Goal: Task Accomplishment & Management: Use online tool/utility

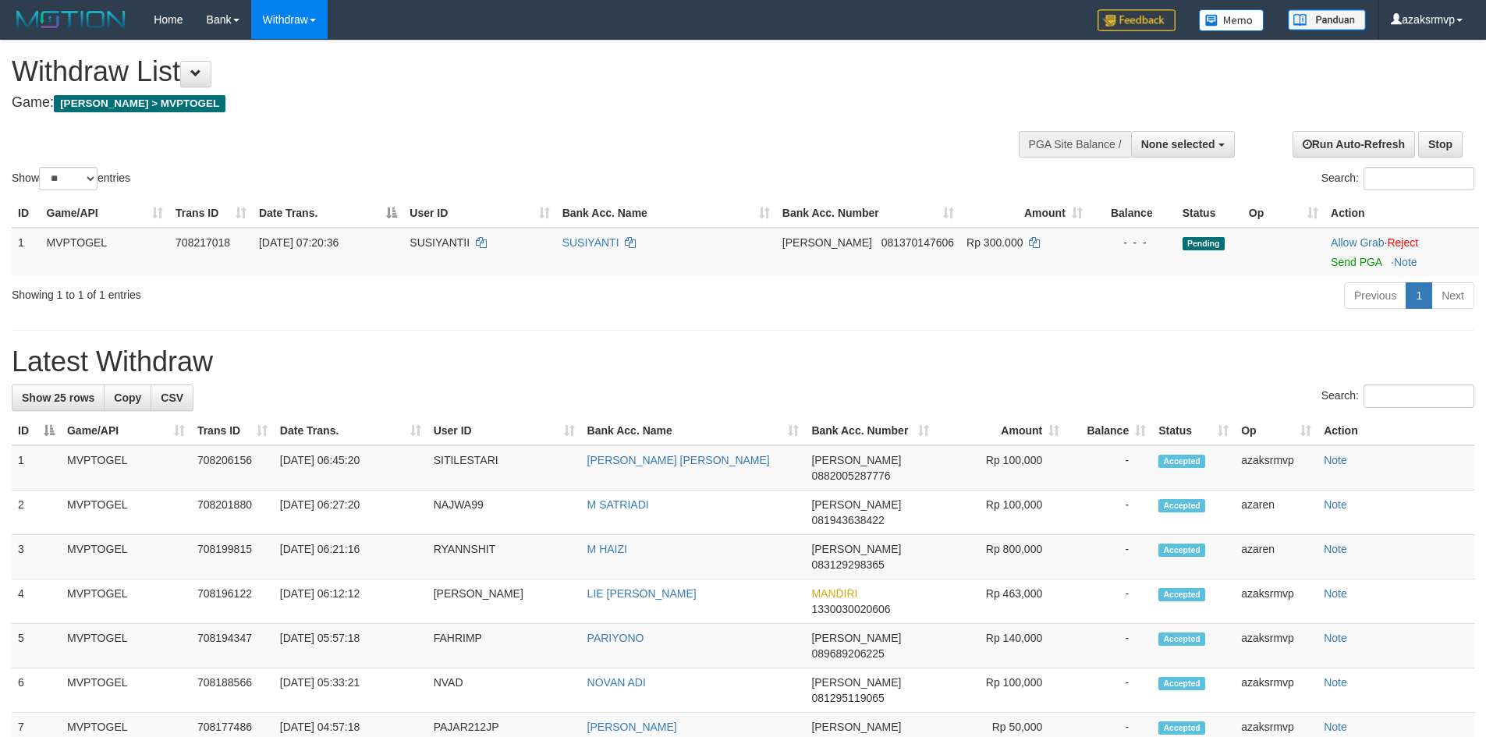
select select
select select "**"
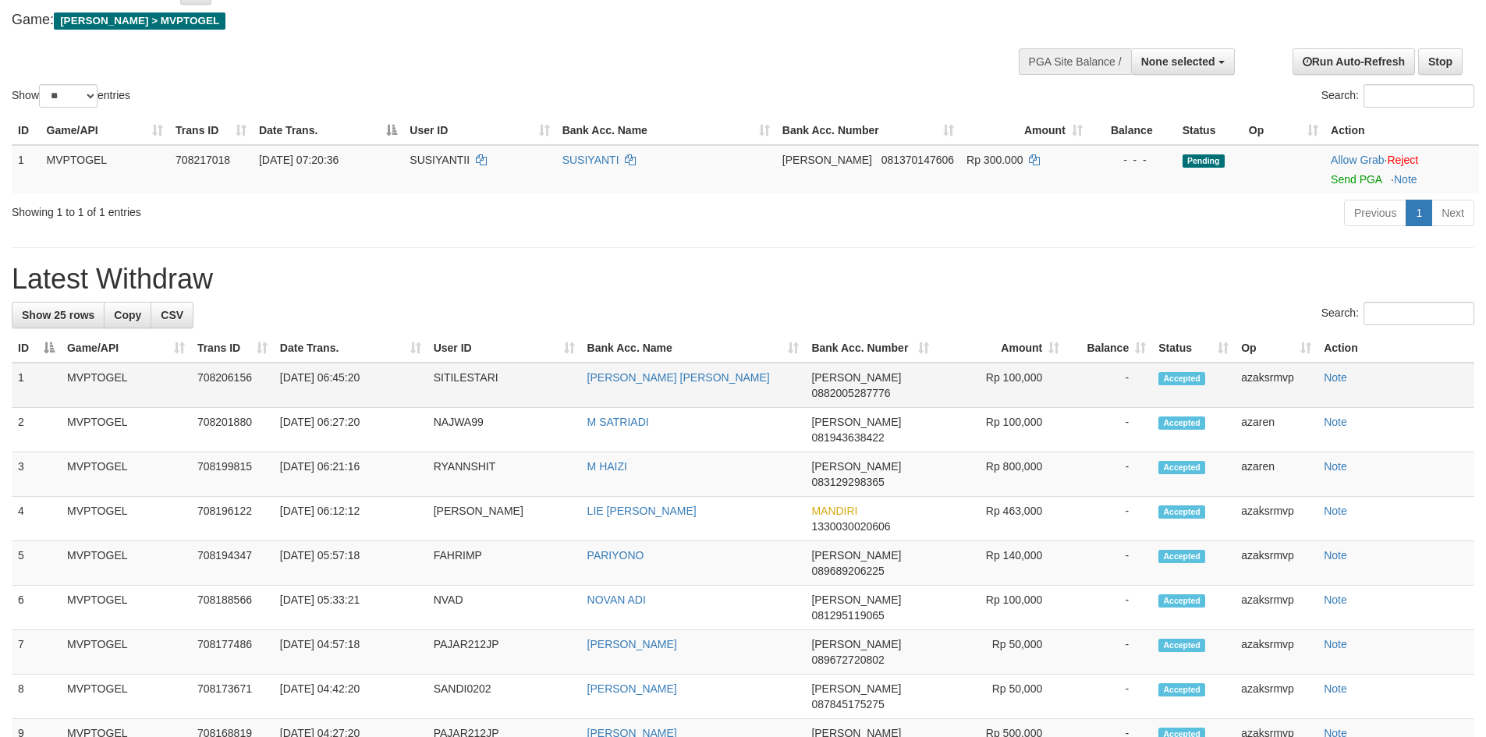
click at [340, 371] on td "[DATE] 06:45:20" at bounding box center [351, 385] width 154 height 45
copy td "06:45:"
copy td "06:45:20"
drag, startPoint x: 340, startPoint y: 371, endPoint x: 373, endPoint y: 376, distance: 33.1
click at [373, 376] on td "[DATE] 06:45:20" at bounding box center [351, 385] width 154 height 45
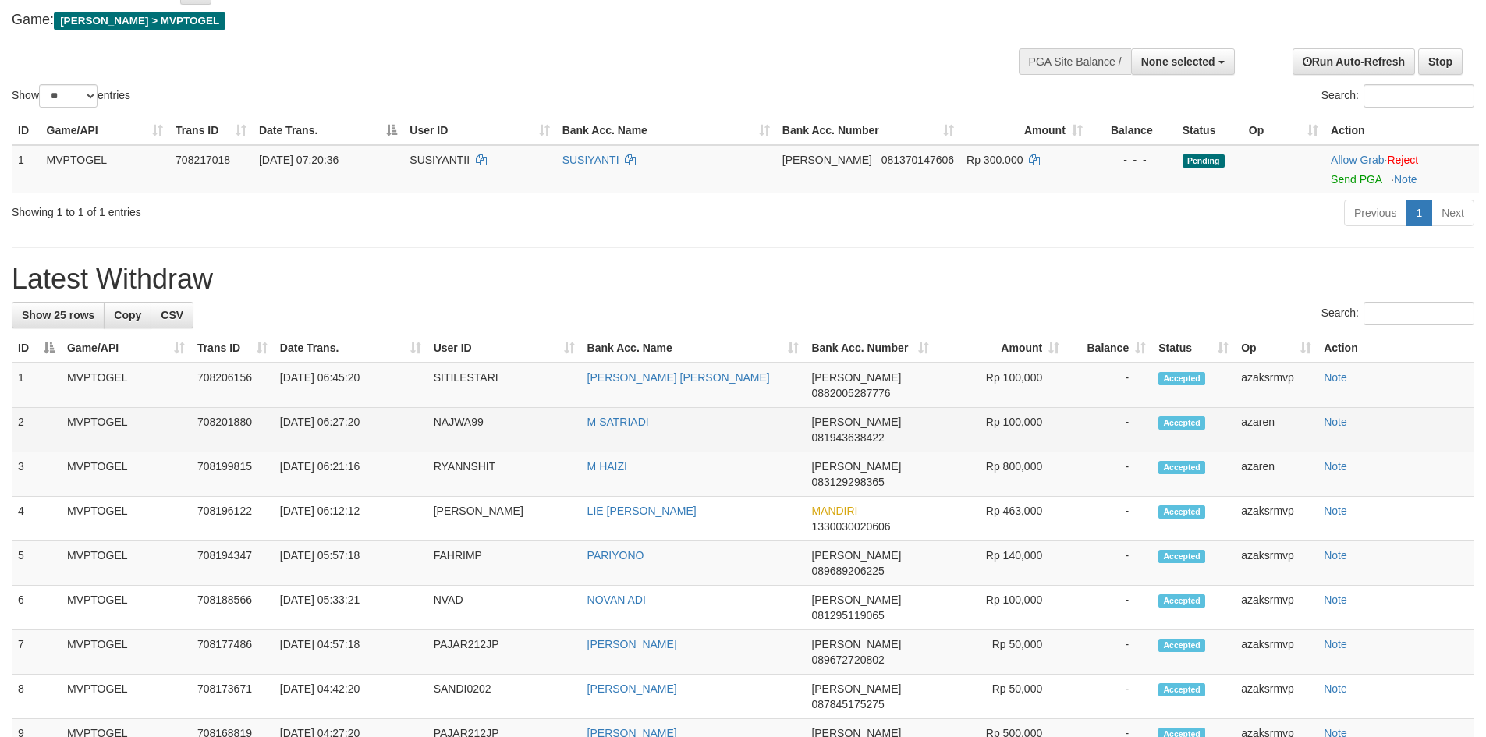
click at [345, 408] on td "[DATE] 06:27:20" at bounding box center [351, 430] width 154 height 44
click at [338, 408] on td "[DATE] 06:27:20" at bounding box center [351, 430] width 154 height 44
drag, startPoint x: 338, startPoint y: 404, endPoint x: 378, endPoint y: 404, distance: 39.8
click at [378, 408] on td "[DATE] 06:27:20" at bounding box center [351, 430] width 154 height 44
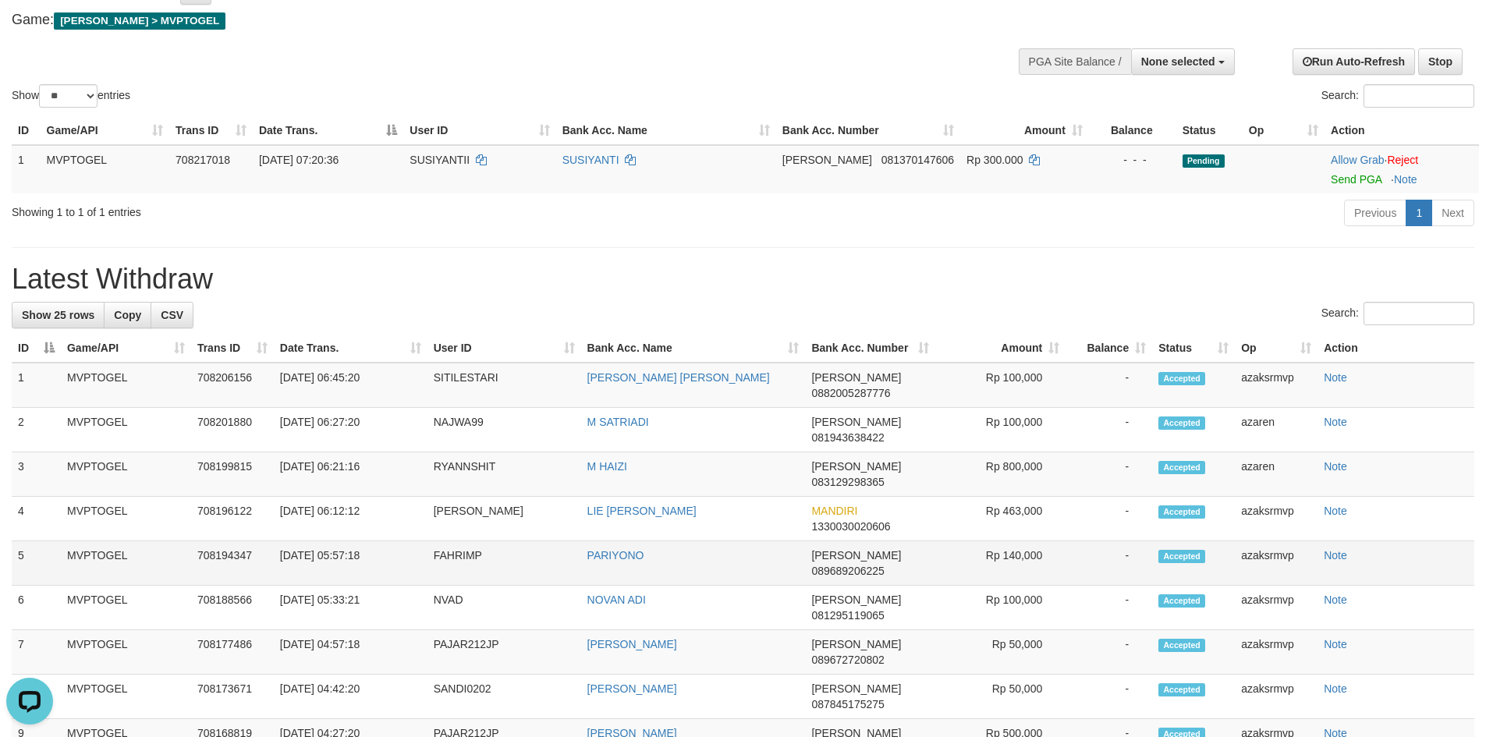
scroll to position [0, 0]
click at [339, 453] on td "[DATE] 06:21:16" at bounding box center [351, 475] width 154 height 44
drag, startPoint x: 341, startPoint y: 430, endPoint x: 388, endPoint y: 430, distance: 46.8
click at [388, 453] on td "[DATE] 06:21:16" at bounding box center [351, 475] width 154 height 44
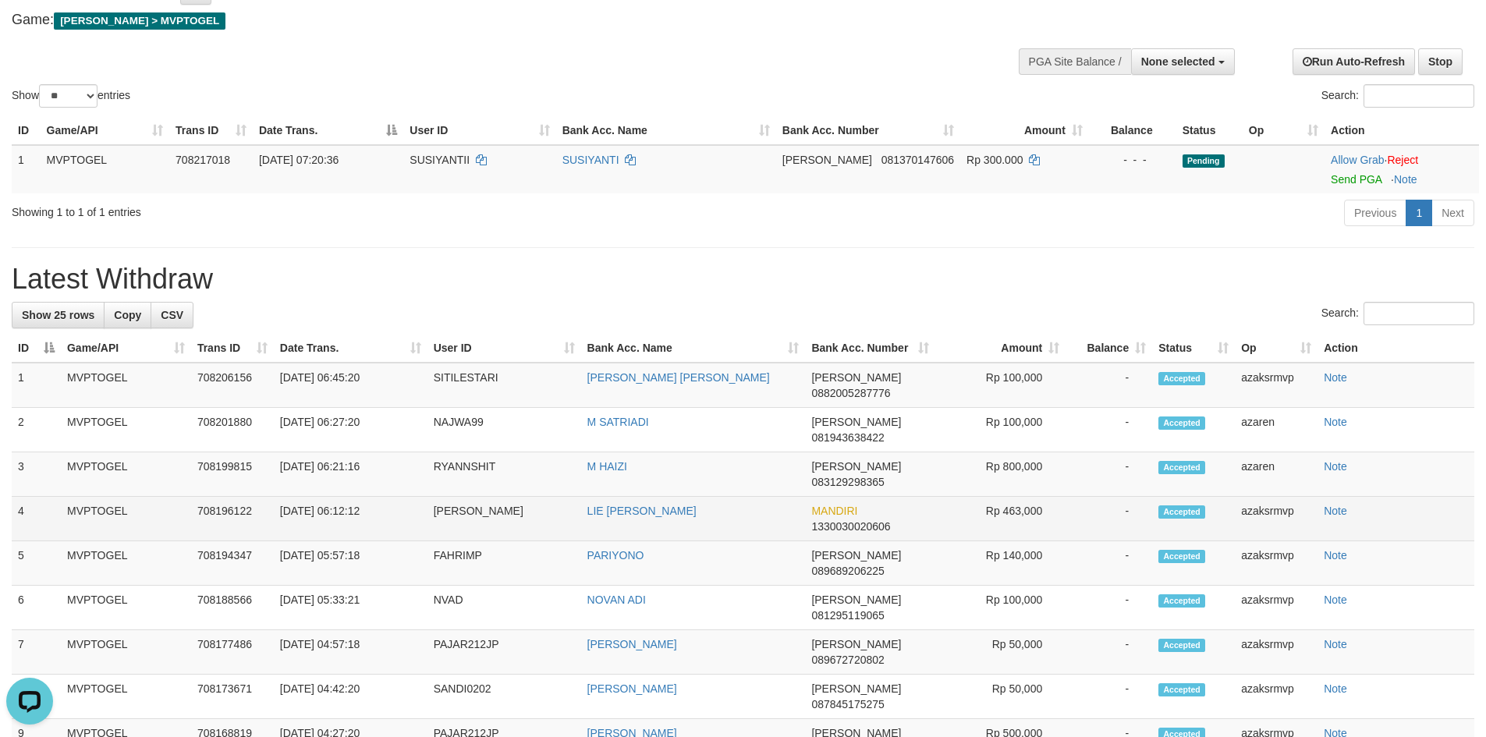
copy td "06:21:16"
click at [339, 497] on td "[DATE] 06:12:12" at bounding box center [351, 519] width 154 height 44
drag, startPoint x: 339, startPoint y: 465, endPoint x: 377, endPoint y: 468, distance: 37.6
click at [377, 497] on td "[DATE] 06:12:12" at bounding box center [351, 519] width 154 height 44
copy td "06:12:12"
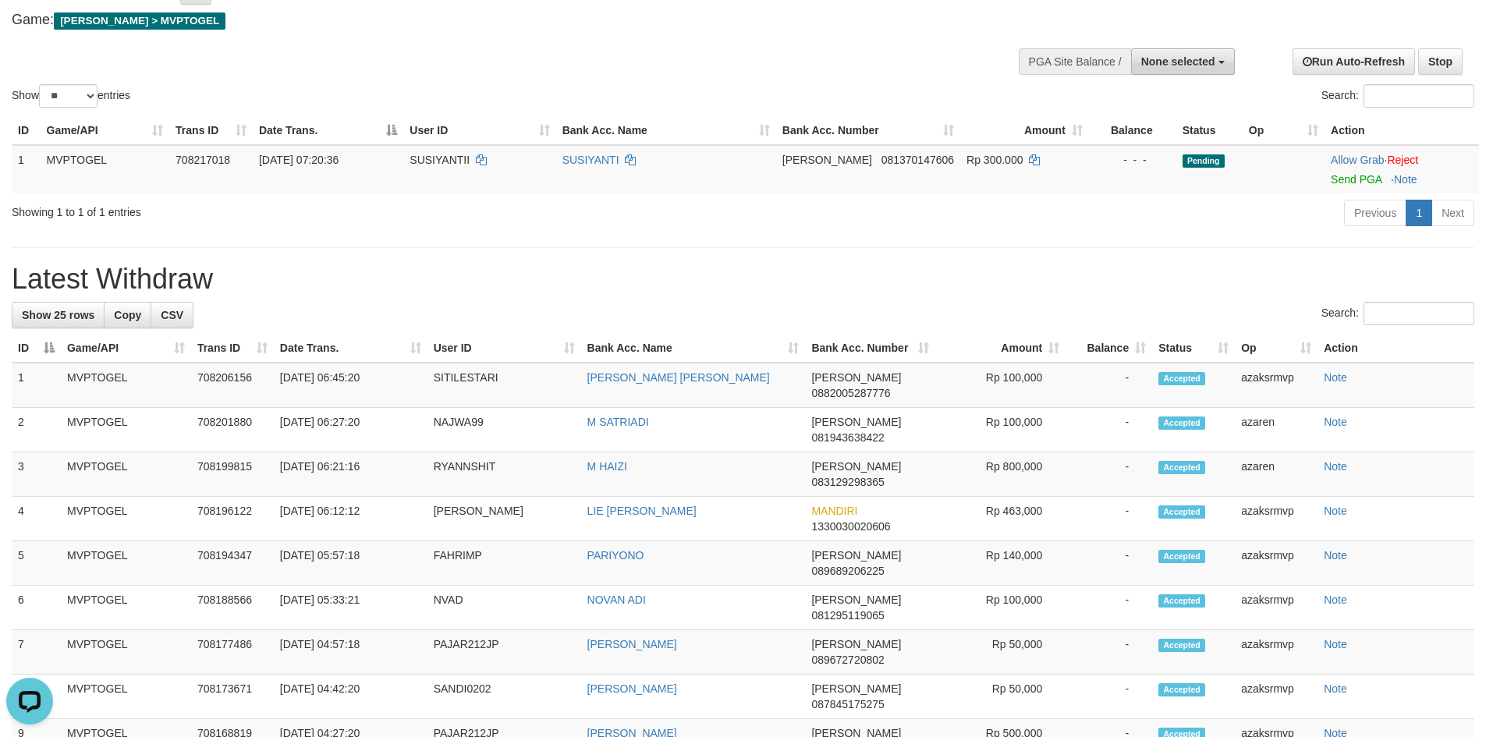
click at [1201, 66] on span "None selected" at bounding box center [1179, 61] width 74 height 12
click at [1174, 134] on label "[[PERSON_NAME]] MVPTOGEL" at bounding box center [1131, 140] width 206 height 20
select select "***"
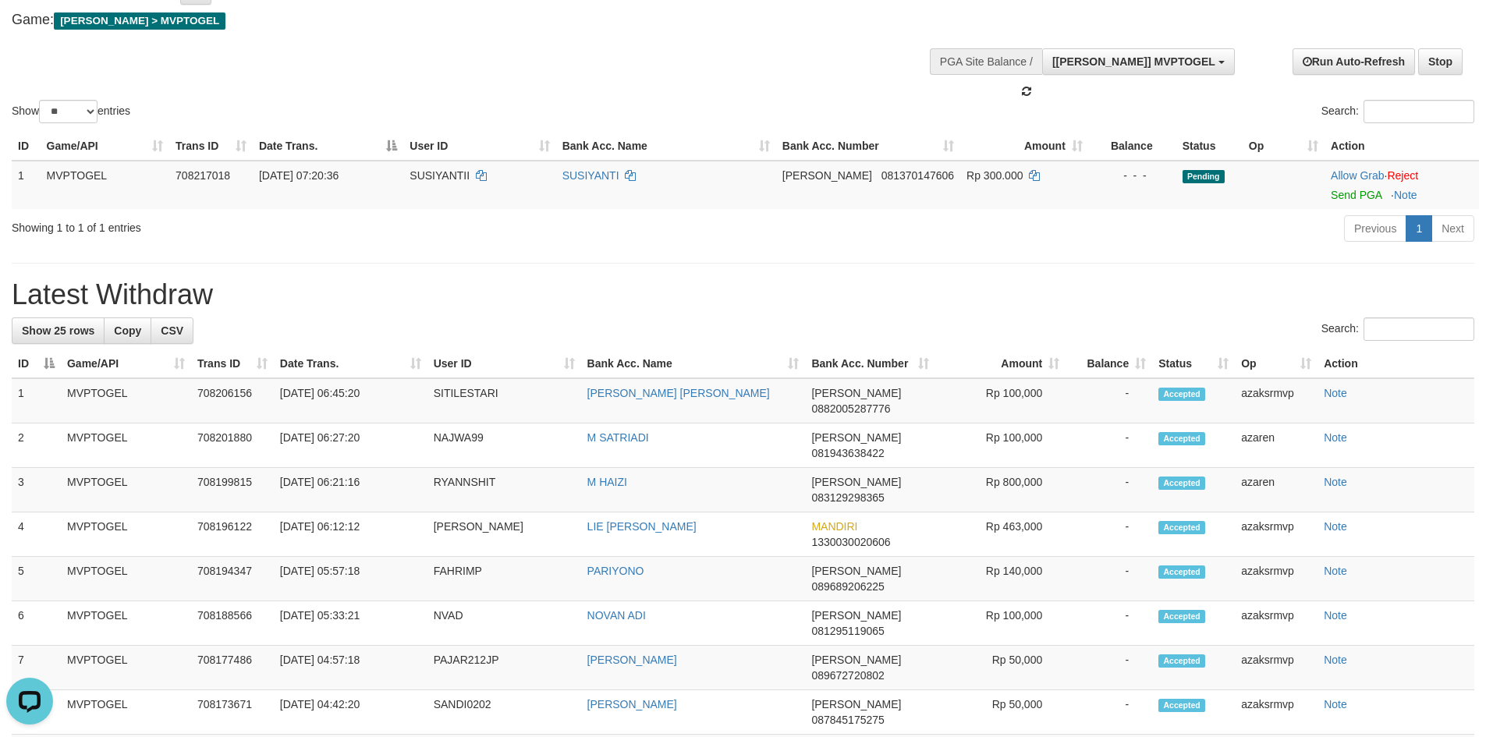
scroll to position [14, 0]
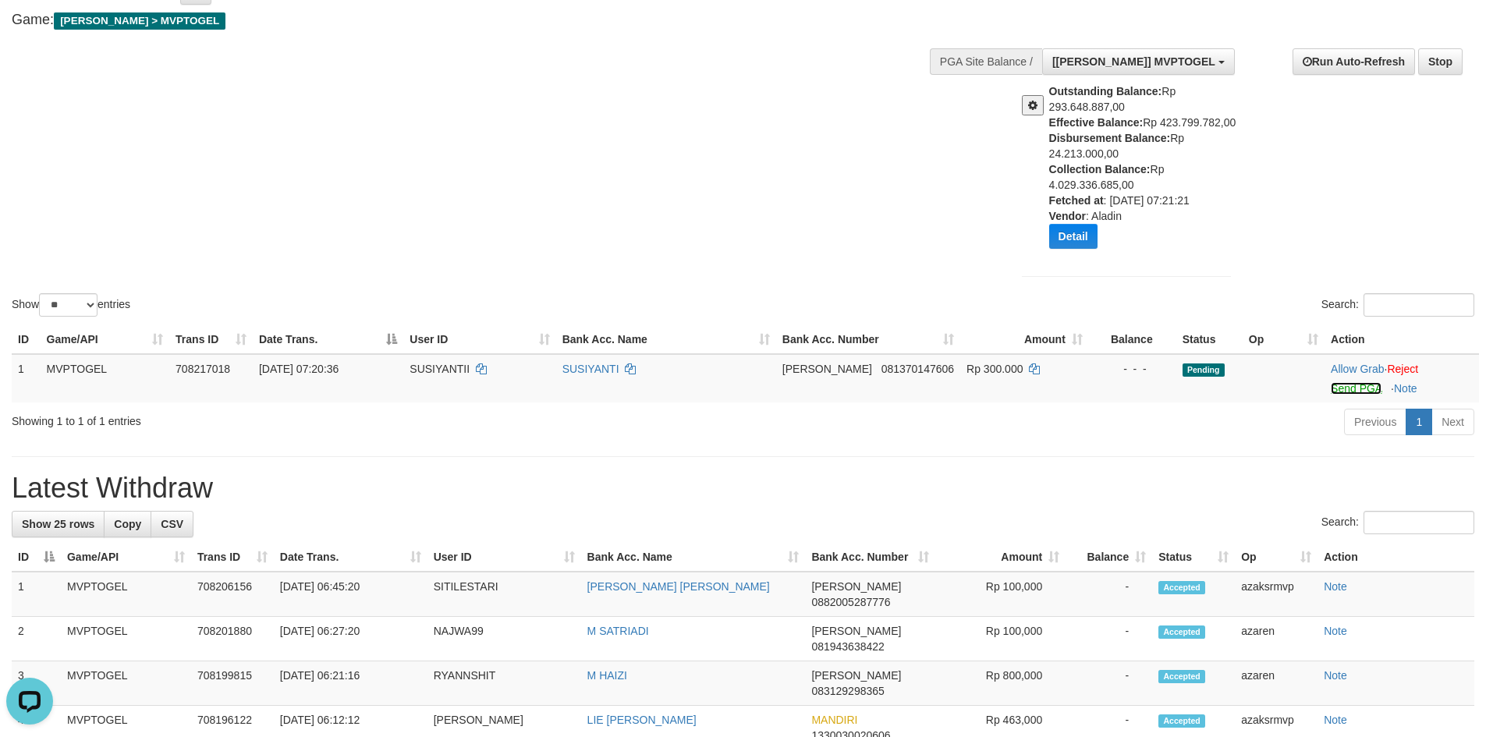
drag, startPoint x: 1359, startPoint y: 386, endPoint x: 816, endPoint y: 218, distance: 567.7
click at [1359, 386] on link "Send PGA" at bounding box center [1356, 388] width 51 height 12
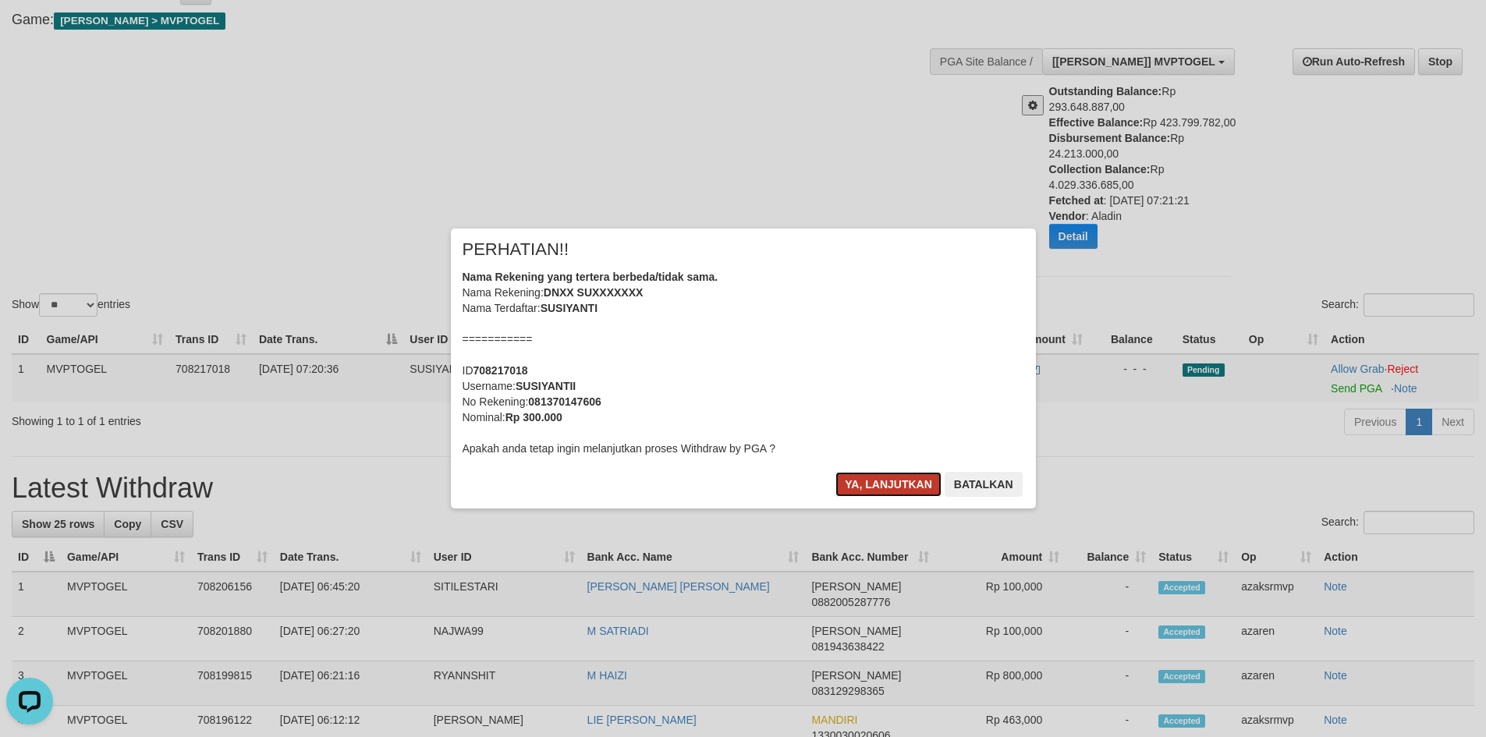
click at [897, 485] on button "Ya, lanjutkan" at bounding box center [889, 484] width 106 height 25
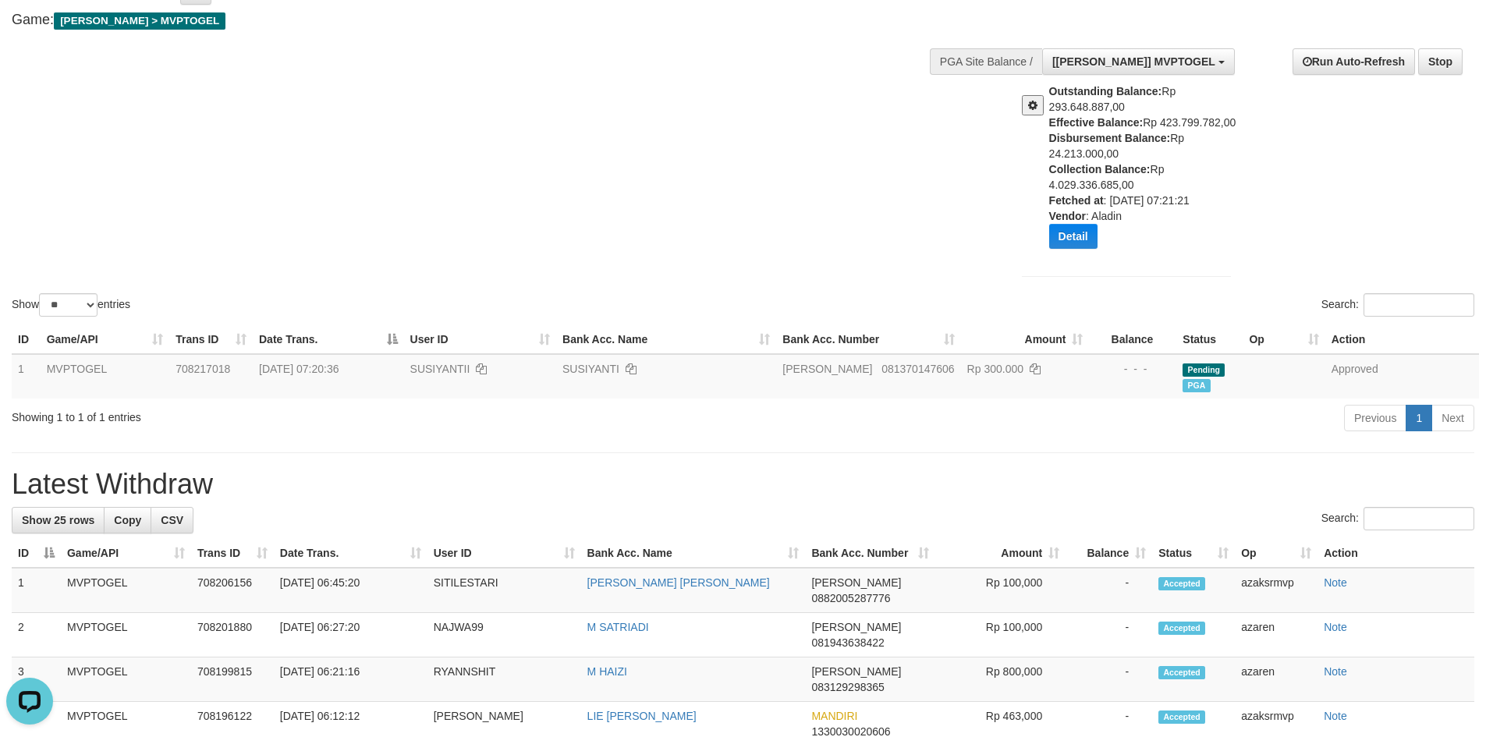
click at [588, 200] on div "Show ** ** ** *** entries Search:" at bounding box center [743, 139] width 1486 height 362
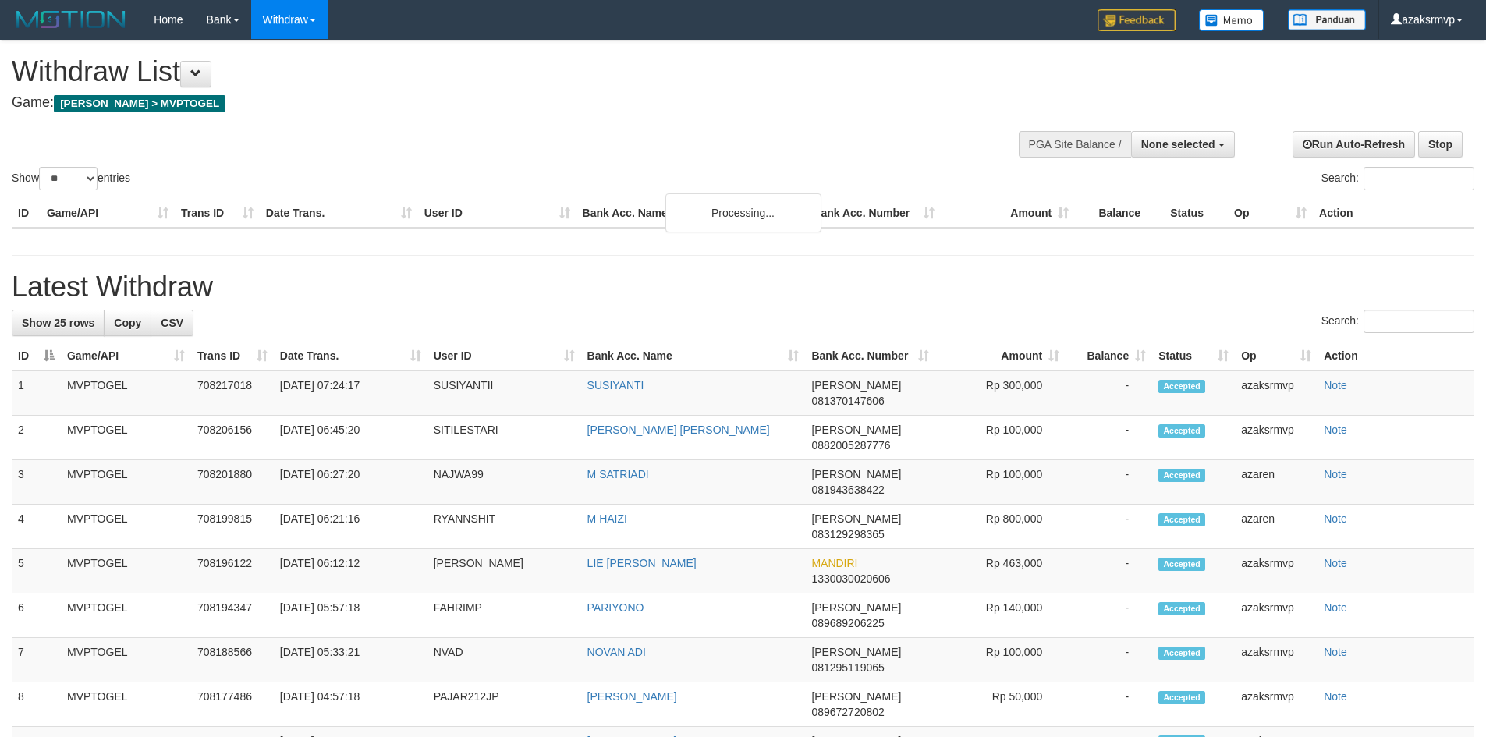
select select
select select "**"
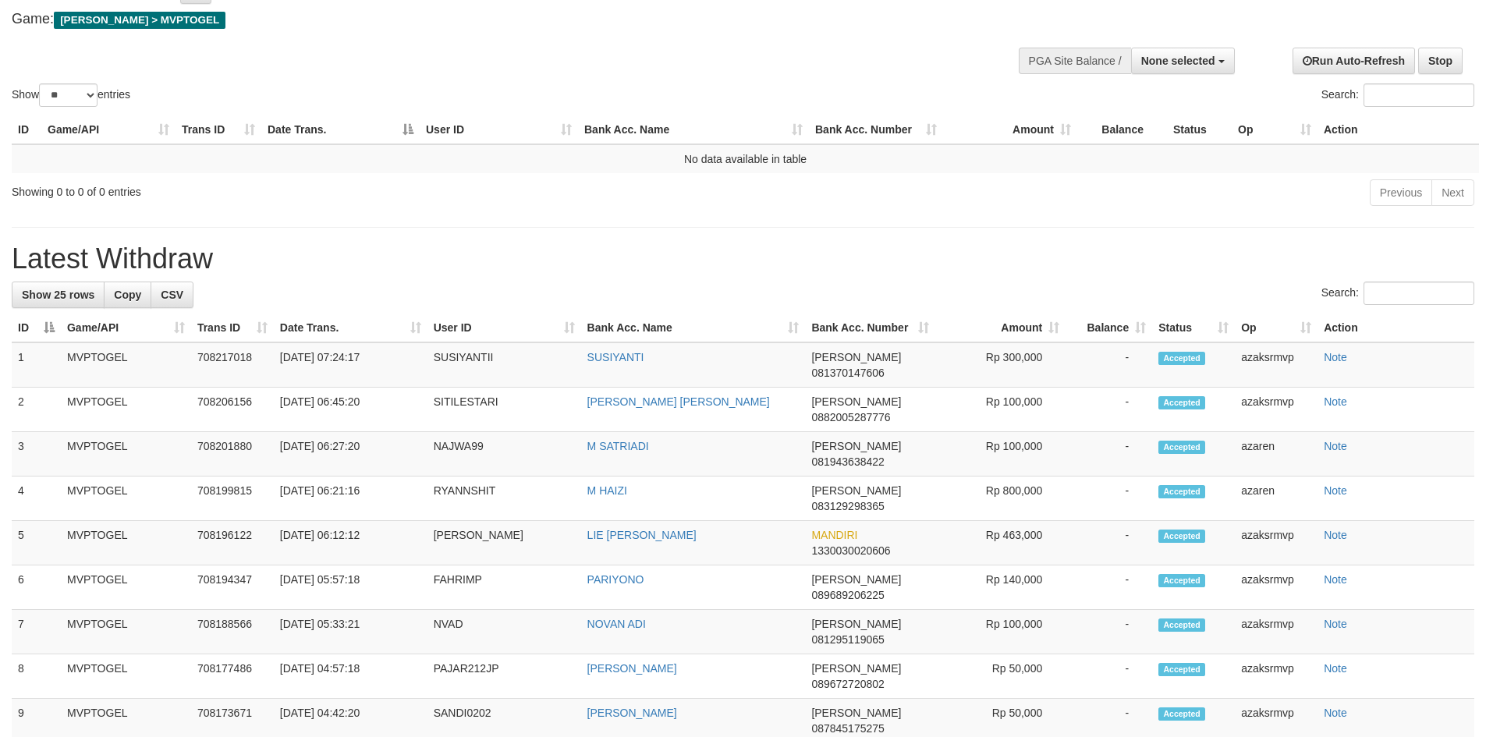
click at [637, 111] on div "ID Game/API Trans ID Date Trans. User ID Bank Acc. Name Bank Acc. Number Amount…" at bounding box center [743, 144] width 1486 height 67
click at [510, 251] on h1 "Latest Withdraw" at bounding box center [743, 258] width 1463 height 31
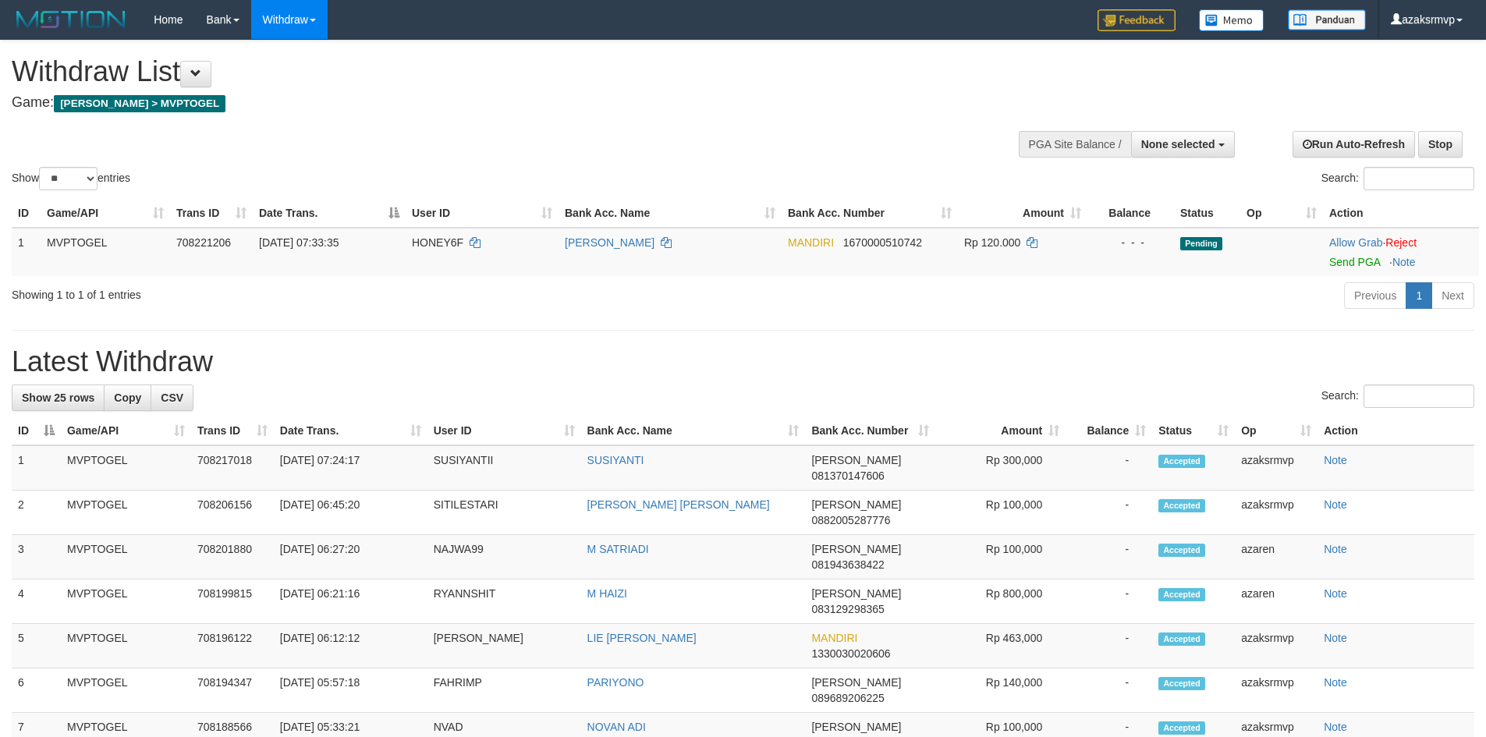
select select
select select "**"
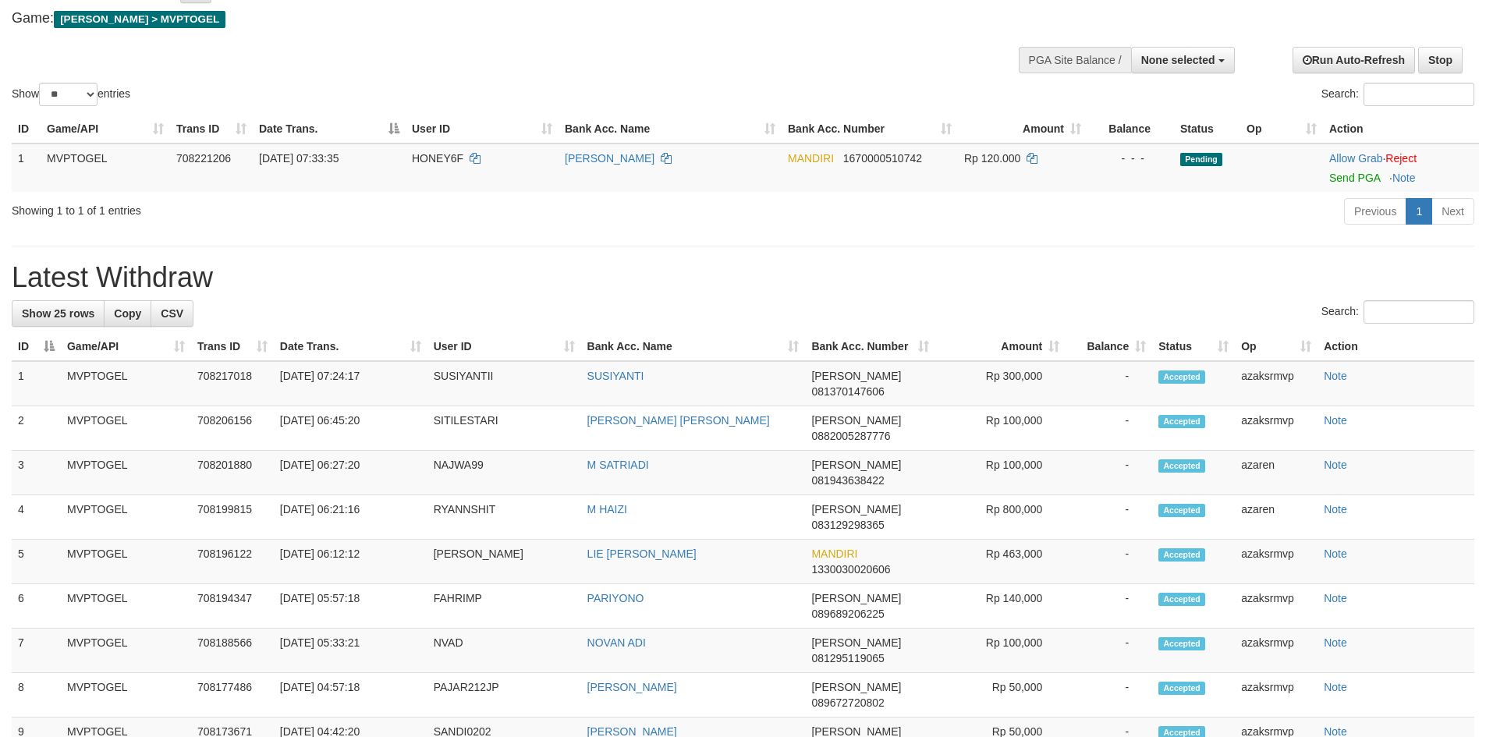
drag, startPoint x: 1351, startPoint y: 179, endPoint x: 815, endPoint y: 221, distance: 537.7
click at [1351, 179] on link "Send PGA" at bounding box center [1355, 178] width 51 height 12
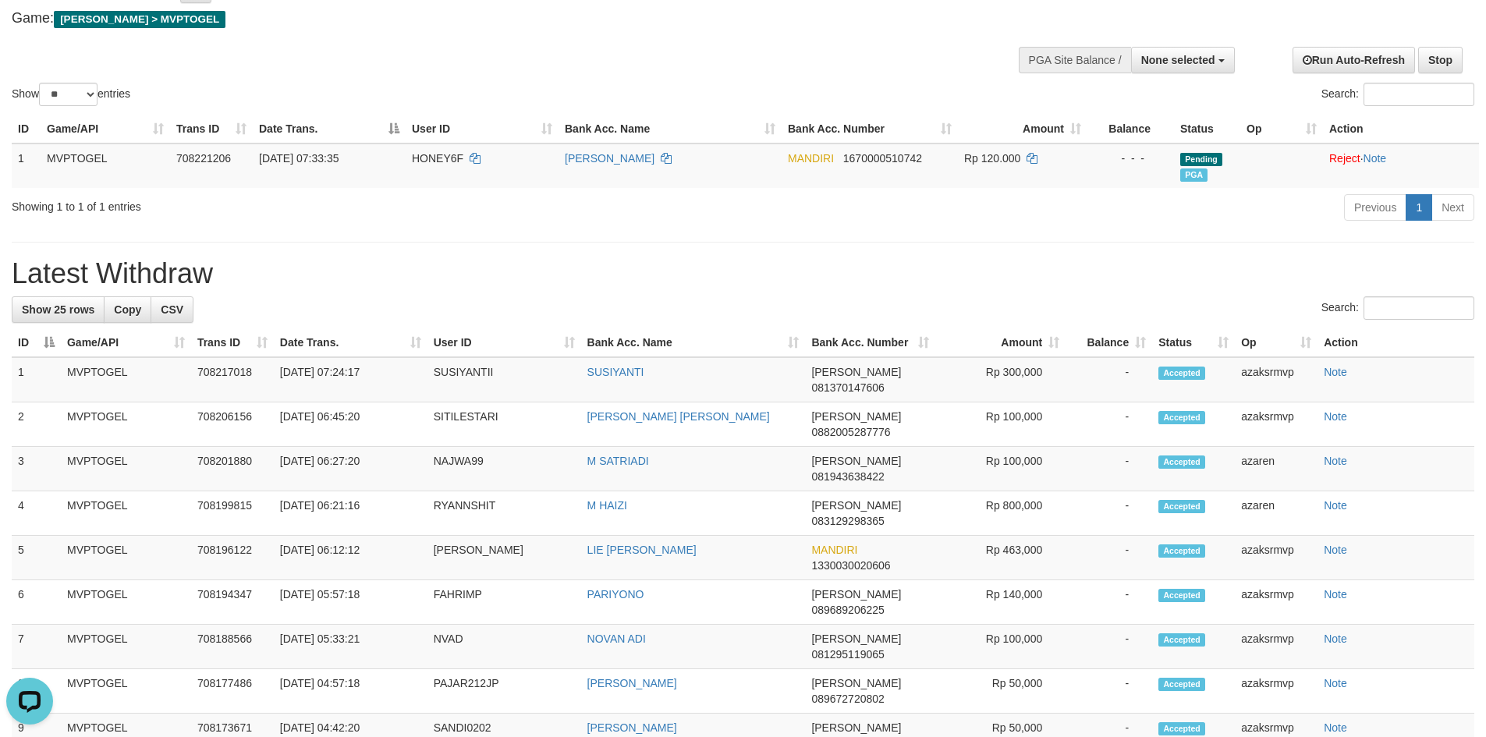
scroll to position [0, 0]
click at [488, 225] on div "Showing 1 to 1 of 1 entries Previous 1 Next" at bounding box center [743, 210] width 1486 height 34
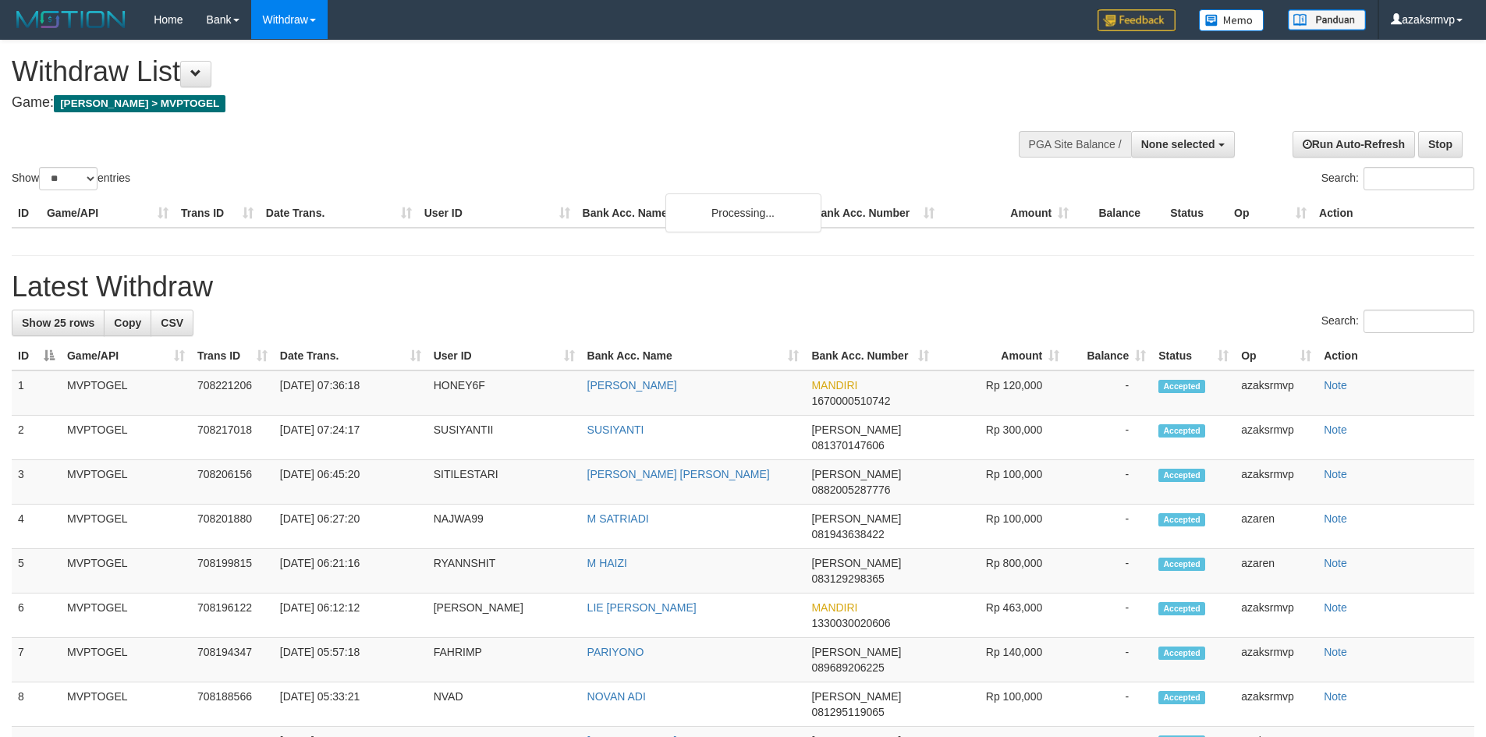
select select
select select "**"
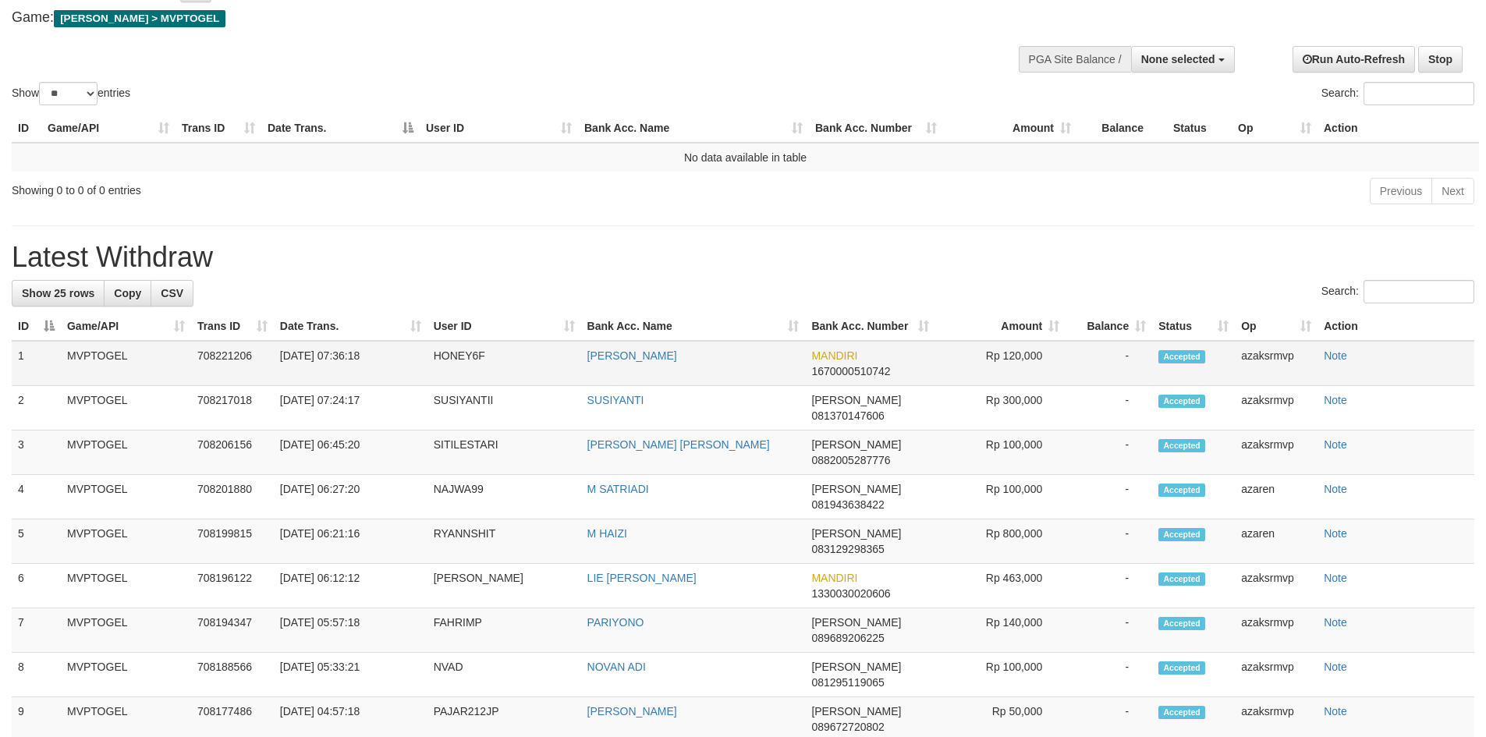
click at [334, 350] on td "[DATE] 07:36:18" at bounding box center [351, 363] width 154 height 45
click at [337, 350] on td "[DATE] 07:36:18" at bounding box center [351, 363] width 154 height 45
copy td "07:36:18"
drag, startPoint x: 337, startPoint y: 350, endPoint x: 388, endPoint y: 354, distance: 50.9
click at [388, 354] on td "[DATE] 07:36:18" at bounding box center [351, 363] width 154 height 45
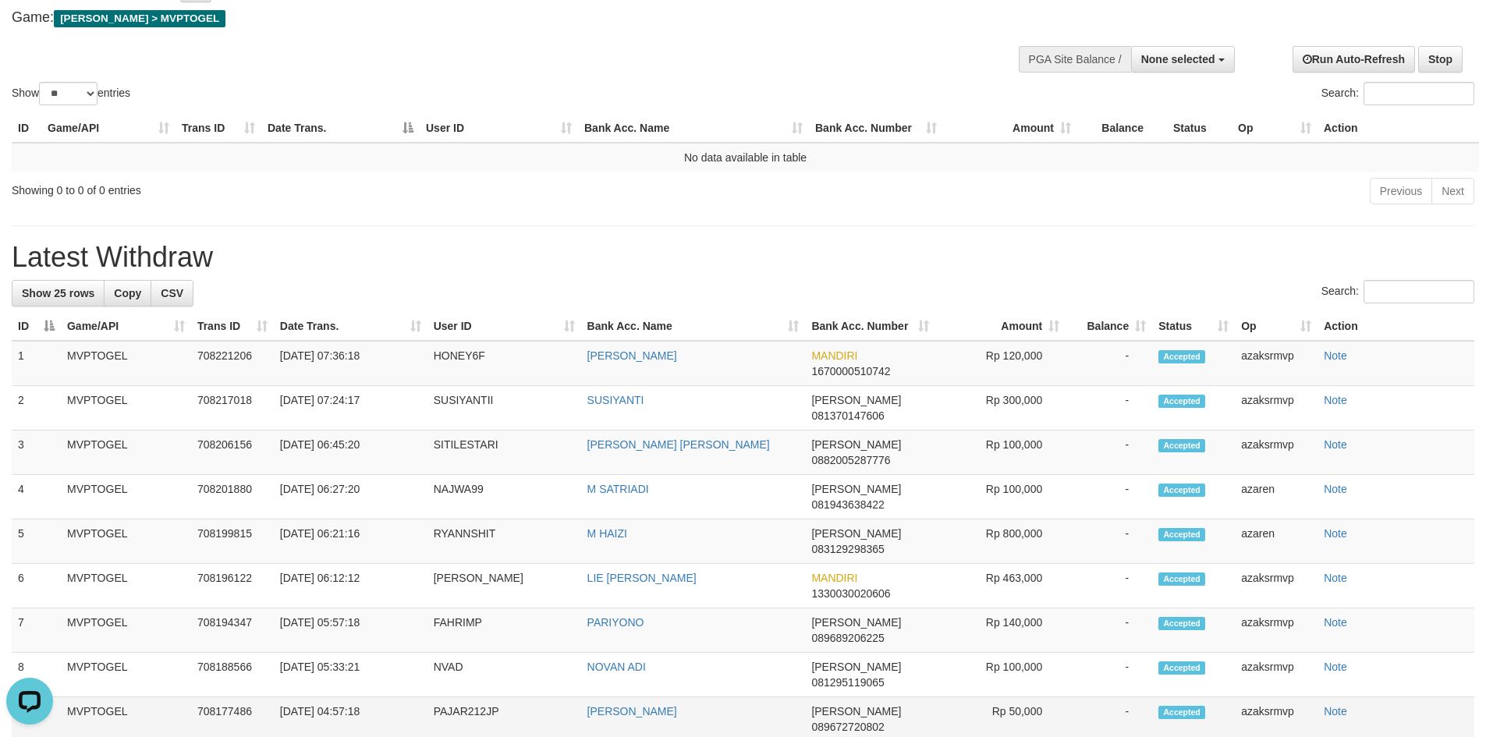
scroll to position [0, 0]
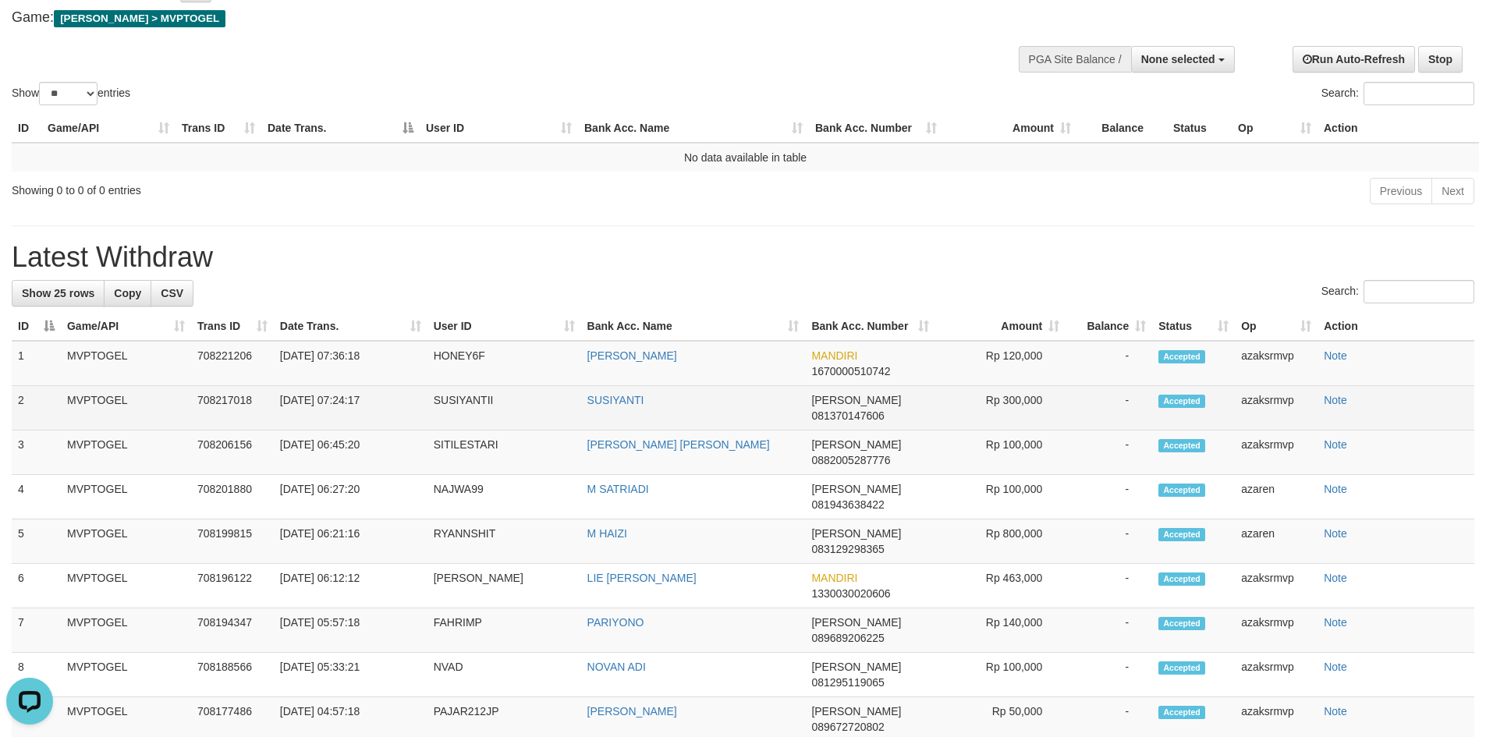
click at [346, 392] on td "[DATE] 07:24:17" at bounding box center [351, 408] width 154 height 44
copy td "07:24:17"
drag, startPoint x: 346, startPoint y: 392, endPoint x: 412, endPoint y: 392, distance: 66.3
click at [412, 392] on td "[DATE] 07:24:17" at bounding box center [351, 408] width 154 height 44
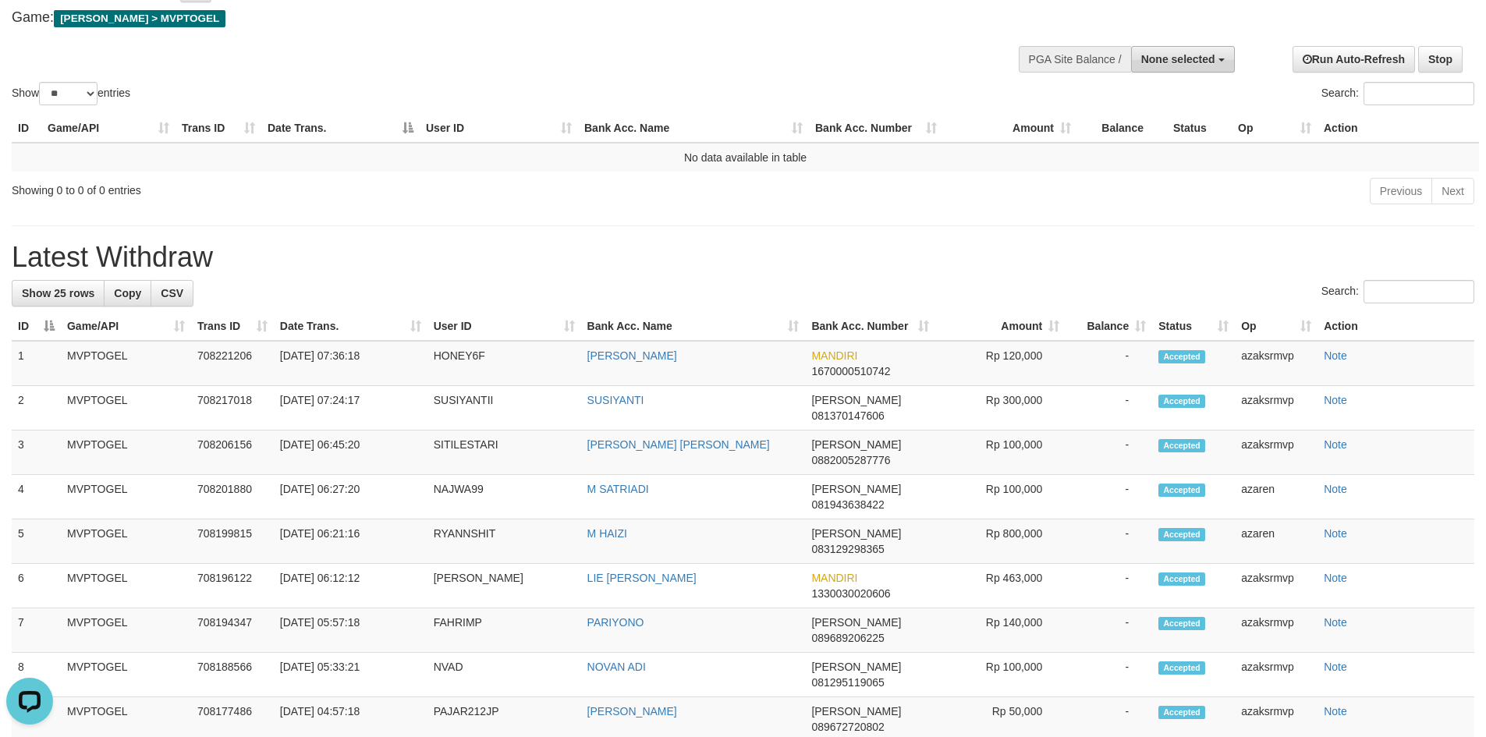
click at [1194, 72] on button "None selected" at bounding box center [1183, 59] width 104 height 27
drag, startPoint x: 1172, startPoint y: 130, endPoint x: 1211, endPoint y: 218, distance: 97.1
click at [1171, 130] on label "[[PERSON_NAME]] MVPTOGEL" at bounding box center [1131, 138] width 206 height 20
select select "***"
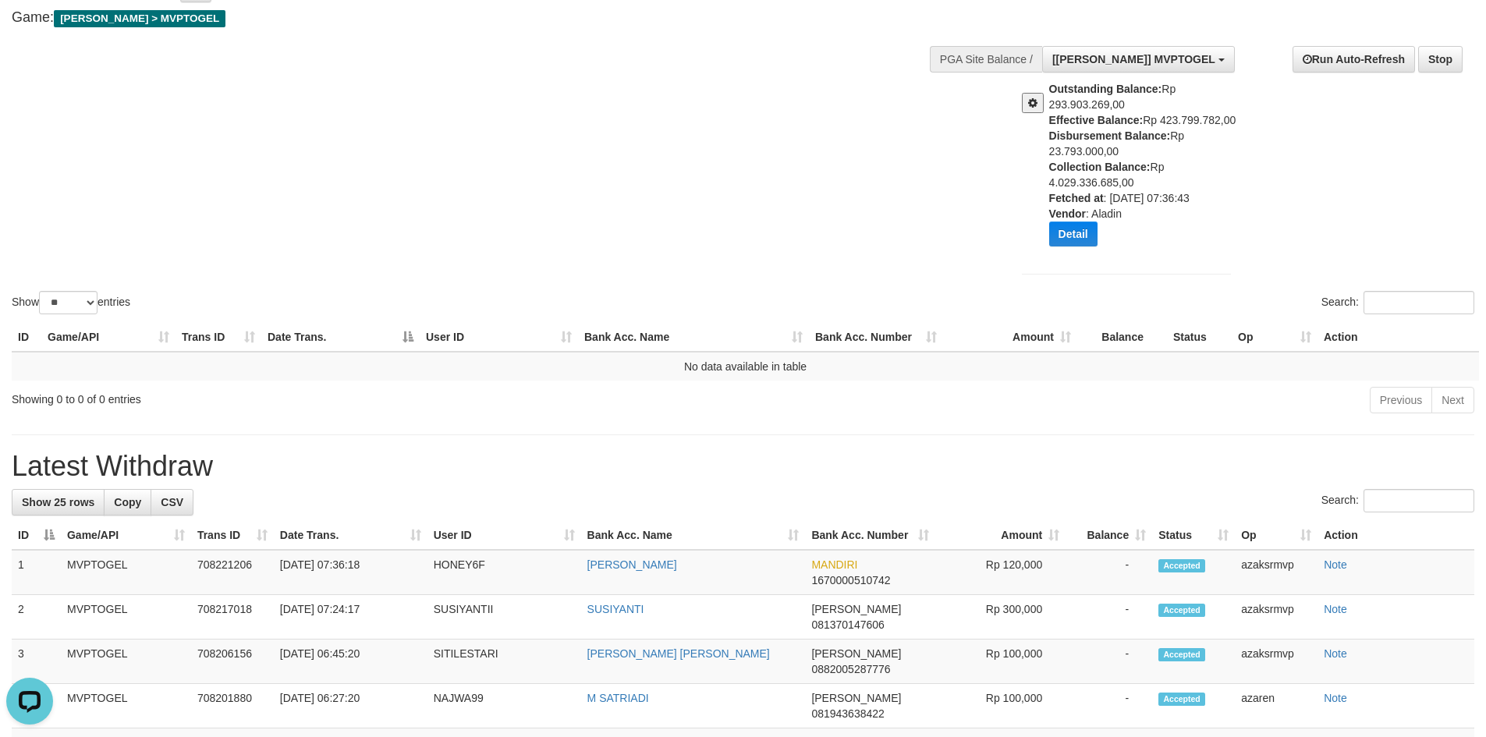
click at [785, 177] on div "Show ** ** ** *** entries Search:" at bounding box center [743, 137] width 1486 height 362
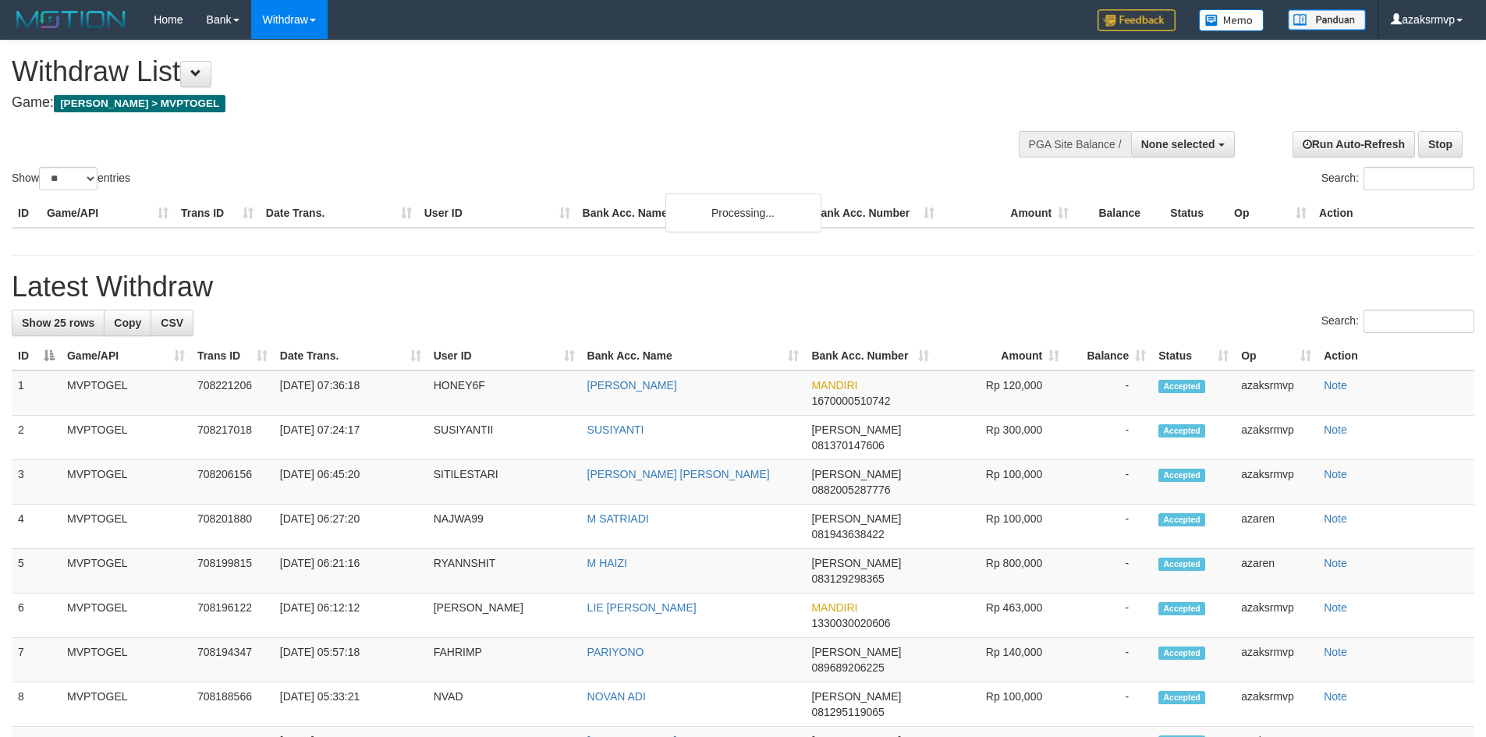
select select
select select "**"
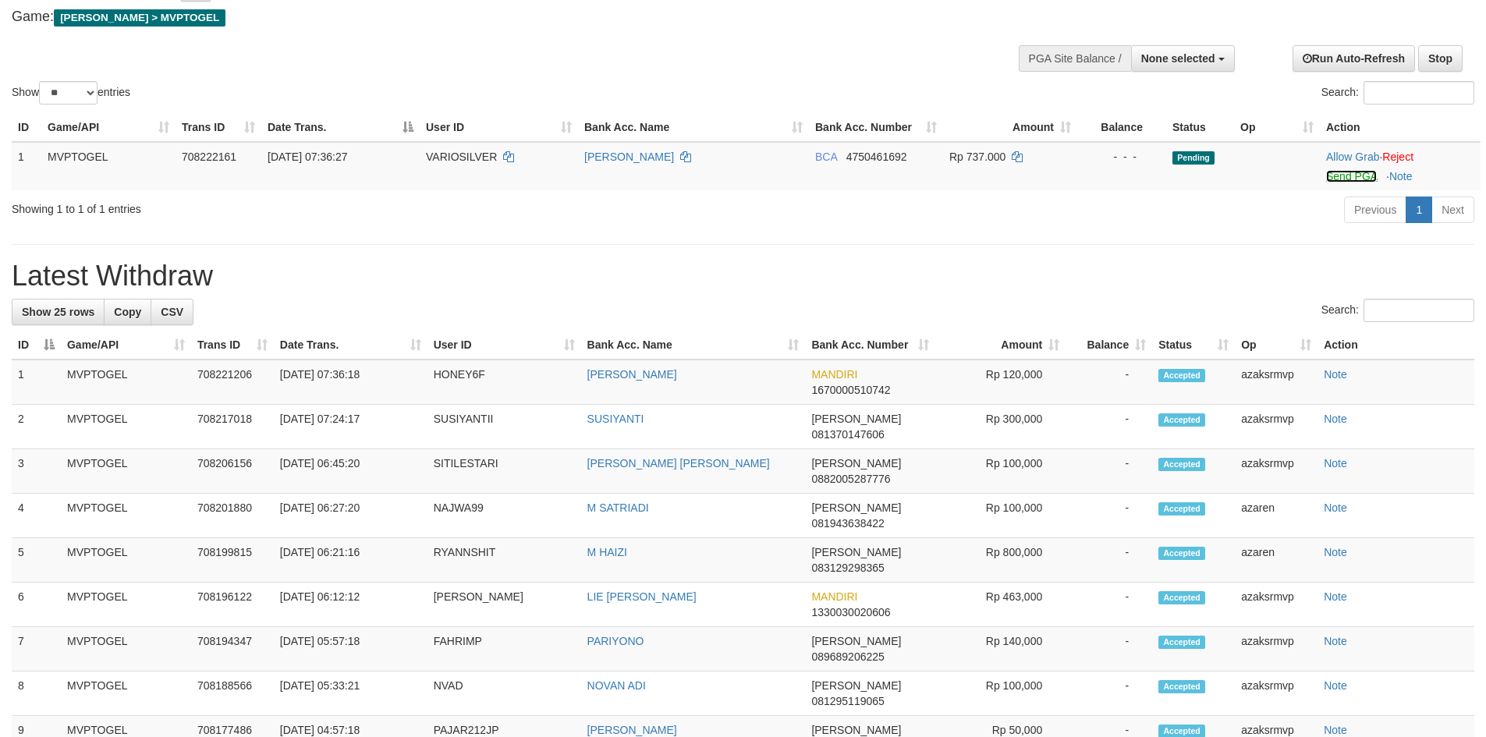
drag, startPoint x: 1344, startPoint y: 174, endPoint x: 812, endPoint y: 210, distance: 533.4
click at [1344, 174] on link "Send PGA" at bounding box center [1352, 176] width 51 height 12
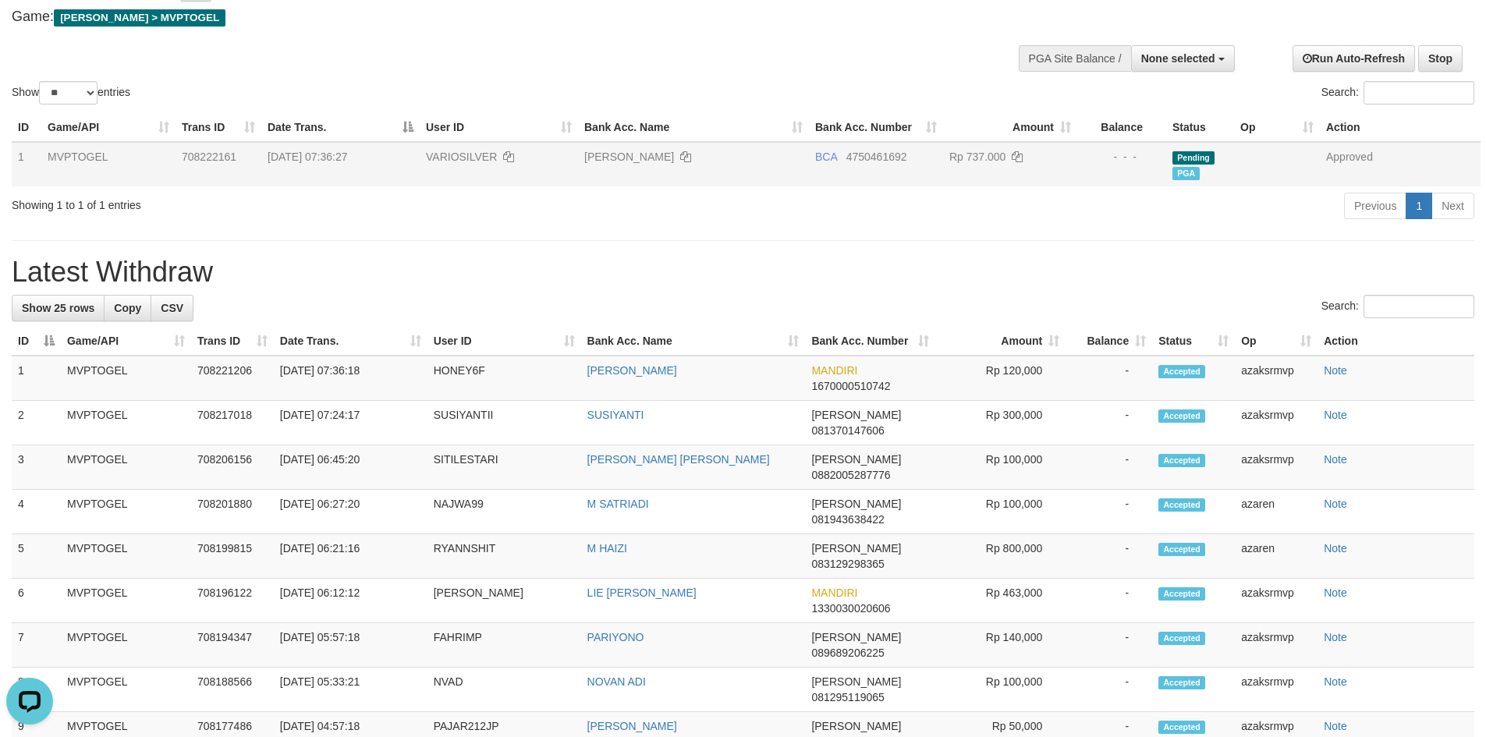
click at [591, 170] on td "[PERSON_NAME]" at bounding box center [693, 164] width 231 height 44
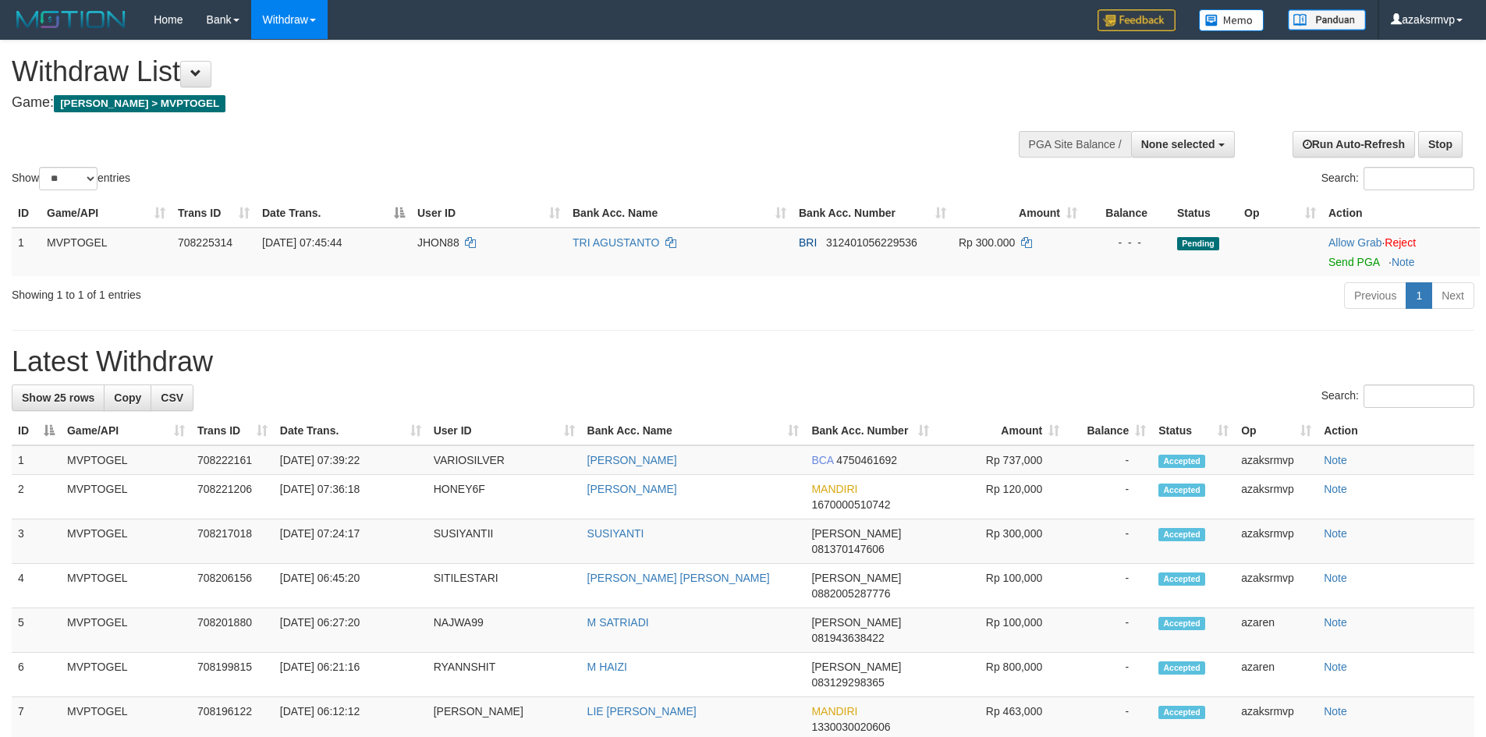
select select
select select "**"
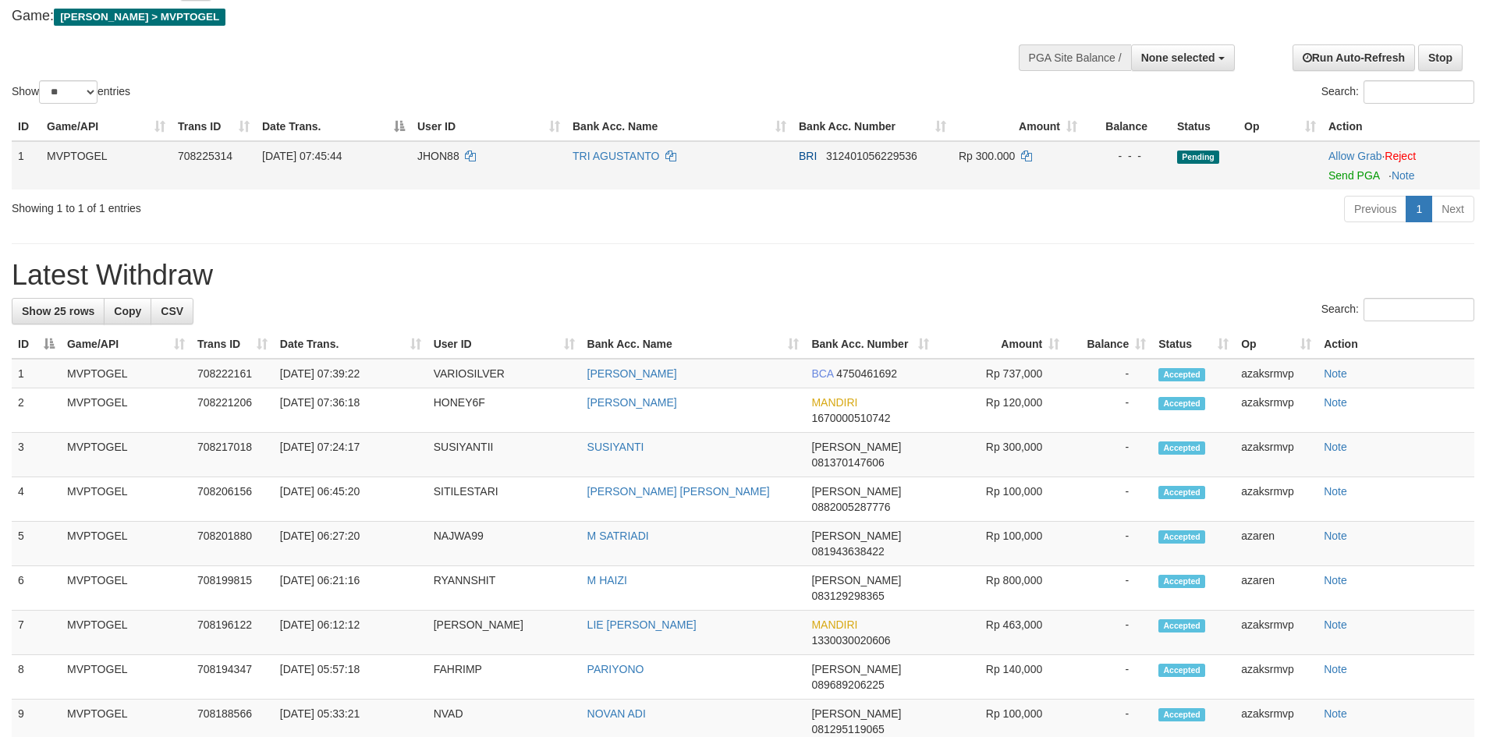
click at [1360, 184] on td "Allow Grab · Reject Send PGA · Note" at bounding box center [1402, 165] width 158 height 48
click at [1362, 176] on link "Send PGA" at bounding box center [1354, 175] width 51 height 12
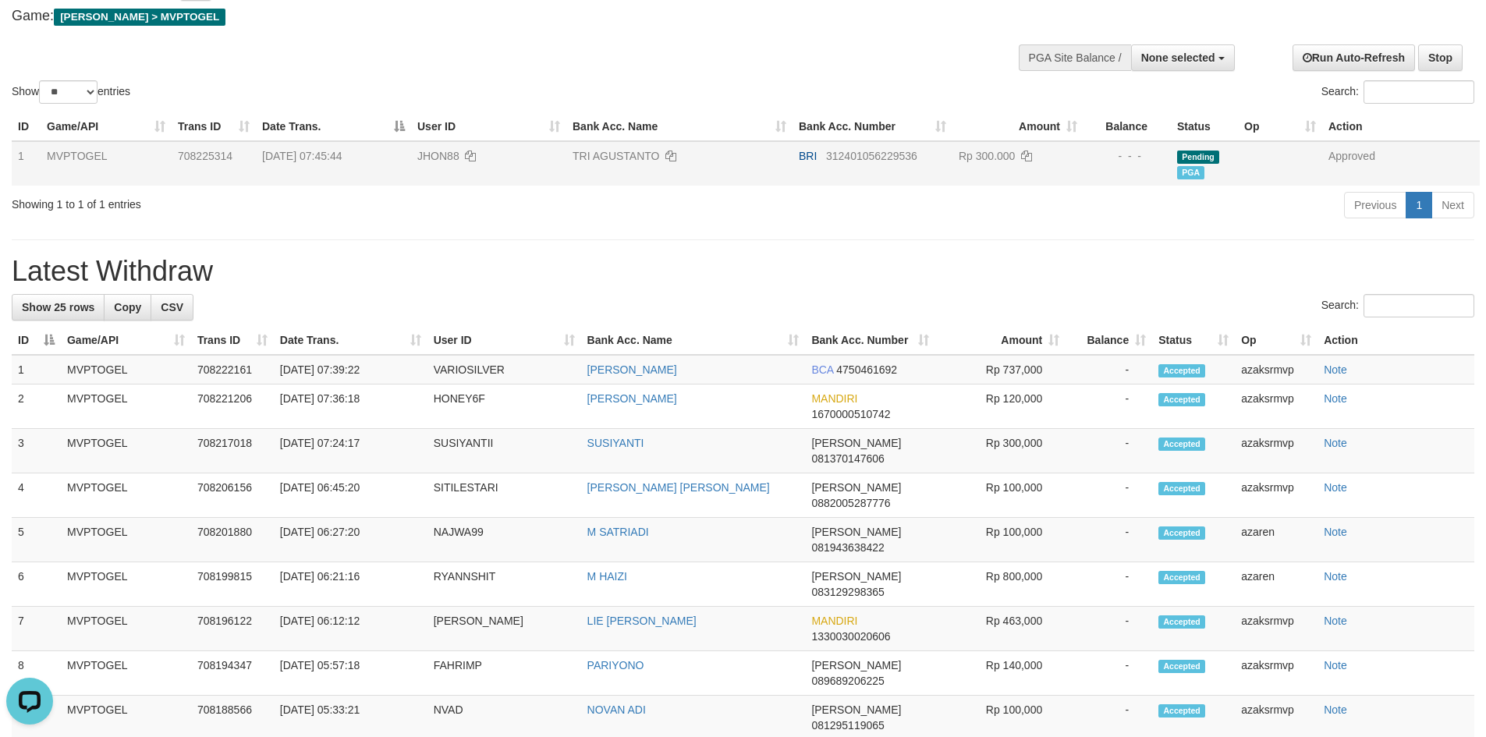
scroll to position [0, 0]
click at [773, 297] on div "Search:" at bounding box center [743, 307] width 1463 height 27
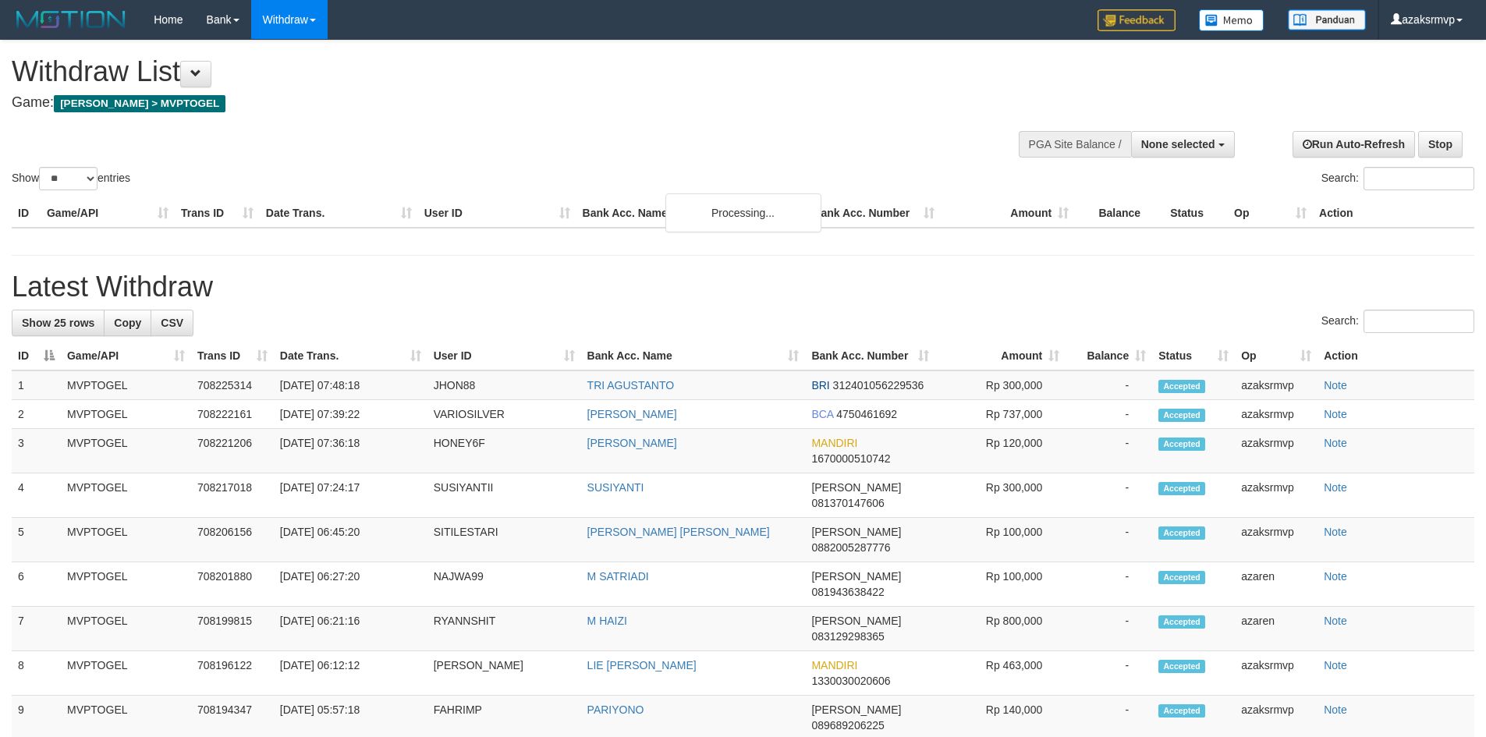
select select
select select "**"
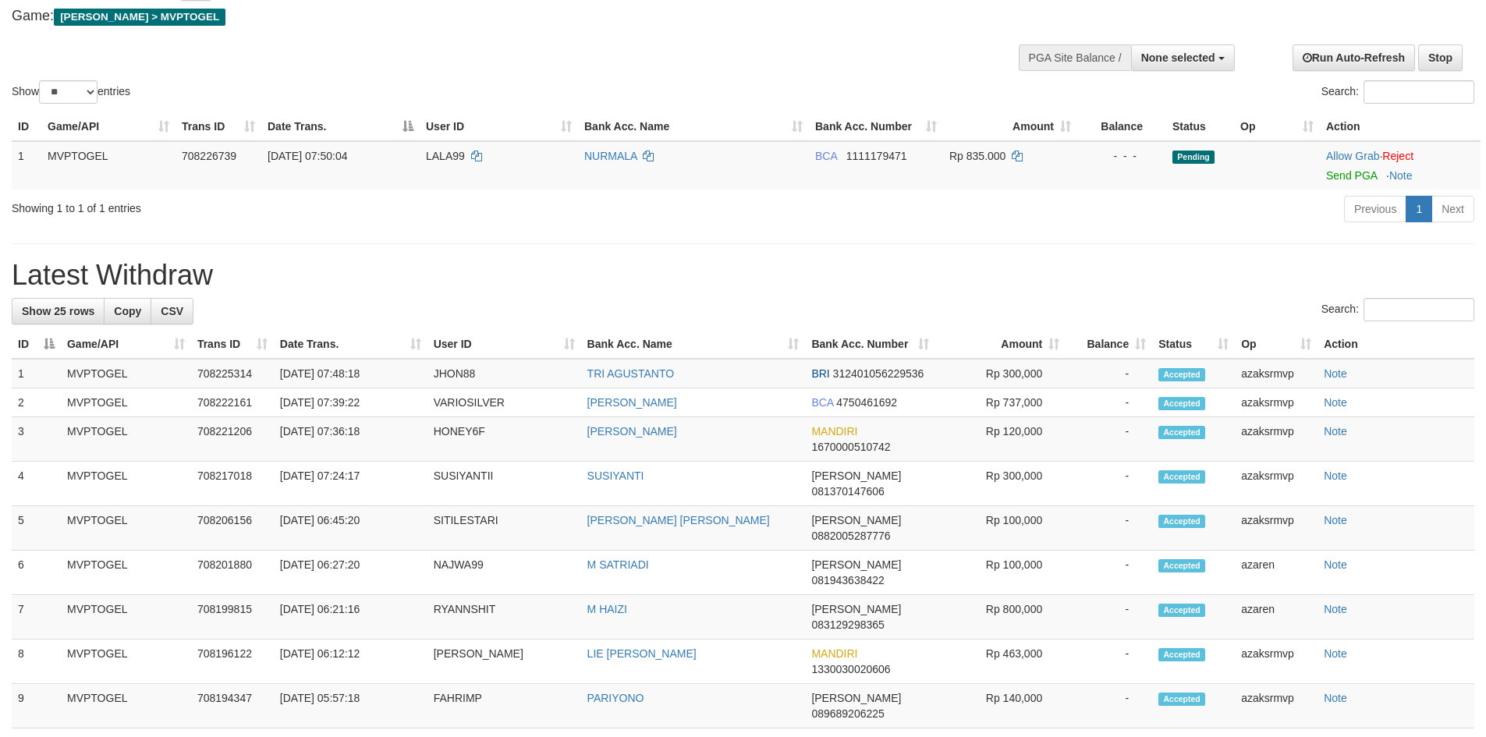
click at [720, 253] on div "**********" at bounding box center [743, 718] width 1486 height 1528
click at [1338, 174] on link "Send PGA" at bounding box center [1352, 175] width 51 height 12
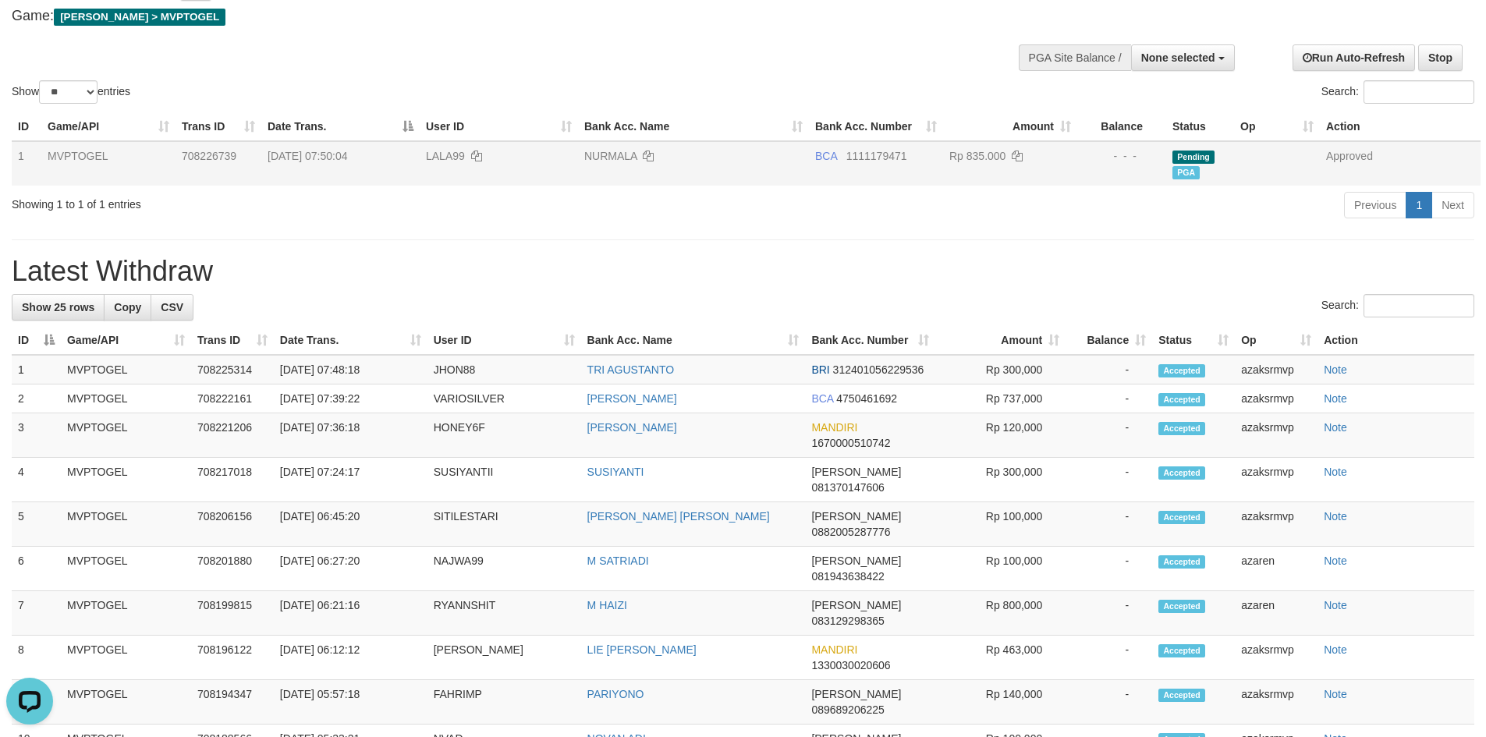
scroll to position [0, 0]
click at [829, 215] on div "Previous 1 Next" at bounding box center [1053, 207] width 844 height 34
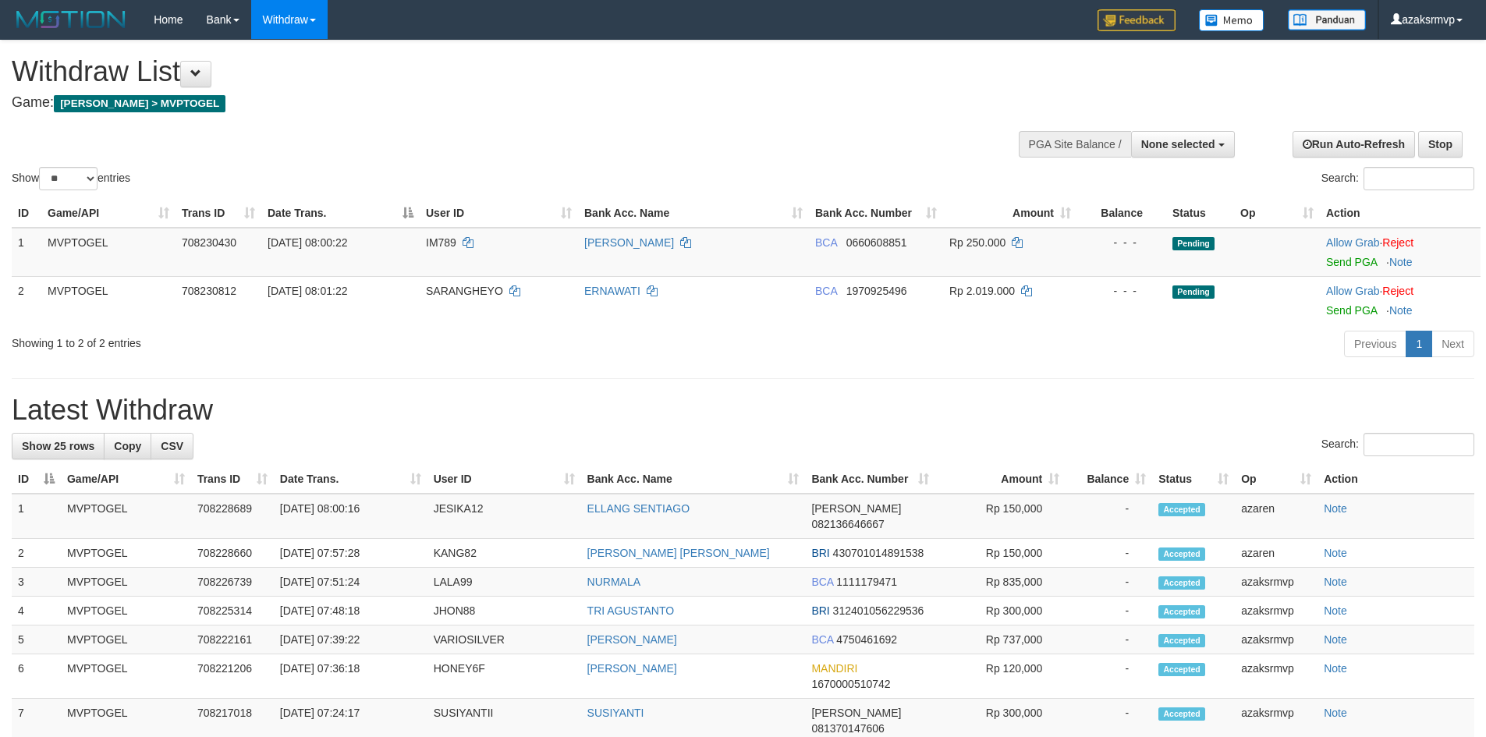
select select
select select "**"
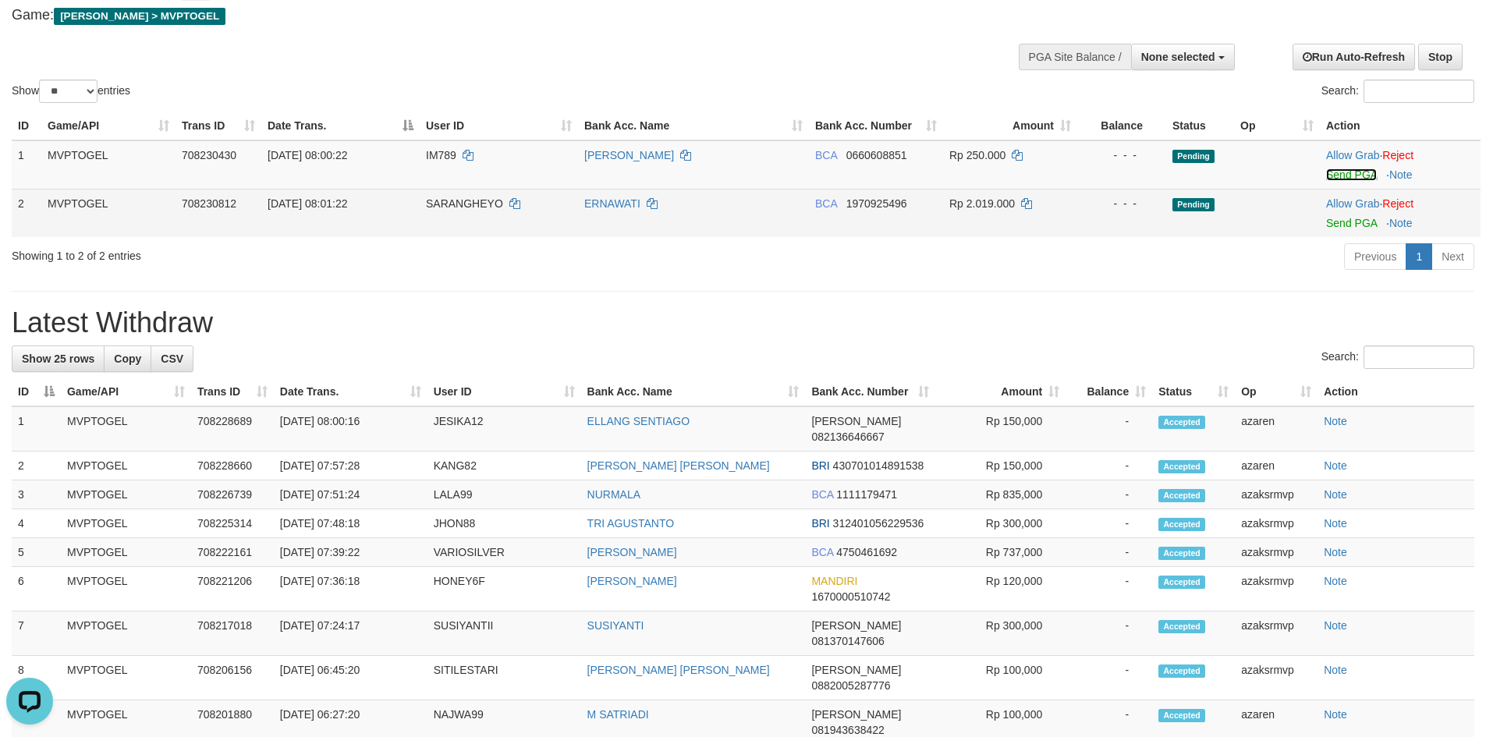
drag, startPoint x: 1340, startPoint y: 171, endPoint x: 808, endPoint y: 216, distance: 533.3
click at [1340, 171] on link "Send PGA" at bounding box center [1352, 175] width 51 height 12
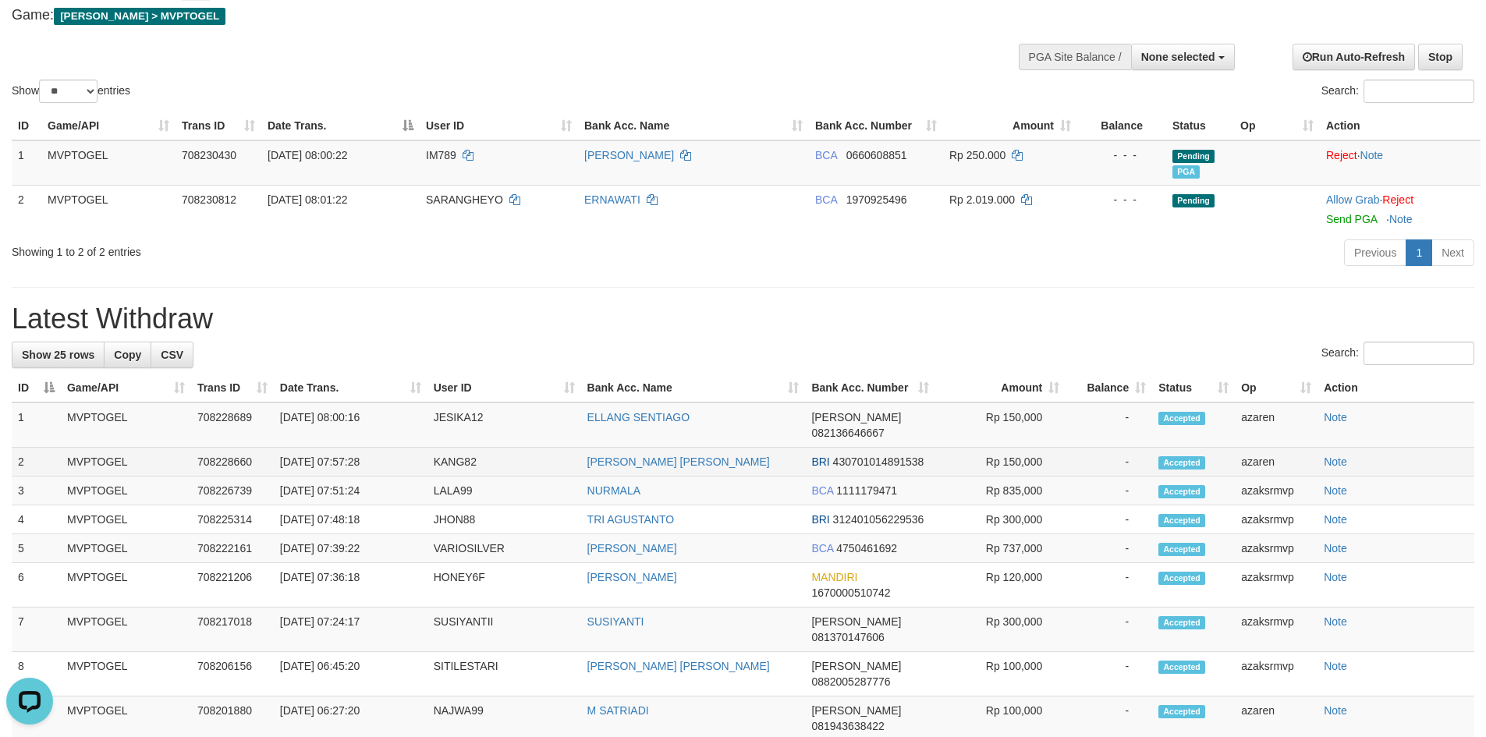
click at [340, 448] on td "[DATE] 07:57:28" at bounding box center [351, 462] width 154 height 29
copy td "07:57:28"
drag, startPoint x: 340, startPoint y: 442, endPoint x: 382, endPoint y: 442, distance: 42.1
click at [382, 448] on td "[DATE] 07:57:28" at bounding box center [351, 462] width 154 height 29
click at [605, 314] on h1 "Latest Withdraw" at bounding box center [743, 319] width 1463 height 31
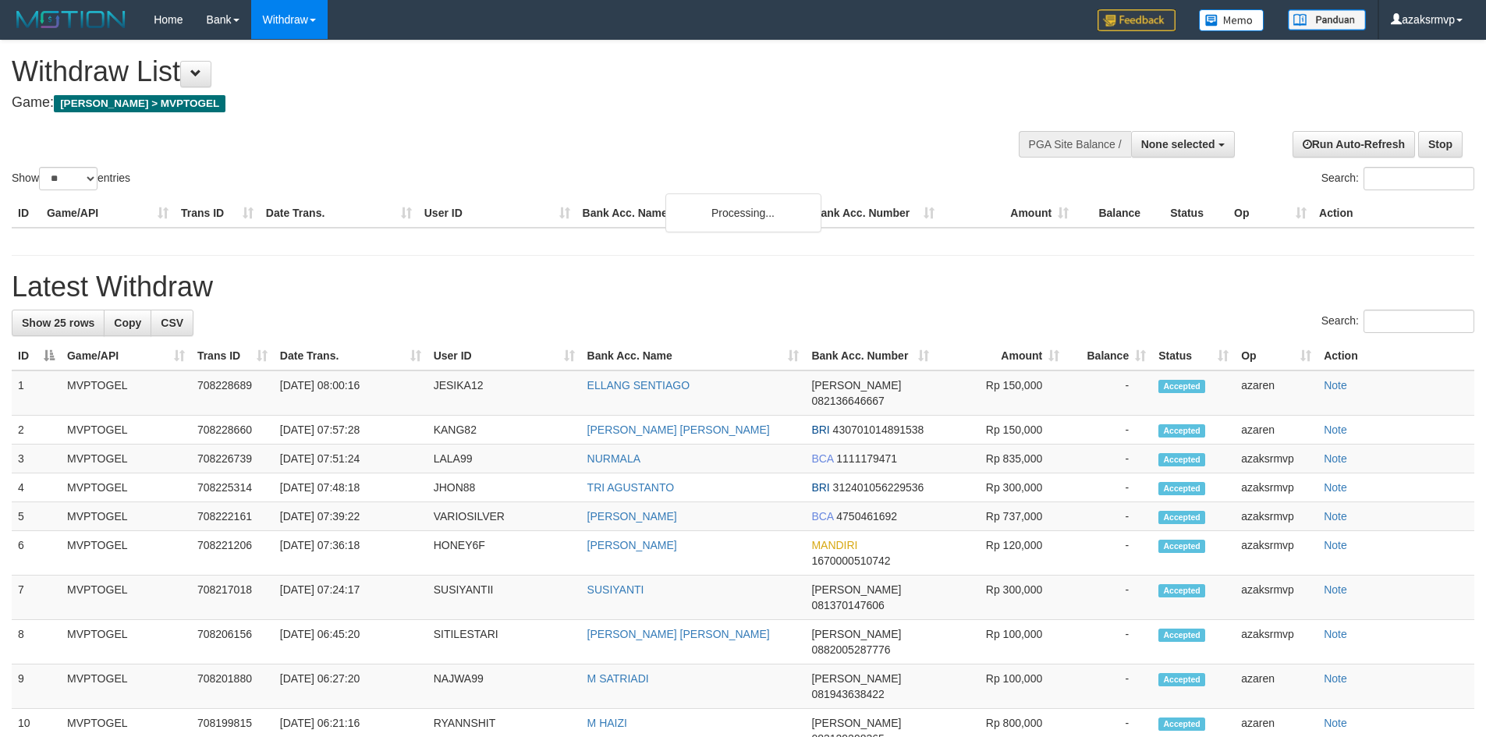
select select
select select "**"
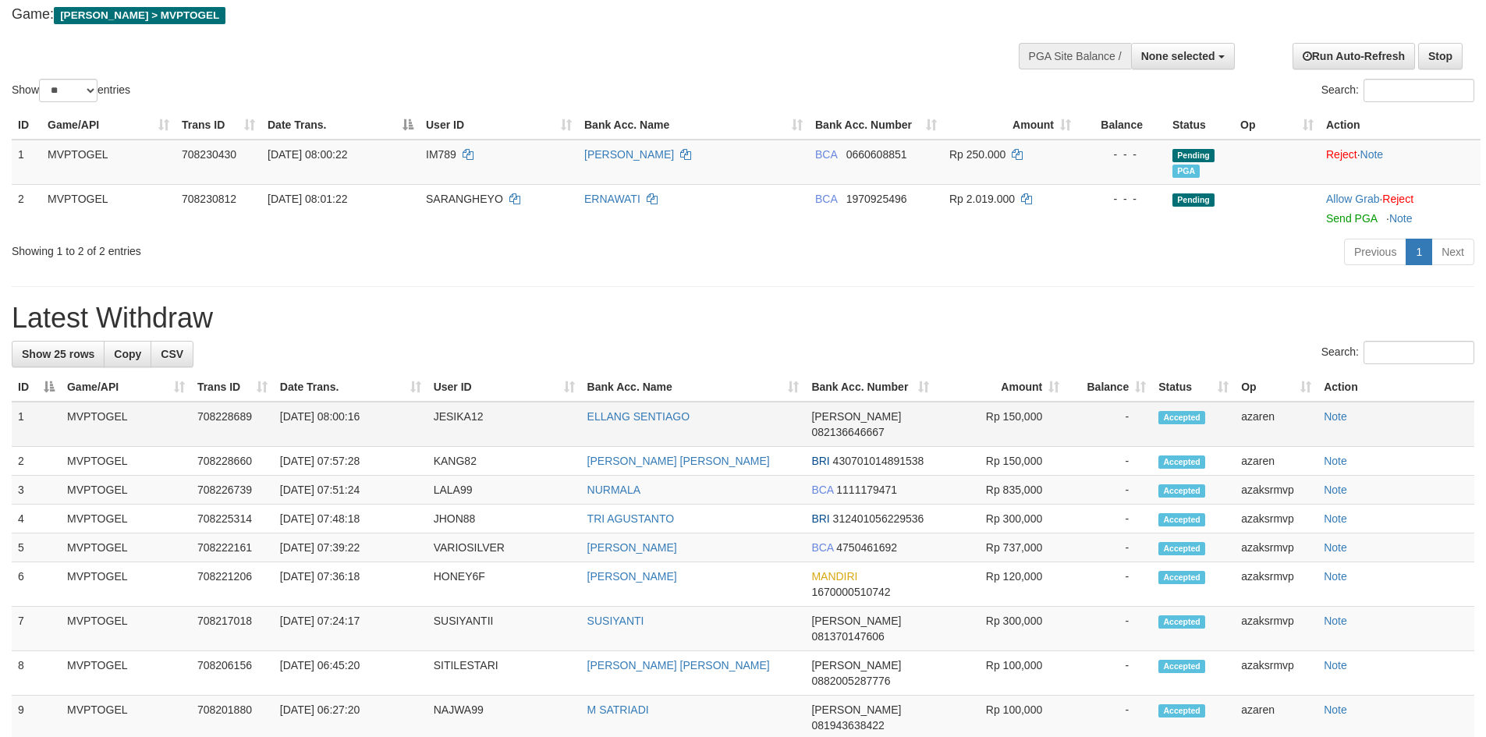
click at [346, 419] on td "[DATE] 08:00:16" at bounding box center [351, 424] width 154 height 45
copy td "08:00"
copy td "08:00:"
copy td "08:00:16"
drag, startPoint x: 346, startPoint y: 419, endPoint x: 355, endPoint y: 421, distance: 8.7
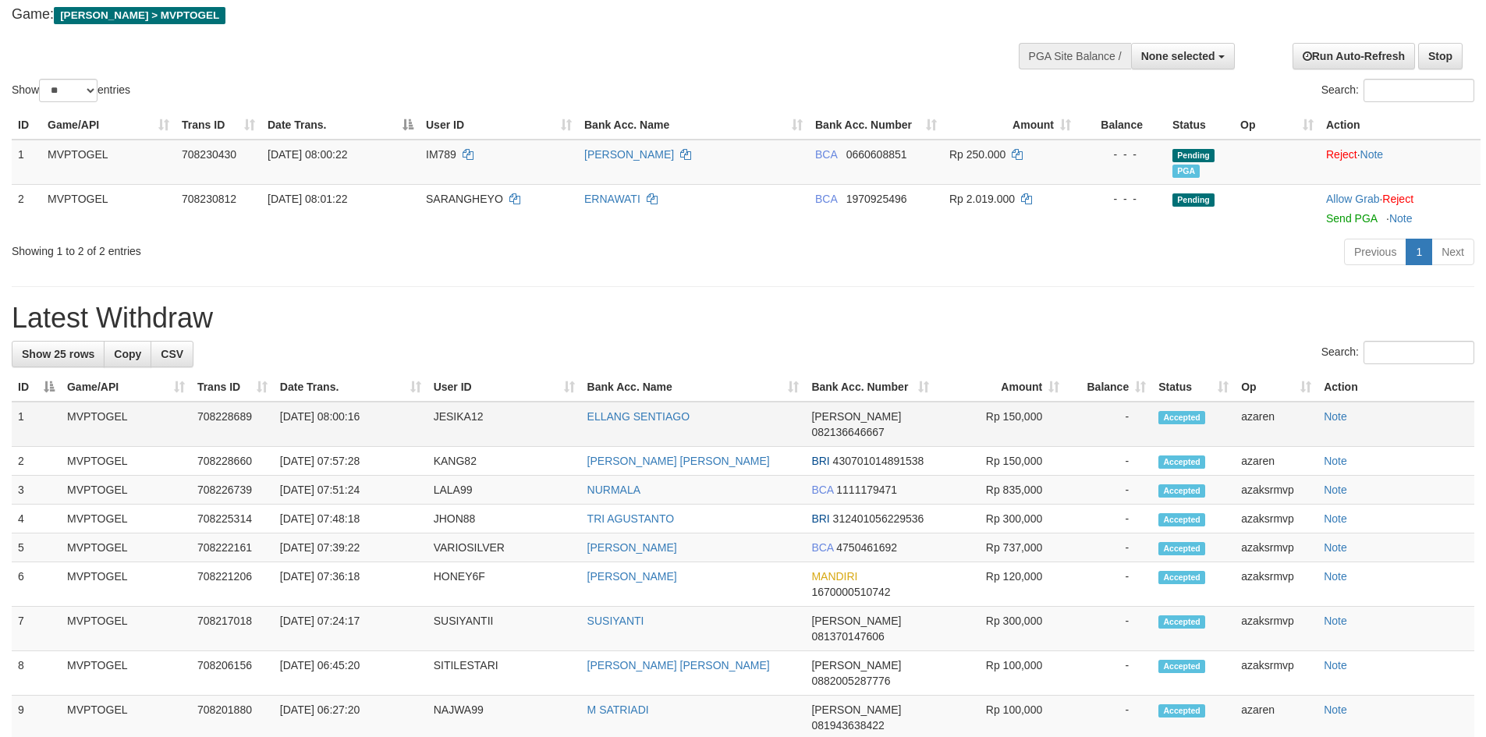
click at [367, 419] on td "[DATE] 08:00:16" at bounding box center [351, 424] width 154 height 45
click at [342, 476] on td "[DATE] 07:51:24" at bounding box center [351, 490] width 154 height 29
copy td "07:51:24"
drag, startPoint x: 342, startPoint y: 472, endPoint x: 375, endPoint y: 470, distance: 33.6
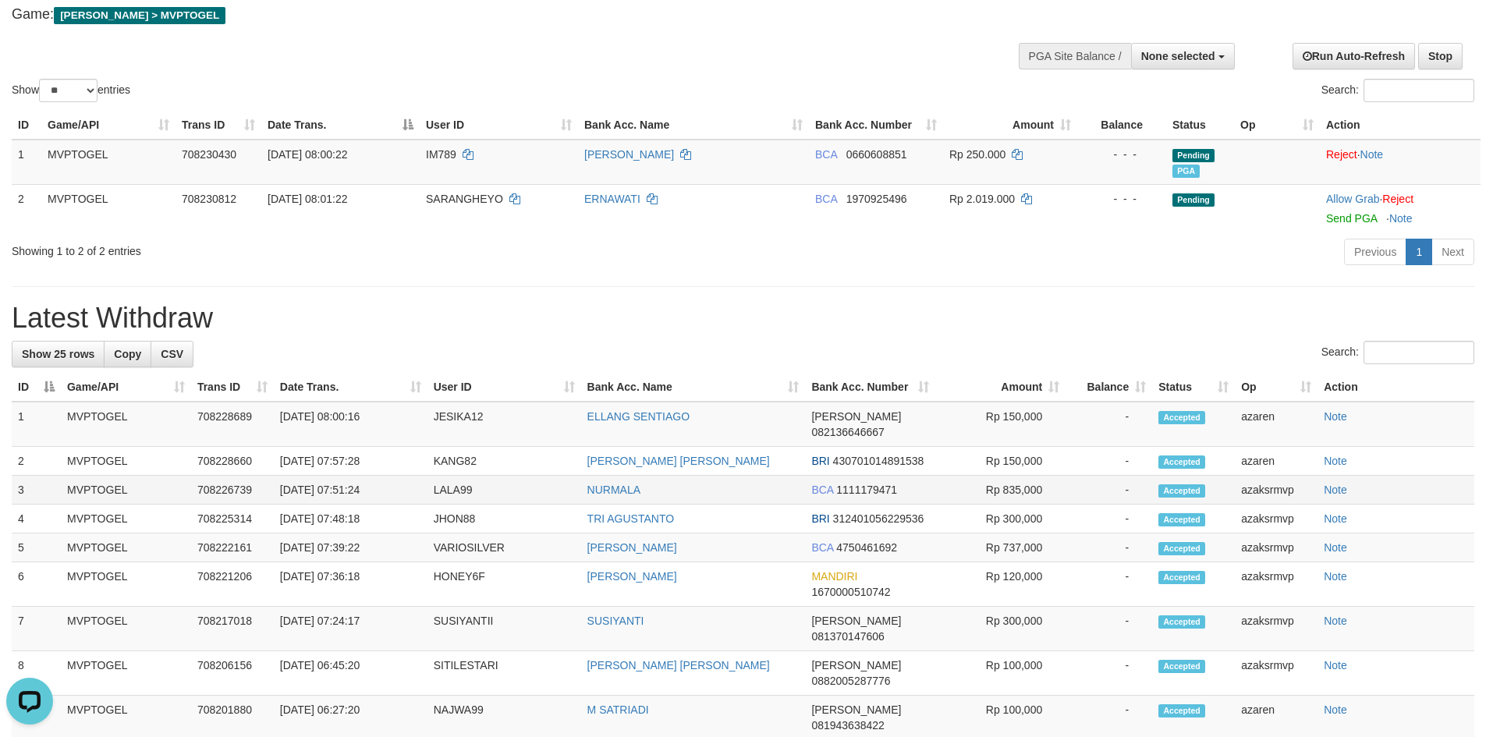
click at [375, 476] on td "[DATE] 07:51:24" at bounding box center [351, 490] width 154 height 29
click at [346, 505] on td "[DATE] 07:48:18" at bounding box center [351, 519] width 154 height 29
copy td "07:48:18"
drag, startPoint x: 346, startPoint y: 503, endPoint x: 390, endPoint y: 502, distance: 44.5
click at [390, 505] on td "[DATE] 07:48:18" at bounding box center [351, 519] width 154 height 29
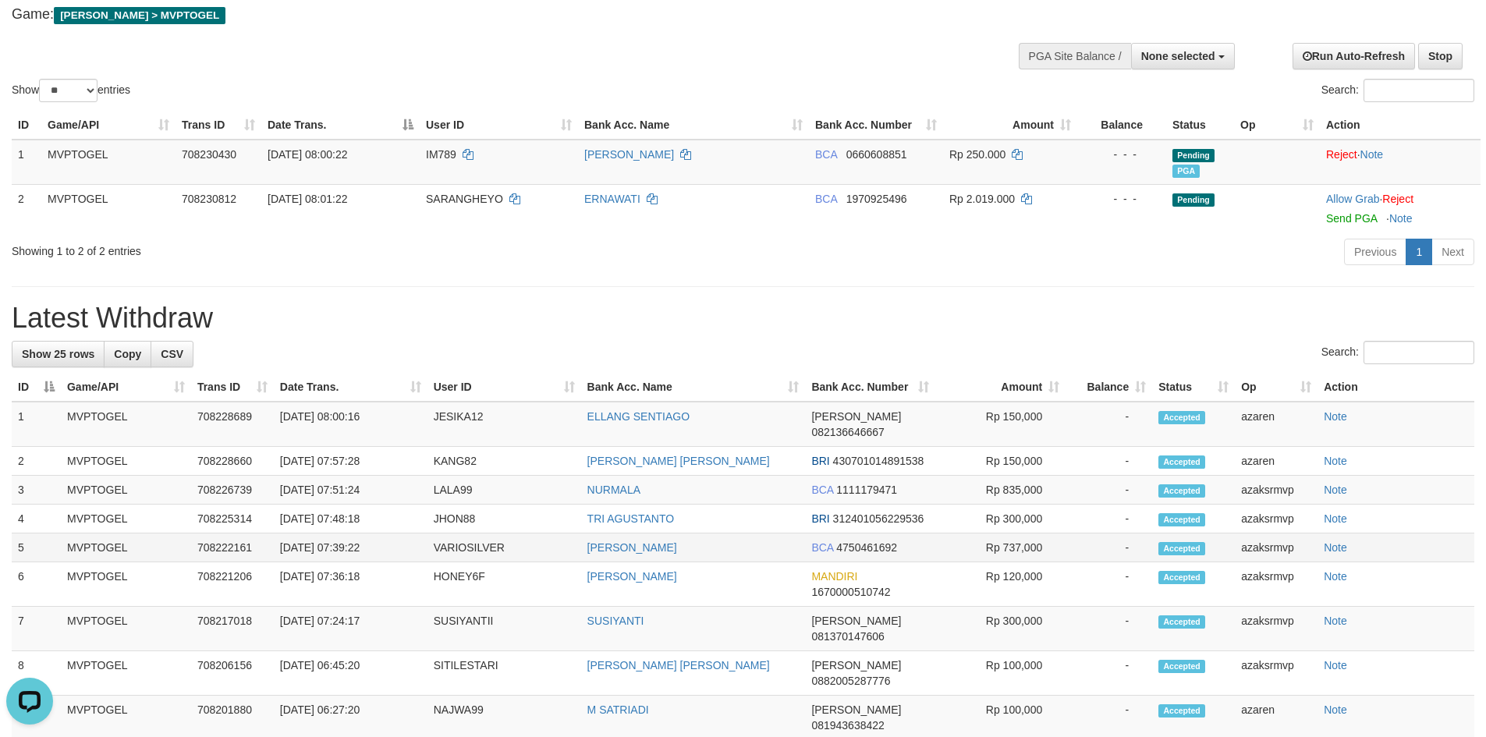
click at [343, 534] on td "[DATE] 07:39:22" at bounding box center [351, 548] width 154 height 29
copy td "07:39:22"
drag, startPoint x: 343, startPoint y: 534, endPoint x: 378, endPoint y: 529, distance: 35.4
click at [378, 534] on td "[DATE] 07:39:22" at bounding box center [351, 548] width 154 height 29
click at [1193, 66] on button "None selected" at bounding box center [1183, 56] width 104 height 27
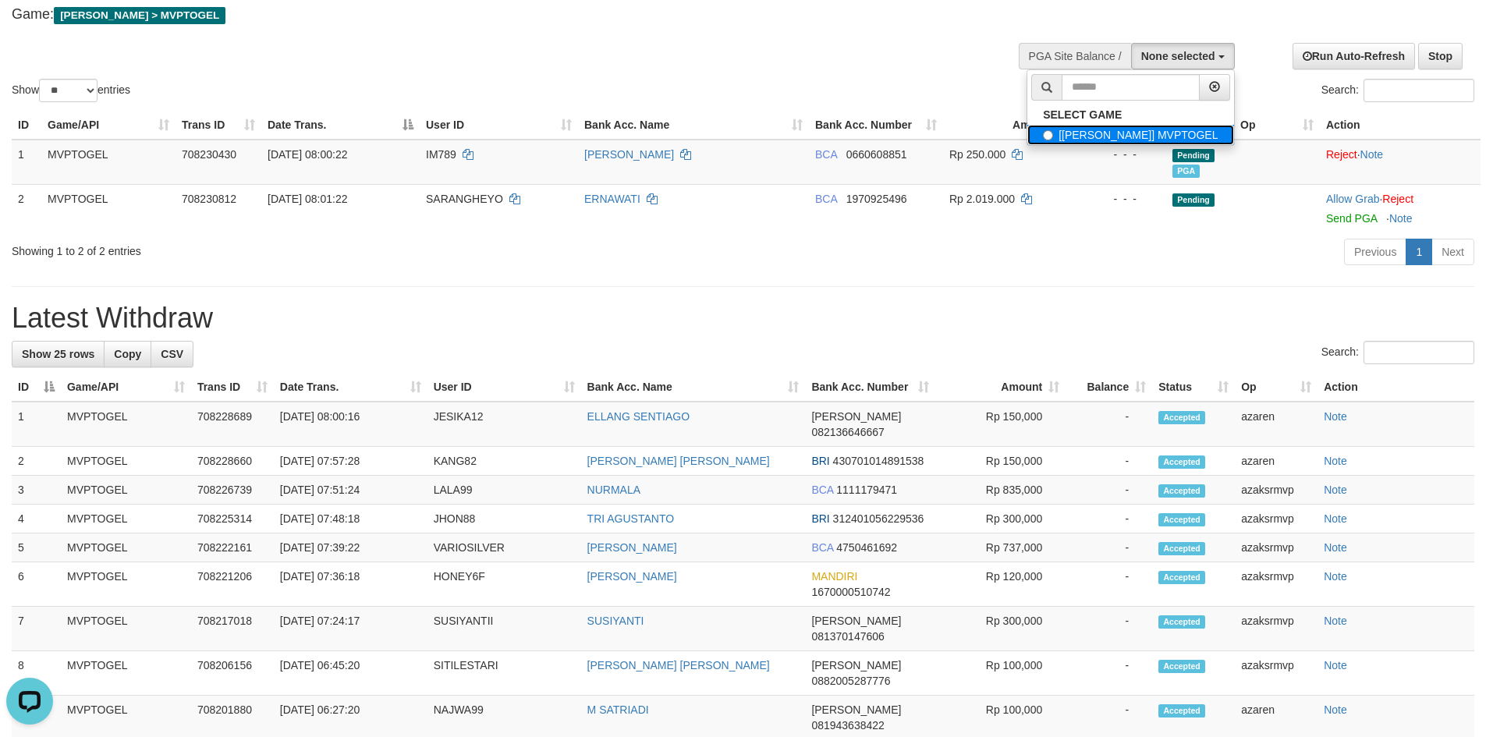
click at [1161, 126] on label "[[PERSON_NAME]] MVPTOGEL" at bounding box center [1131, 135] width 206 height 20
select select "***"
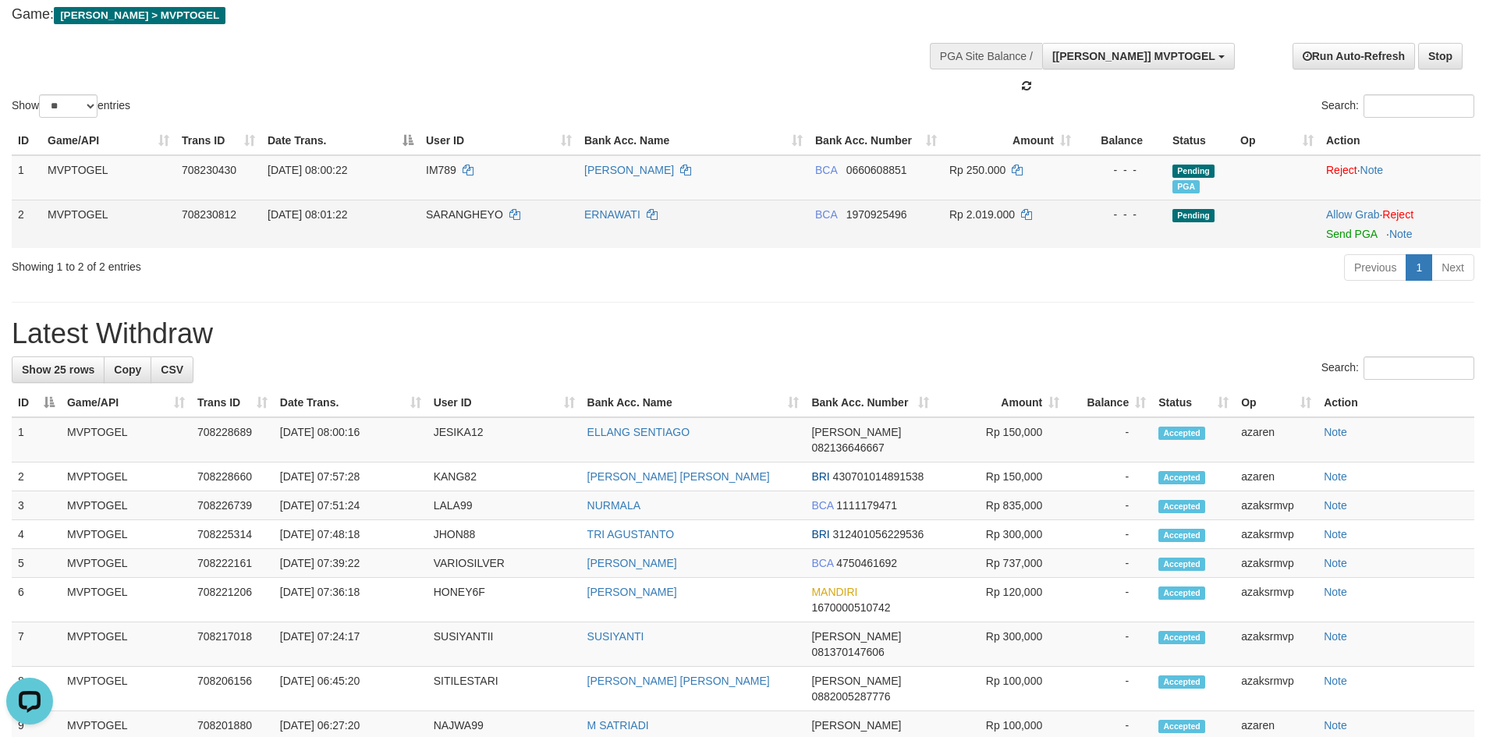
scroll to position [14, 0]
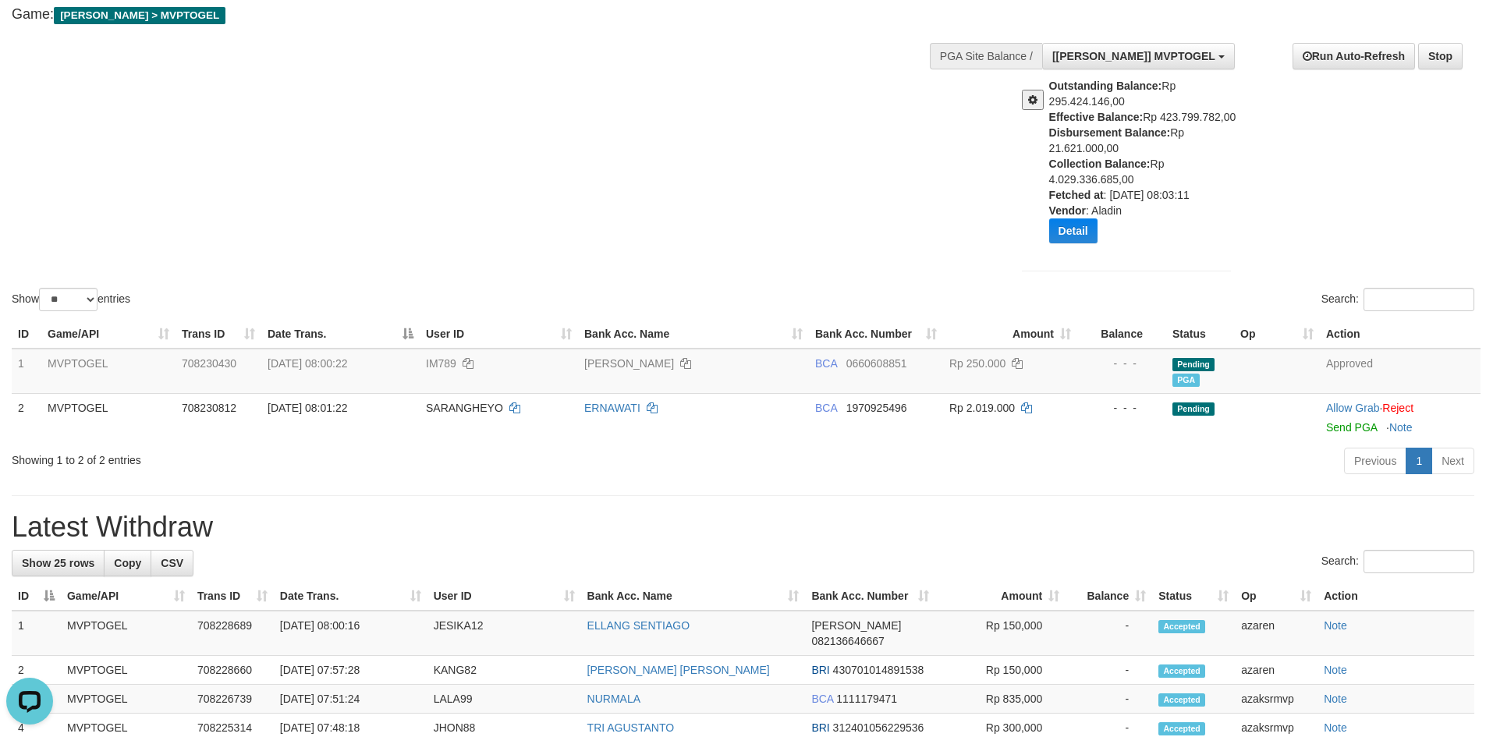
click at [574, 222] on div "Show ** ** ** *** entries Search:" at bounding box center [743, 133] width 1486 height 362
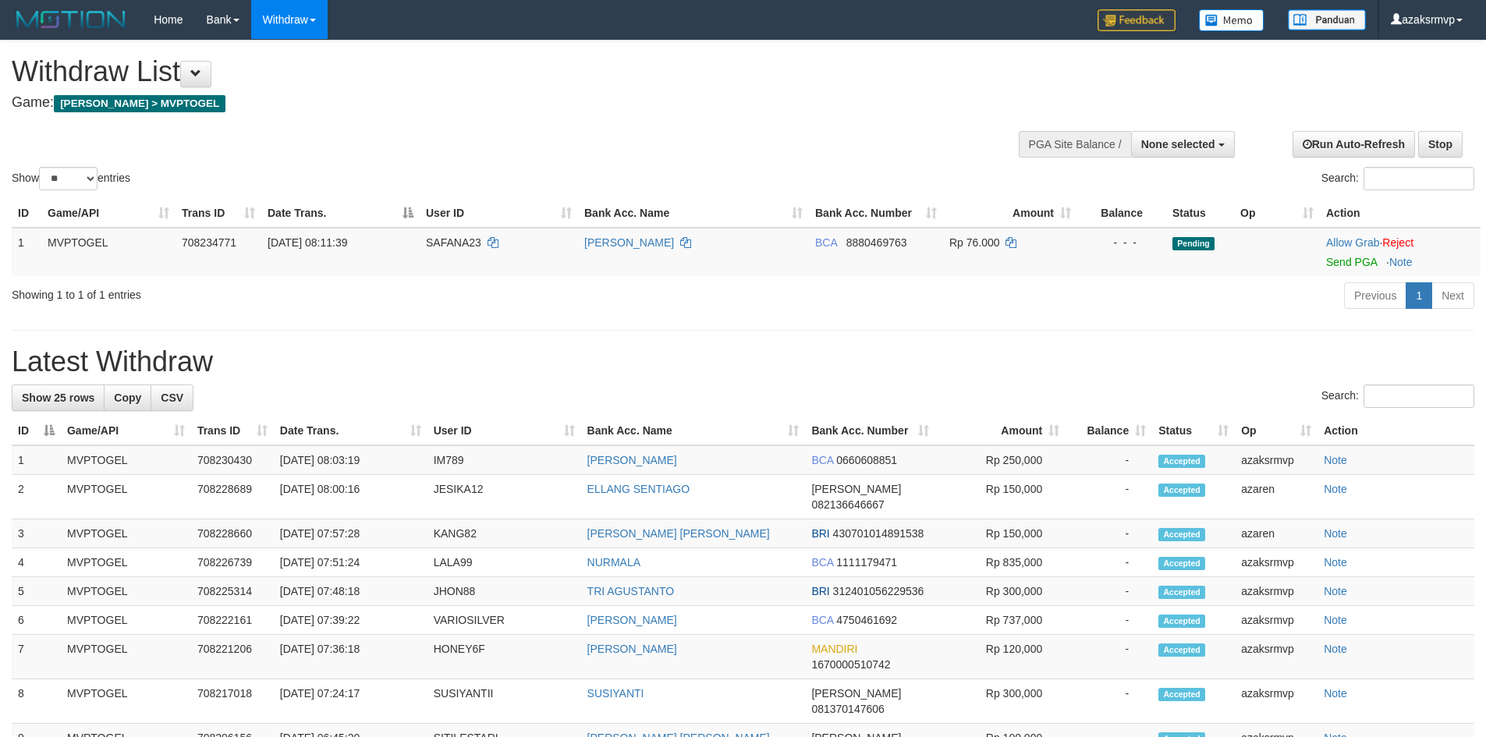
select select
select select "**"
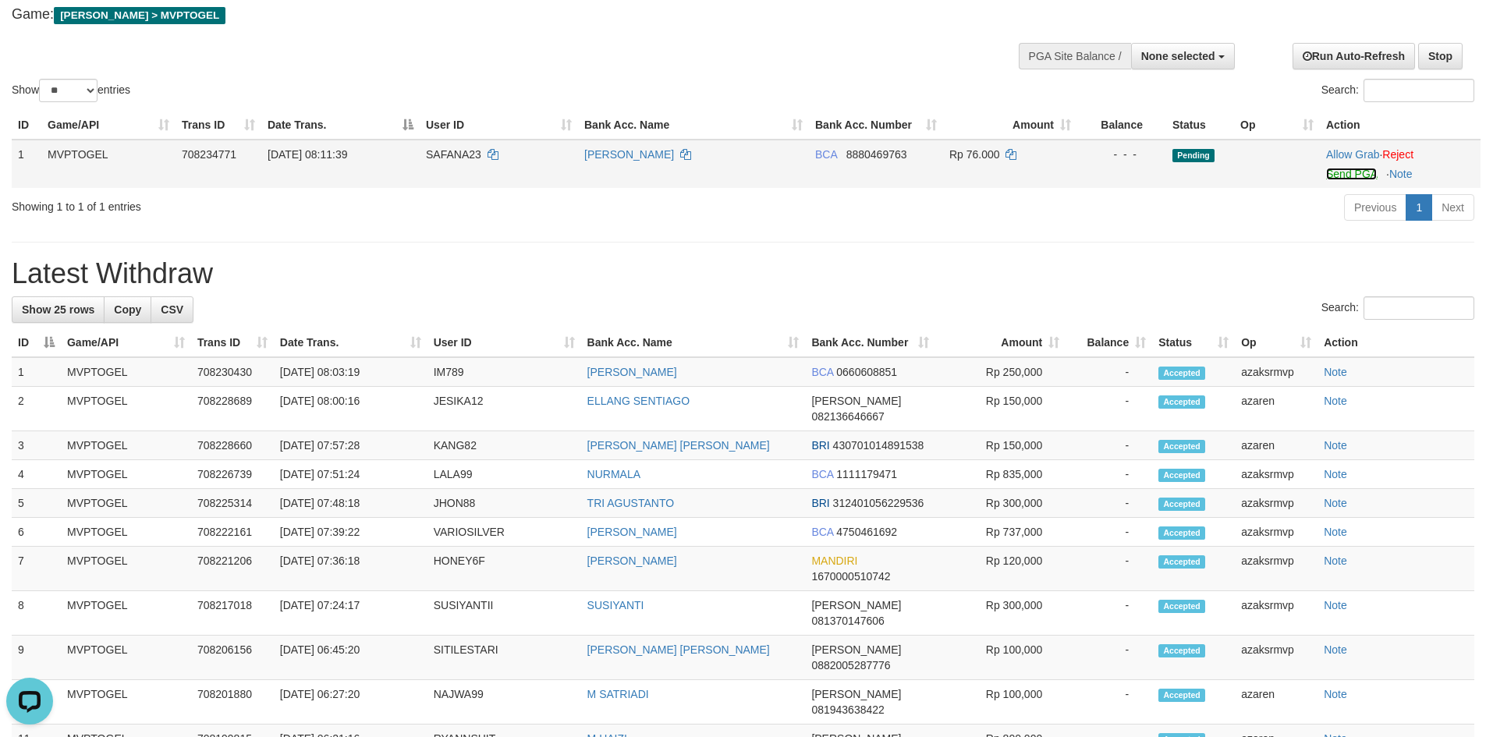
click at [1340, 176] on link "Send PGA" at bounding box center [1352, 174] width 51 height 12
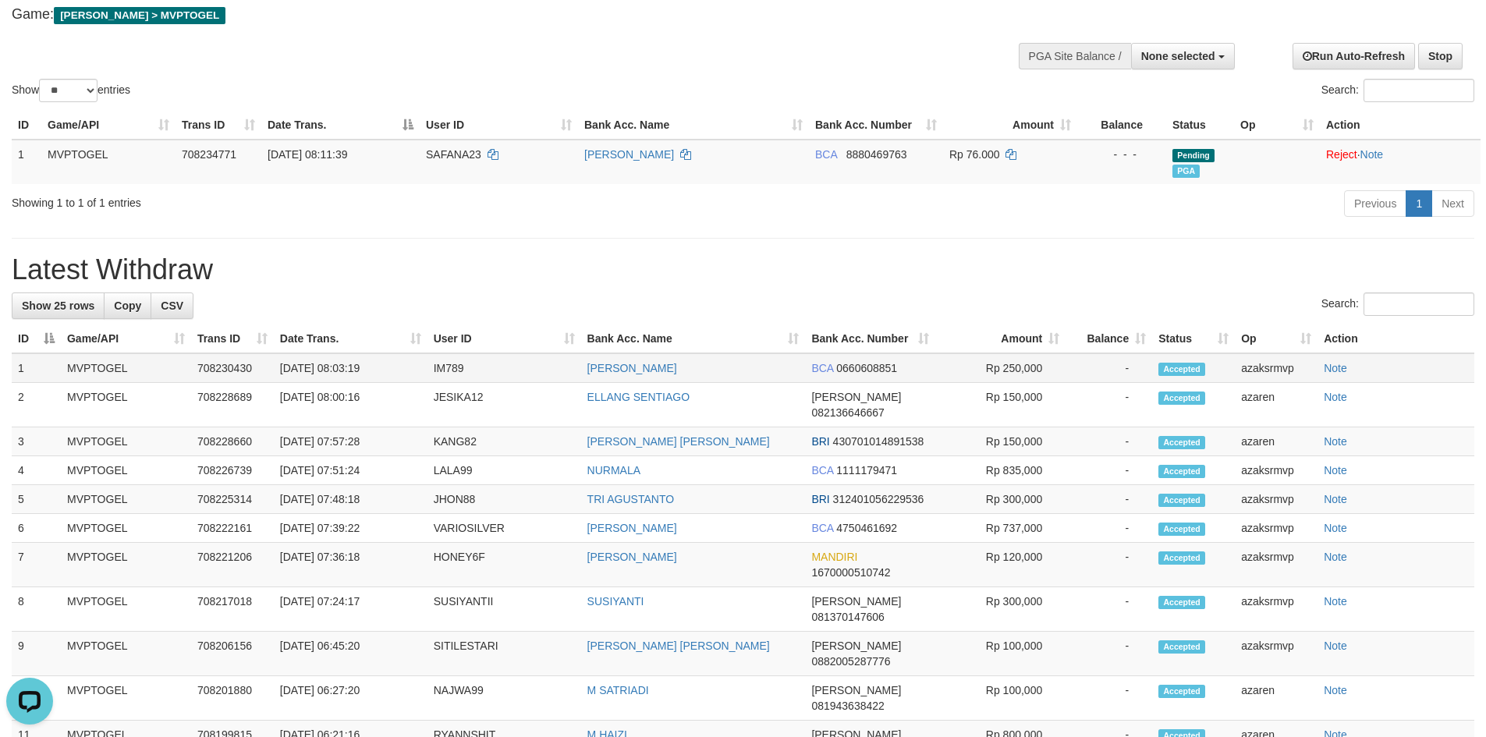
click at [341, 369] on td "[DATE] 08:03:19" at bounding box center [351, 368] width 154 height 30
copy td "08:03:19"
drag, startPoint x: 341, startPoint y: 369, endPoint x: 377, endPoint y: 366, distance: 36.0
click at [377, 366] on td "[DATE] 08:03:19" at bounding box center [351, 368] width 154 height 30
click at [844, 307] on div "Search:" at bounding box center [743, 306] width 1463 height 27
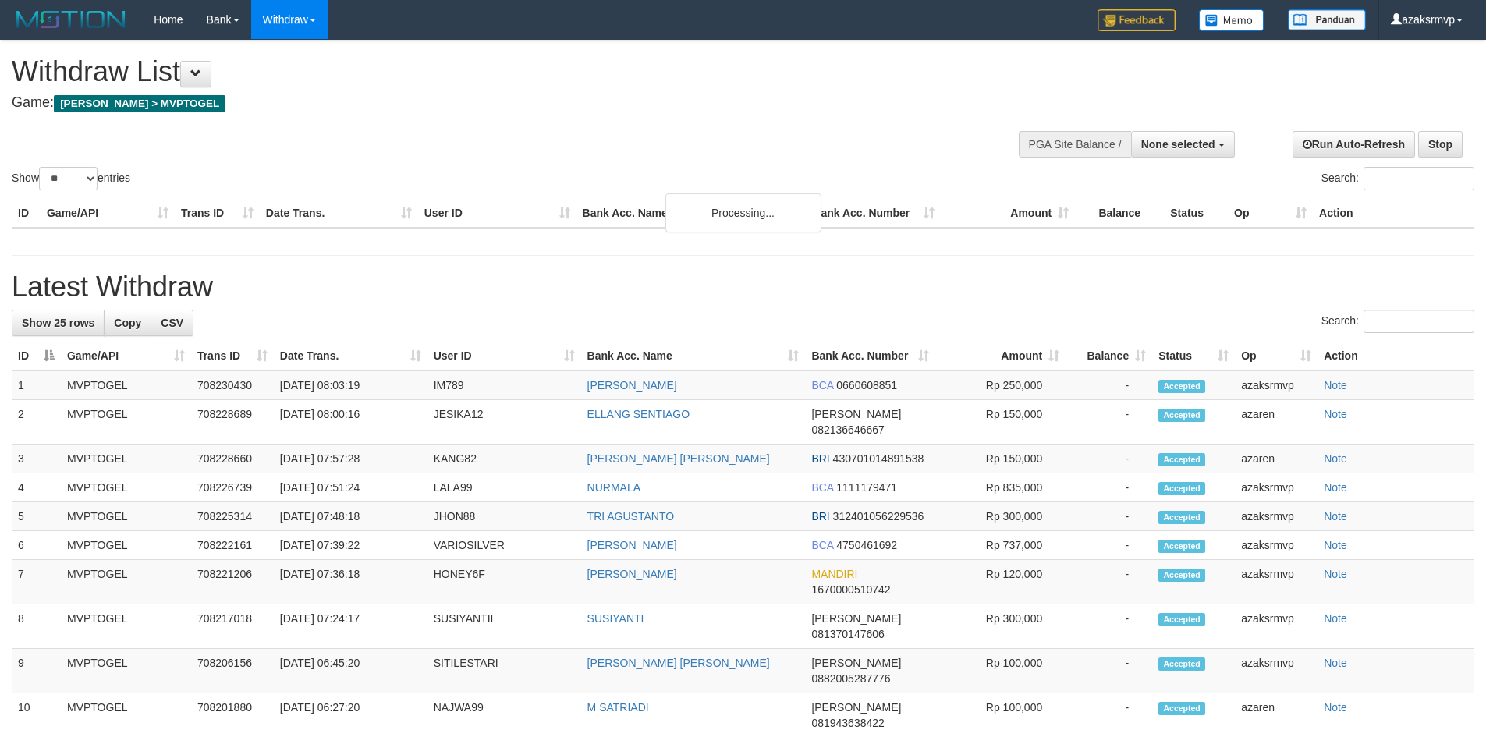
select select
select select "**"
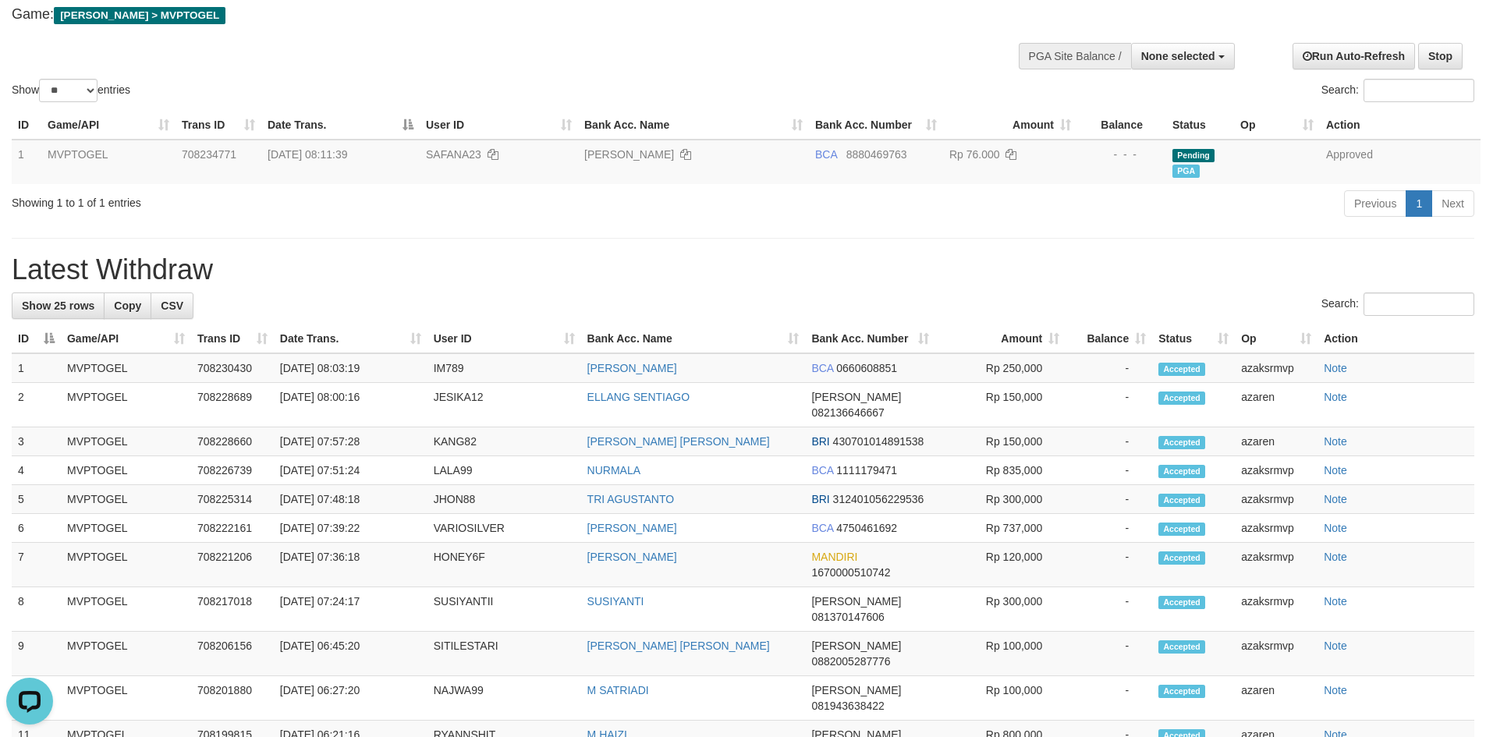
click at [633, 218] on div "Previous 1 Next" at bounding box center [1053, 206] width 844 height 34
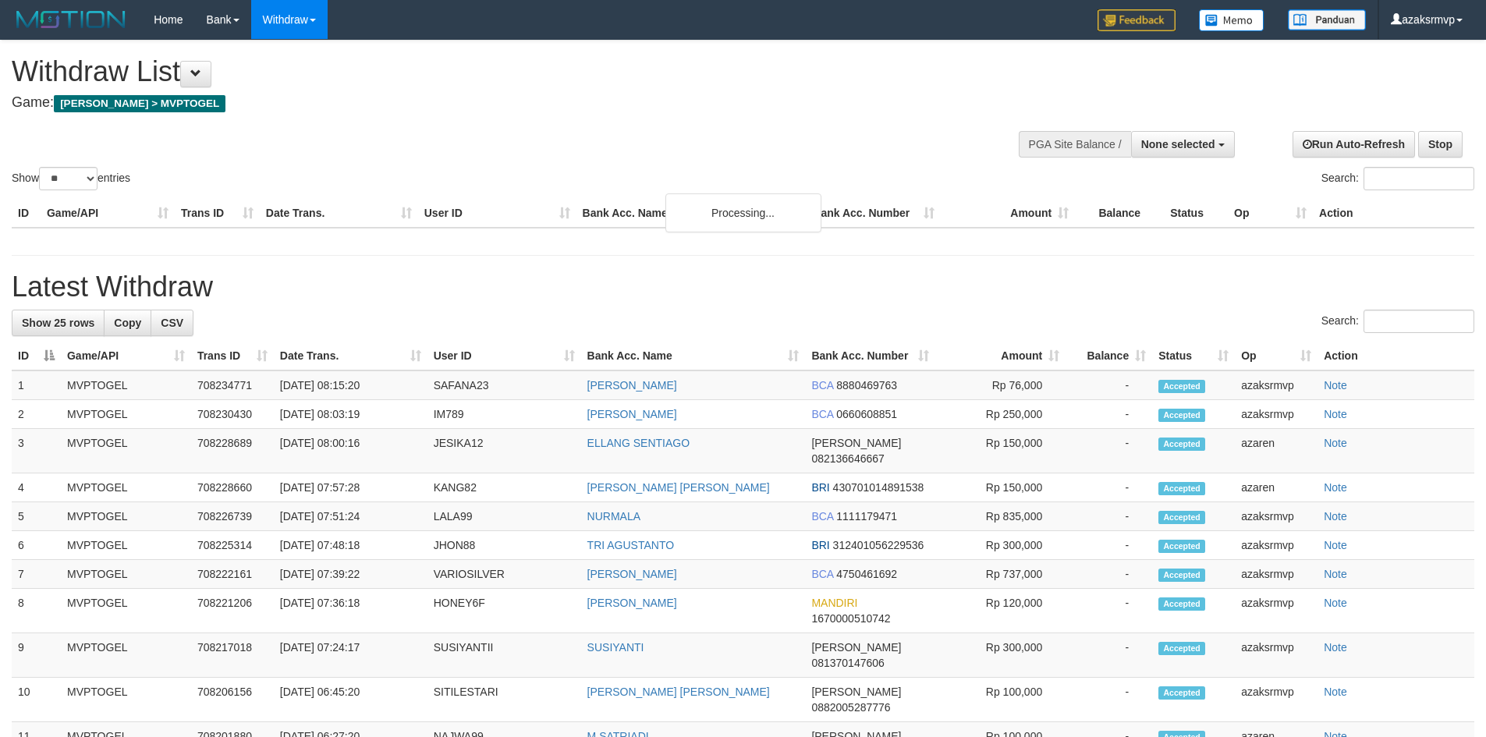
select select
select select "**"
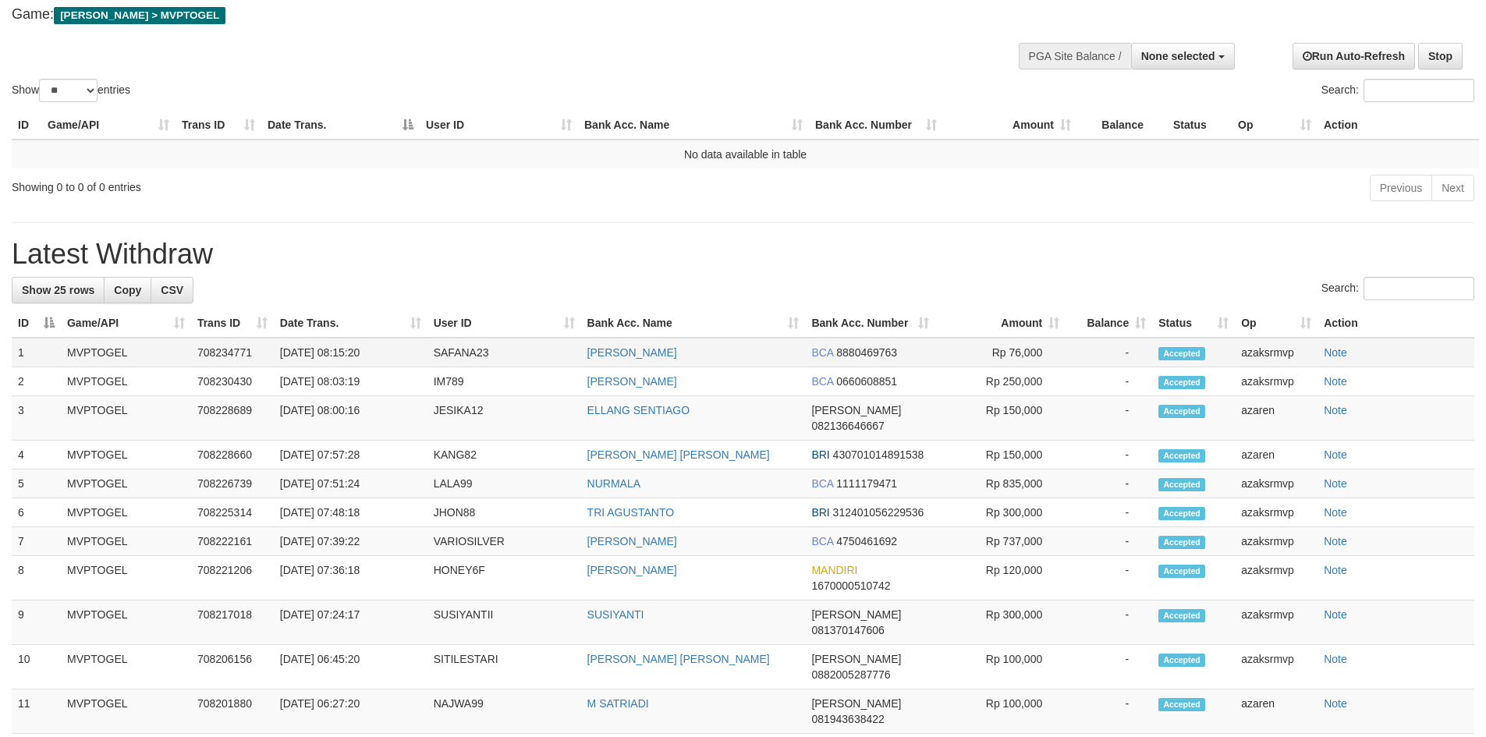
click at [343, 352] on td "[DATE] 08:15:20" at bounding box center [351, 353] width 154 height 30
copy td "08:15:"
copy td "08:15:20"
drag, startPoint x: 343, startPoint y: 352, endPoint x: 382, endPoint y: 352, distance: 39.8
click at [382, 352] on td "[DATE] 08:15:20" at bounding box center [351, 353] width 154 height 30
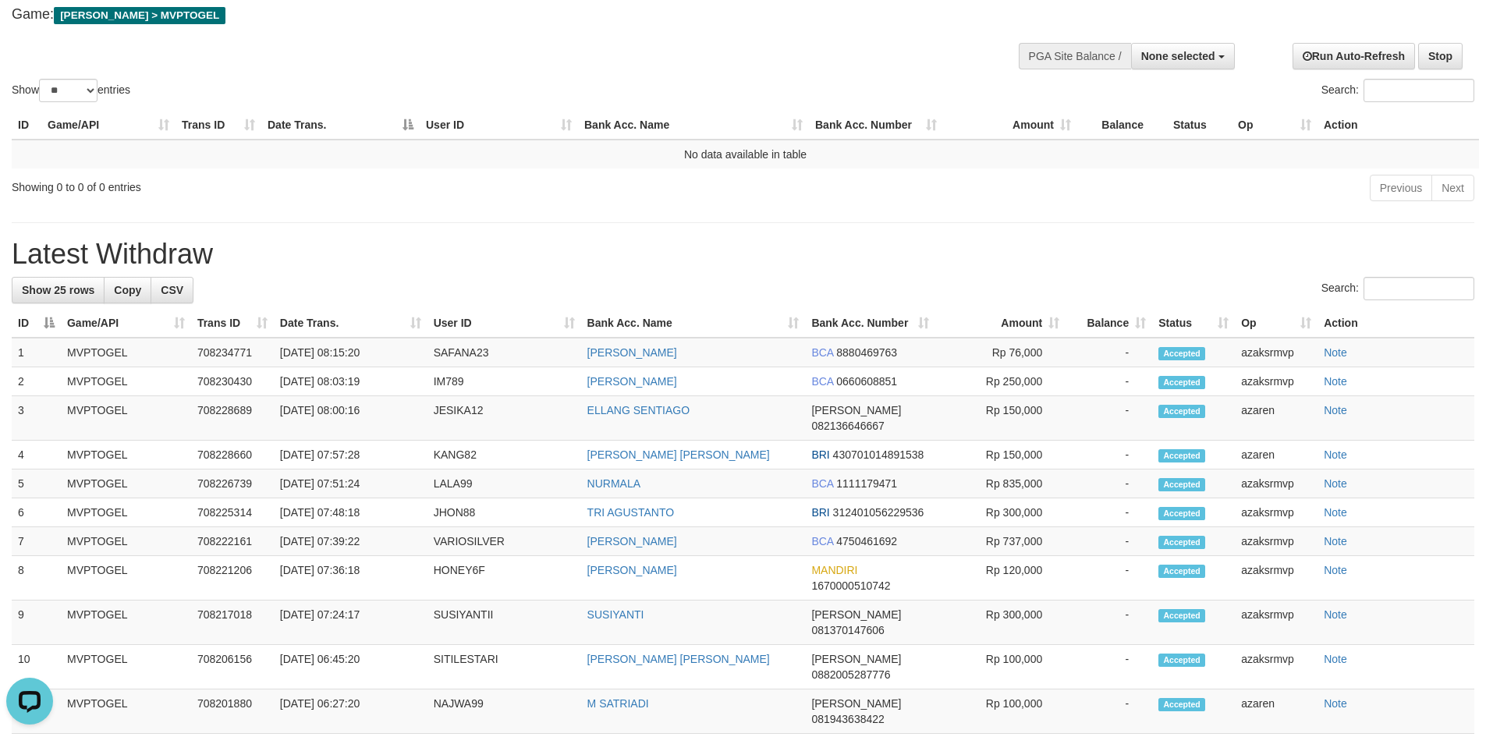
scroll to position [0, 0]
drag, startPoint x: 1199, startPoint y: 60, endPoint x: 1182, endPoint y: 72, distance: 20.1
click at [1199, 60] on span "None selected" at bounding box center [1179, 56] width 74 height 12
click at [1152, 132] on label "[[PERSON_NAME]] MVPTOGEL" at bounding box center [1131, 135] width 206 height 20
select select "***"
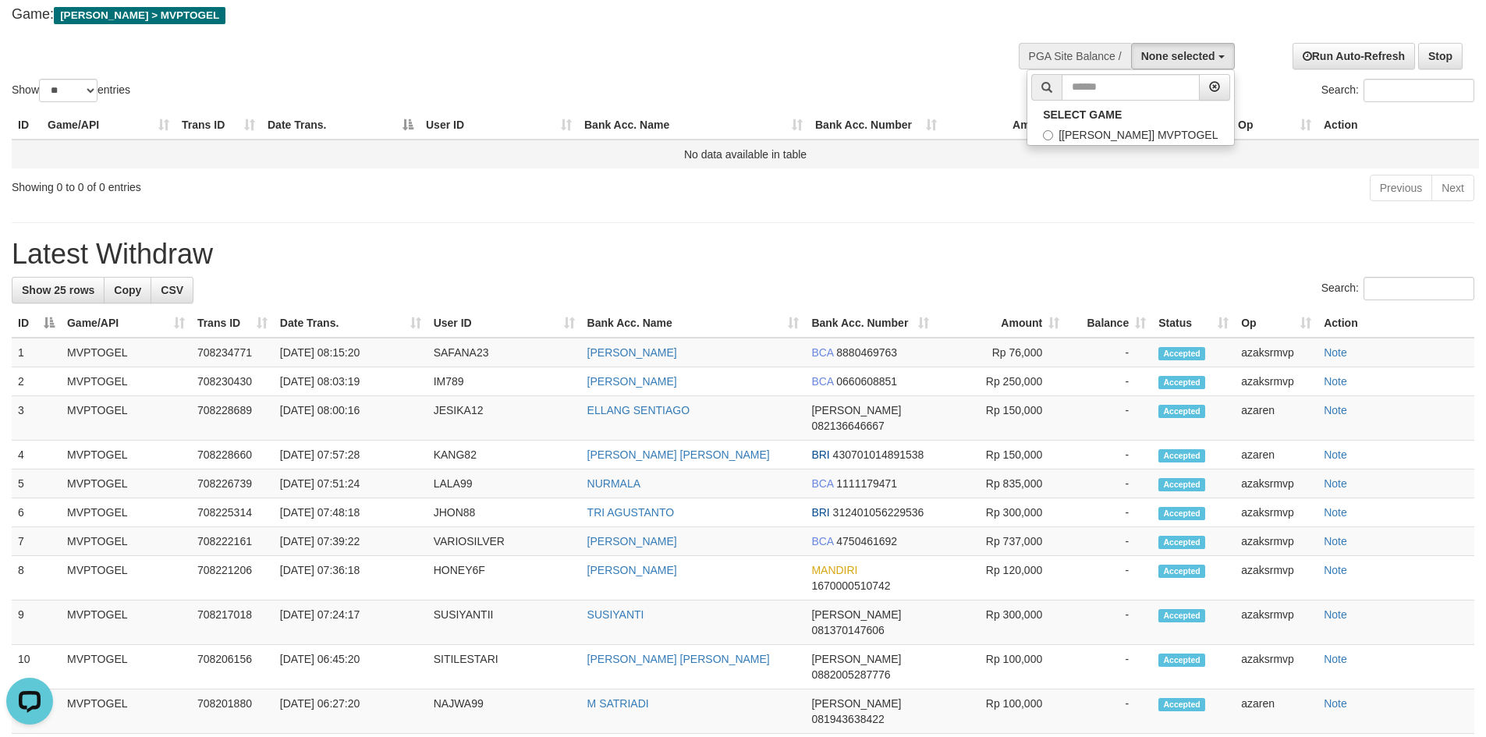
scroll to position [14, 0]
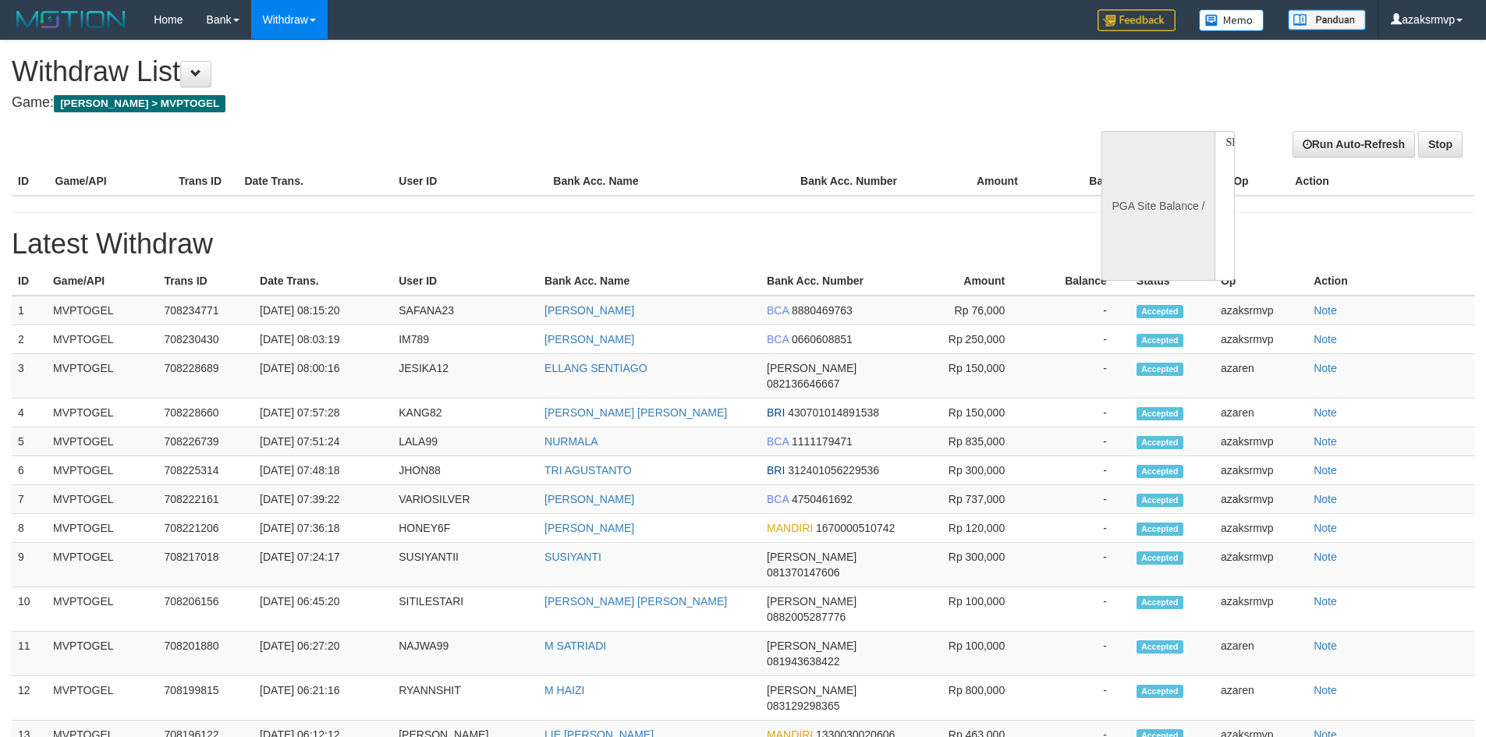
select select
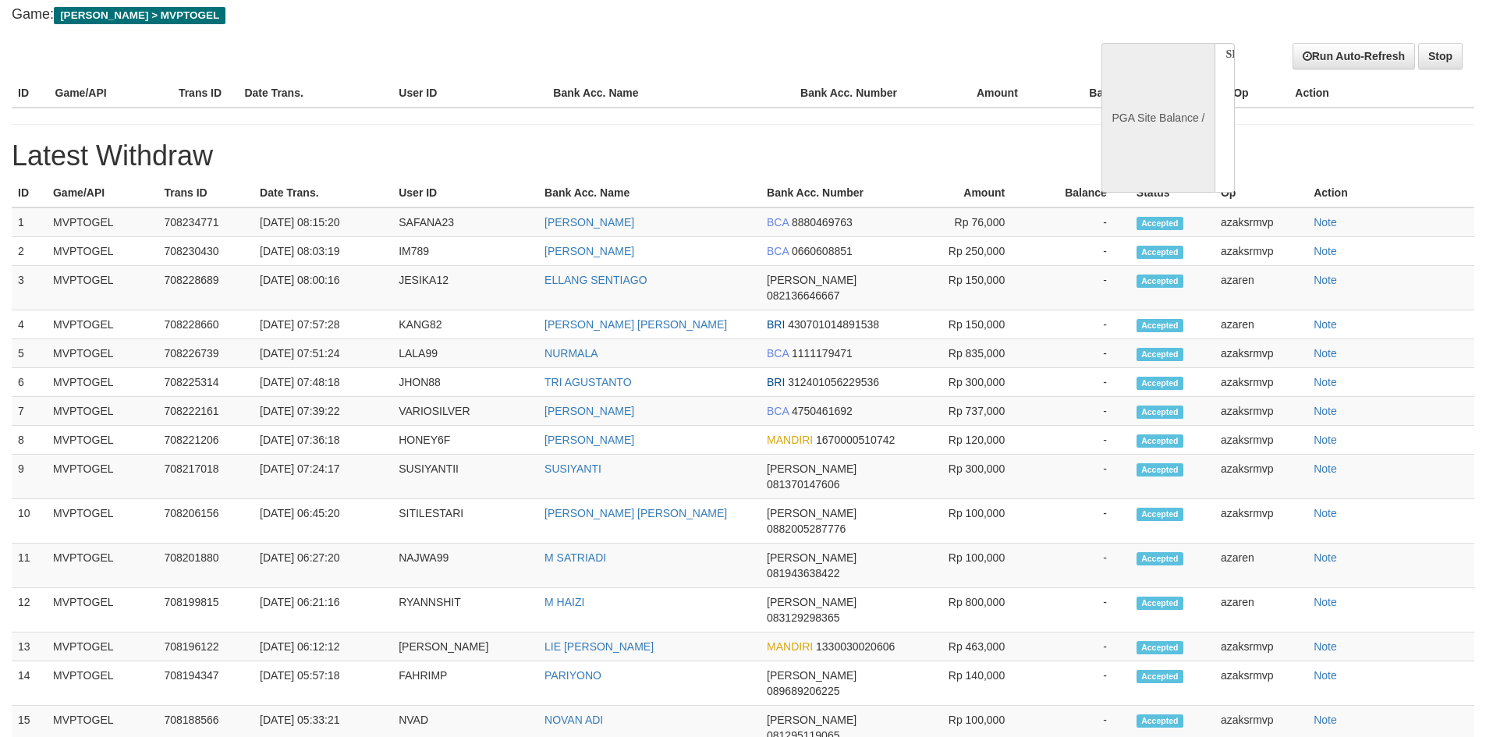
select select "**"
select select
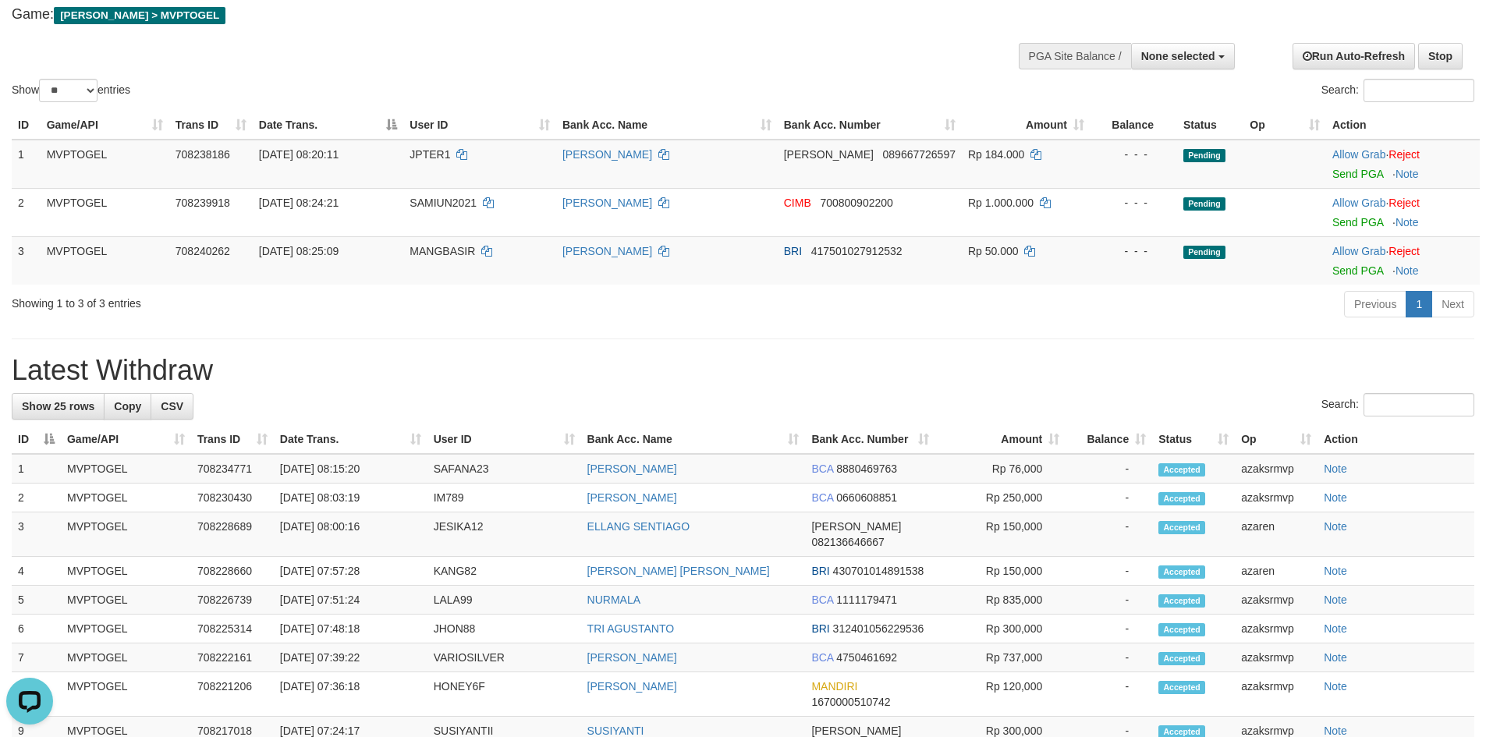
scroll to position [0, 0]
click at [1356, 177] on link "Send PGA" at bounding box center [1358, 174] width 51 height 12
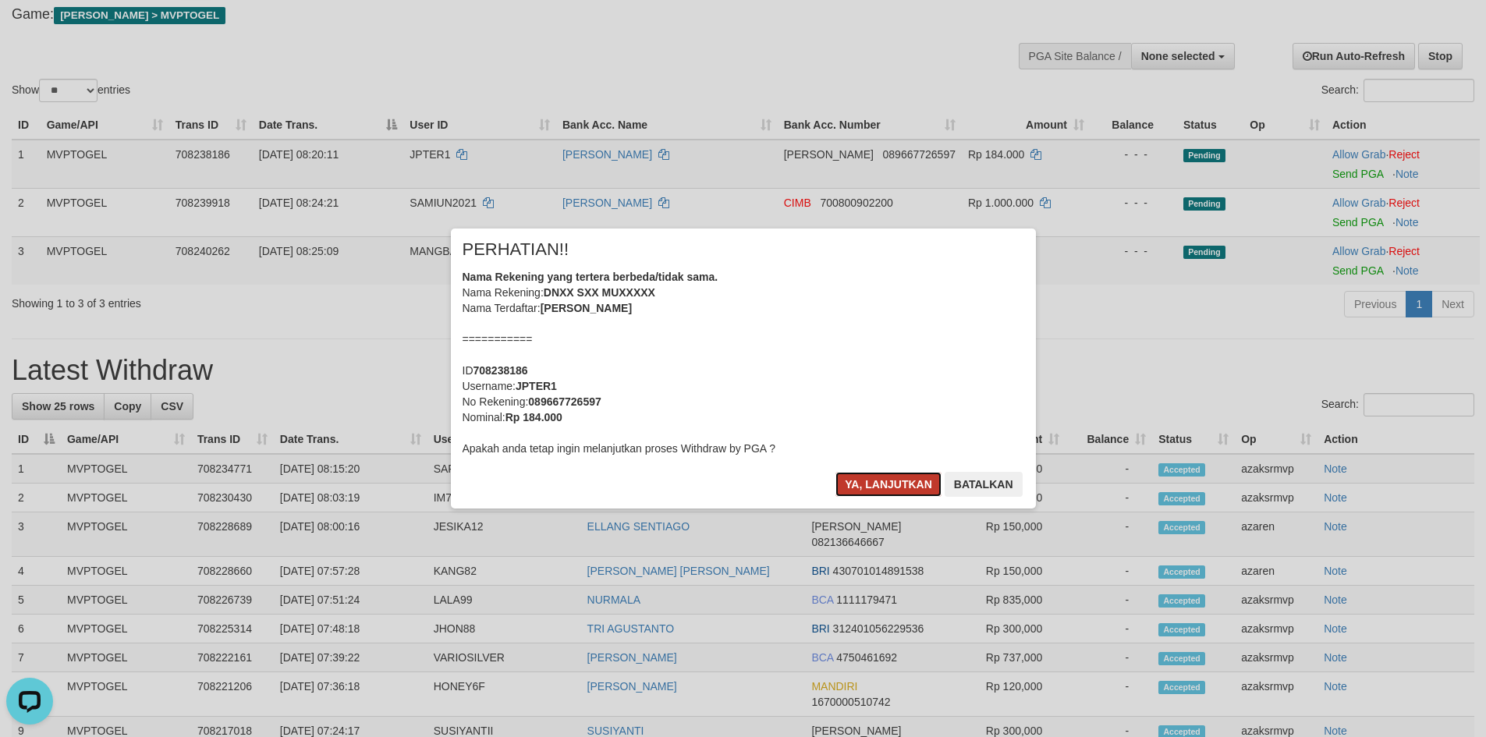
click at [876, 488] on button "Ya, lanjutkan" at bounding box center [889, 484] width 106 height 25
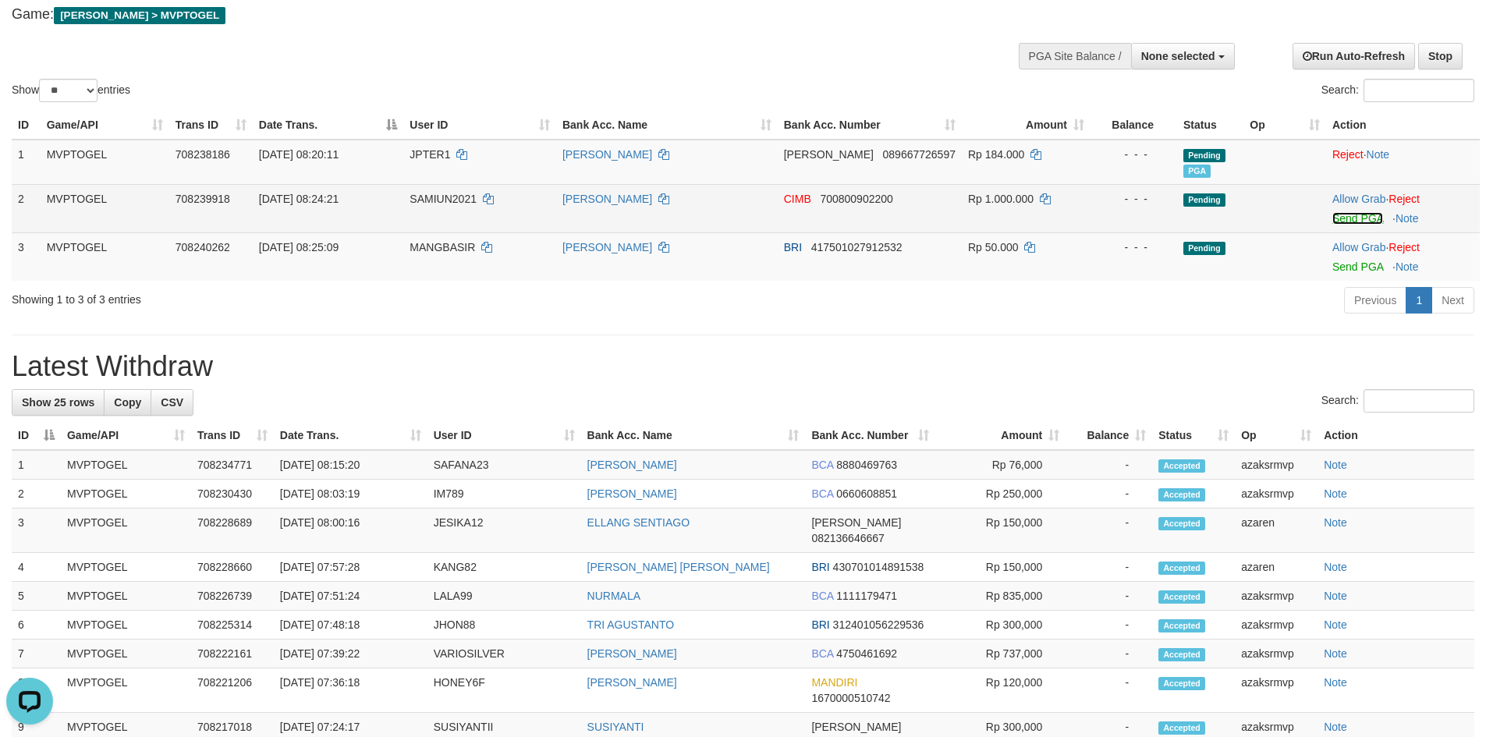
drag, startPoint x: 1377, startPoint y: 218, endPoint x: 813, endPoint y: 211, distance: 564.2
click at [1376, 218] on link "Send PGA" at bounding box center [1358, 218] width 51 height 12
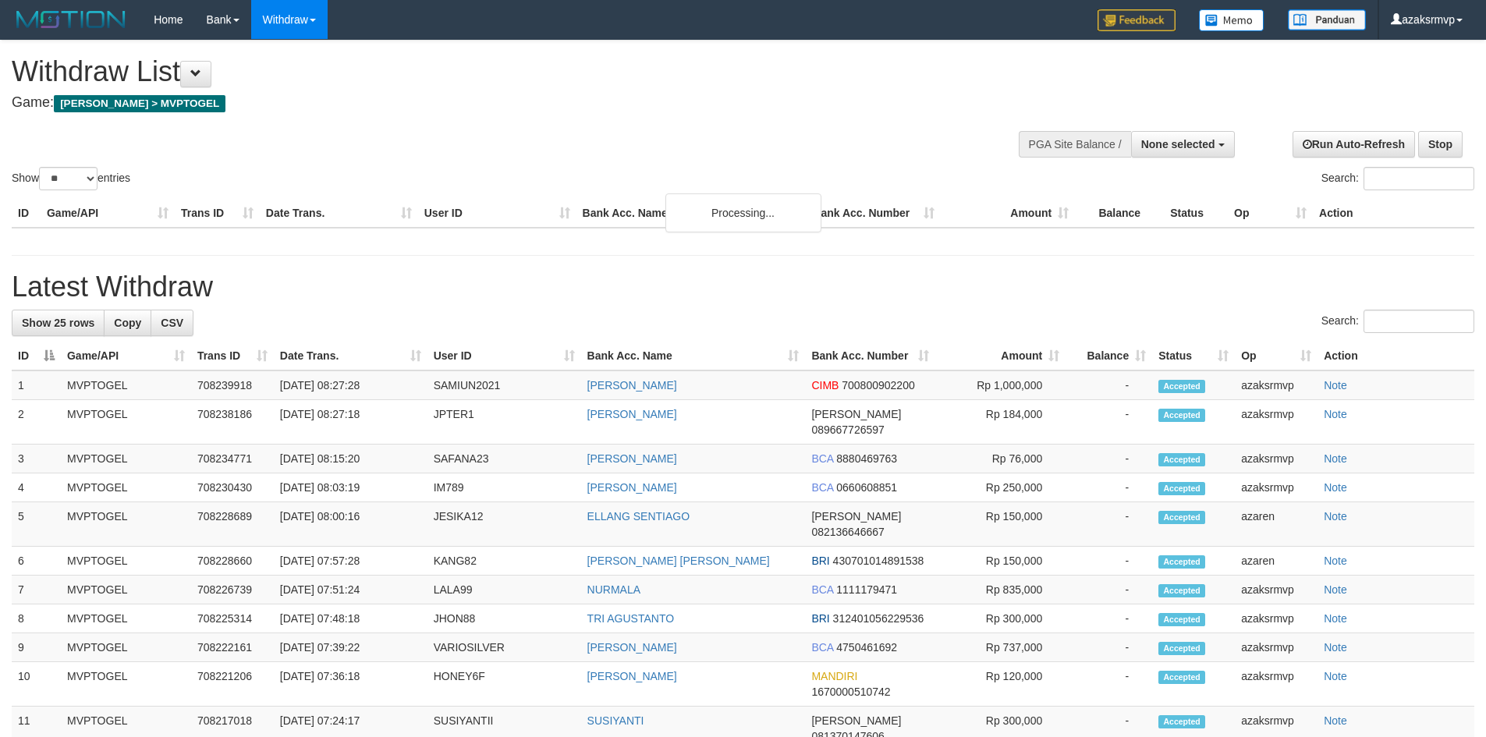
select select
select select "**"
select select
select select "**"
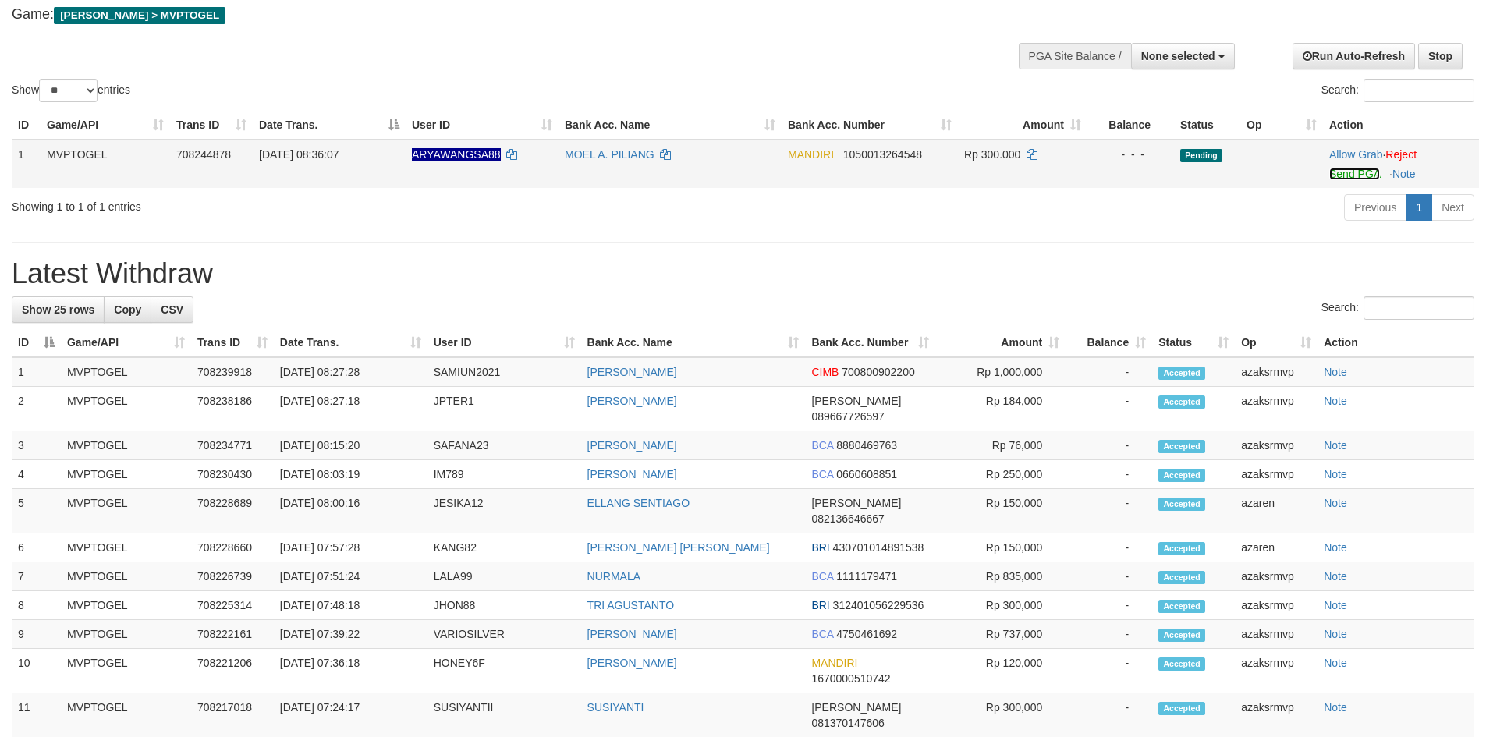
click at [1354, 169] on link "Send PGA" at bounding box center [1355, 174] width 51 height 12
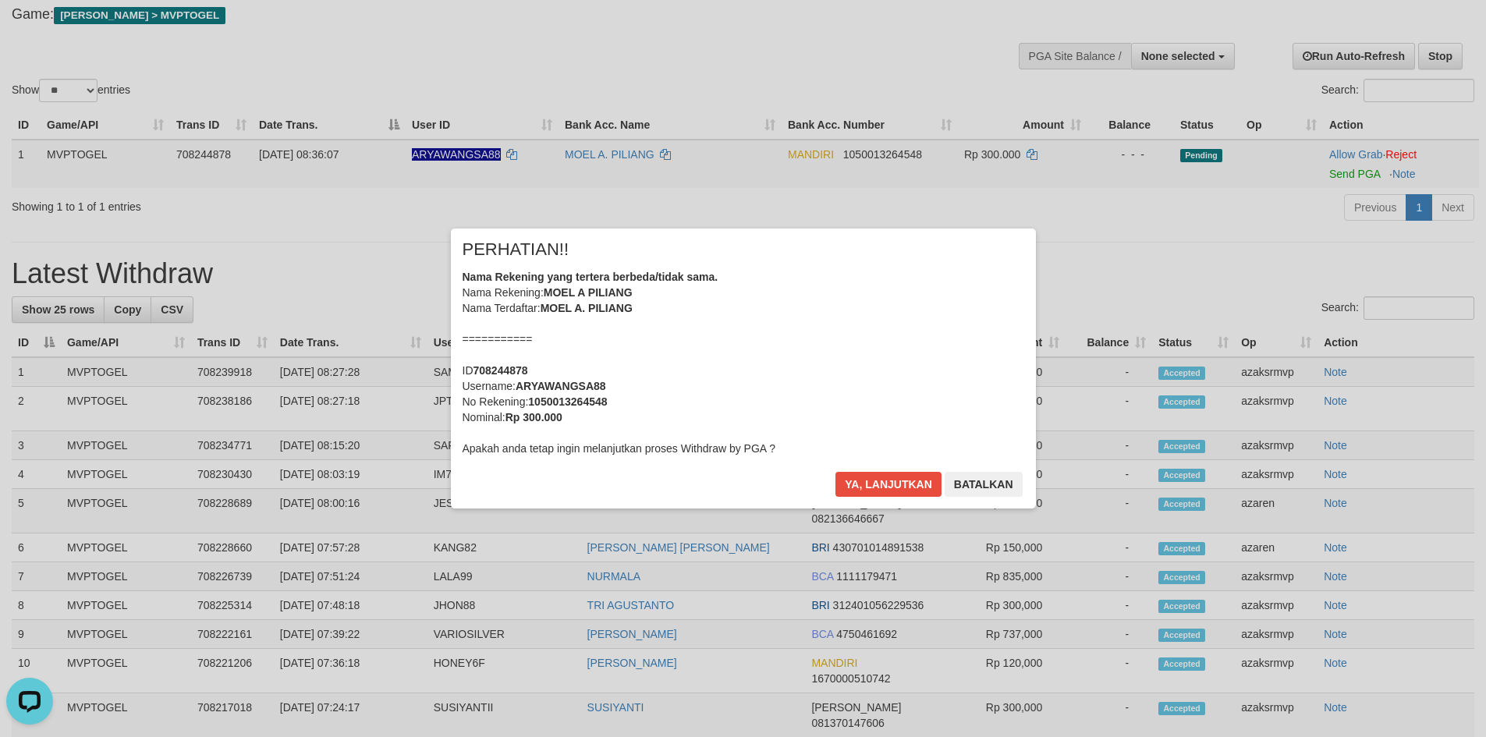
scroll to position [0, 0]
click at [886, 478] on button "Ya, lanjutkan" at bounding box center [889, 484] width 106 height 25
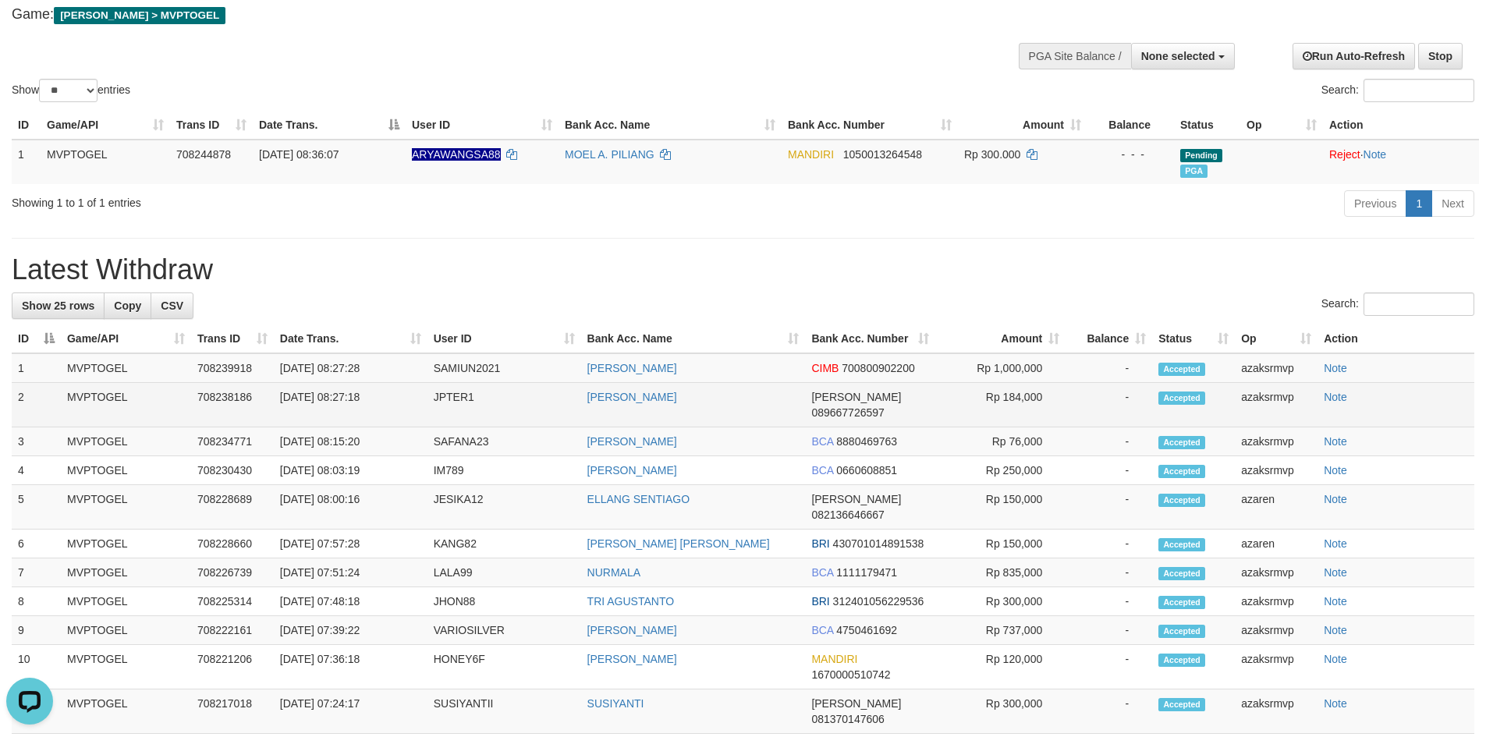
copy td "08:27:18"
drag, startPoint x: 337, startPoint y: 400, endPoint x: 360, endPoint y: 392, distance: 23.9
click at [410, 396] on td "[DATE] 08:27:18" at bounding box center [351, 405] width 154 height 44
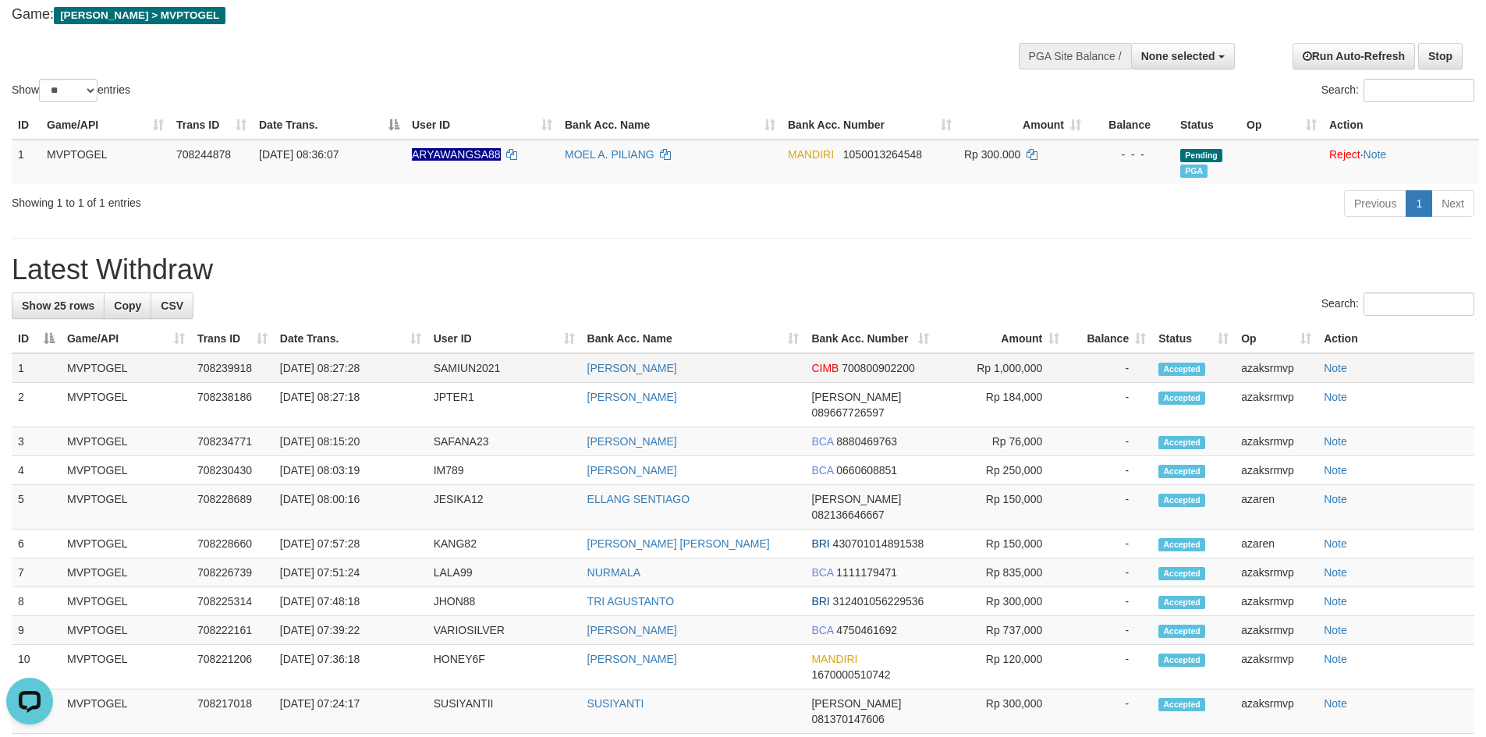
copy td "08:27:28"
drag, startPoint x: 338, startPoint y: 366, endPoint x: 355, endPoint y: 364, distance: 17.2
click at [405, 365] on td "[DATE] 08:27:28" at bounding box center [351, 368] width 154 height 30
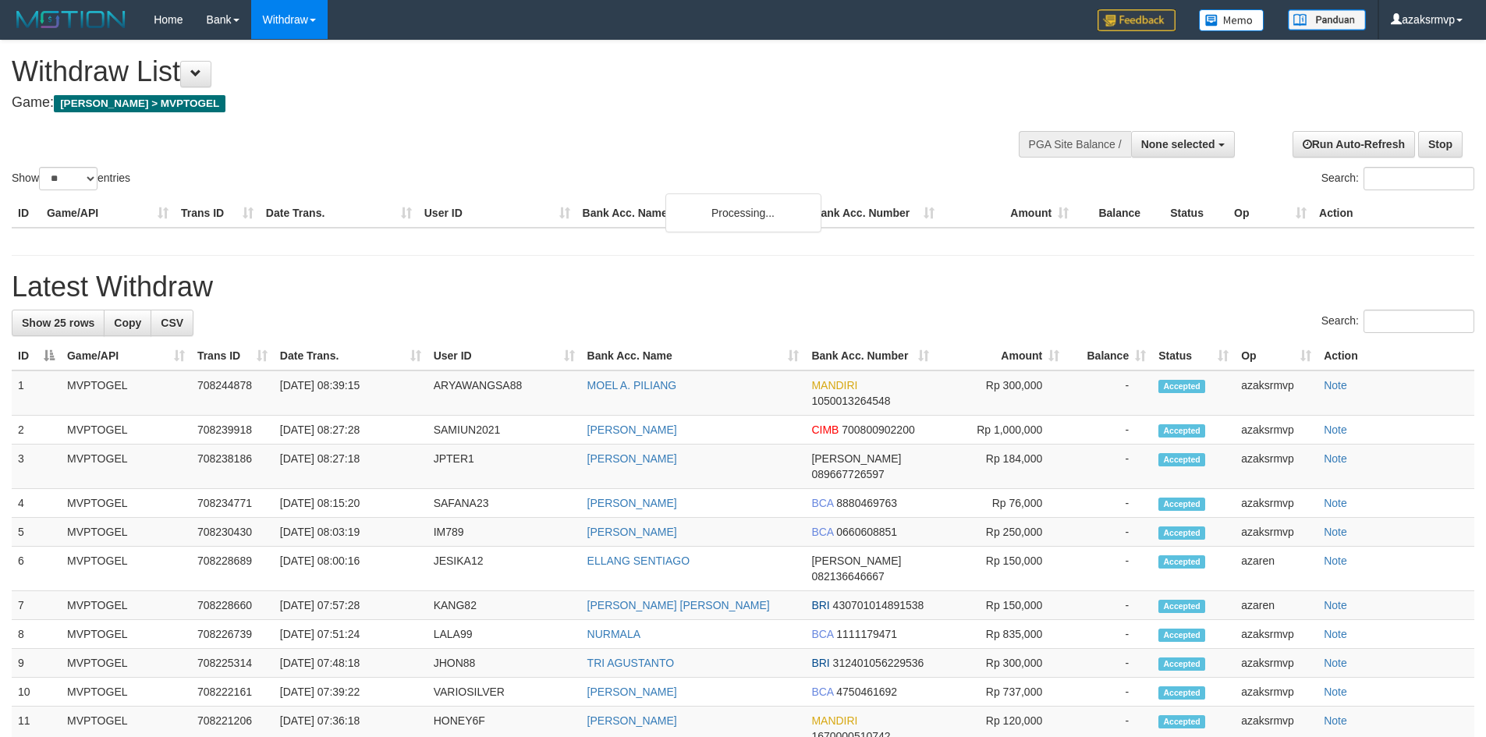
select select
select select "**"
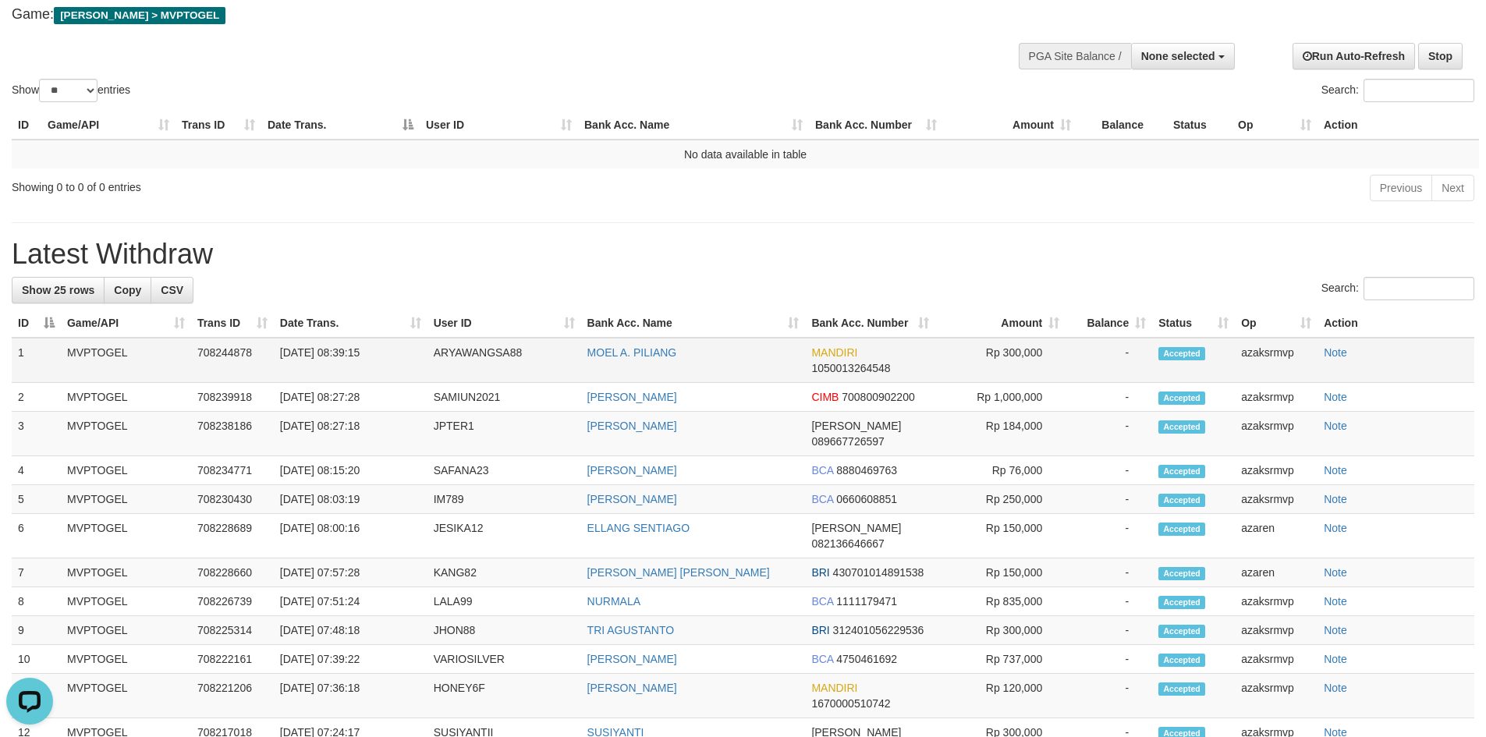
copy td "08:39:15"
drag, startPoint x: 332, startPoint y: 347, endPoint x: 389, endPoint y: 347, distance: 57.0
click at [389, 347] on td "[DATE] 08:39:15" at bounding box center [351, 360] width 154 height 45
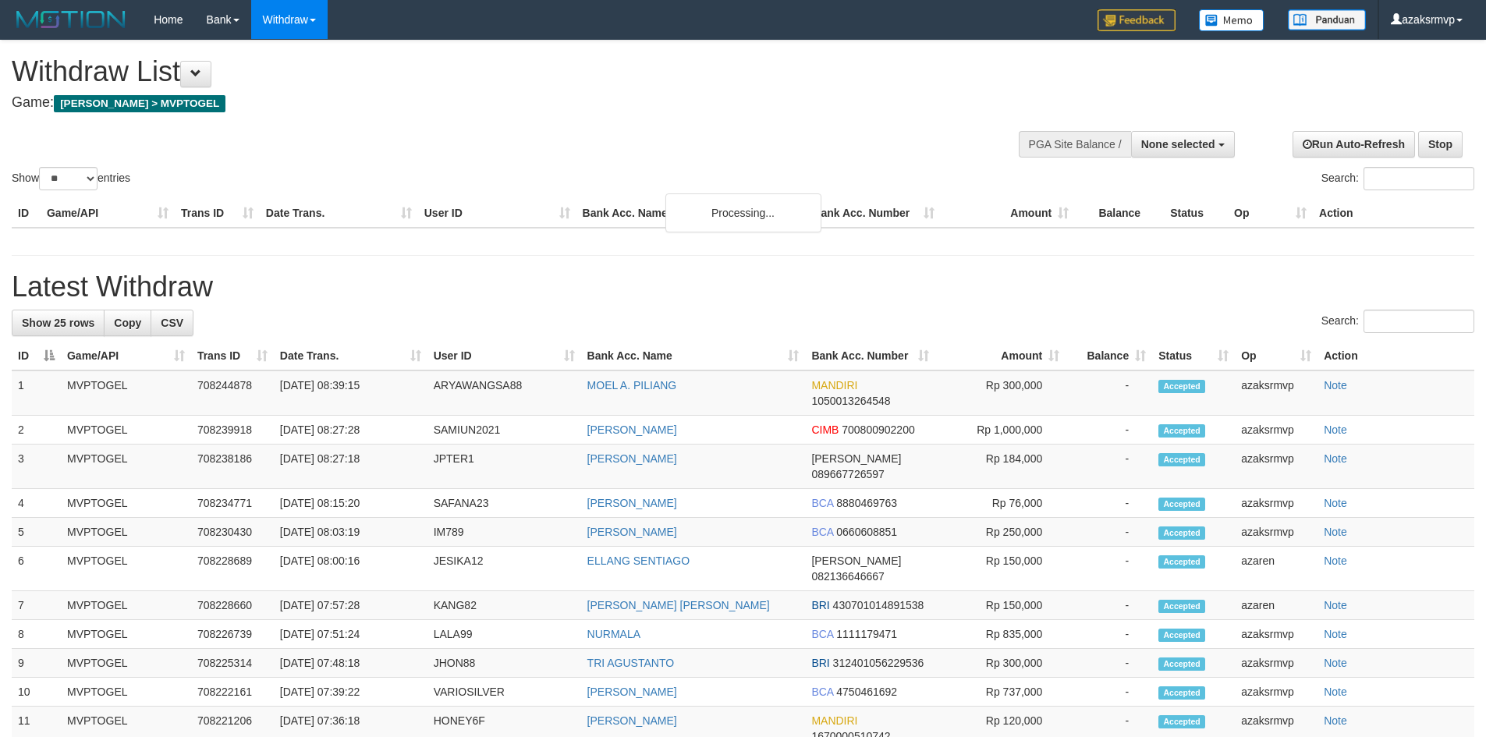
select select
select select "**"
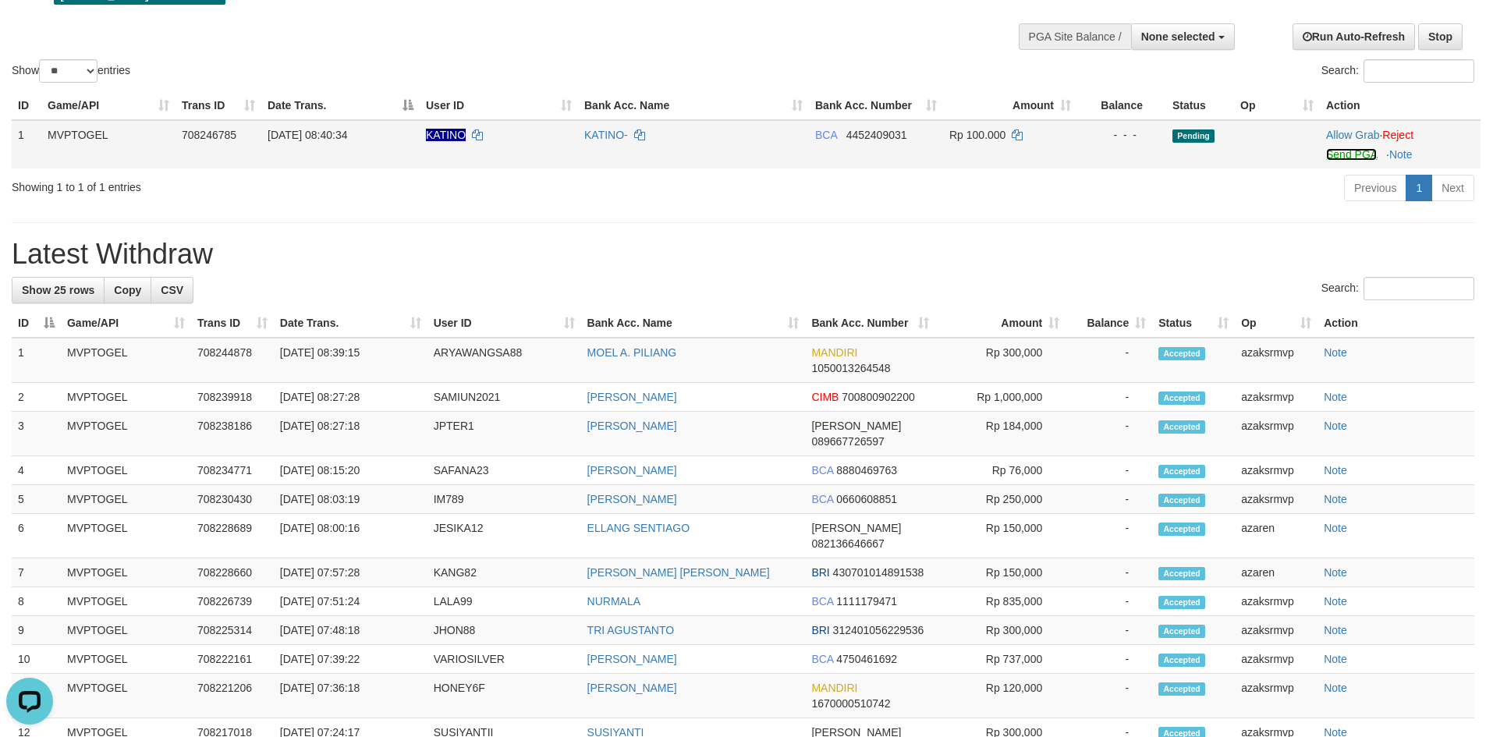
click at [1339, 154] on link "Send PGA" at bounding box center [1352, 154] width 51 height 12
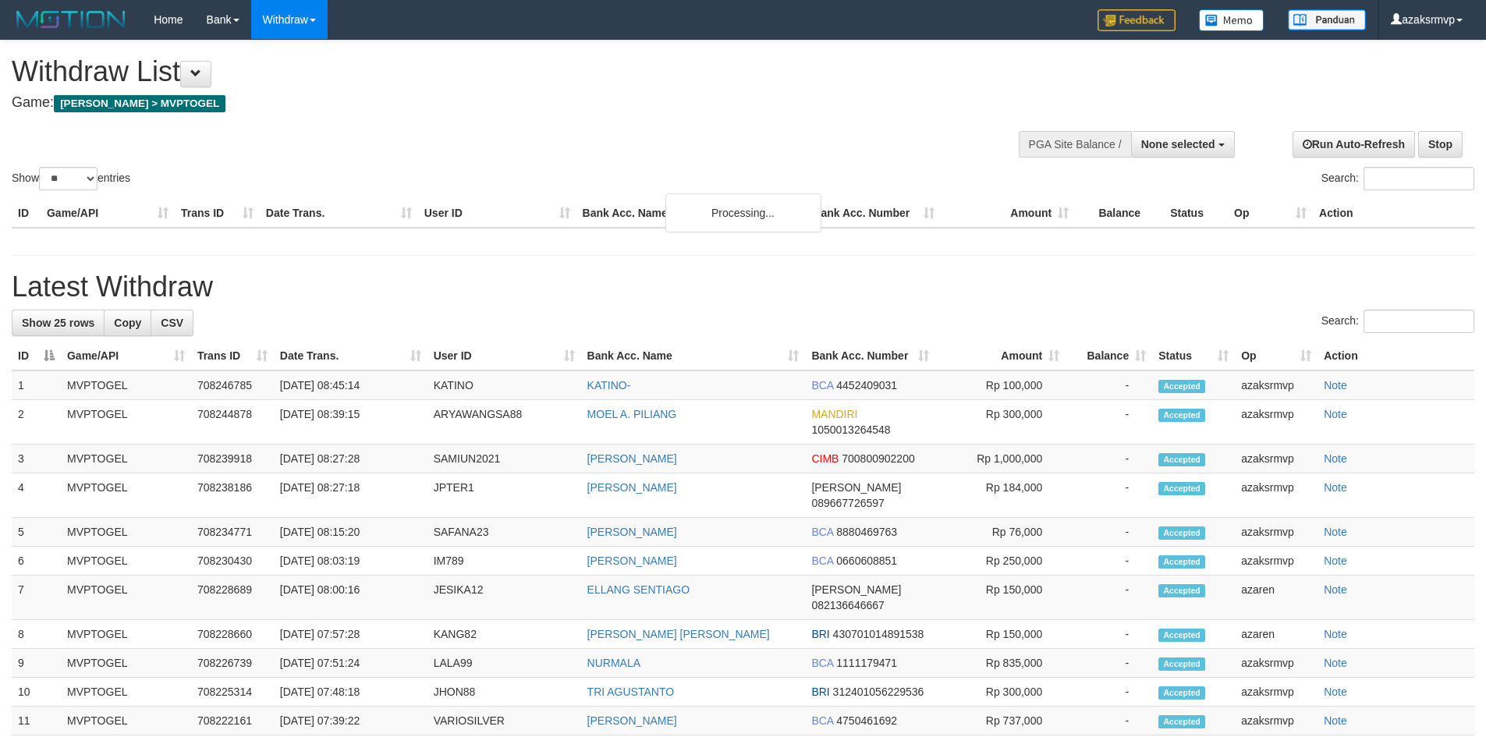
select select
select select "**"
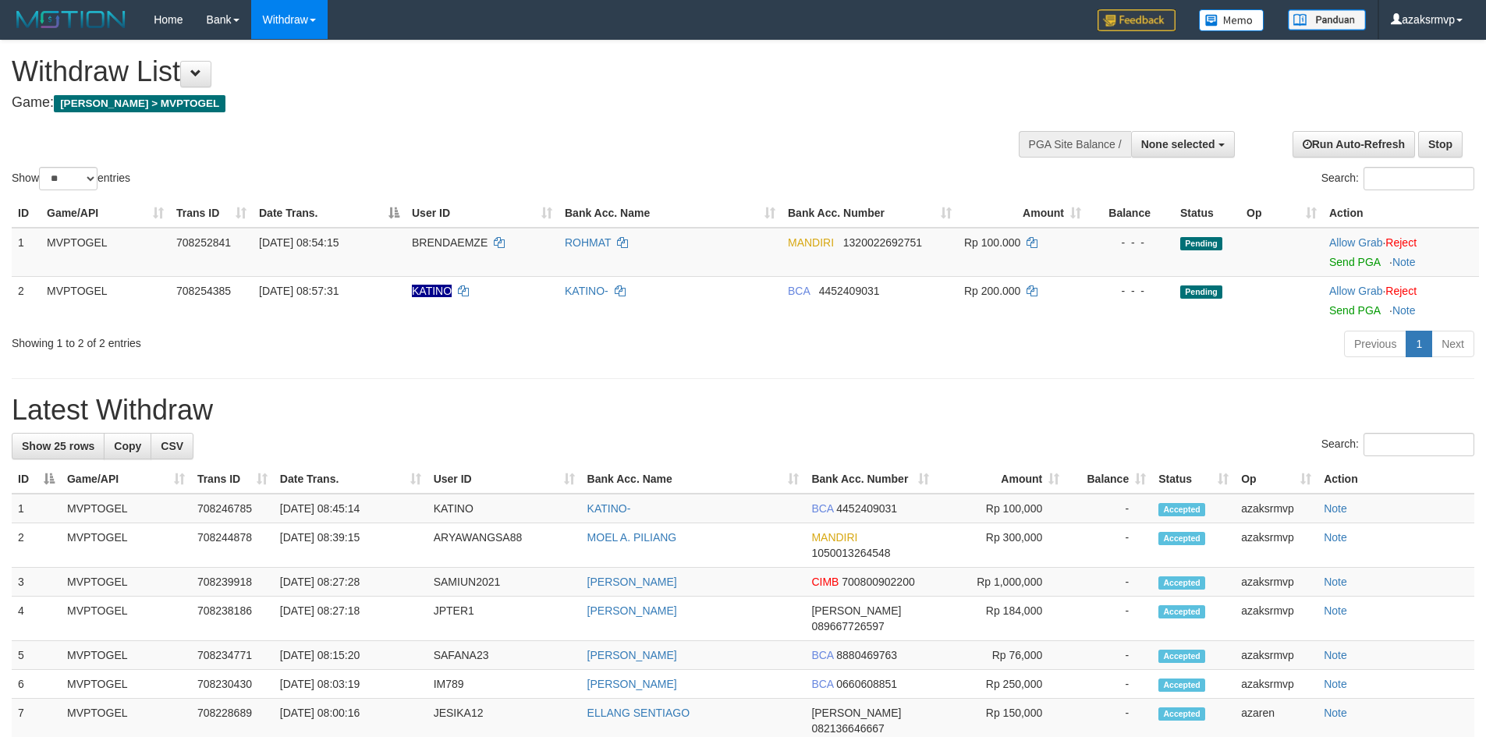
select select
select select "**"
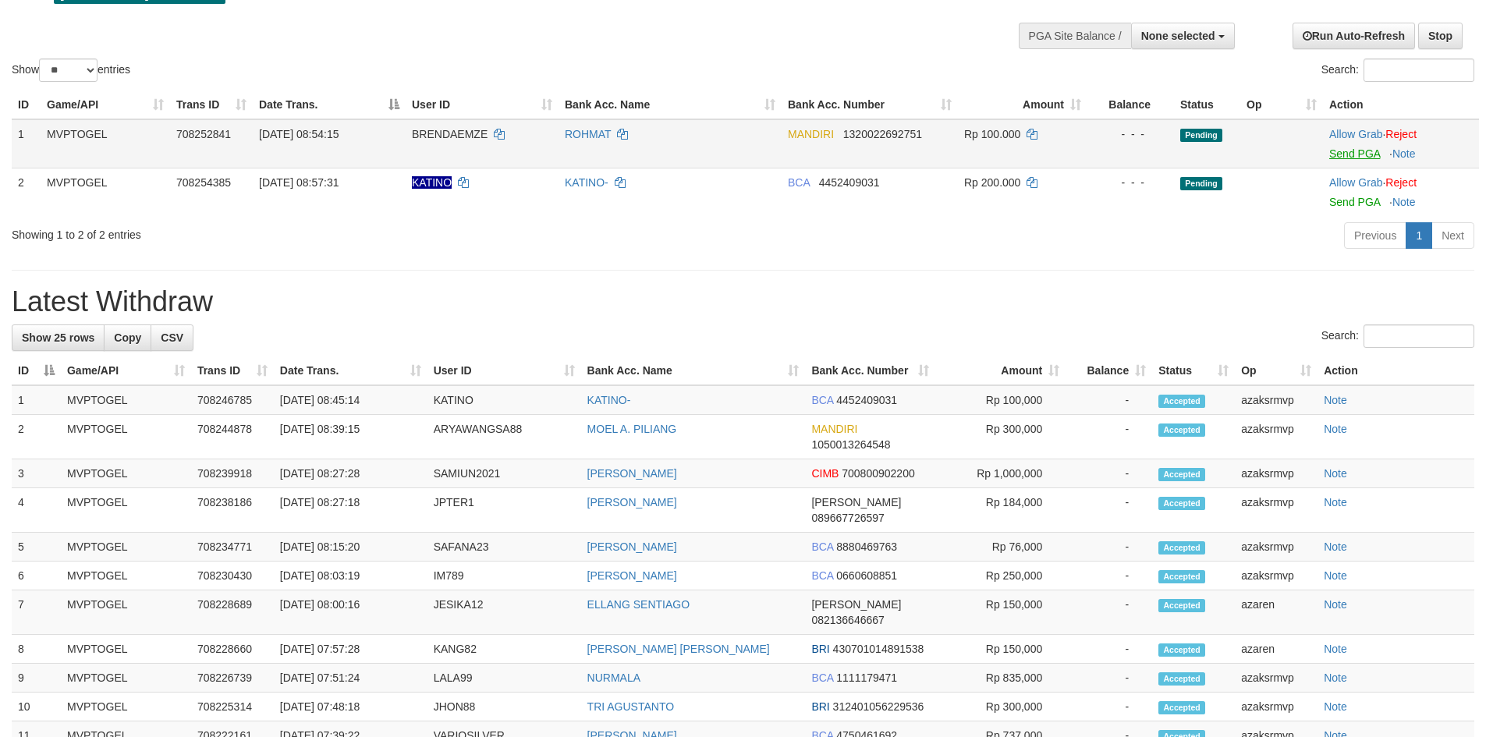
scroll to position [108, 0]
click at [1340, 155] on link "Send PGA" at bounding box center [1355, 154] width 51 height 12
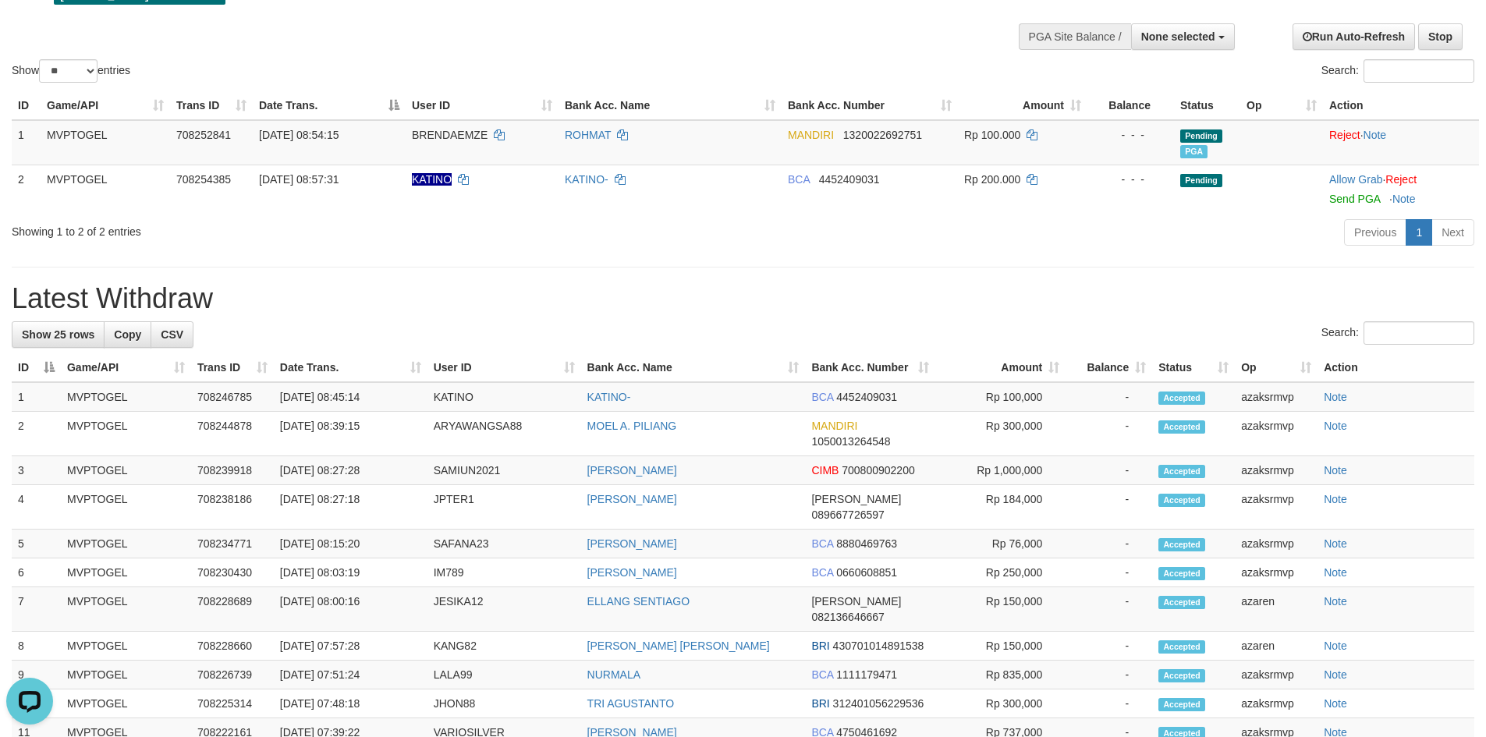
scroll to position [0, 0]
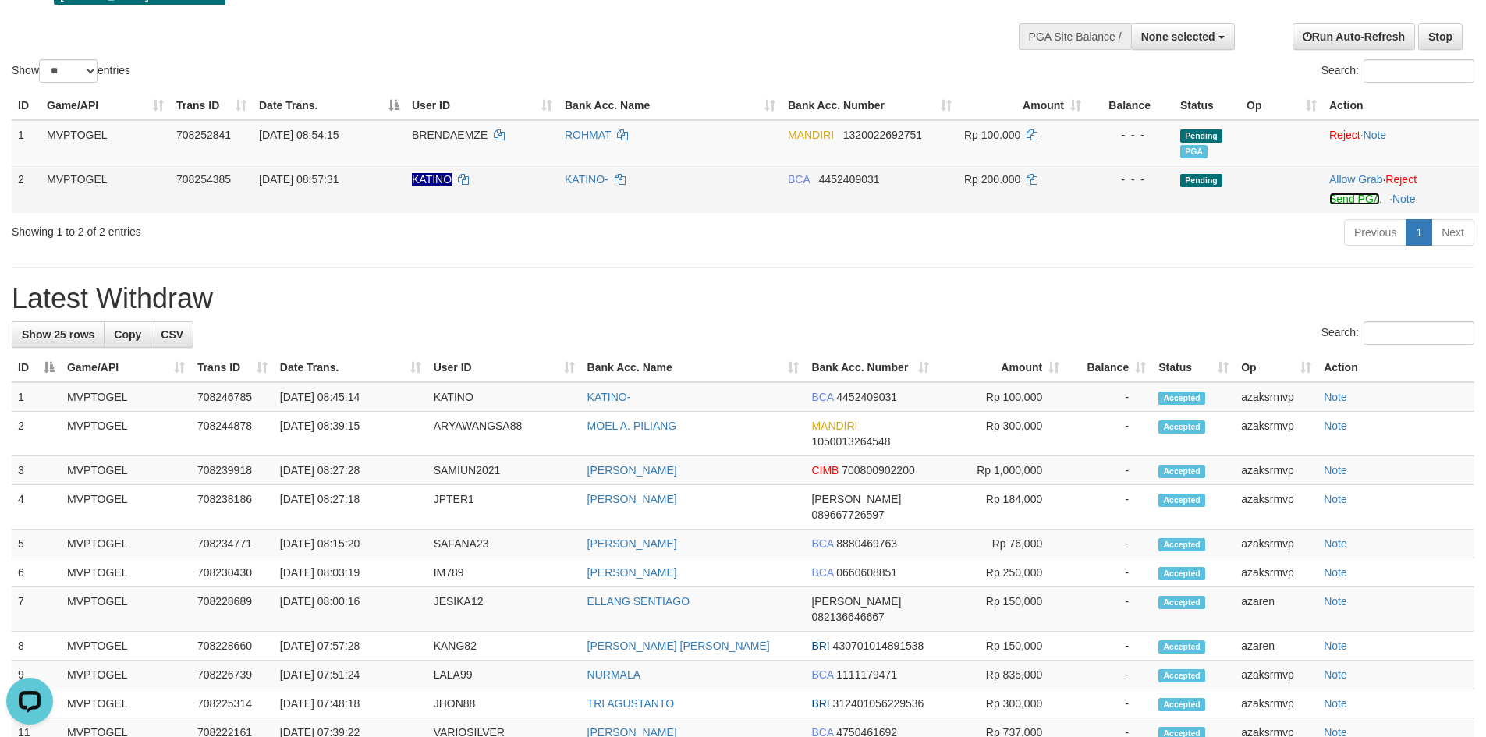
click at [1340, 196] on link "Send PGA" at bounding box center [1355, 199] width 51 height 12
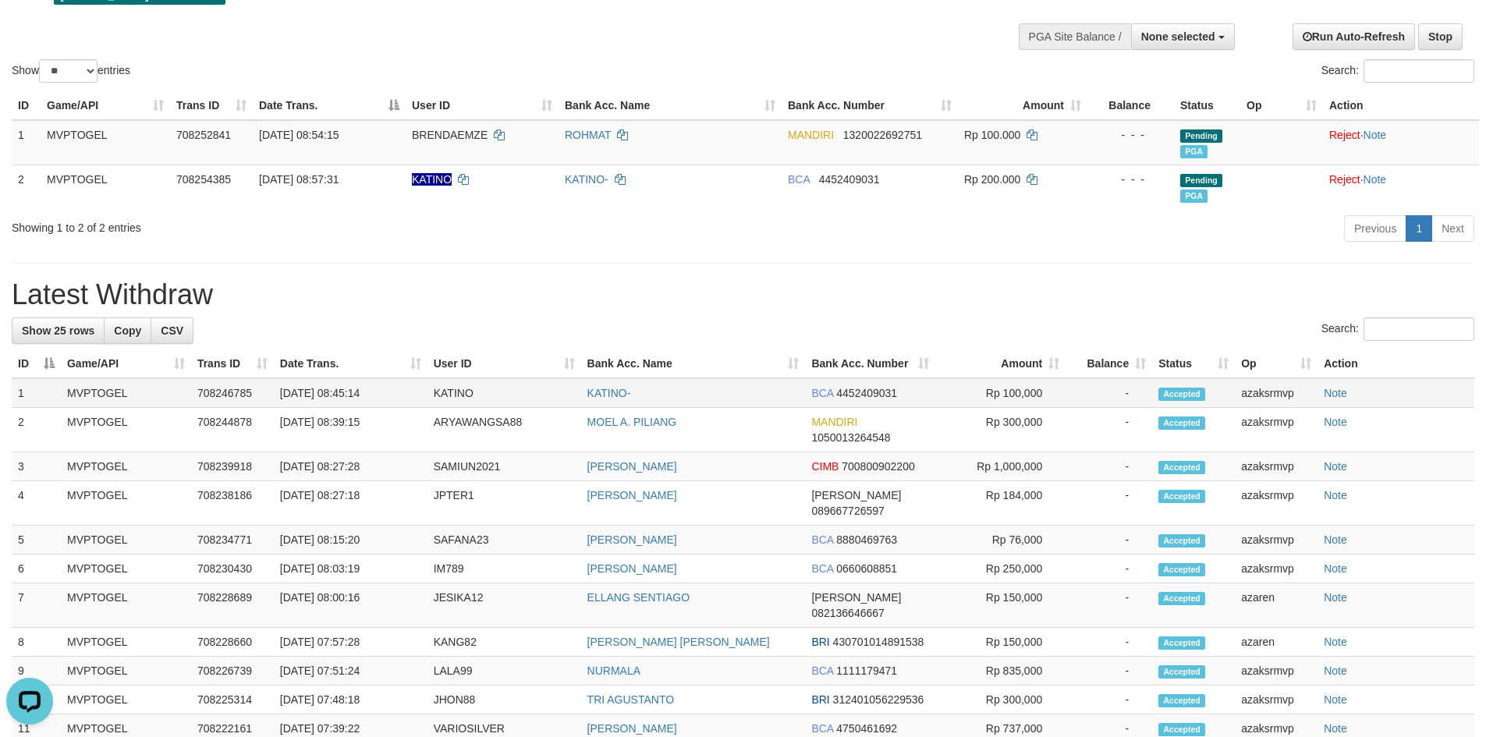
copy td "08:45:14"
drag, startPoint x: 339, startPoint y: 395, endPoint x: 395, endPoint y: 396, distance: 56.2
click at [395, 396] on td "[DATE] 08:45:14" at bounding box center [351, 393] width 154 height 30
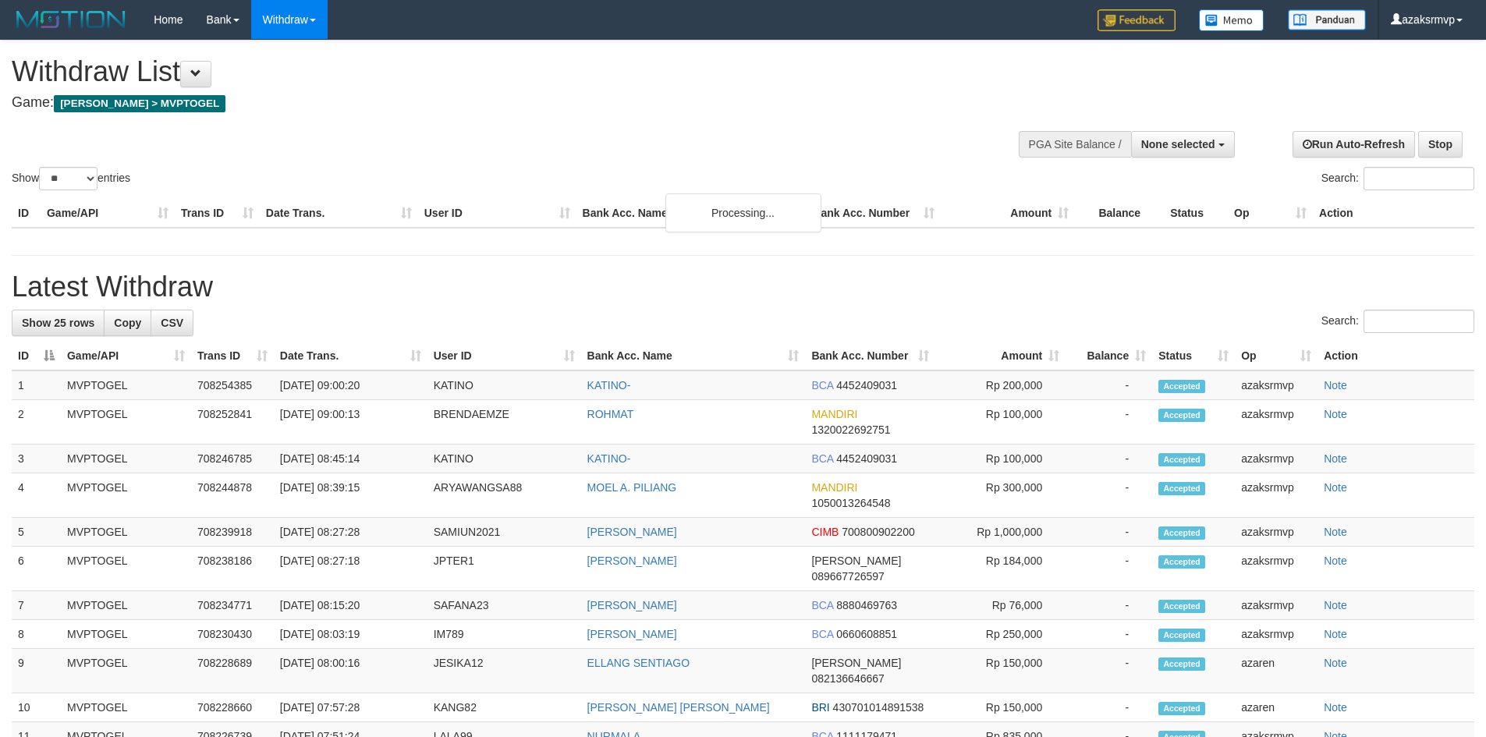
select select
select select "**"
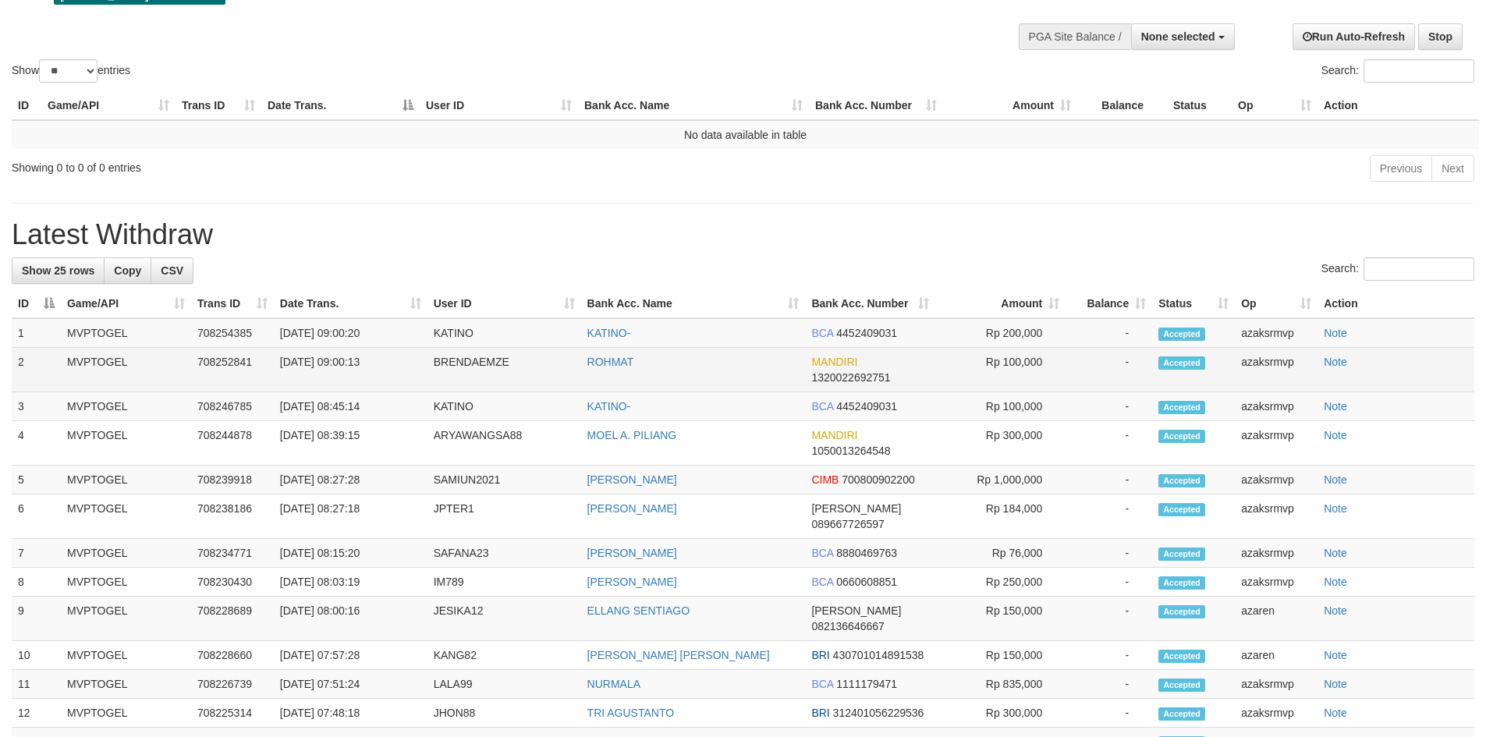
drag, startPoint x: 336, startPoint y: 360, endPoint x: 419, endPoint y: 351, distance: 83.9
click at [419, 351] on td "[DATE] 09:00:13" at bounding box center [351, 370] width 154 height 44
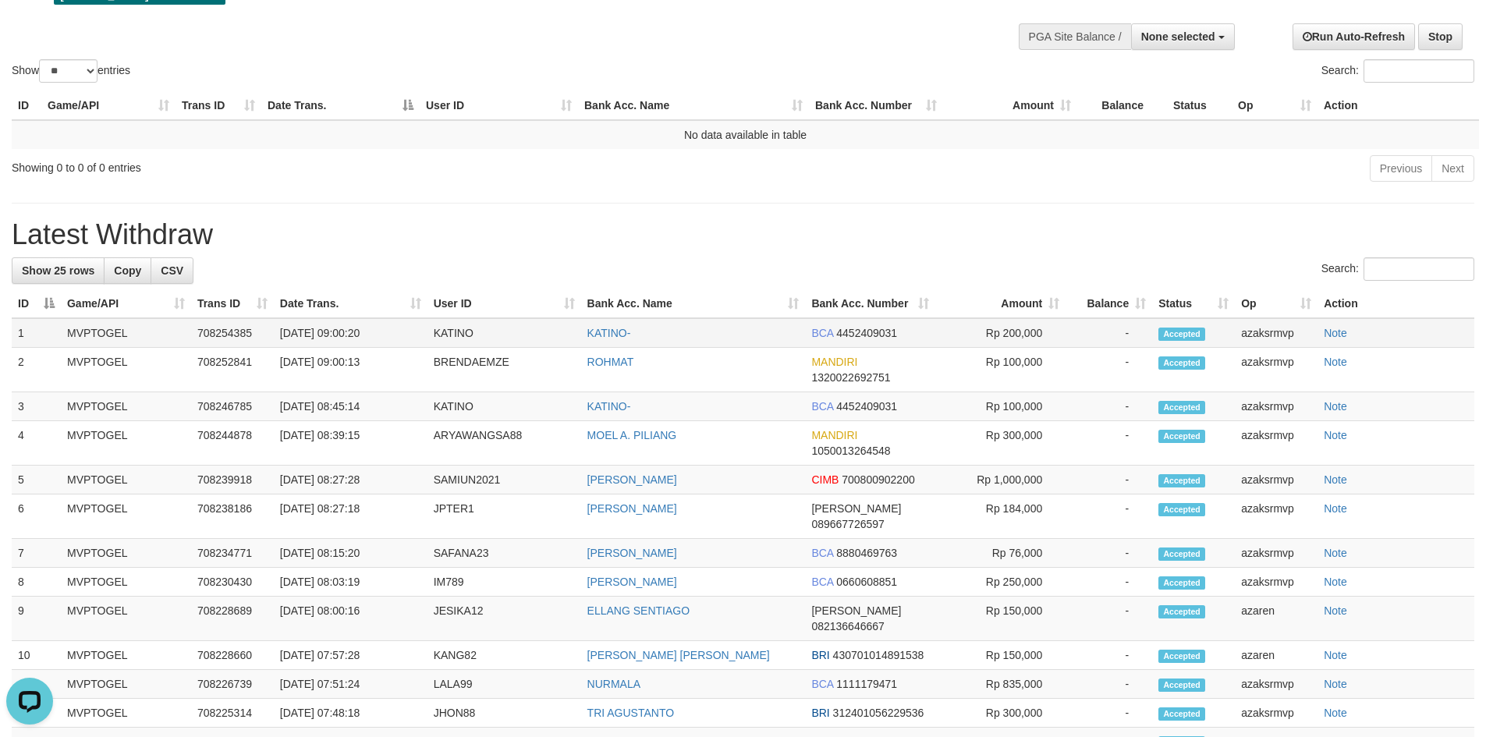
scroll to position [0, 0]
copy td "09:00:20"
drag, startPoint x: 339, startPoint y: 332, endPoint x: 390, endPoint y: 334, distance: 50.8
click at [390, 334] on td "[DATE] 09:00:20" at bounding box center [351, 333] width 154 height 30
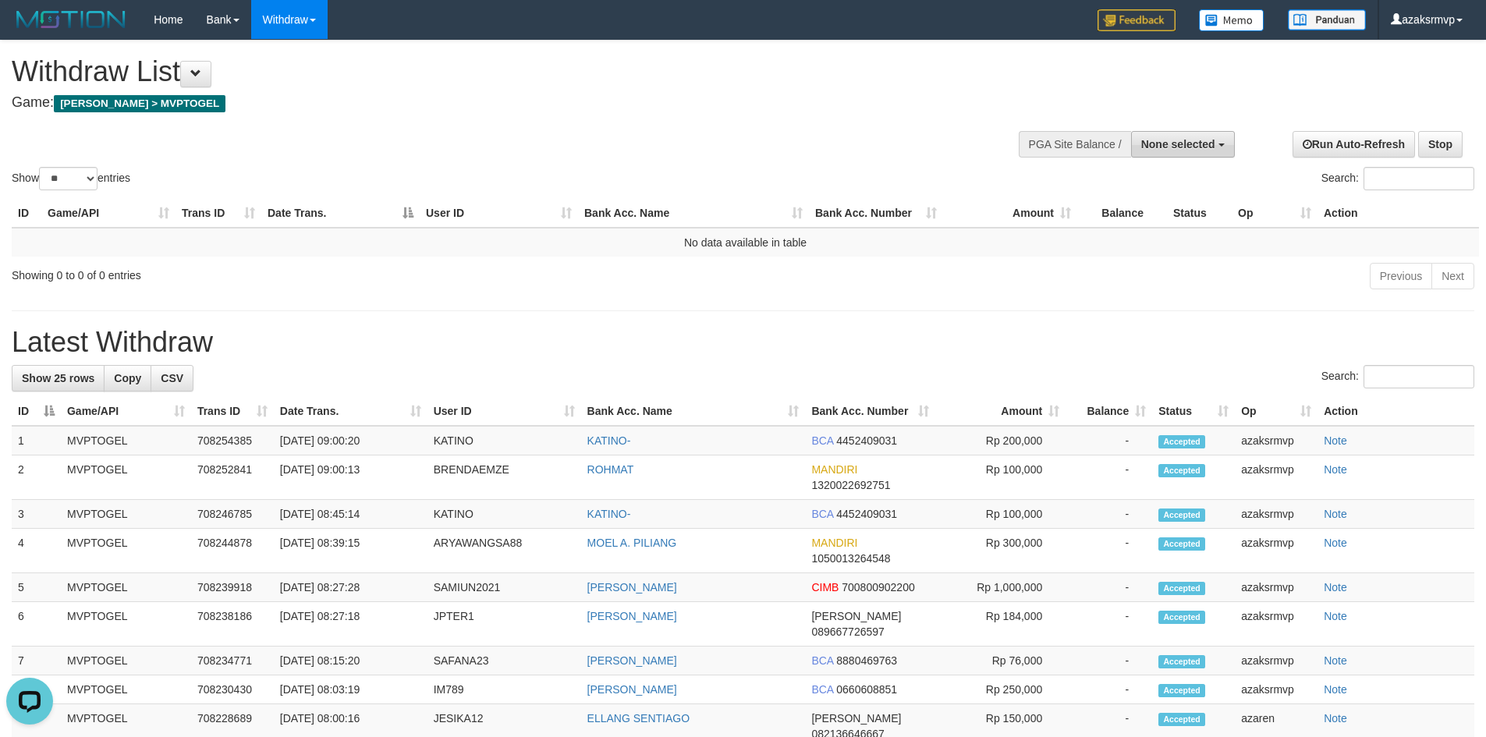
click at [1193, 149] on span "None selected" at bounding box center [1179, 144] width 74 height 12
select select "***"
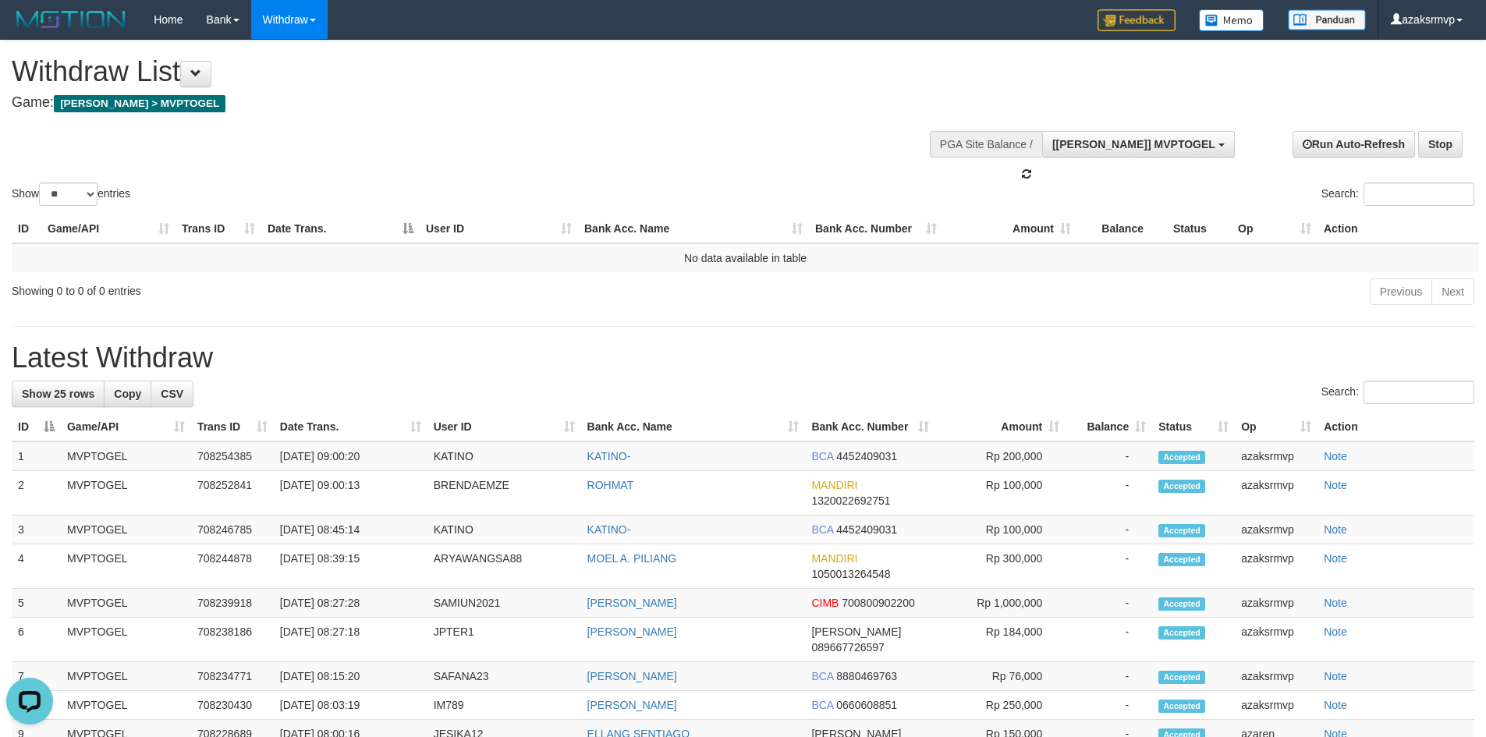
scroll to position [14, 0]
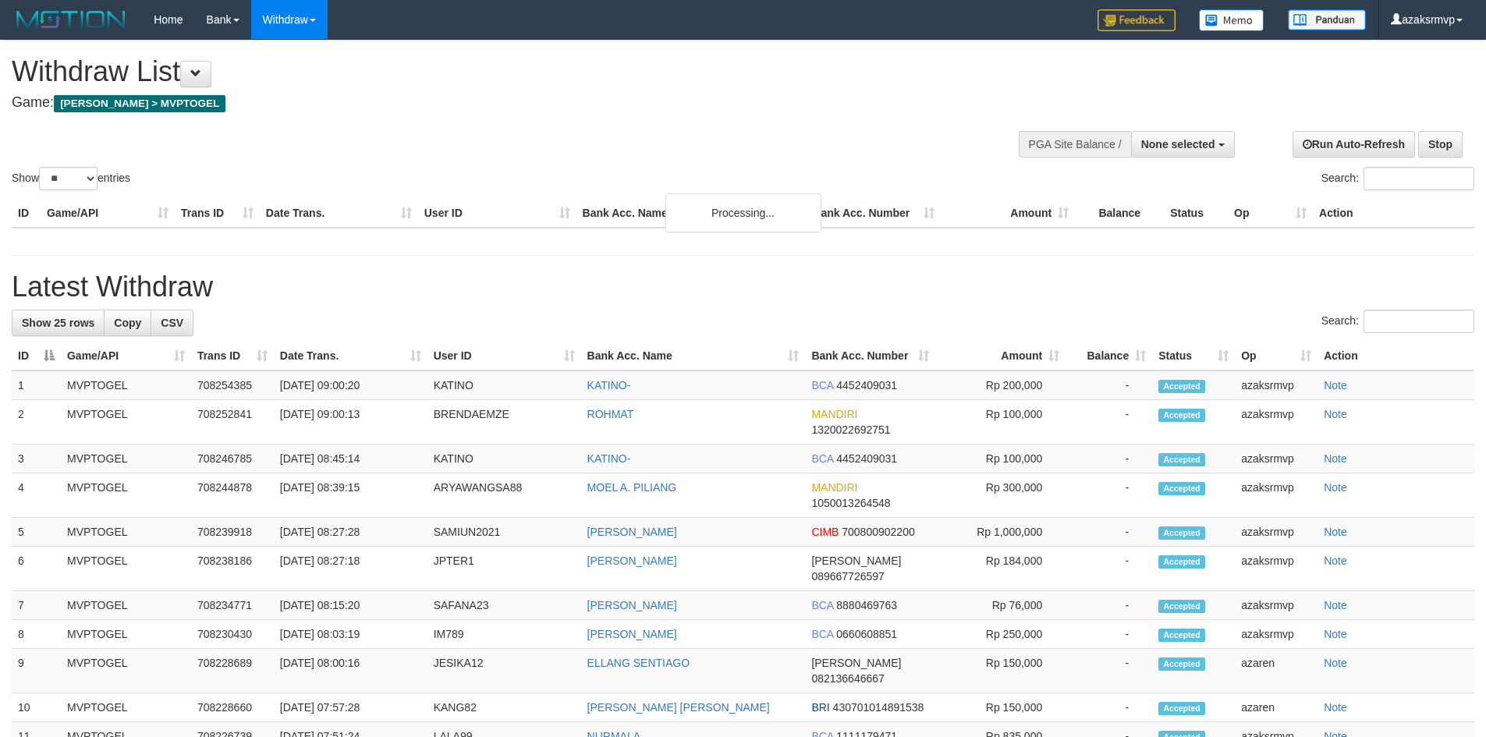
select select
select select "**"
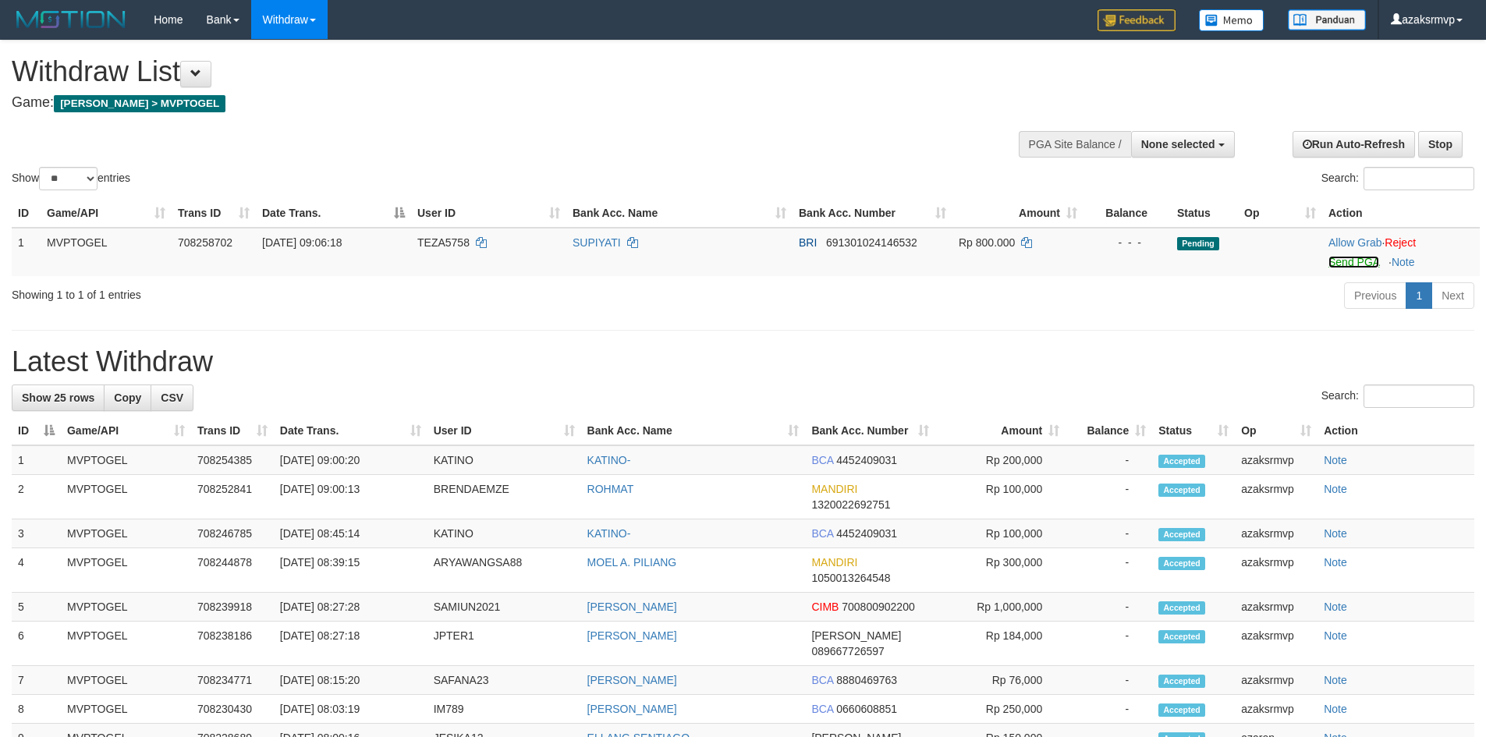
drag, startPoint x: 1347, startPoint y: 264, endPoint x: 803, endPoint y: 210, distance: 546.5
click at [1347, 264] on link "Send PGA" at bounding box center [1354, 262] width 51 height 12
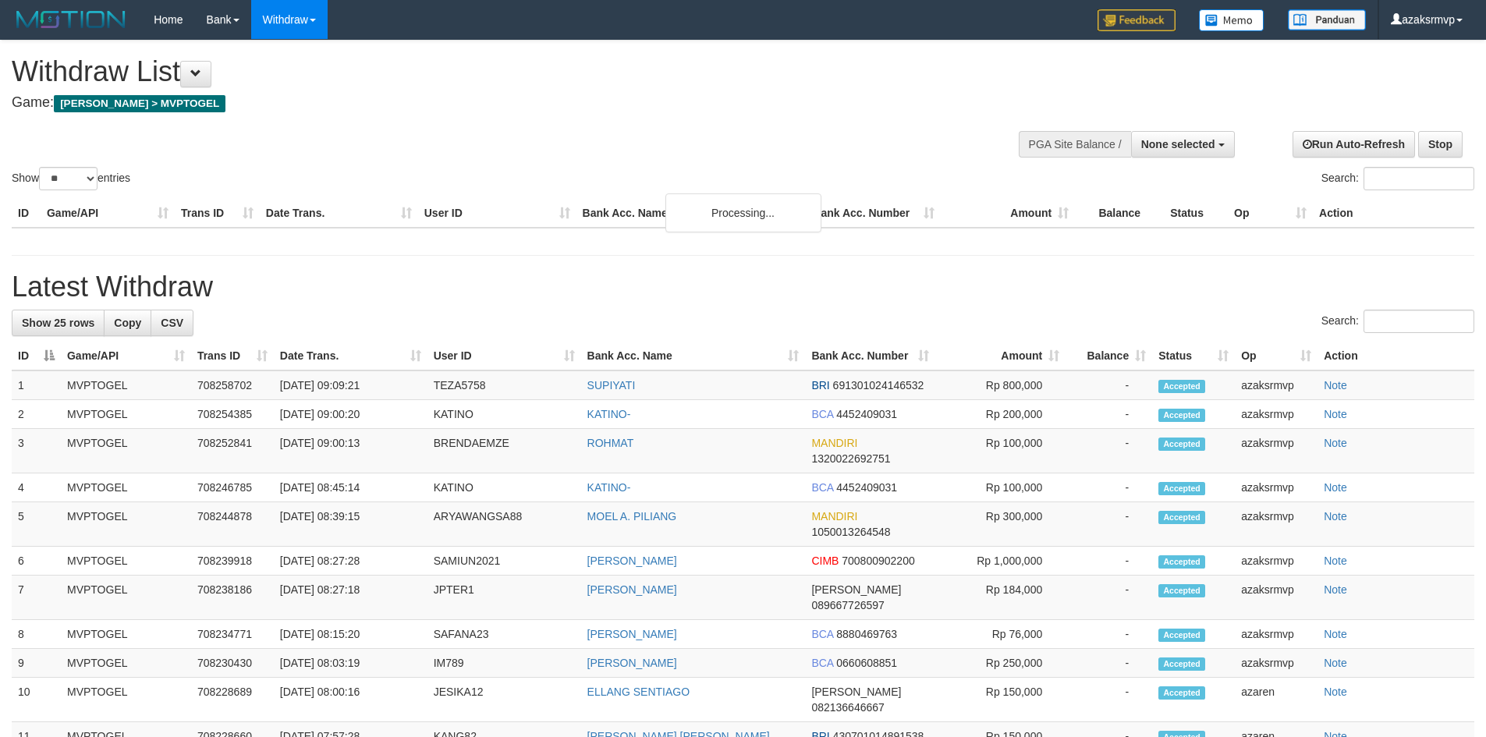
select select
select select "**"
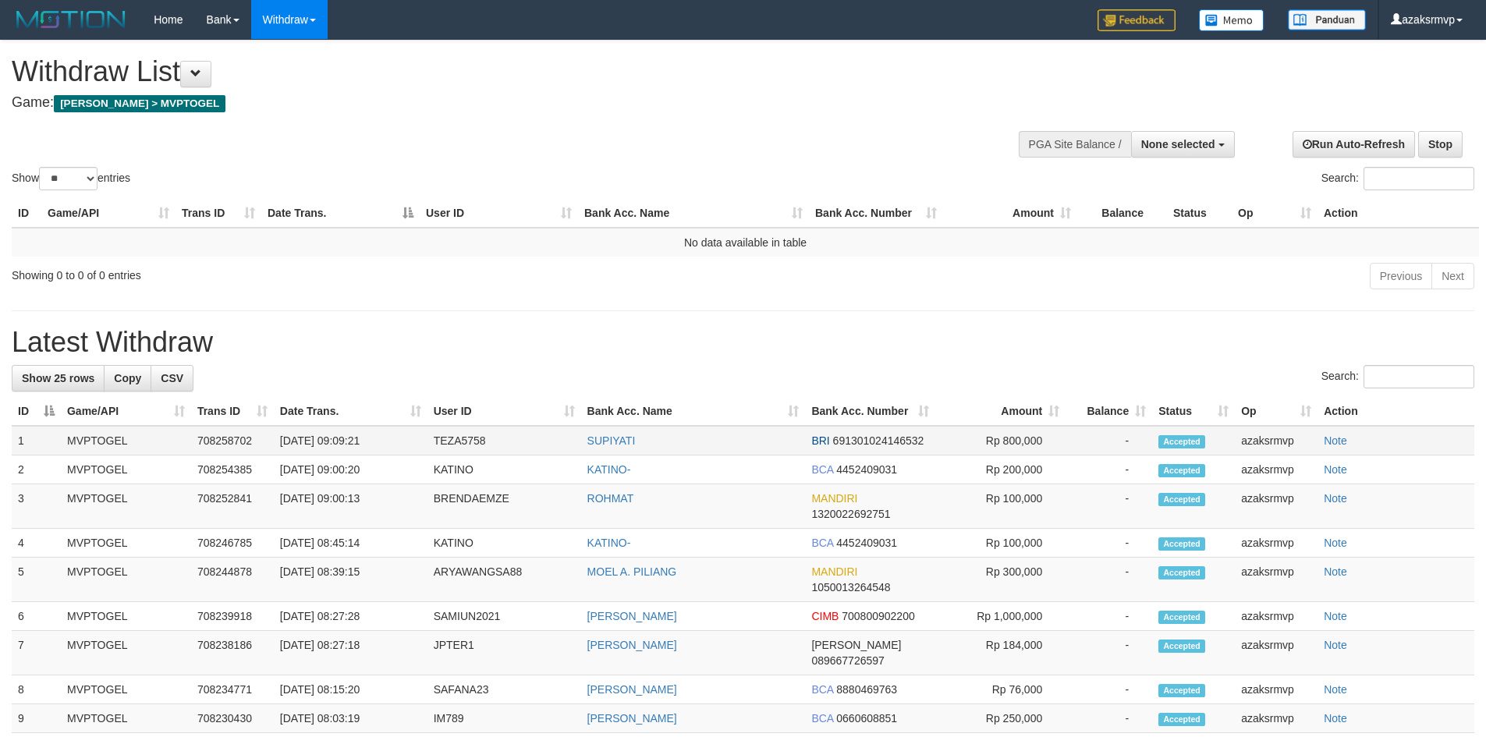
drag, startPoint x: 337, startPoint y: 441, endPoint x: 390, endPoint y: 441, distance: 53.1
click at [390, 441] on td "31/08/2025 09:09:21" at bounding box center [351, 441] width 154 height 30
copy td "09:09:21"
drag, startPoint x: 378, startPoint y: 436, endPoint x: 390, endPoint y: 435, distance: 12.6
click at [390, 435] on td "31/08/2025 09:09:21" at bounding box center [351, 441] width 154 height 30
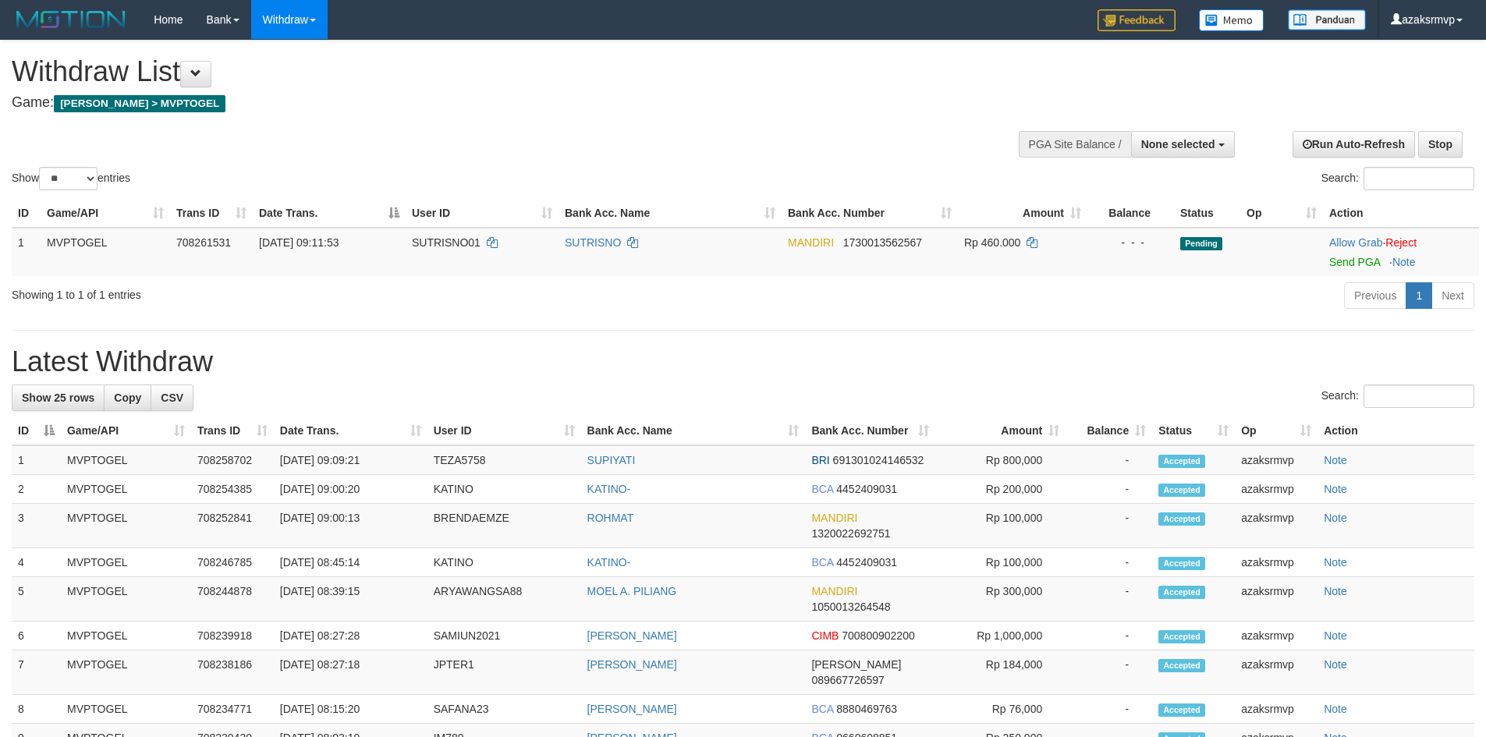
select select
select select "**"
click at [1351, 258] on link "Send PGA" at bounding box center [1355, 262] width 51 height 12
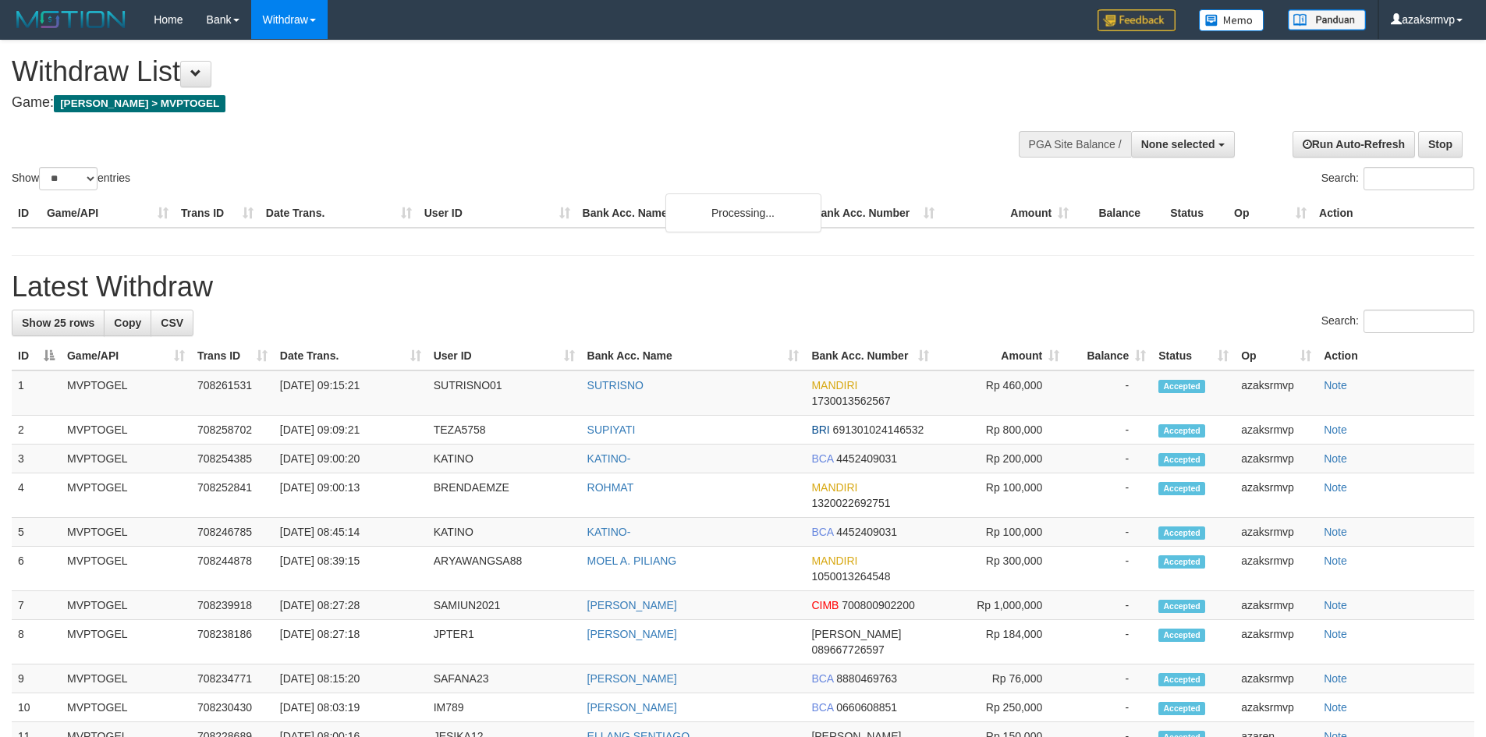
select select
select select "**"
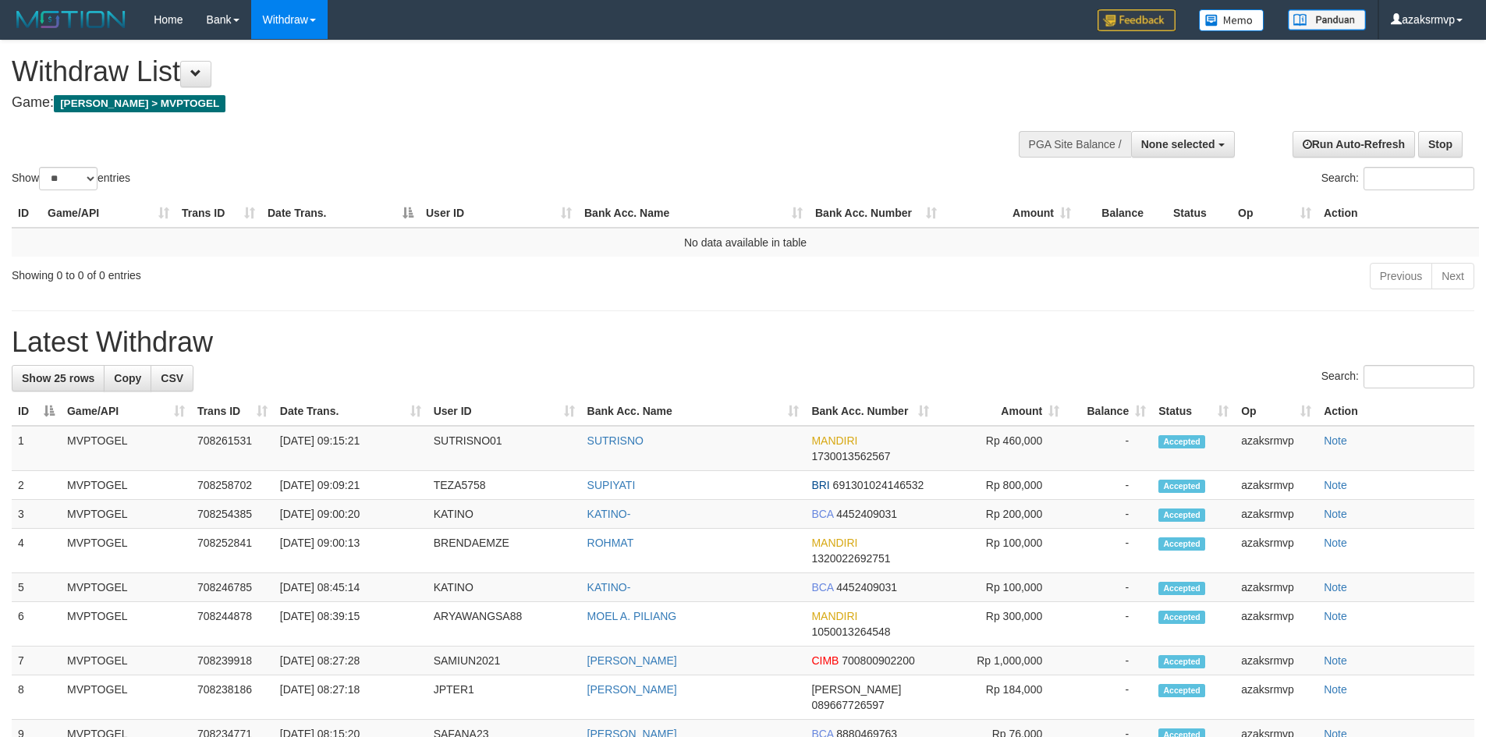
drag, startPoint x: 332, startPoint y: 385, endPoint x: 356, endPoint y: 388, distance: 23.5
click at [343, 385] on div "Search:" at bounding box center [743, 378] width 1463 height 27
drag, startPoint x: 354, startPoint y: 441, endPoint x: 368, endPoint y: 442, distance: 13.3
click at [378, 441] on td "[DATE] 09:15:21" at bounding box center [351, 448] width 154 height 45
copy td "09:15:21"
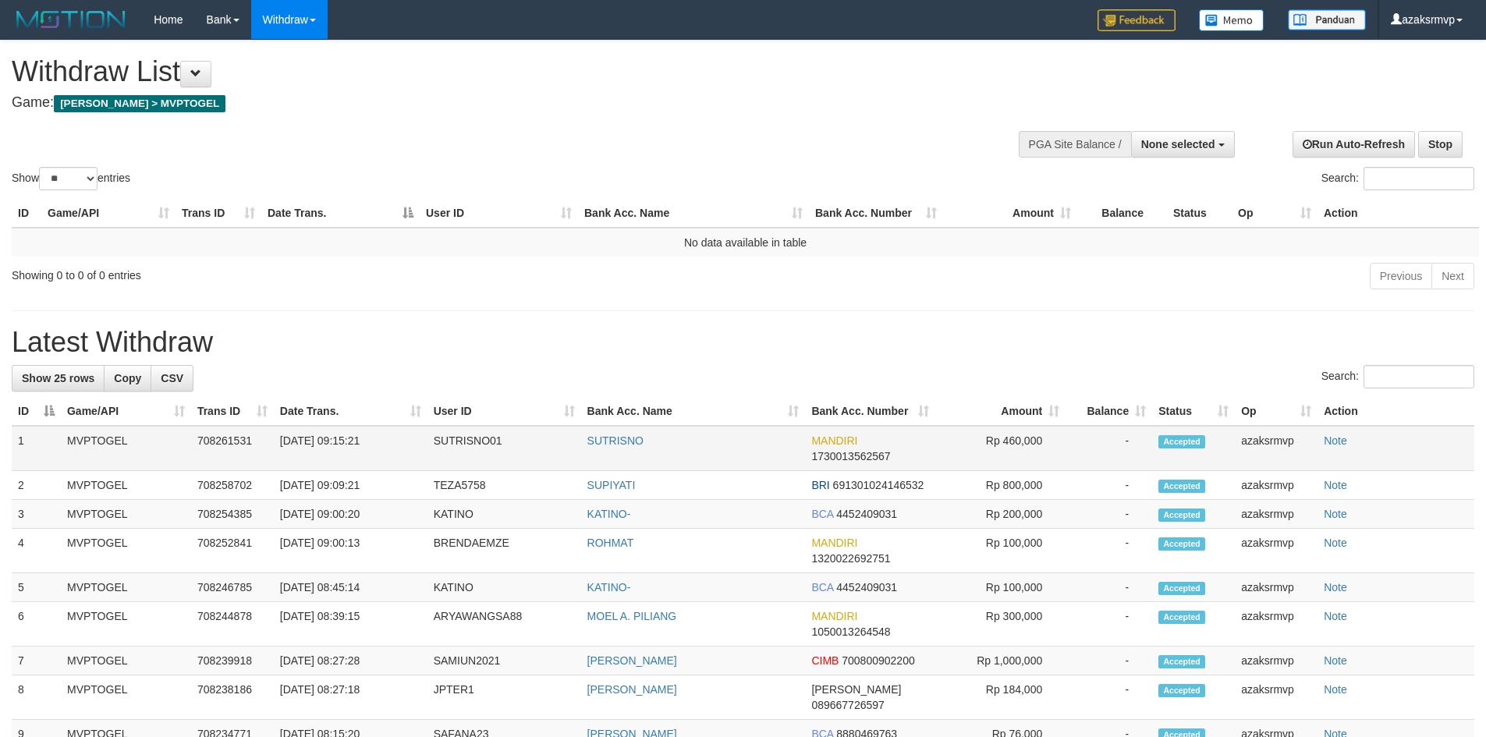
drag, startPoint x: 338, startPoint y: 441, endPoint x: 387, endPoint y: 442, distance: 49.2
click at [387, 442] on td "[DATE] 09:15:21" at bounding box center [351, 448] width 154 height 45
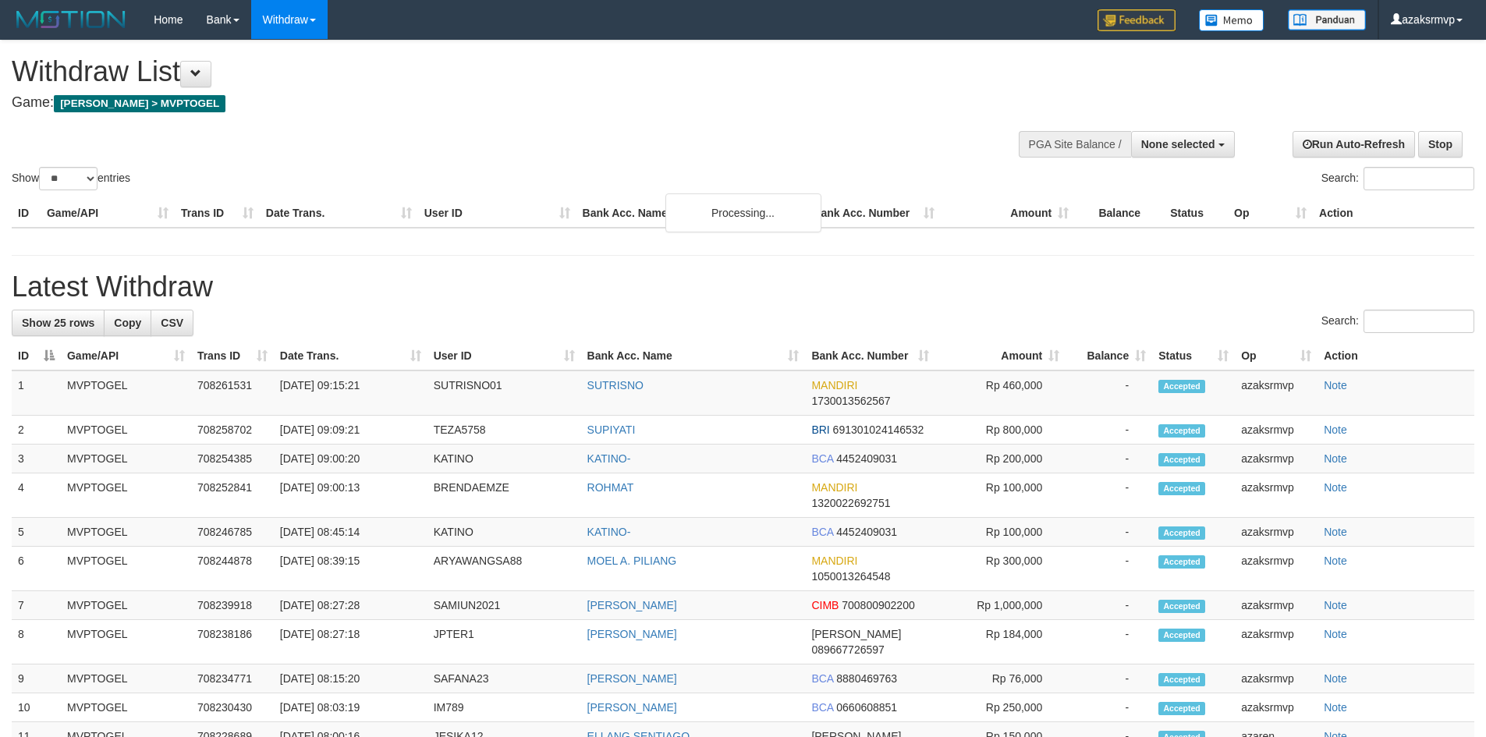
select select
select select "**"
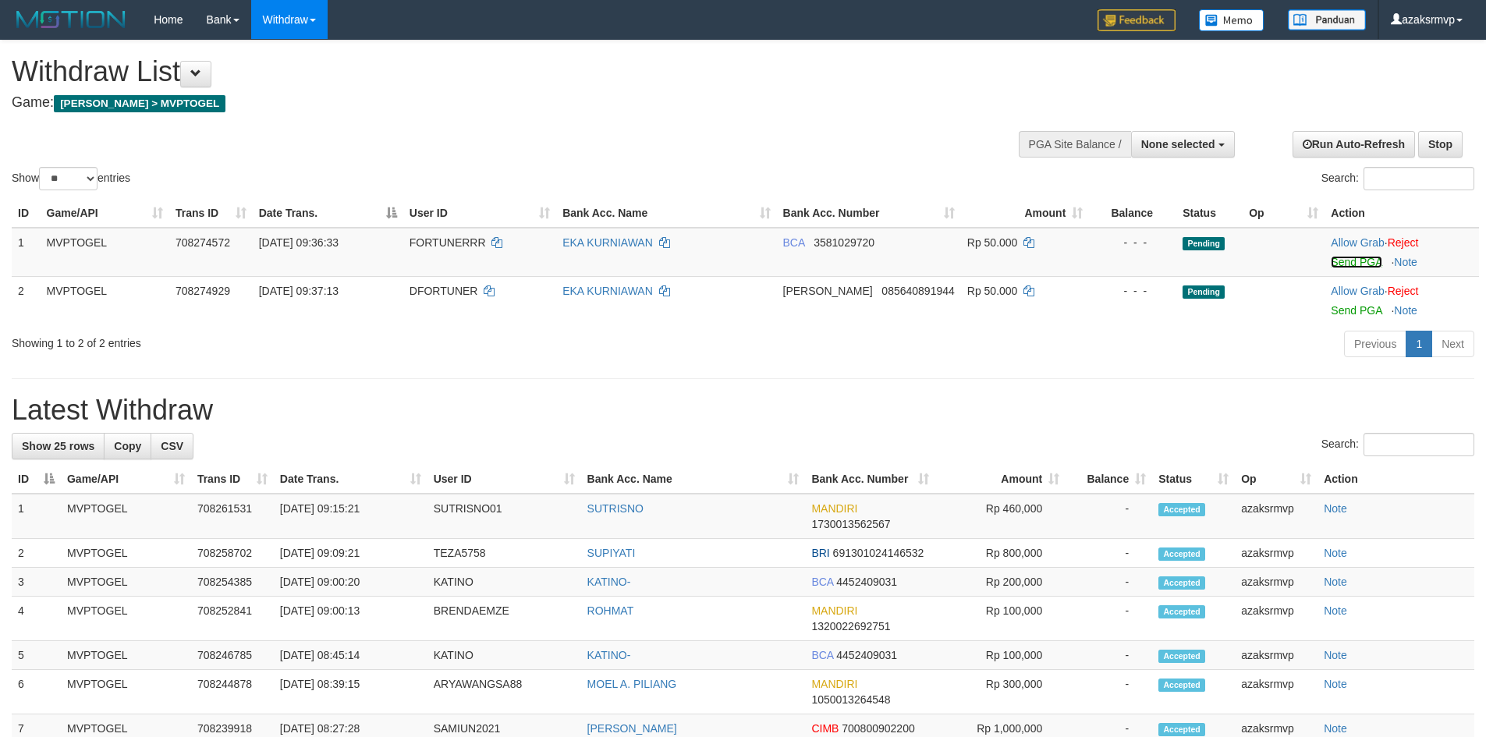
drag, startPoint x: 1346, startPoint y: 265, endPoint x: 816, endPoint y: 215, distance: 532.2
click at [1346, 265] on link "Send PGA" at bounding box center [1356, 262] width 51 height 12
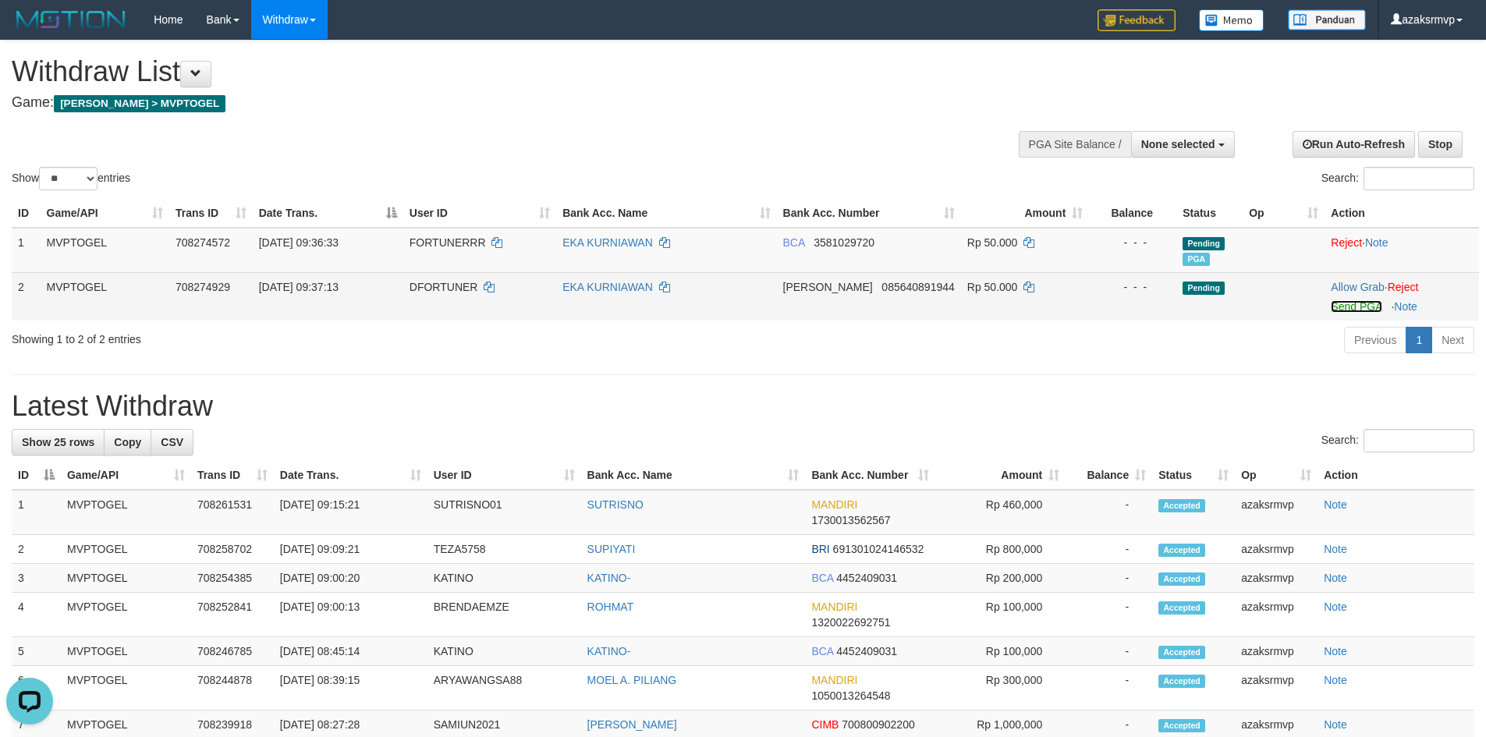
click at [1348, 302] on link "Send PGA" at bounding box center [1356, 306] width 51 height 12
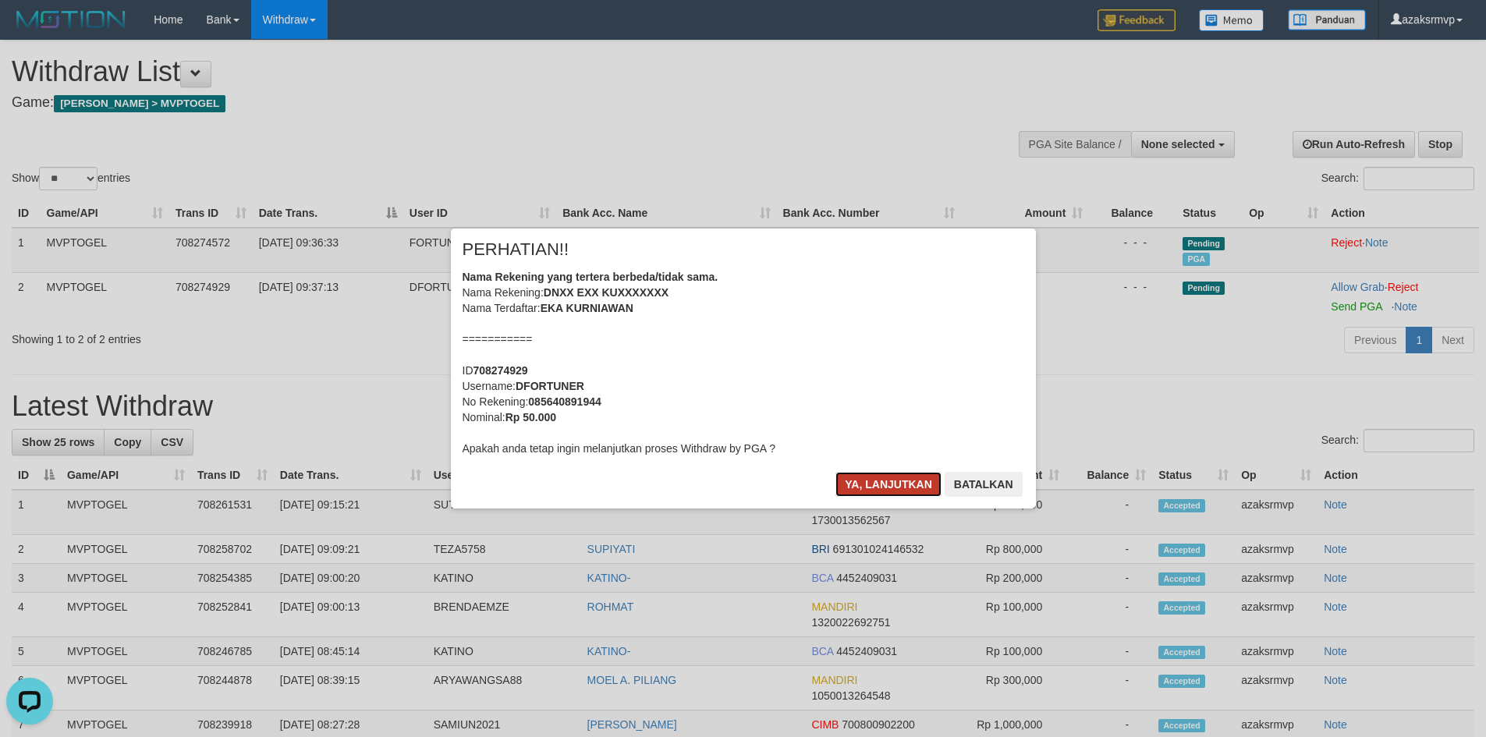
click at [886, 487] on button "Ya, lanjutkan" at bounding box center [889, 484] width 106 height 25
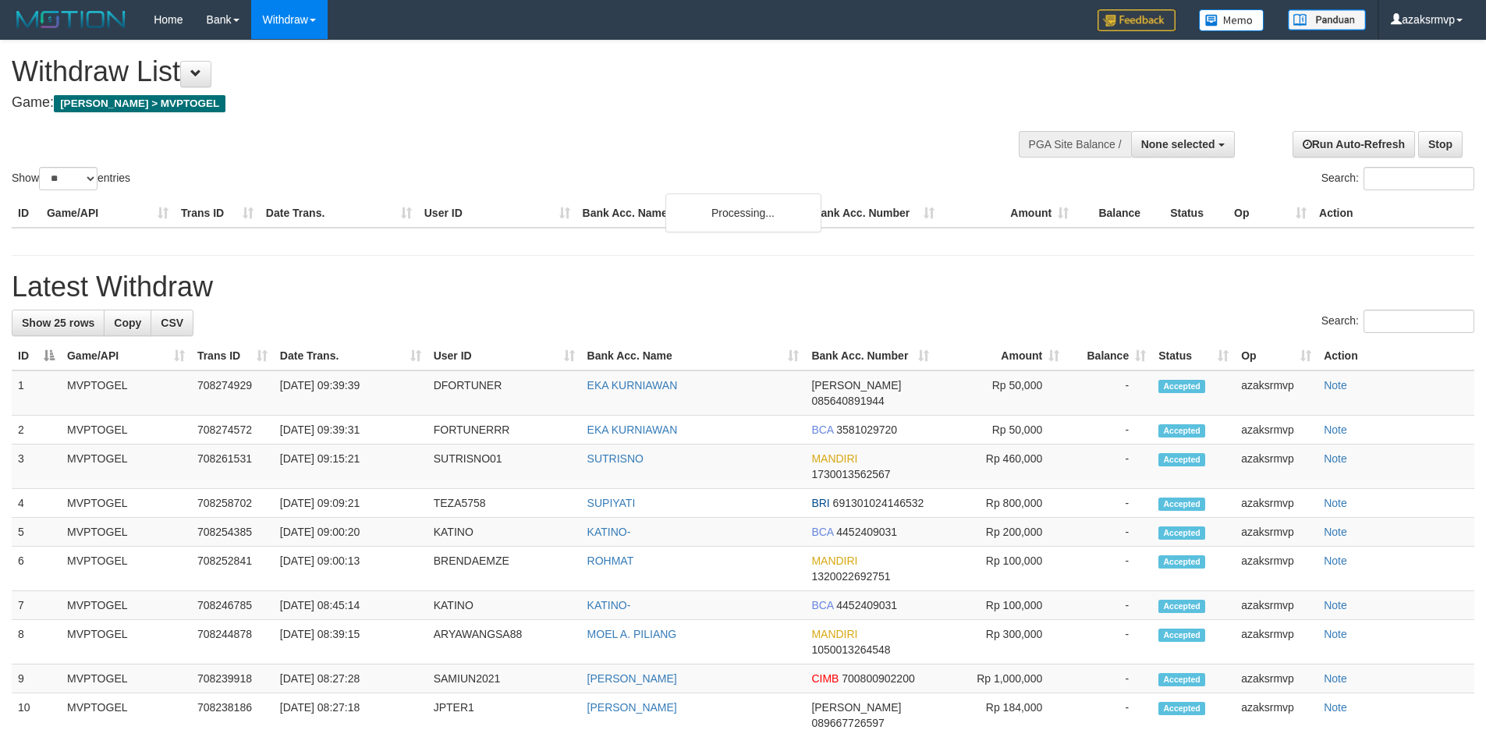
select select
select select "**"
drag, startPoint x: 336, startPoint y: 414, endPoint x: 410, endPoint y: 414, distance: 74.9
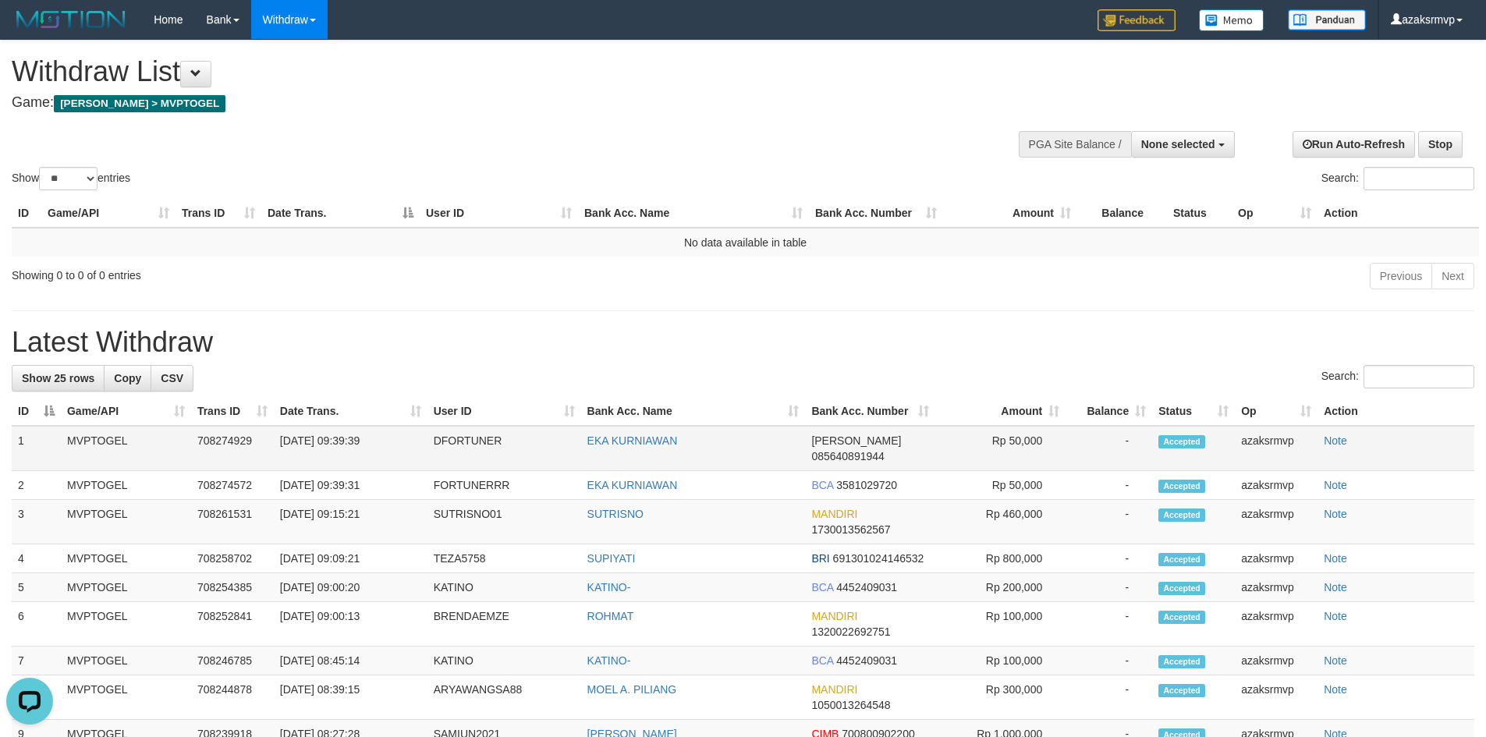
copy td "09:39:39"
drag, startPoint x: 336, startPoint y: 438, endPoint x: 395, endPoint y: 438, distance: 59.3
click at [395, 438] on td "31/08/2025 09:39:39" at bounding box center [351, 448] width 154 height 45
click at [1190, 144] on span "None selected" at bounding box center [1179, 144] width 74 height 12
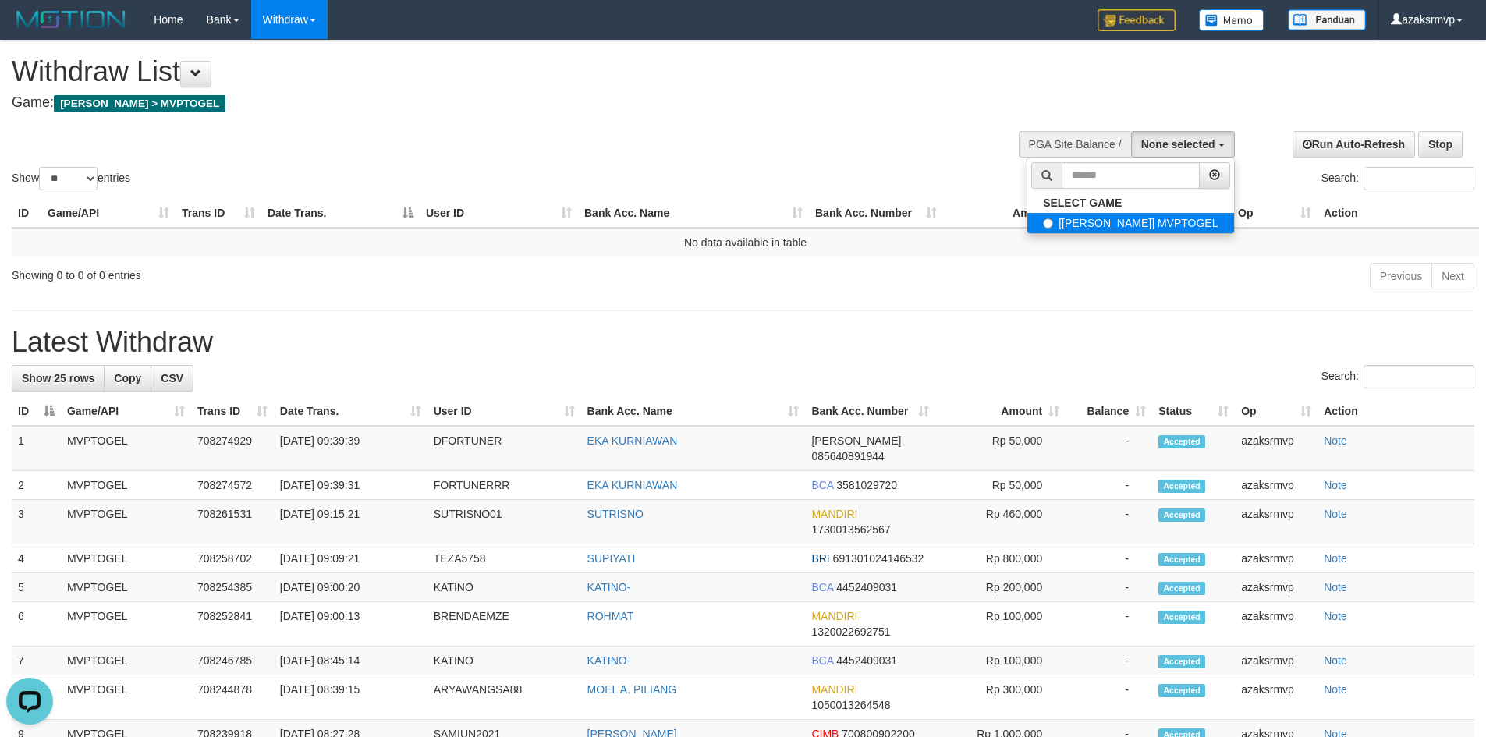
select select "***"
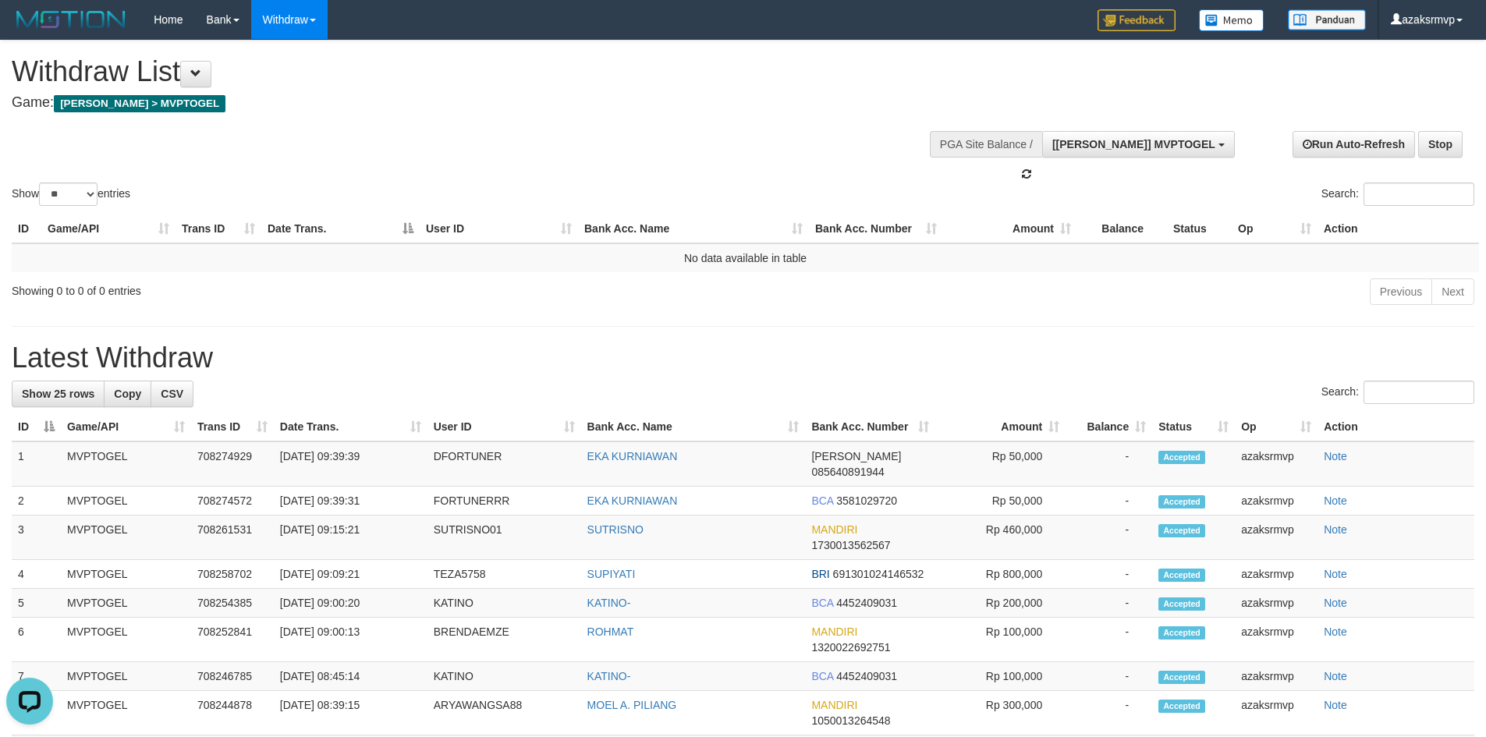
scroll to position [14, 0]
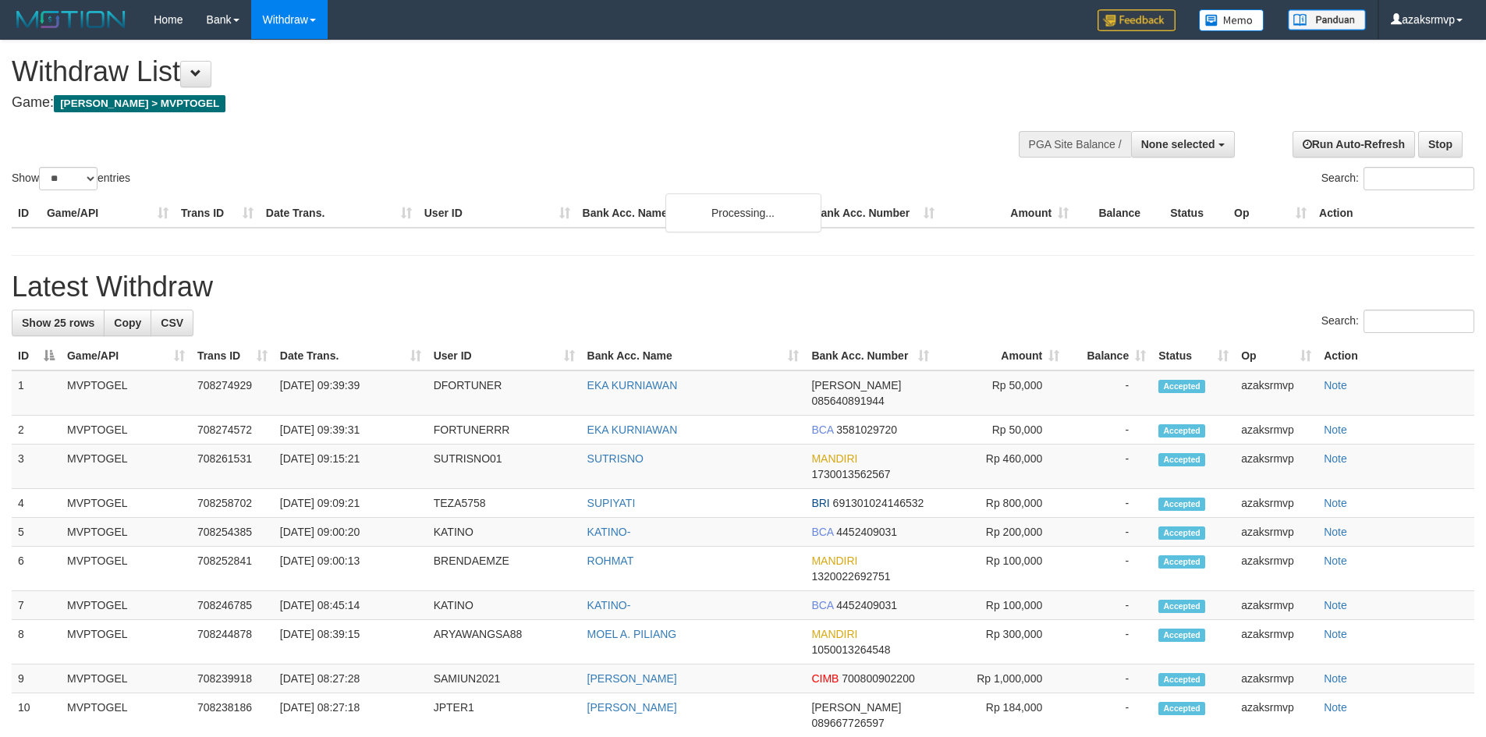
select select
select select "**"
select select
select select "**"
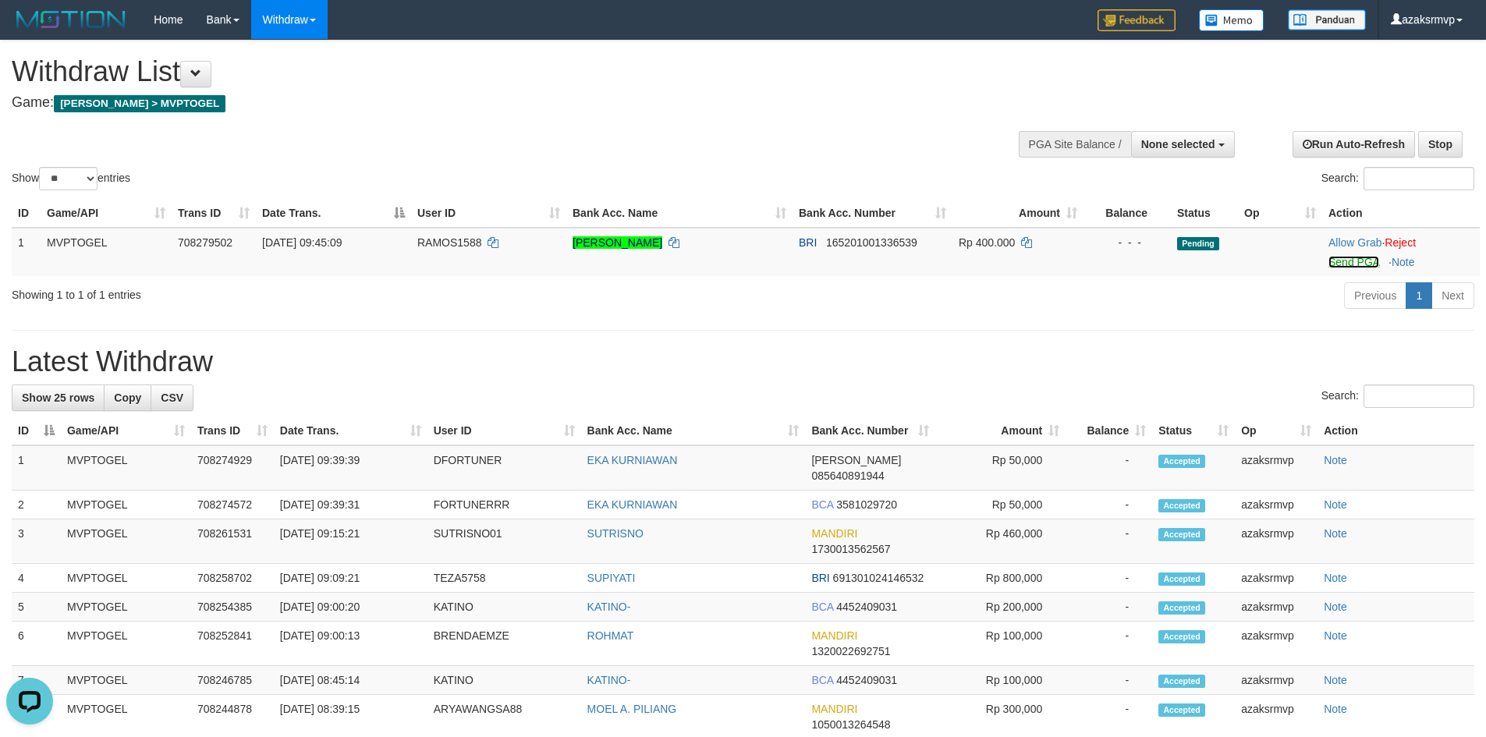
drag, startPoint x: 1345, startPoint y: 264, endPoint x: 810, endPoint y: 210, distance: 538.0
click at [1345, 264] on link "Send PGA" at bounding box center [1354, 262] width 51 height 12
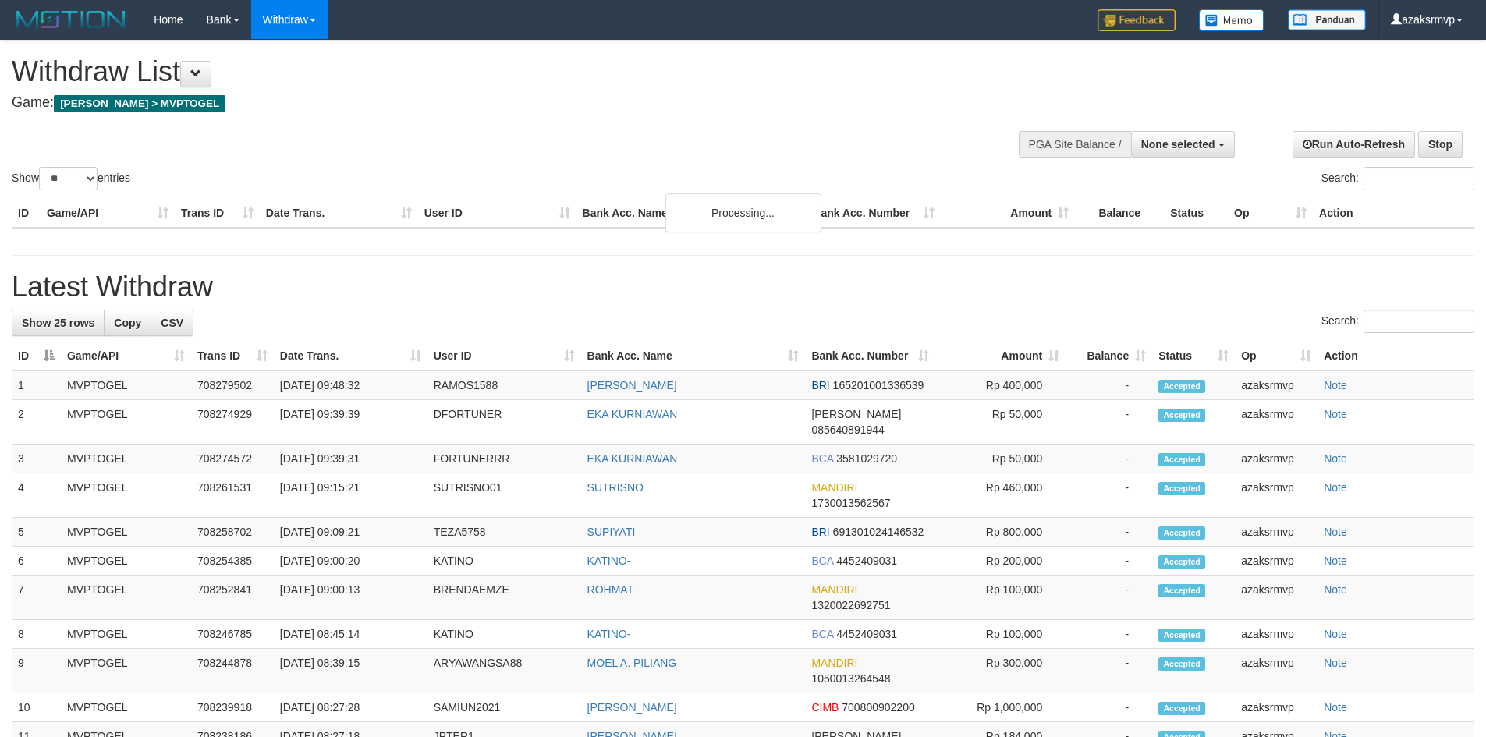
select select
select select "**"
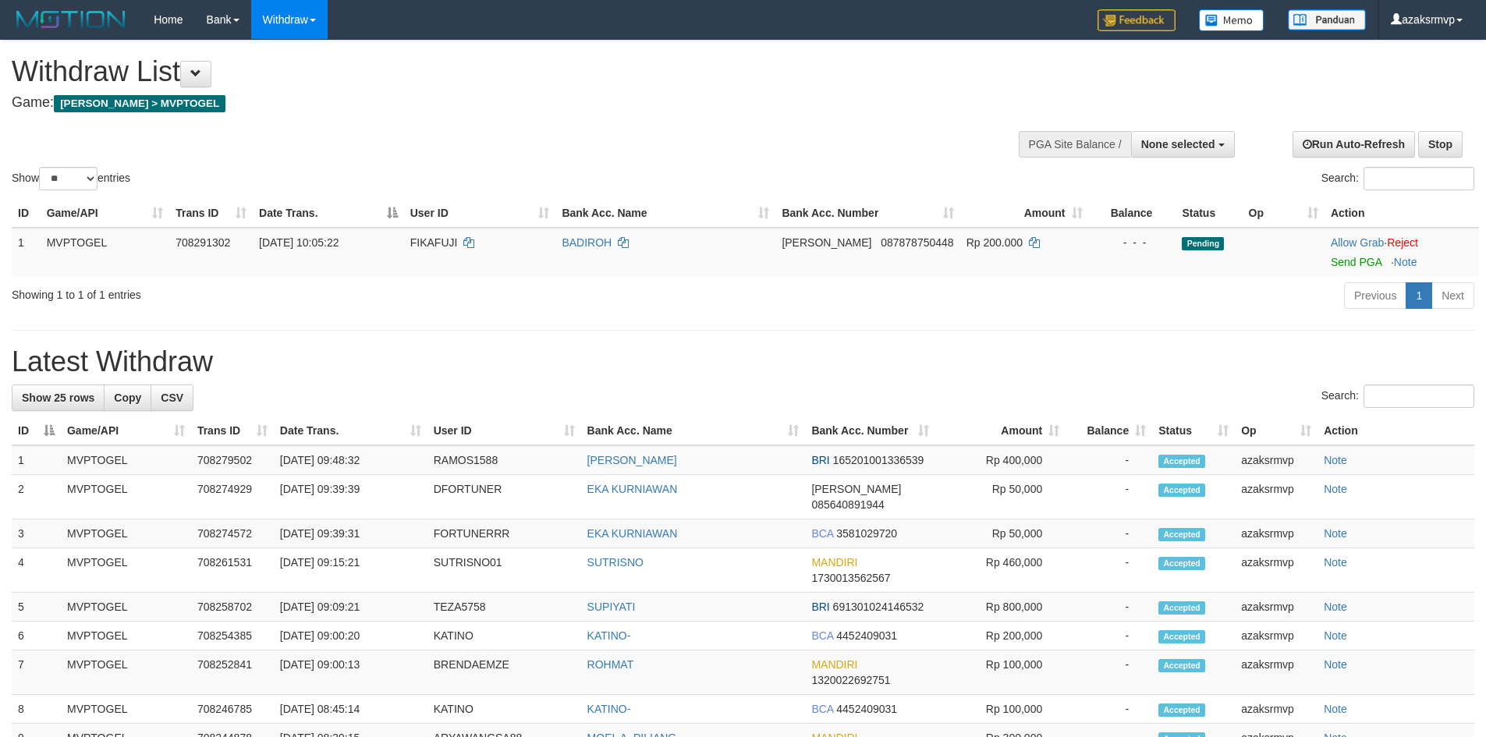
select select
select select "**"
click at [1346, 265] on link "Send PGA" at bounding box center [1356, 262] width 51 height 12
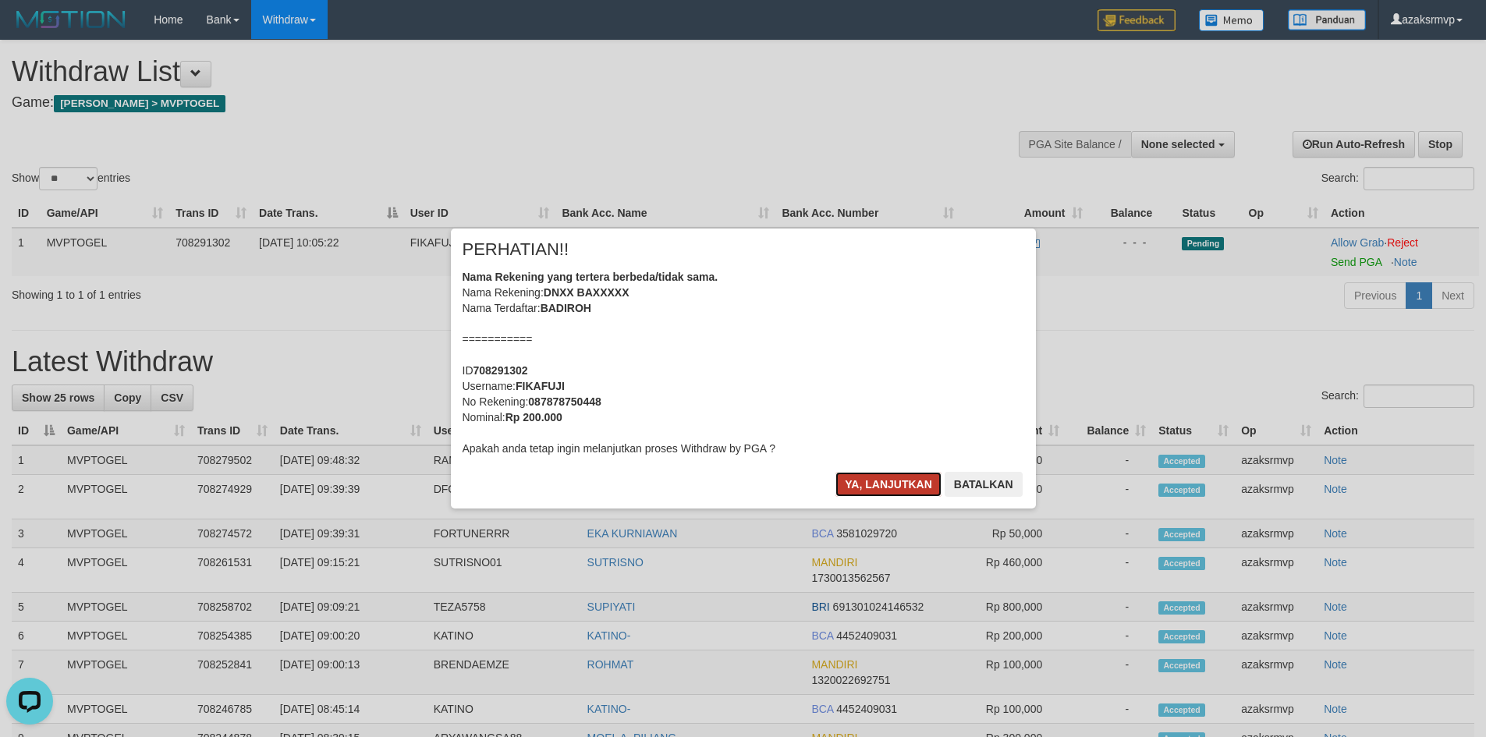
click at [861, 480] on button "Ya, lanjutkan" at bounding box center [889, 484] width 106 height 25
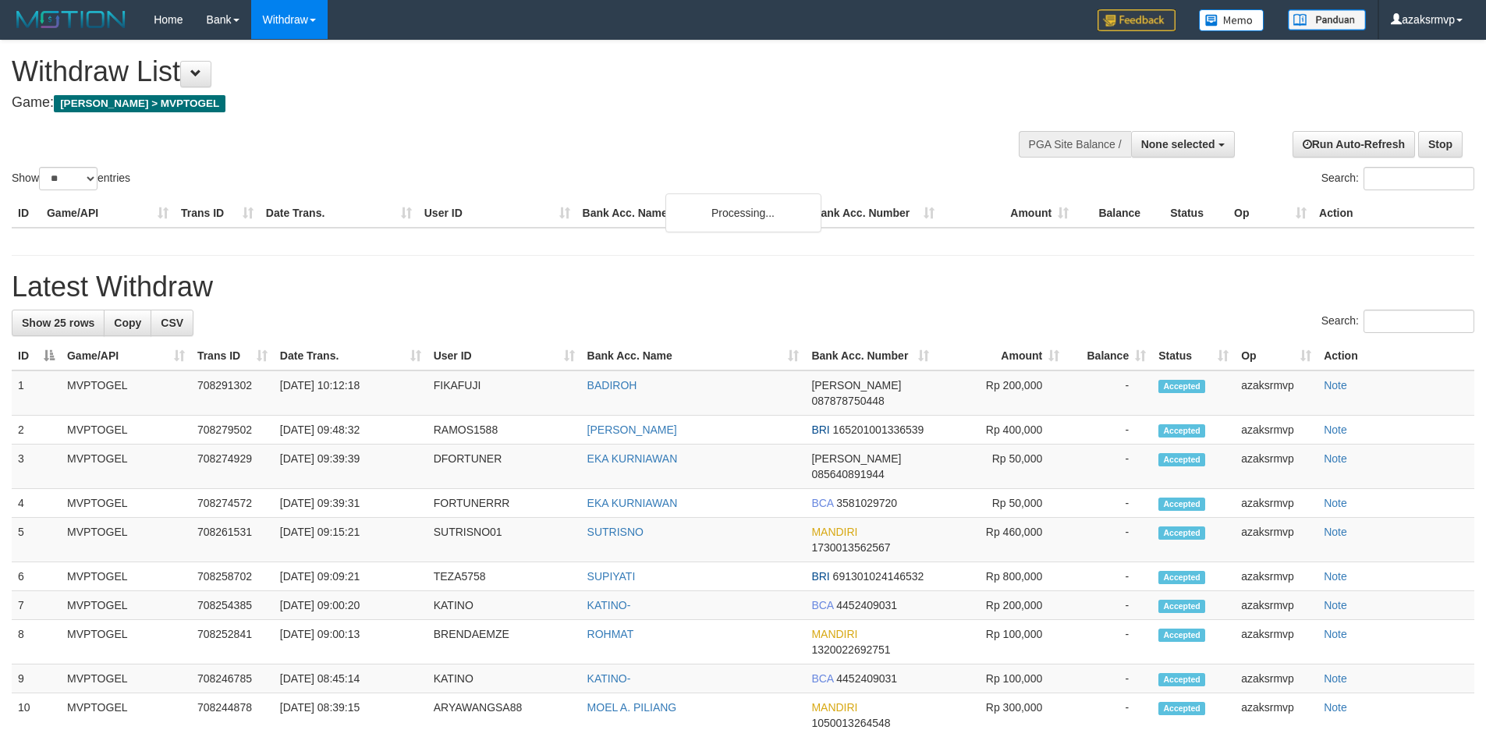
select select
select select "**"
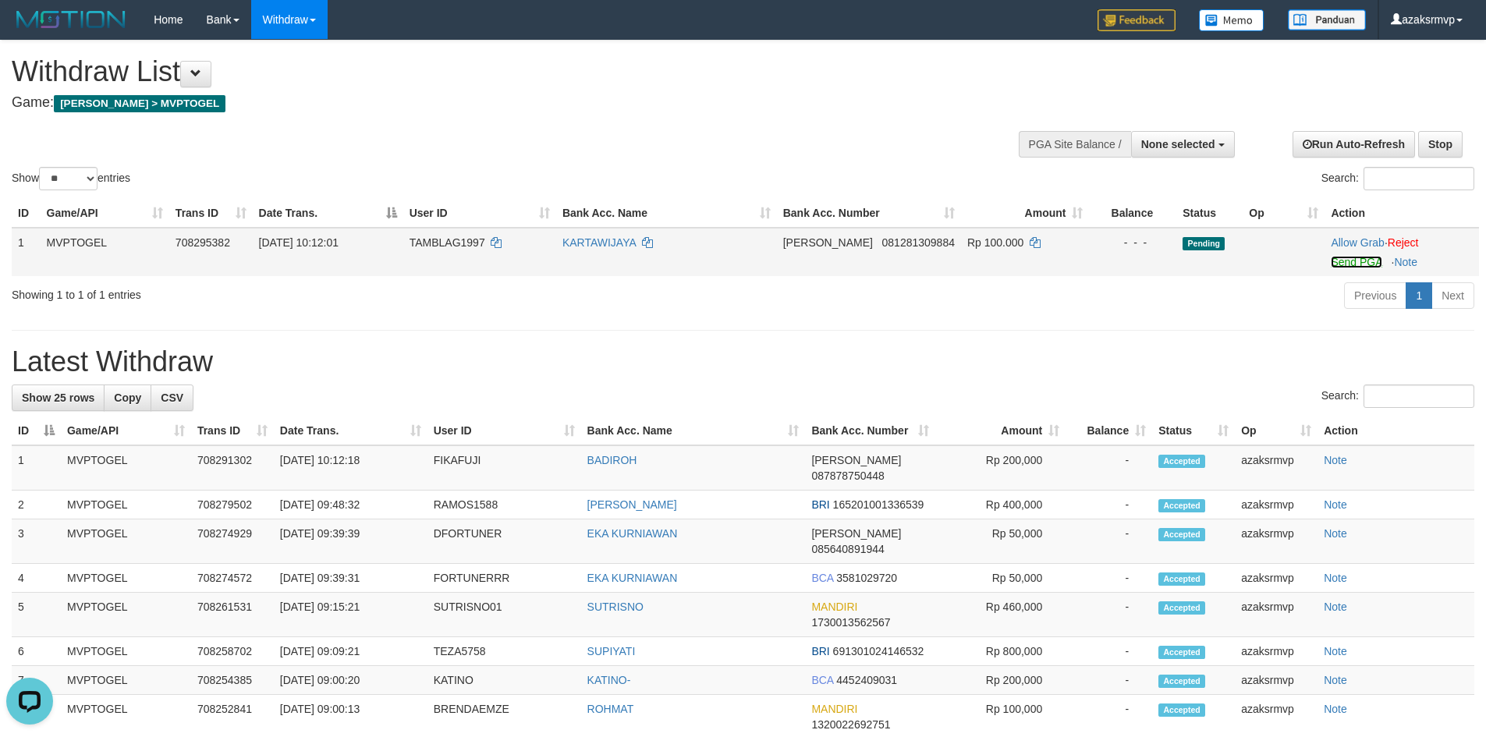
click at [1334, 262] on link "Send PGA" at bounding box center [1356, 262] width 51 height 12
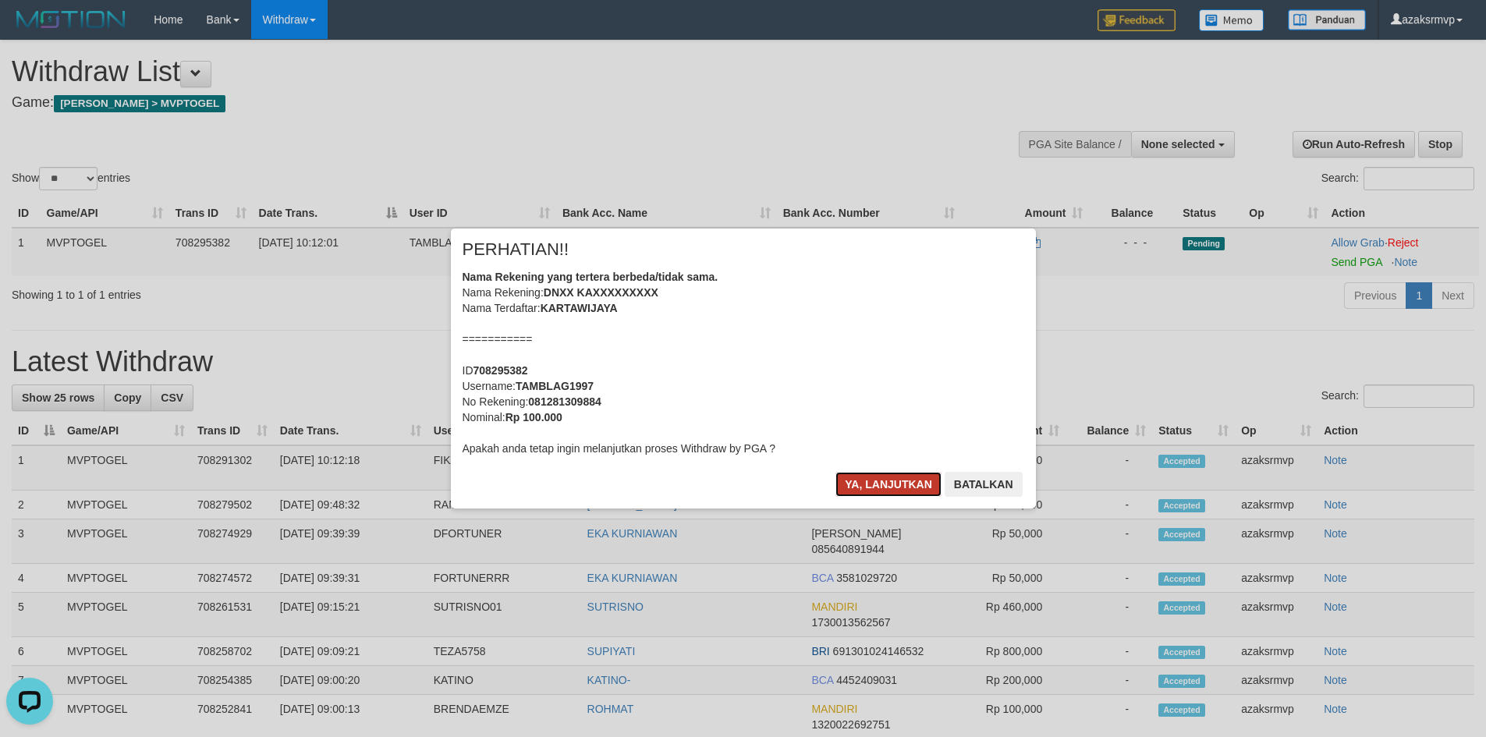
click at [865, 486] on button "Ya, lanjutkan" at bounding box center [889, 484] width 106 height 25
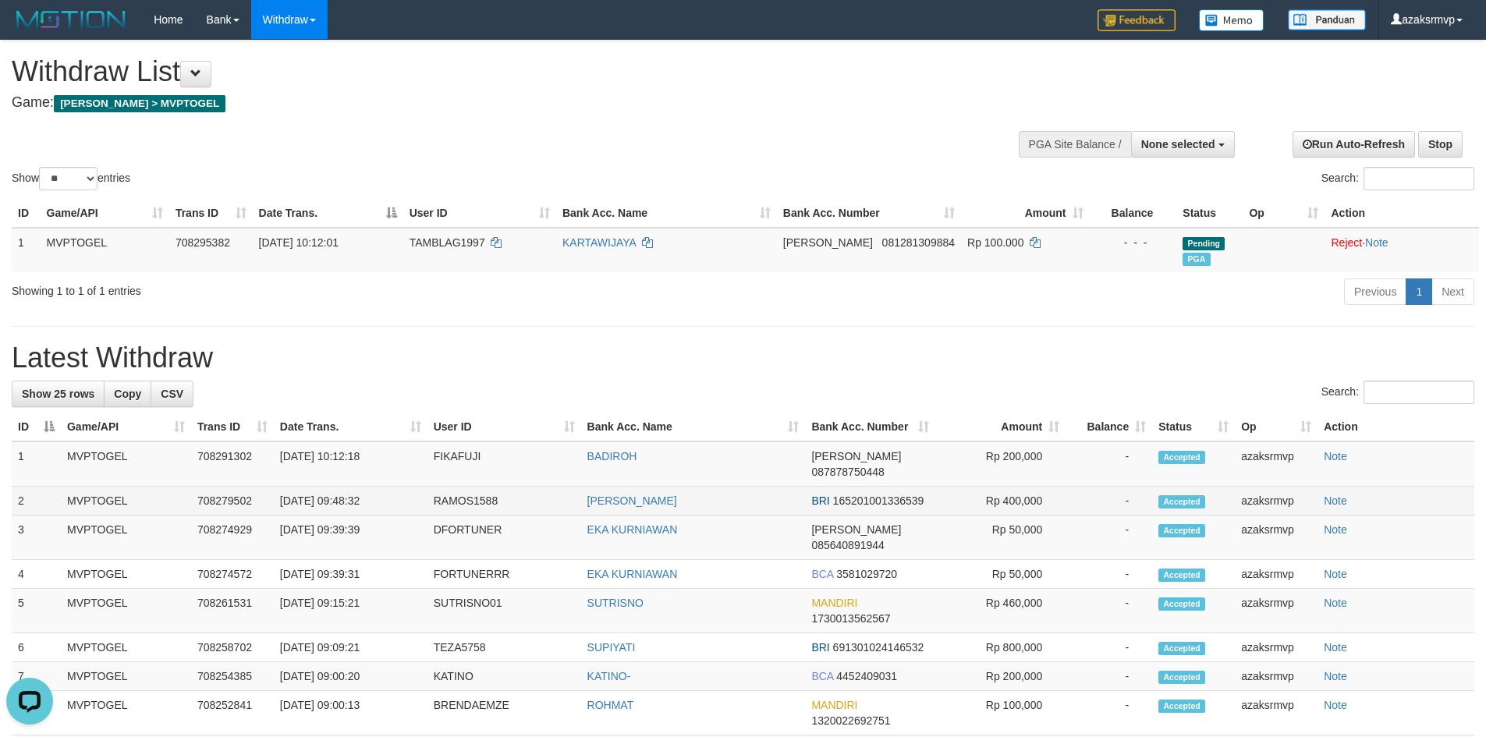
copy td "09:48:32"
drag, startPoint x: 333, startPoint y: 487, endPoint x: 388, endPoint y: 489, distance: 54.7
click at [388, 489] on td "[DATE] 09:48:32" at bounding box center [351, 501] width 154 height 29
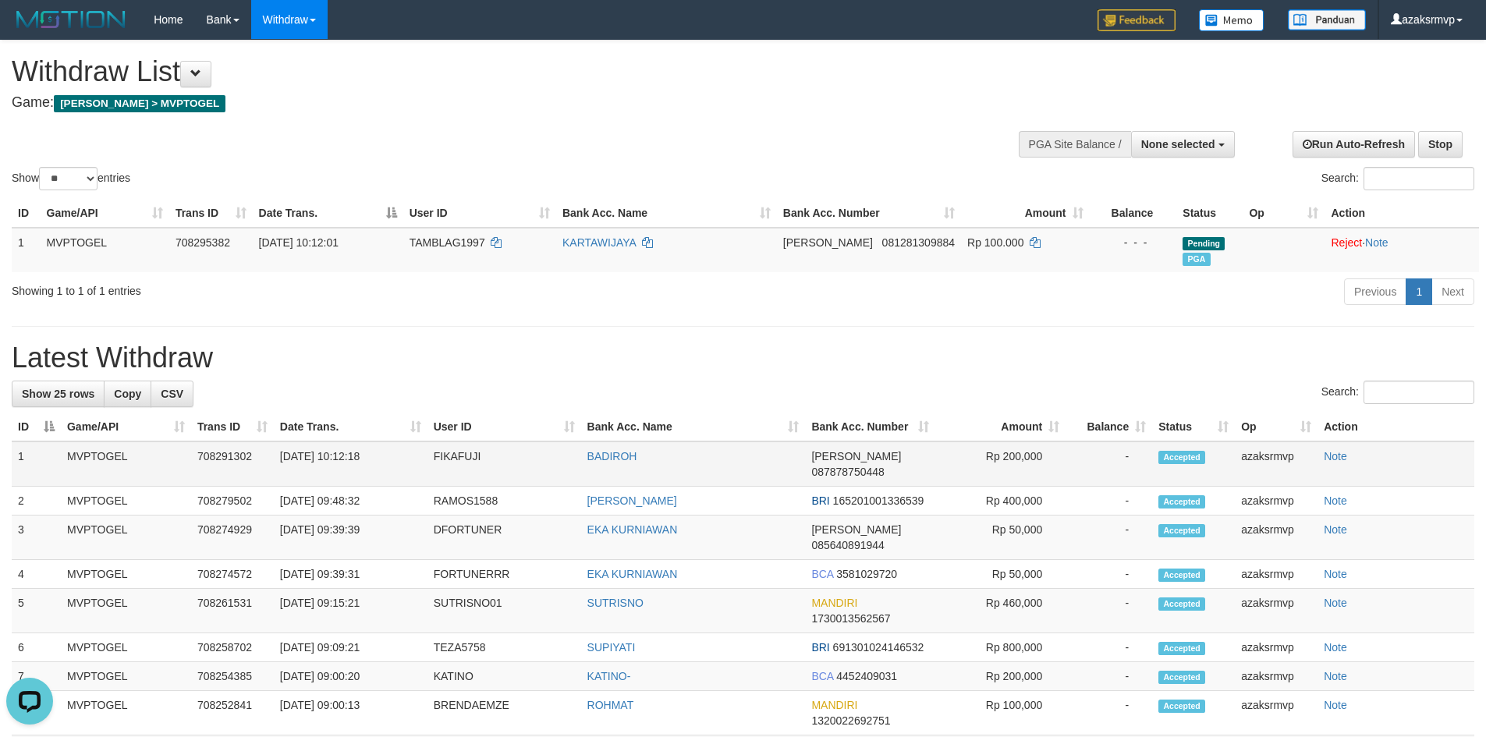
copy td "10:12:18"
drag, startPoint x: 338, startPoint y: 457, endPoint x: 401, endPoint y: 457, distance: 63.2
click at [401, 457] on td "[DATE] 10:12:18" at bounding box center [351, 464] width 154 height 45
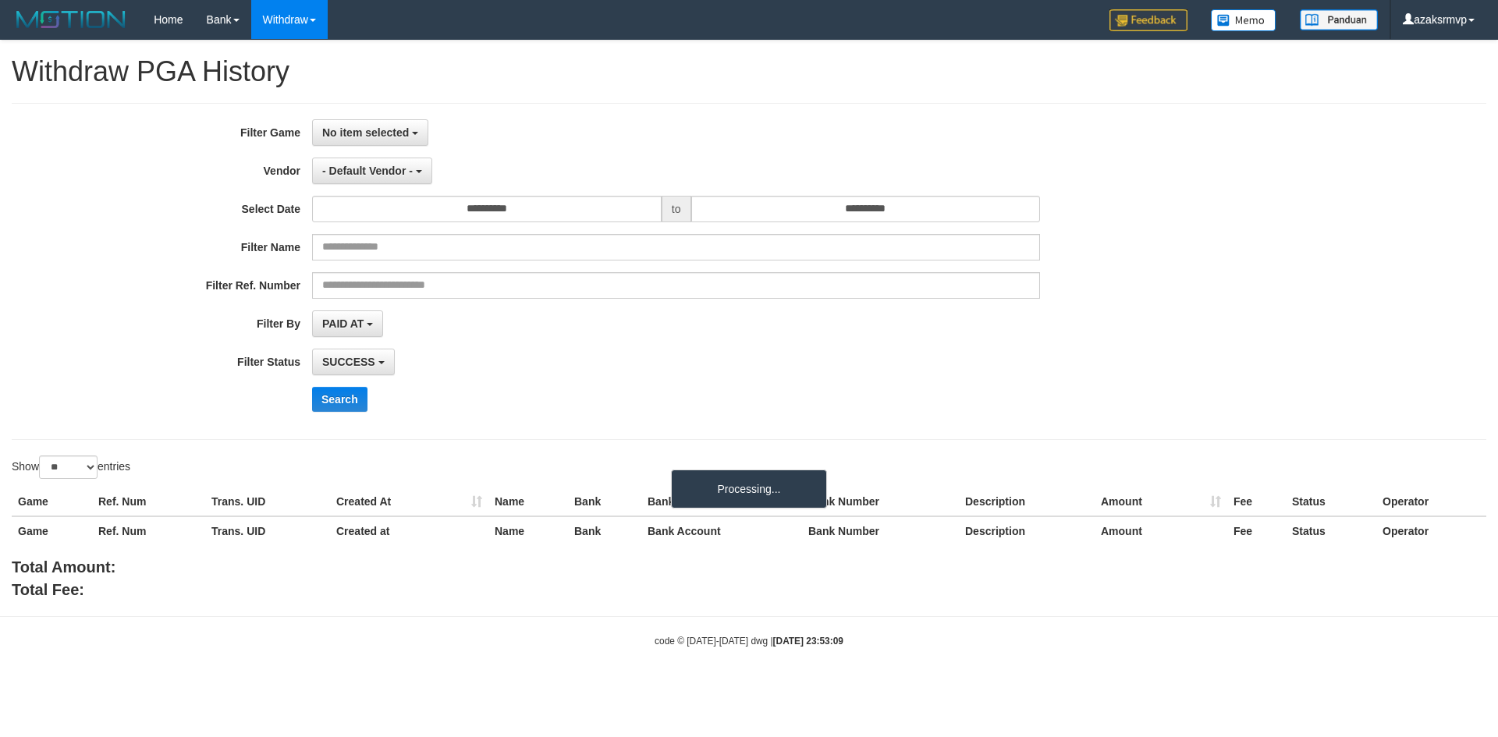
select select "**"
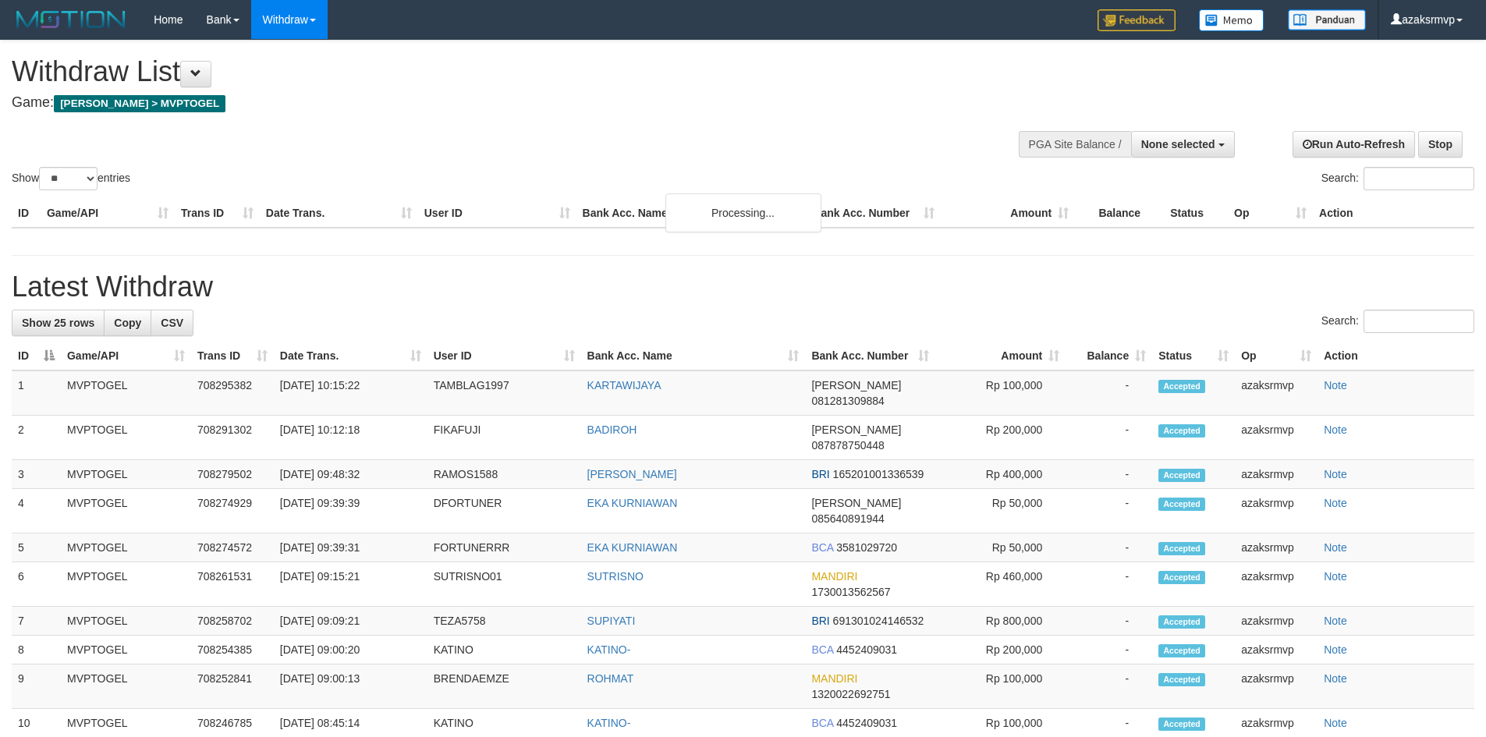
select select
select select "**"
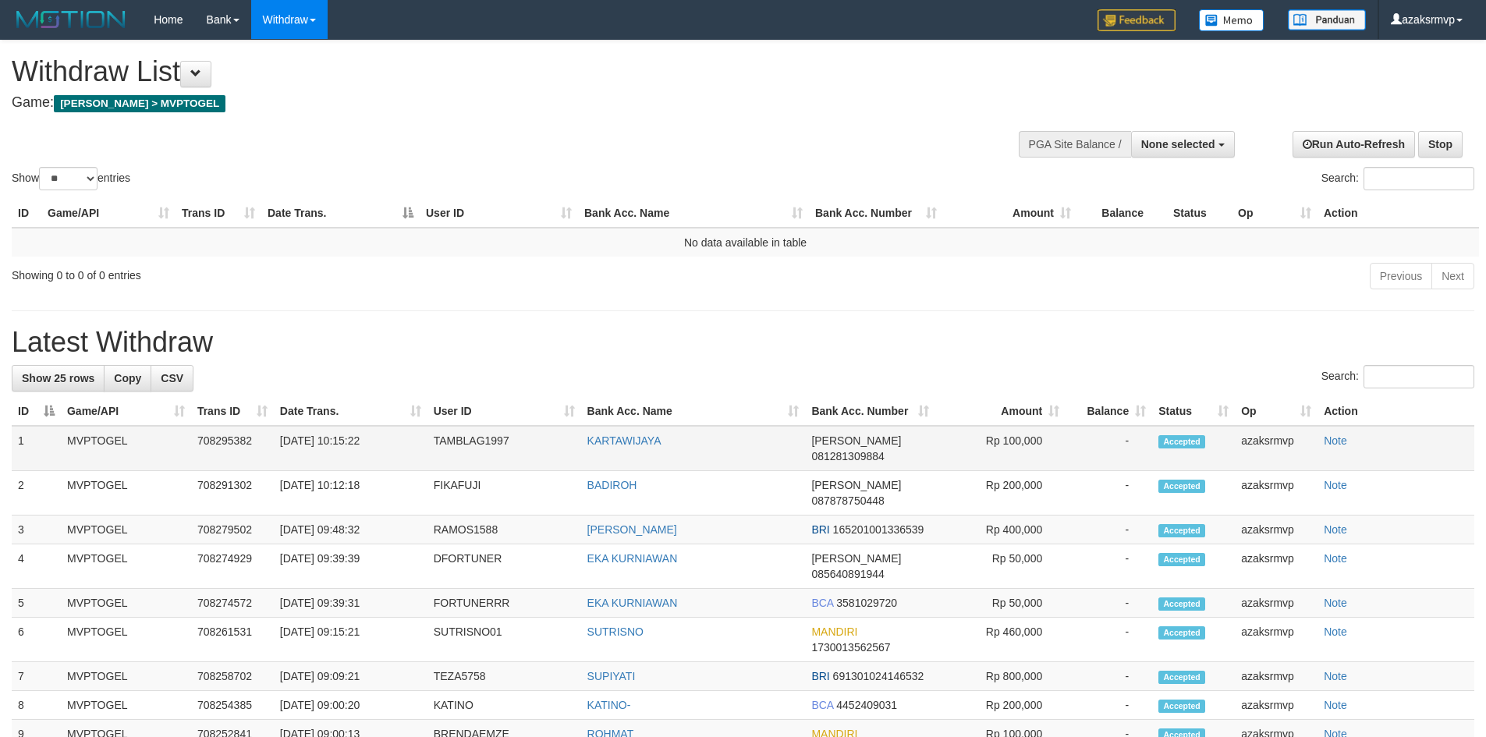
copy td "10:15:22"
drag, startPoint x: 336, startPoint y: 441, endPoint x: 370, endPoint y: 439, distance: 33.6
click at [394, 438] on td "31/08/2025 10:15:22" at bounding box center [351, 448] width 154 height 45
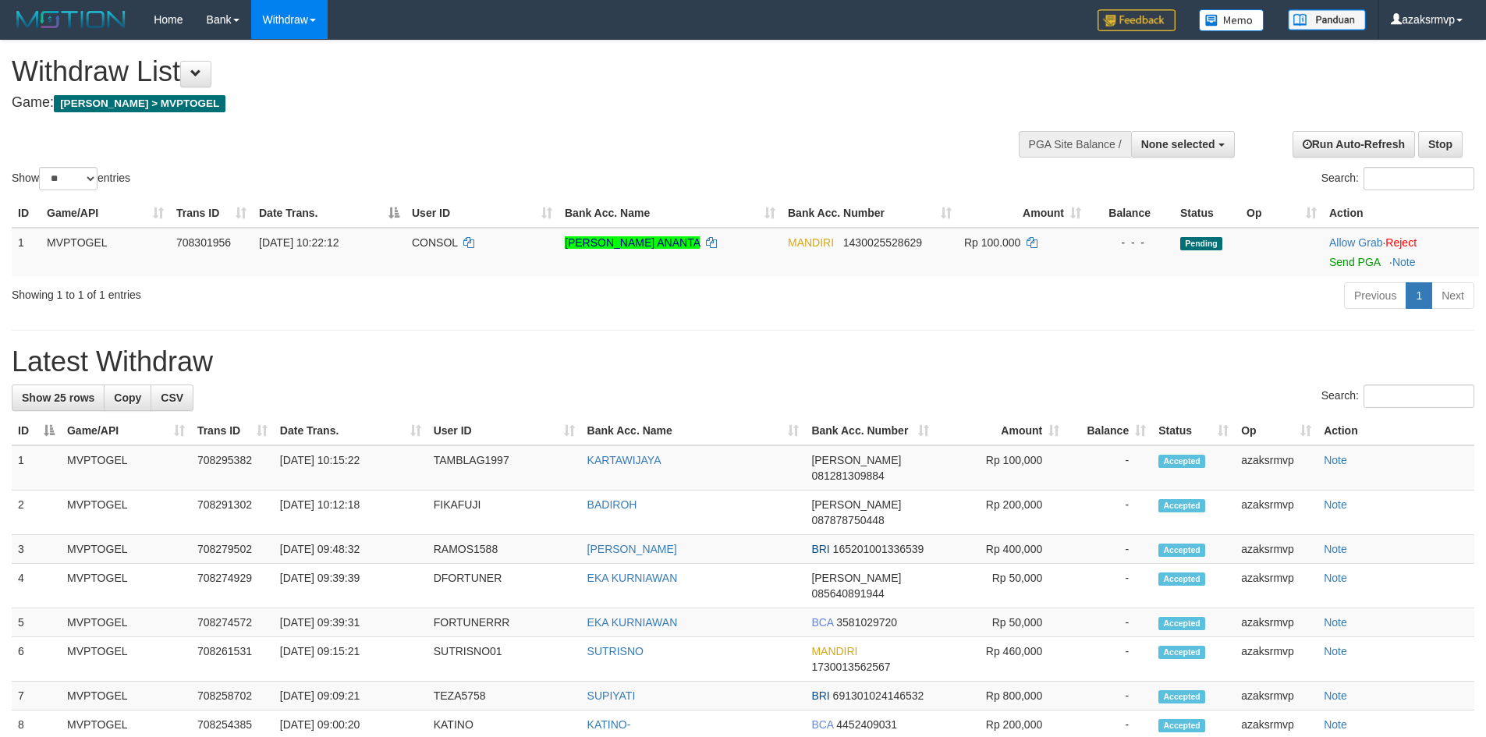
select select
select select "**"
drag, startPoint x: 1347, startPoint y: 264, endPoint x: 807, endPoint y: 216, distance: 542.1
click at [1347, 264] on link "Send PGA" at bounding box center [1355, 262] width 51 height 12
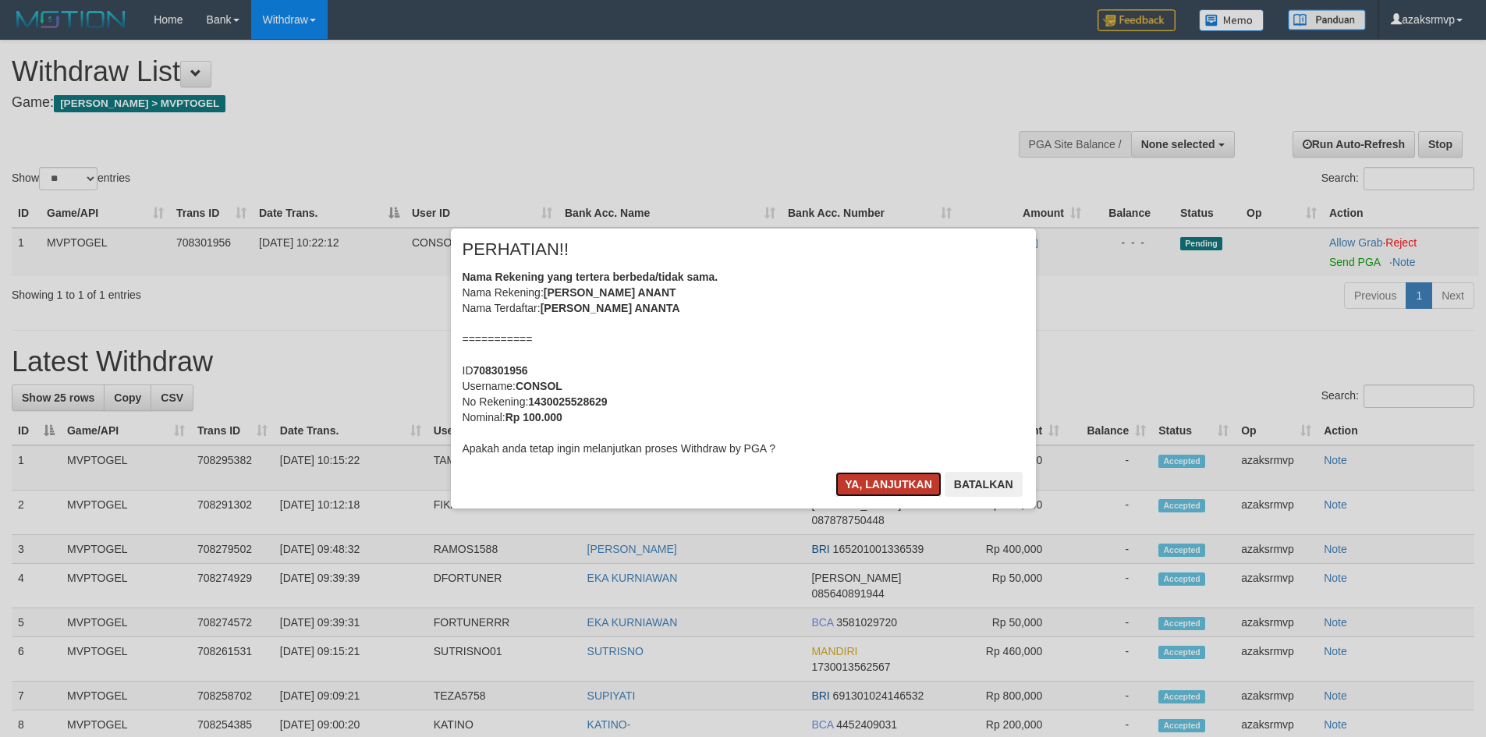
click at [869, 483] on button "Ya, lanjutkan" at bounding box center [889, 484] width 106 height 25
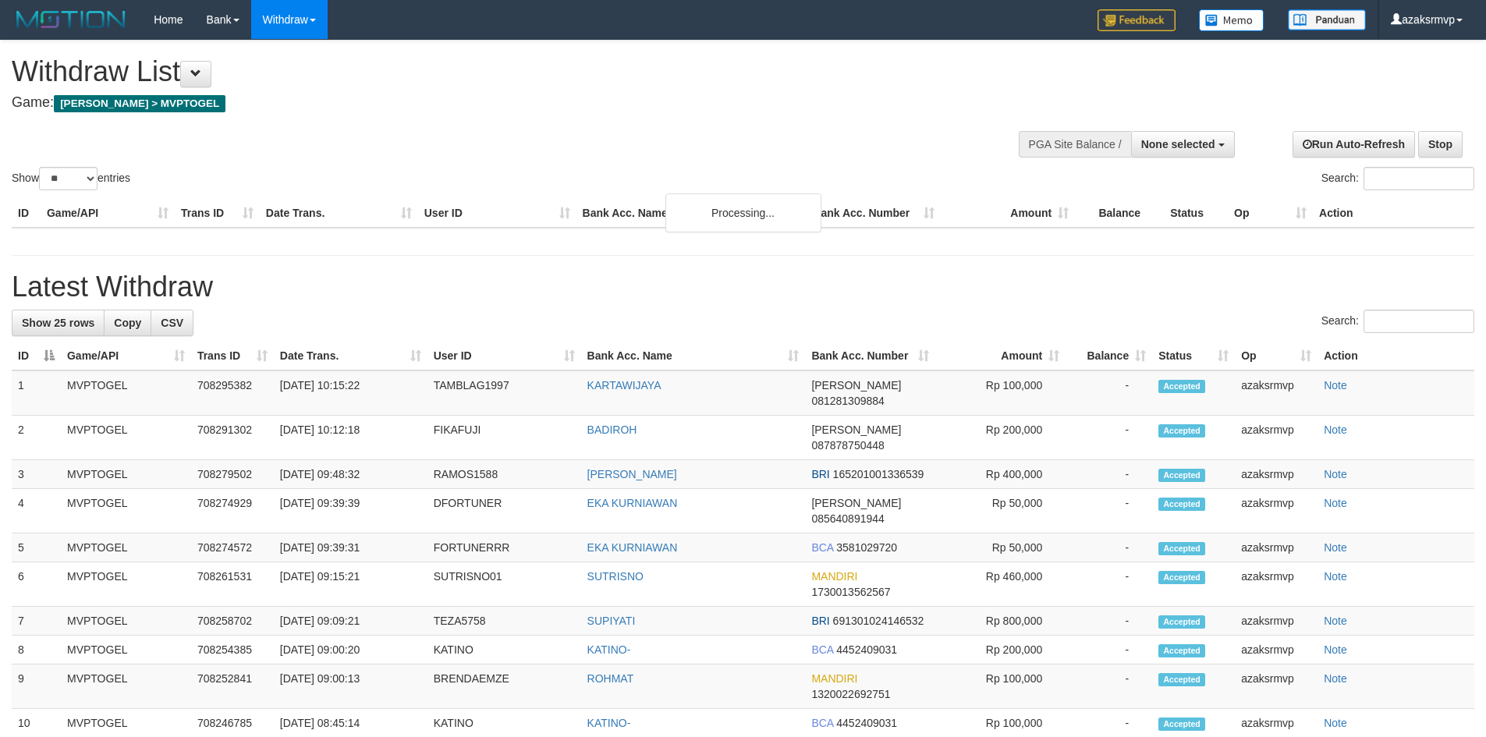
select select
select select "**"
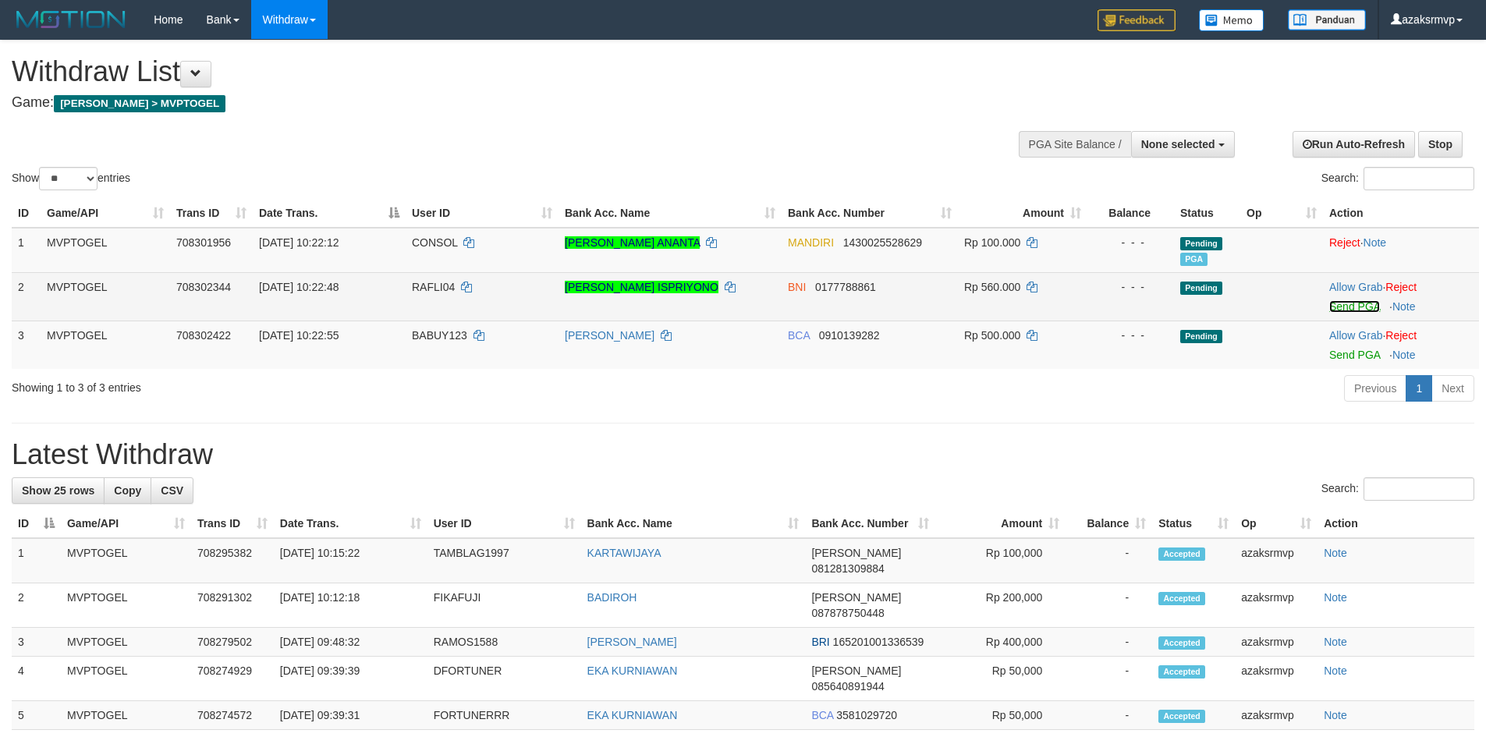
click at [1349, 307] on link "Send PGA" at bounding box center [1355, 306] width 51 height 12
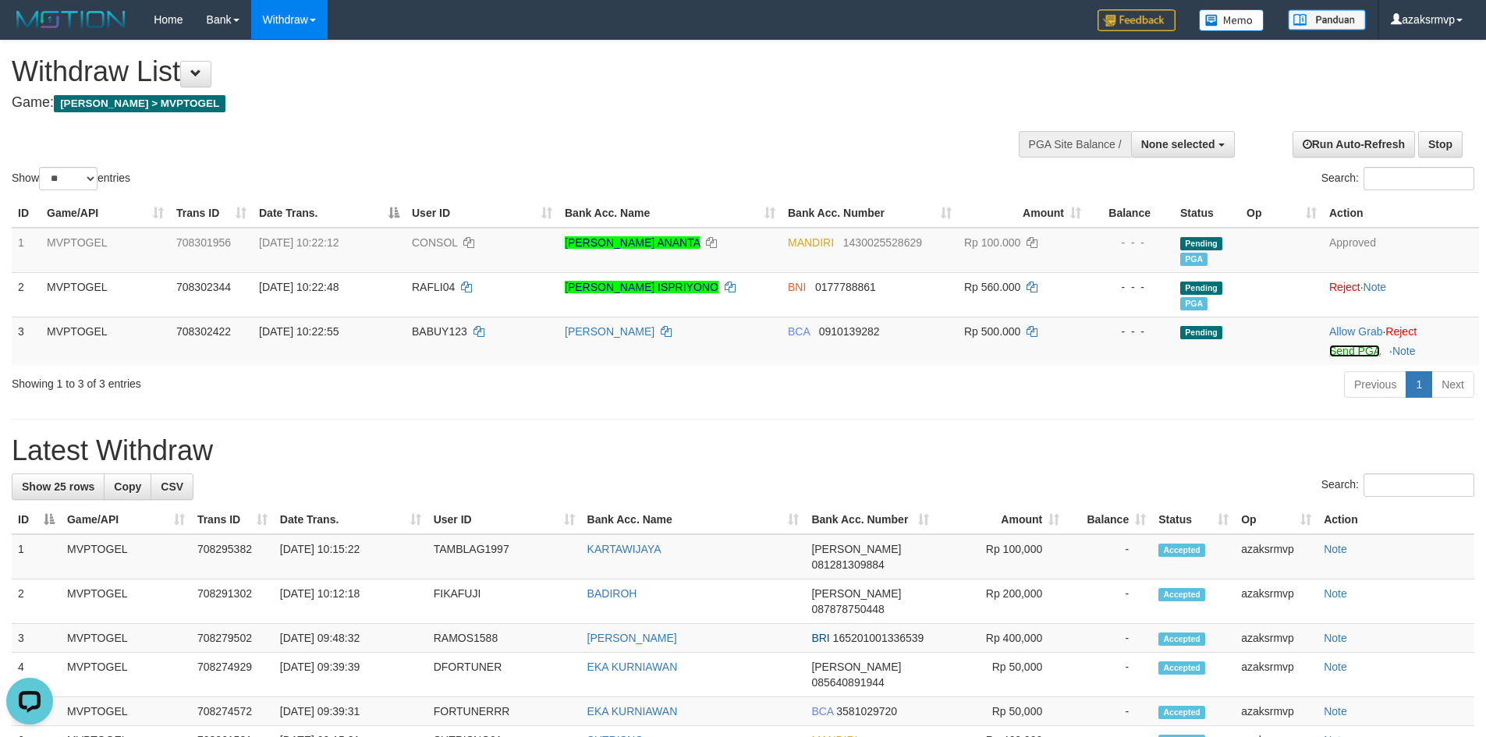
drag, startPoint x: 1353, startPoint y: 353, endPoint x: 800, endPoint y: 216, distance: 569.8
click at [1353, 353] on link "Send PGA" at bounding box center [1355, 351] width 51 height 12
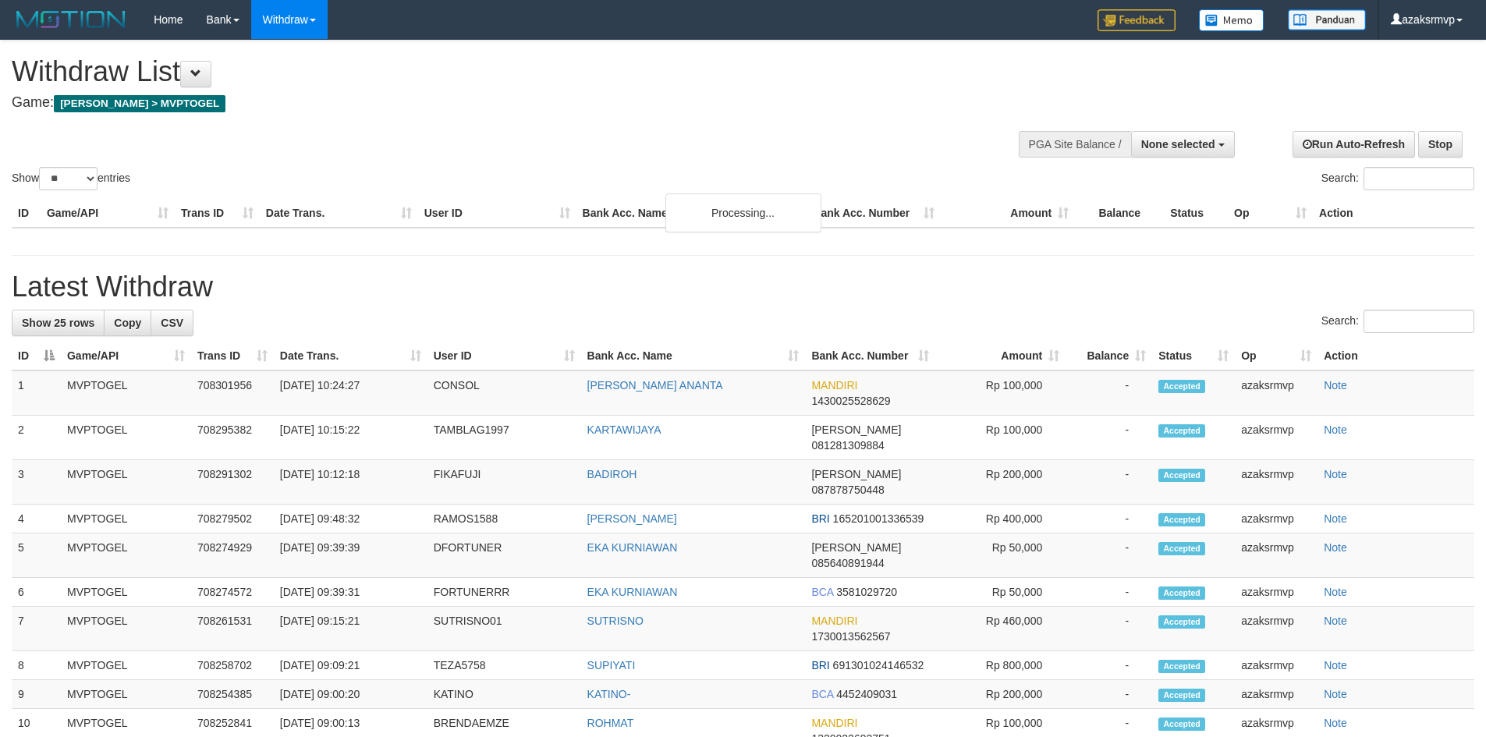
select select
select select "**"
select select
select select "**"
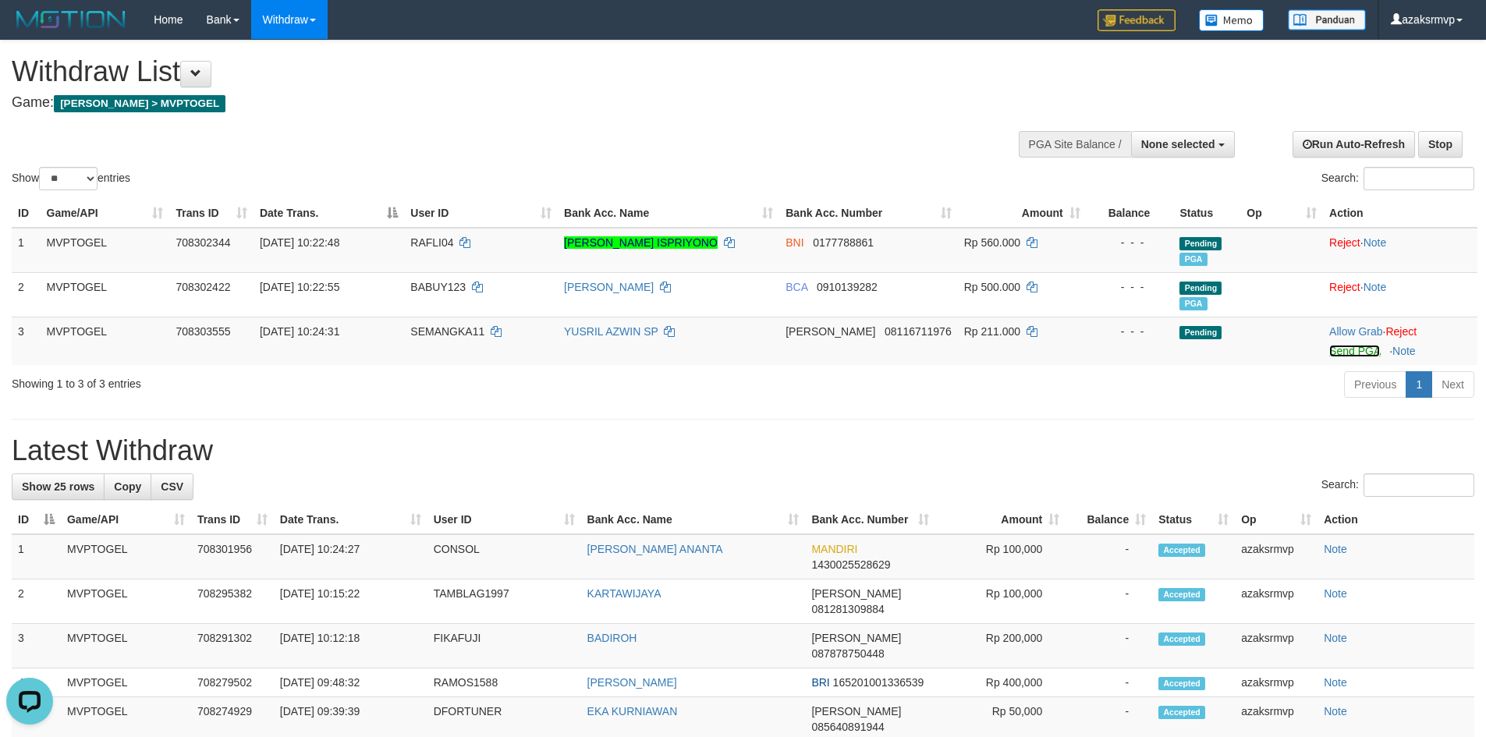
drag, startPoint x: 1345, startPoint y: 353, endPoint x: 818, endPoint y: 215, distance: 545.3
click at [1345, 353] on link "Send PGA" at bounding box center [1355, 351] width 51 height 12
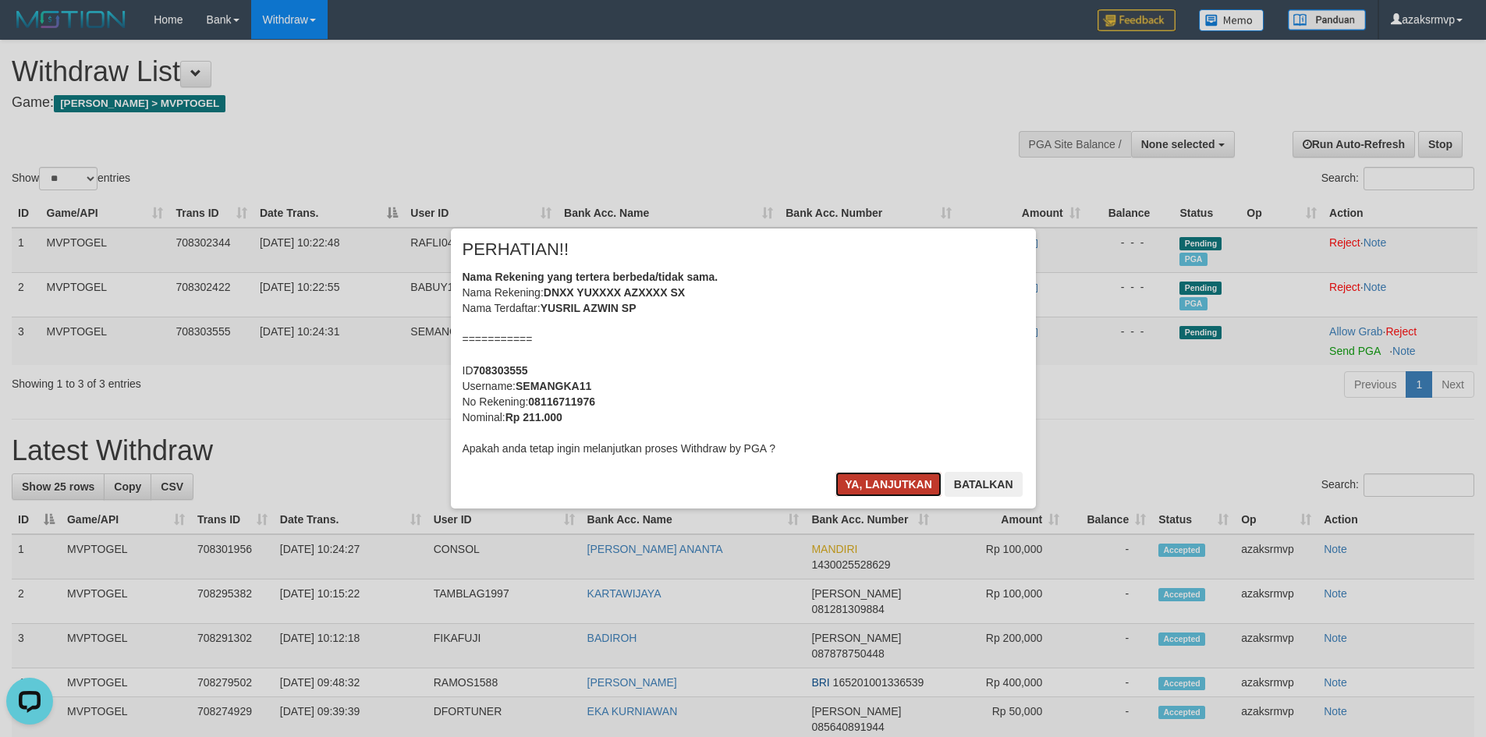
click at [863, 486] on button "Ya, lanjutkan" at bounding box center [889, 484] width 106 height 25
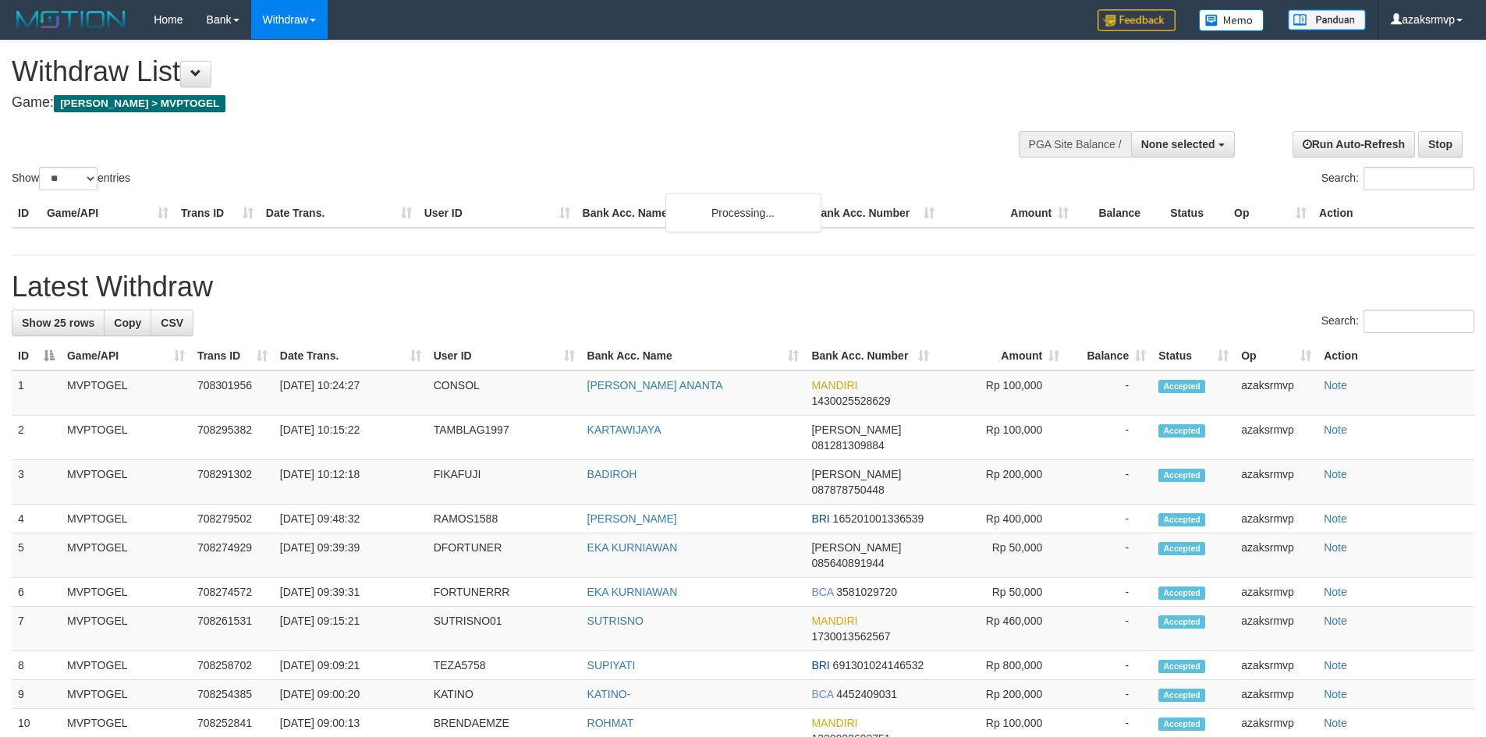
select select
select select "**"
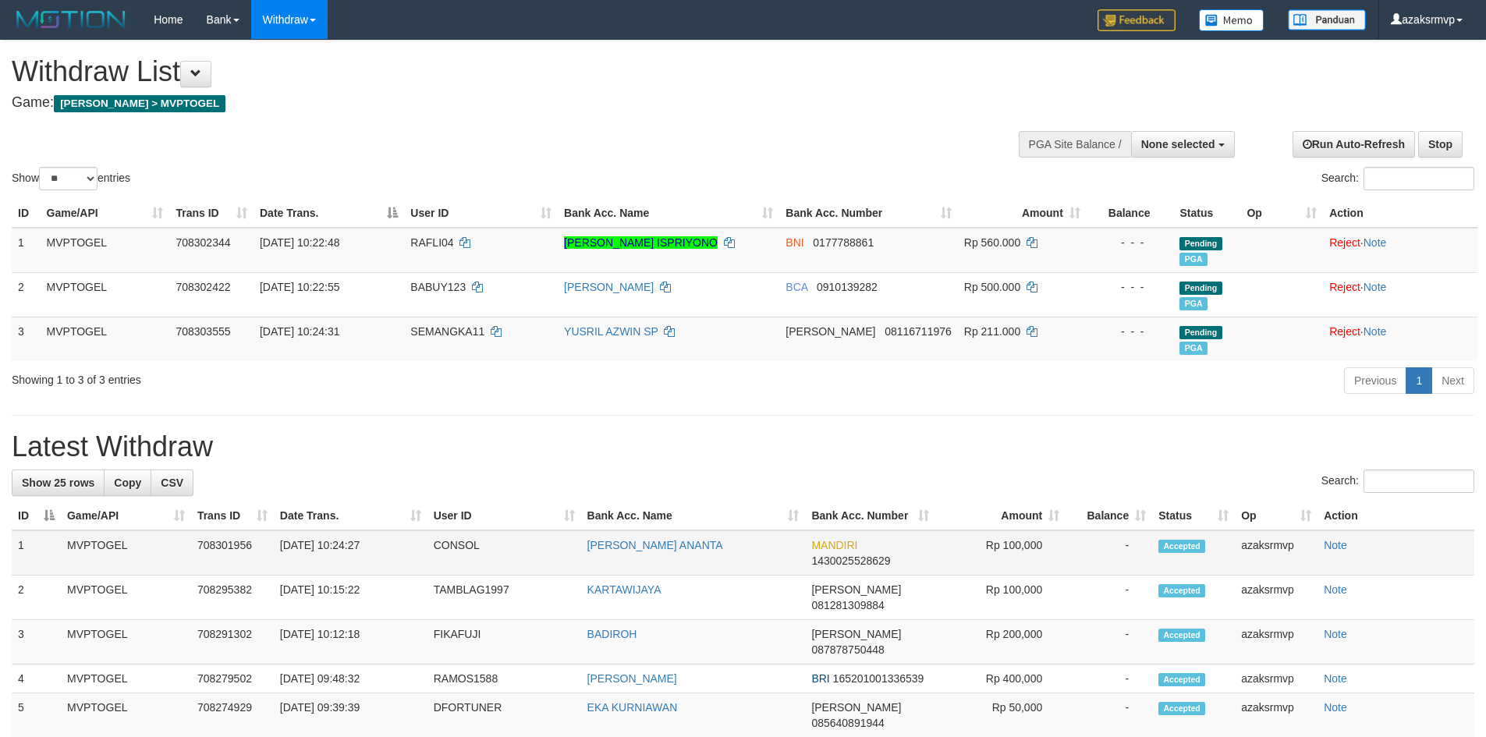
drag, startPoint x: 338, startPoint y: 541, endPoint x: 396, endPoint y: 542, distance: 57.8
click at [396, 542] on td "[DATE] 10:24:27" at bounding box center [351, 553] width 154 height 45
copy td "10:24:27"
drag, startPoint x: 339, startPoint y: 546, endPoint x: 385, endPoint y: 551, distance: 47.1
click at [385, 551] on td "[DATE] 10:24:27" at bounding box center [351, 553] width 154 height 45
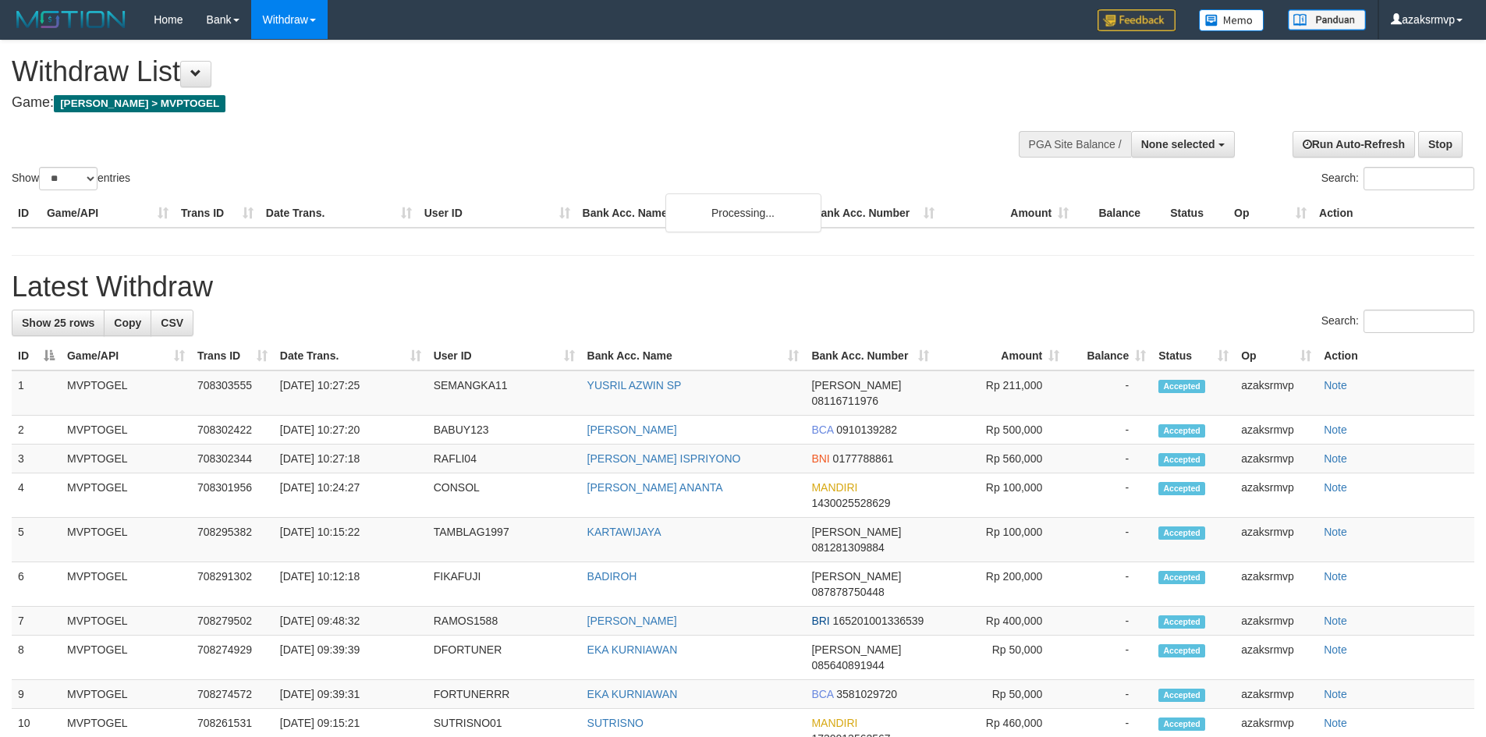
select select
select select "**"
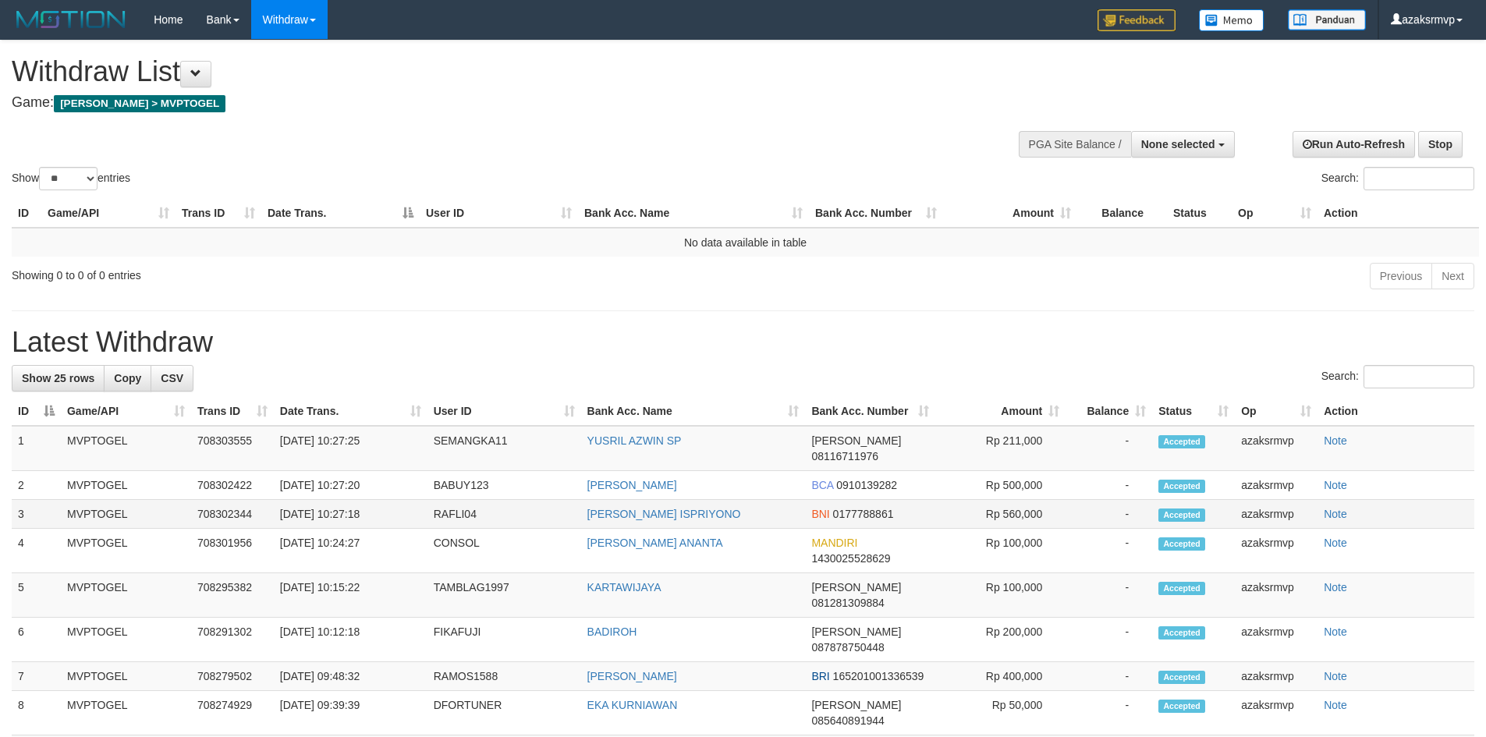
drag, startPoint x: 335, startPoint y: 502, endPoint x: 346, endPoint y: 497, distance: 12.6
click at [355, 500] on td "[DATE] 10:27:18" at bounding box center [351, 514] width 154 height 29
copy td "10:27:18"
drag, startPoint x: 337, startPoint y: 495, endPoint x: 387, endPoint y: 495, distance: 49.9
click at [387, 500] on td "[DATE] 10:27:18" at bounding box center [351, 514] width 154 height 29
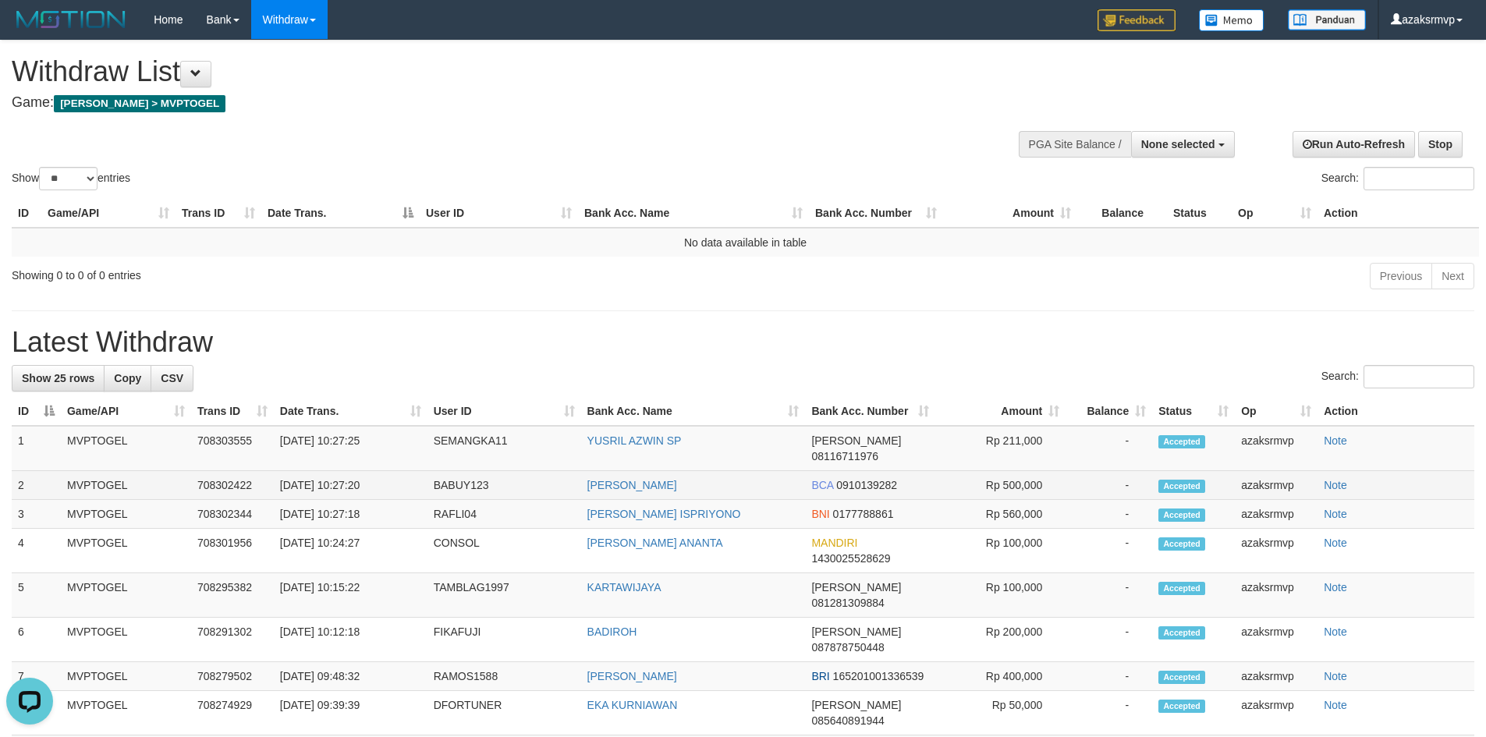
copy td "10:27:20"
drag, startPoint x: 337, startPoint y: 470, endPoint x: 389, endPoint y: 471, distance: 51.5
click at [389, 471] on td "[DATE] 10:27:20" at bounding box center [351, 485] width 154 height 29
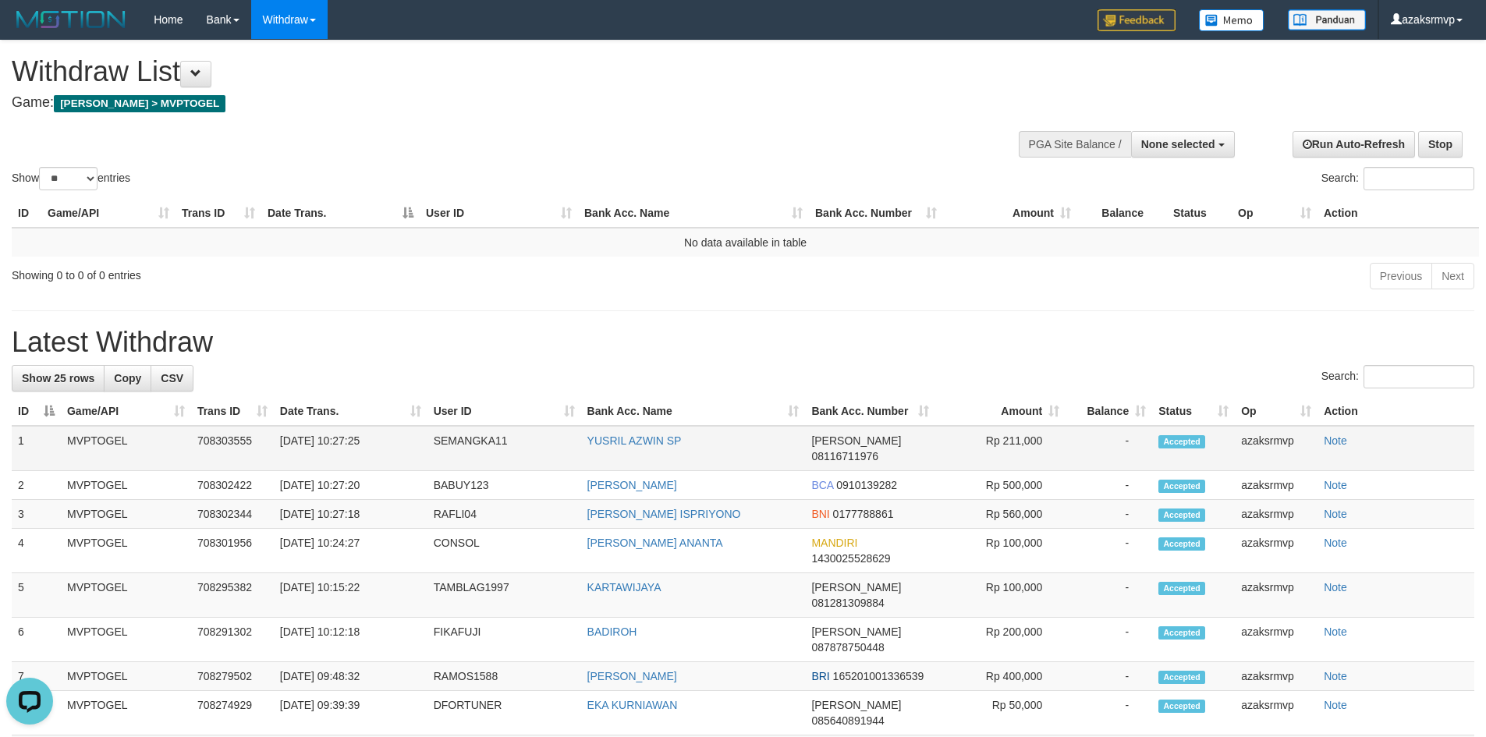
copy td "10:27:25"
drag, startPoint x: 337, startPoint y: 442, endPoint x: 389, endPoint y: 441, distance: 51.5
click at [389, 441] on td "[DATE] 10:27:25" at bounding box center [351, 448] width 154 height 45
click at [1181, 148] on span "None selected" at bounding box center [1179, 144] width 74 height 12
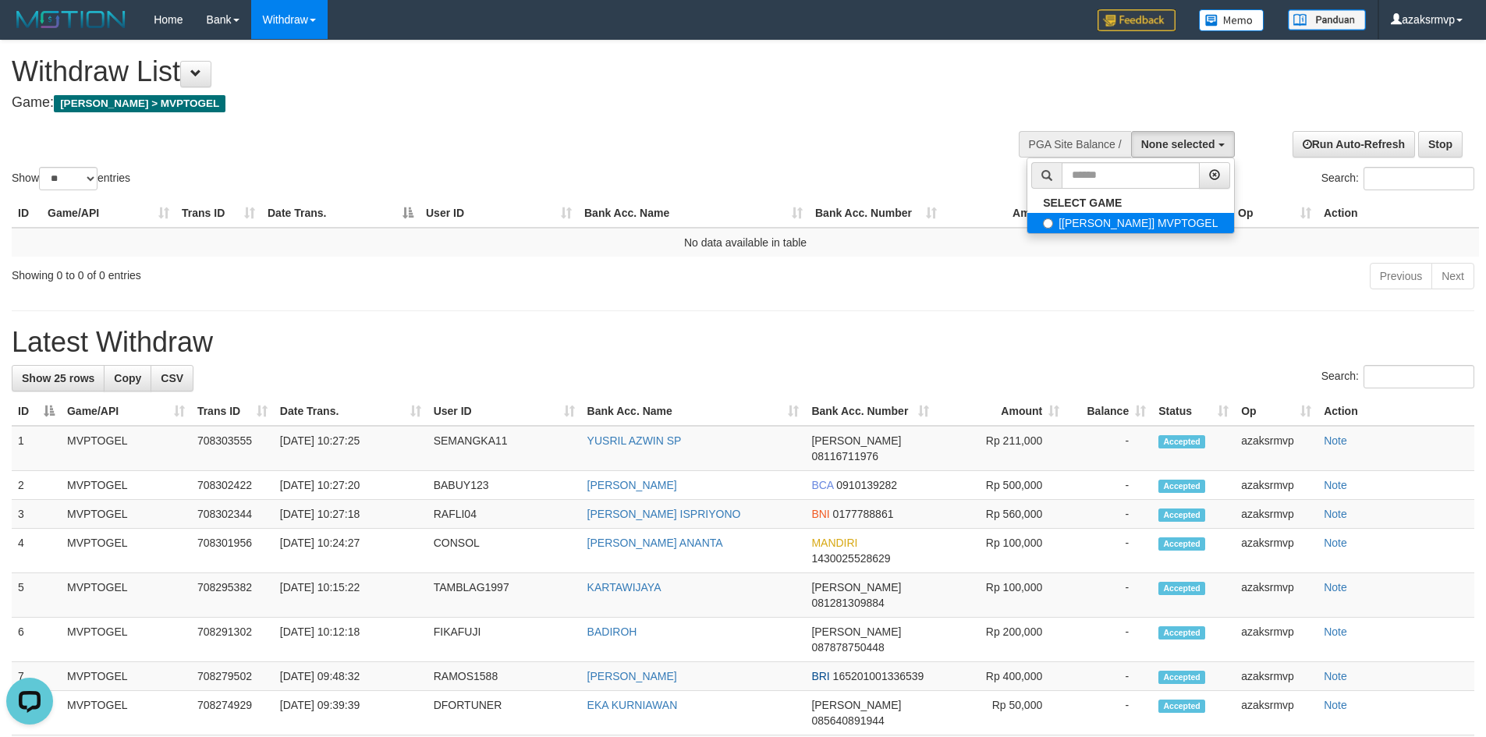
select select "***"
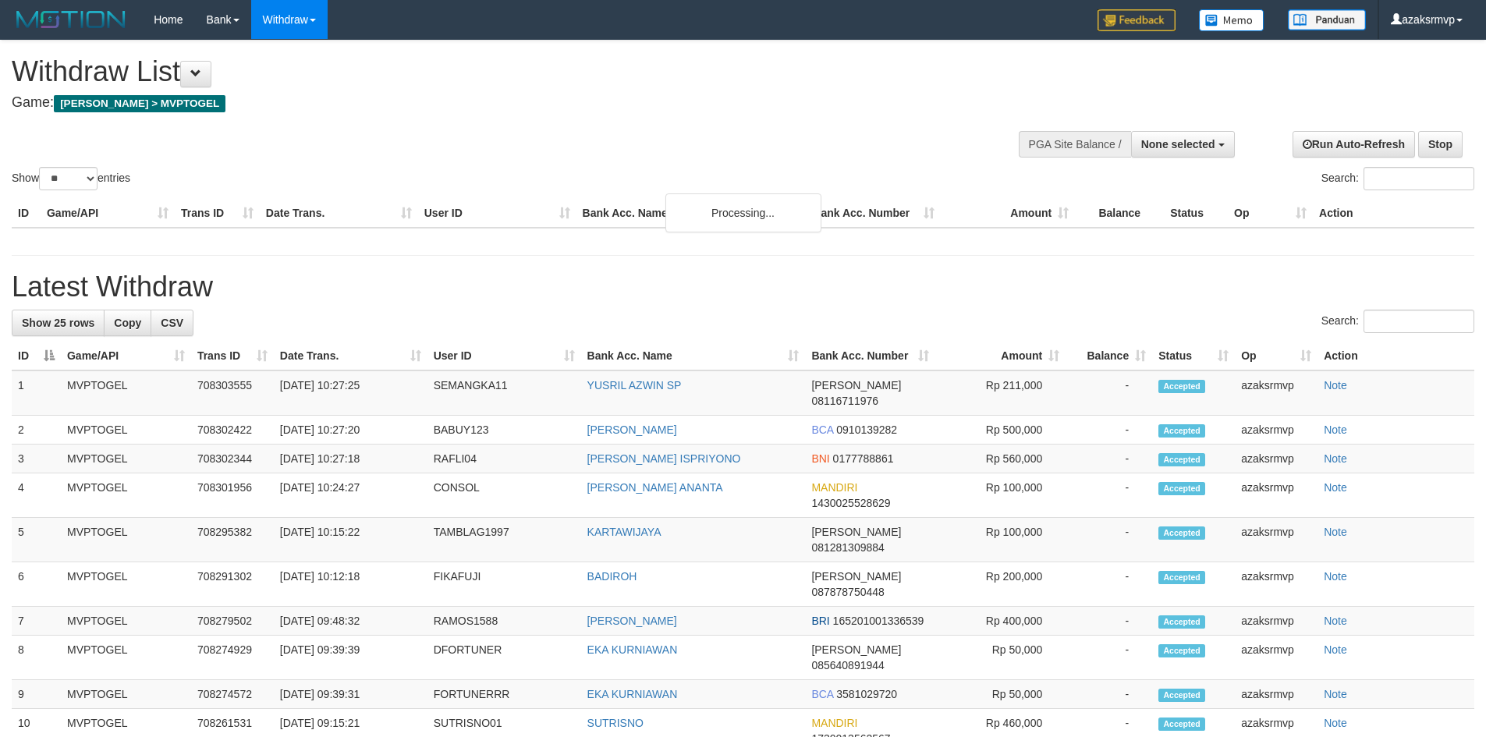
select select
select select "**"
select select
select select "**"
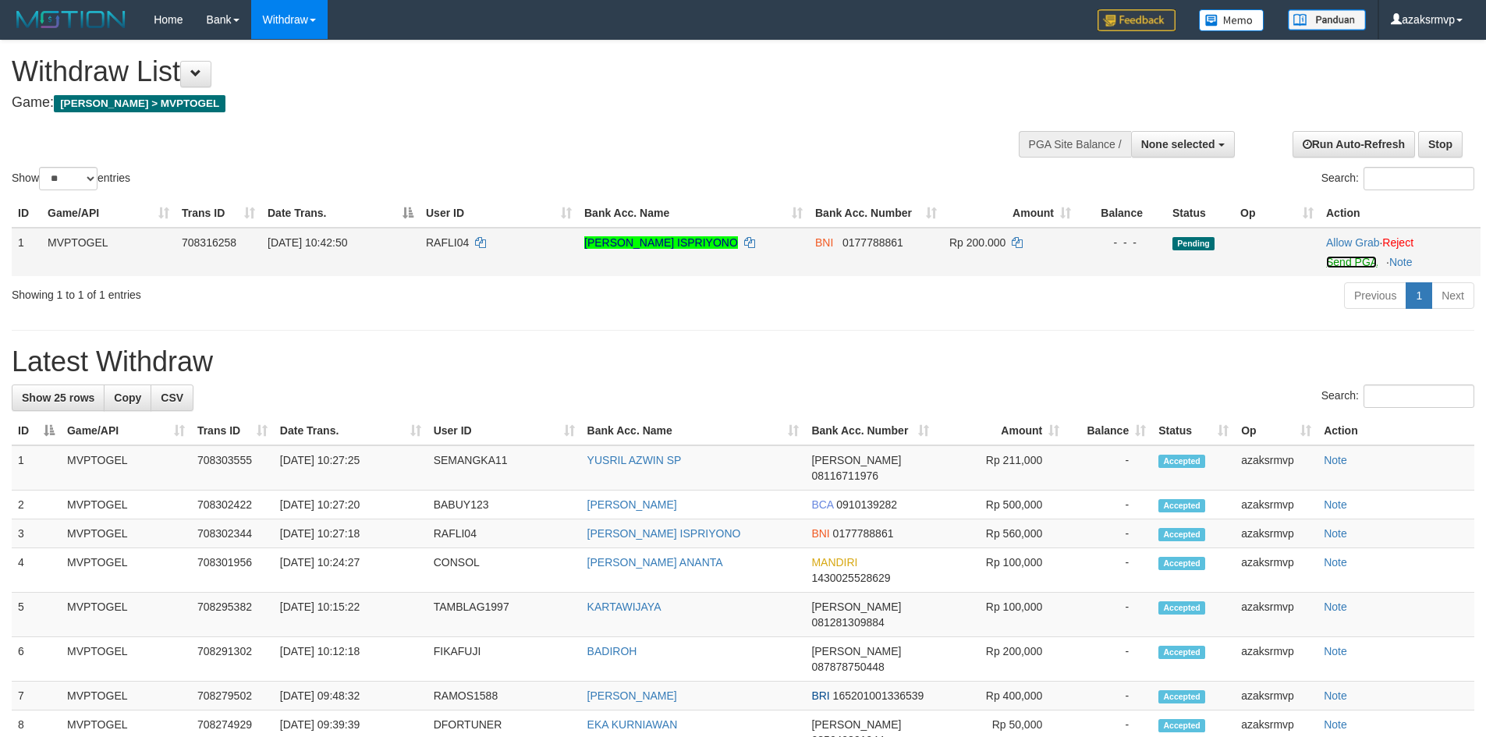
click at [1342, 261] on link "Send PGA" at bounding box center [1352, 262] width 51 height 12
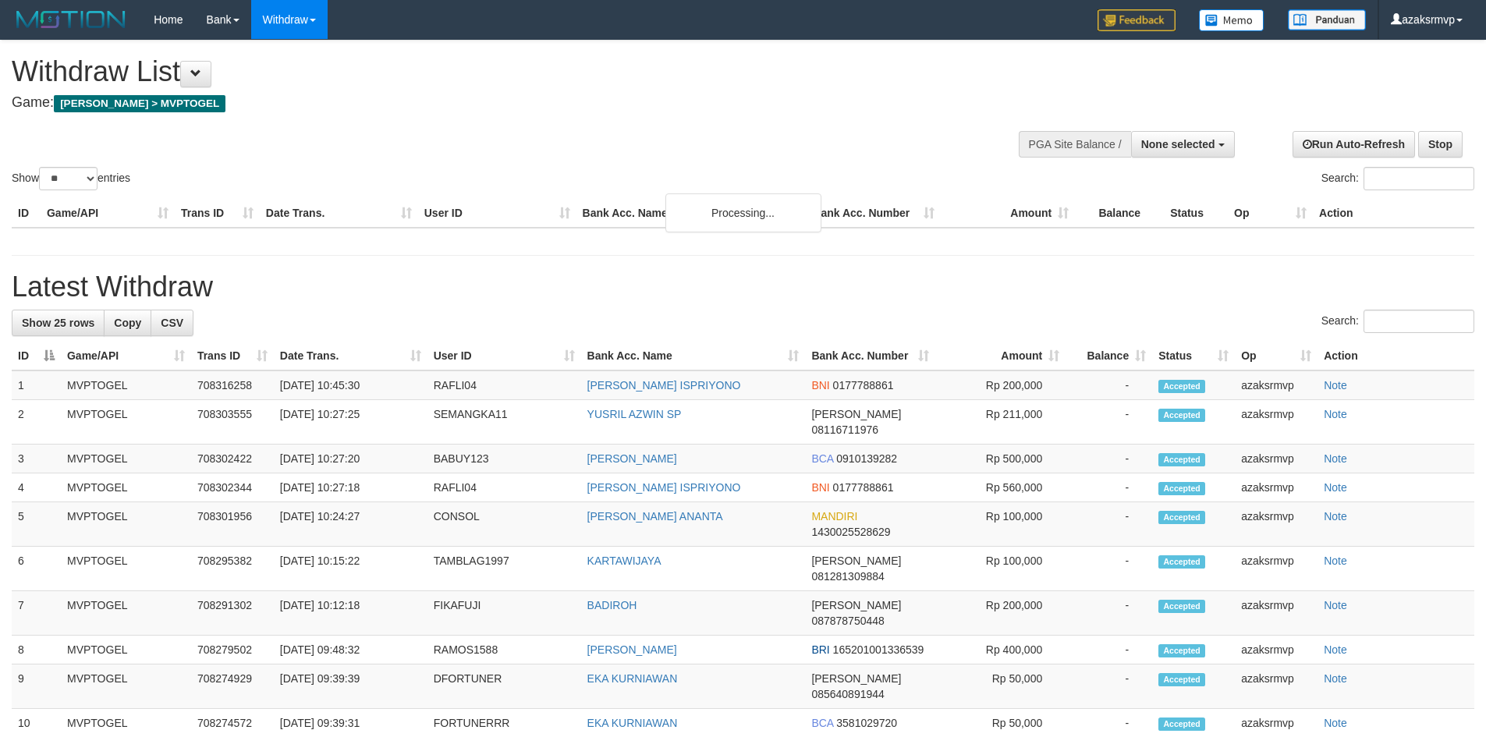
select select
select select "**"
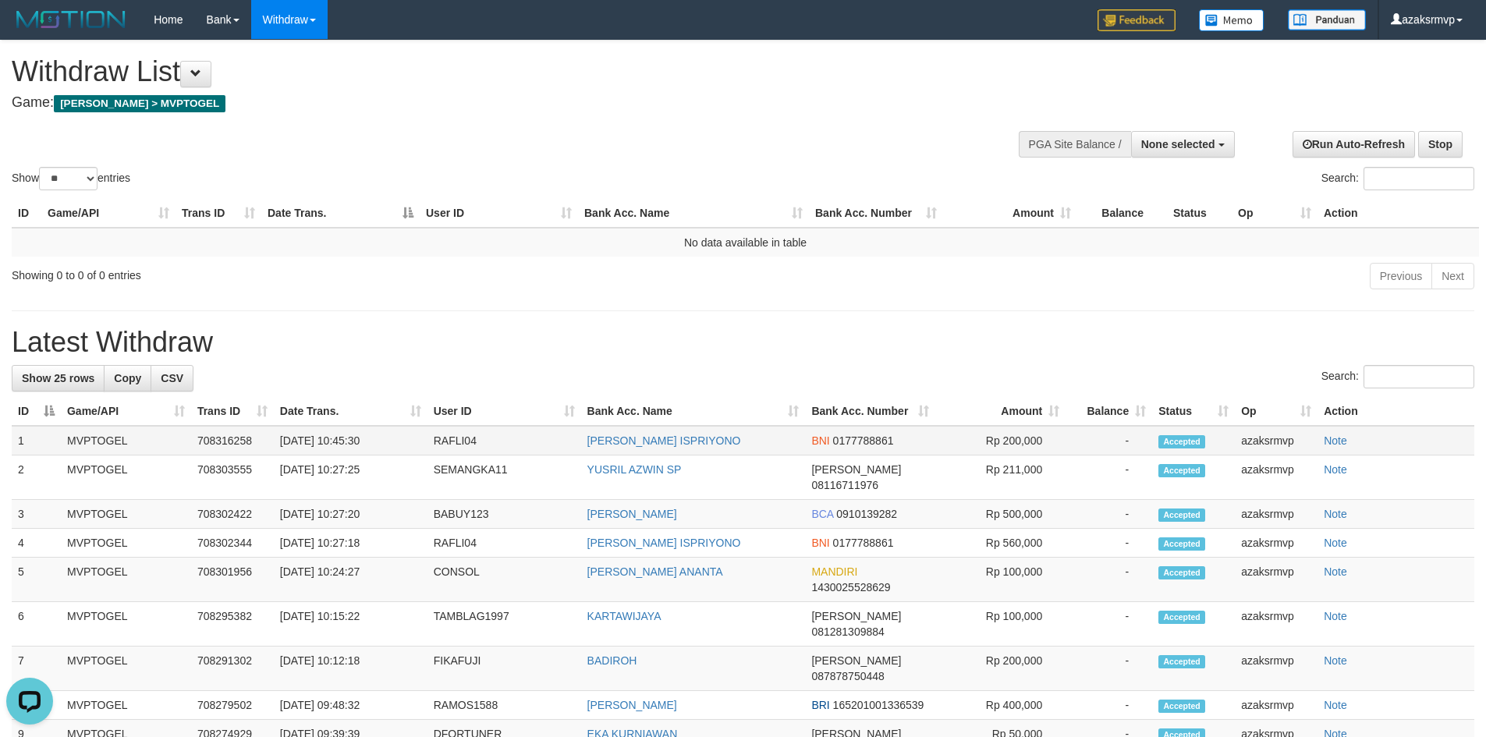
copy td "10:45:30"
drag, startPoint x: 339, startPoint y: 443, endPoint x: 395, endPoint y: 440, distance: 56.3
click at [395, 440] on td "[DATE] 10:45:30" at bounding box center [351, 441] width 154 height 30
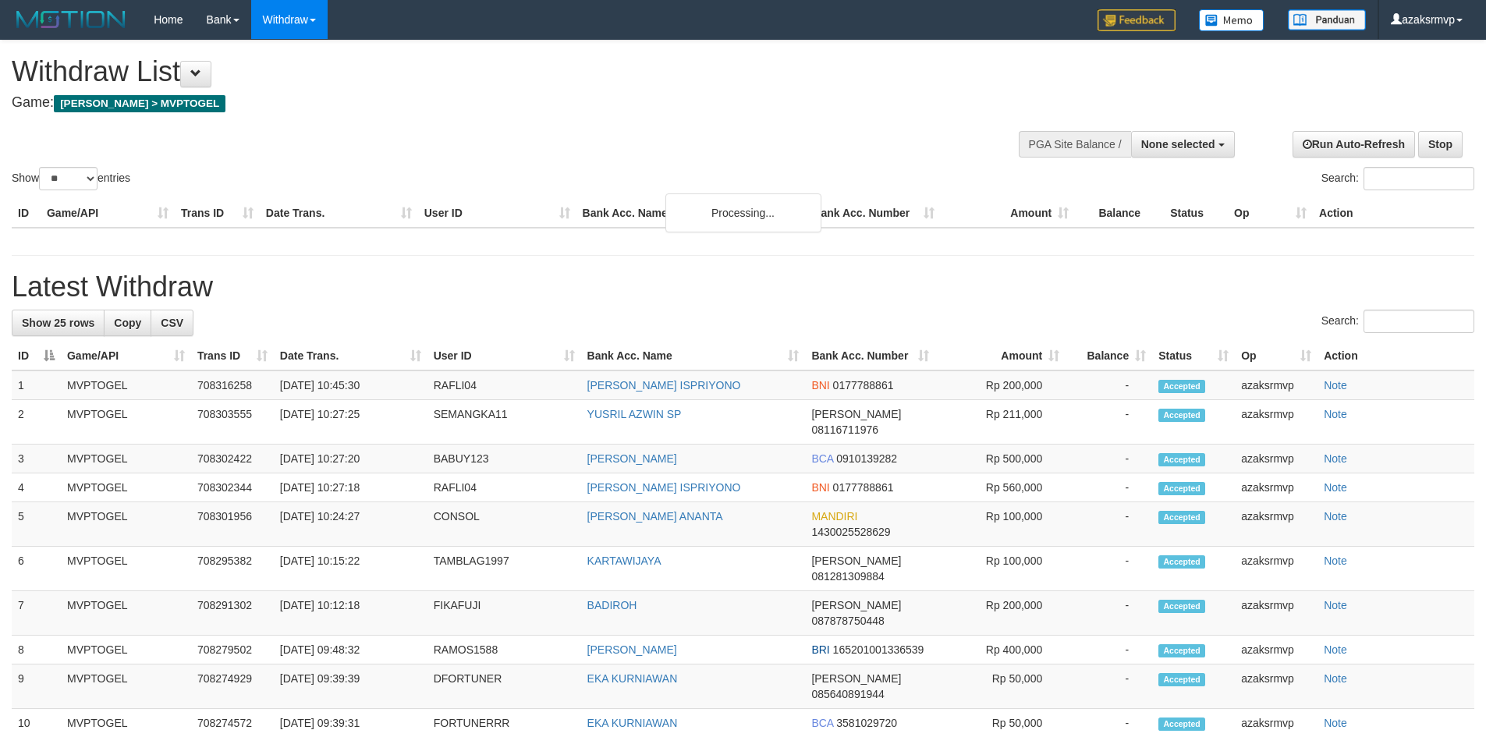
select select
select select "**"
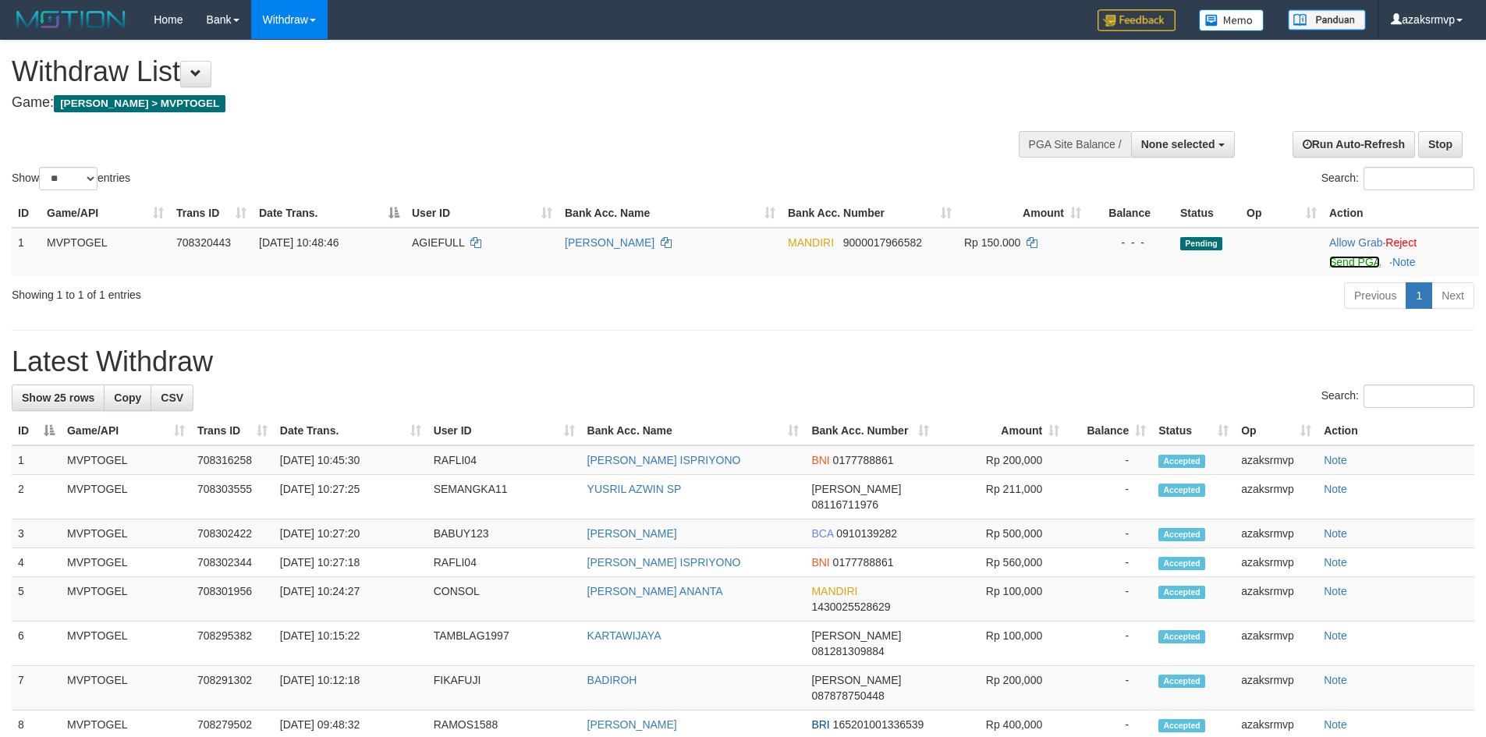
drag, startPoint x: 1345, startPoint y: 265, endPoint x: 803, endPoint y: 209, distance: 545.1
click at [1345, 265] on link "Send PGA" at bounding box center [1355, 262] width 51 height 12
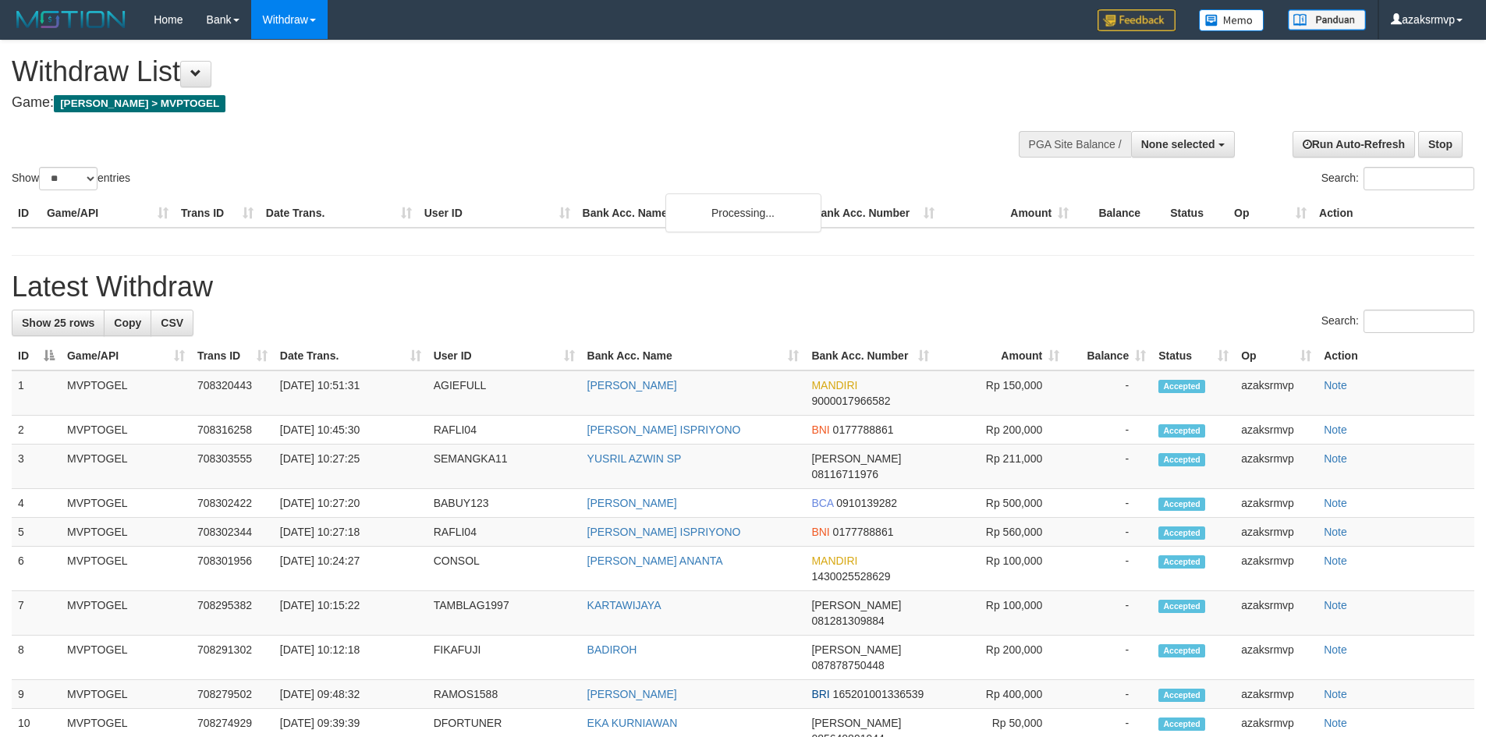
select select
select select "**"
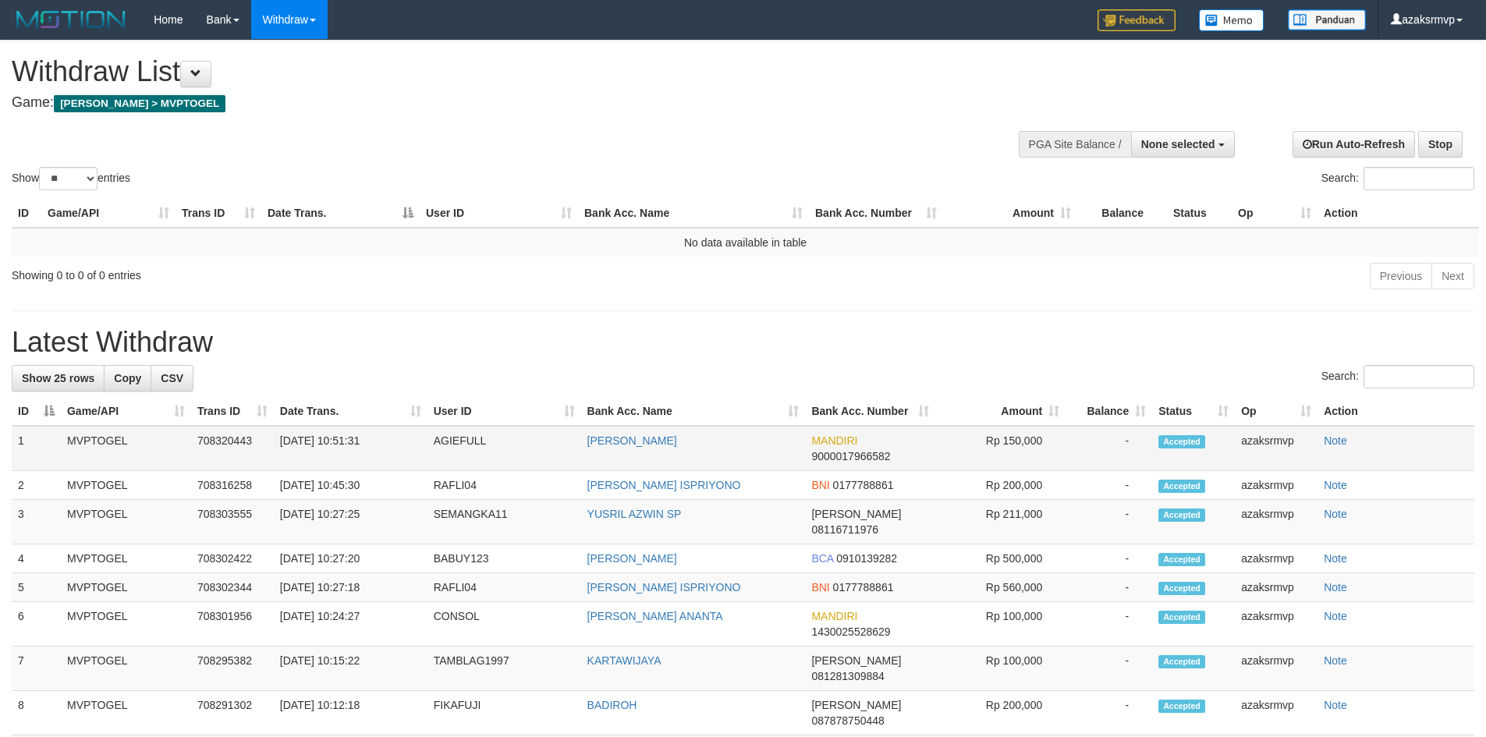
copy td "10:51:31"
drag, startPoint x: 337, startPoint y: 445, endPoint x: 382, endPoint y: 440, distance: 45.5
click at [382, 440] on td "[DATE] 10:51:31" at bounding box center [351, 448] width 154 height 45
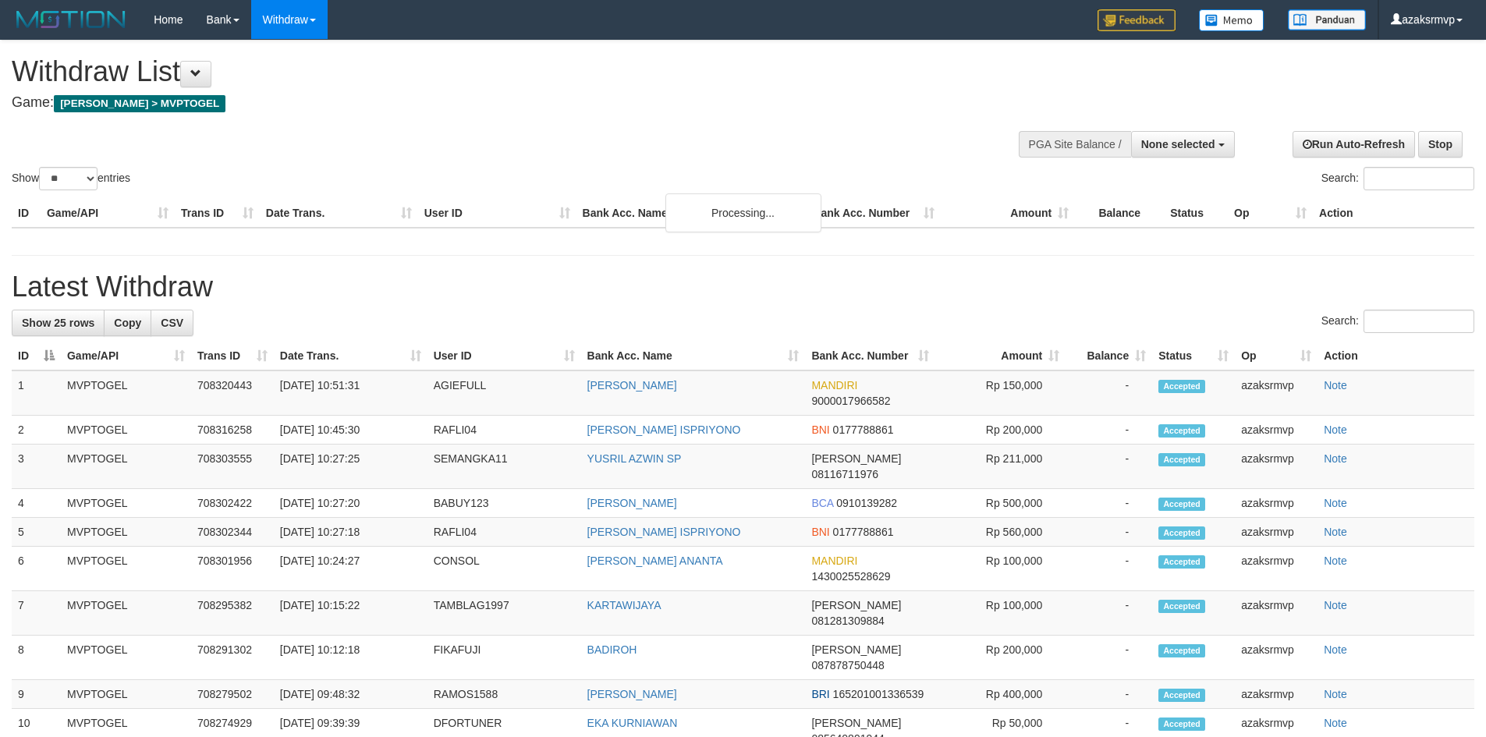
select select
select select "**"
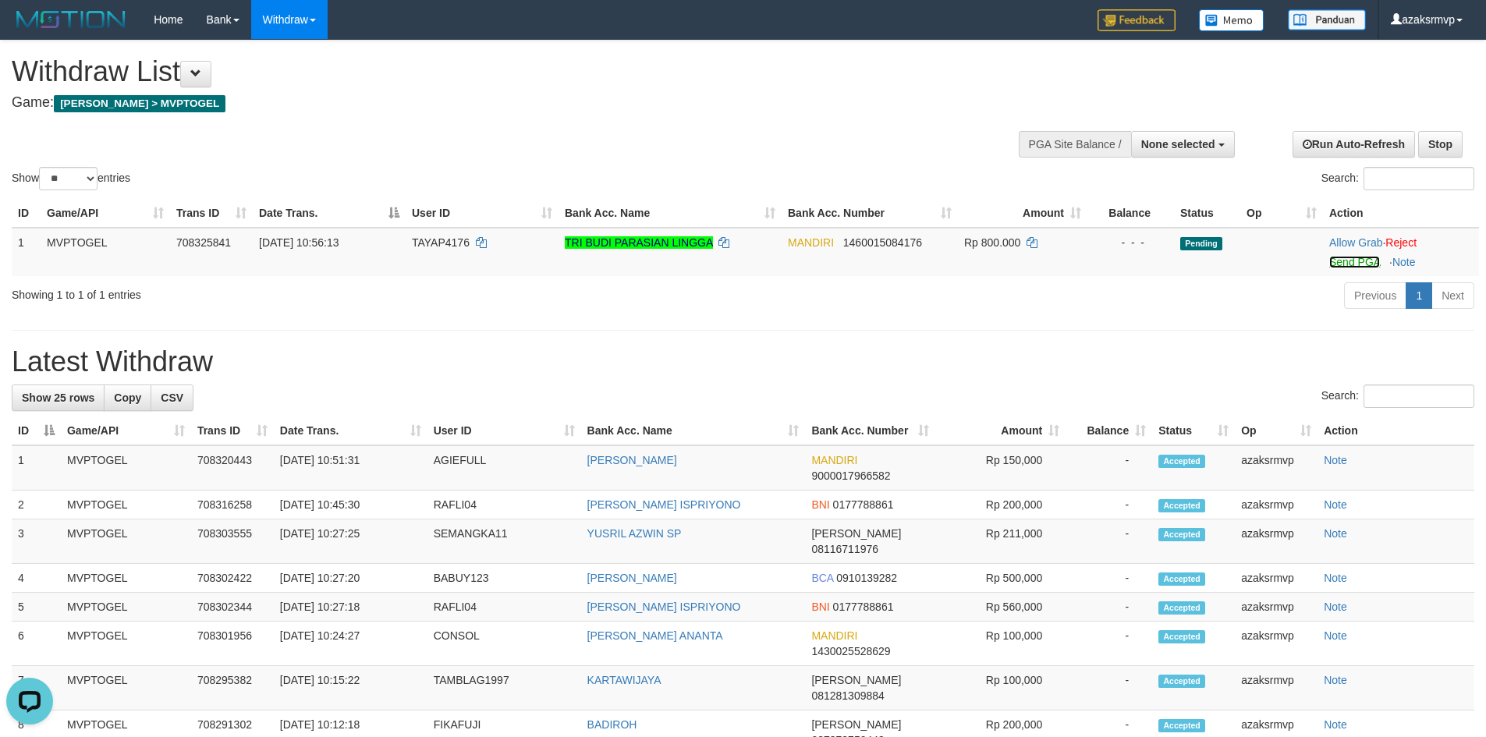
drag, startPoint x: 1351, startPoint y: 261, endPoint x: 808, endPoint y: 211, distance: 545.4
click at [1351, 261] on link "Send PGA" at bounding box center [1355, 262] width 51 height 12
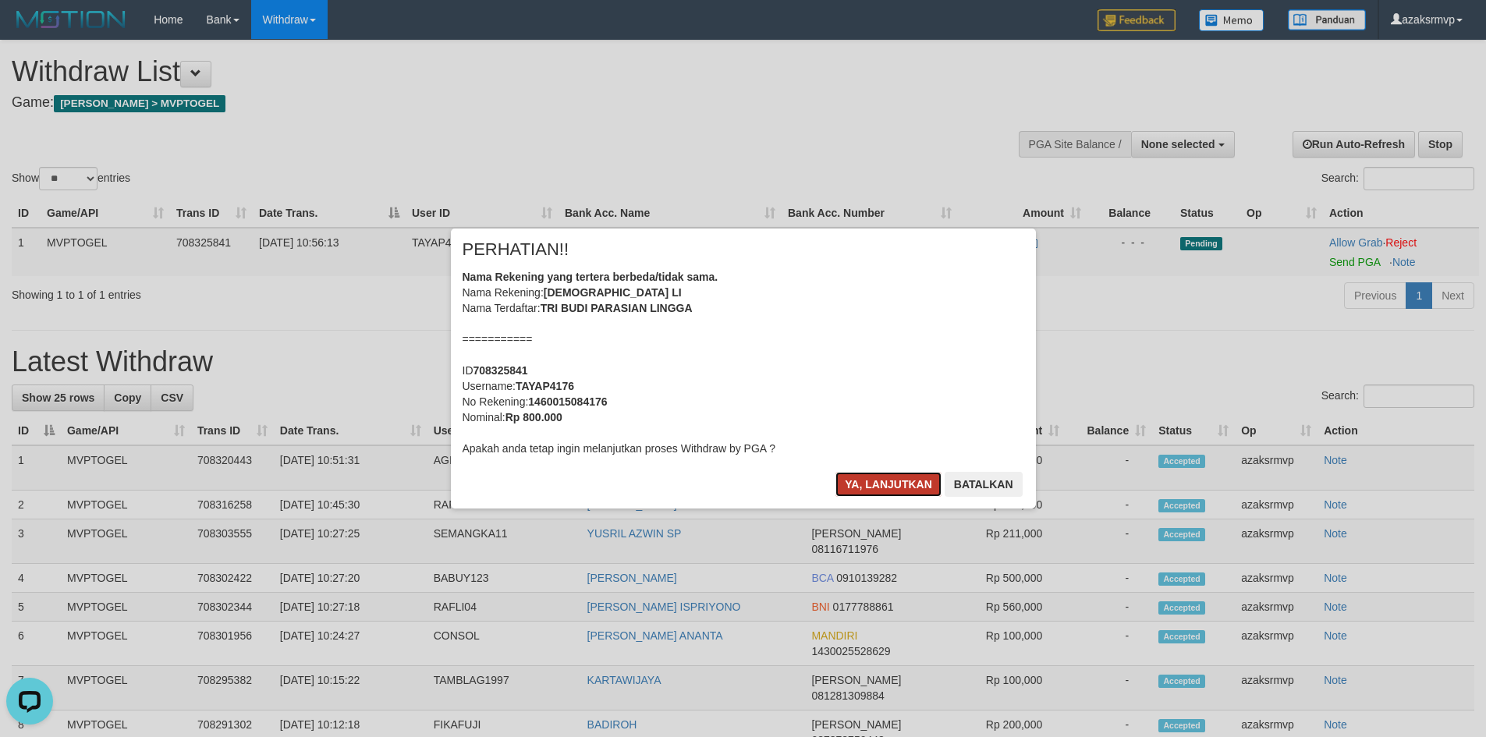
click at [886, 482] on button "Ya, lanjutkan" at bounding box center [889, 484] width 106 height 25
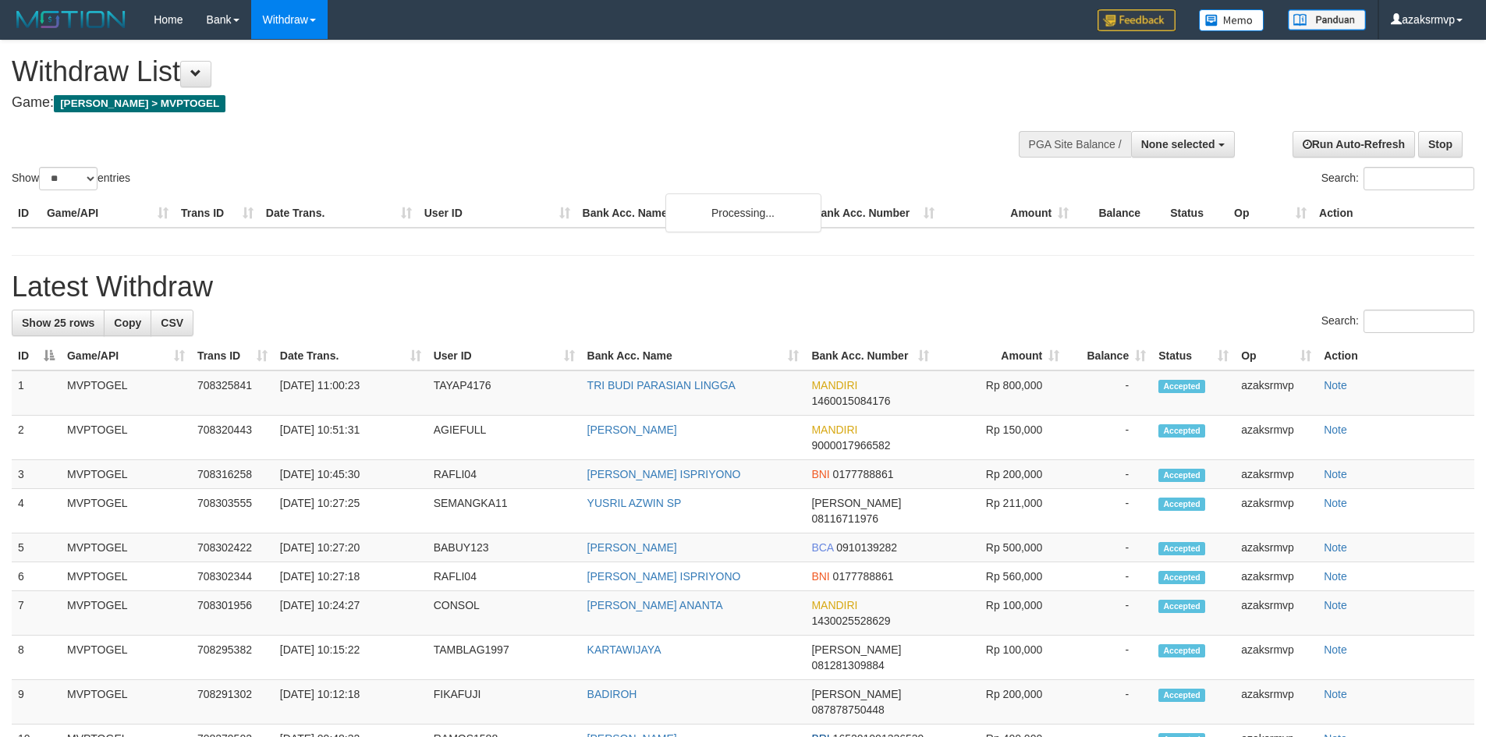
select select
select select "**"
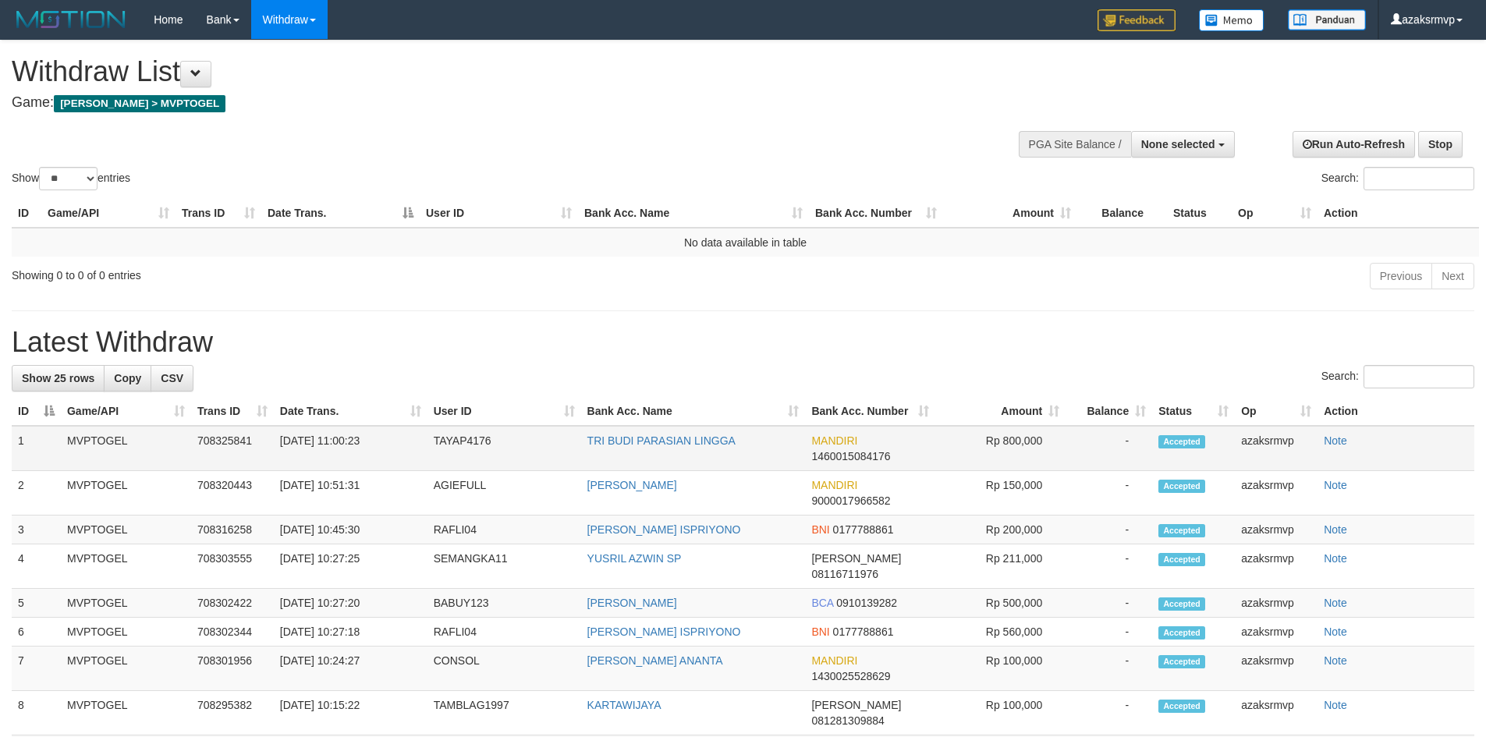
drag, startPoint x: 333, startPoint y: 441, endPoint x: 403, endPoint y: 433, distance: 69.9
click at [403, 433] on td "[DATE] 11:00:23" at bounding box center [351, 448] width 154 height 45
copy td "11:00:23"
drag, startPoint x: 339, startPoint y: 439, endPoint x: 383, endPoint y: 439, distance: 44.5
click at [383, 439] on td "[DATE] 11:00:23" at bounding box center [351, 448] width 154 height 45
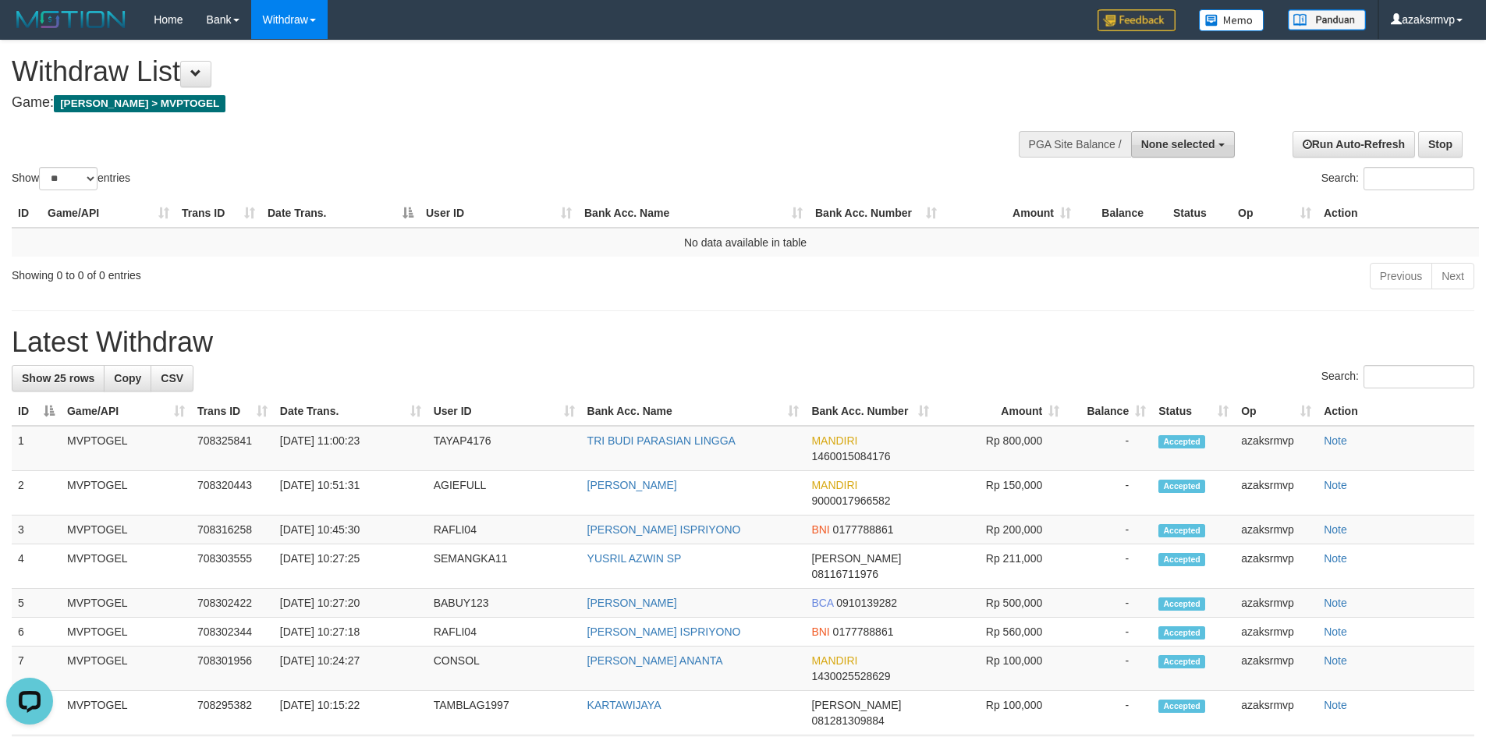
click at [1158, 148] on span "None selected" at bounding box center [1179, 144] width 74 height 12
select select "***"
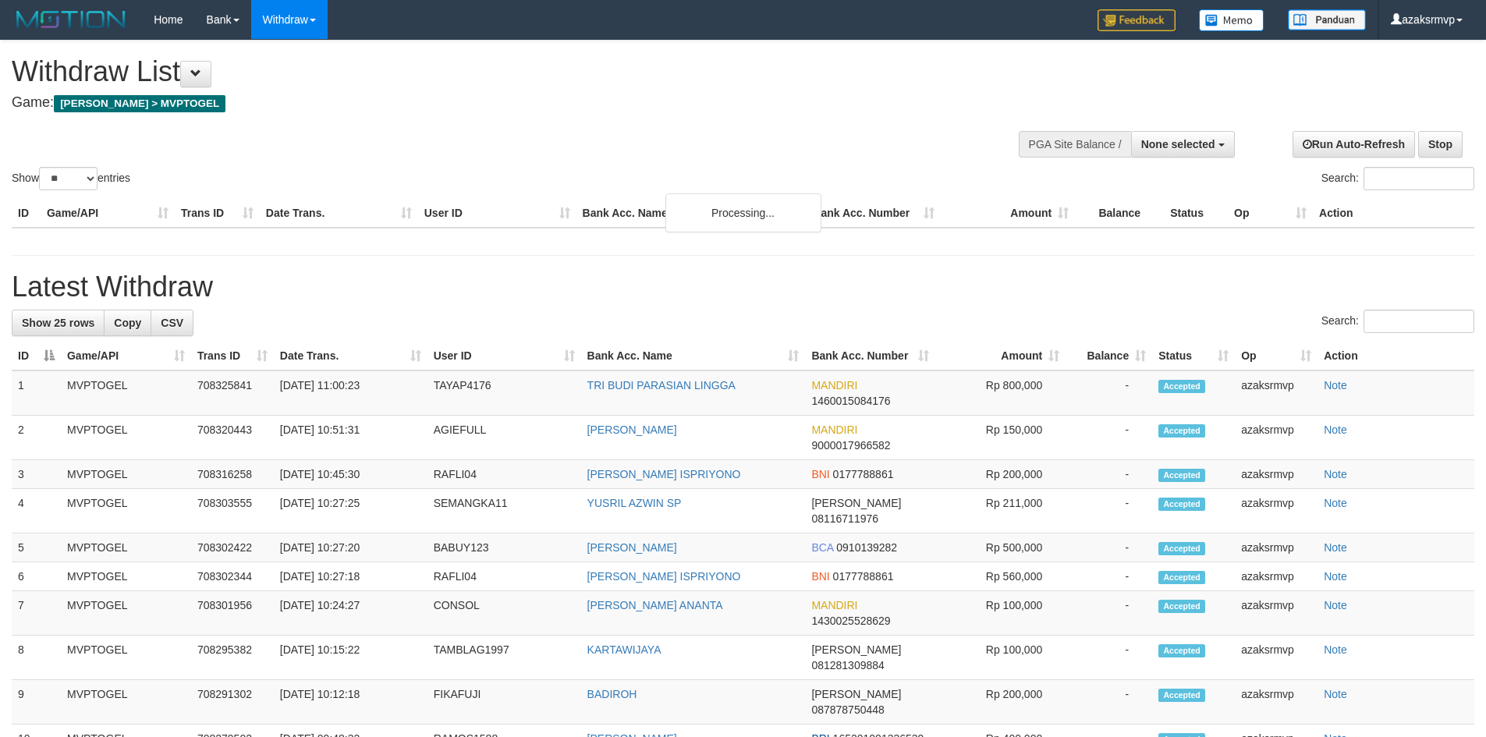
select select
select select "**"
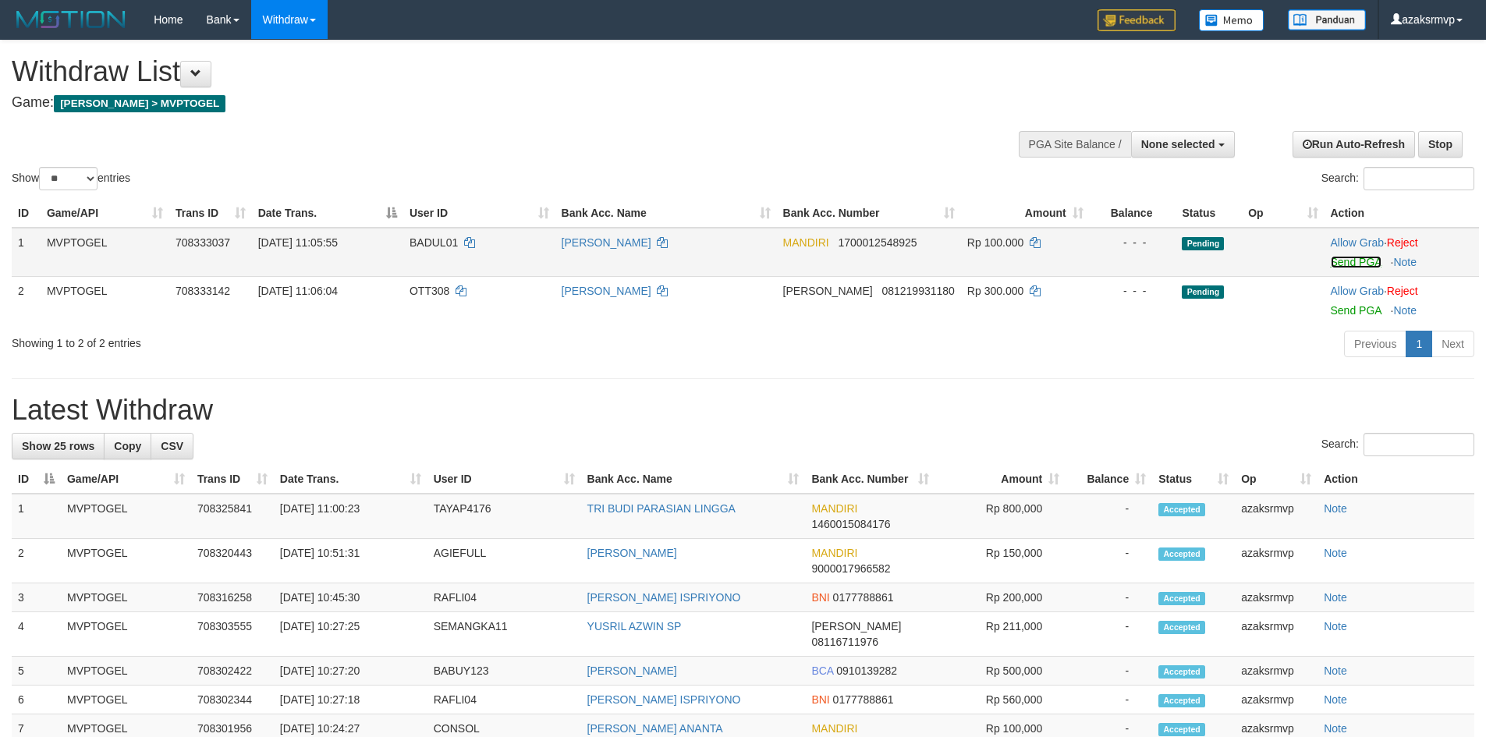
click at [1355, 262] on link "Send PGA" at bounding box center [1356, 262] width 51 height 12
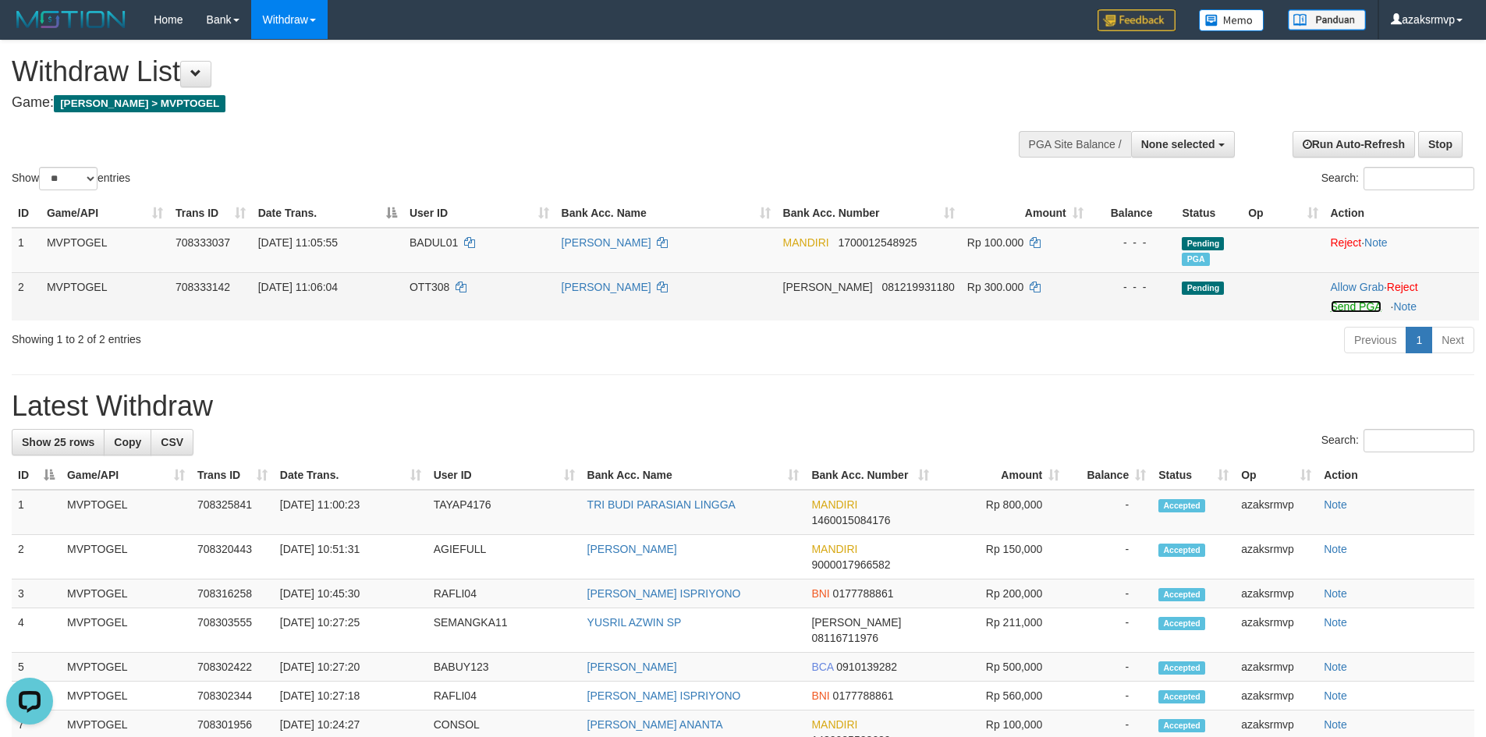
click at [1348, 305] on link "Send PGA" at bounding box center [1356, 306] width 51 height 12
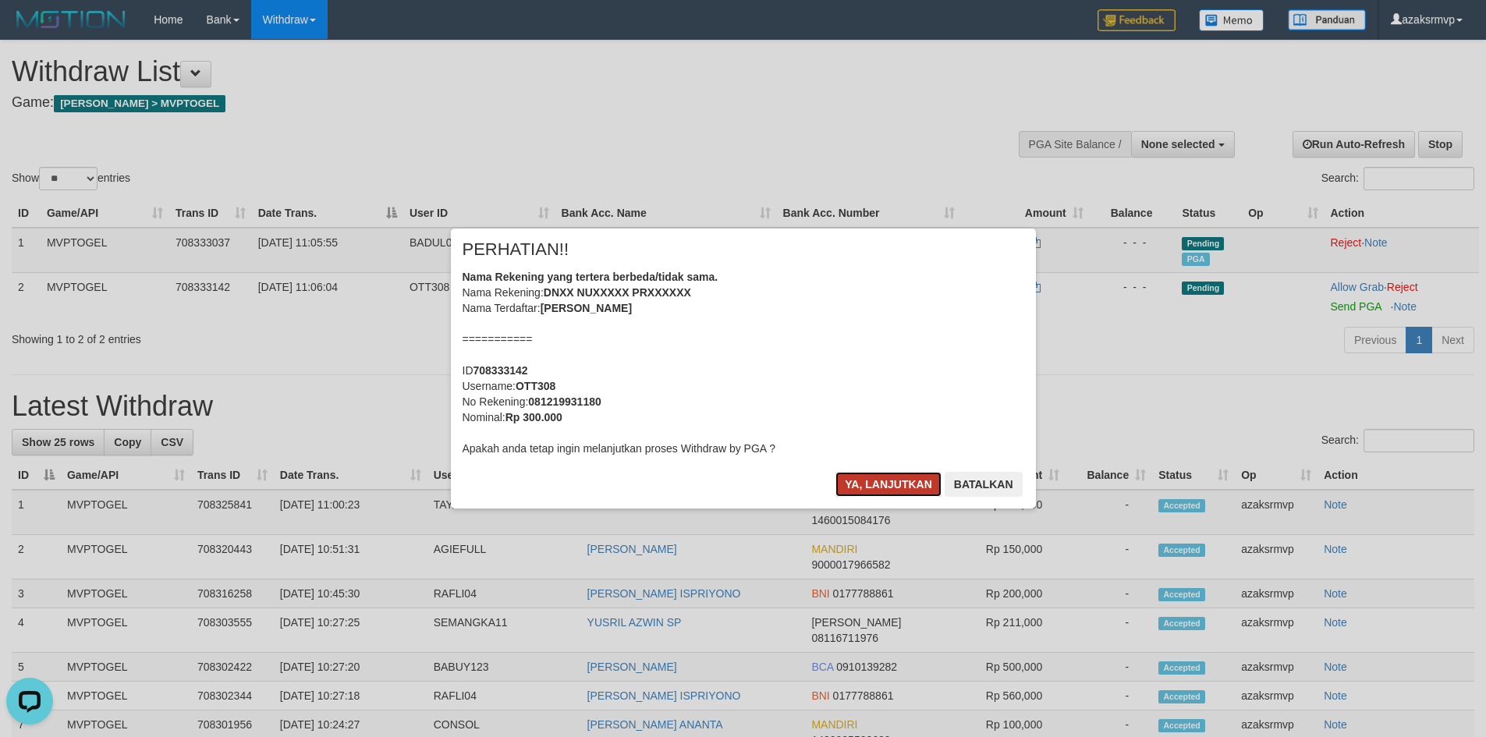
click at [872, 488] on button "Ya, lanjutkan" at bounding box center [889, 484] width 106 height 25
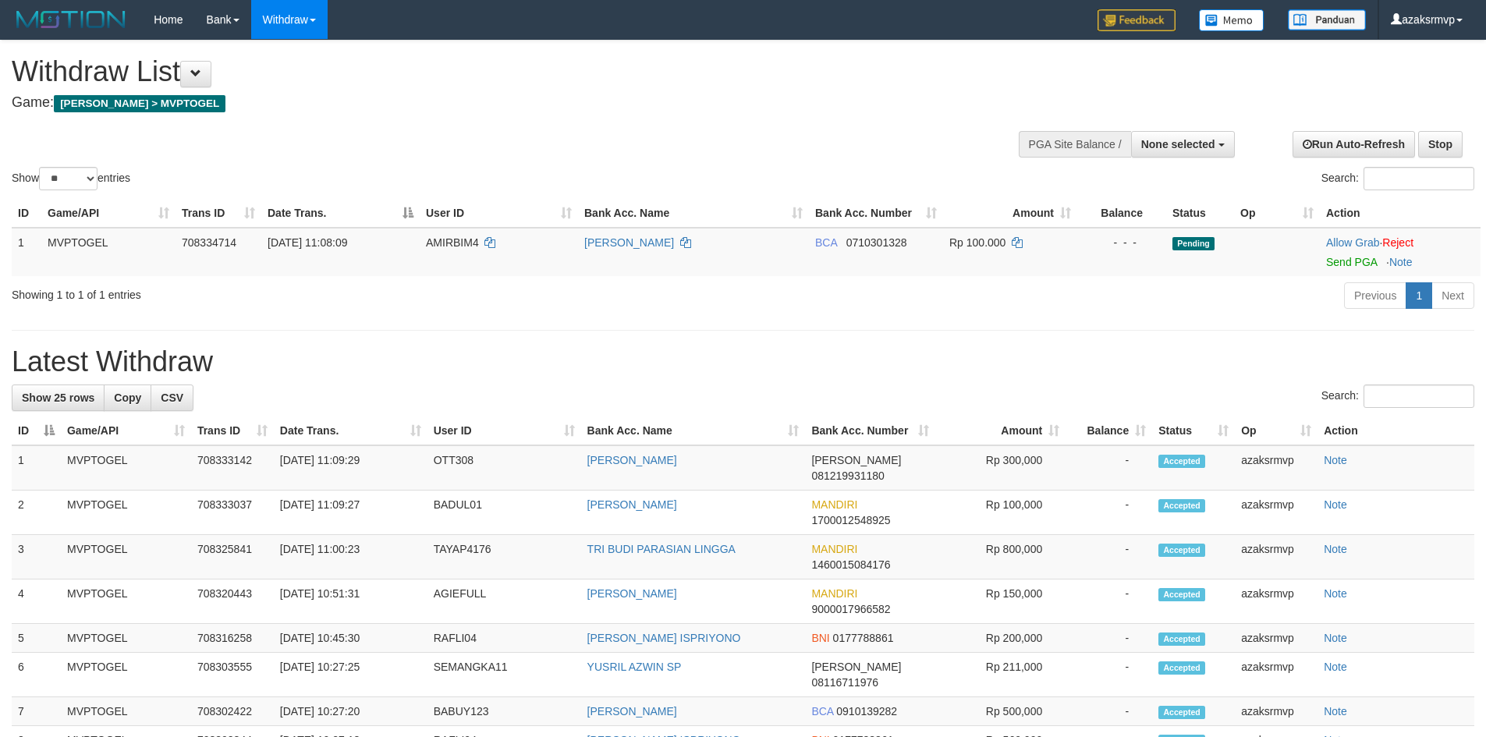
select select
select select "**"
drag, startPoint x: 1345, startPoint y: 263, endPoint x: 819, endPoint y: 221, distance: 527.6
click at [1345, 263] on link "Send PGA" at bounding box center [1352, 262] width 51 height 12
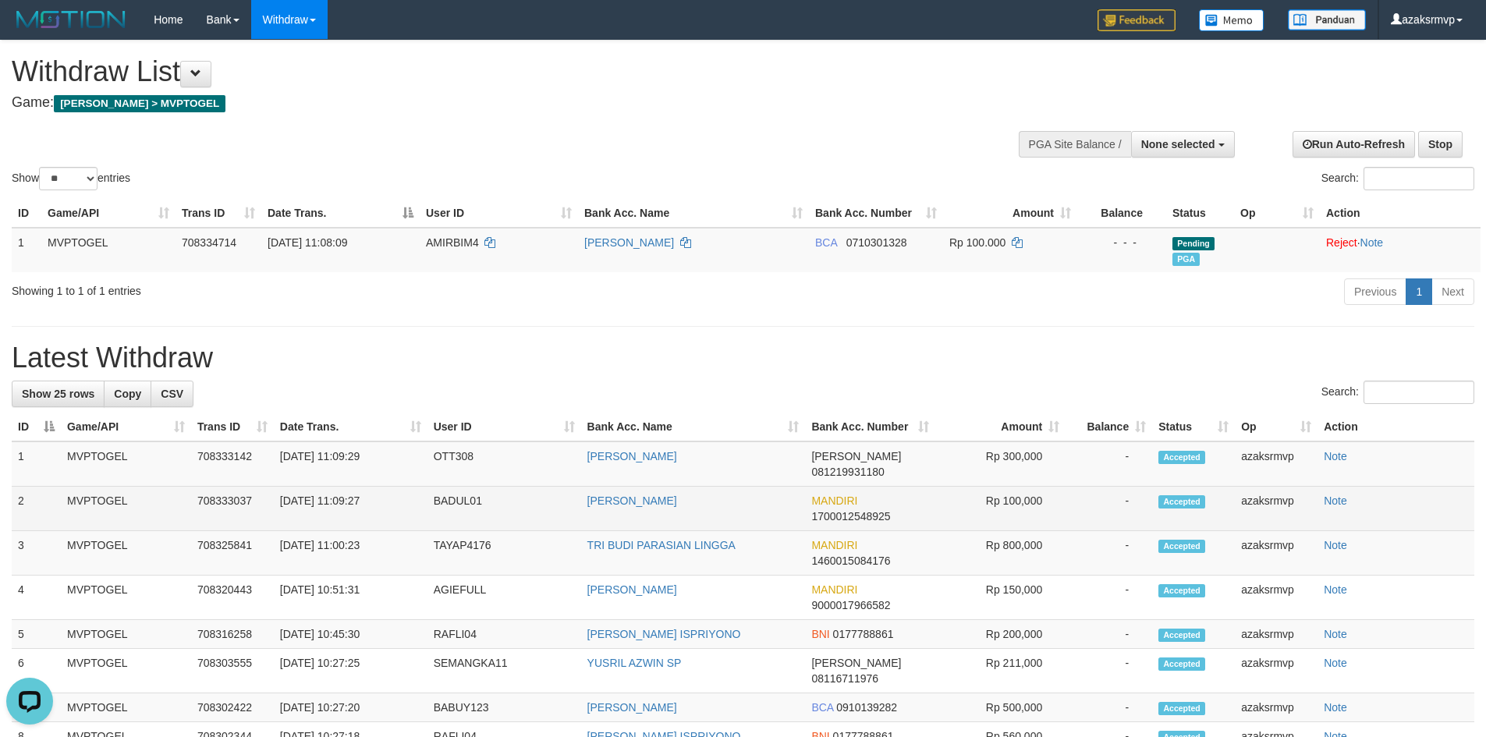
copy td "11:09:27"
drag, startPoint x: 336, startPoint y: 485, endPoint x: 385, endPoint y: 485, distance: 48.4
click at [385, 487] on td "[DATE] 11:09:27" at bounding box center [351, 509] width 154 height 44
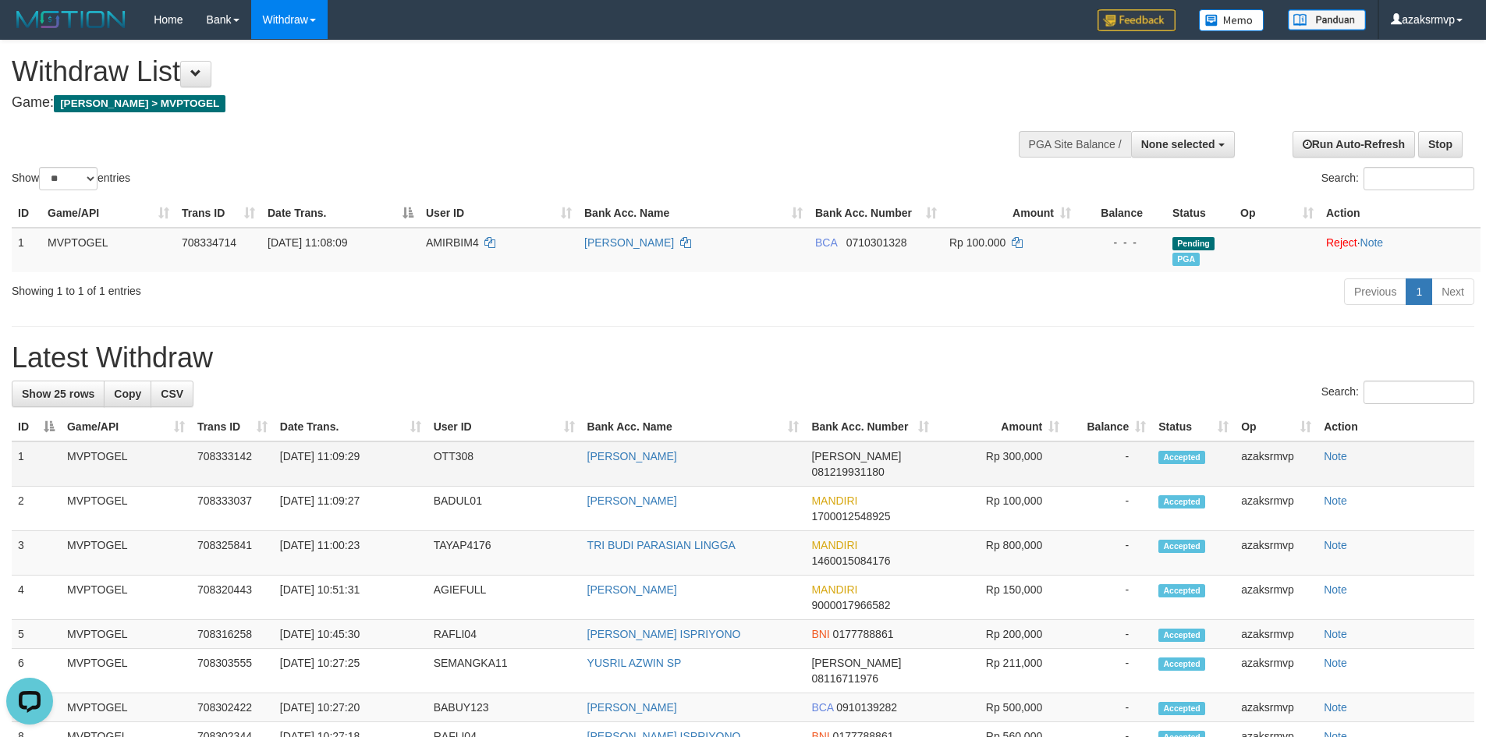
copy td "11:09:29"
drag, startPoint x: 338, startPoint y: 456, endPoint x: 361, endPoint y: 461, distance: 23.1
click at [400, 456] on td "[DATE] 11:09:29" at bounding box center [351, 464] width 154 height 45
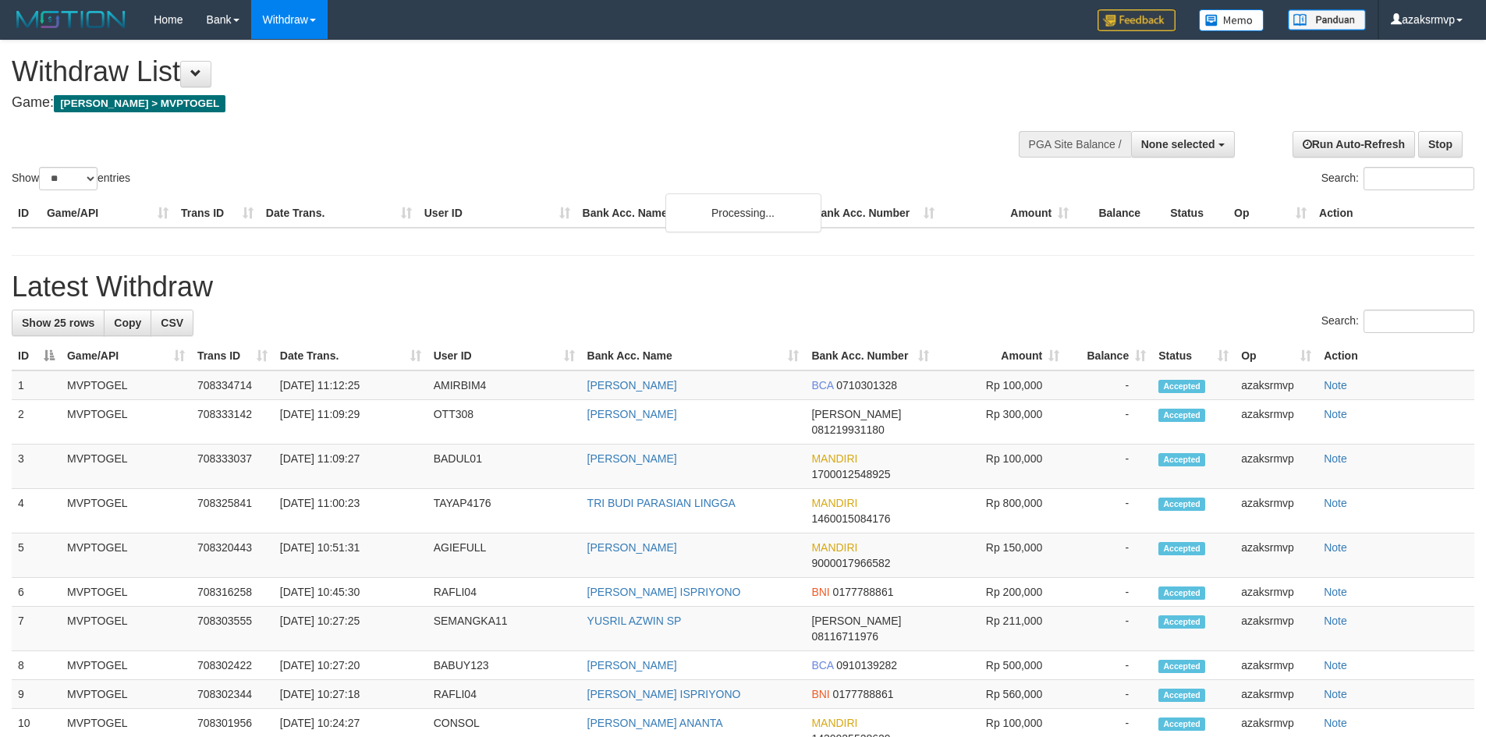
select select
select select "**"
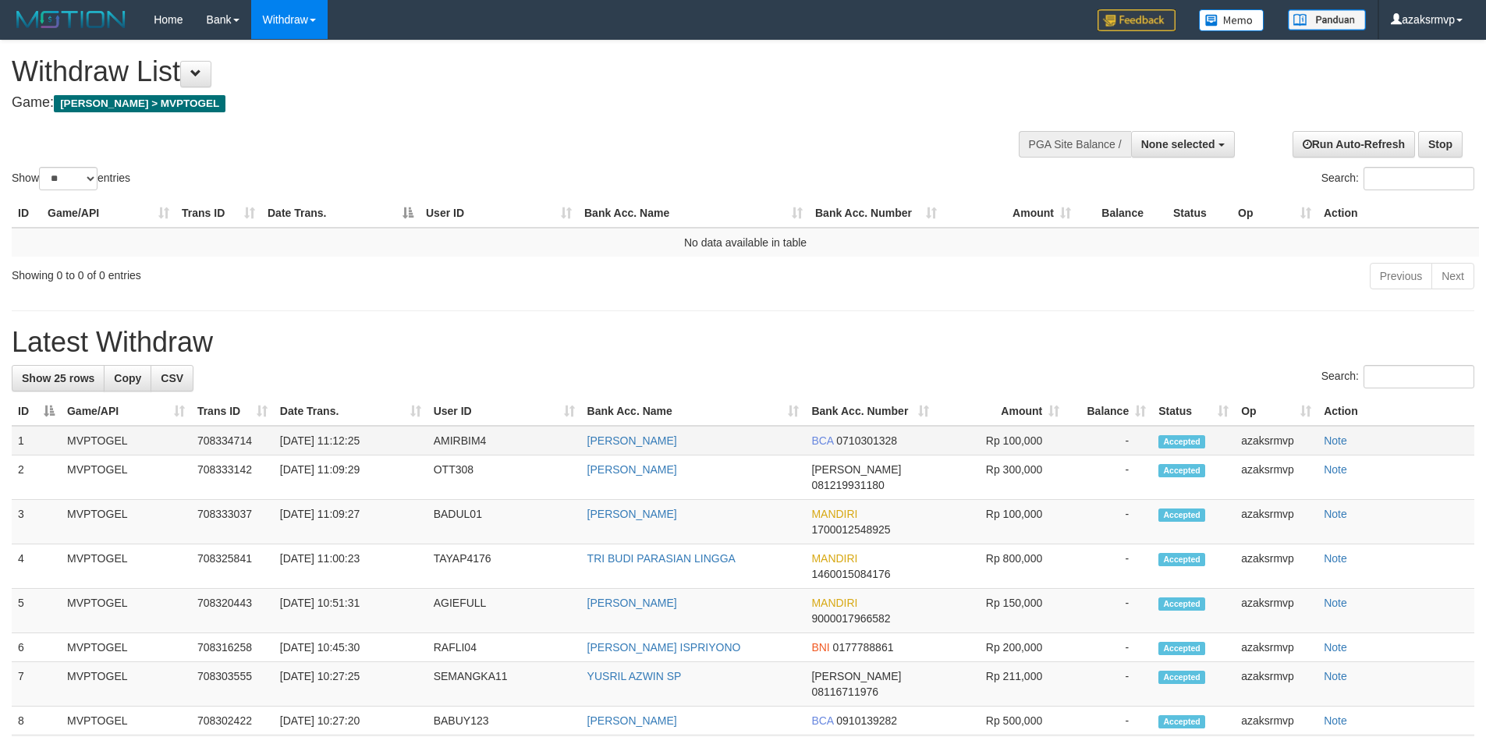
drag, startPoint x: 336, startPoint y: 439, endPoint x: 382, endPoint y: 439, distance: 46.0
click at [382, 439] on td "[DATE] 11:12:25" at bounding box center [351, 441] width 154 height 30
copy td "11:12:25"
click at [1178, 146] on span "None selected" at bounding box center [1179, 144] width 74 height 12
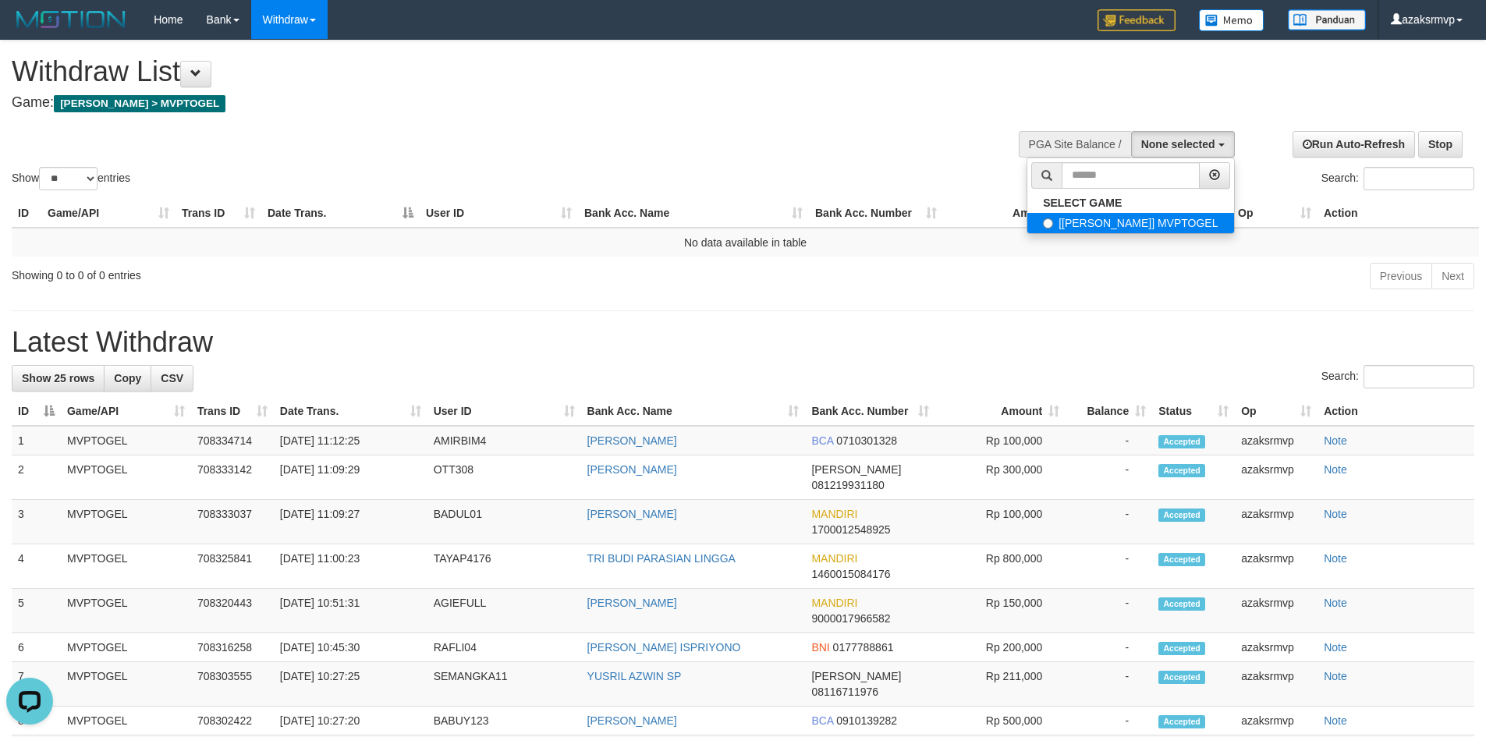
select select "***"
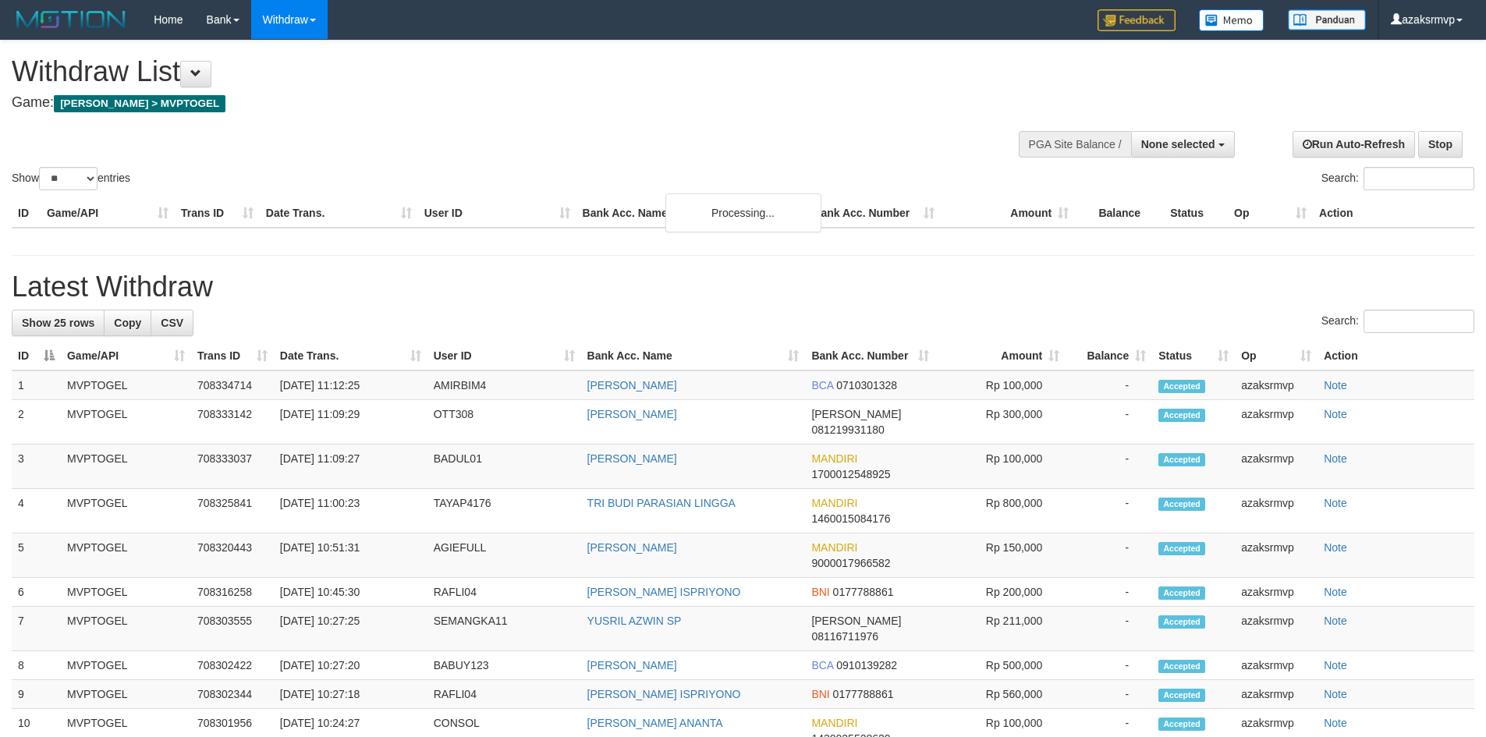
select select
select select "**"
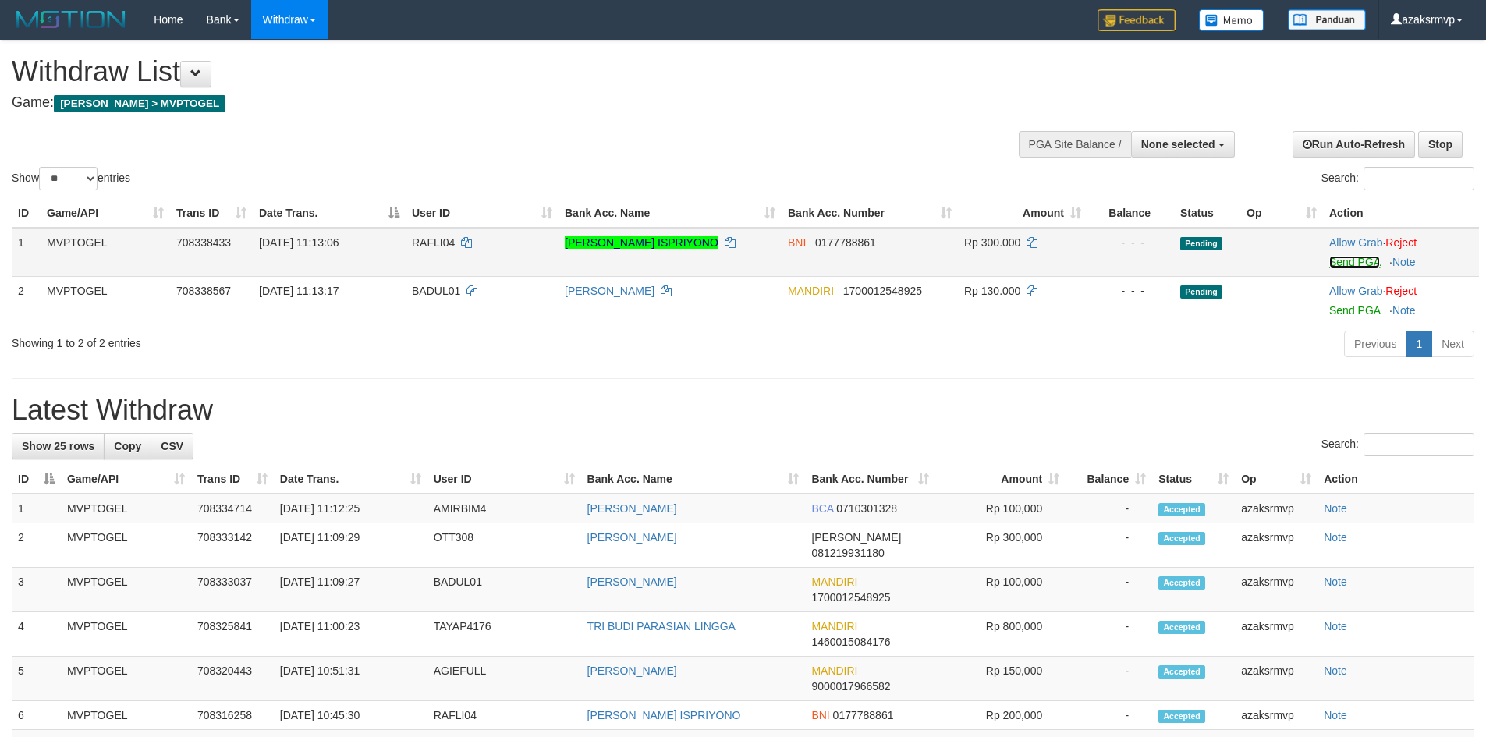
click at [1339, 265] on link "Send PGA" at bounding box center [1355, 262] width 51 height 12
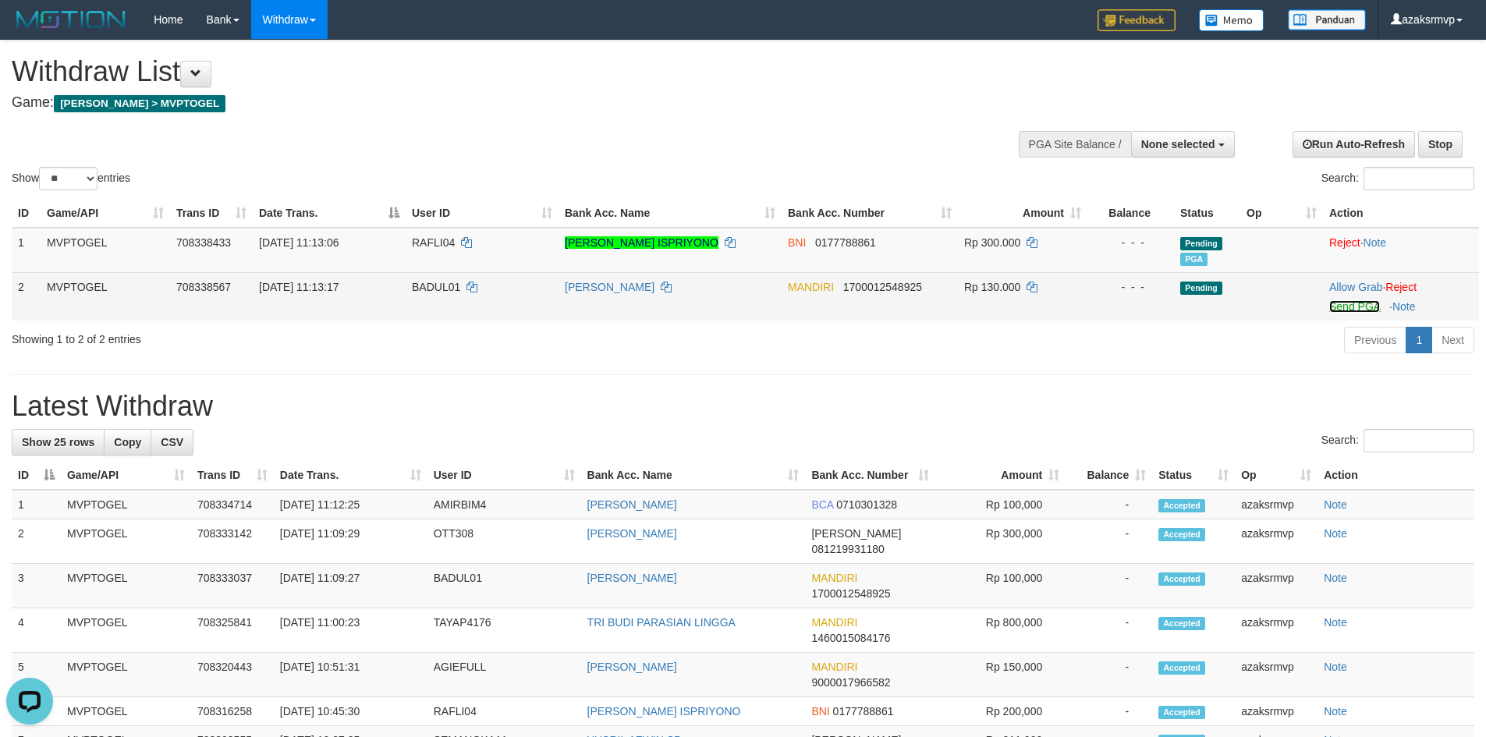
click at [1353, 306] on link "Send PGA" at bounding box center [1355, 306] width 51 height 12
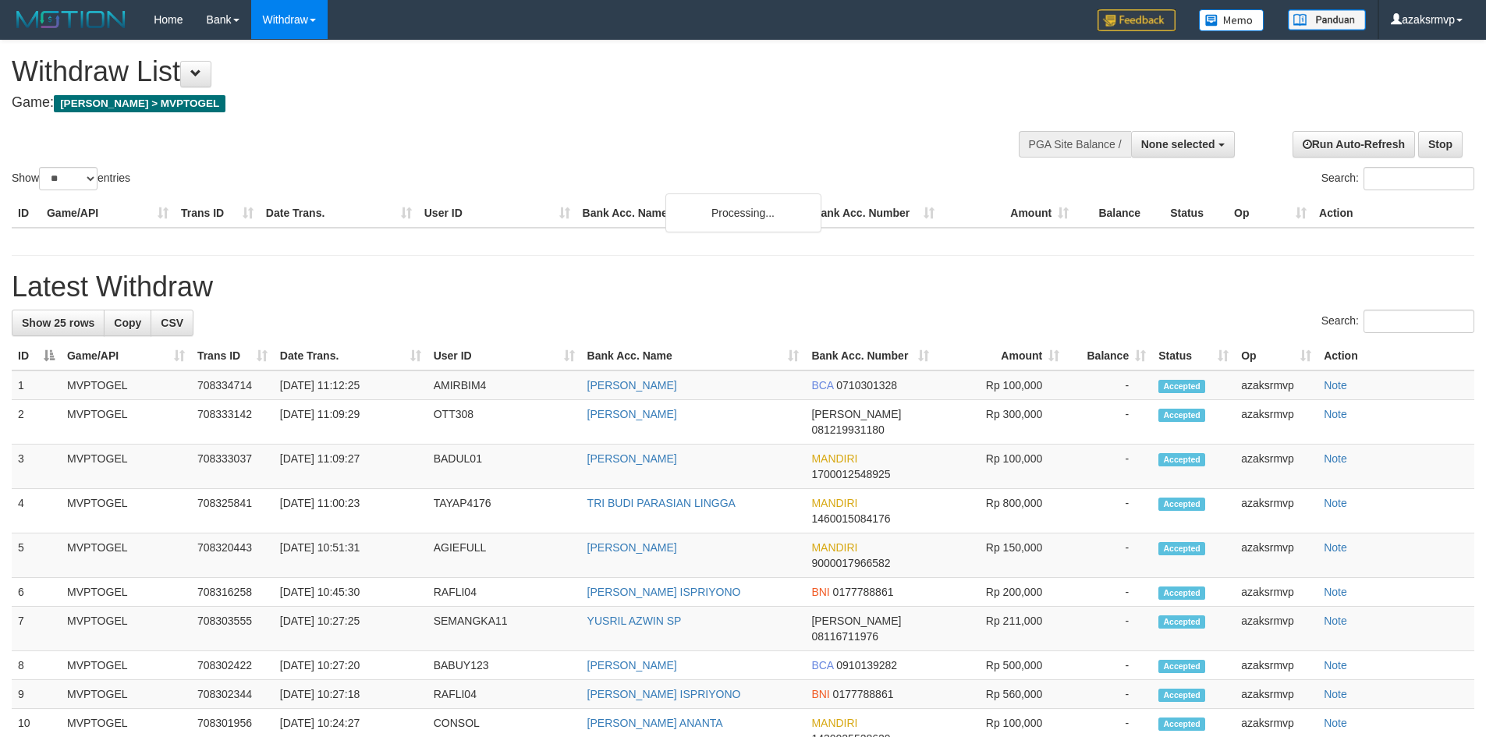
select select
select select "**"
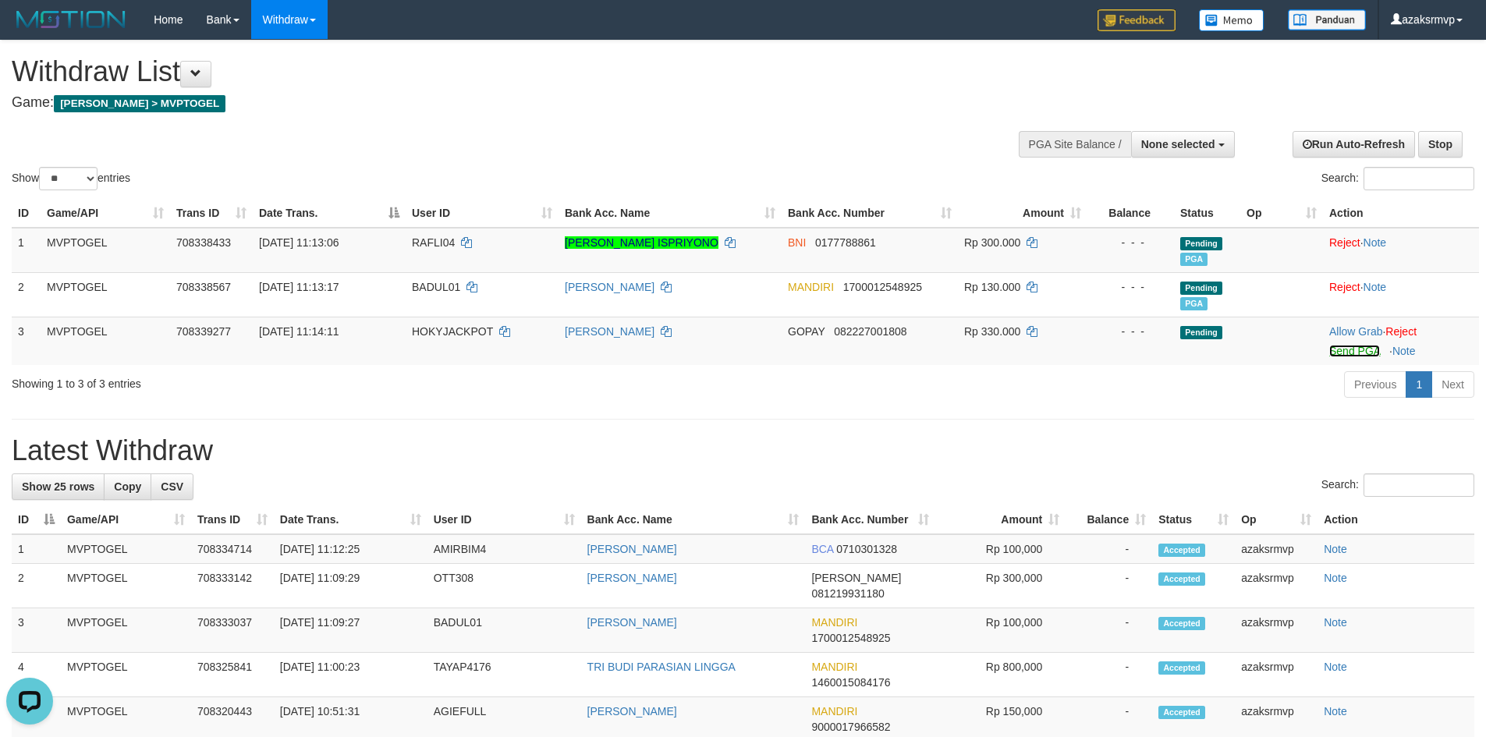
drag, startPoint x: 1339, startPoint y: 348, endPoint x: 810, endPoint y: 218, distance: 544.9
click at [1339, 348] on link "Send PGA" at bounding box center [1355, 351] width 51 height 12
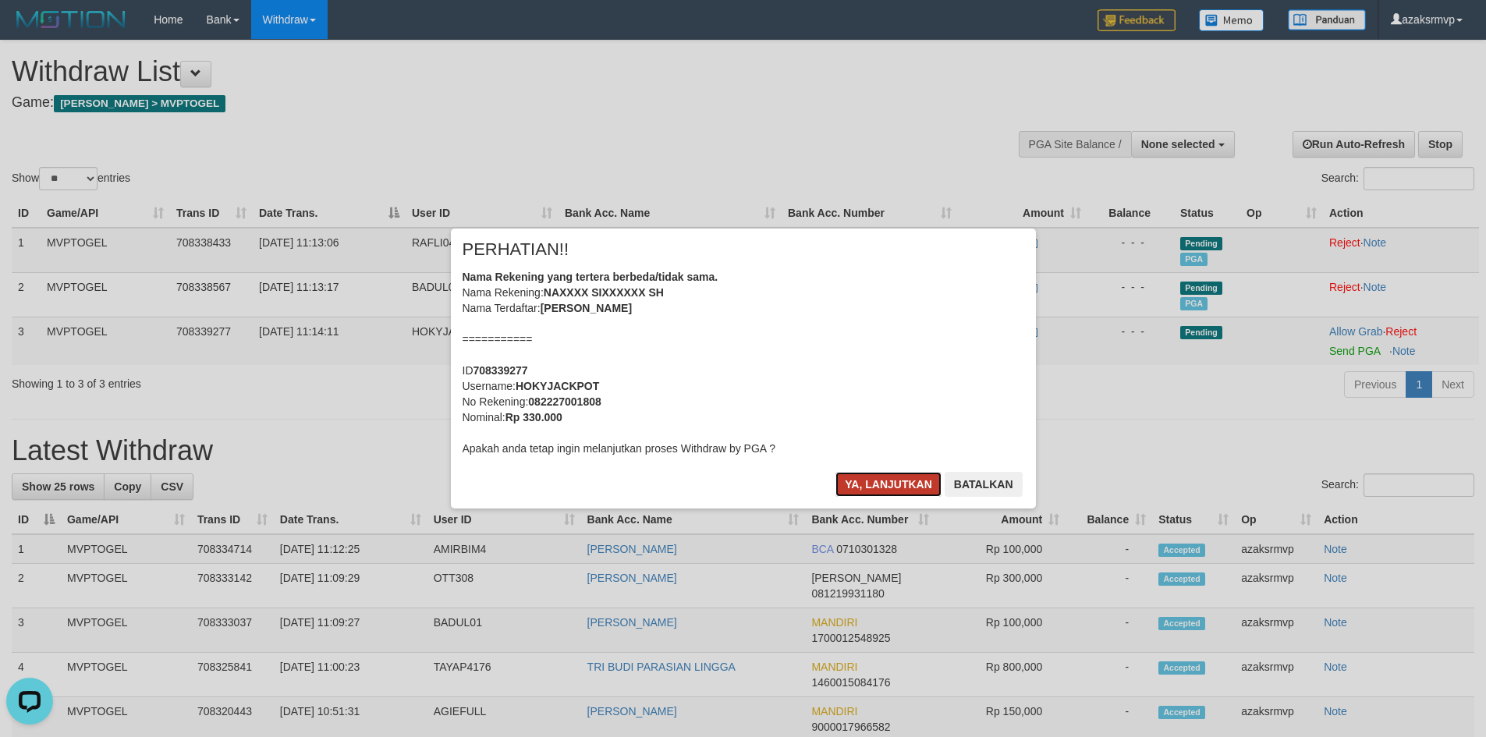
click at [876, 480] on button "Ya, lanjutkan" at bounding box center [889, 484] width 106 height 25
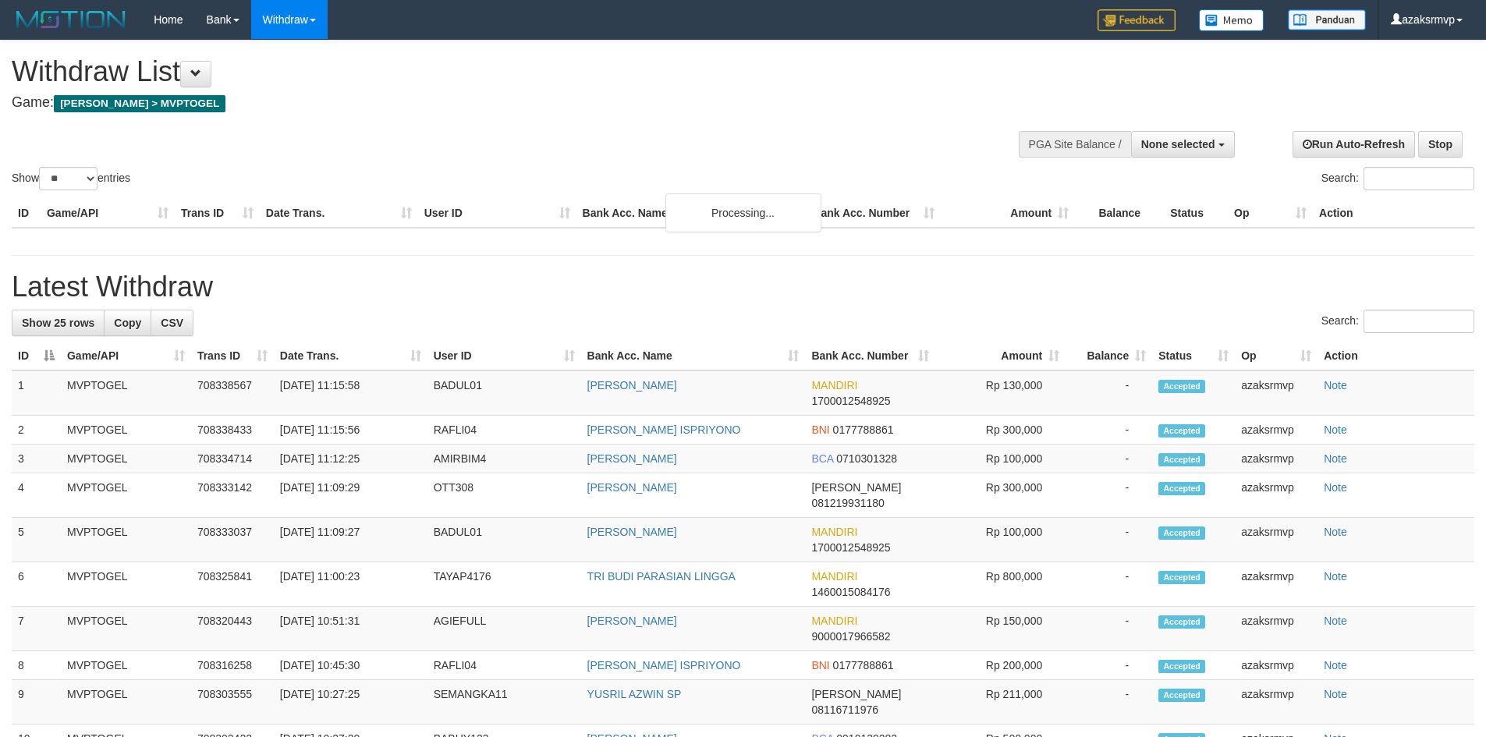
select select
select select "**"
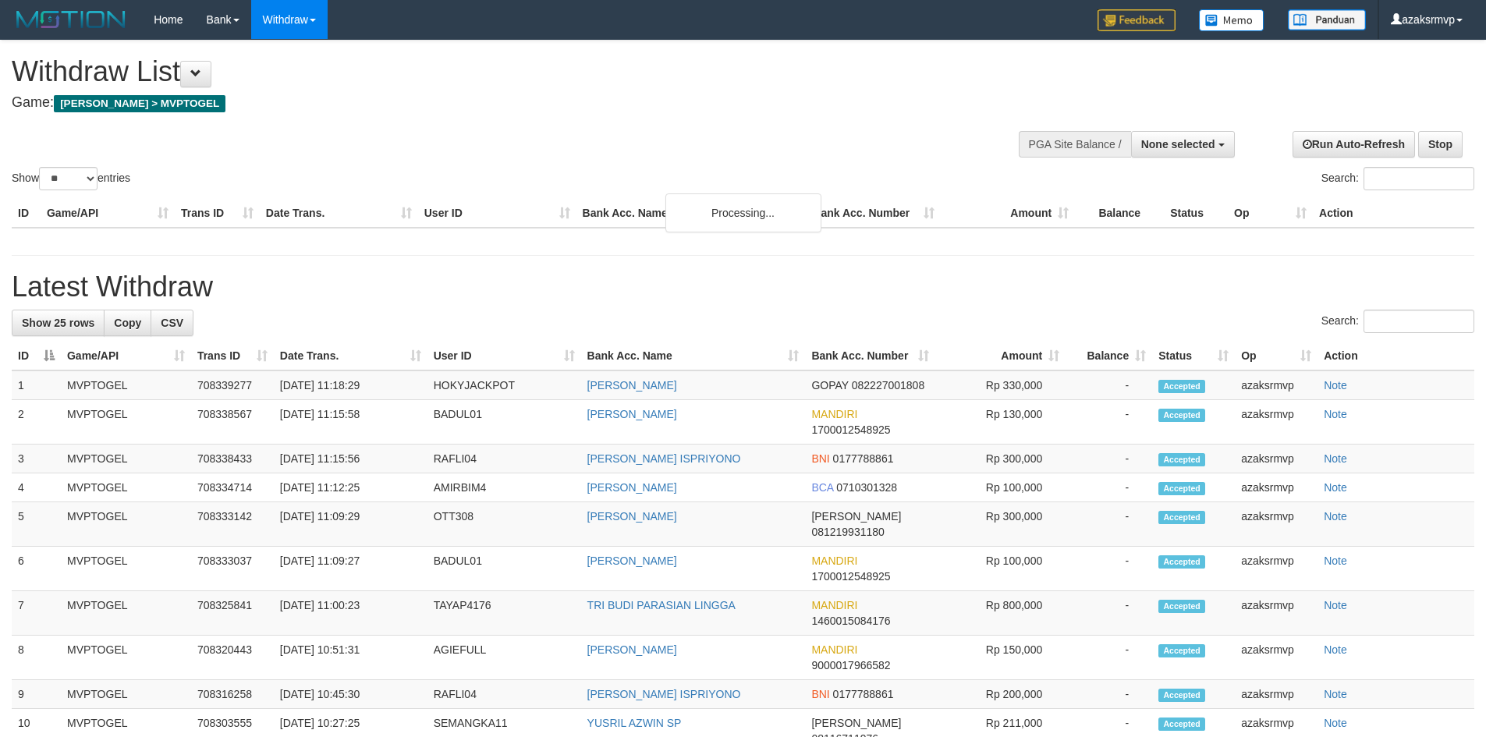
select select
select select "**"
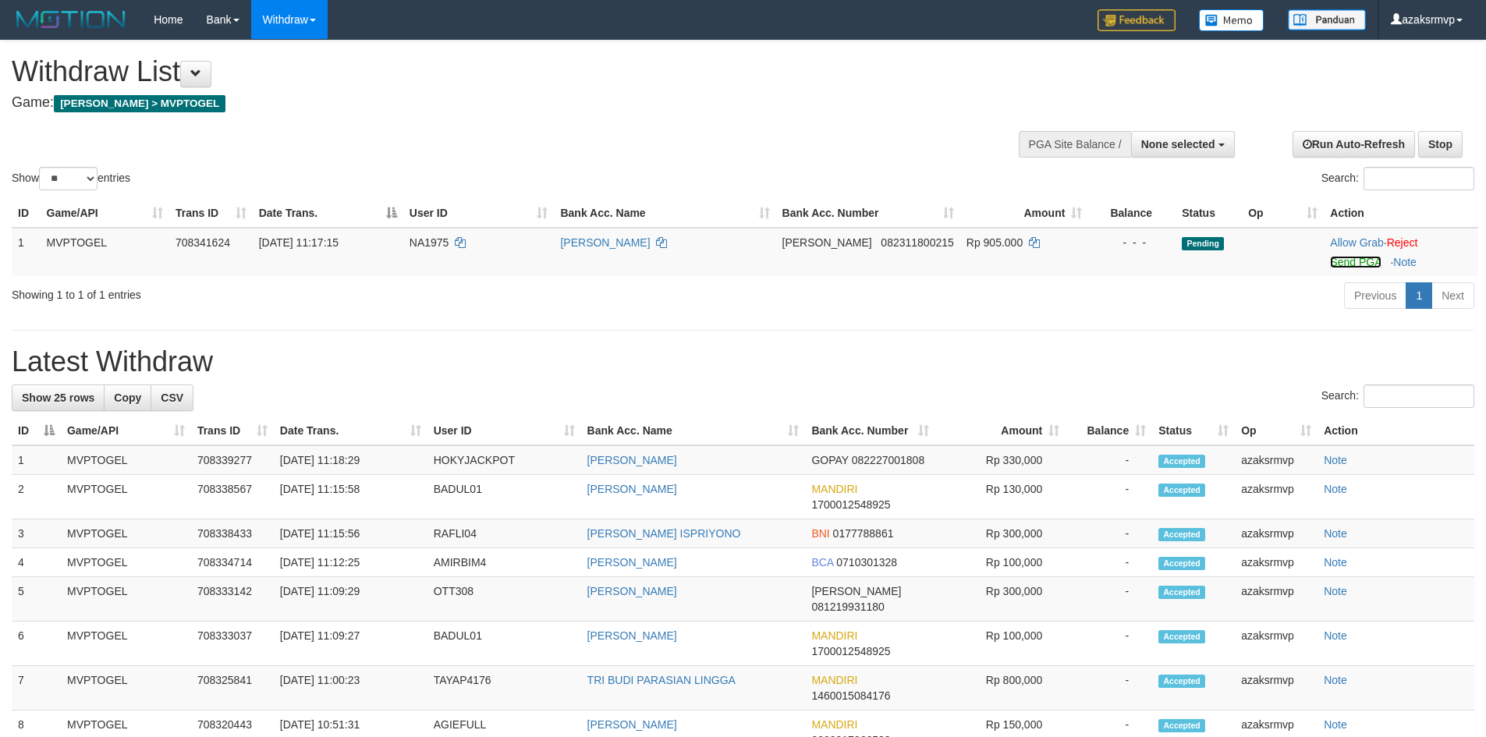
drag, startPoint x: 1351, startPoint y: 263, endPoint x: 820, endPoint y: 206, distance: 534.4
click at [1351, 263] on link "Send PGA" at bounding box center [1355, 262] width 51 height 12
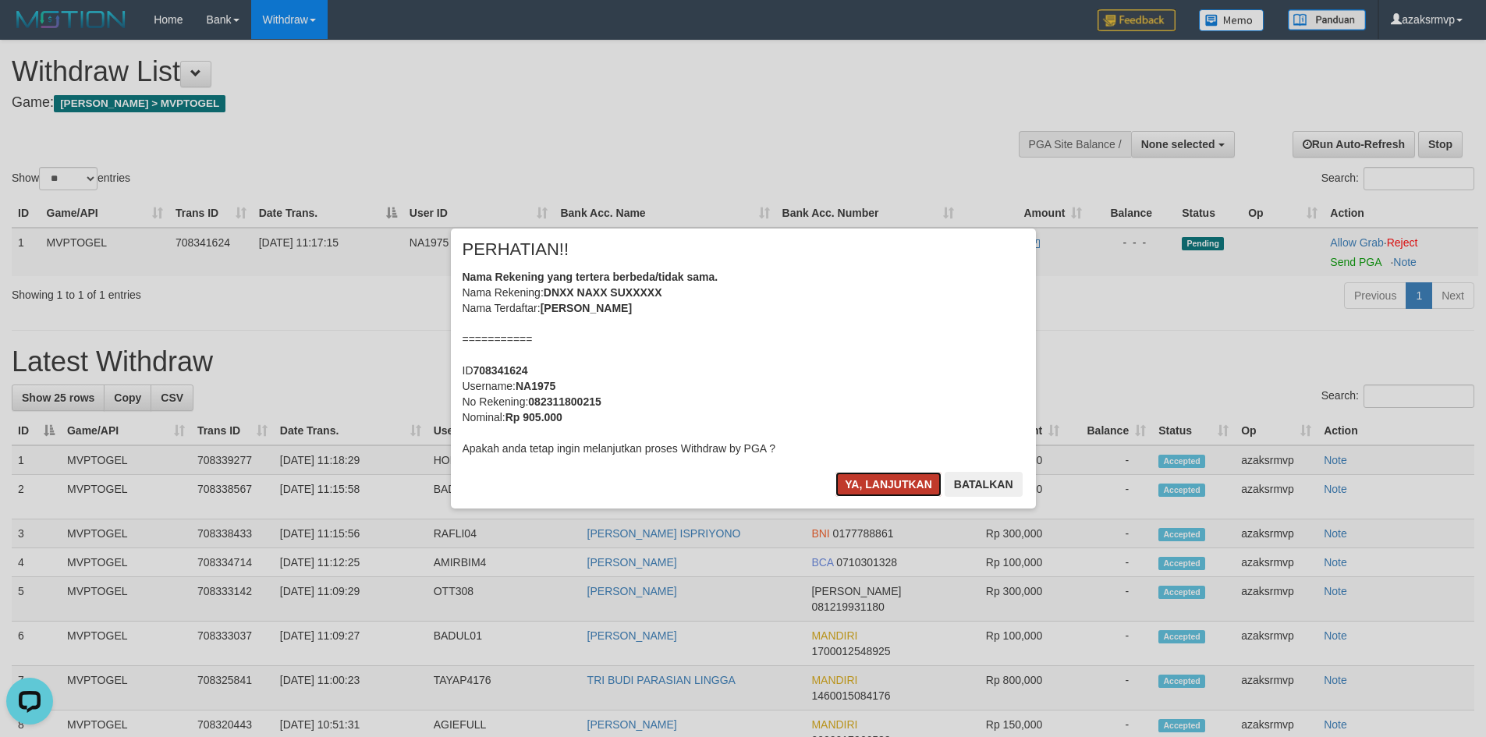
click at [853, 483] on button "Ya, lanjutkan" at bounding box center [889, 484] width 106 height 25
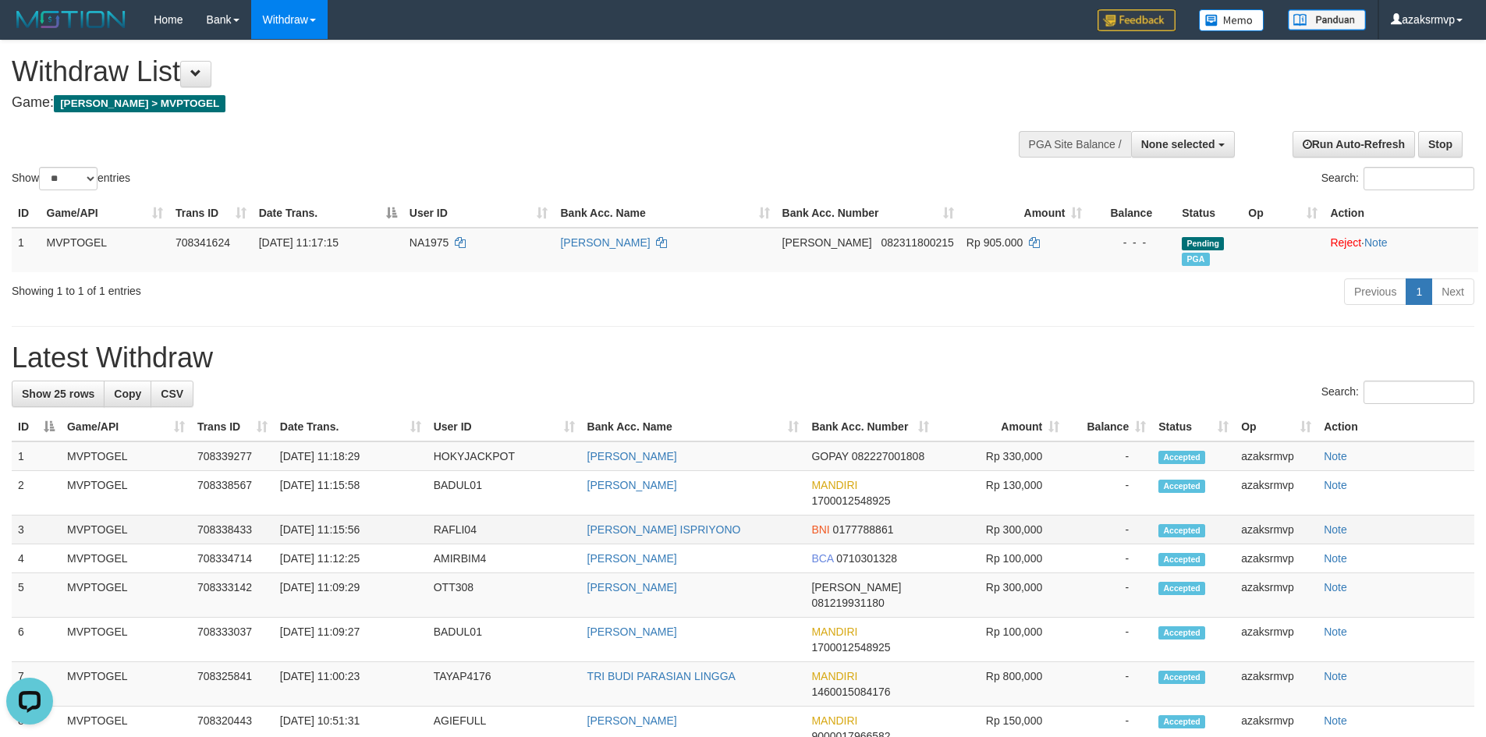
copy td "11:15:56"
drag, startPoint x: 338, startPoint y: 528, endPoint x: 400, endPoint y: 517, distance: 62.6
click at [382, 522] on td "[DATE] 11:15:56" at bounding box center [351, 530] width 154 height 29
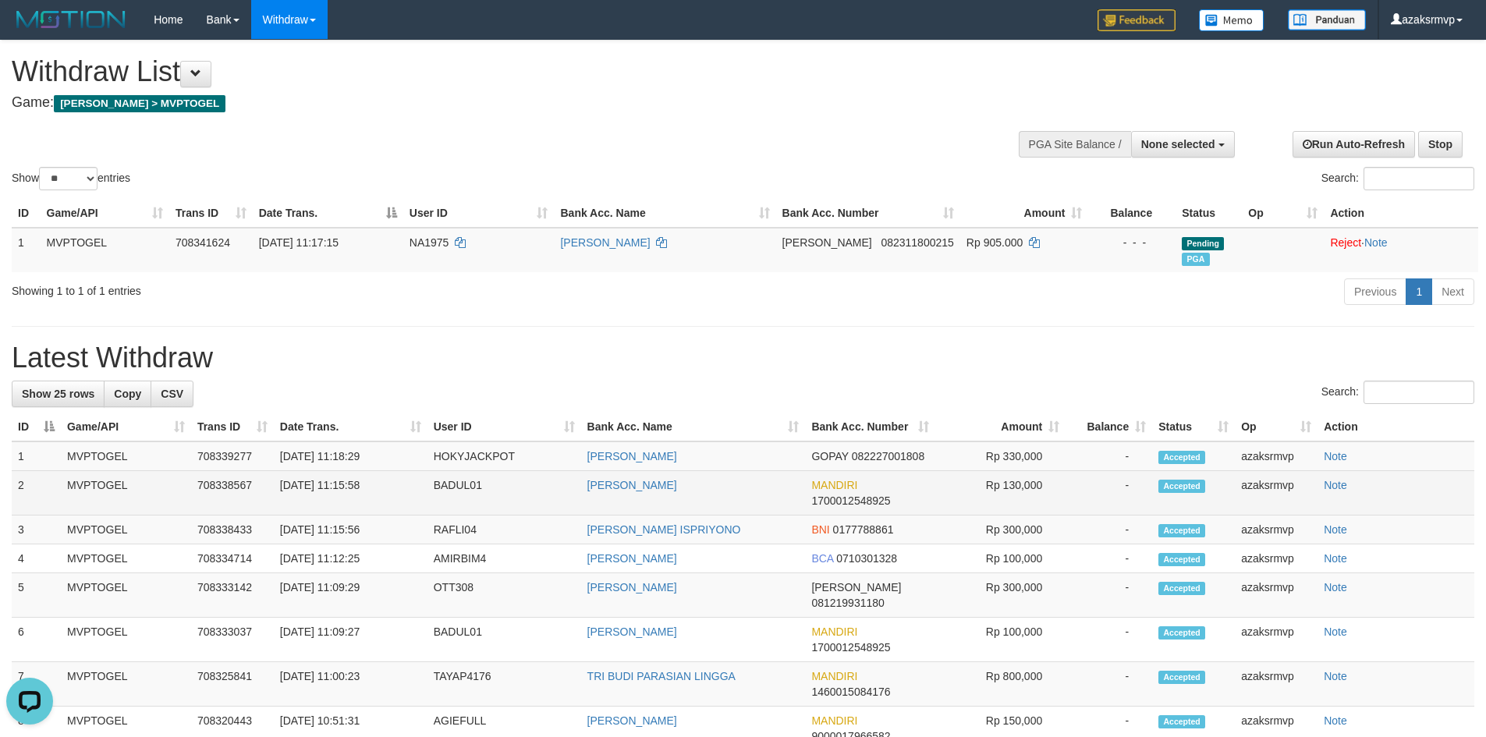
copy td "11:15:58"
drag, startPoint x: 338, startPoint y: 483, endPoint x: 398, endPoint y: 483, distance: 60.1
click at [398, 483] on td "[DATE] 11:15:58" at bounding box center [351, 493] width 154 height 44
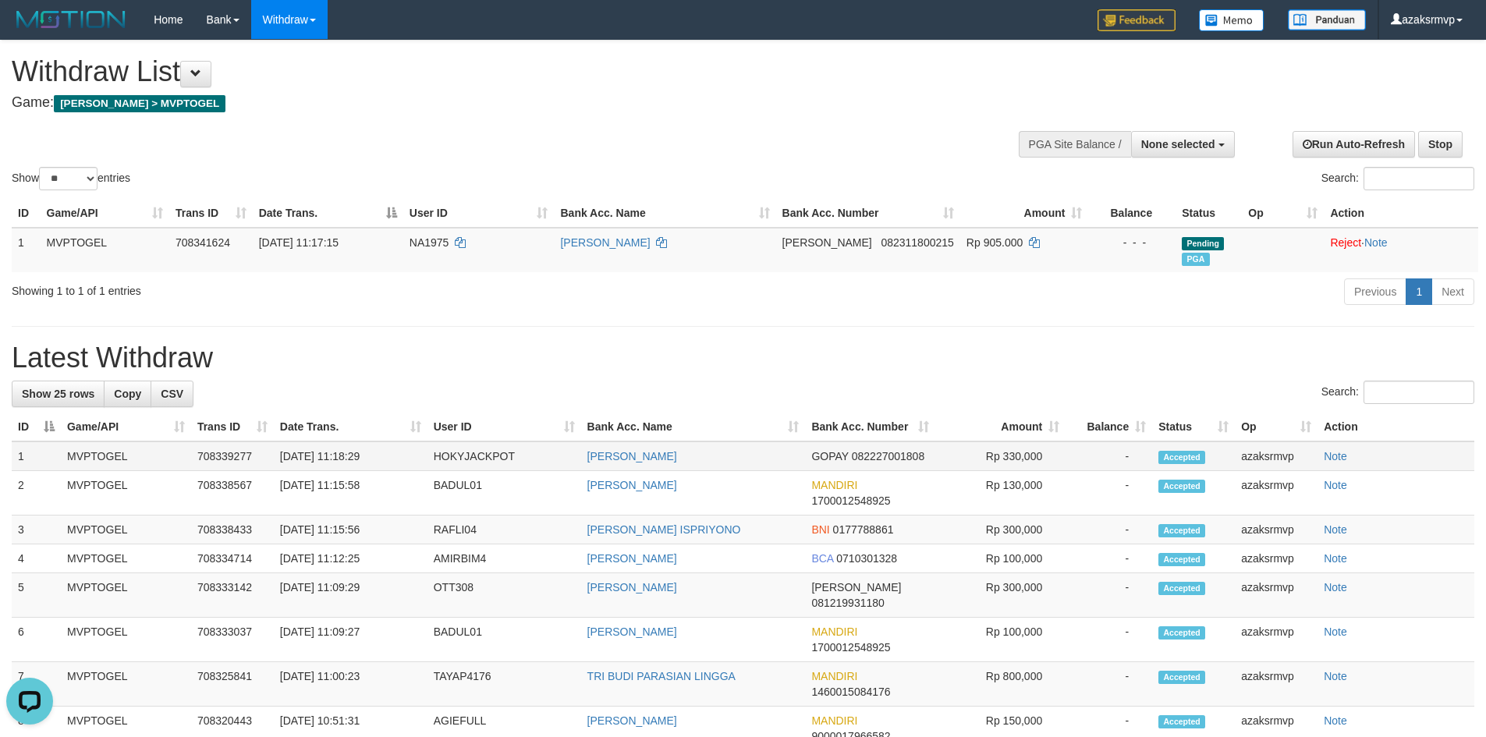
copy td "11:18:29"
drag, startPoint x: 339, startPoint y: 458, endPoint x: 389, endPoint y: 455, distance: 49.3
click at [389, 455] on td "[DATE] 11:18:29" at bounding box center [351, 457] width 154 height 30
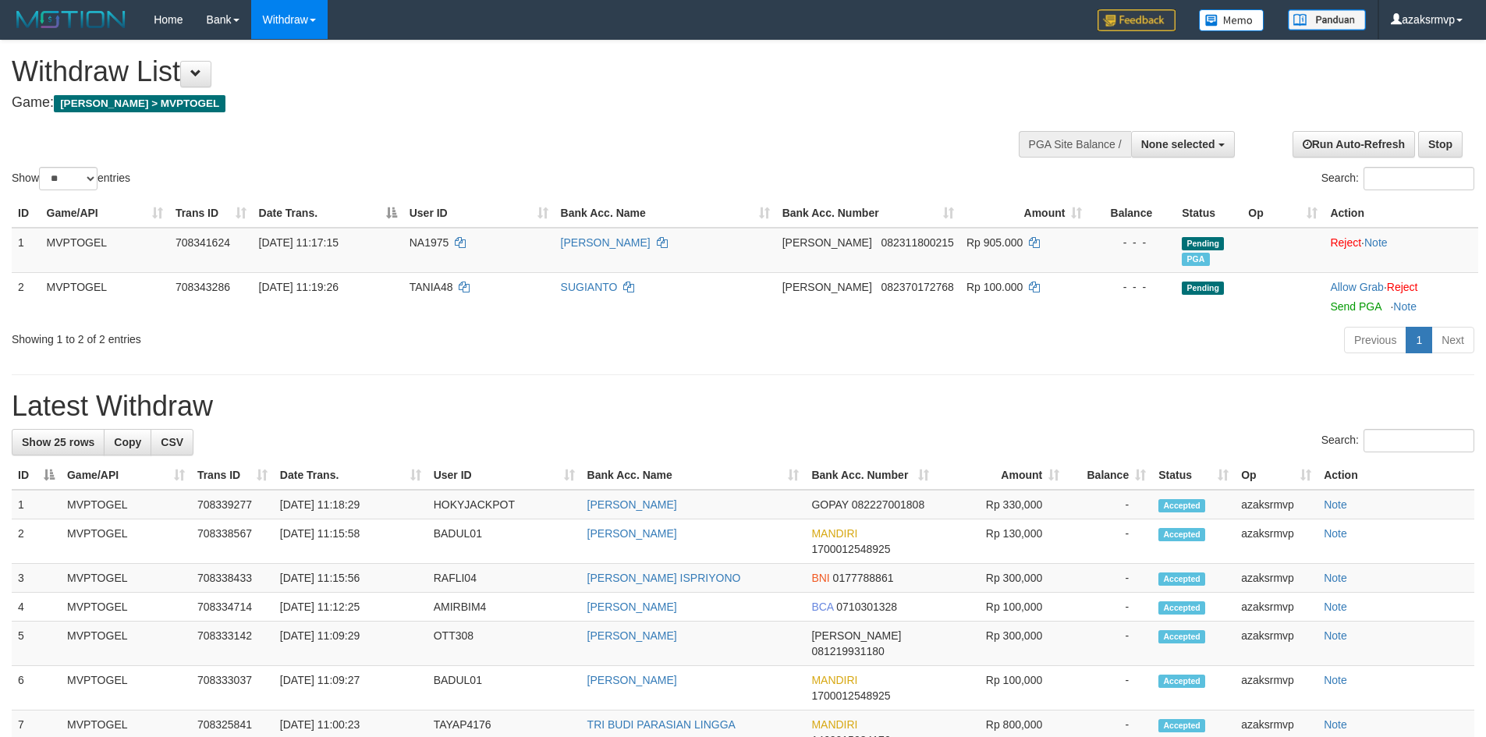
select select
select select "**"
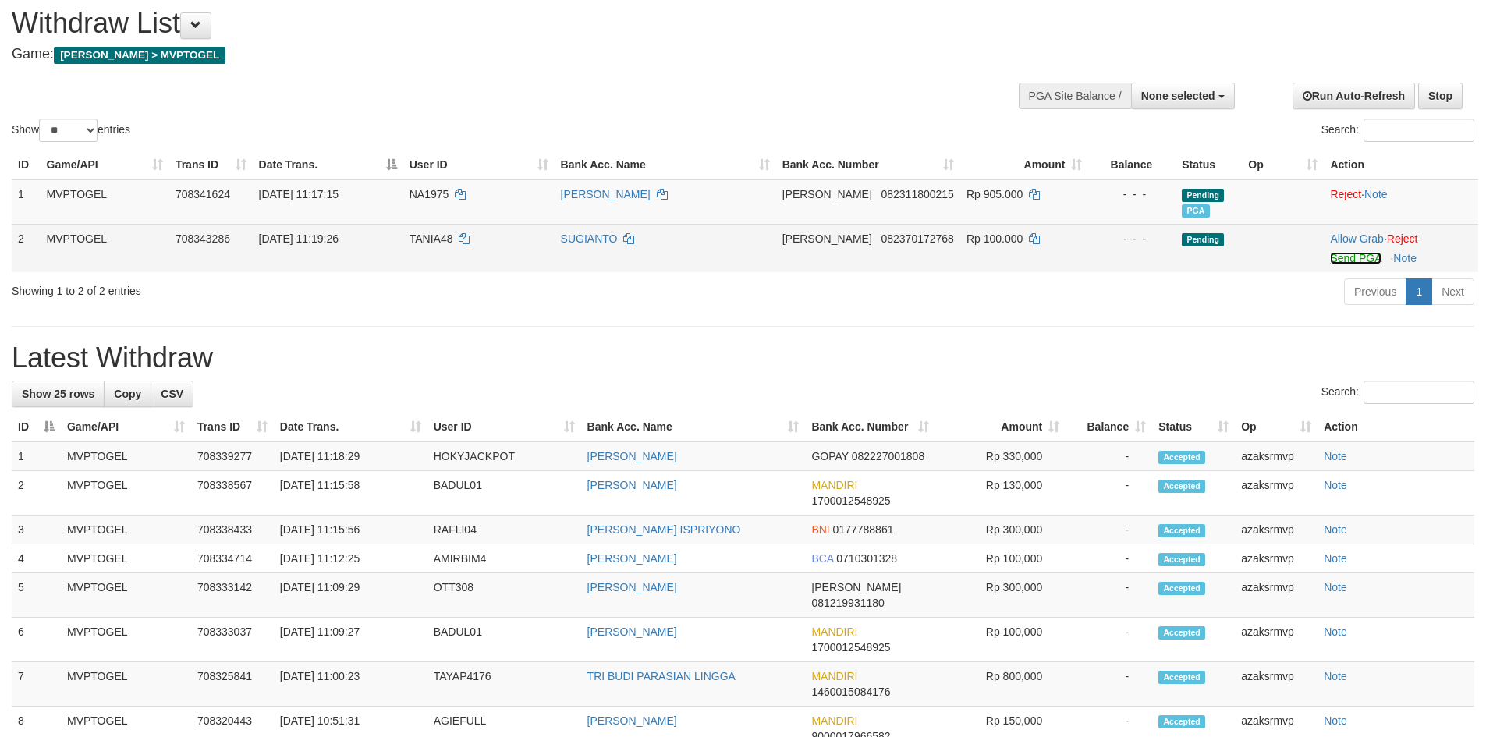
click at [1336, 260] on link "Send PGA" at bounding box center [1355, 258] width 51 height 12
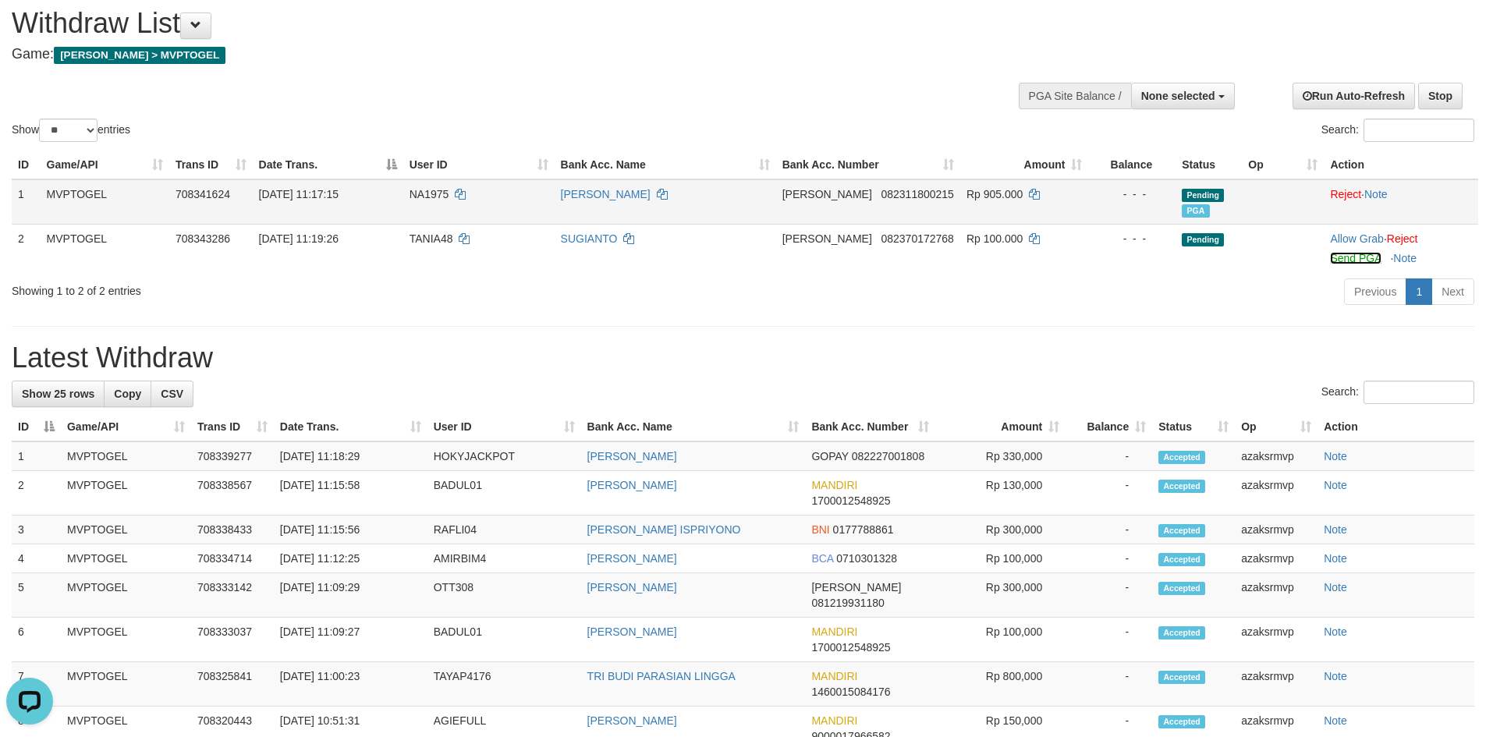
scroll to position [0, 0]
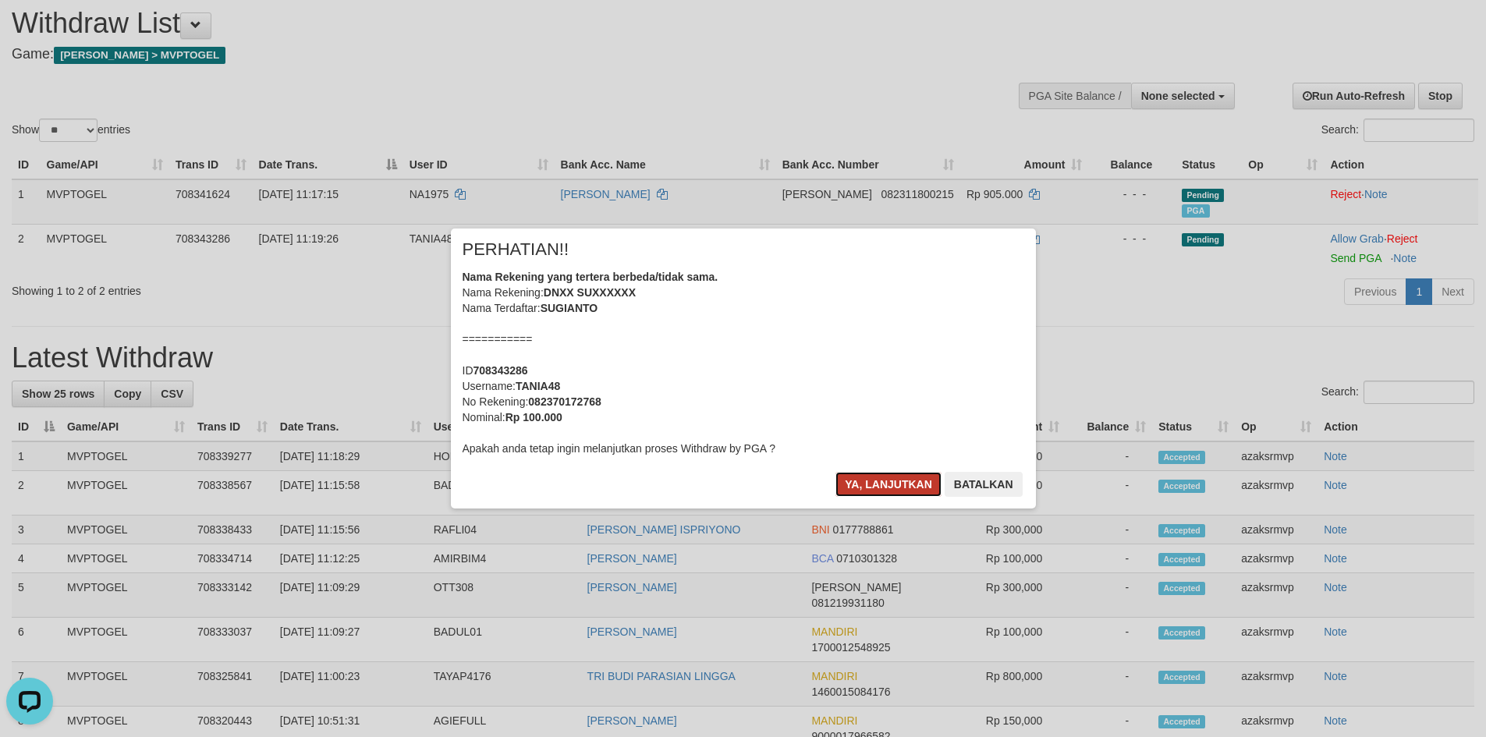
click at [875, 493] on button "Ya, lanjutkan" at bounding box center [889, 484] width 106 height 25
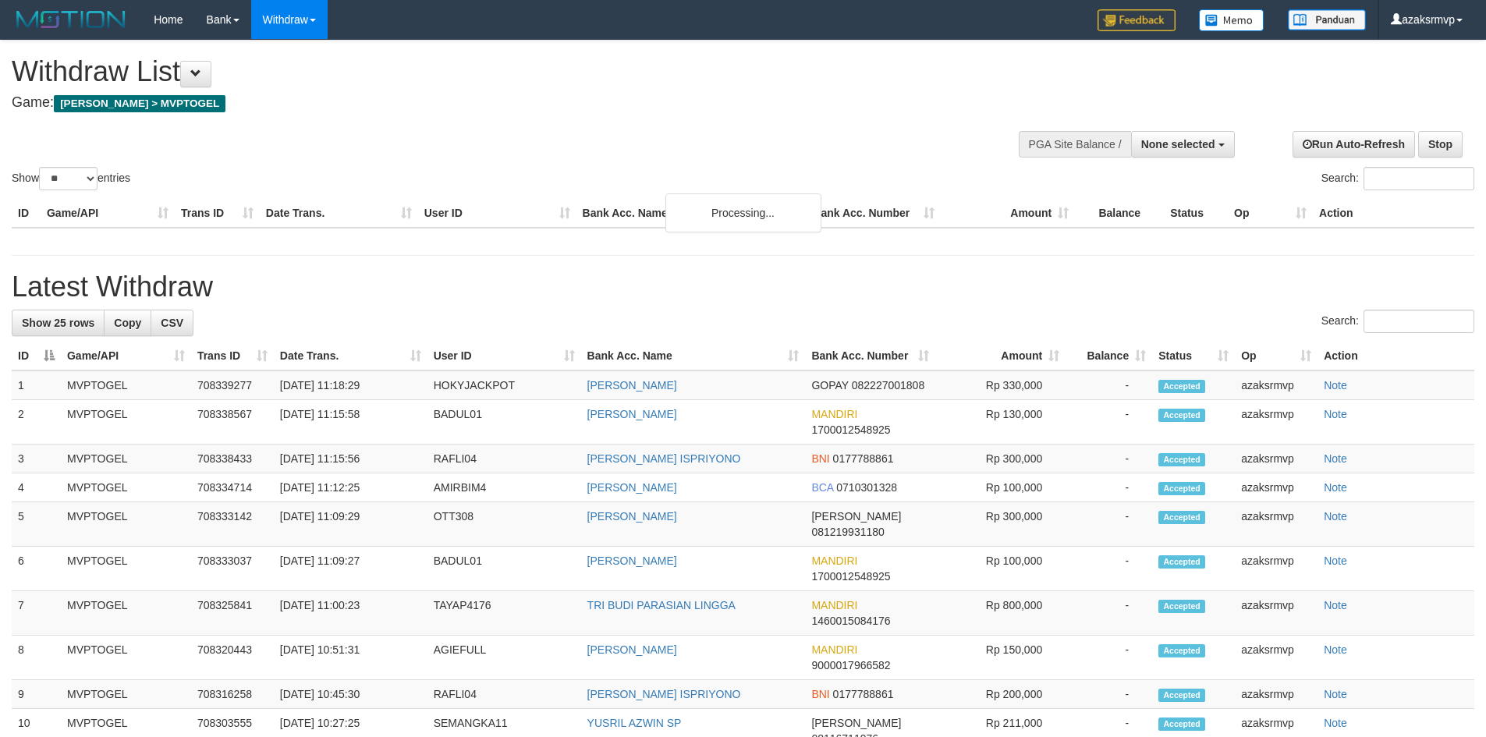
select select
select select "**"
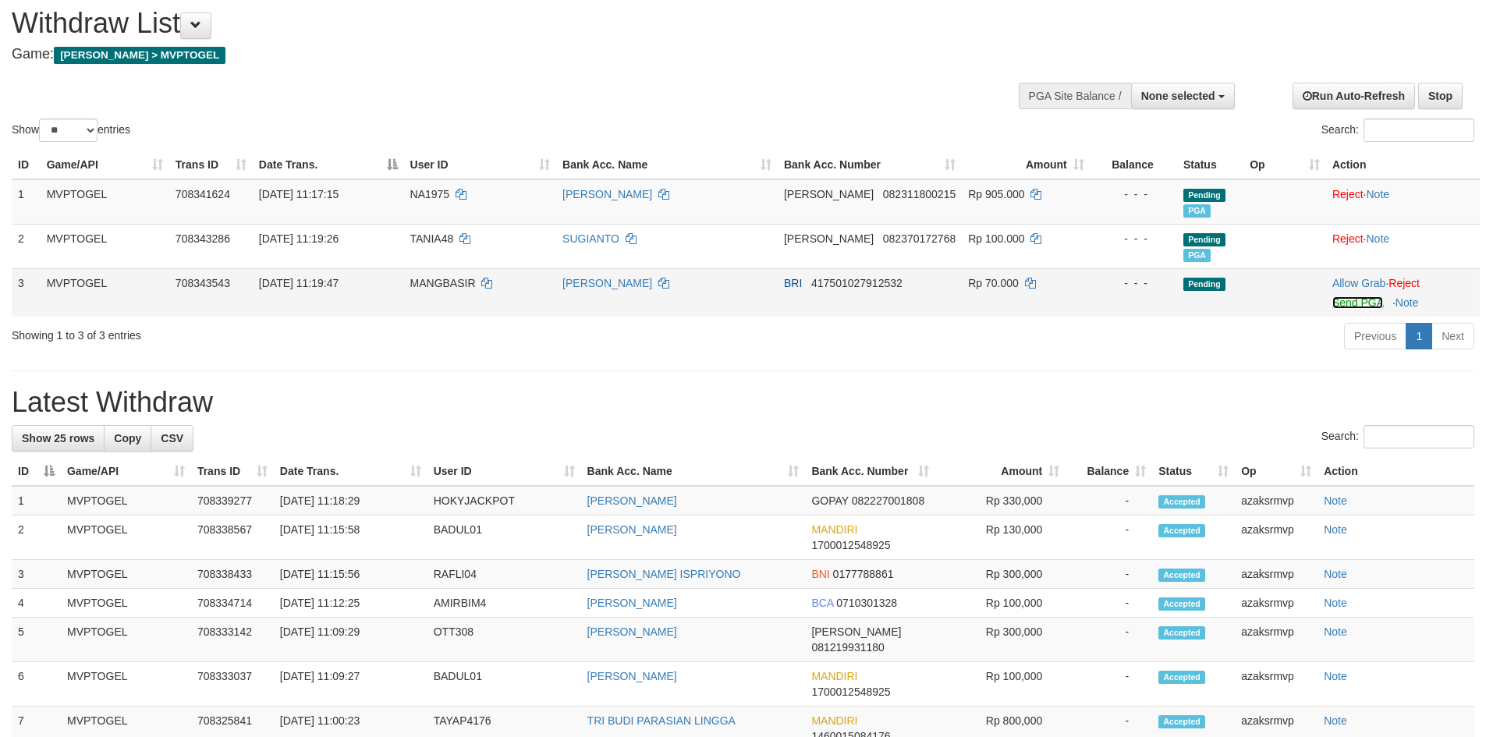
click at [1348, 302] on link "Send PGA" at bounding box center [1358, 303] width 51 height 12
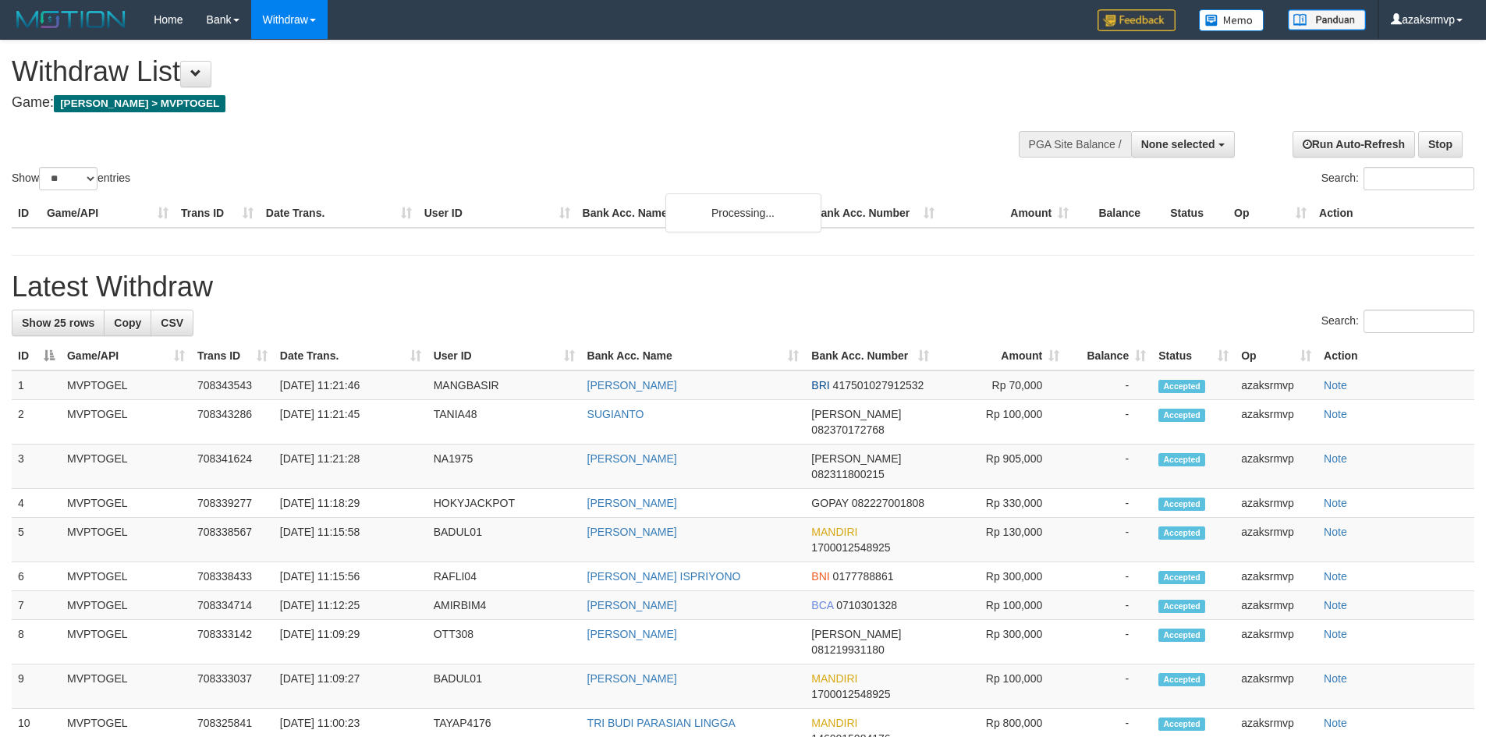
select select
select select "**"
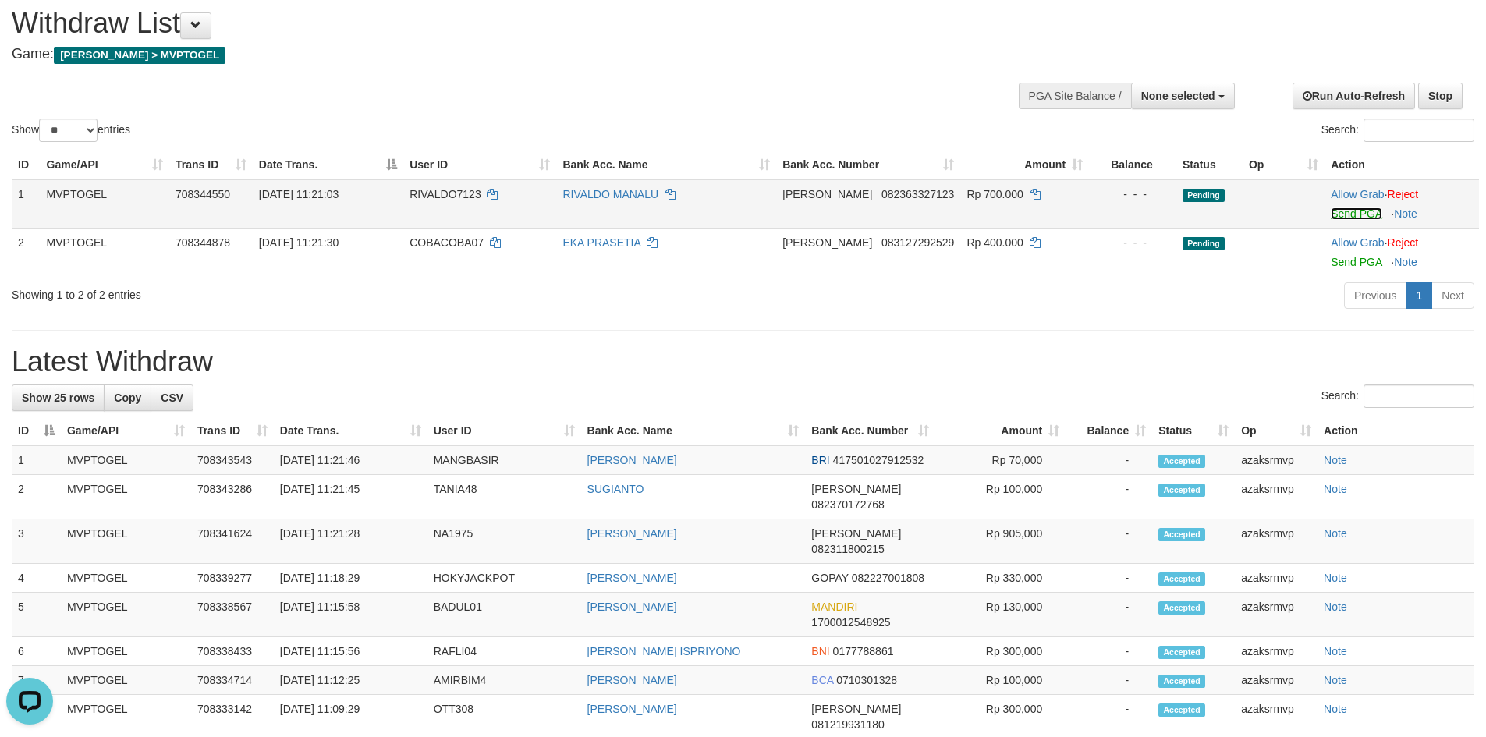
click at [1341, 214] on link "Send PGA" at bounding box center [1356, 214] width 51 height 12
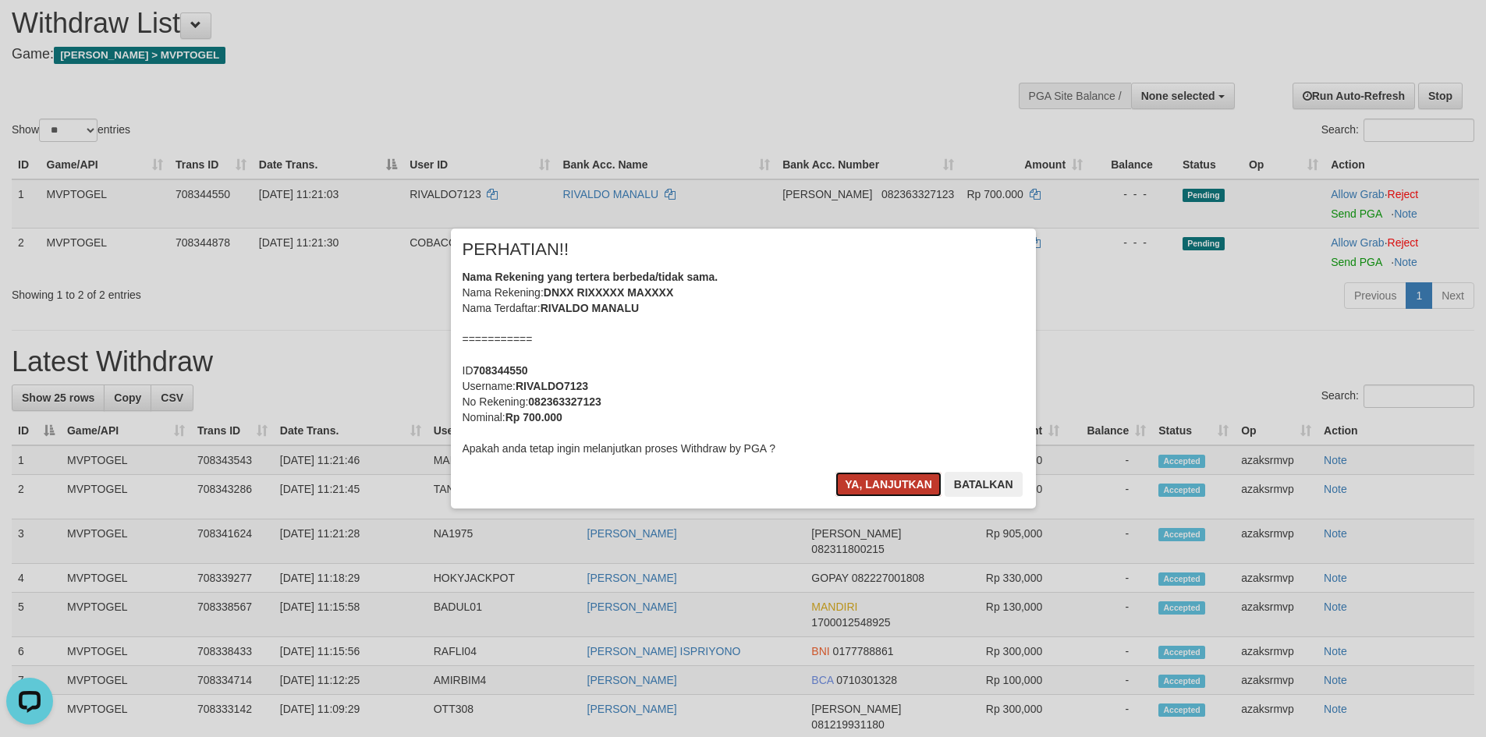
click at [848, 485] on button "Ya, lanjutkan" at bounding box center [889, 484] width 106 height 25
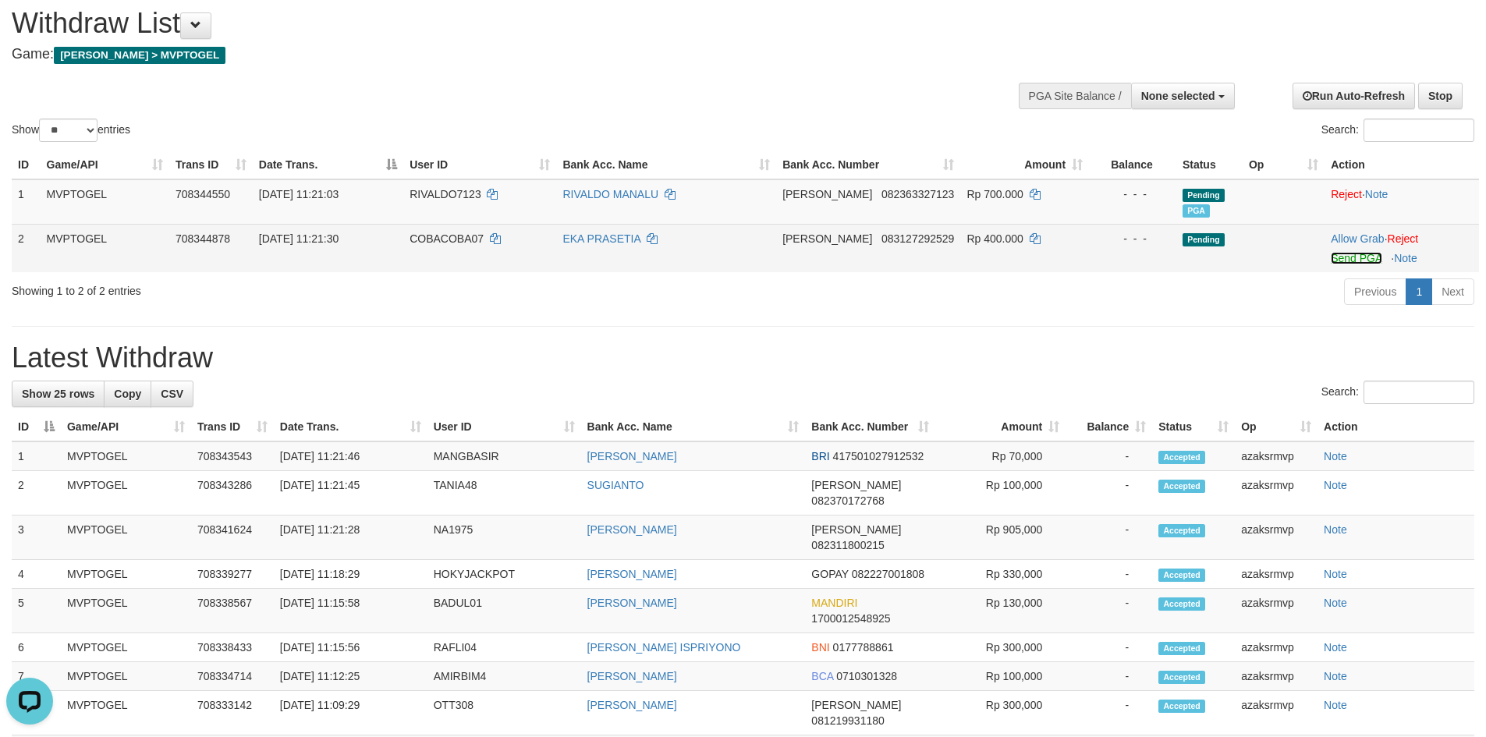
click at [1331, 258] on link "Send PGA" at bounding box center [1356, 258] width 51 height 12
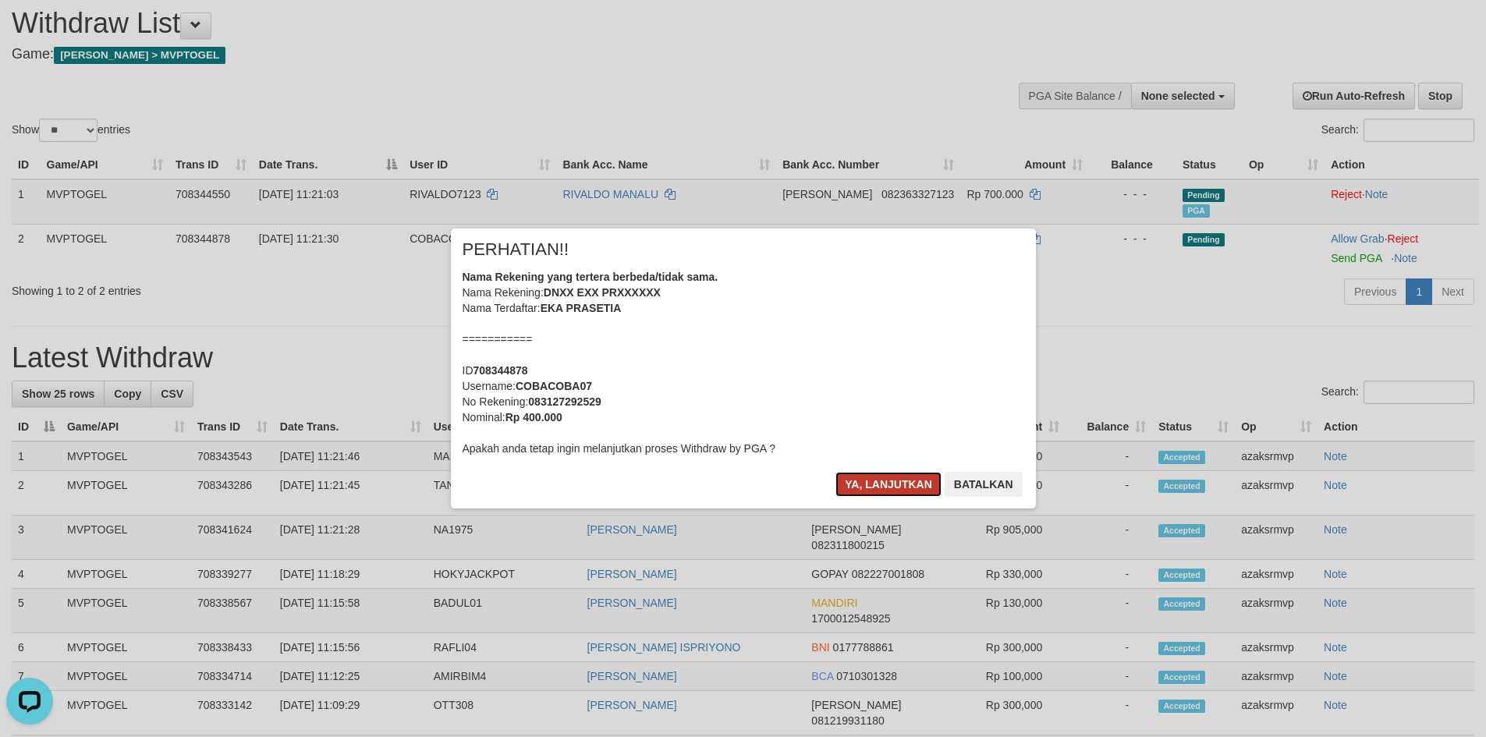
click at [866, 483] on button "Ya, lanjutkan" at bounding box center [889, 484] width 106 height 25
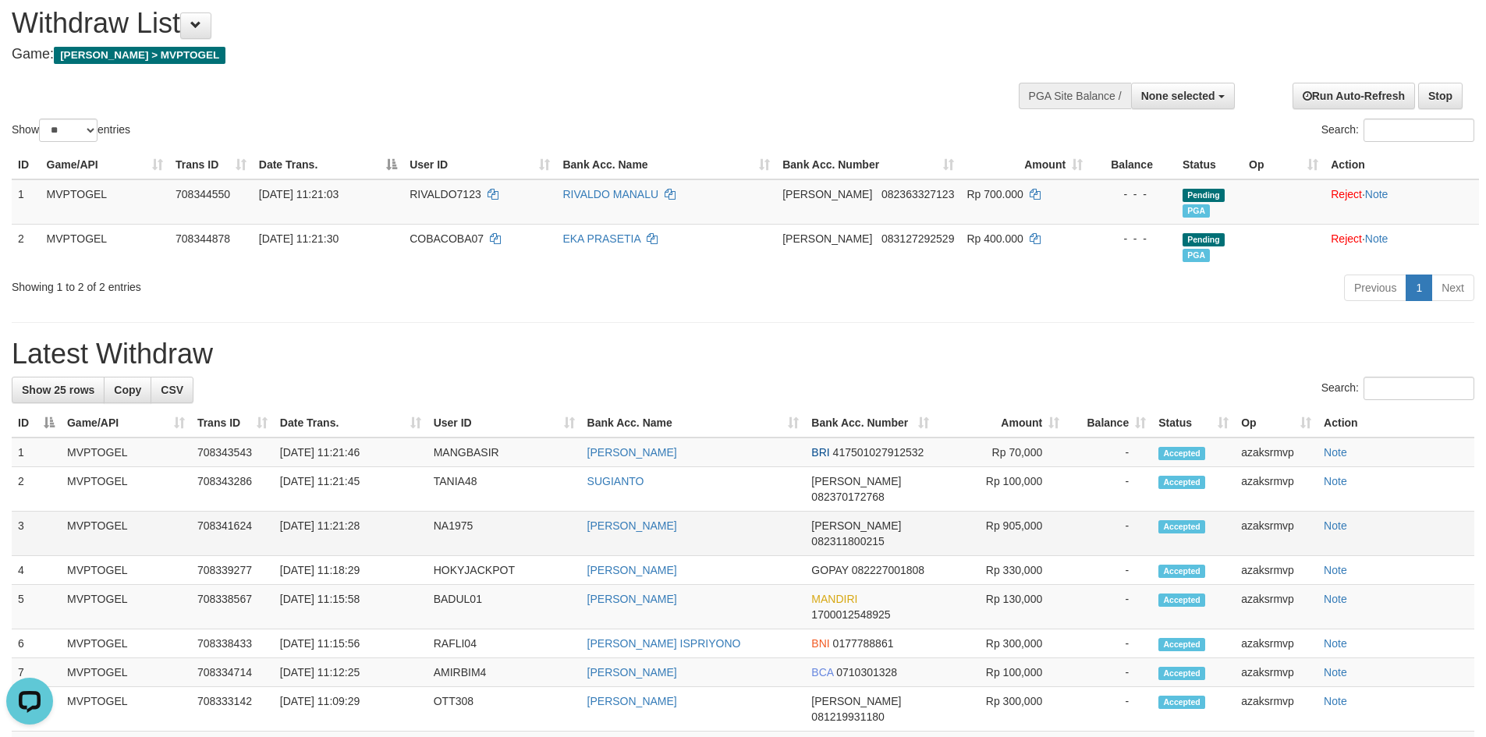
copy td "11:21:28"
drag, startPoint x: 339, startPoint y: 513, endPoint x: 403, endPoint y: 510, distance: 64.8
click at [403, 512] on td "[DATE] 11:21:28" at bounding box center [351, 534] width 154 height 44
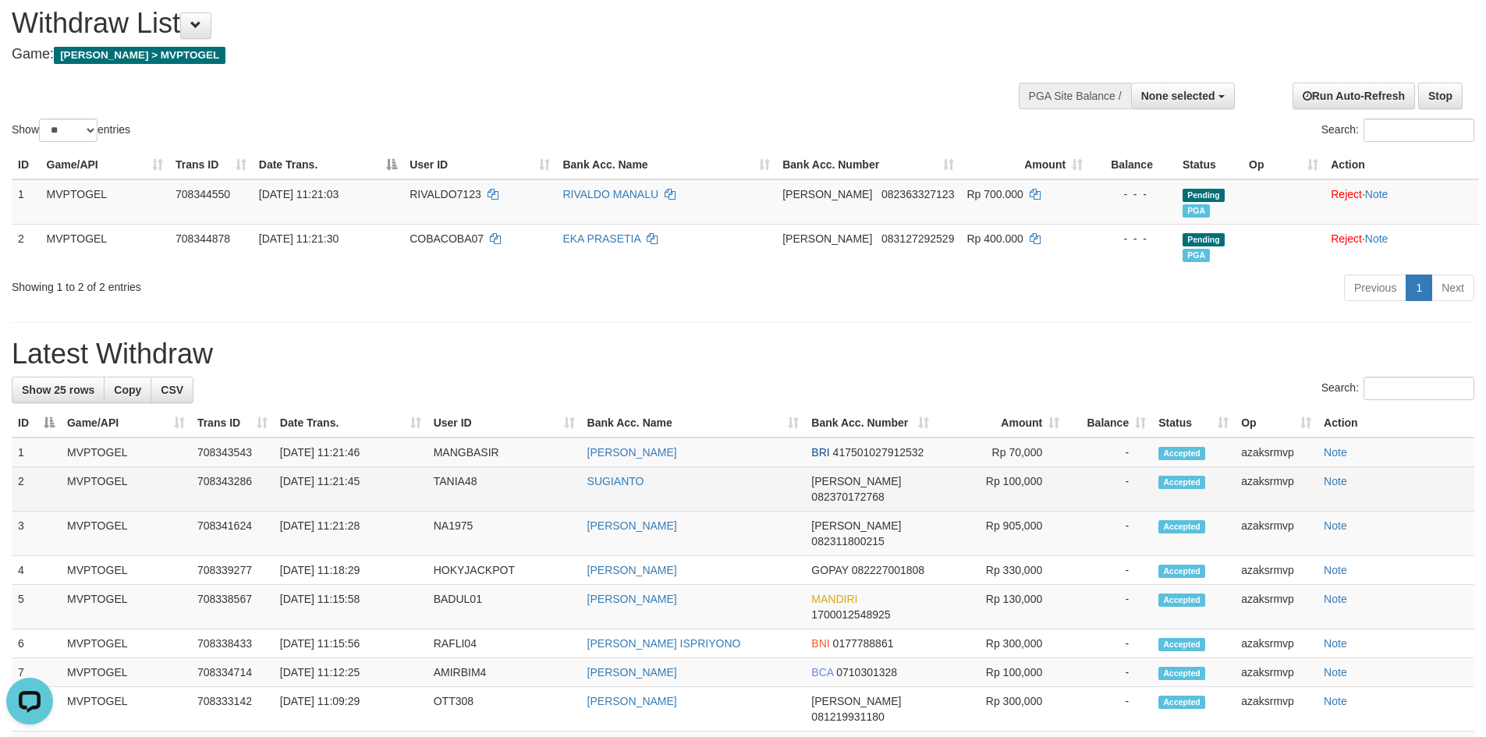
drag, startPoint x: 336, startPoint y: 484, endPoint x: 404, endPoint y: 485, distance: 68.7
click at [404, 485] on td "[DATE] 11:21:45" at bounding box center [351, 489] width 154 height 44
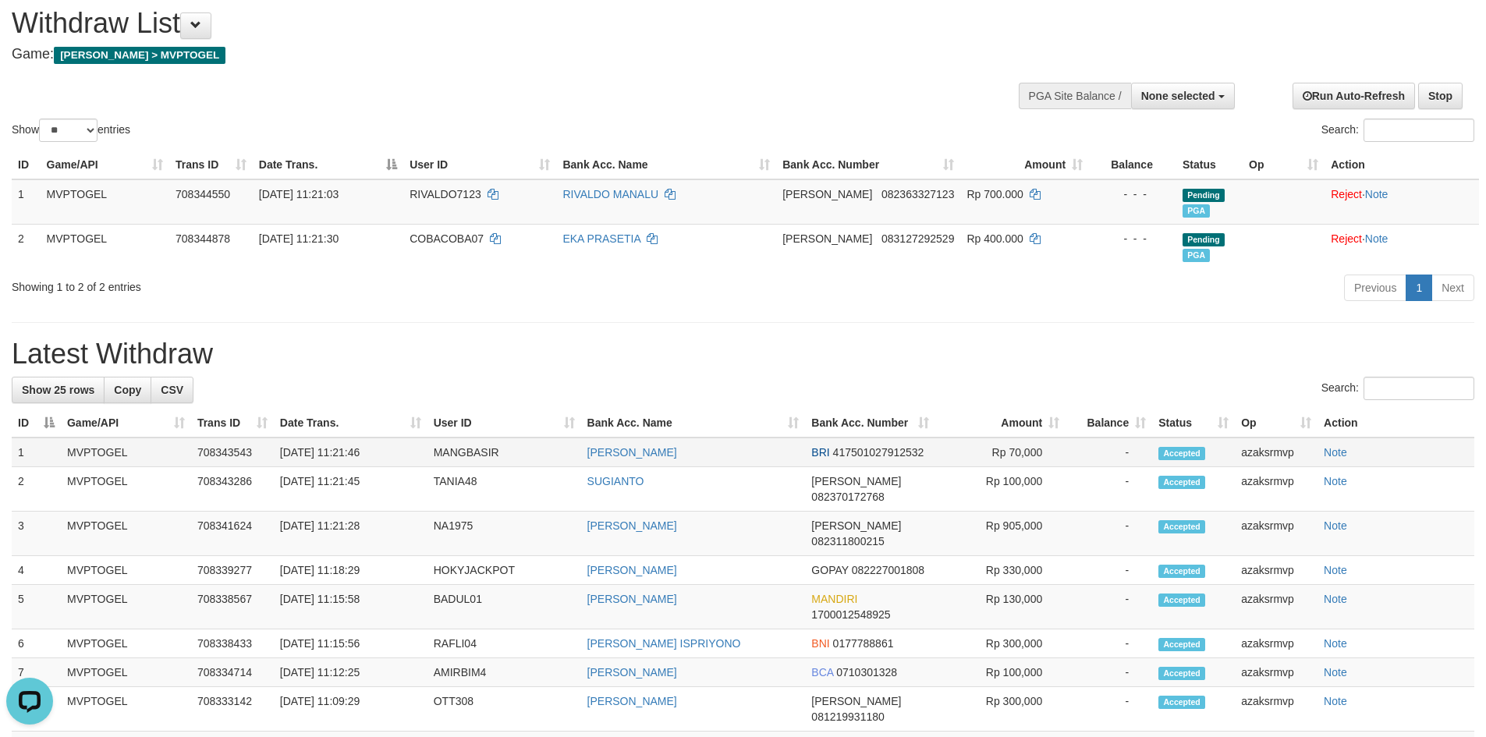
copy td "11:21:46"
drag, startPoint x: 377, startPoint y: 452, endPoint x: 386, endPoint y: 452, distance: 9.4
click at [386, 452] on td "[DATE] 11:21:46" at bounding box center [351, 453] width 154 height 30
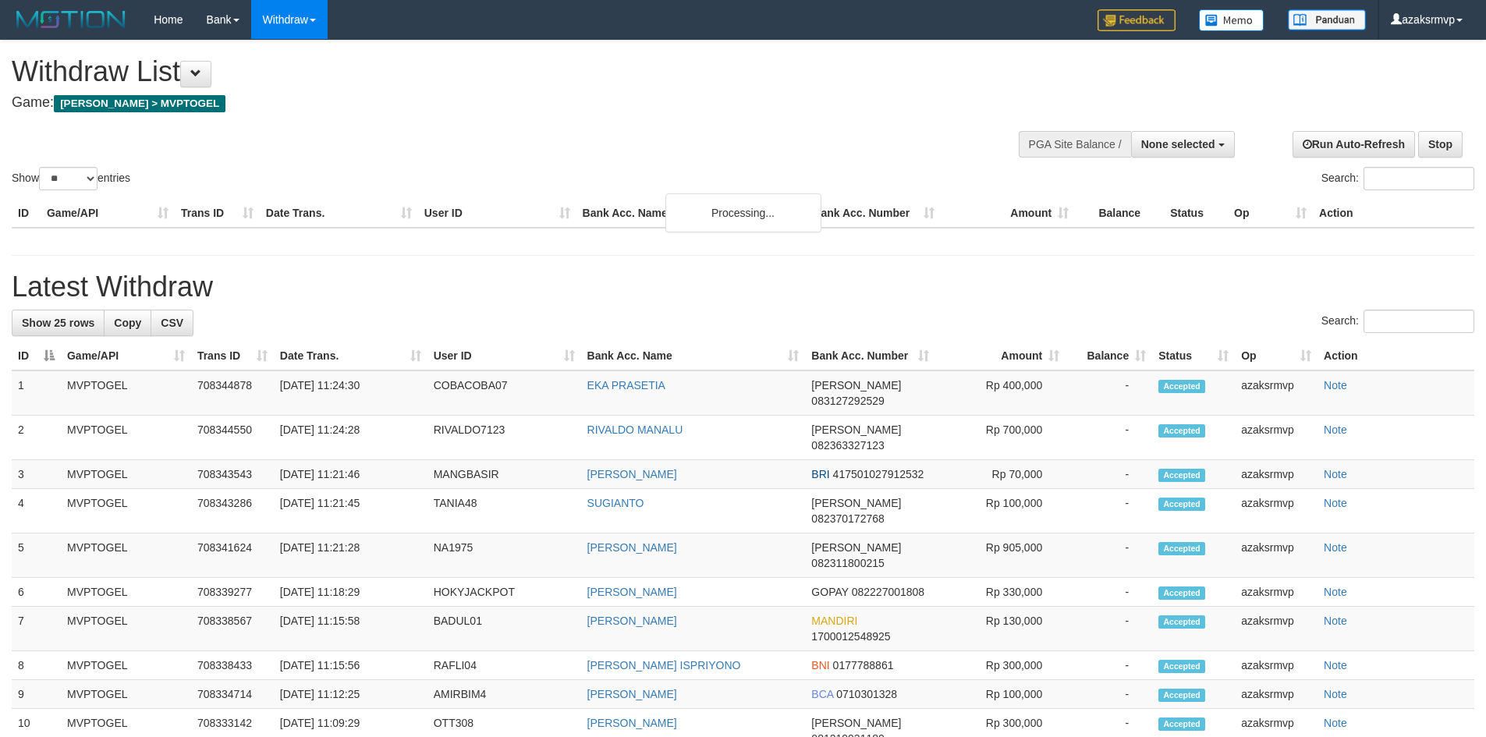
select select
select select "**"
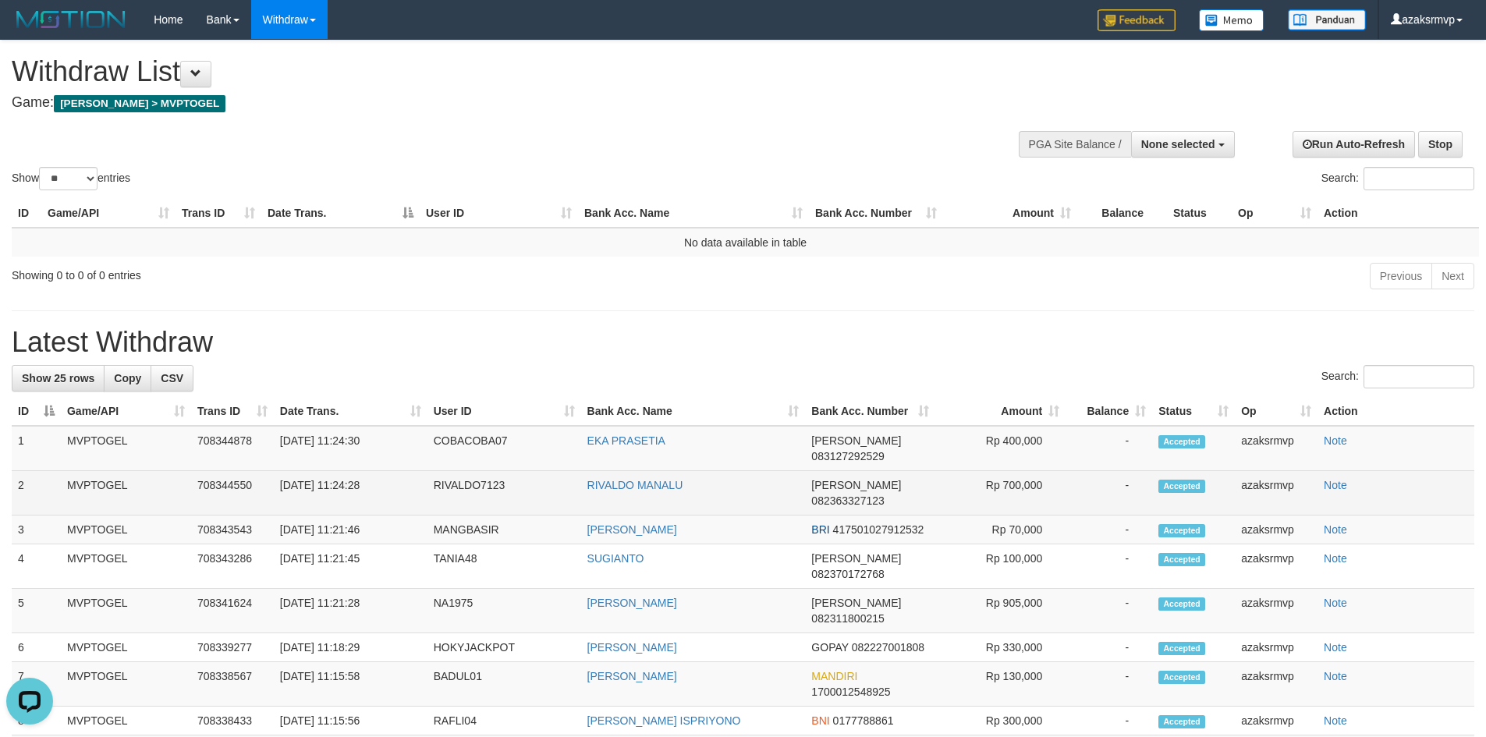
copy td "11:24:28"
drag, startPoint x: 336, startPoint y: 465, endPoint x: 407, endPoint y: 465, distance: 71.0
click at [407, 471] on td "[DATE] 11:24:28" at bounding box center [351, 493] width 154 height 44
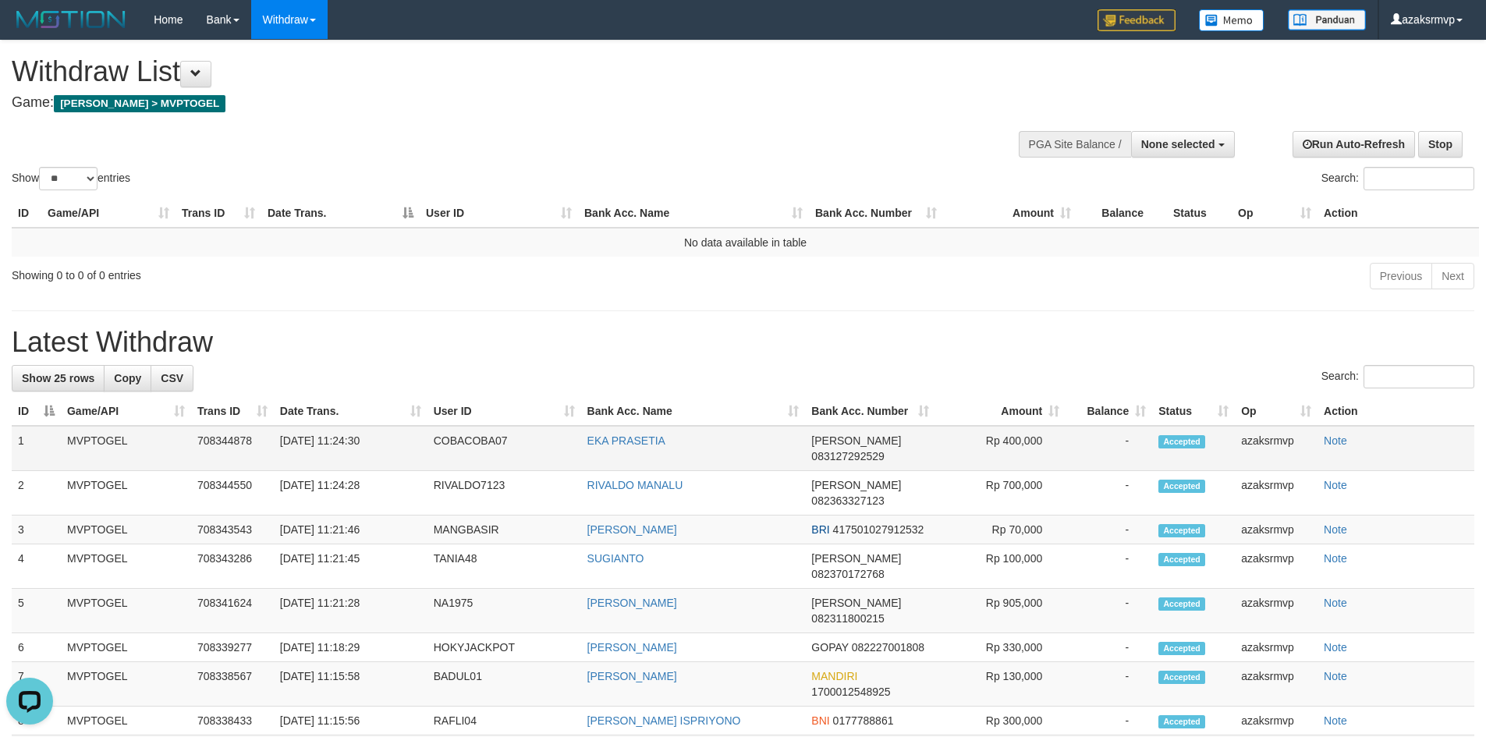
copy td "11:24:30"
drag, startPoint x: 335, startPoint y: 444, endPoint x: 400, endPoint y: 444, distance: 65.5
click at [400, 444] on td "[DATE] 11:24:30" at bounding box center [351, 448] width 154 height 45
click at [1204, 142] on span "None selected" at bounding box center [1179, 144] width 74 height 12
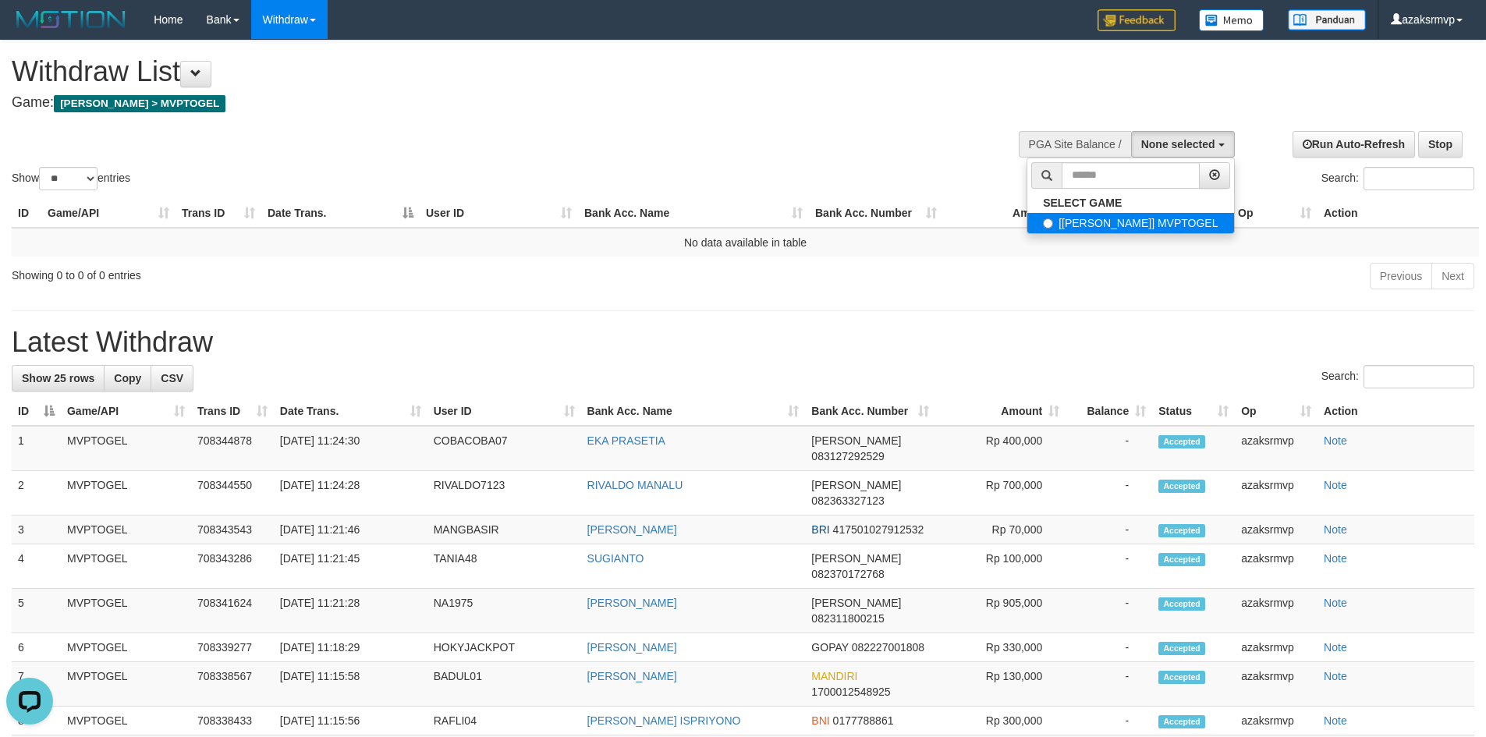
select select "***"
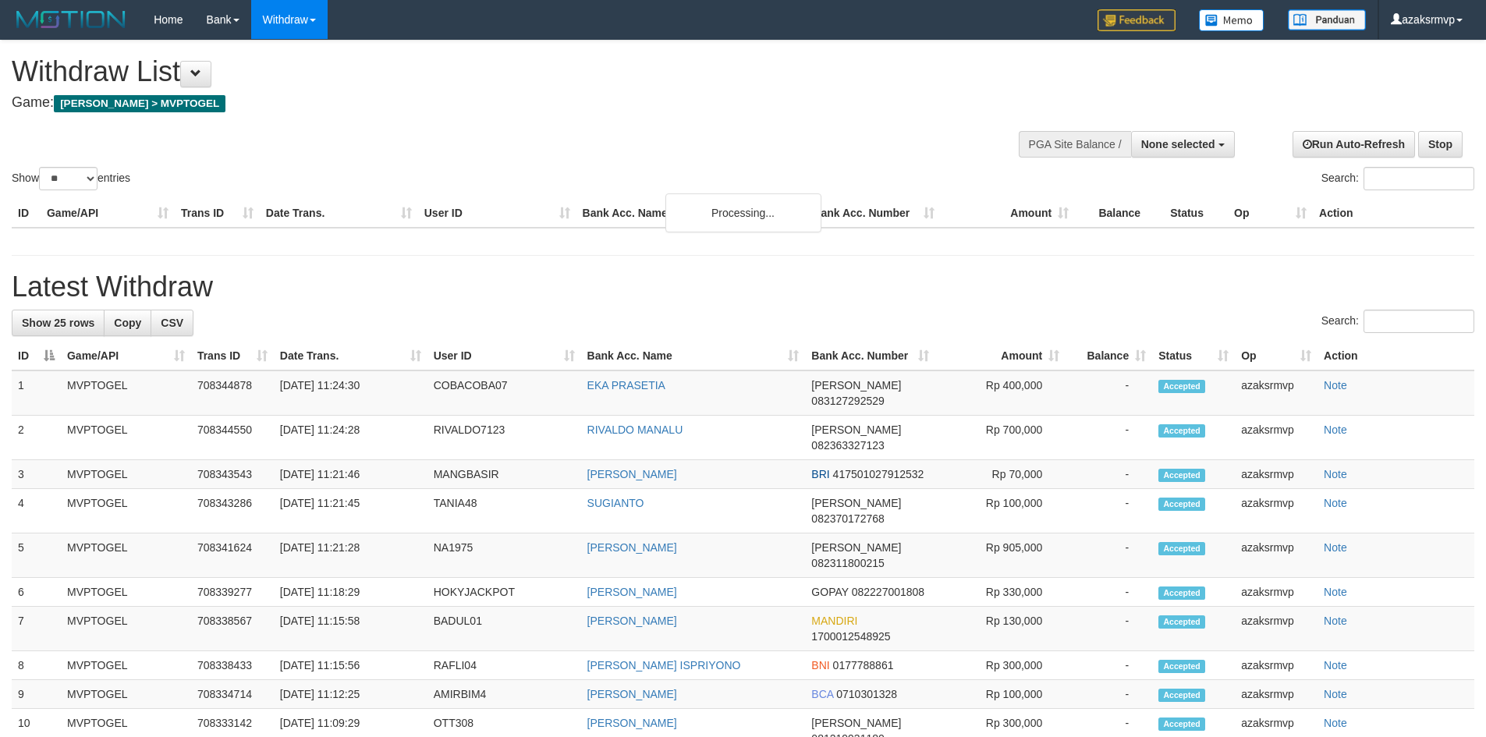
select select
select select "**"
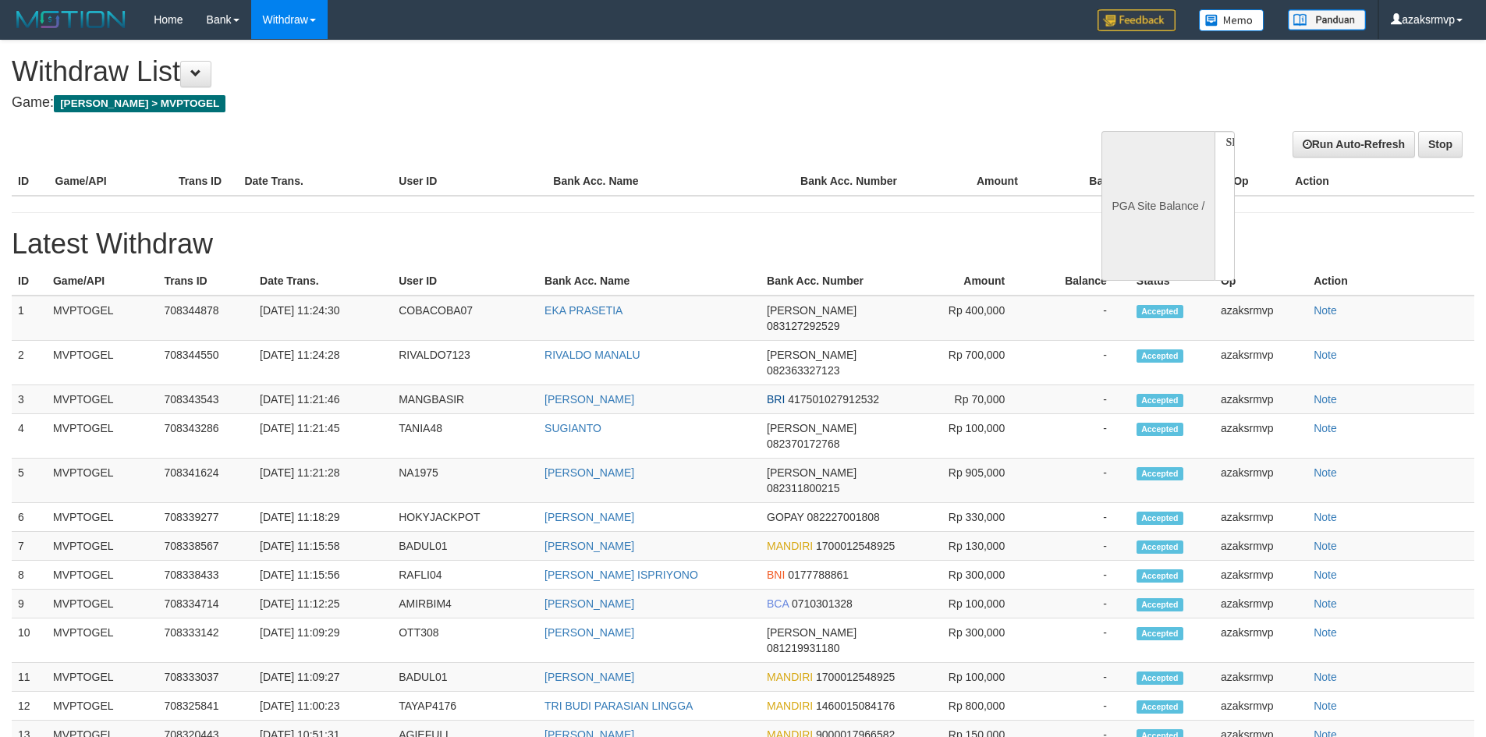
select select
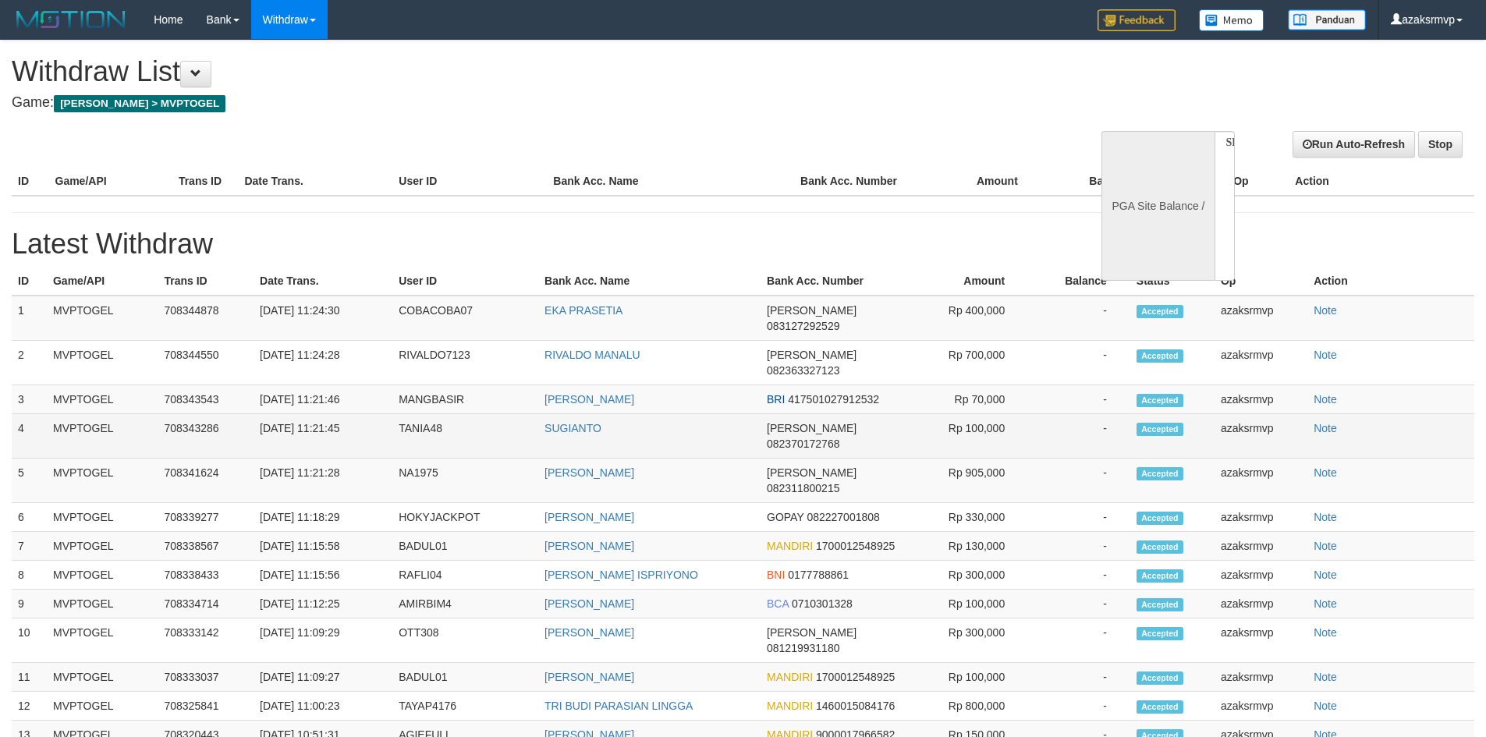
select select "**"
select select
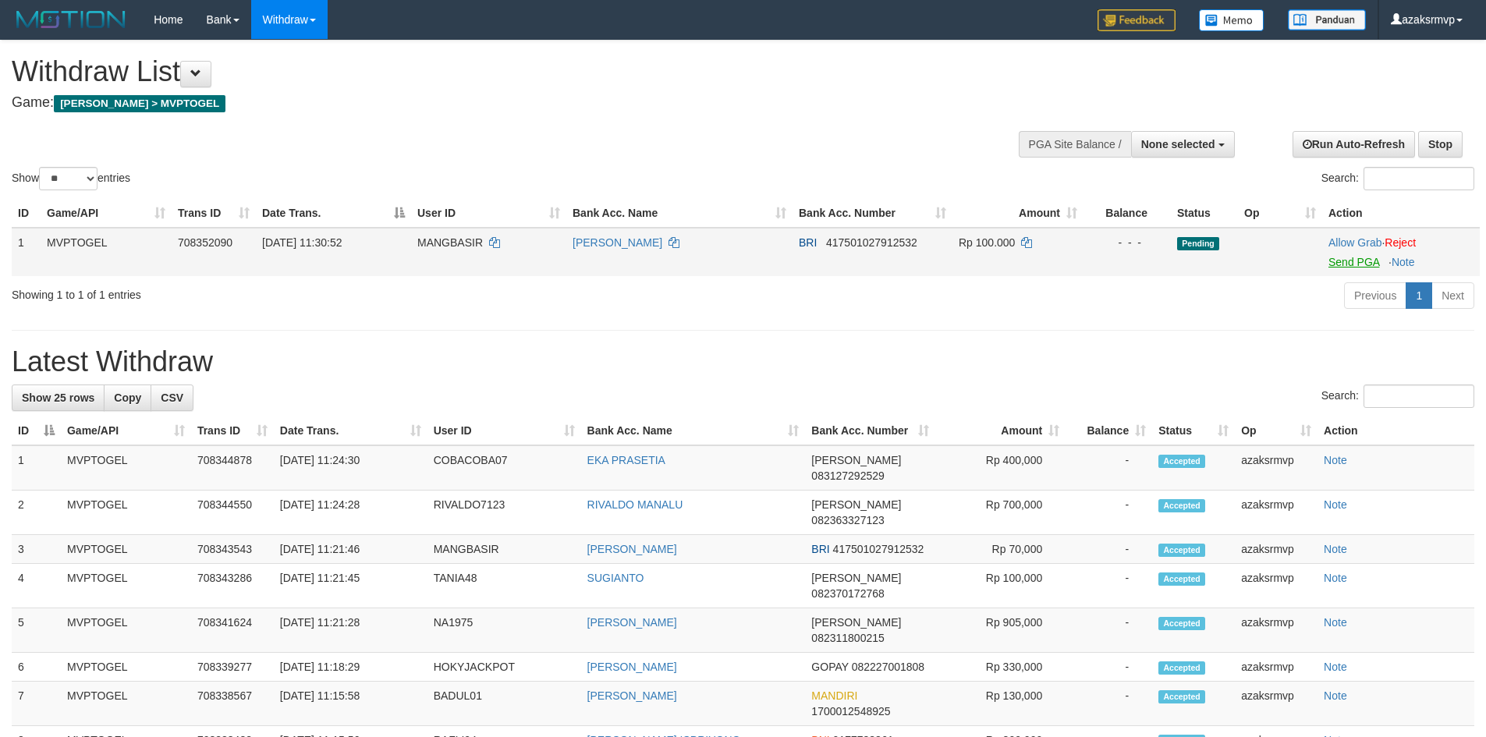
click at [1338, 267] on link "Send PGA" at bounding box center [1354, 262] width 51 height 12
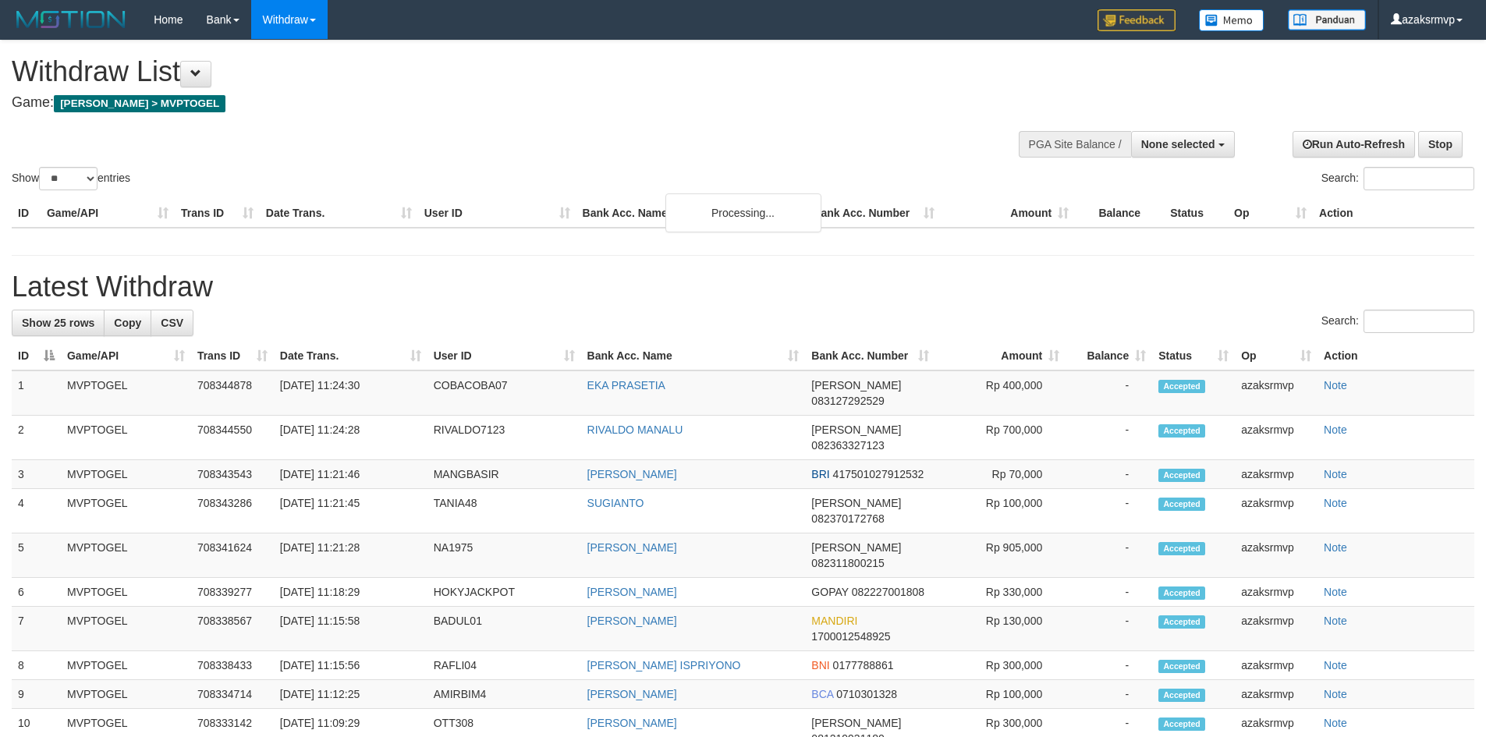
select select
select select "**"
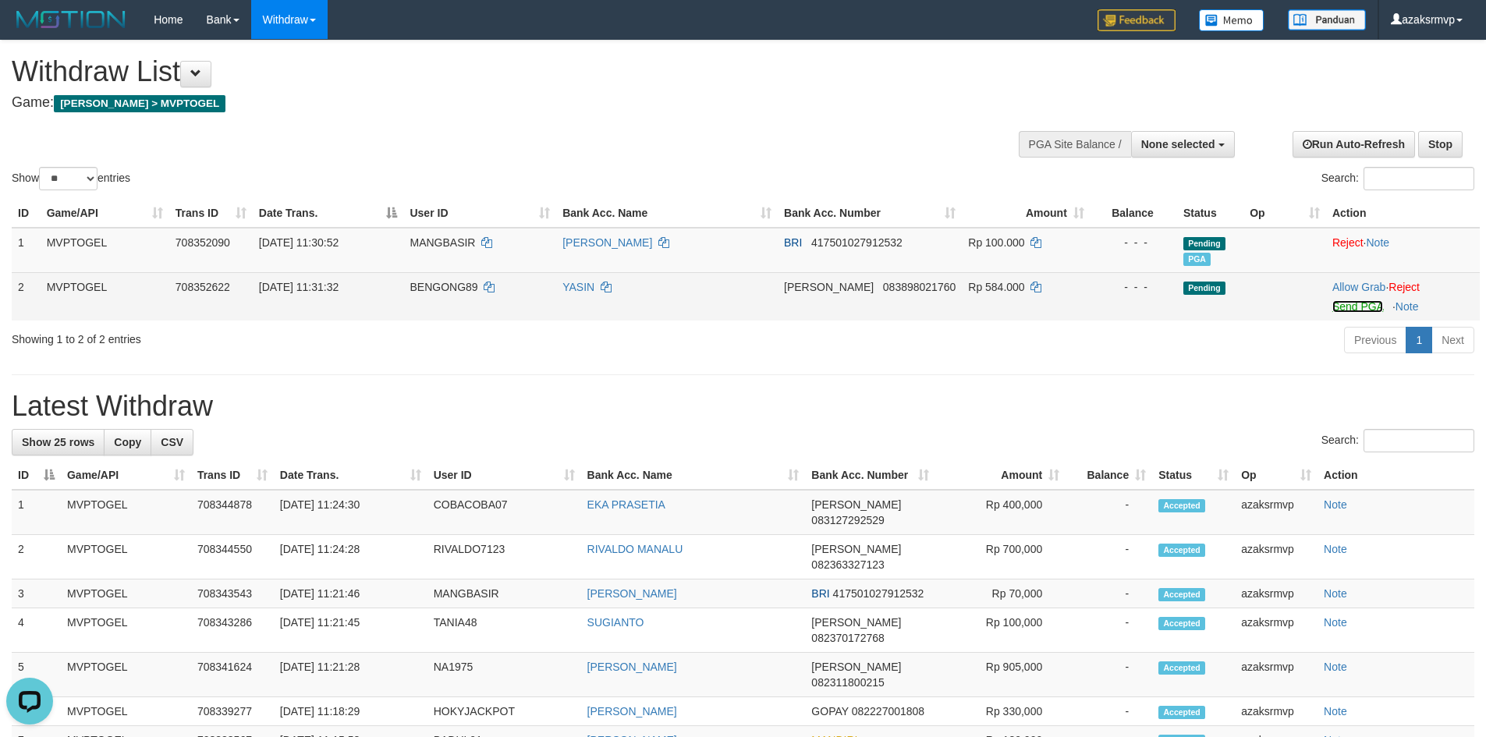
click at [1351, 311] on link "Send PGA" at bounding box center [1358, 306] width 51 height 12
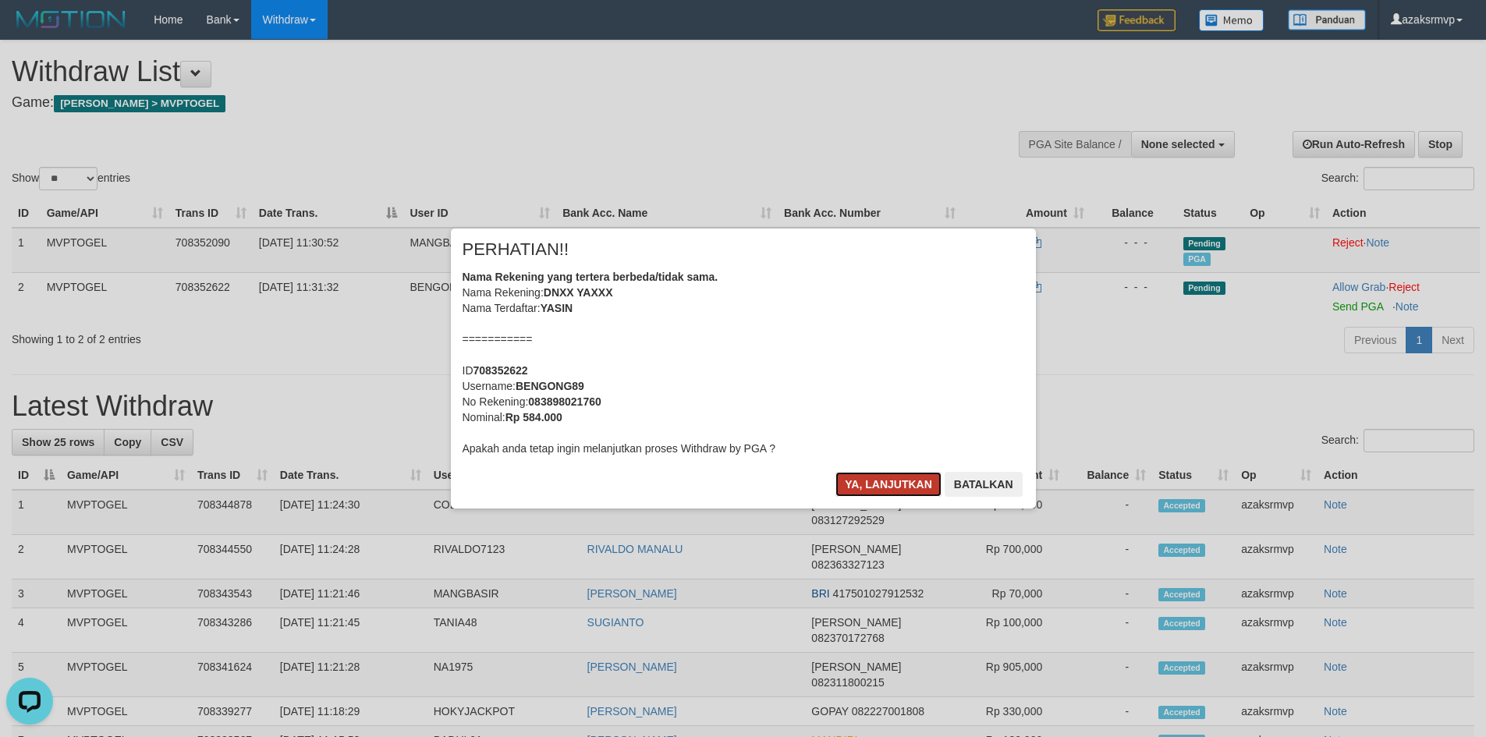
click at [874, 488] on button "Ya, lanjutkan" at bounding box center [889, 484] width 106 height 25
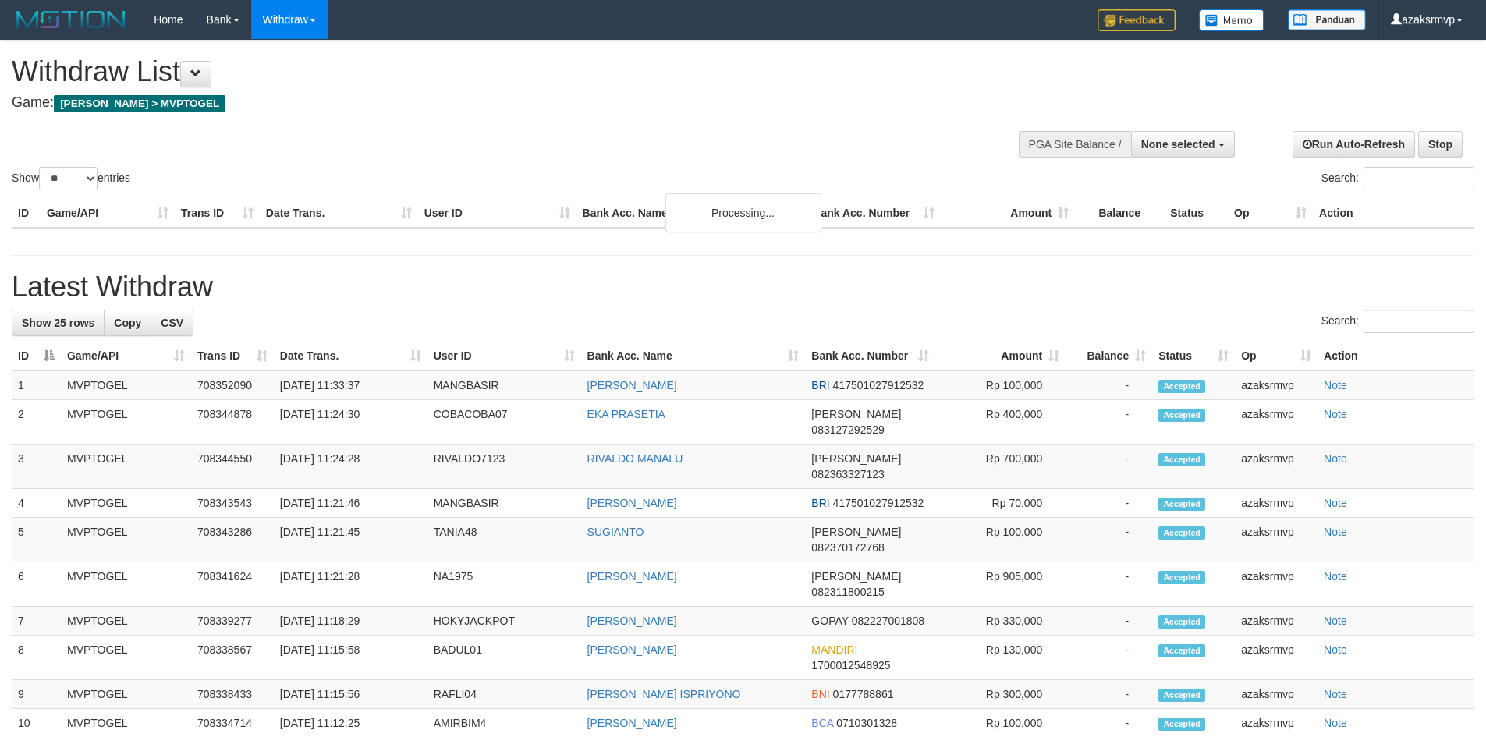
select select
select select "**"
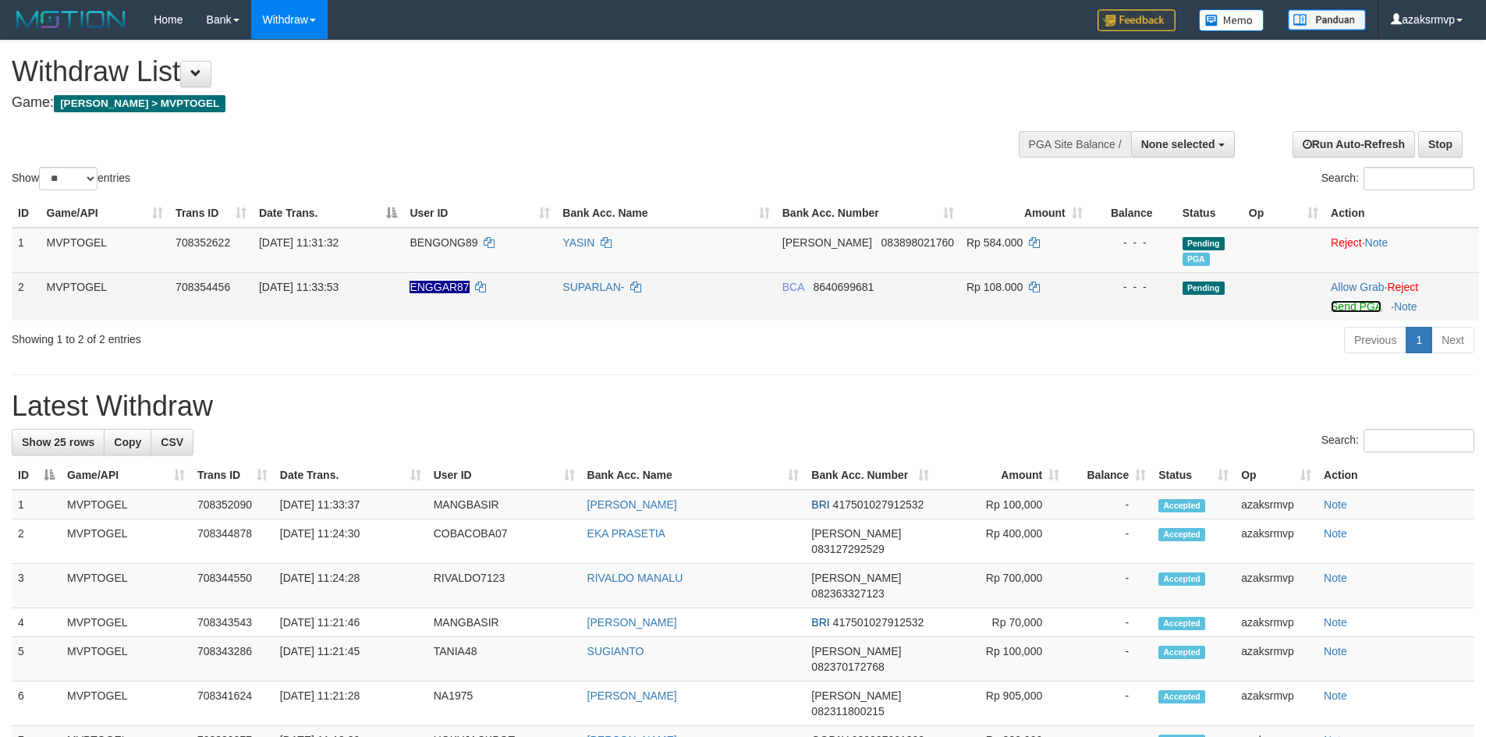
click at [1335, 305] on link "Send PGA" at bounding box center [1356, 306] width 51 height 12
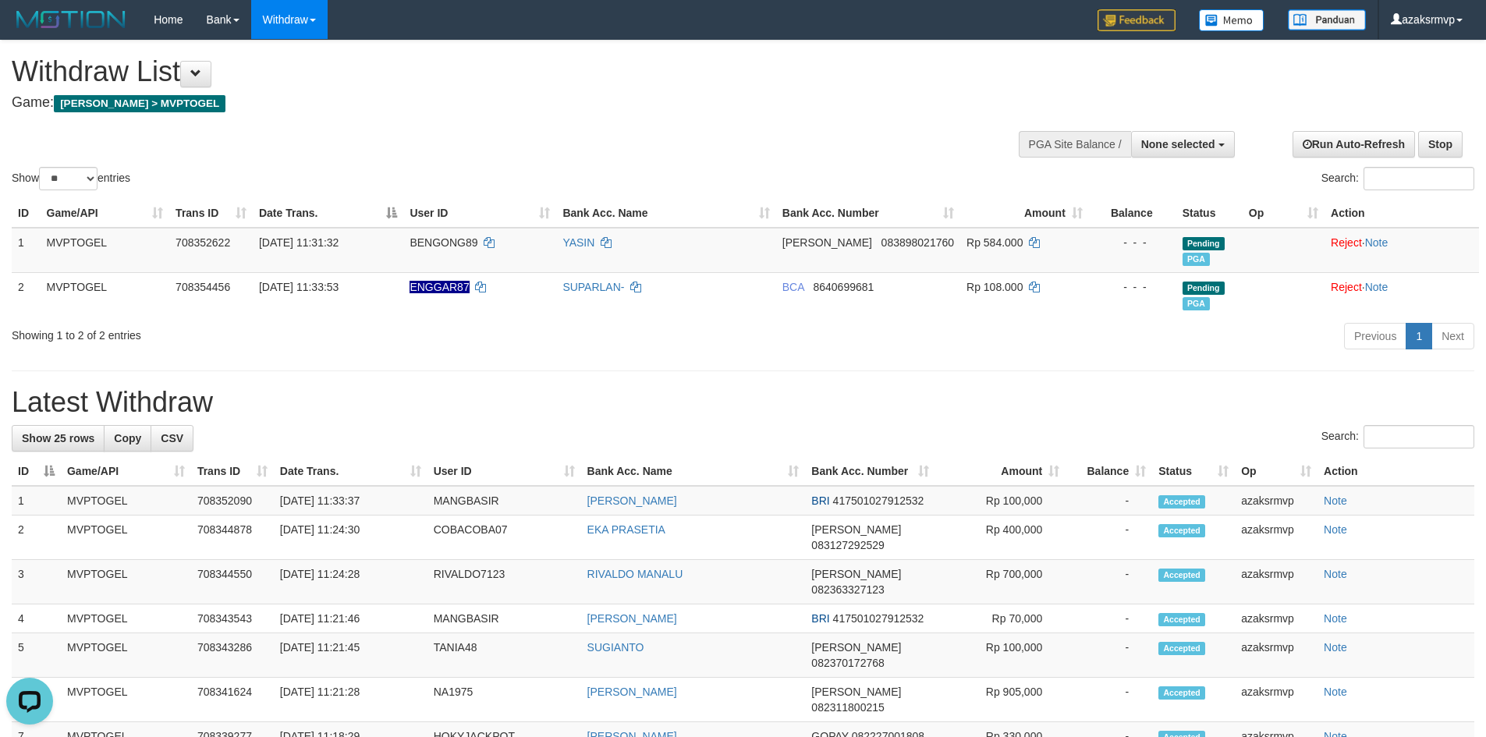
scroll to position [740, 0]
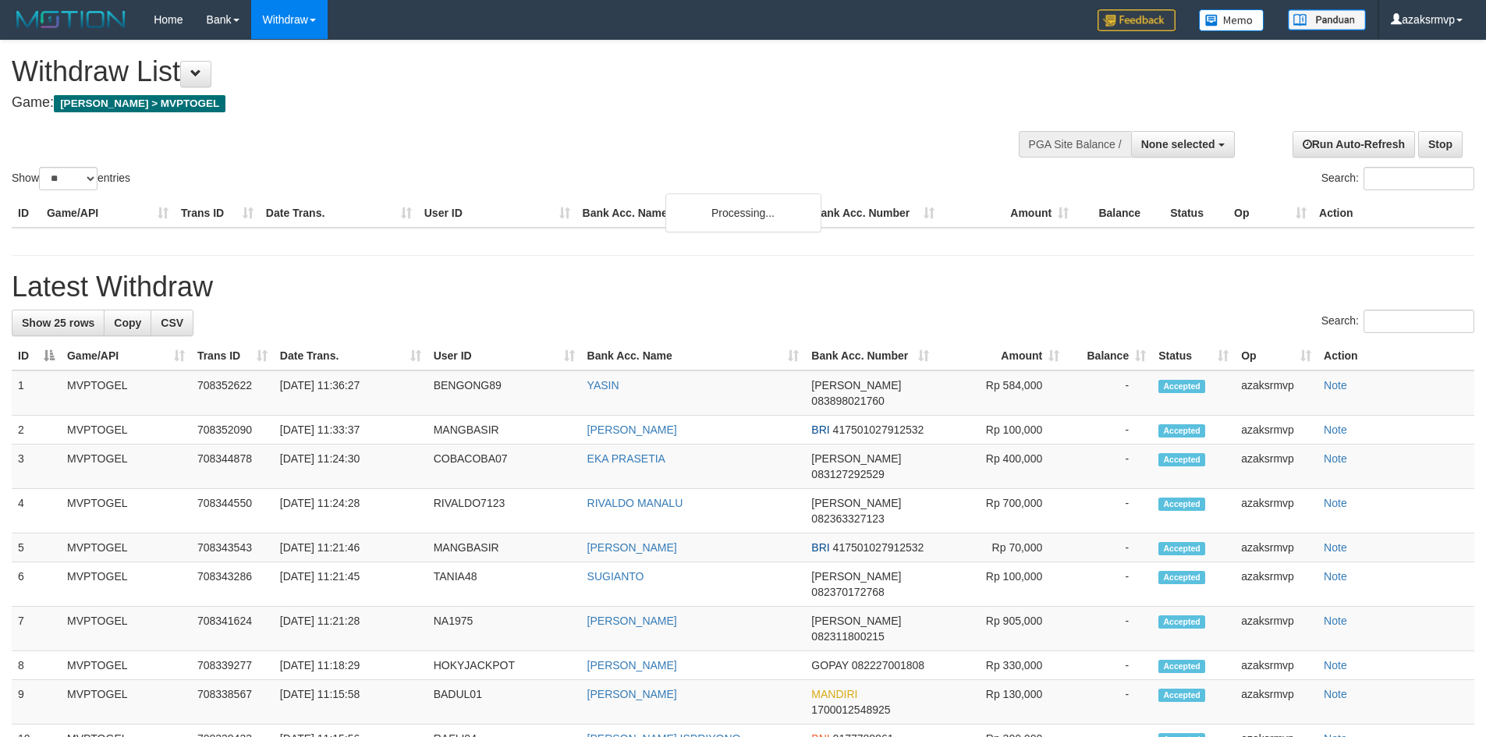
select select
select select "**"
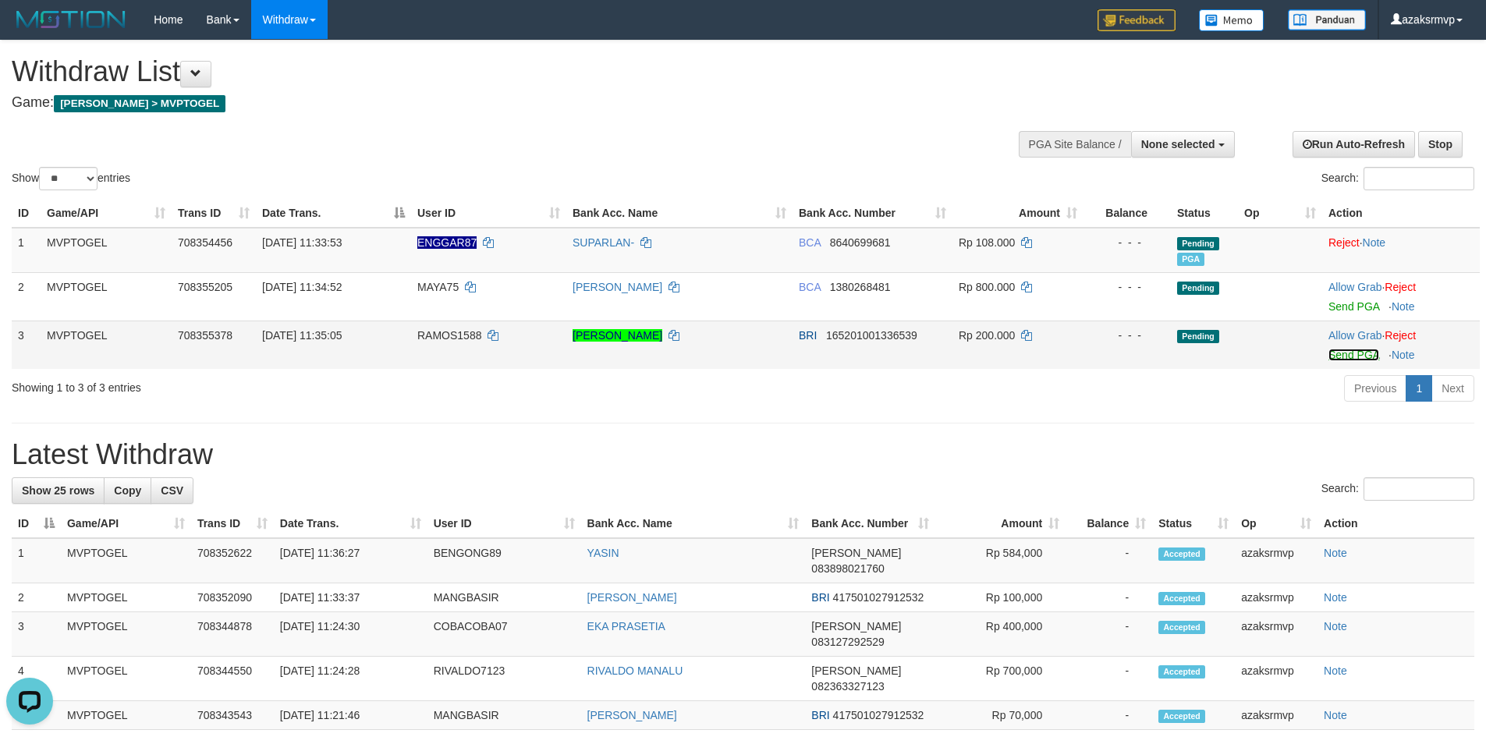
click at [1347, 355] on link "Send PGA" at bounding box center [1354, 355] width 51 height 12
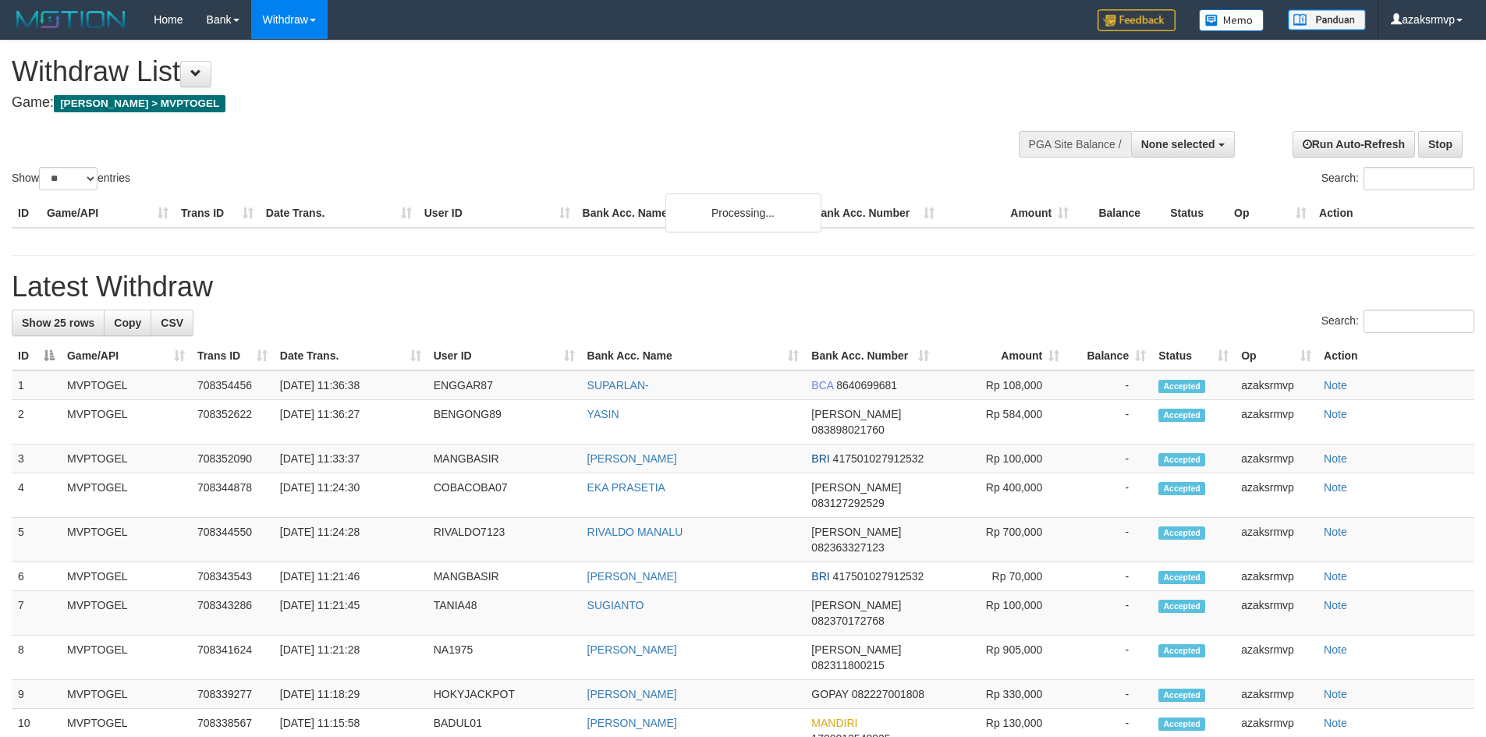
select select
select select "**"
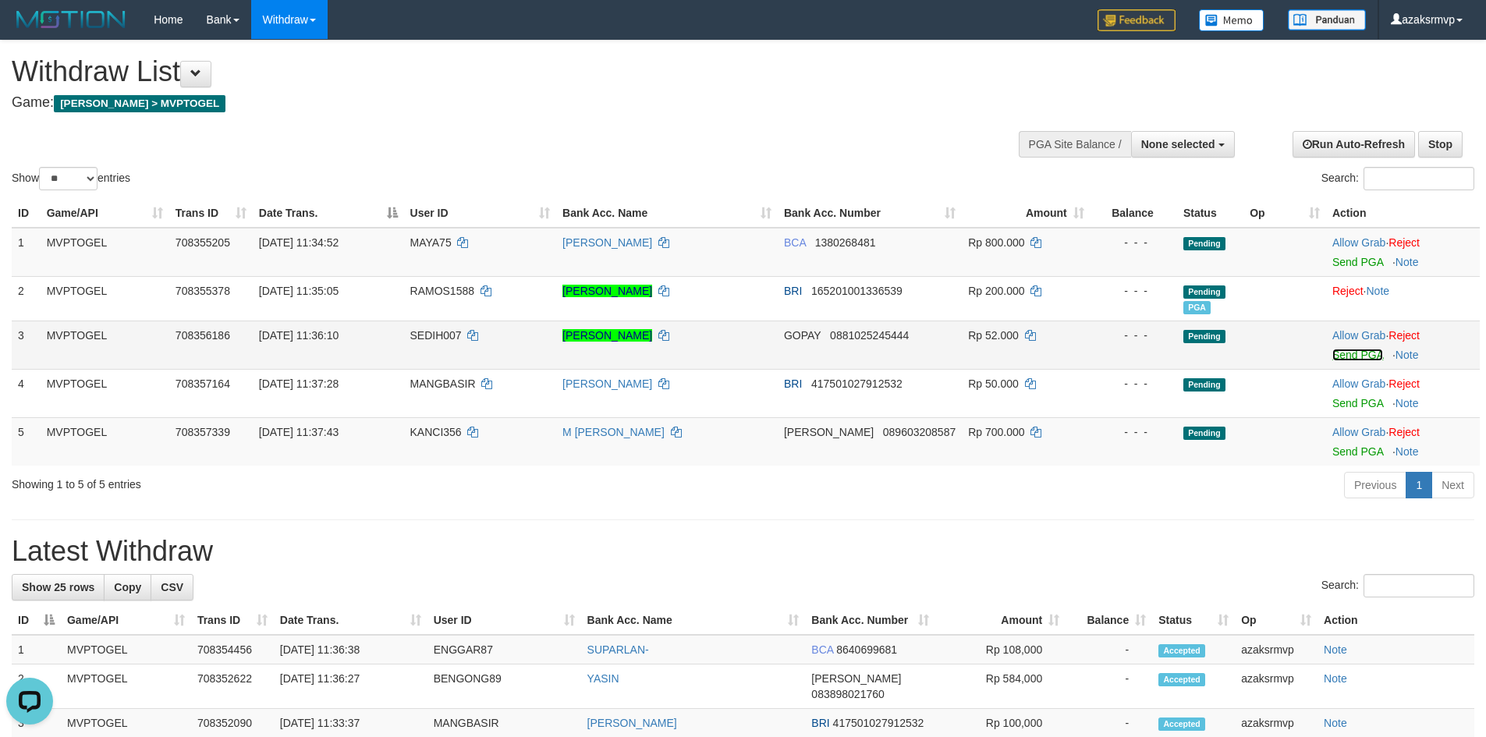
click at [1343, 358] on link "Send PGA" at bounding box center [1358, 355] width 51 height 12
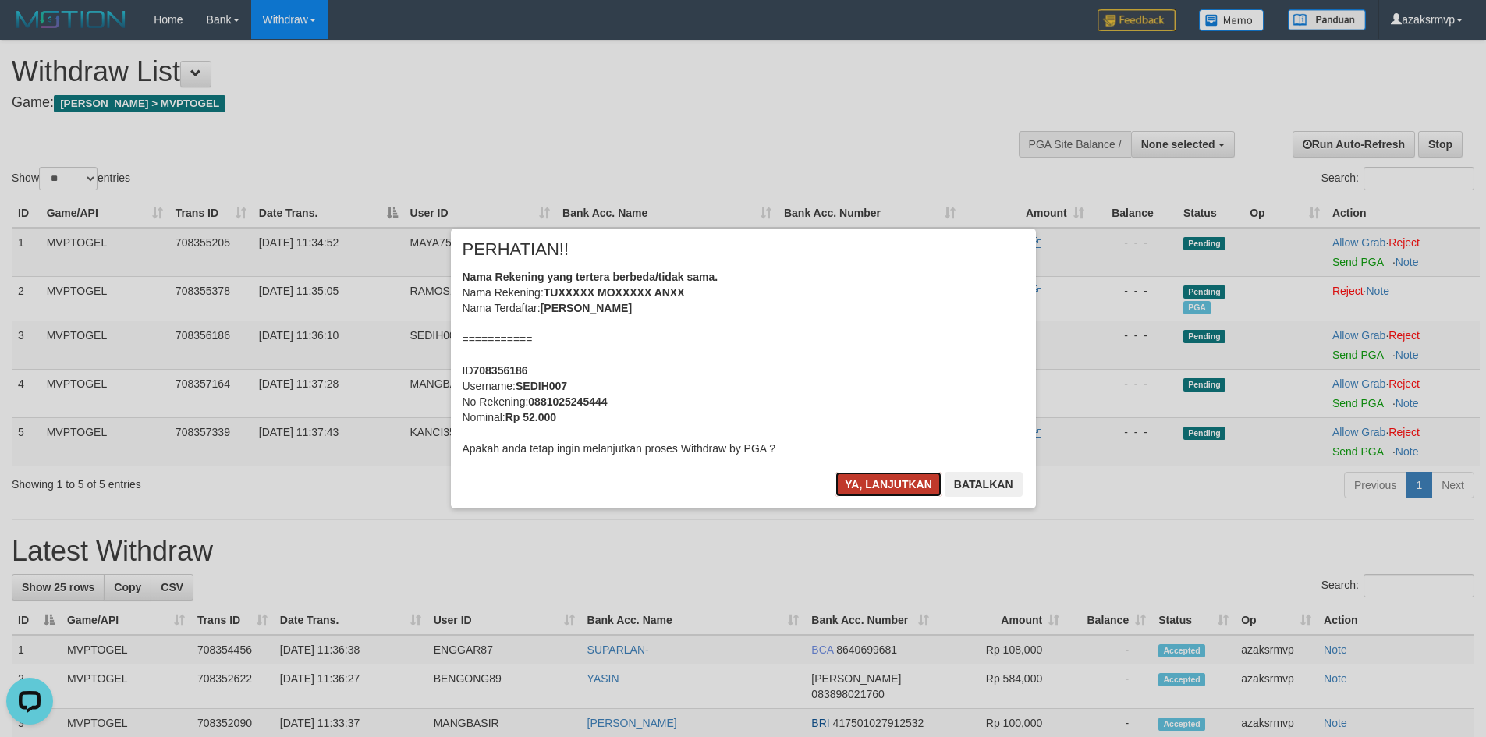
click at [896, 481] on button "Ya, lanjutkan" at bounding box center [889, 484] width 106 height 25
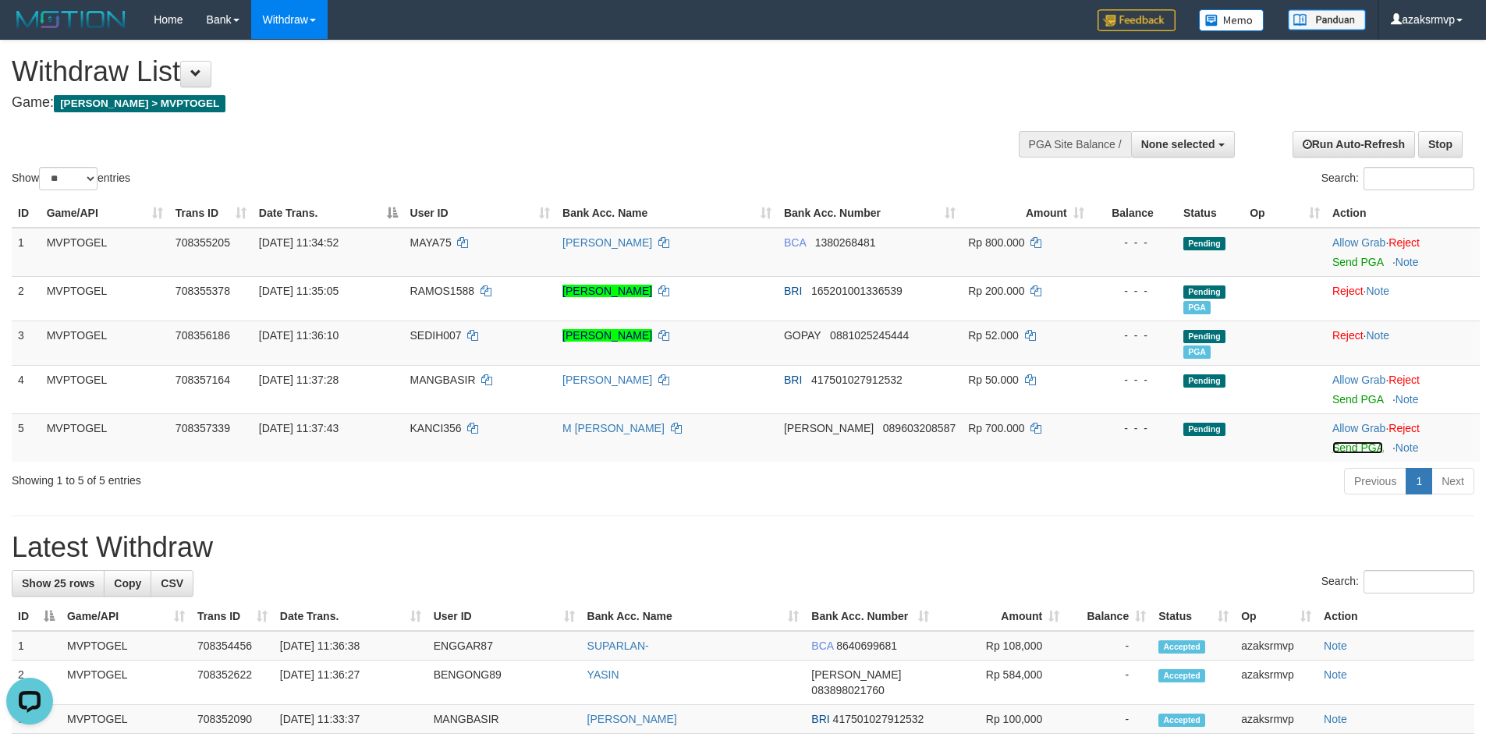
drag, startPoint x: 1344, startPoint y: 450, endPoint x: 823, endPoint y: 218, distance: 570.0
click at [1344, 449] on link "Send PGA" at bounding box center [1358, 448] width 51 height 12
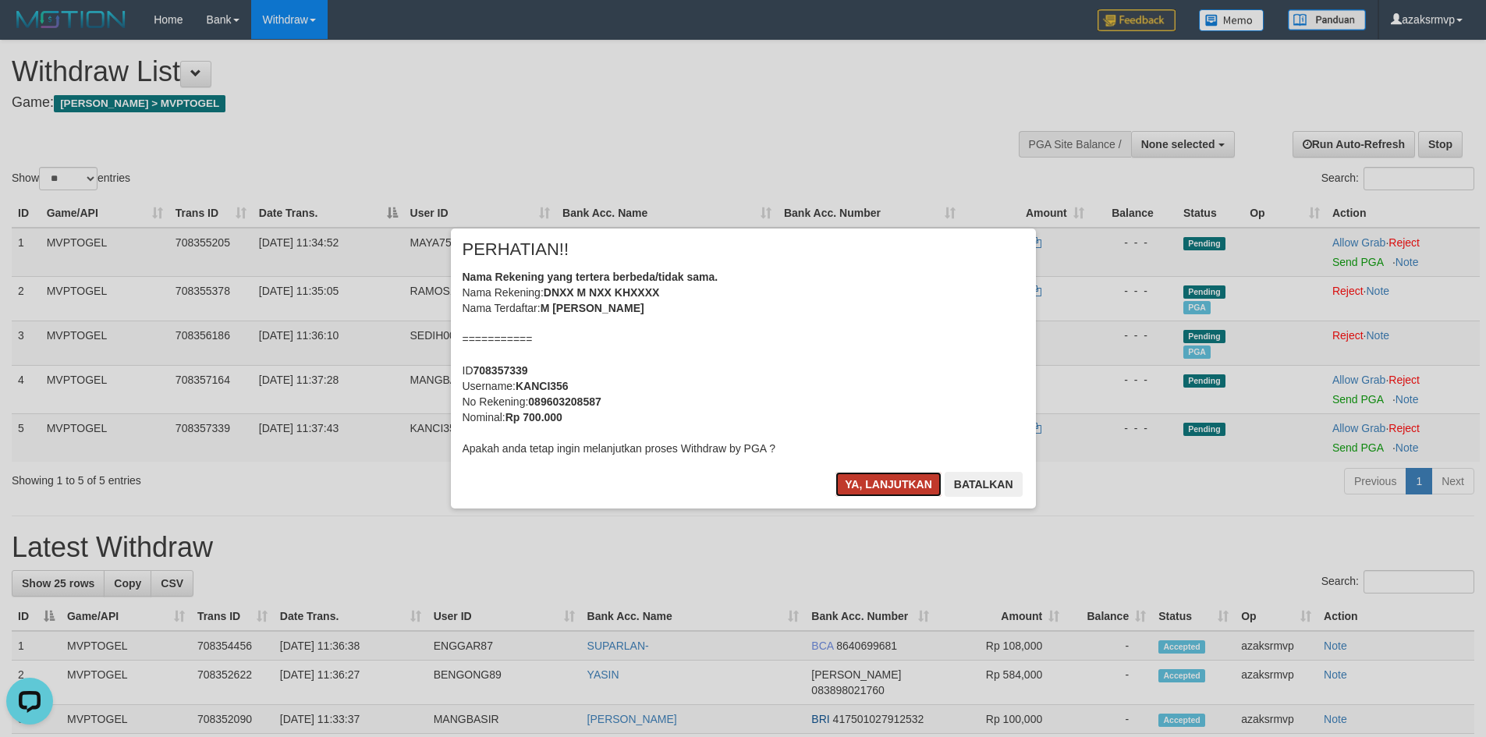
click at [871, 484] on button "Ya, lanjutkan" at bounding box center [889, 484] width 106 height 25
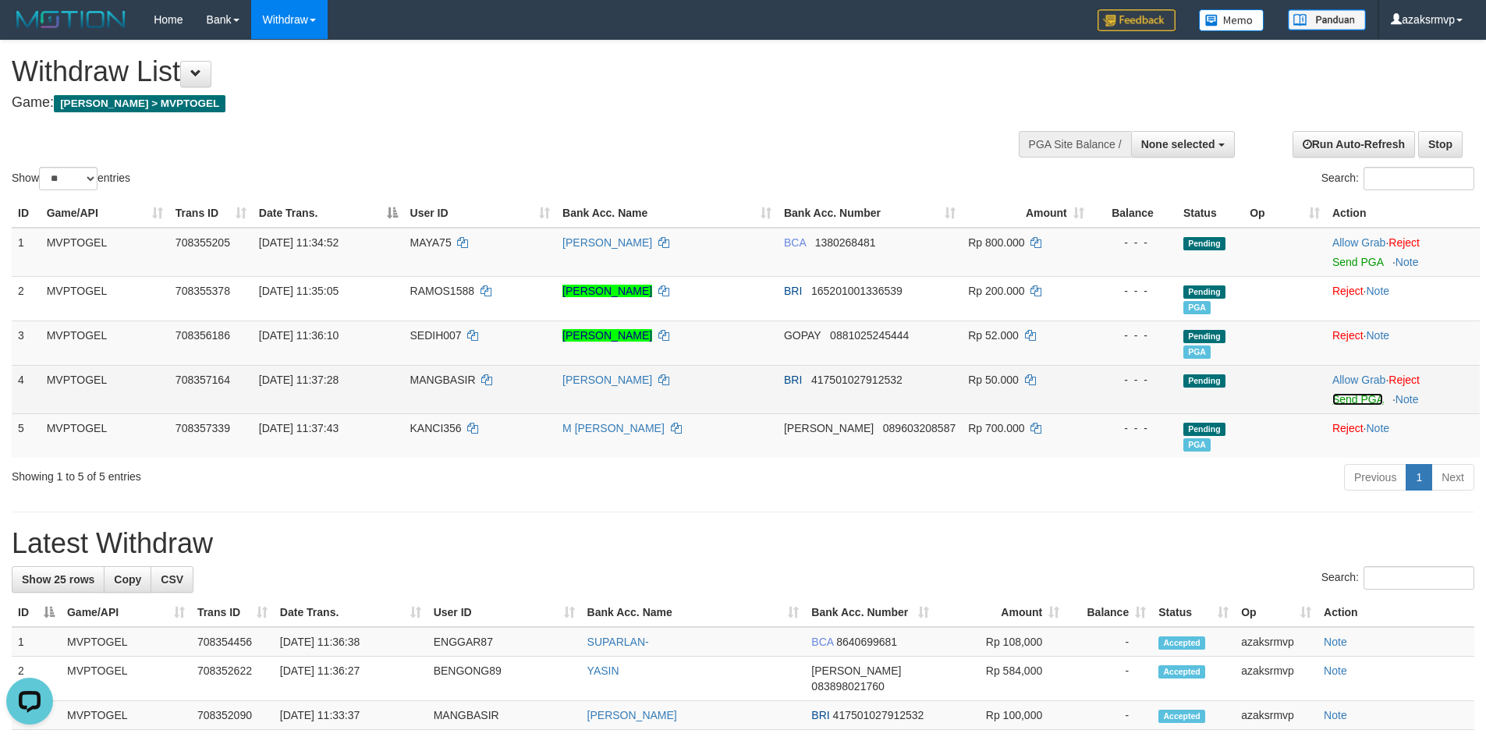
click at [1366, 396] on link "Send PGA" at bounding box center [1358, 399] width 51 height 12
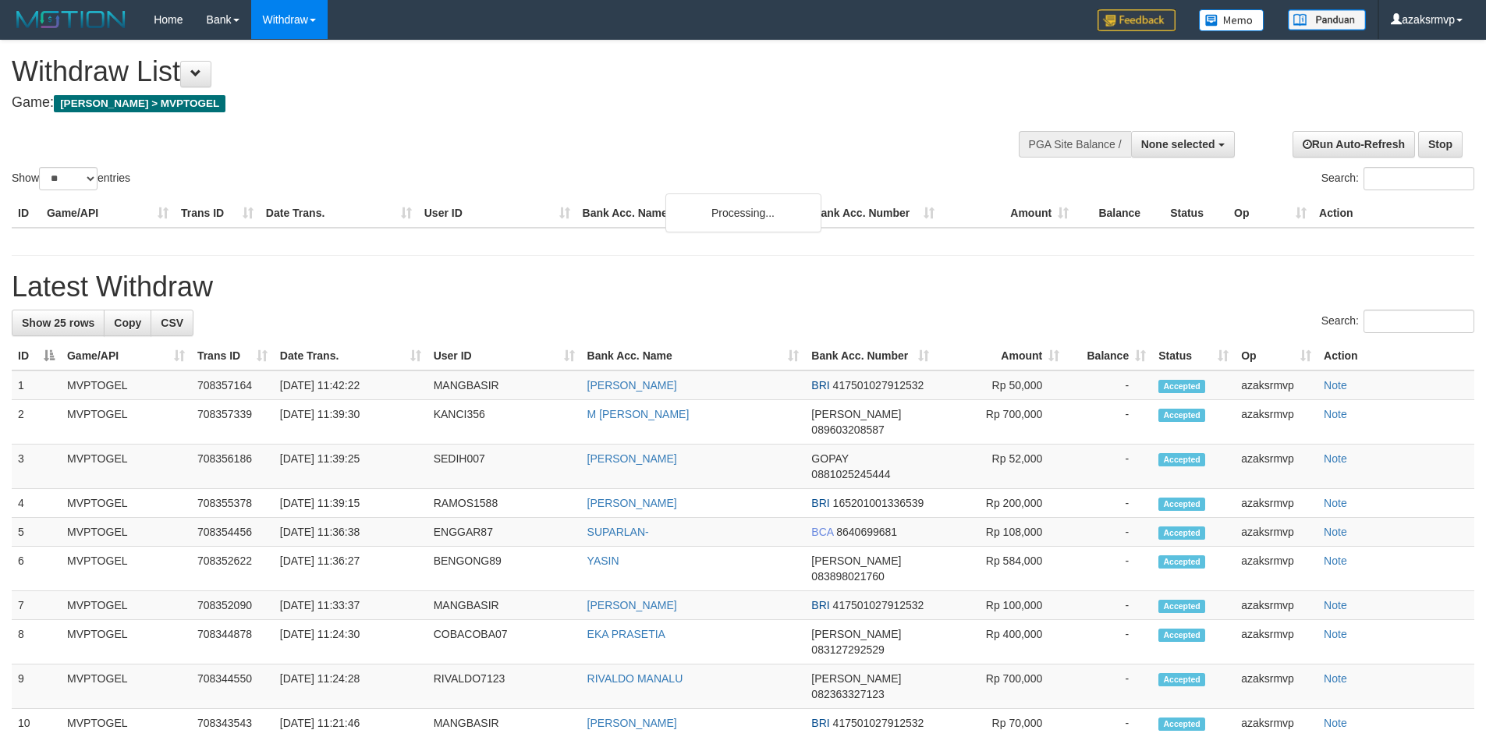
select select
select select "**"
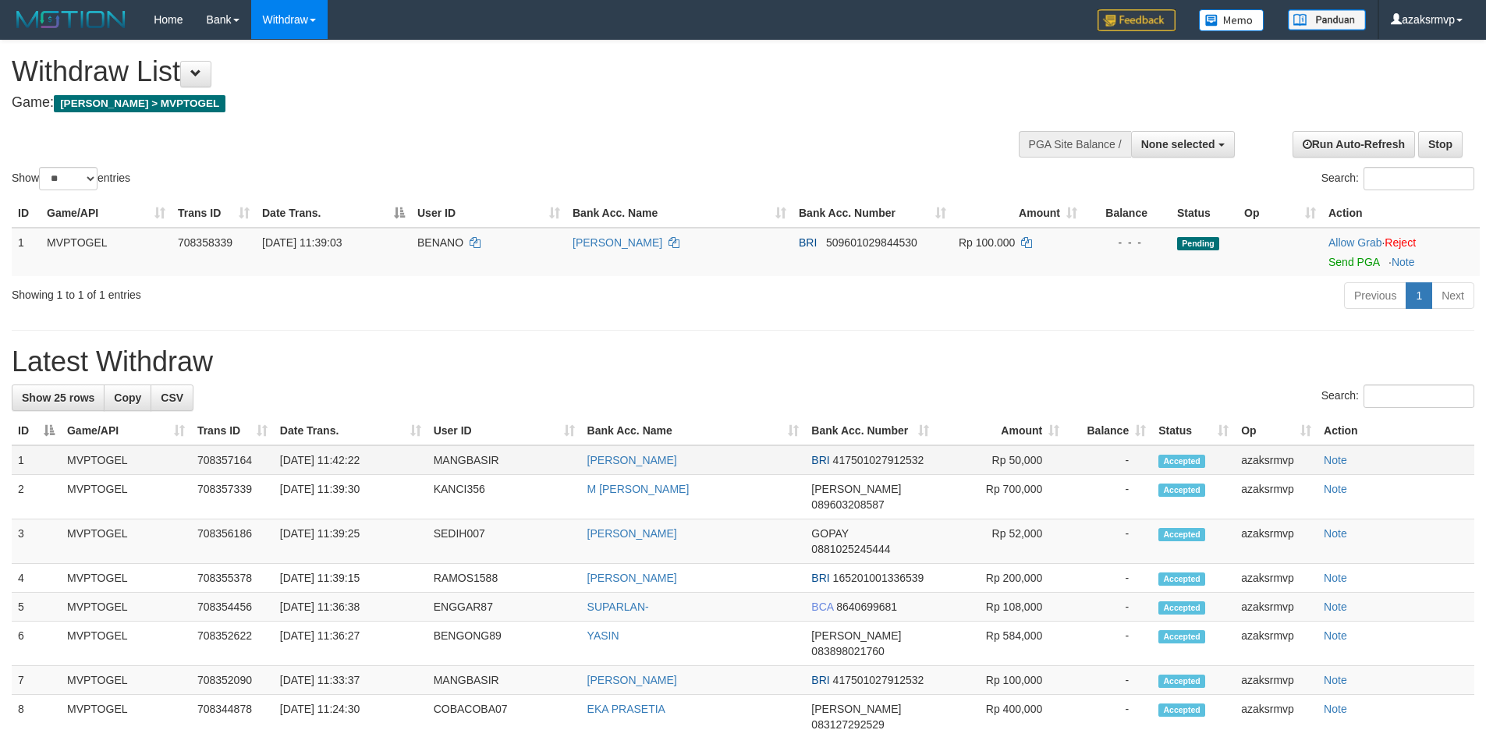
drag, startPoint x: 335, startPoint y: 460, endPoint x: 390, endPoint y: 460, distance: 55.4
click at [390, 460] on td "[DATE] 11:42:22" at bounding box center [351, 461] width 154 height 30
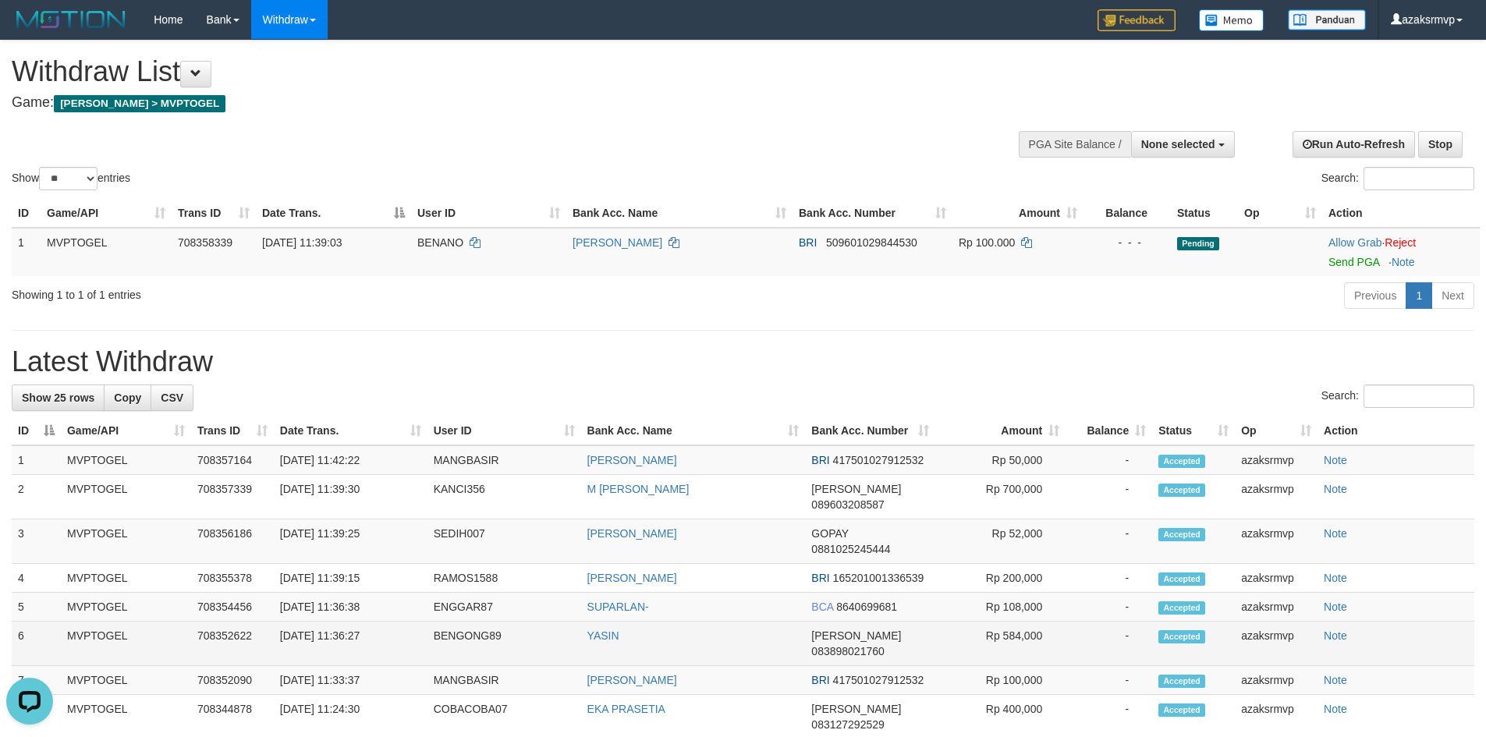
copy td "11:36:27"
drag, startPoint x: 338, startPoint y: 621, endPoint x: 389, endPoint y: 626, distance: 50.9
click at [389, 626] on td "[DATE] 11:36:27" at bounding box center [351, 644] width 154 height 44
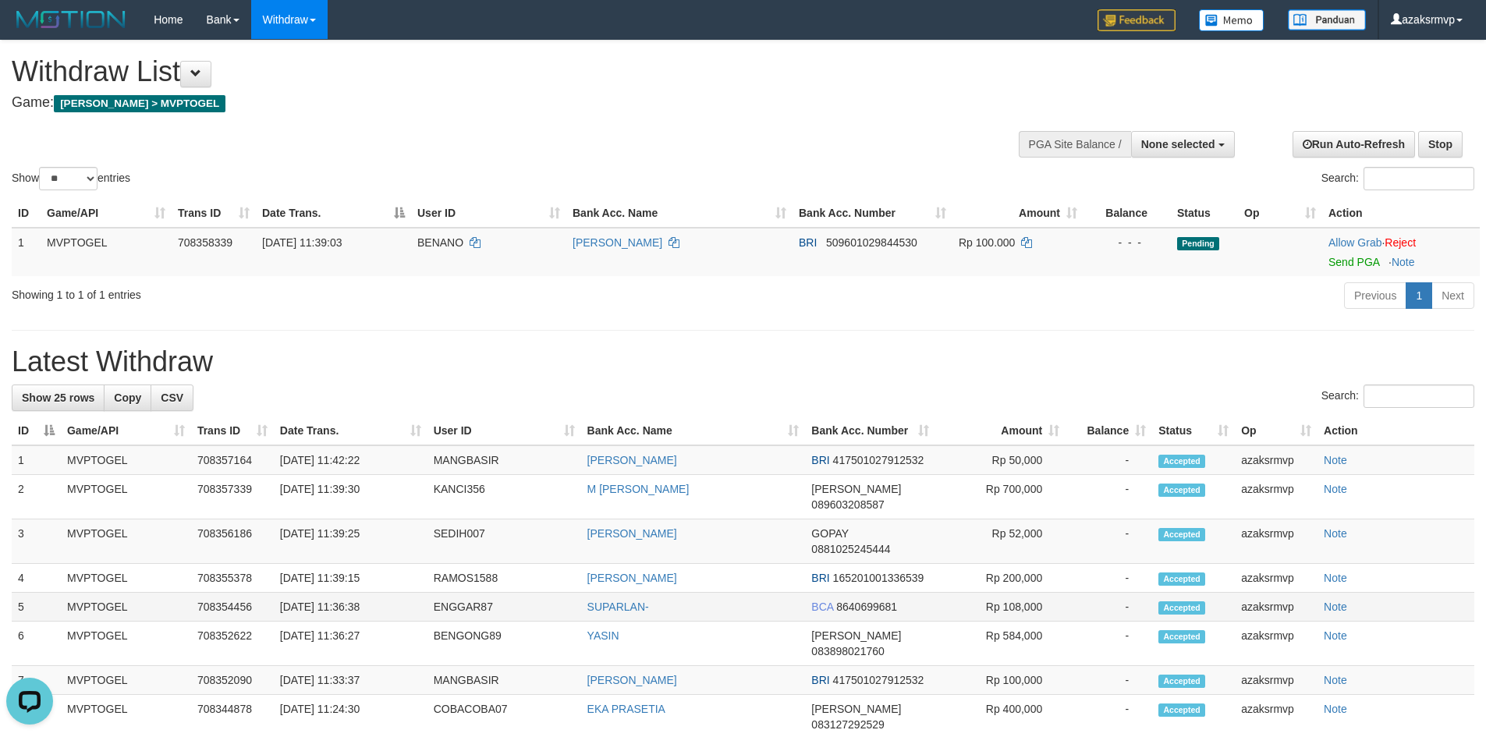
copy td "11:36:38"
drag, startPoint x: 339, startPoint y: 588, endPoint x: 392, endPoint y: 591, distance: 52.4
click at [380, 593] on td "[DATE] 11:36:38" at bounding box center [351, 607] width 154 height 29
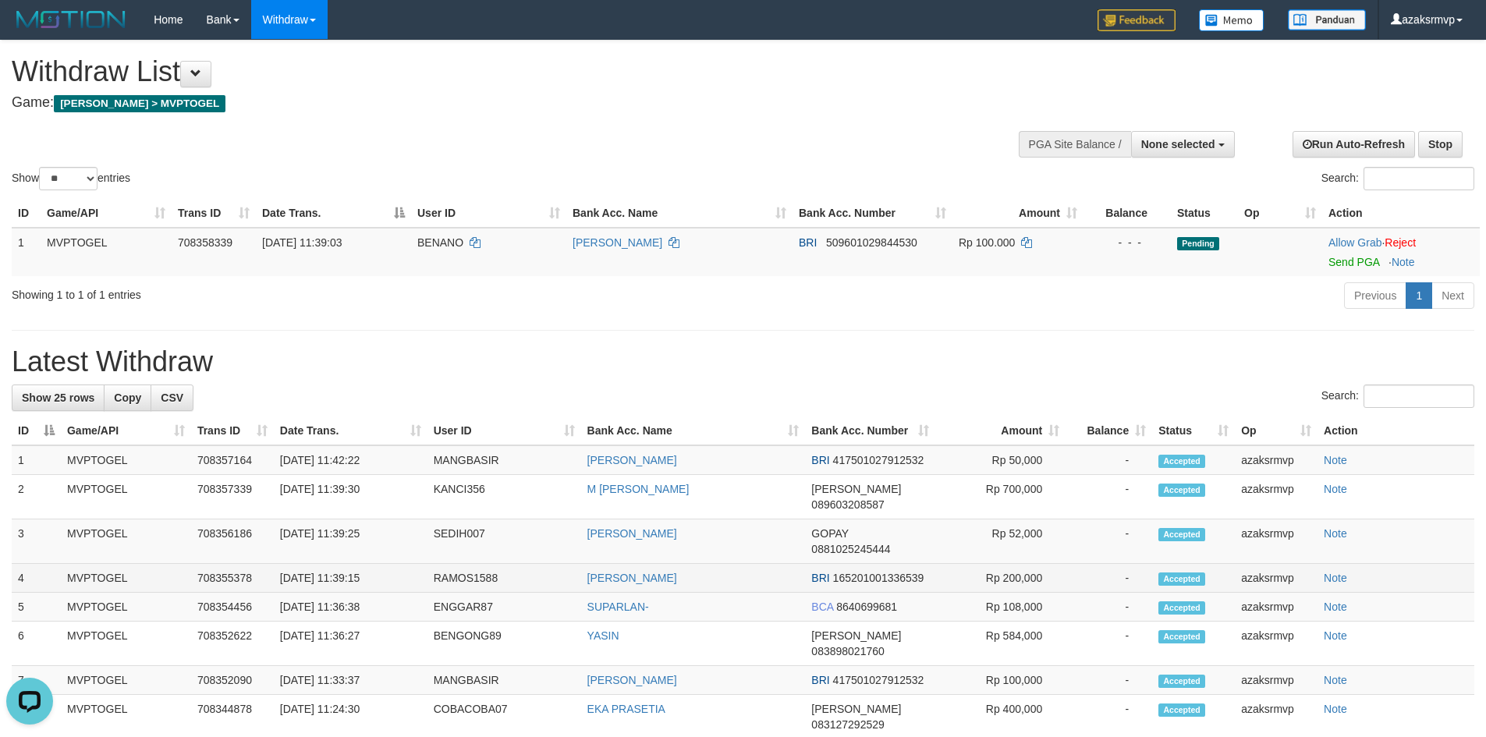
copy td "11:39:1"
drag, startPoint x: 336, startPoint y: 561, endPoint x: 377, endPoint y: 563, distance: 40.6
click at [377, 564] on td "[DATE] 11:39:15" at bounding box center [351, 578] width 154 height 29
drag, startPoint x: 339, startPoint y: 516, endPoint x: 399, endPoint y: 521, distance: 60.3
click at [399, 521] on td "31/08/2025 11:39:25" at bounding box center [351, 542] width 154 height 44
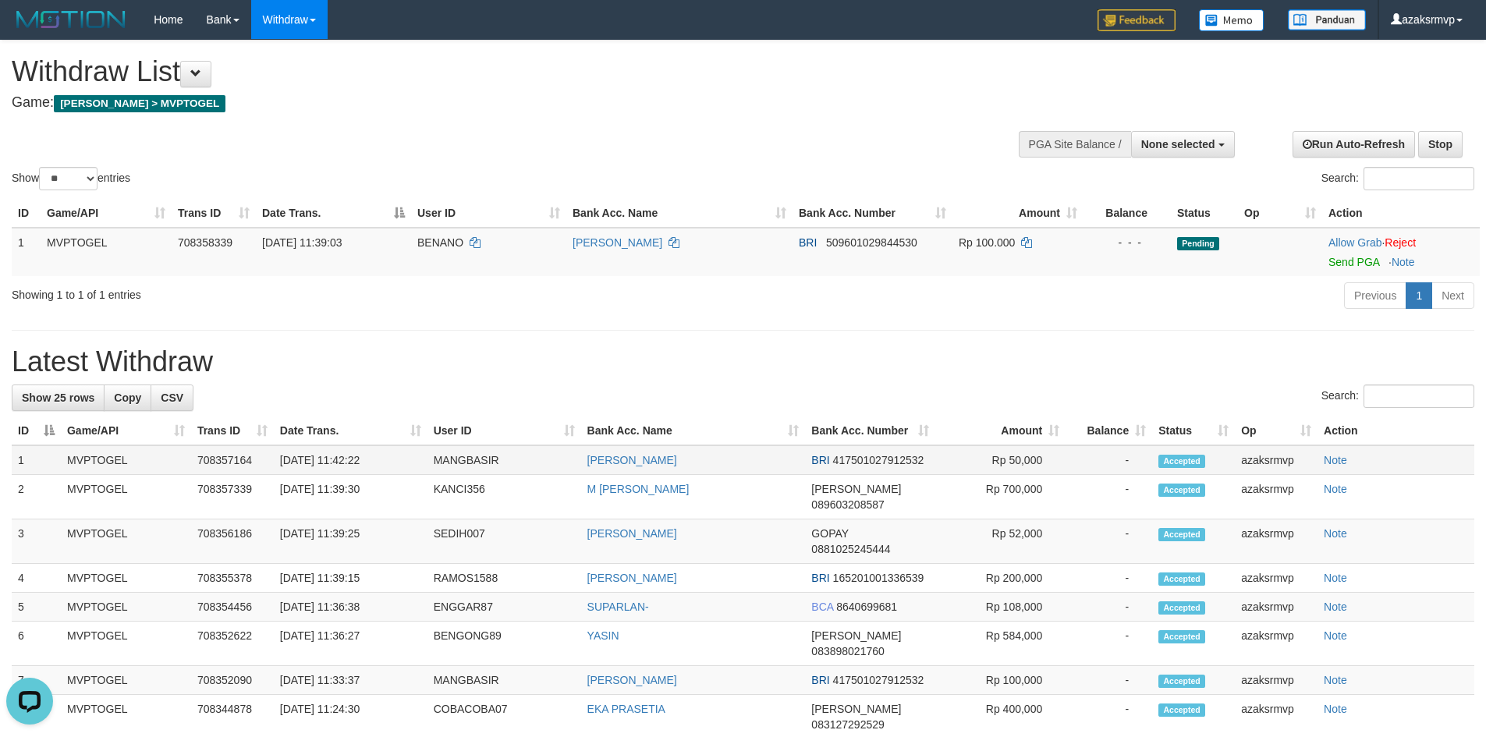
copy td "11:42:22"
drag, startPoint x: 336, startPoint y: 463, endPoint x: 410, endPoint y: 463, distance: 73.3
click at [410, 463] on td "[DATE] 11:42:22" at bounding box center [351, 461] width 154 height 30
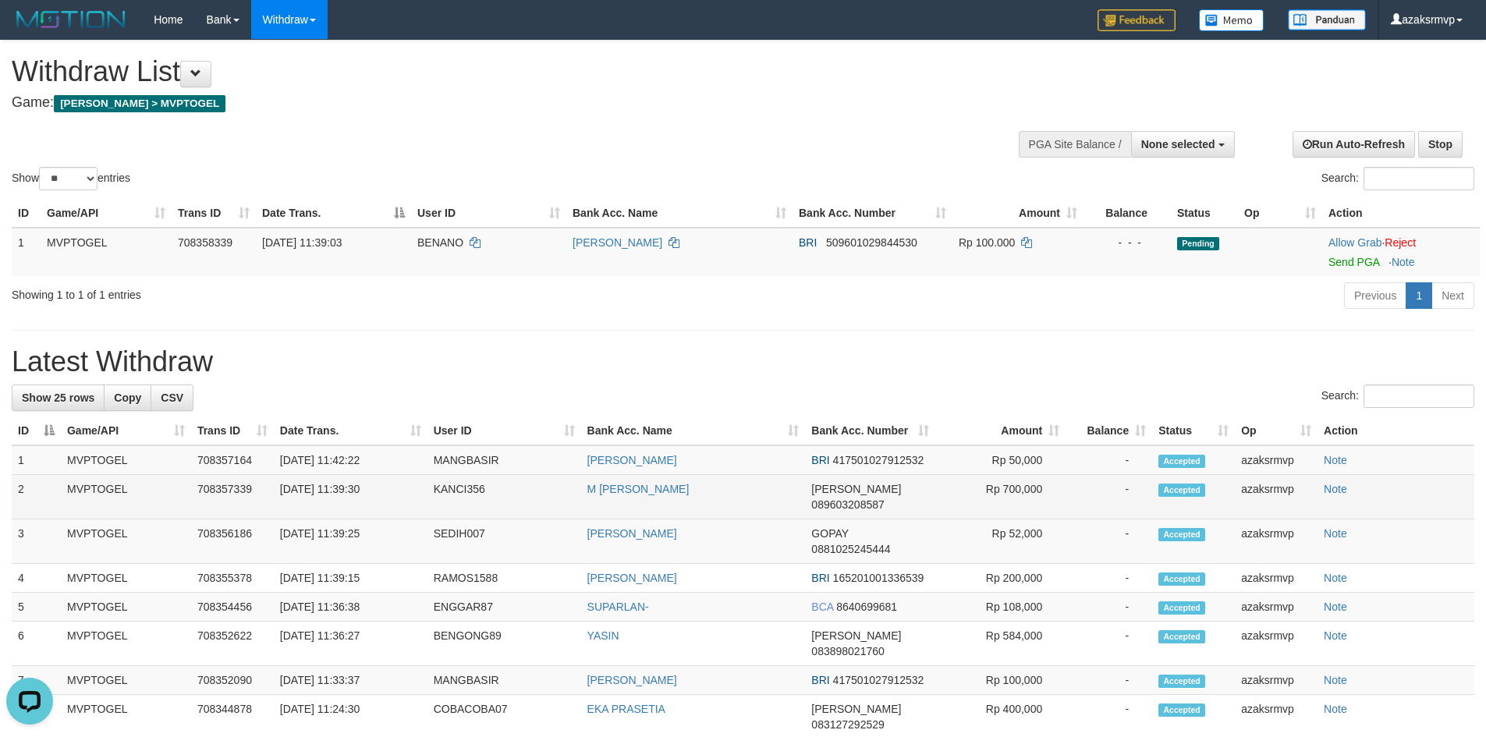
copy td "11:39:30"
drag, startPoint x: 339, startPoint y: 485, endPoint x: 397, endPoint y: 488, distance: 58.6
click at [397, 488] on td "[DATE] 11:39:30" at bounding box center [351, 497] width 154 height 44
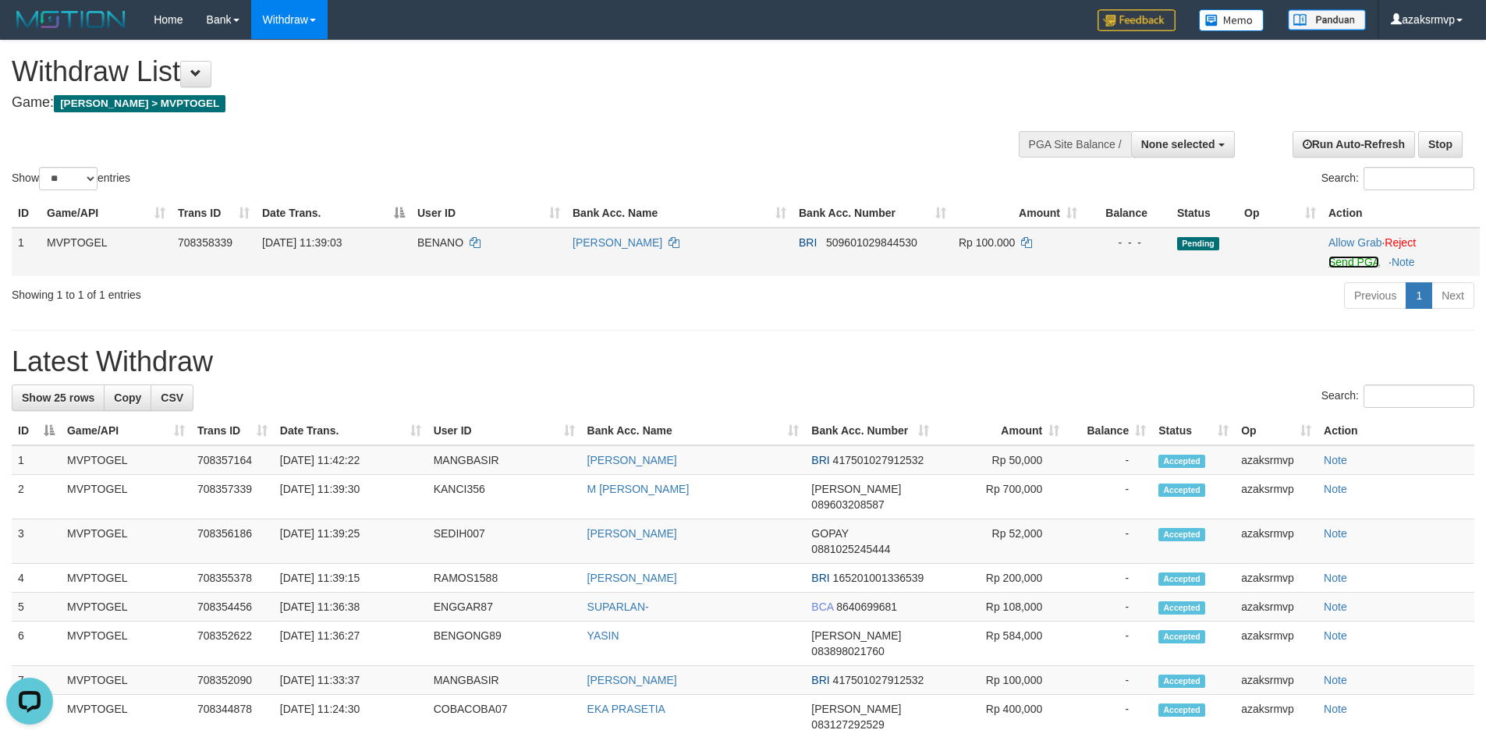
click at [1364, 261] on link "Send PGA" at bounding box center [1354, 262] width 51 height 12
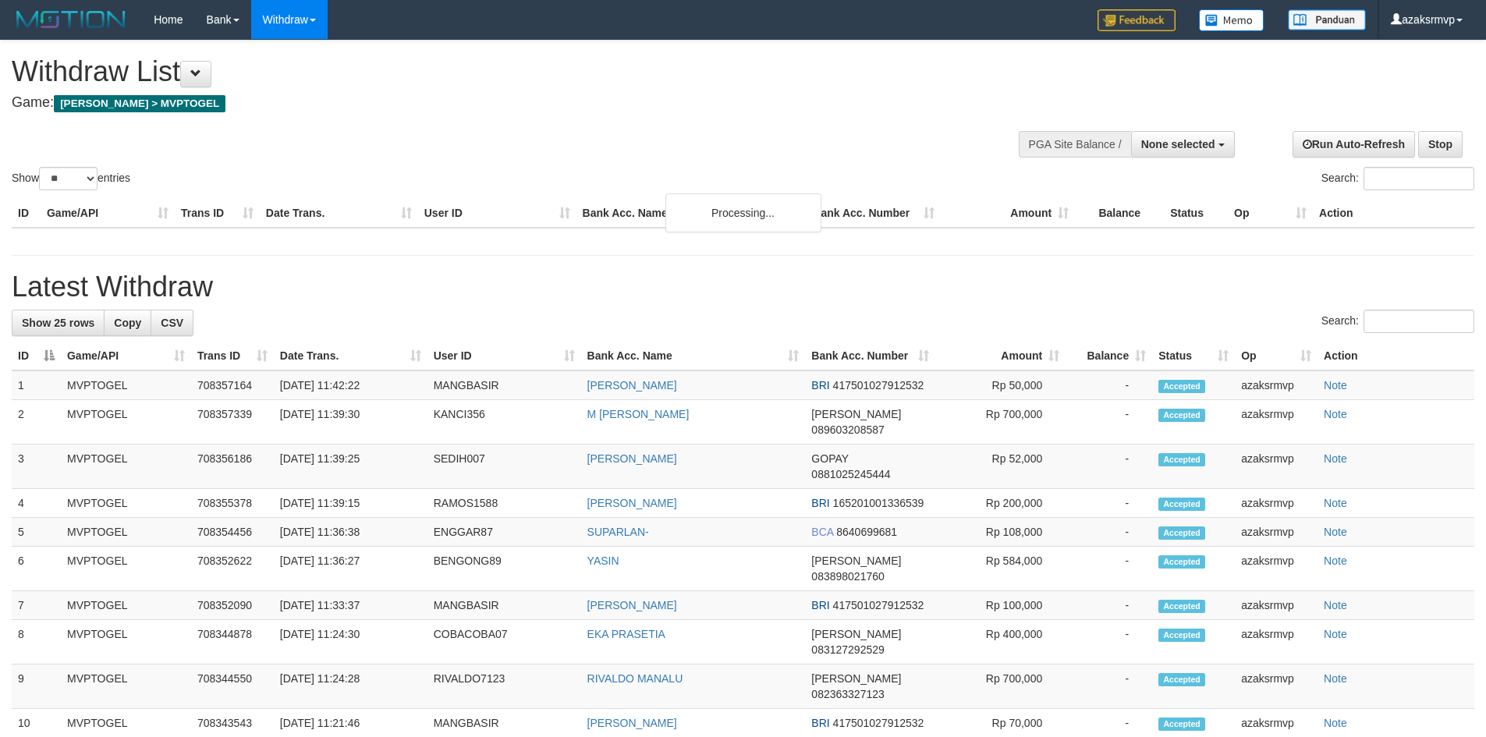
select select
select select "**"
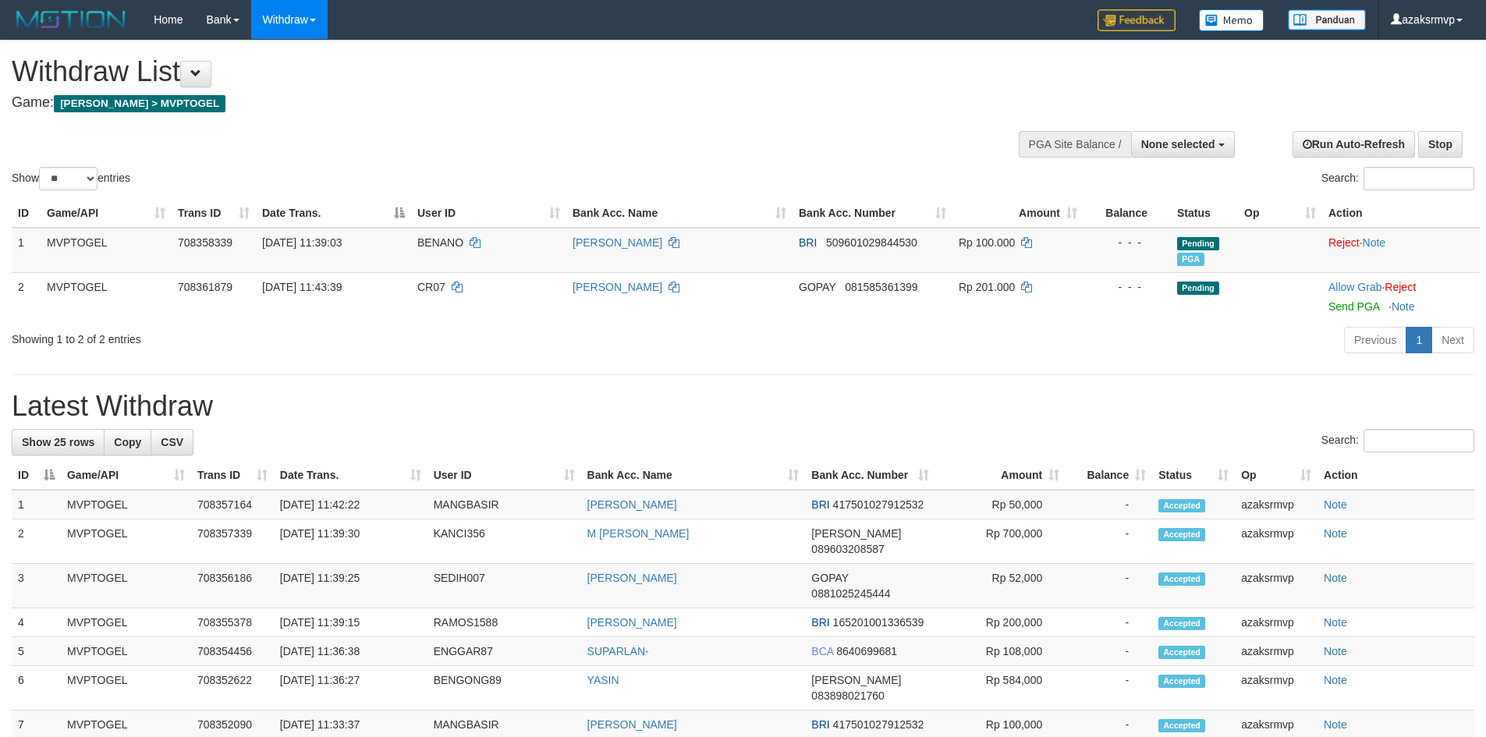
scroll to position [48, 0]
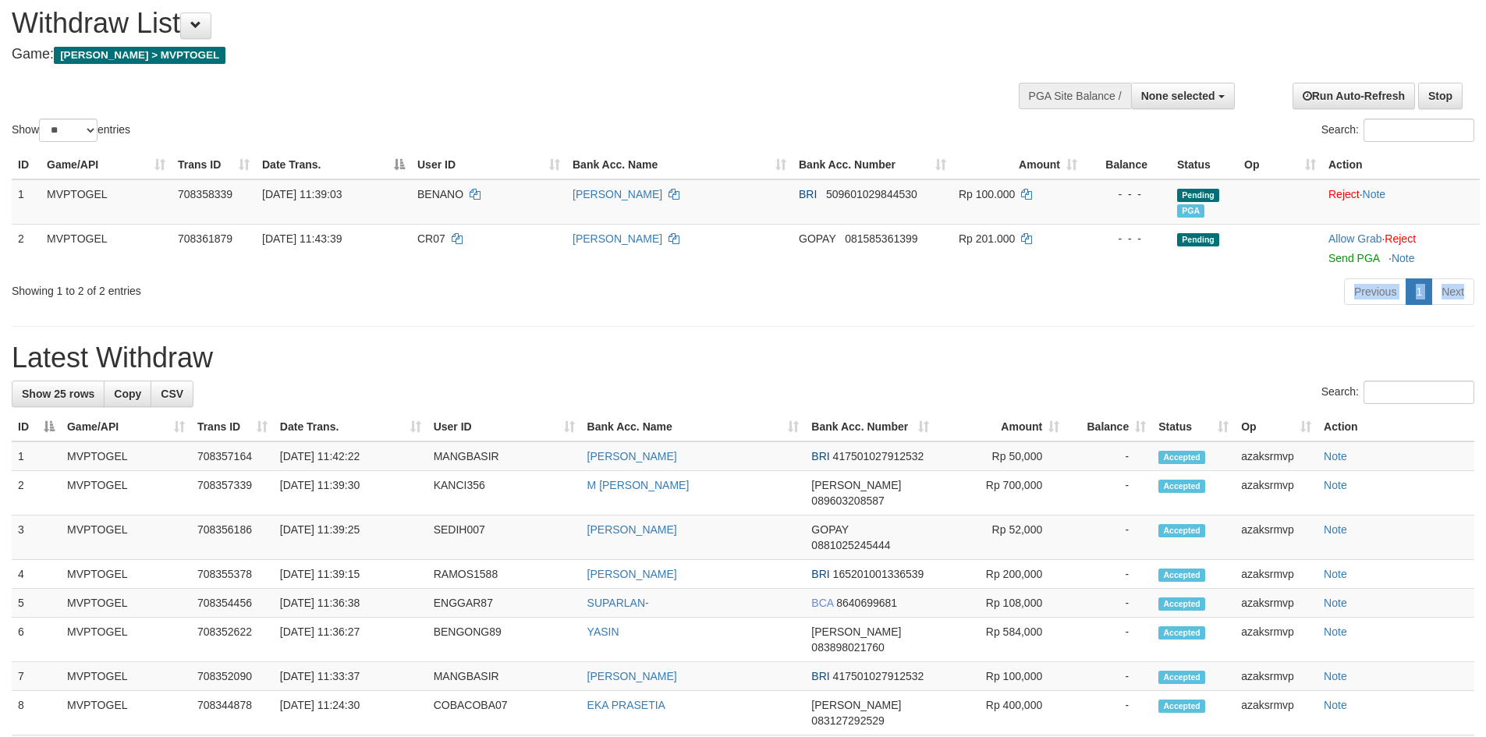
drag, startPoint x: 1345, startPoint y: 309, endPoint x: 1303, endPoint y: 277, distance: 52.9
click at [1309, 282] on div "Previous 1 Next" at bounding box center [1053, 294] width 844 height 34
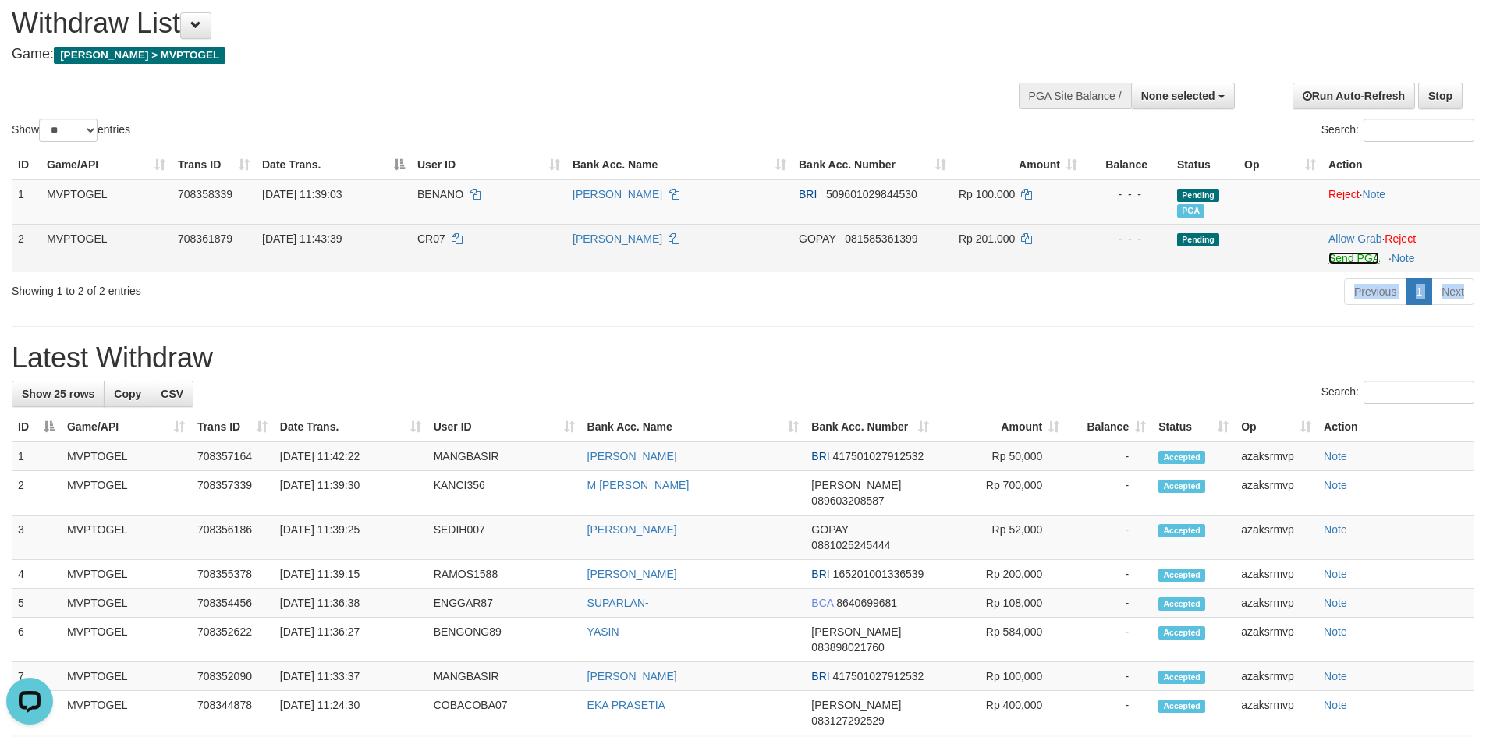
scroll to position [0, 0]
click at [1348, 253] on link "Send PGA" at bounding box center [1354, 258] width 51 height 12
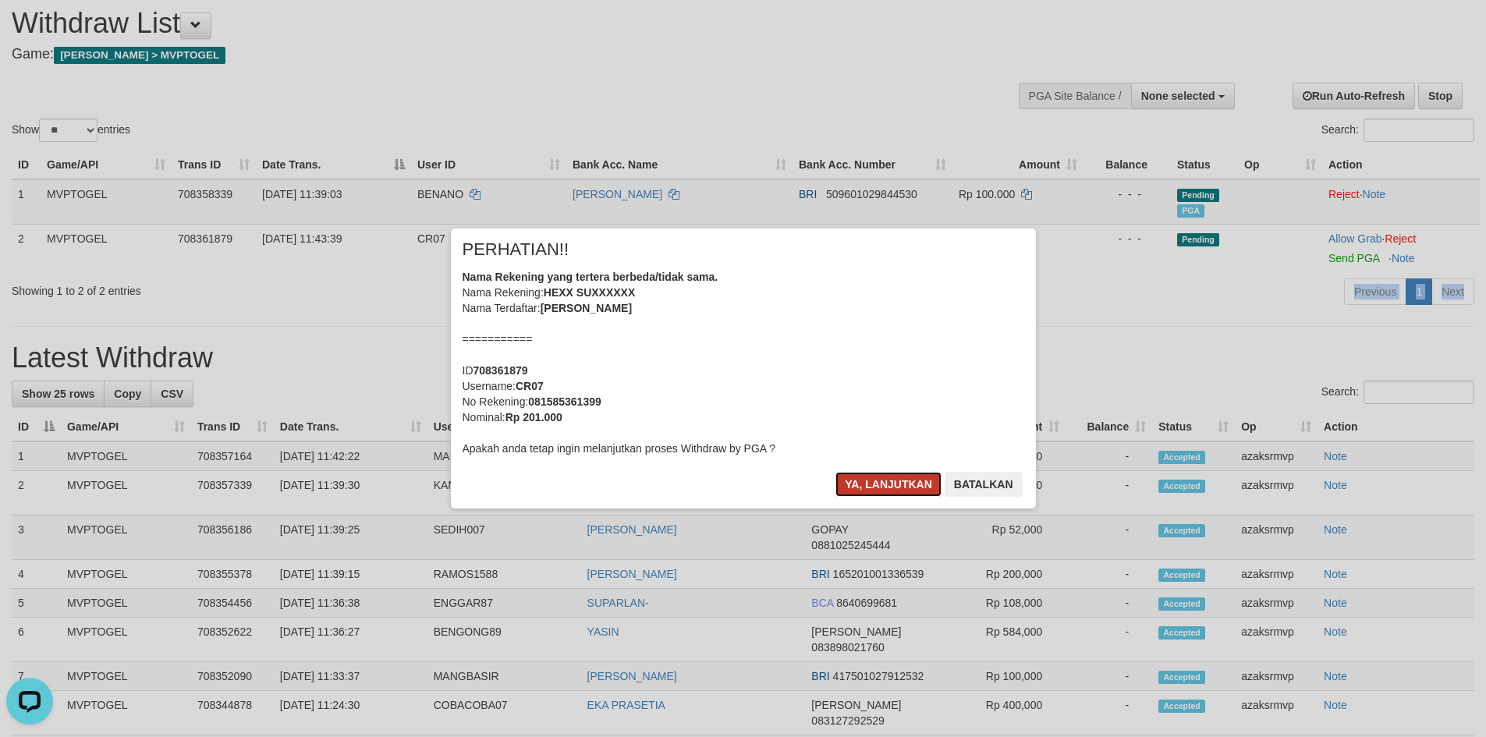
click at [862, 487] on button "Ya, lanjutkan" at bounding box center [889, 484] width 106 height 25
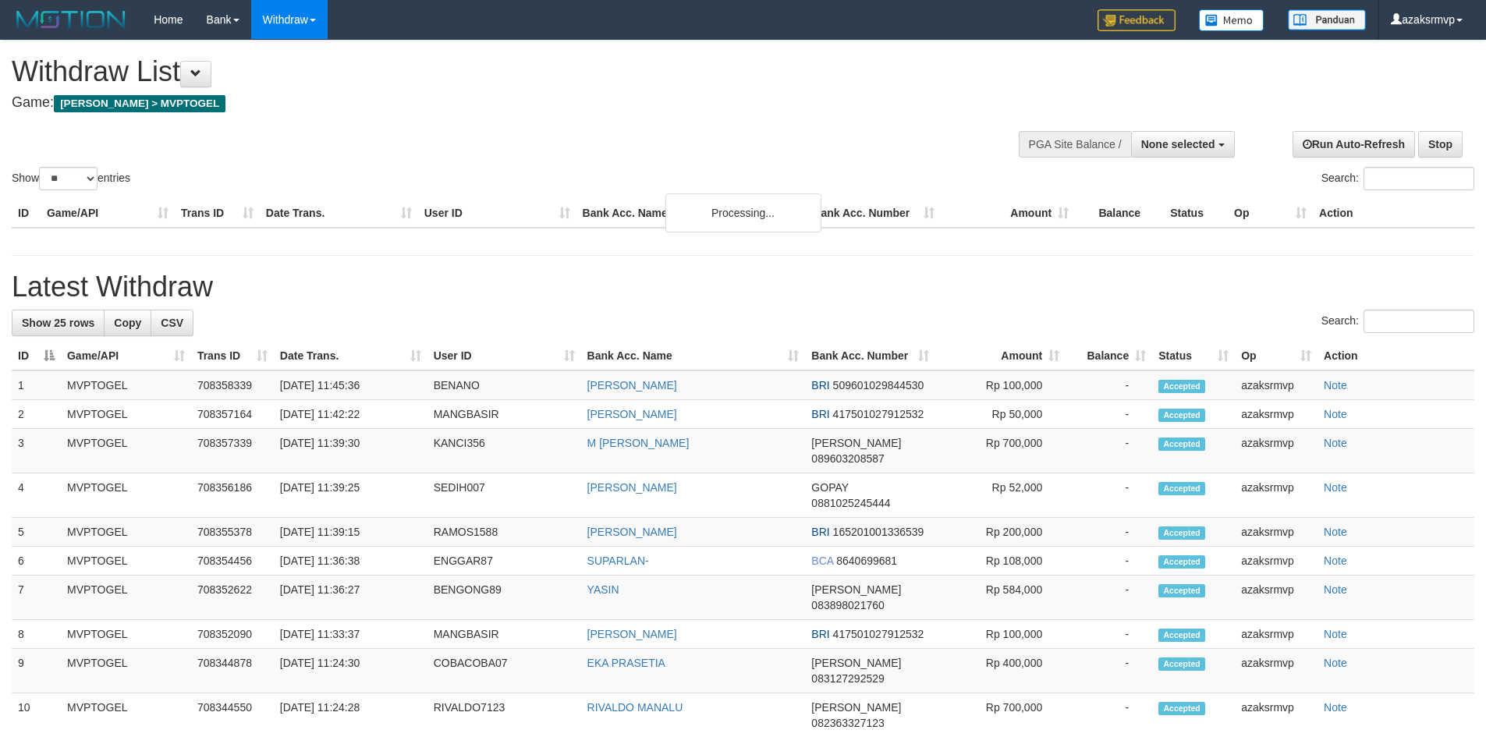
select select
select select "**"
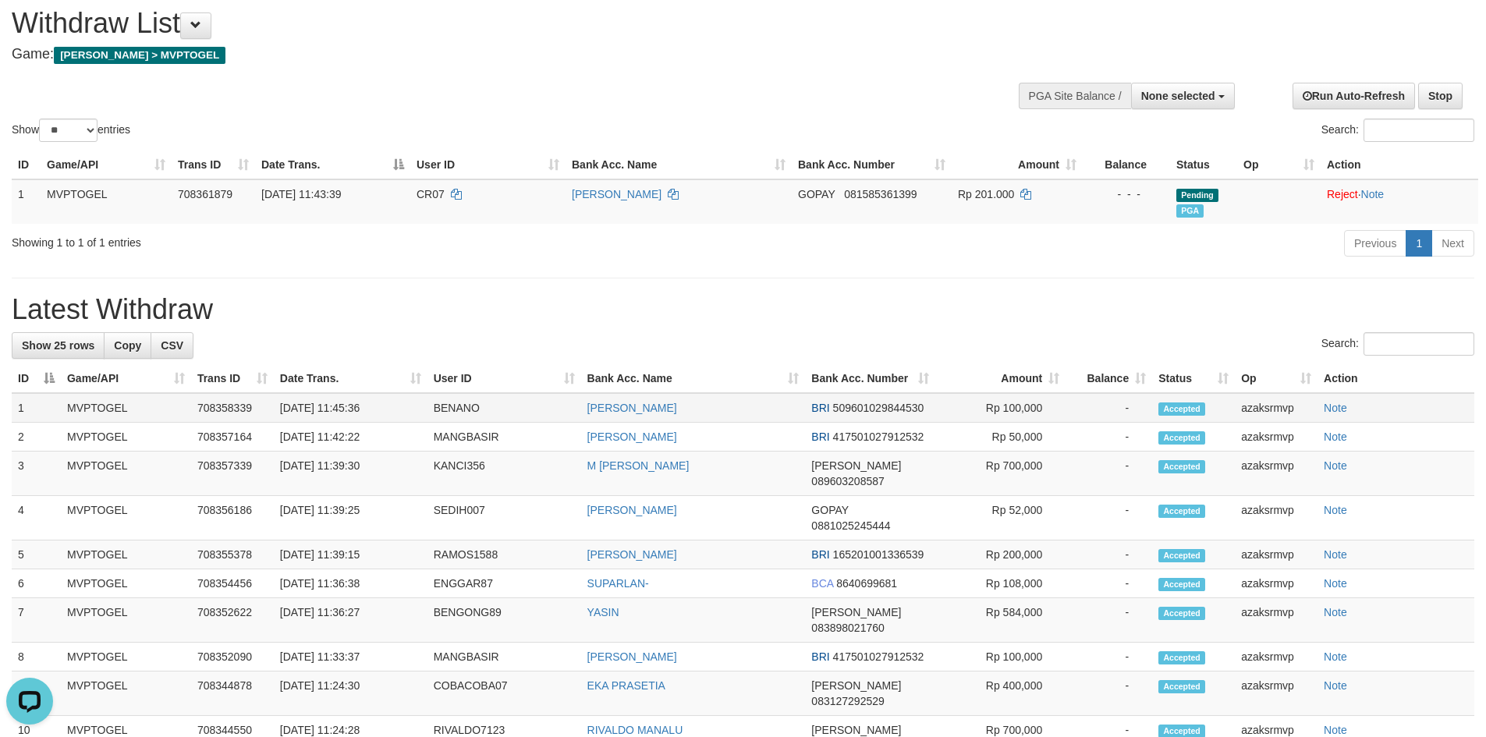
copy td "11:45:36"
drag, startPoint x: 339, startPoint y: 405, endPoint x: 449, endPoint y: 406, distance: 110.0
click at [389, 399] on td "[DATE] 11:45:36" at bounding box center [351, 408] width 154 height 30
click at [1188, 94] on span "None selected" at bounding box center [1179, 96] width 74 height 12
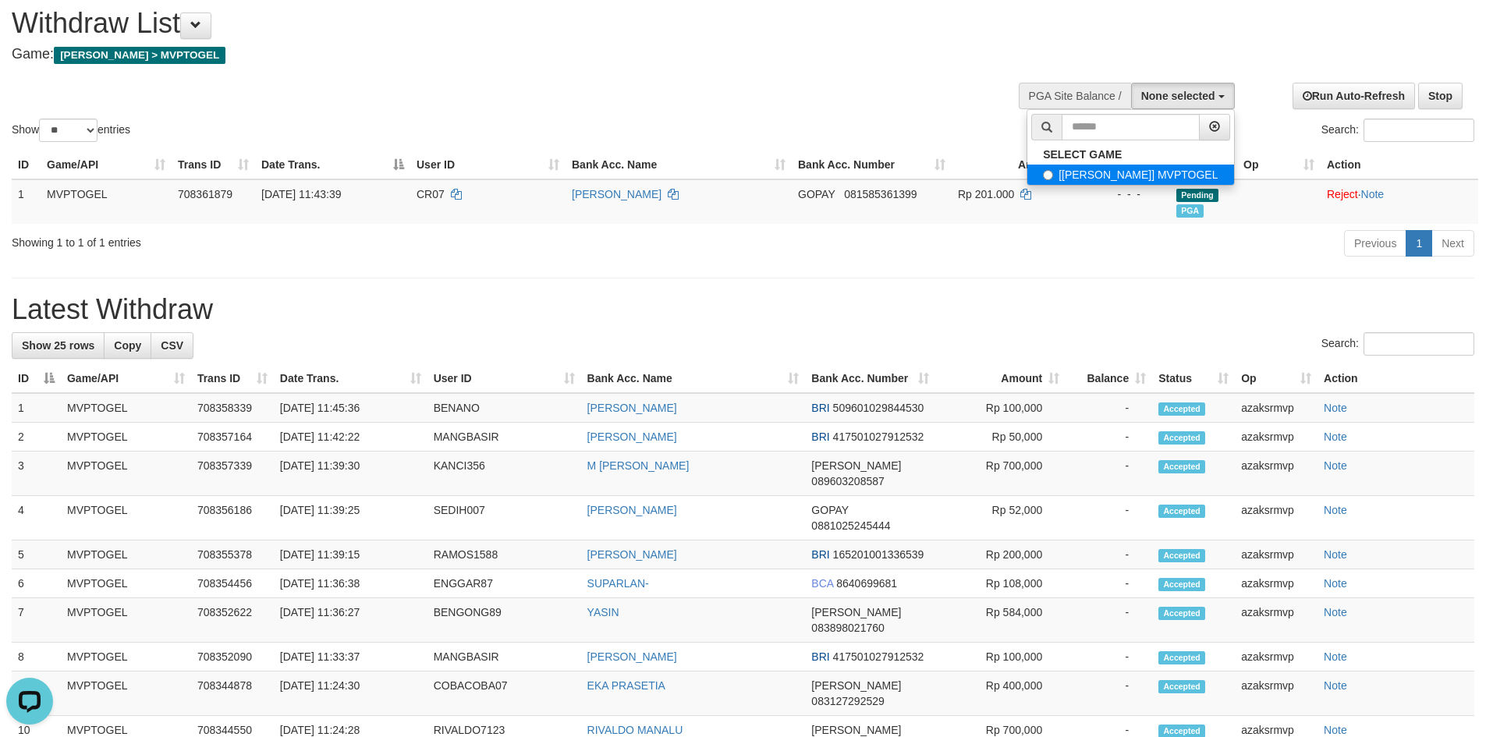
select select "***"
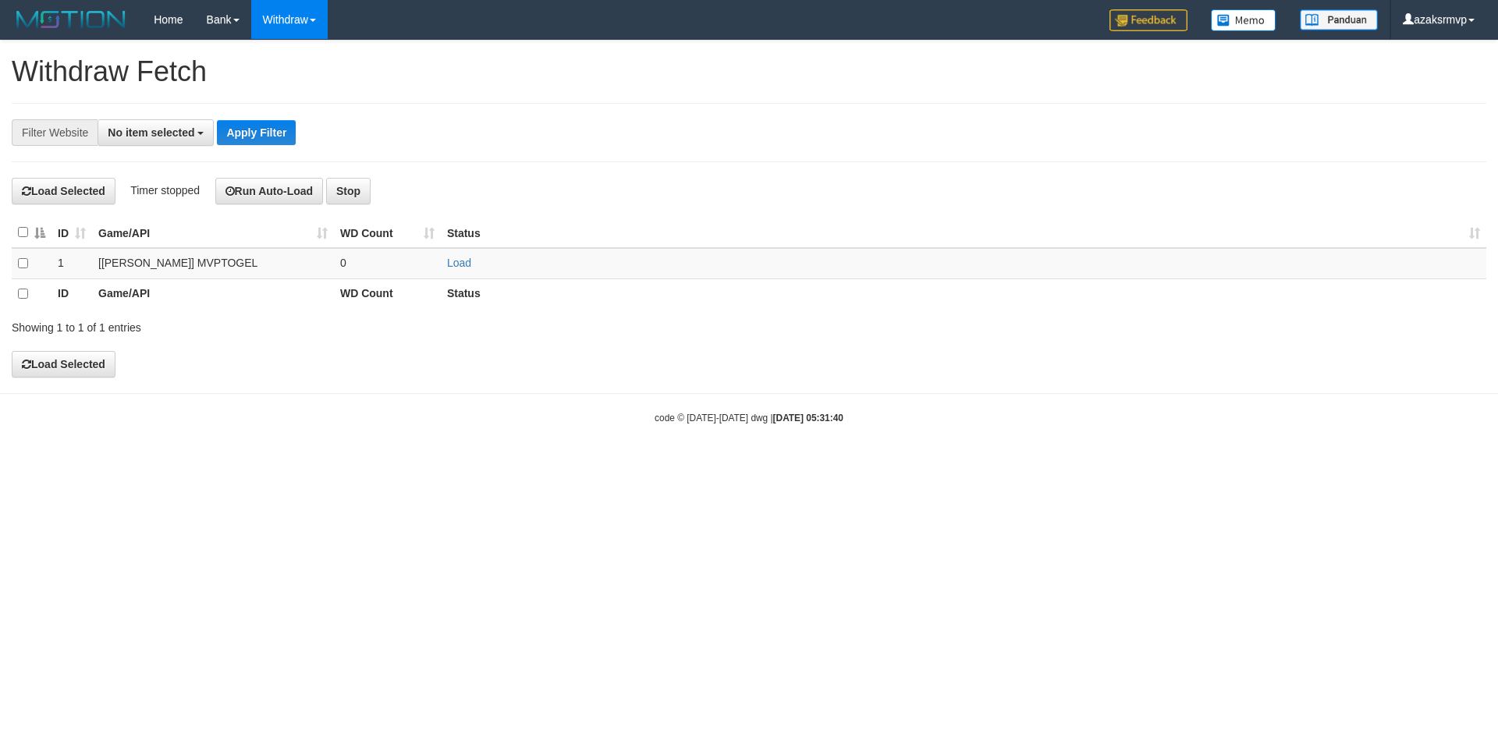
select select
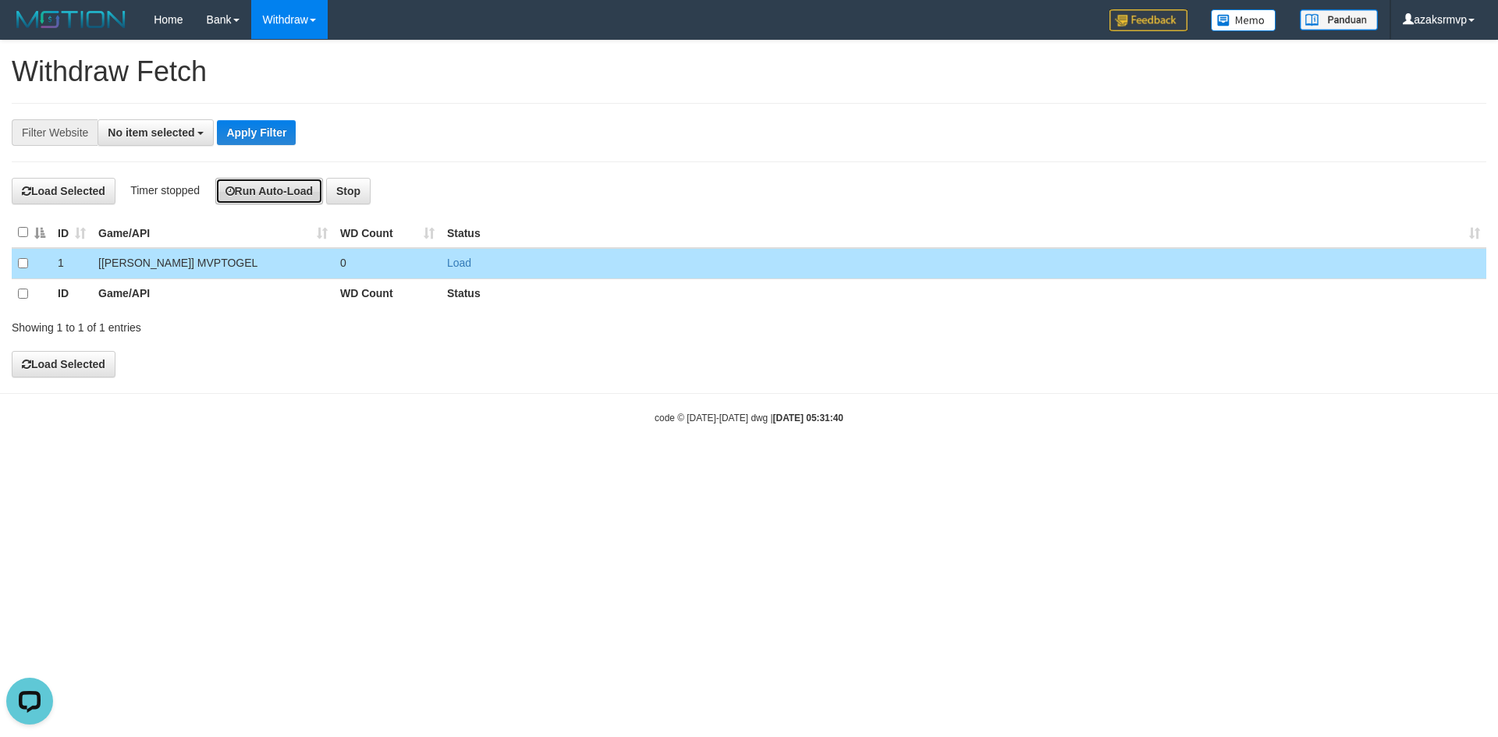
click at [268, 194] on button "Run Auto-Load" at bounding box center [269, 191] width 108 height 27
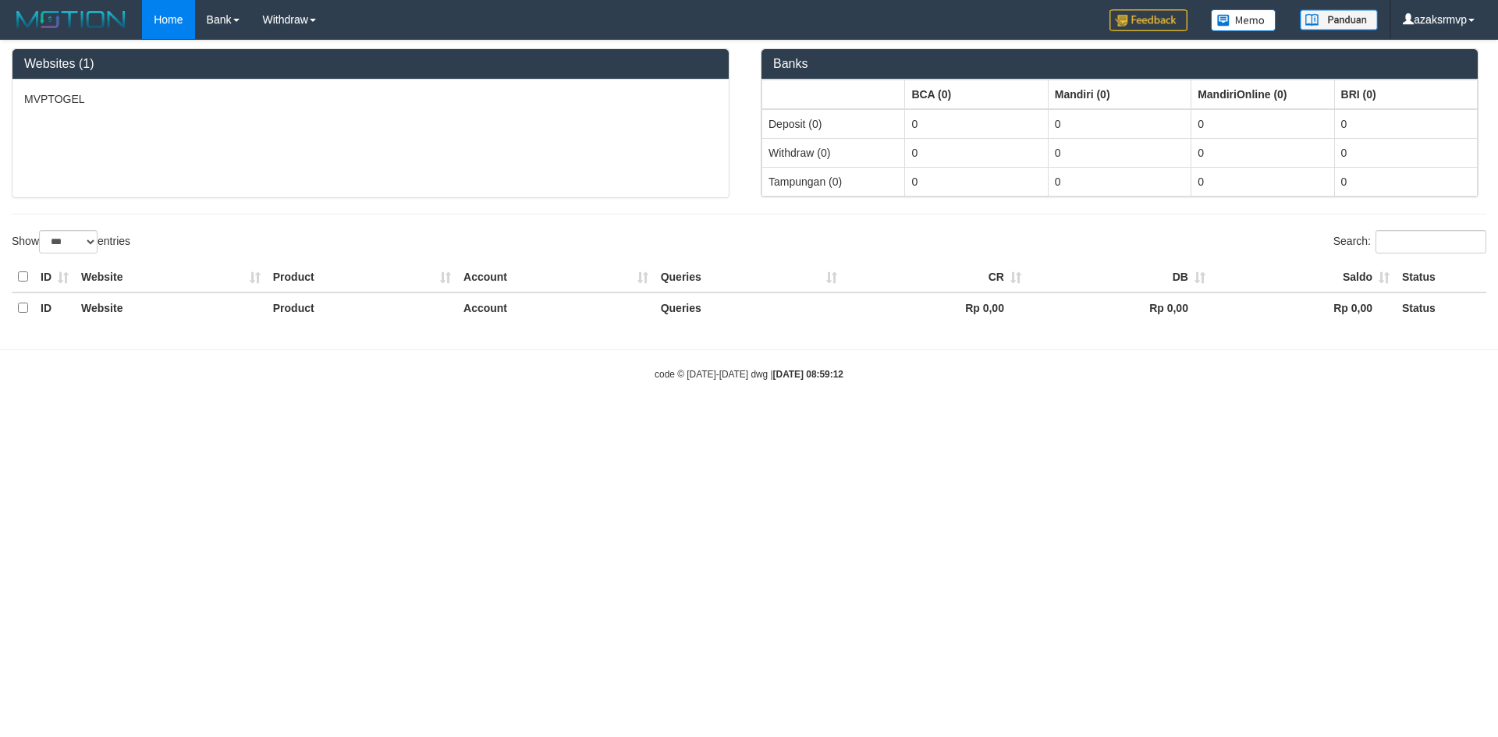
select select "***"
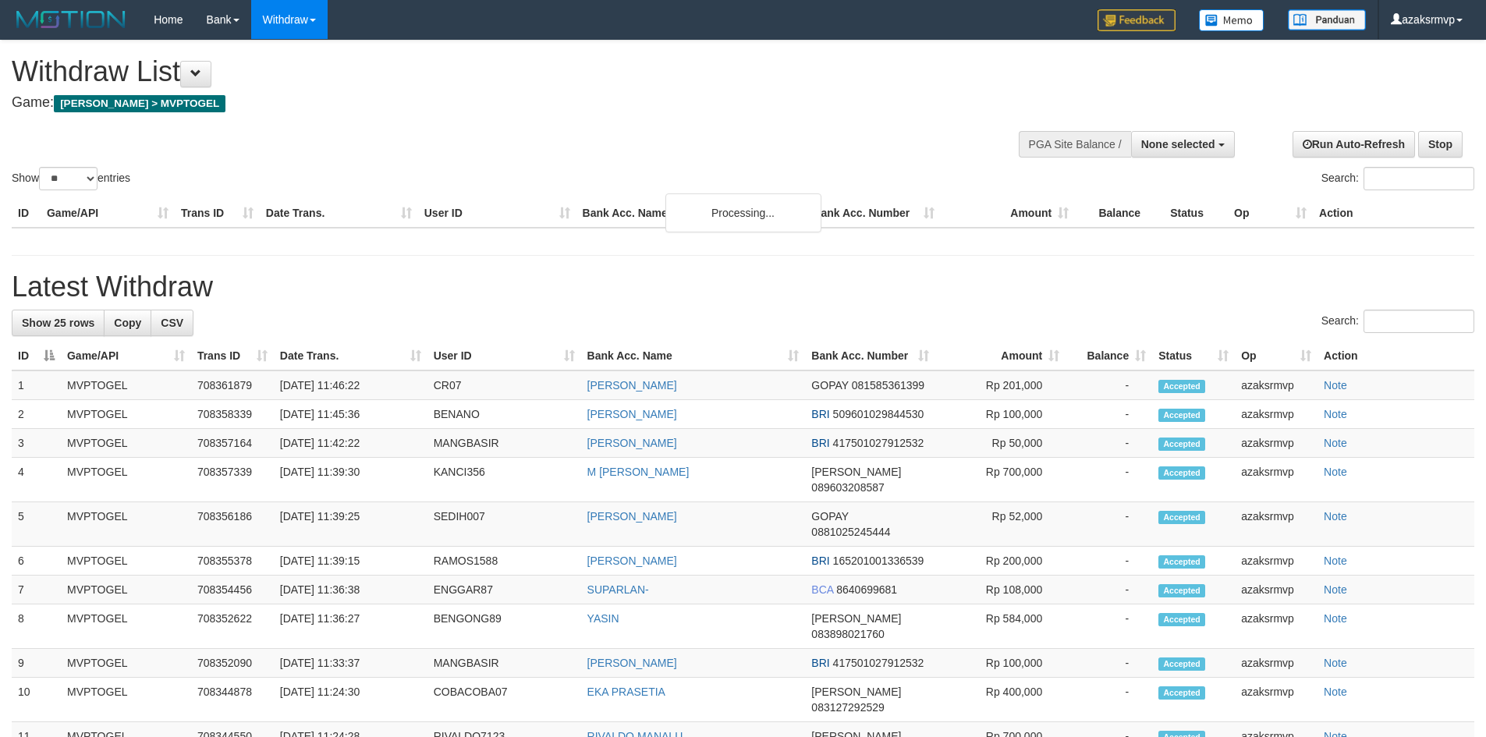
select select
select select "**"
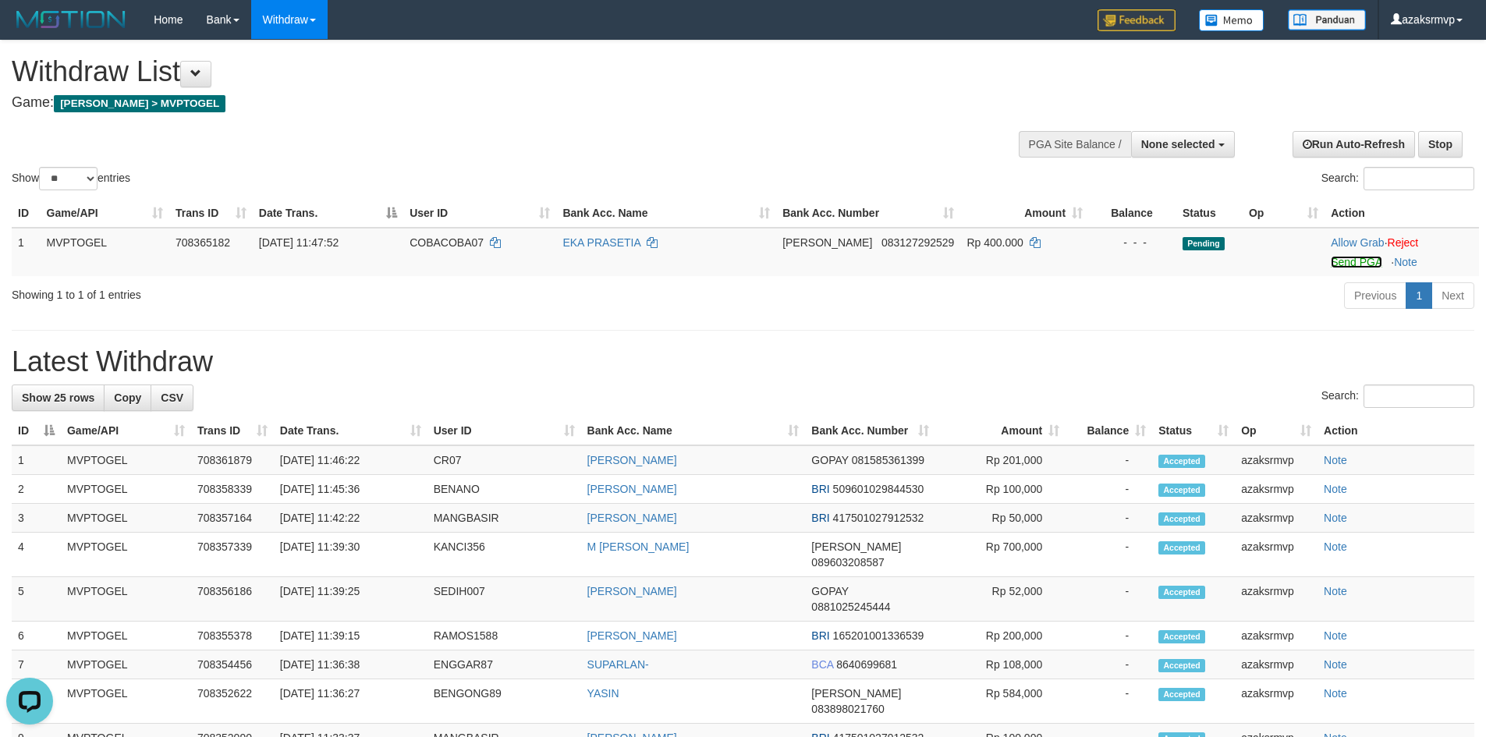
drag, startPoint x: 1334, startPoint y: 263, endPoint x: 823, endPoint y: 217, distance: 513.2
click at [1334, 263] on link "Send PGA" at bounding box center [1356, 262] width 51 height 12
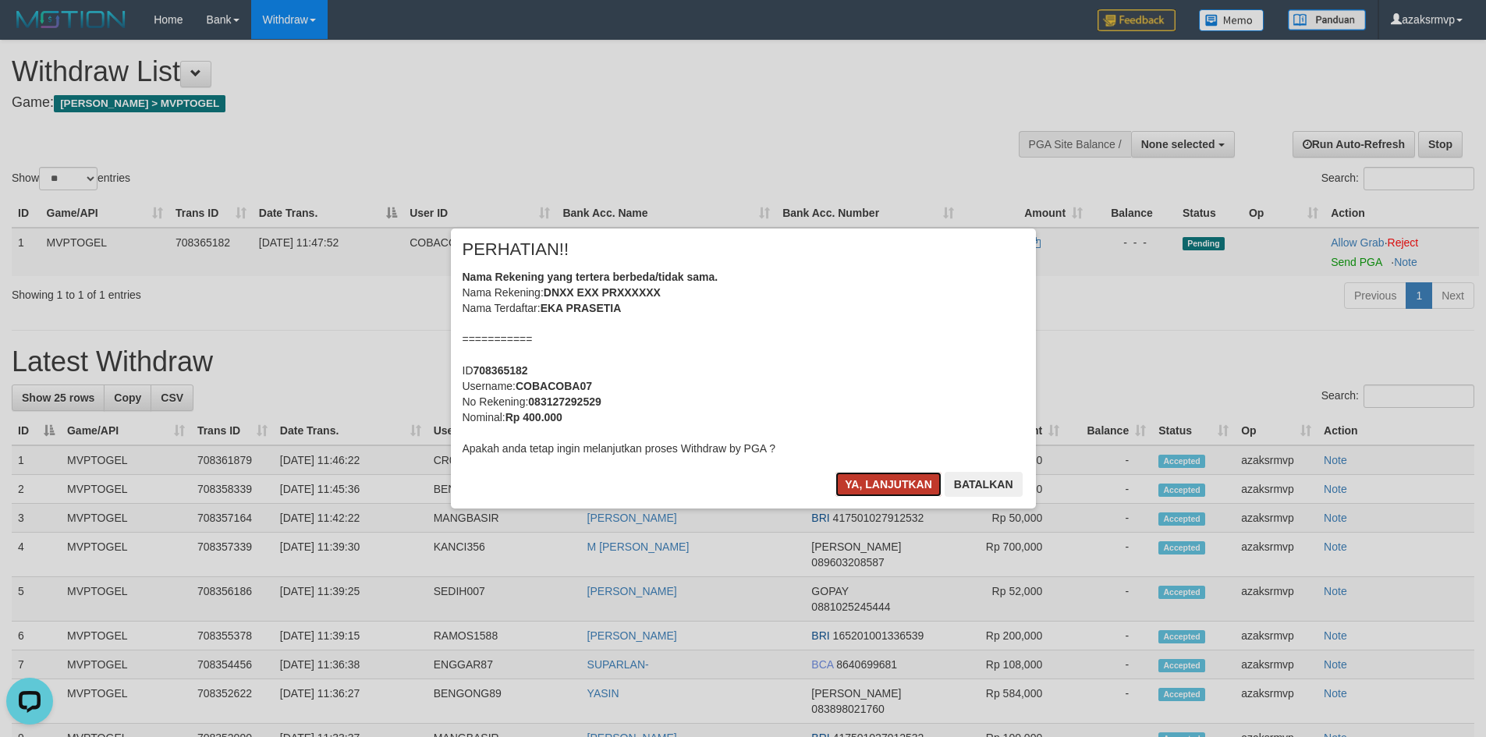
click at [865, 490] on button "Ya, lanjutkan" at bounding box center [889, 484] width 106 height 25
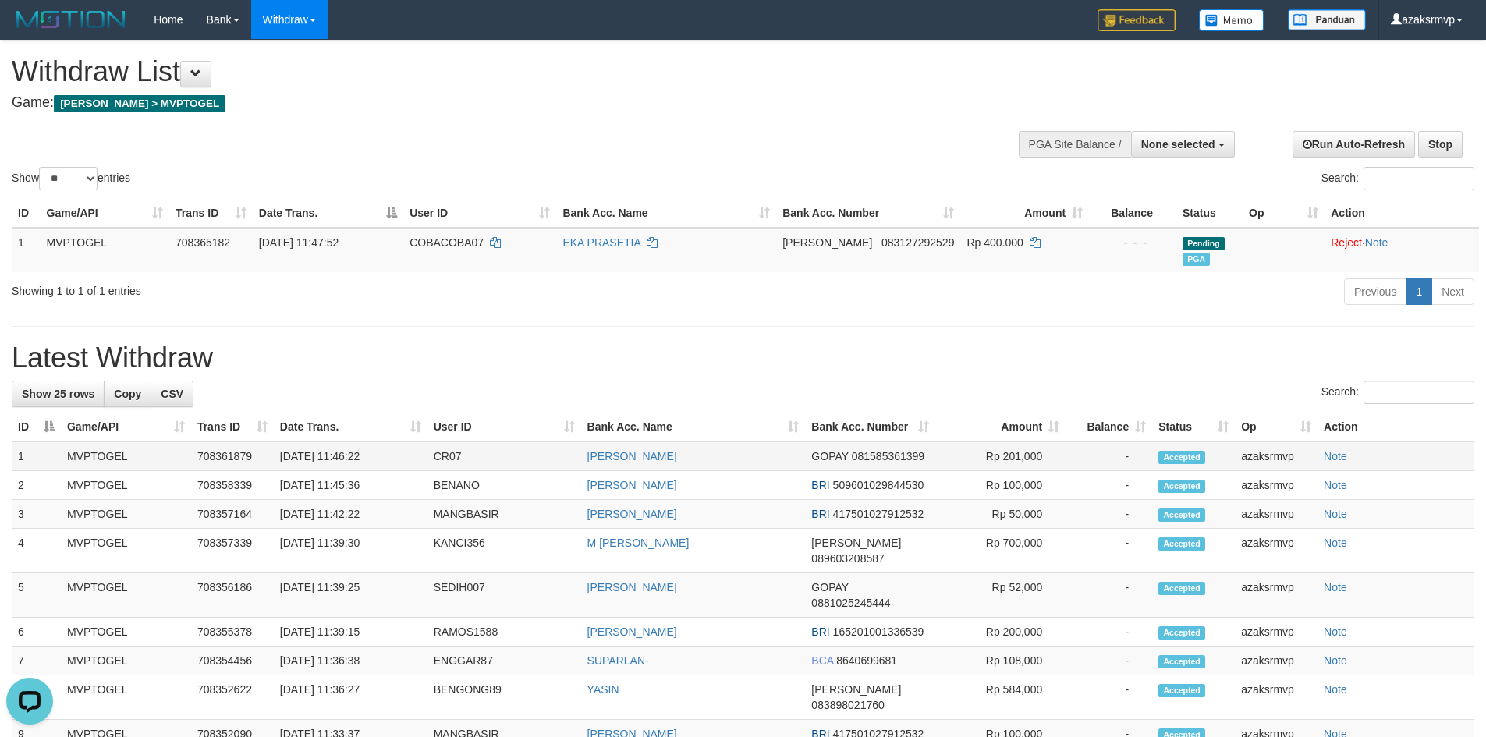
copy td "11:46:22"
drag, startPoint x: 334, startPoint y: 456, endPoint x: 389, endPoint y: 456, distance: 54.6
click at [389, 456] on td "[DATE] 11:46:22" at bounding box center [351, 457] width 154 height 30
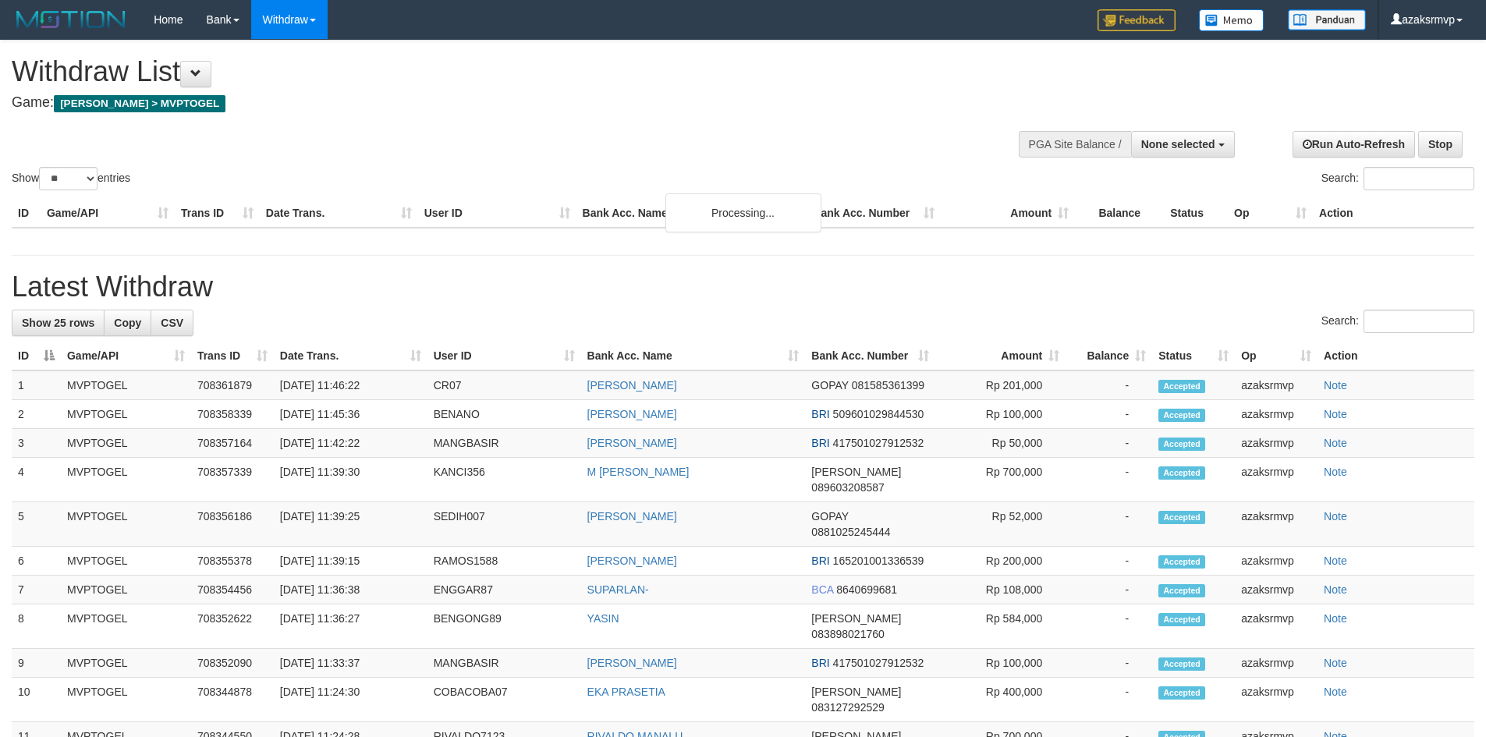
select select
select select "**"
select select
select select "**"
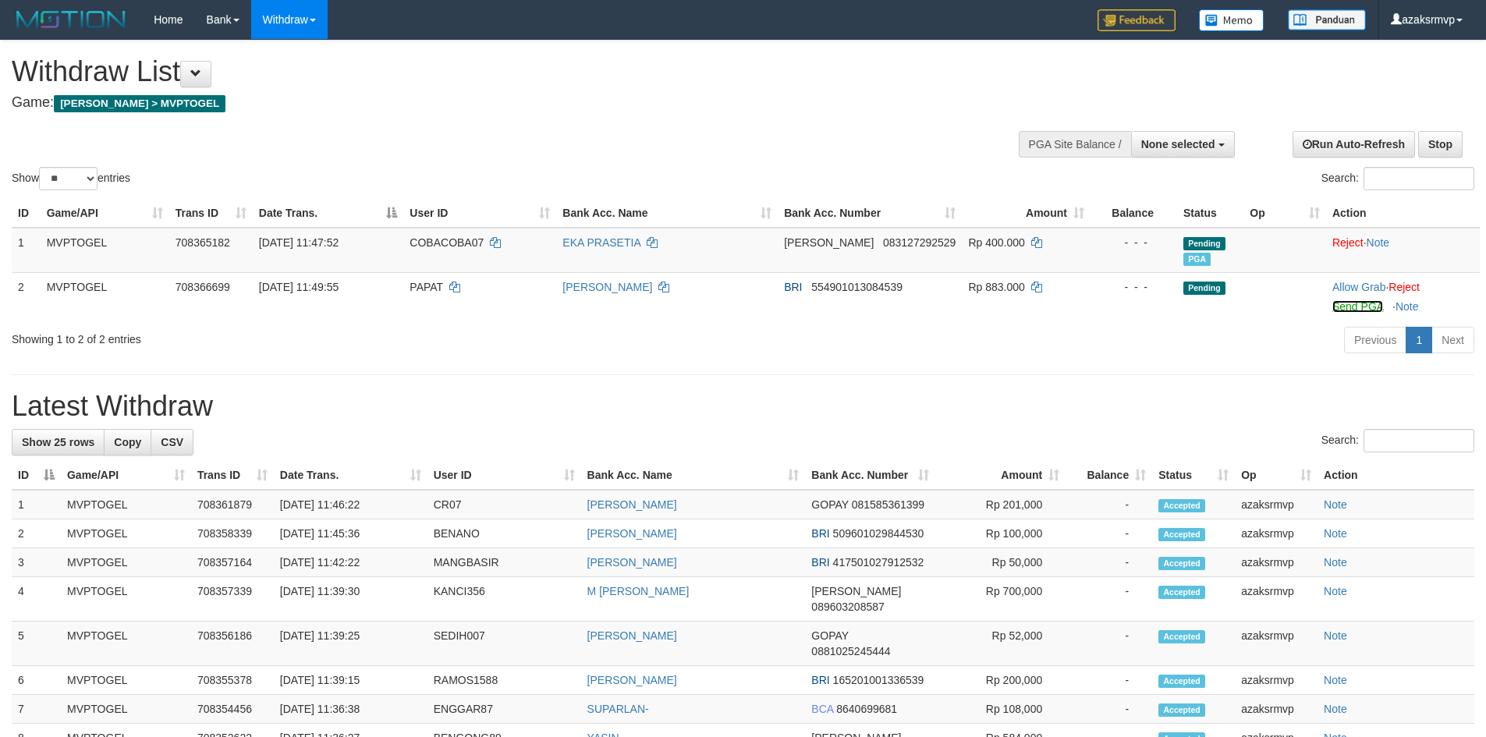
drag, startPoint x: 1337, startPoint y: 304, endPoint x: 815, endPoint y: 219, distance: 529.7
click at [1337, 304] on link "Send PGA" at bounding box center [1358, 306] width 51 height 12
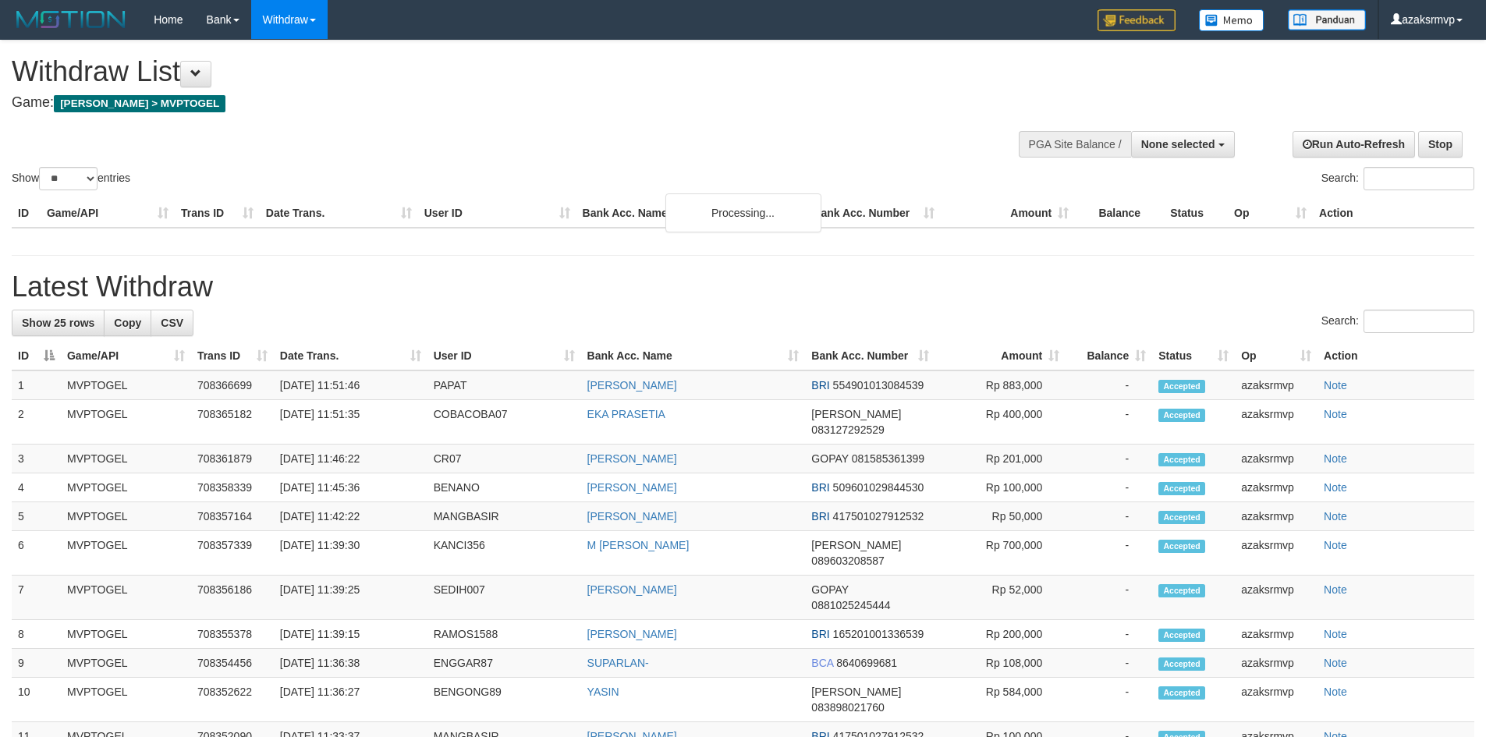
select select
select select "**"
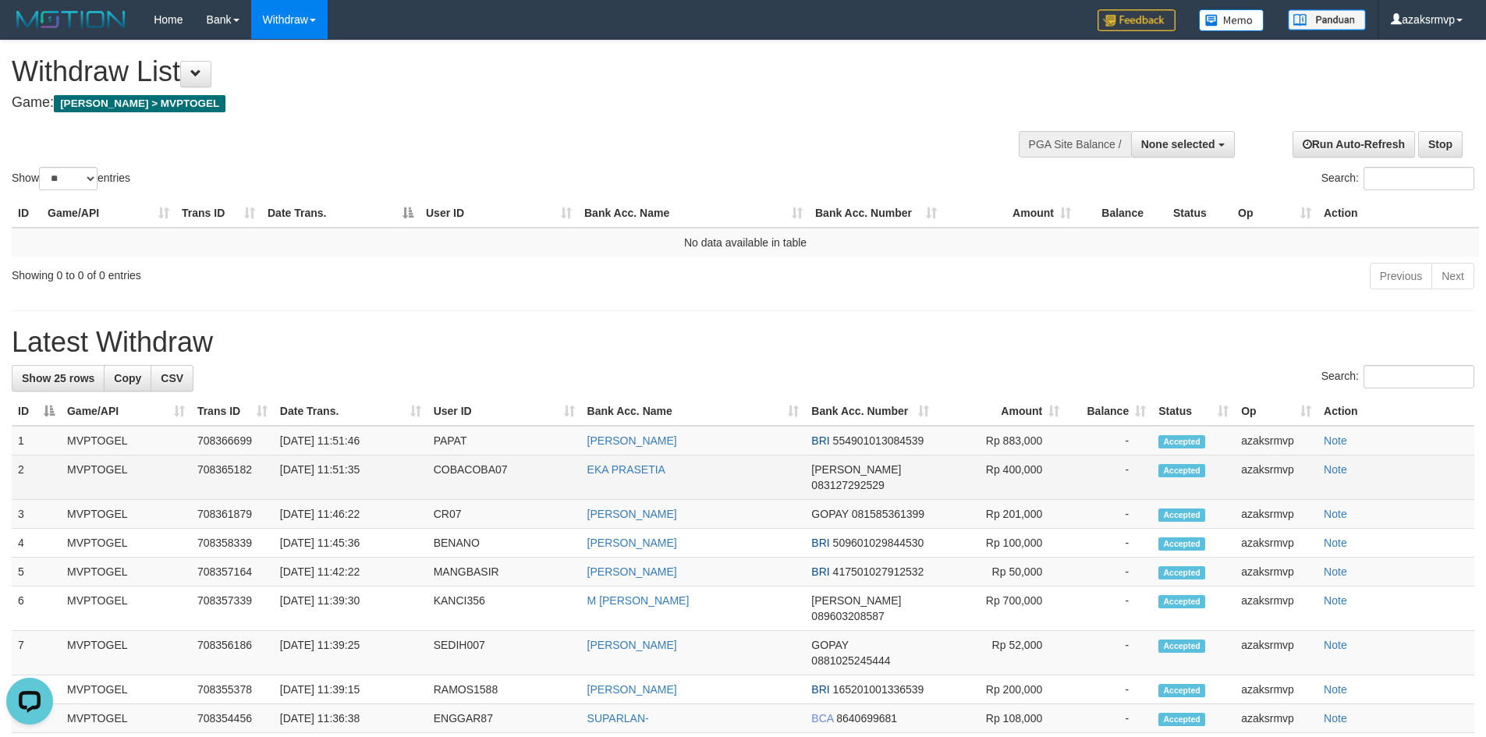
copy td "11:51:35"
drag, startPoint x: 336, startPoint y: 467, endPoint x: 397, endPoint y: 471, distance: 61.7
click at [397, 471] on td "[DATE] 11:51:35" at bounding box center [351, 478] width 154 height 44
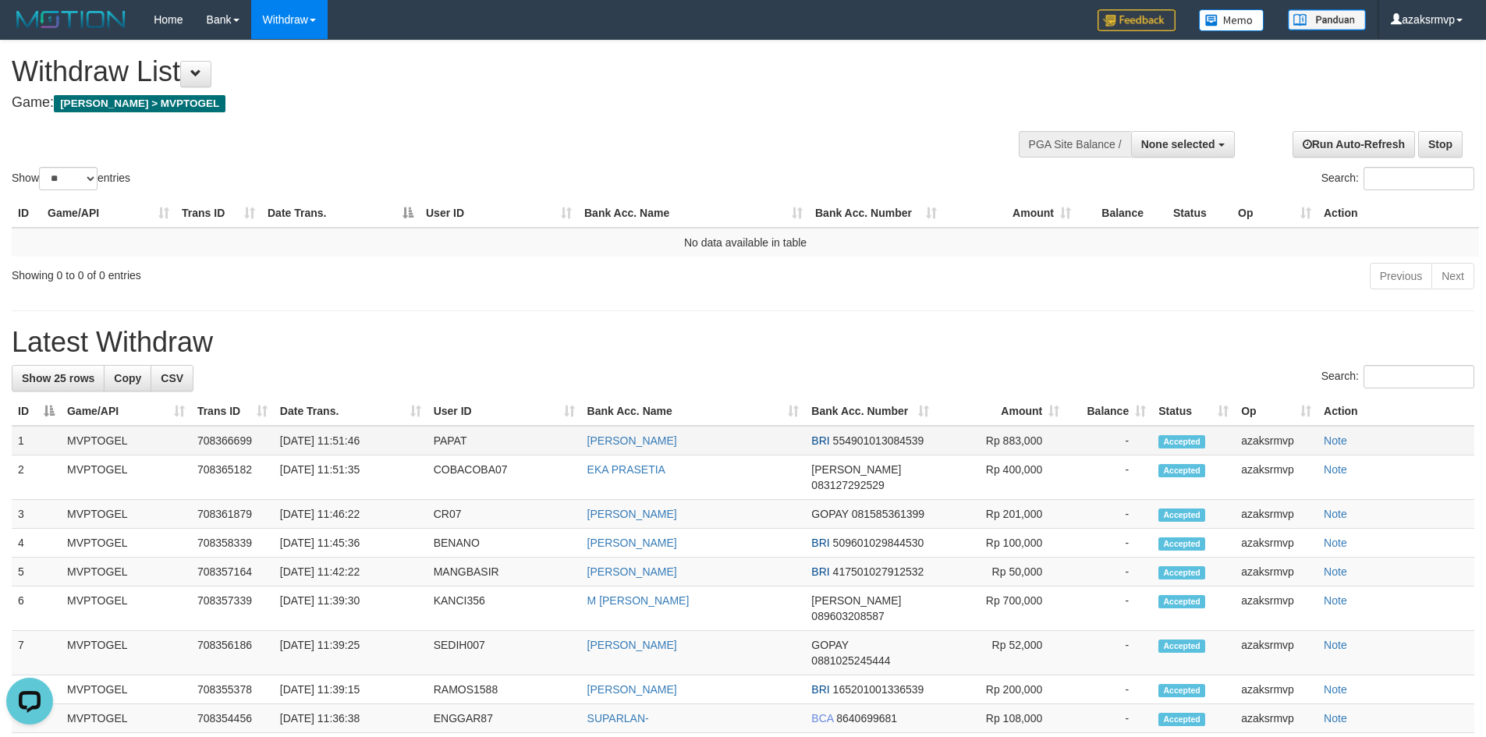
copy td "11:51:46"
drag, startPoint x: 338, startPoint y: 435, endPoint x: 384, endPoint y: 436, distance: 46.0
click at [384, 436] on td "[DATE] 11:51:46" at bounding box center [351, 441] width 154 height 30
click at [1188, 147] on span "None selected" at bounding box center [1179, 144] width 74 height 12
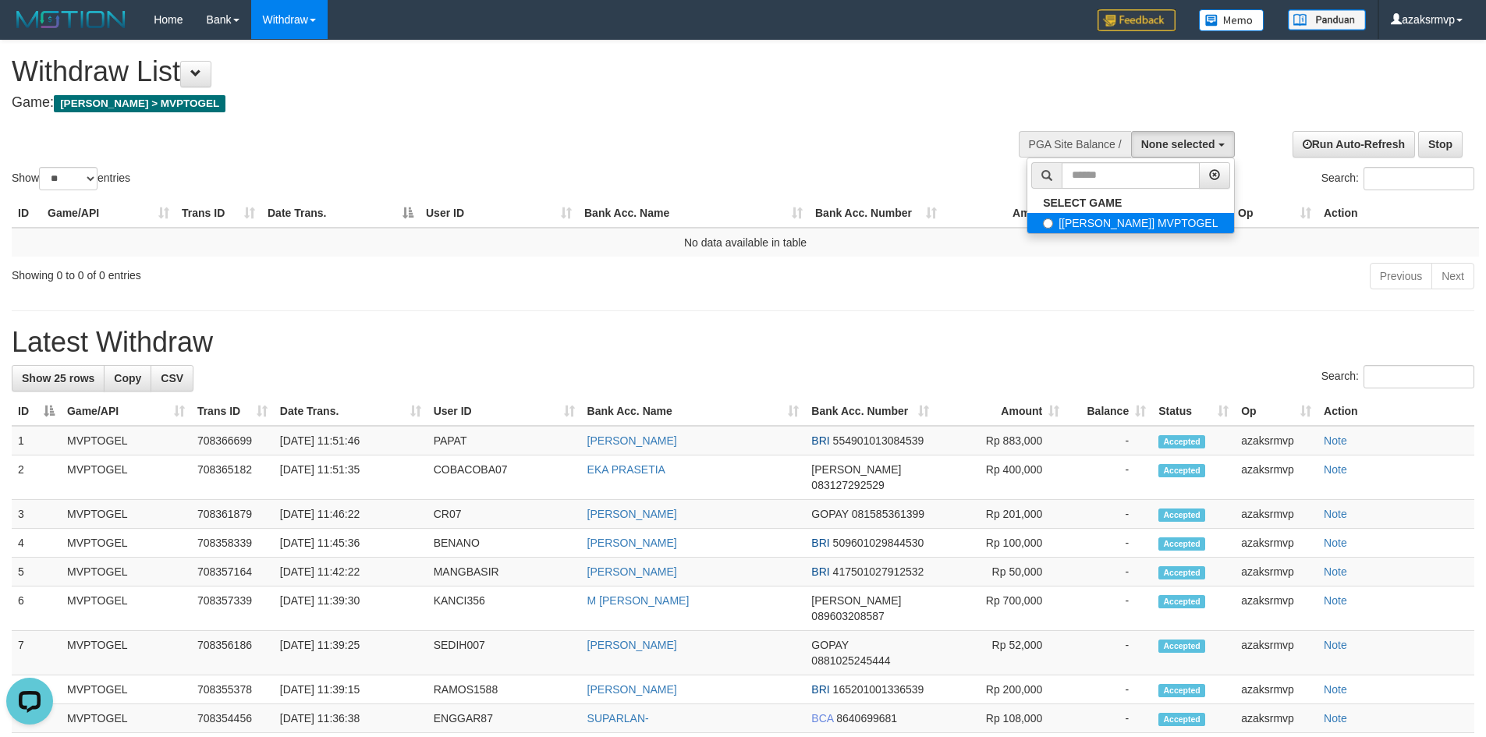
select select "***"
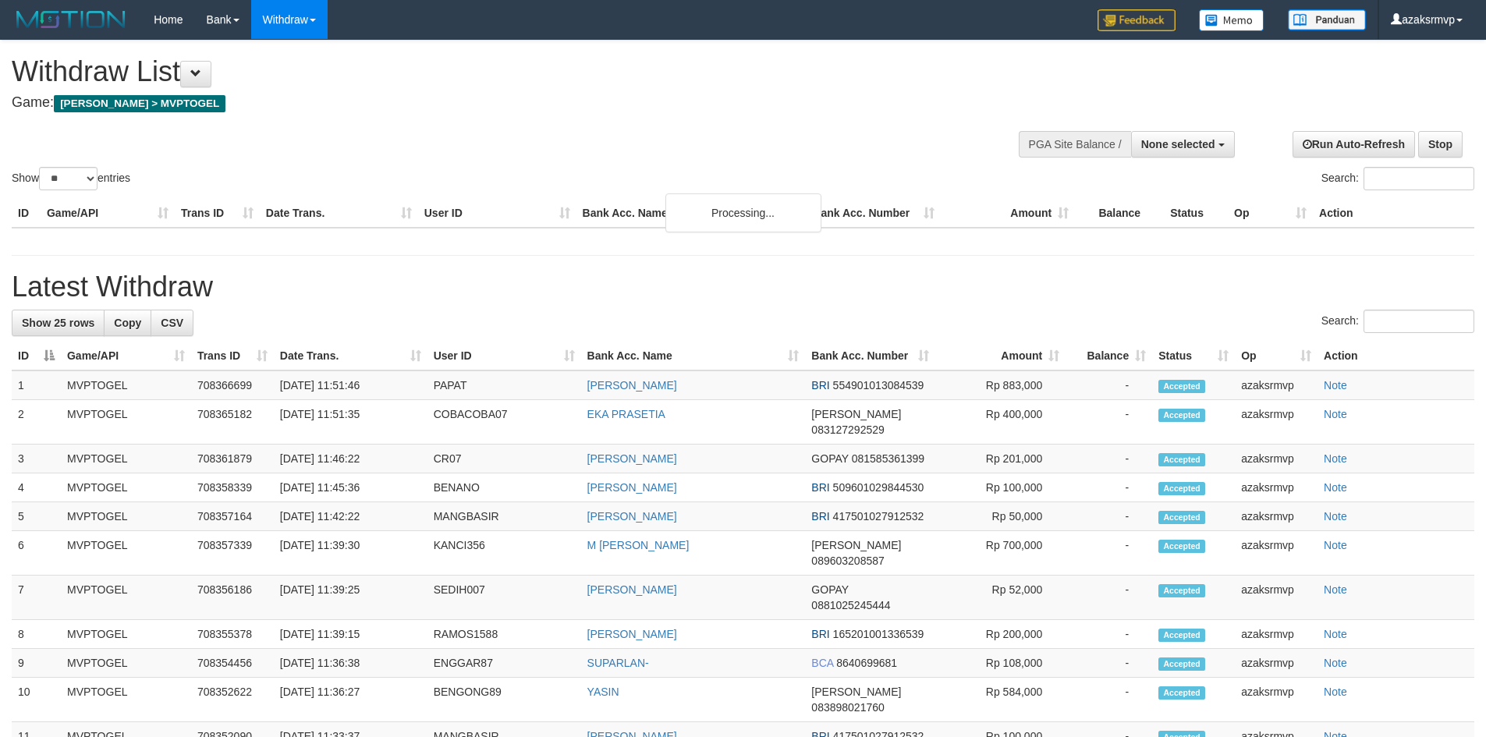
select select
select select "**"
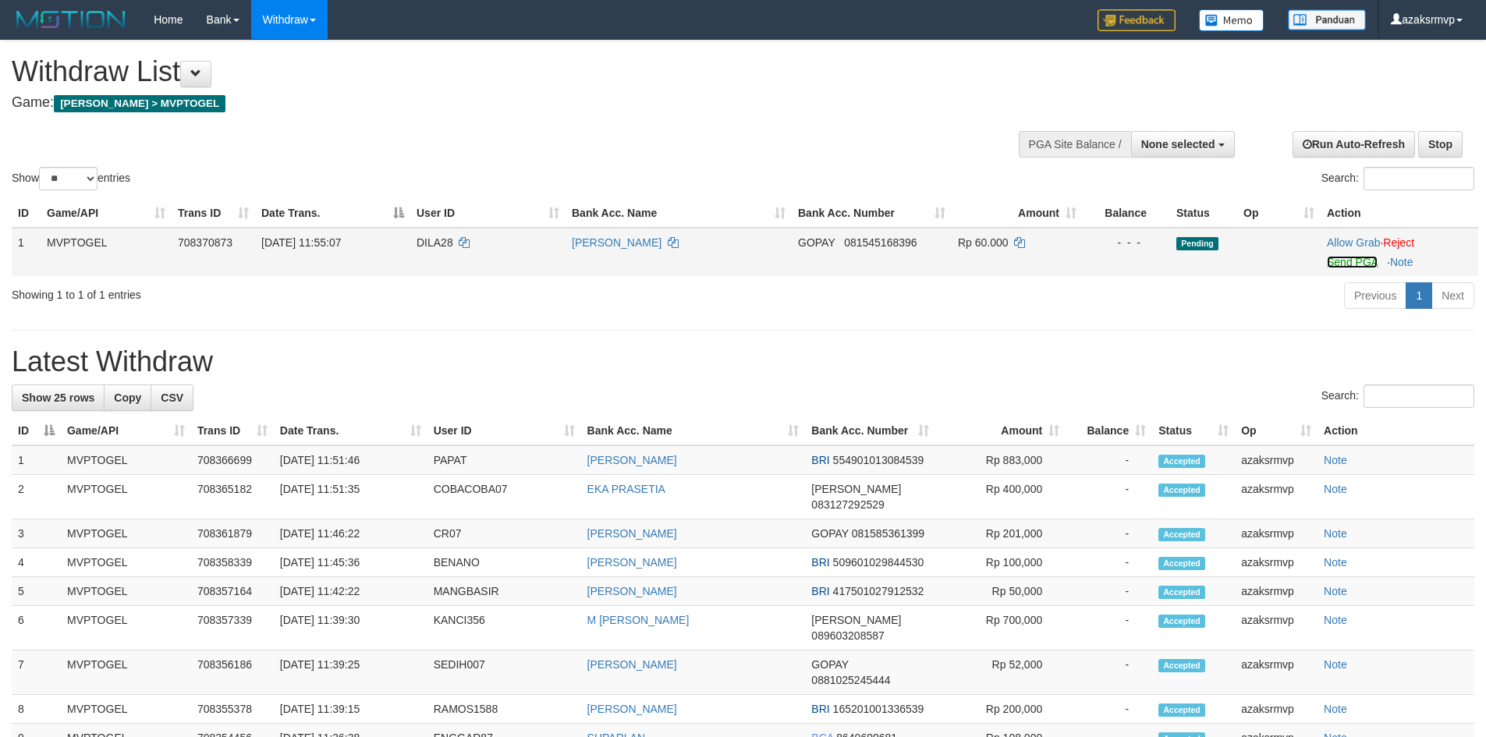
click at [1337, 261] on link "Send PGA" at bounding box center [1352, 262] width 51 height 12
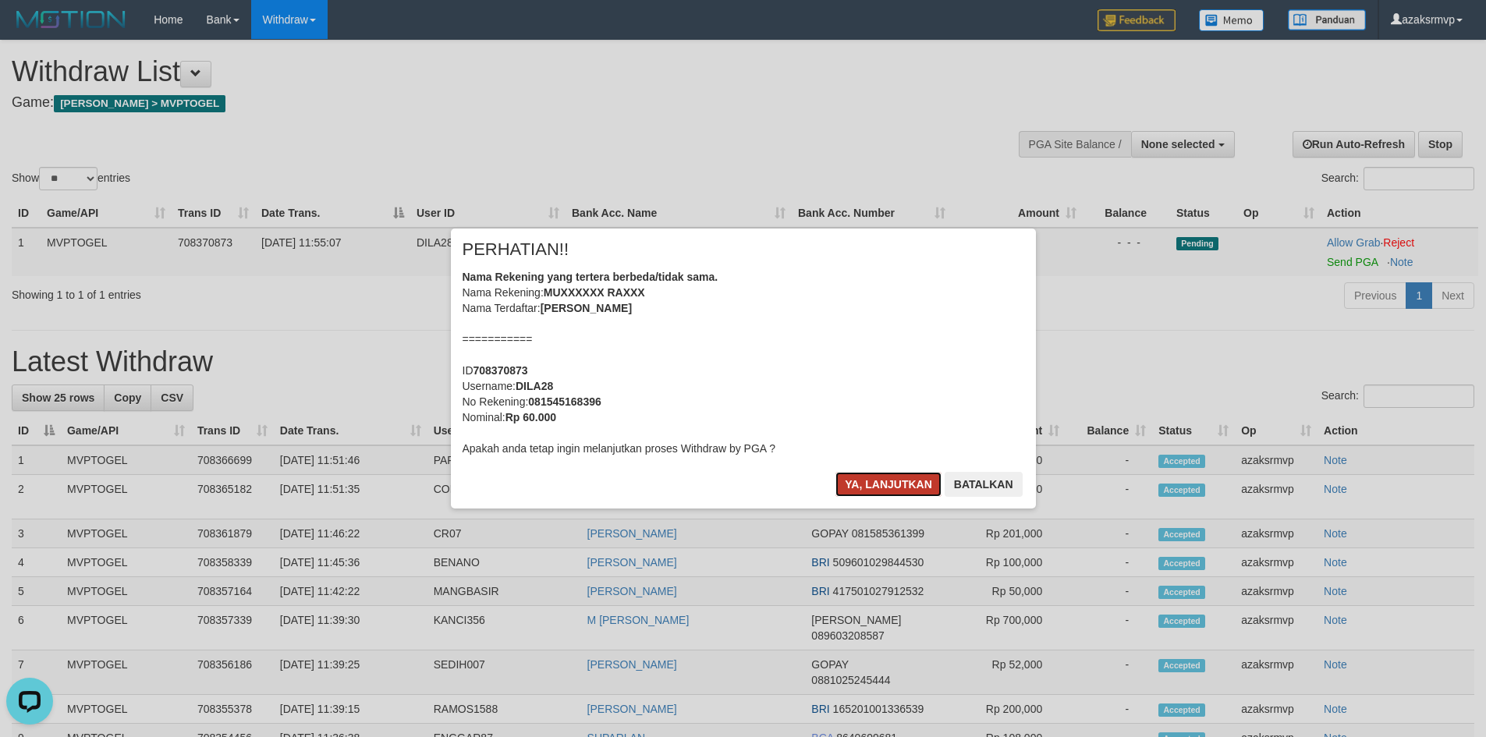
click at [863, 480] on button "Ya, lanjutkan" at bounding box center [889, 484] width 106 height 25
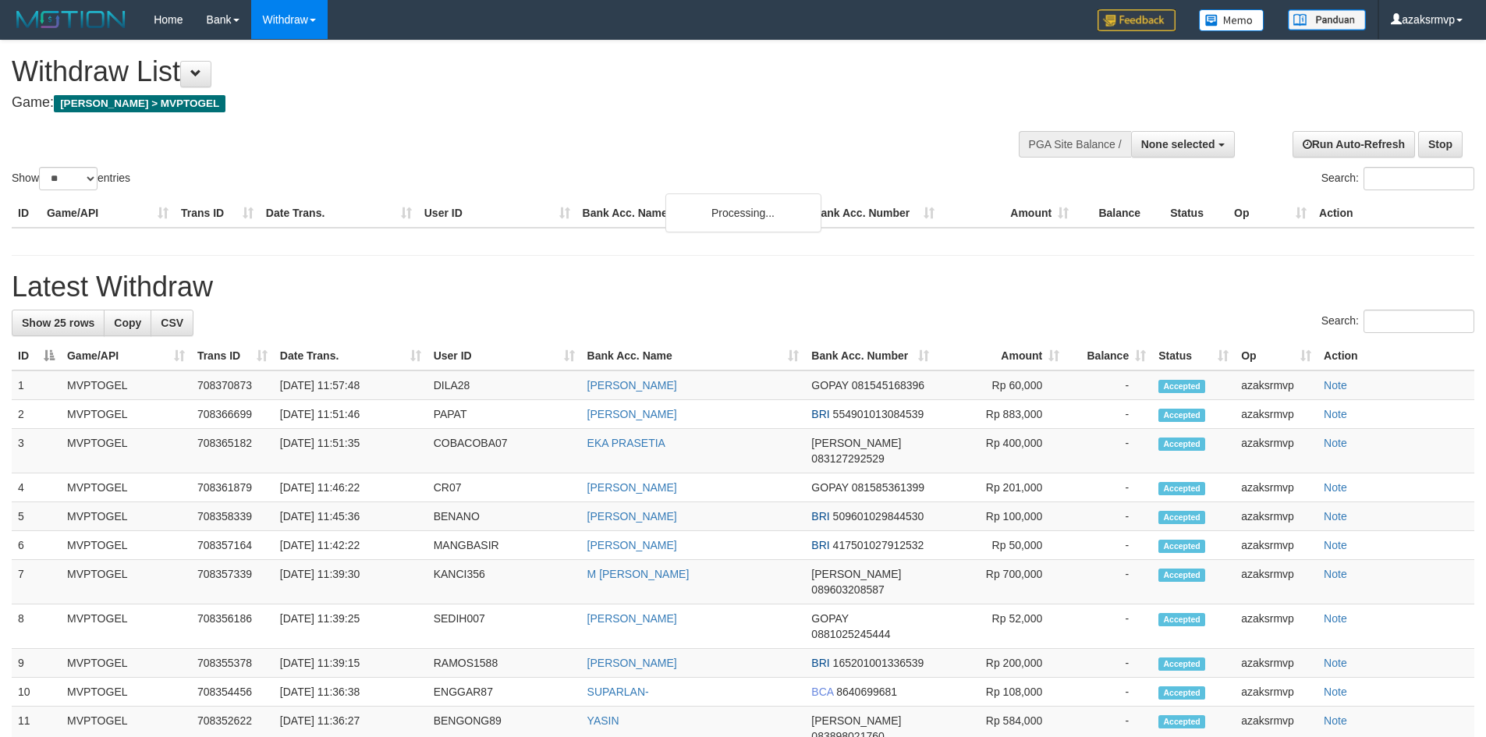
select select
select select "**"
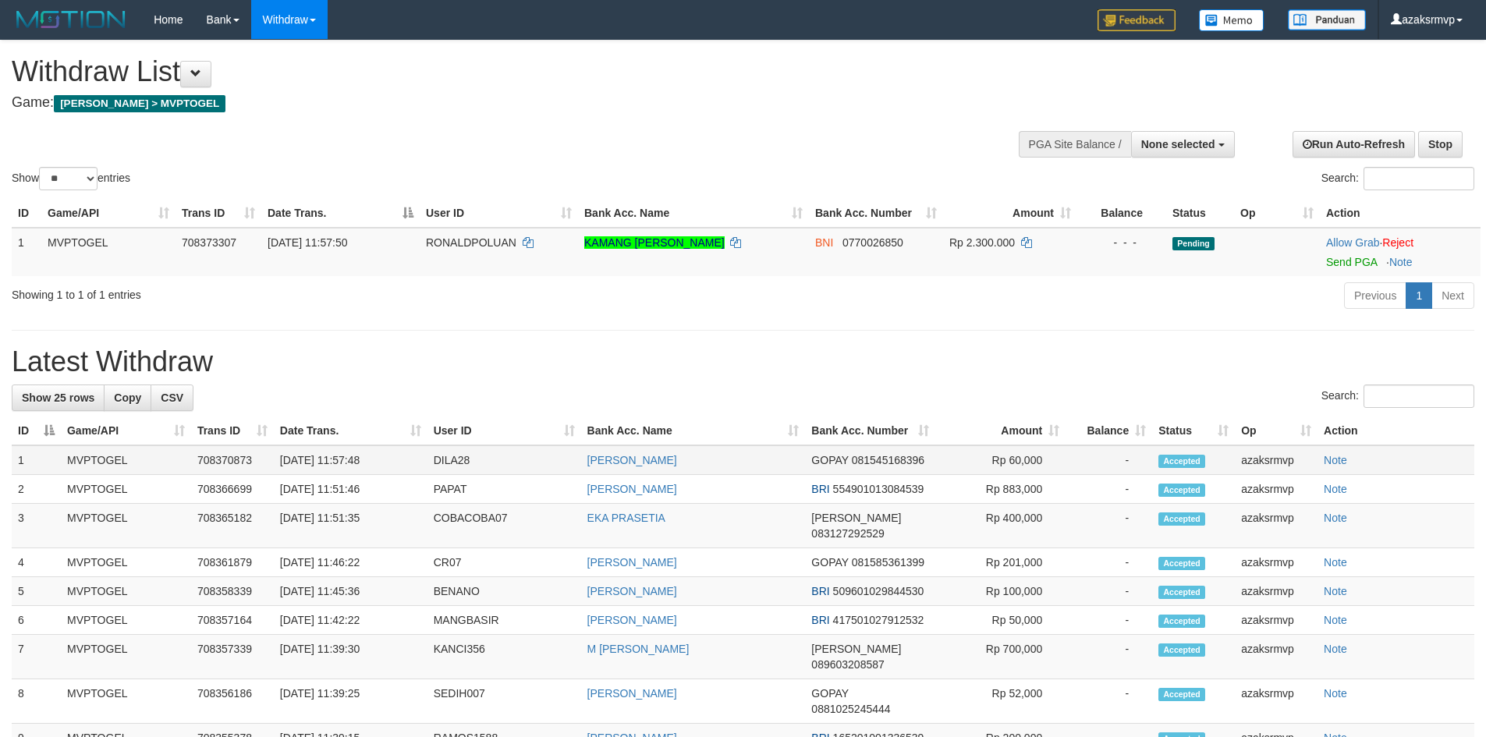
copy td "11:57:48"
drag, startPoint x: 339, startPoint y: 461, endPoint x: 395, endPoint y: 461, distance: 56.2
click at [395, 461] on td "[DATE] 11:57:48" at bounding box center [351, 461] width 154 height 30
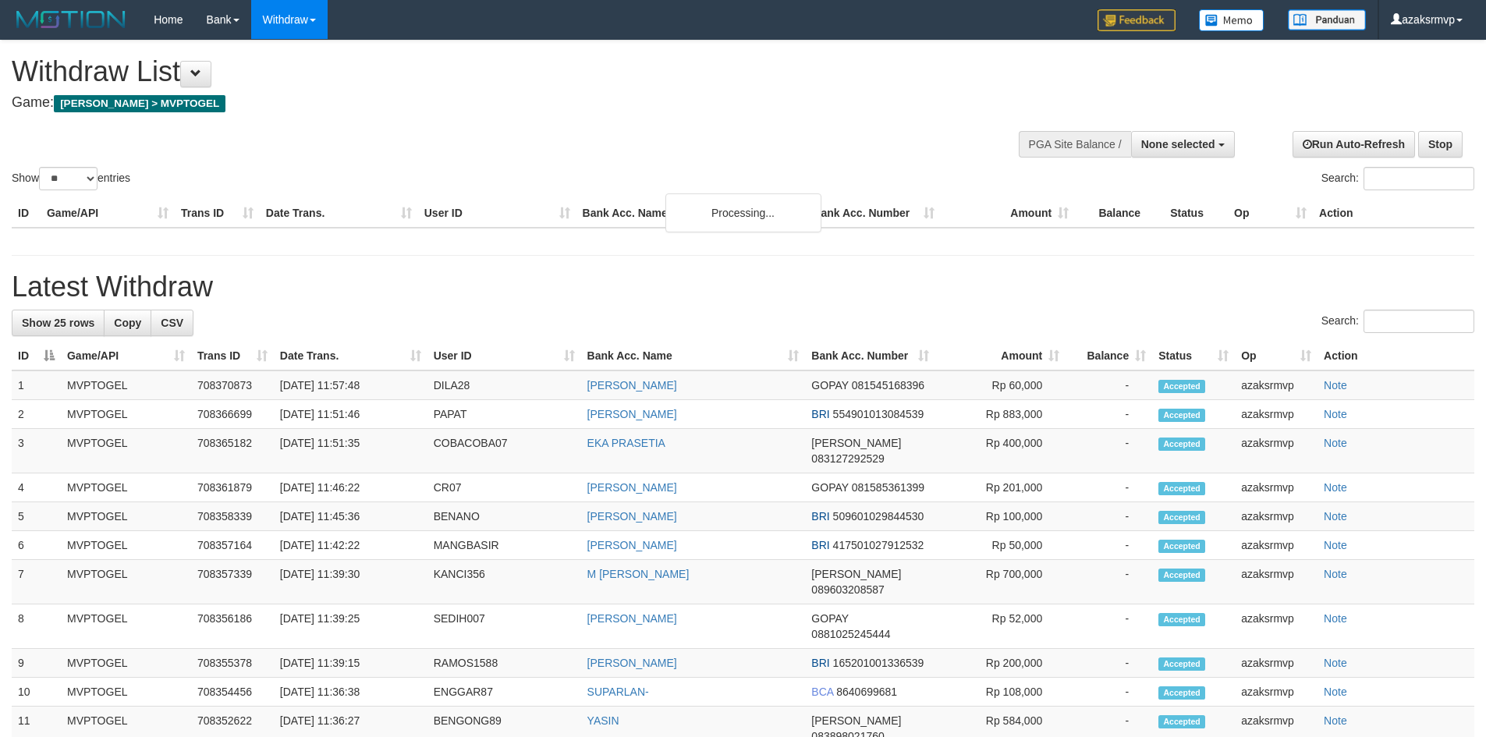
select select
select select "**"
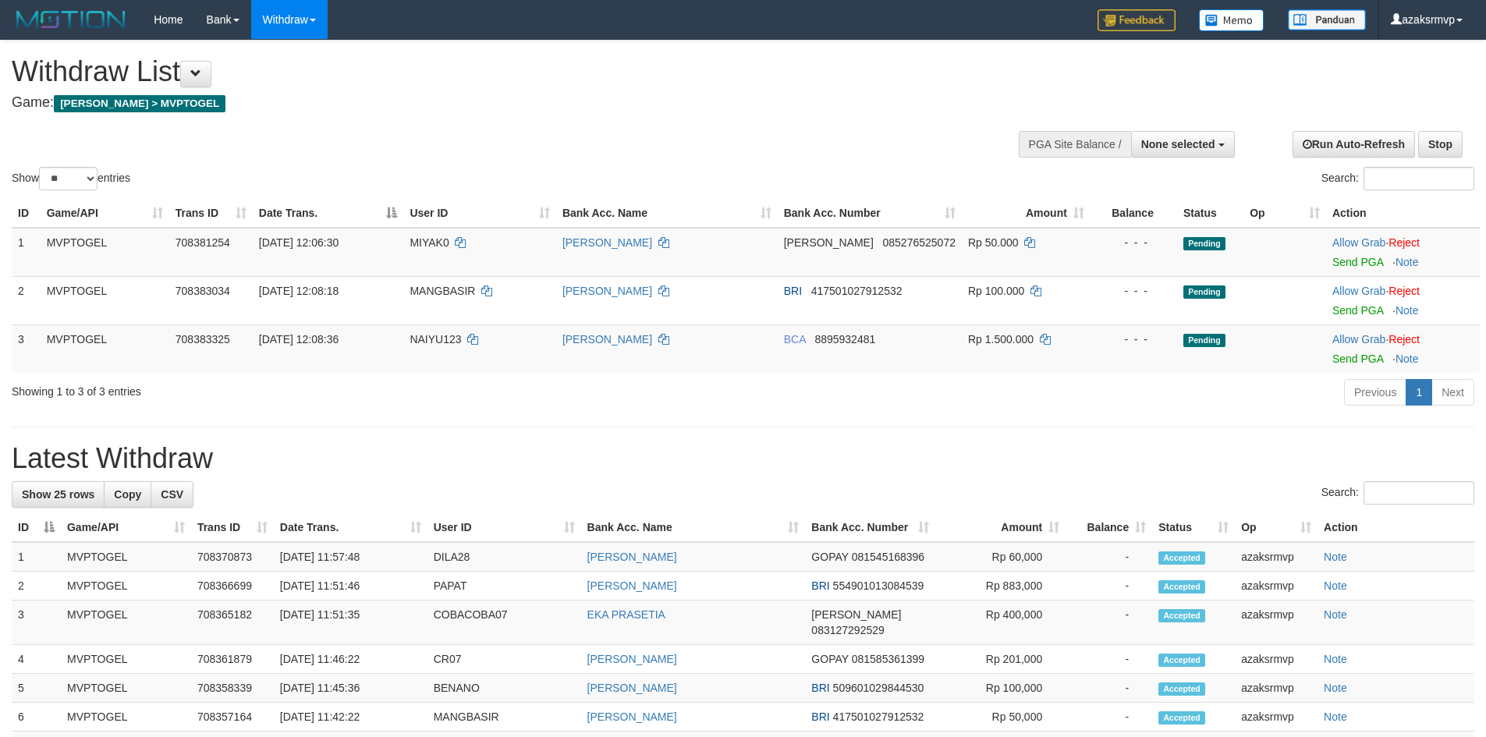
select select
select select "**"
click at [1369, 267] on link "Send PGA" at bounding box center [1358, 262] width 51 height 12
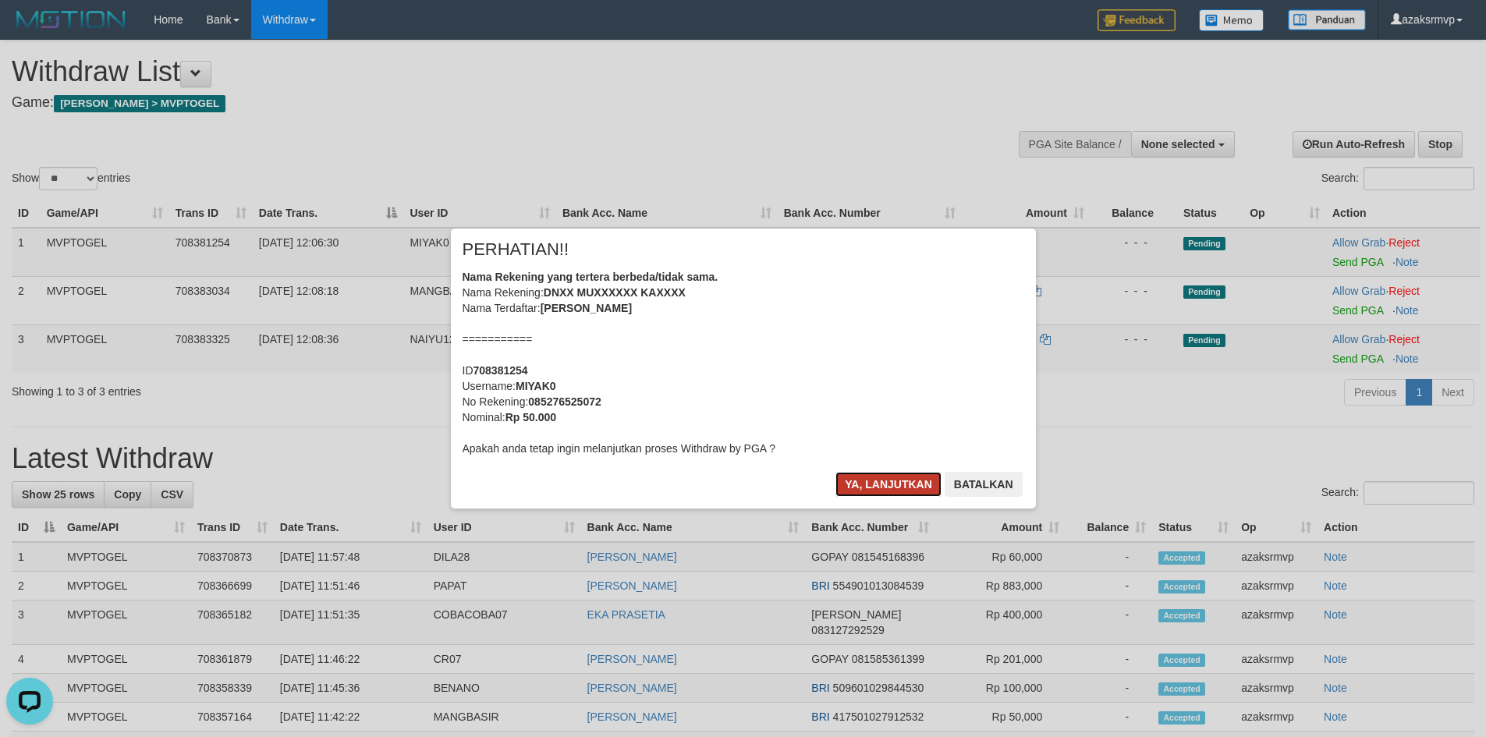
click at [855, 483] on button "Ya, lanjutkan" at bounding box center [889, 484] width 106 height 25
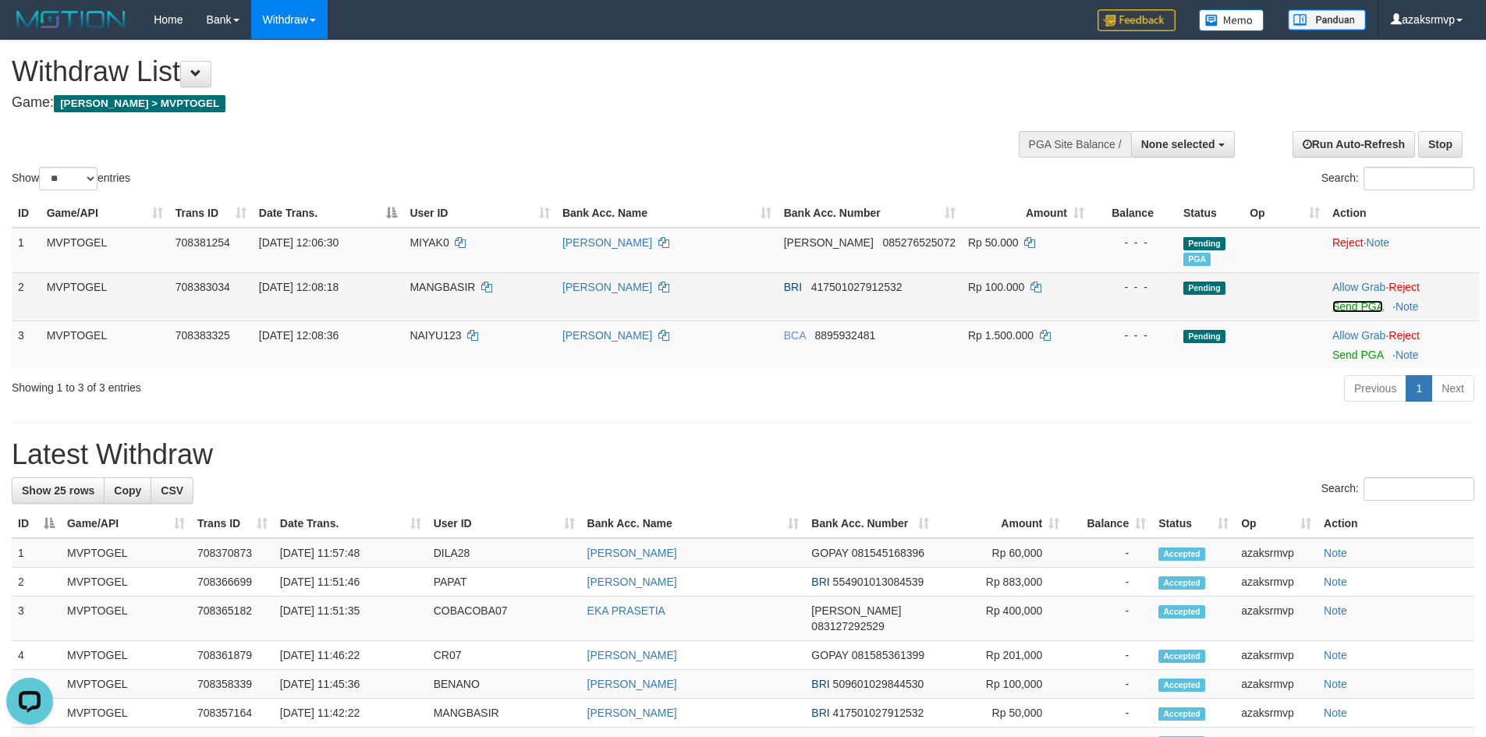
click at [1345, 307] on link "Send PGA" at bounding box center [1358, 306] width 51 height 12
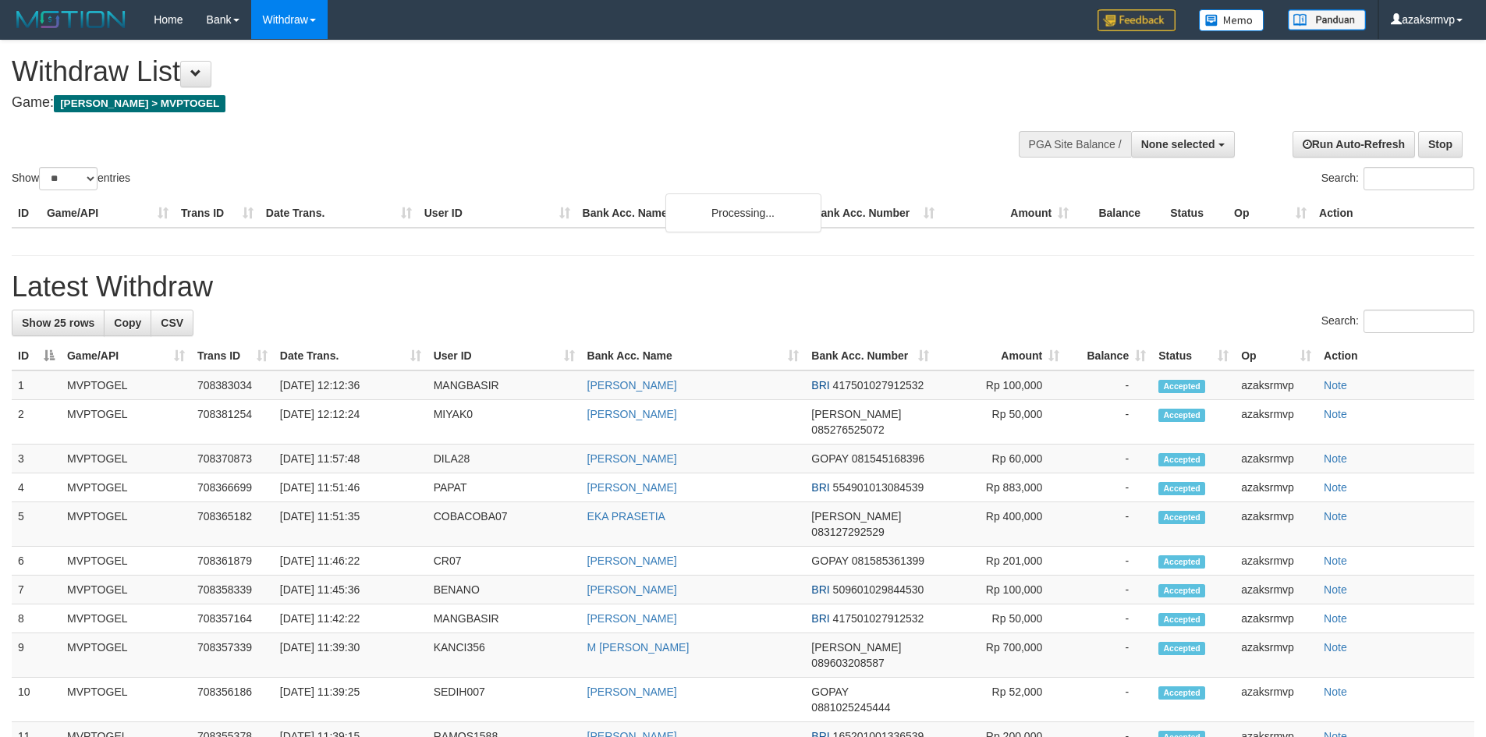
select select
select select "**"
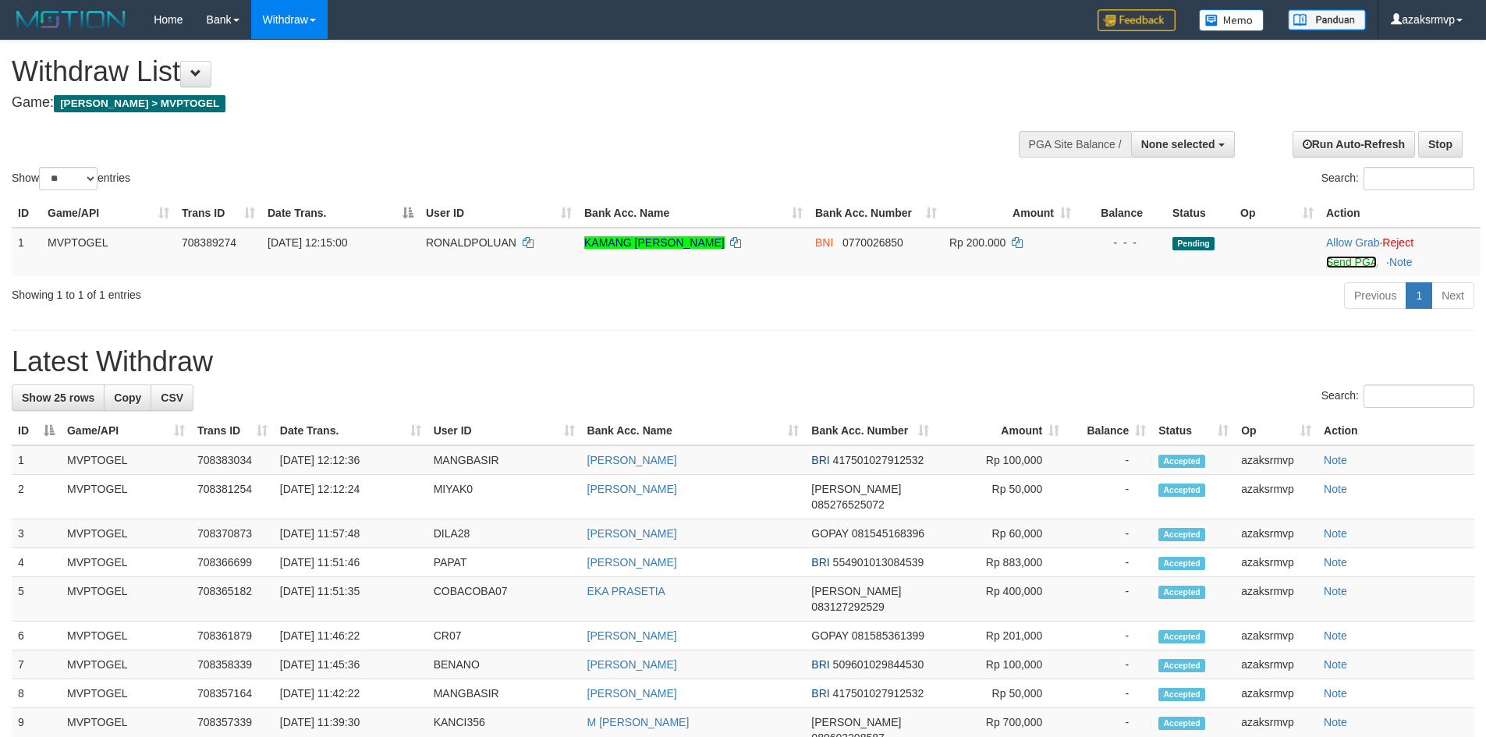
drag, startPoint x: 1355, startPoint y: 263, endPoint x: 807, endPoint y: 211, distance: 551.0
click at [1355, 263] on link "Send PGA" at bounding box center [1352, 262] width 51 height 12
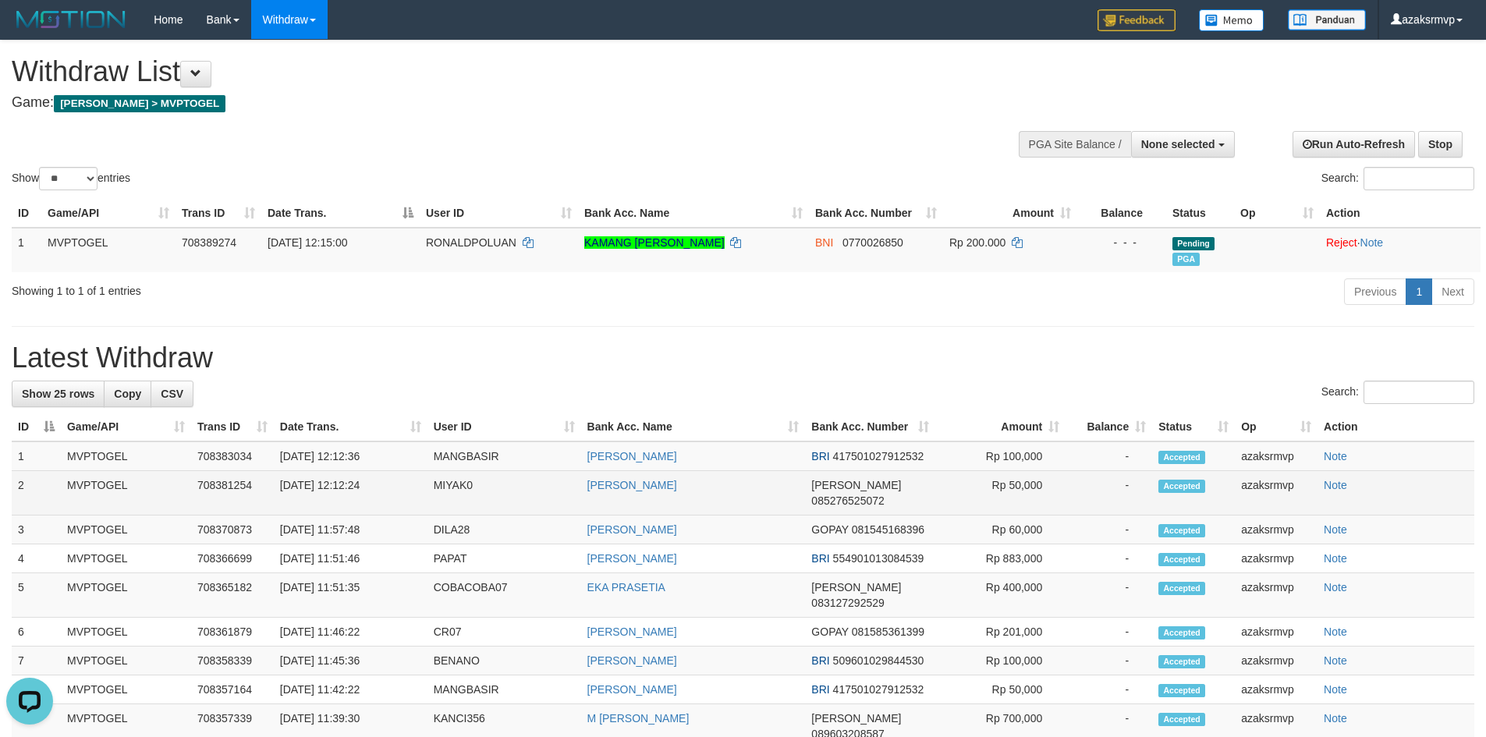
copy td "12:12:24"
drag, startPoint x: 339, startPoint y: 488, endPoint x: 378, endPoint y: 484, distance: 40.1
click at [400, 486] on td "[DATE] 12:12:24" at bounding box center [351, 493] width 154 height 44
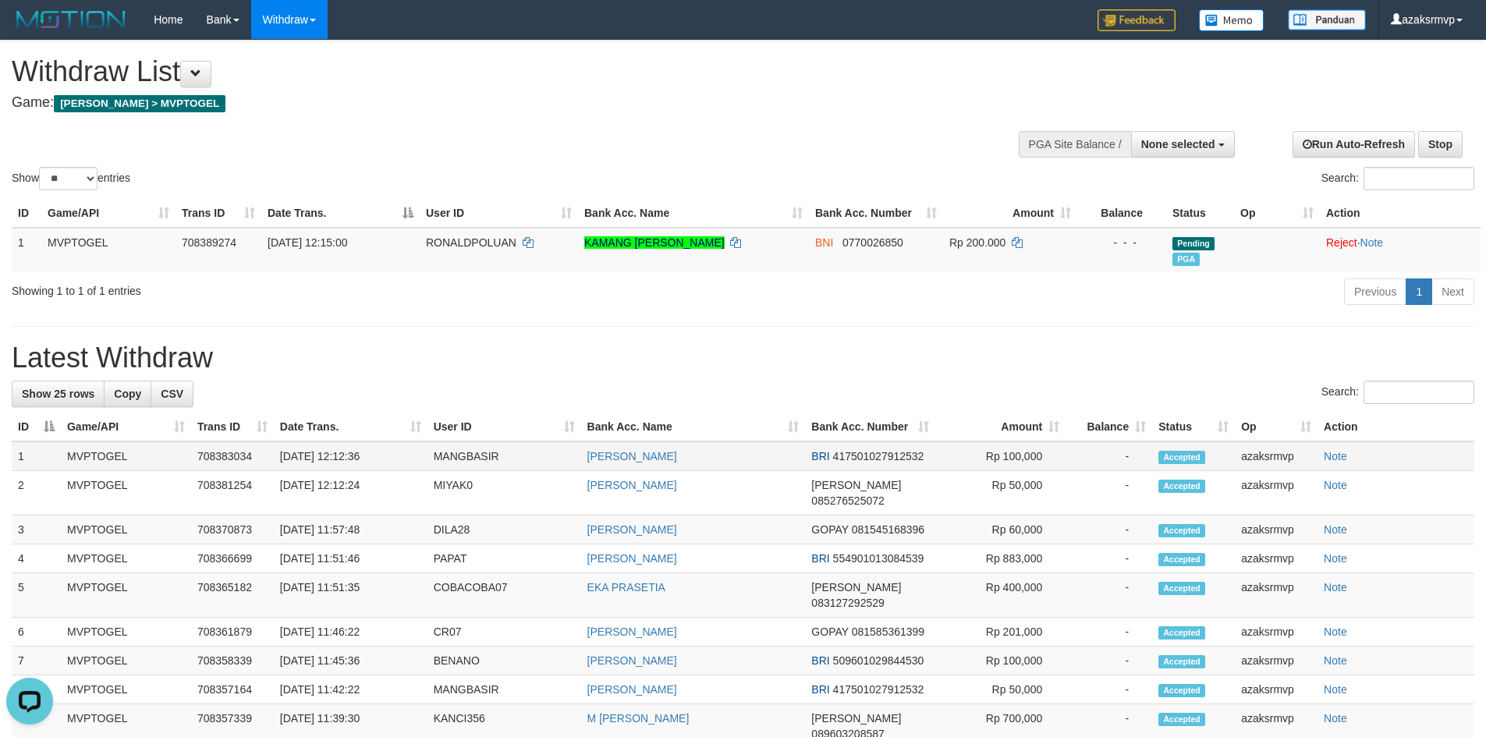
copy td "12:12:36"
drag, startPoint x: 339, startPoint y: 451, endPoint x: 378, endPoint y: 451, distance: 39.0
click at [403, 453] on td "[DATE] 12:12:36" at bounding box center [351, 457] width 154 height 30
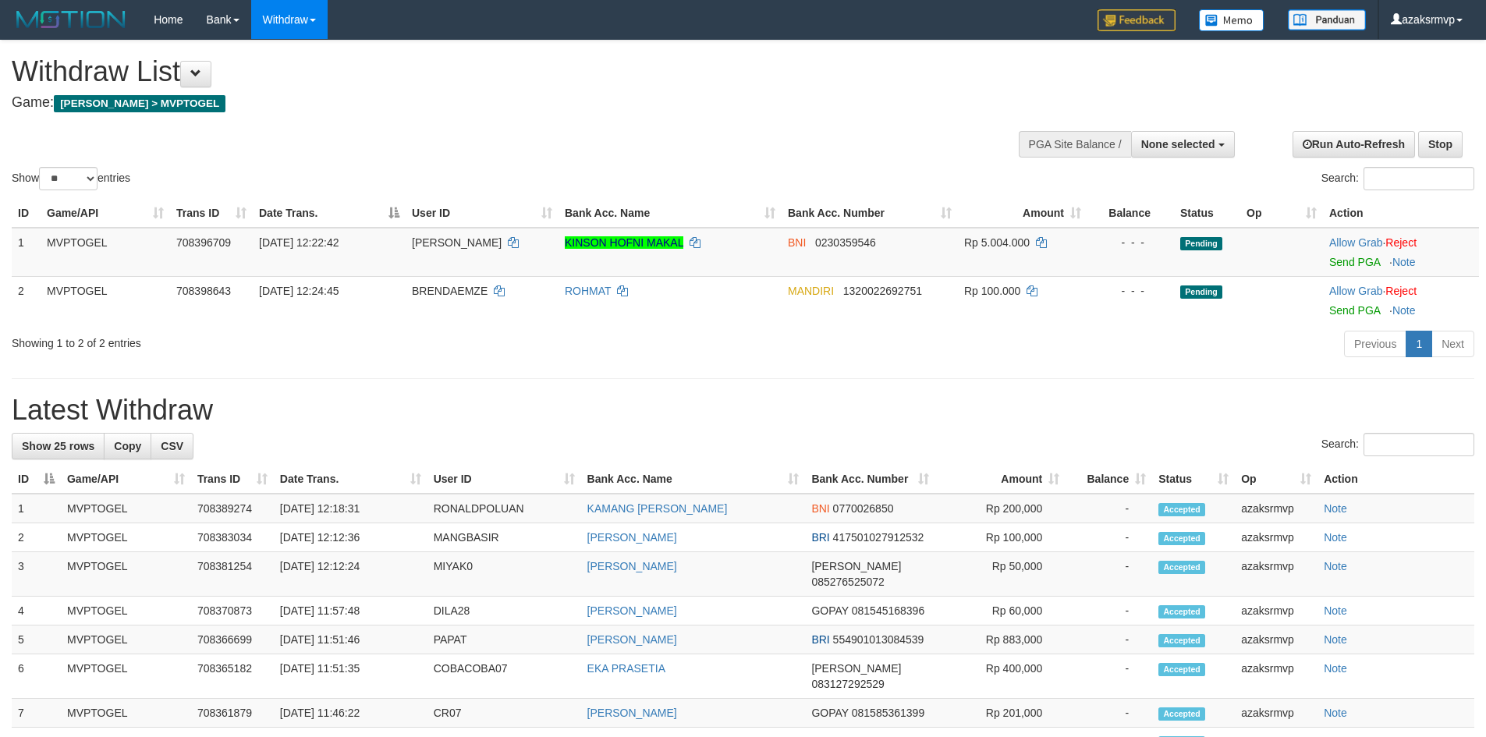
select select
select select "**"
drag, startPoint x: 1356, startPoint y: 311, endPoint x: 805, endPoint y: 215, distance: 559.3
click at [1356, 311] on link "Send PGA" at bounding box center [1355, 310] width 51 height 12
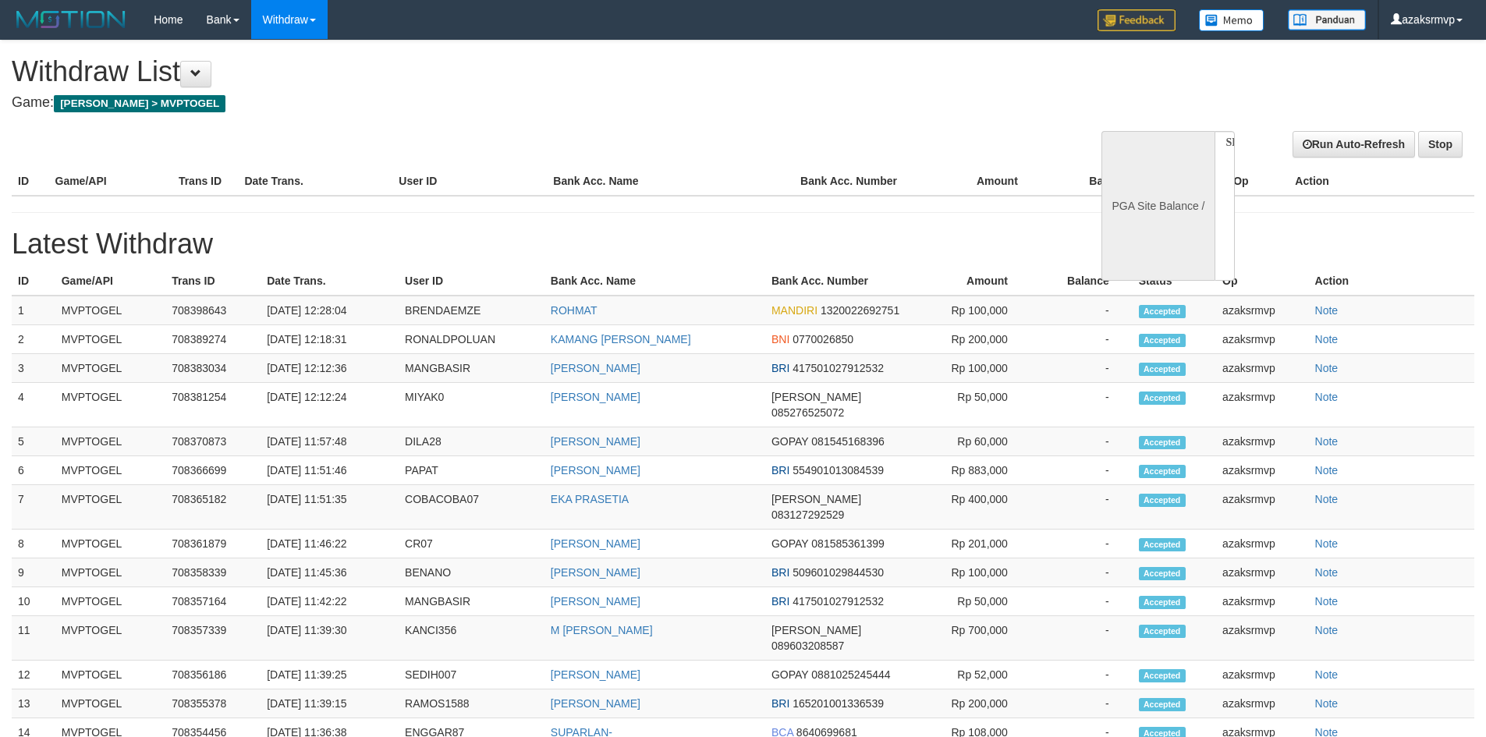
select select
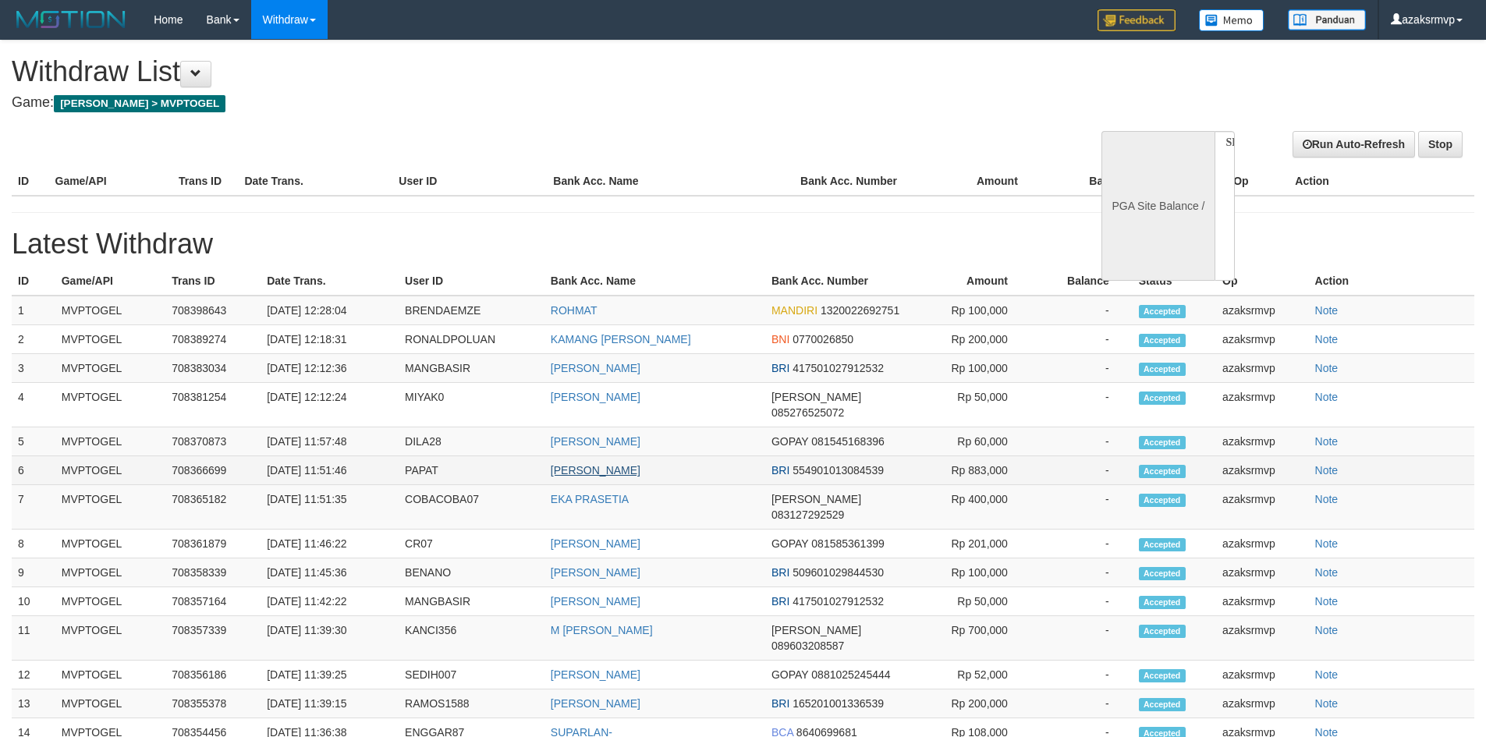
select select "**"
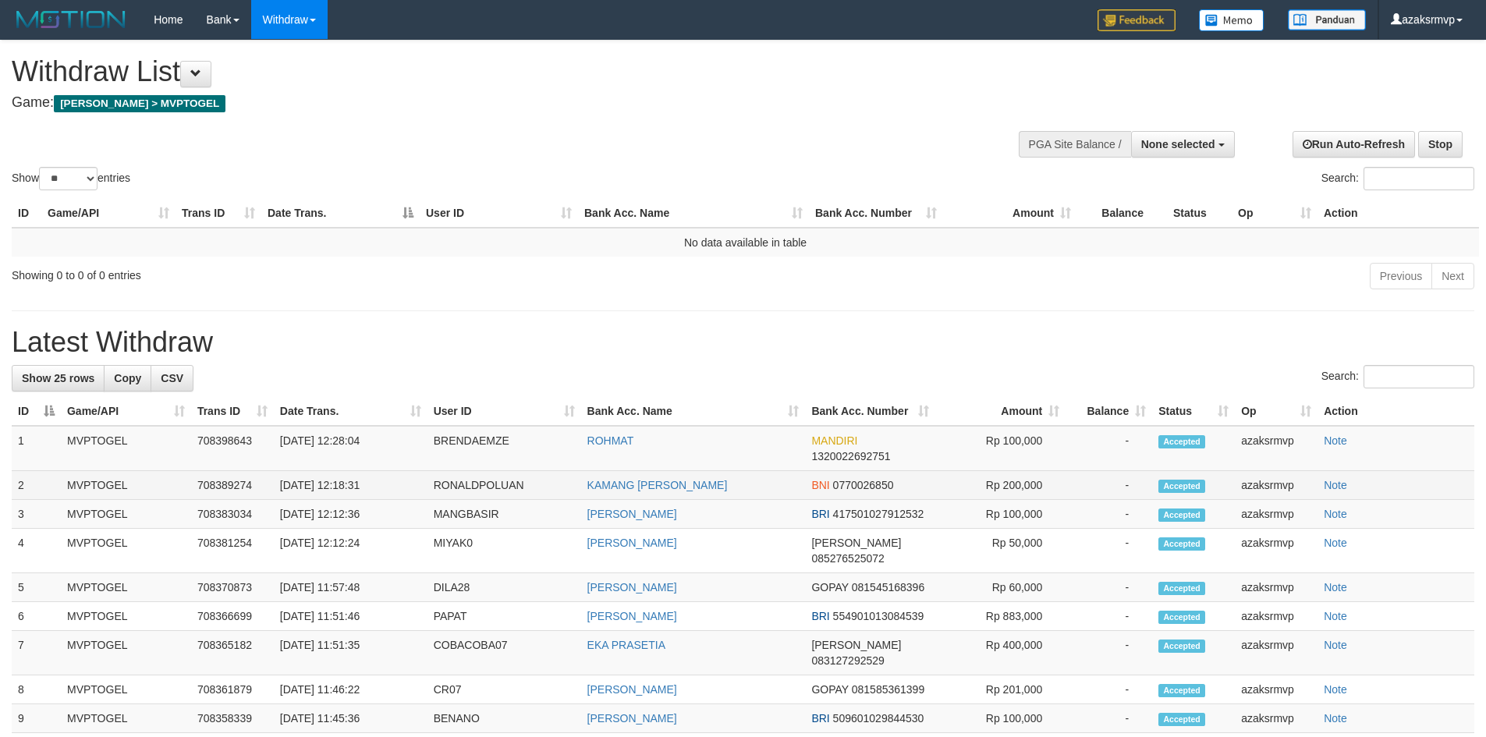
copy td "12:18:31"
drag, startPoint x: 338, startPoint y: 485, endPoint x: 388, endPoint y: 486, distance: 49.9
click at [388, 485] on td "[DATE] 12:18:31" at bounding box center [351, 485] width 154 height 29
copy td "12:18:31"
drag, startPoint x: 337, startPoint y: 484, endPoint x: 381, endPoint y: 485, distance: 43.7
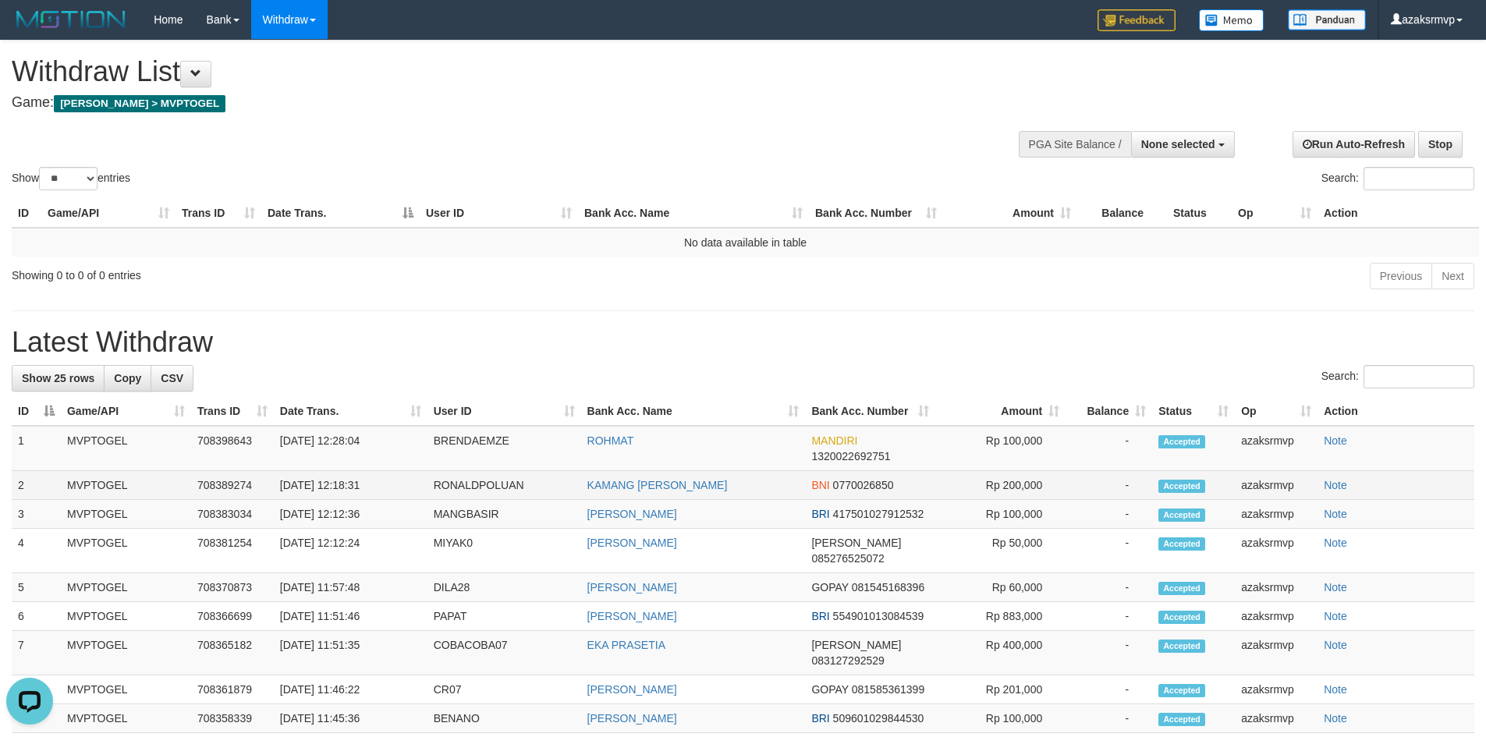
click at [381, 485] on td "[DATE] 12:18:31" at bounding box center [351, 485] width 154 height 29
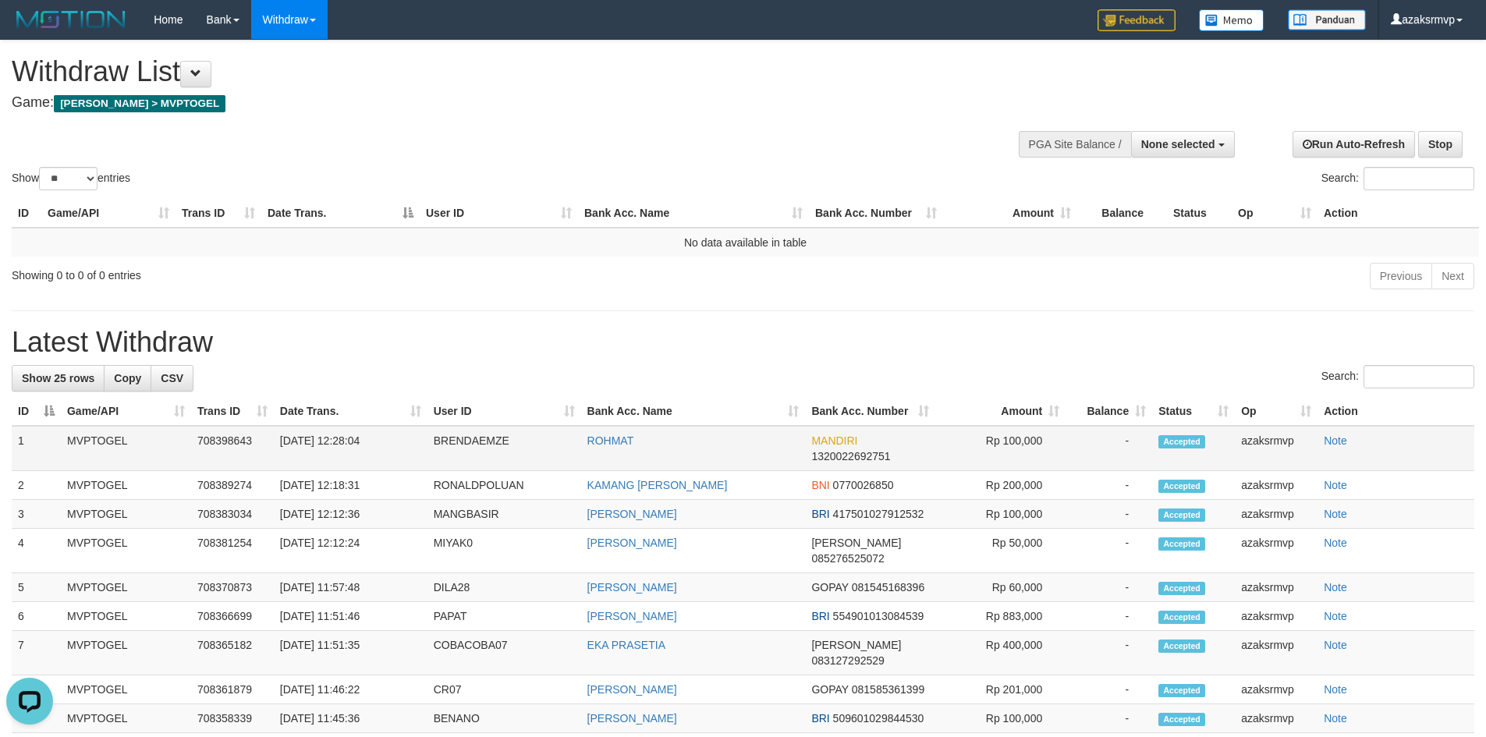
copy td "12:28:04"
drag, startPoint x: 337, startPoint y: 442, endPoint x: 418, endPoint y: 442, distance: 81.2
click at [418, 442] on td "[DATE] 12:28:04" at bounding box center [351, 448] width 154 height 45
click at [1186, 146] on span "None selected" at bounding box center [1179, 144] width 74 height 12
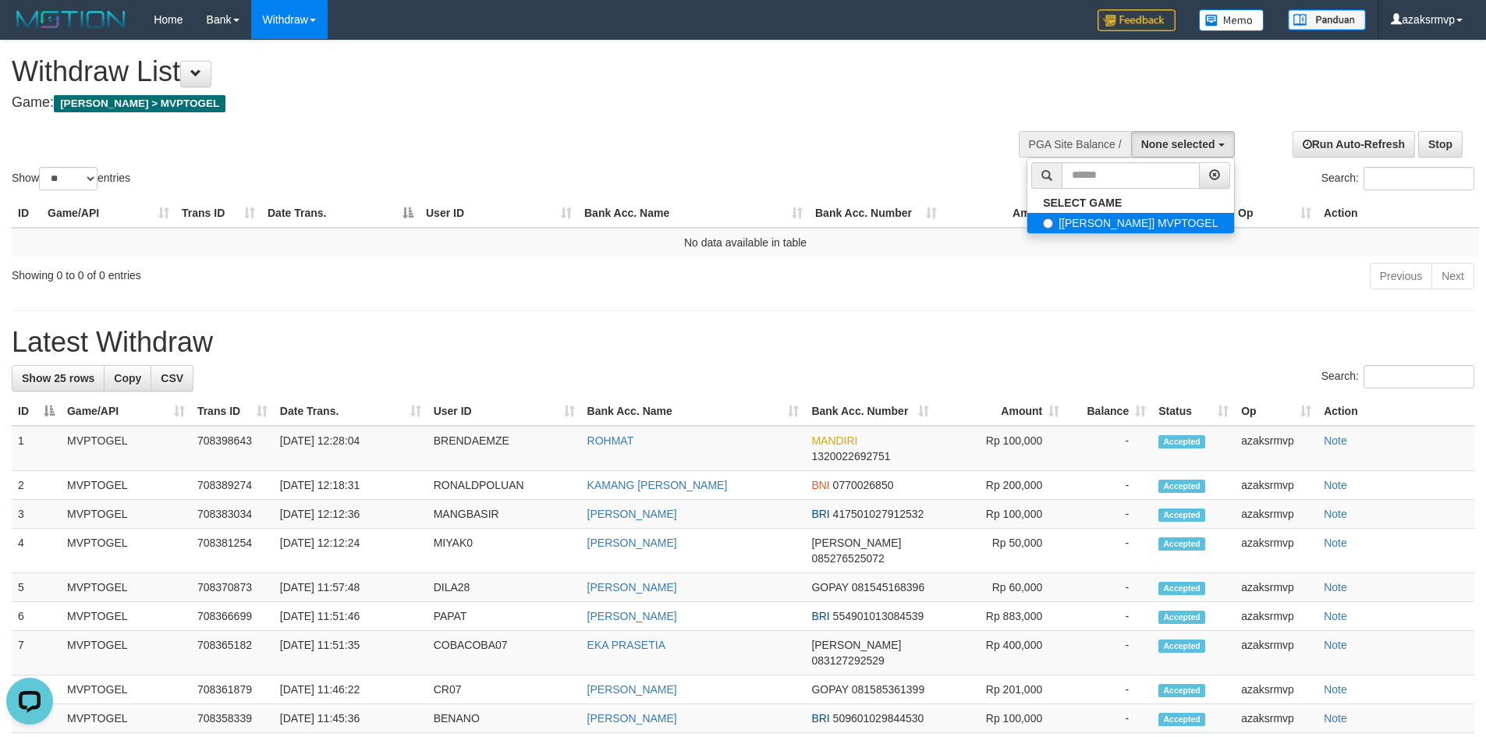
select select "***"
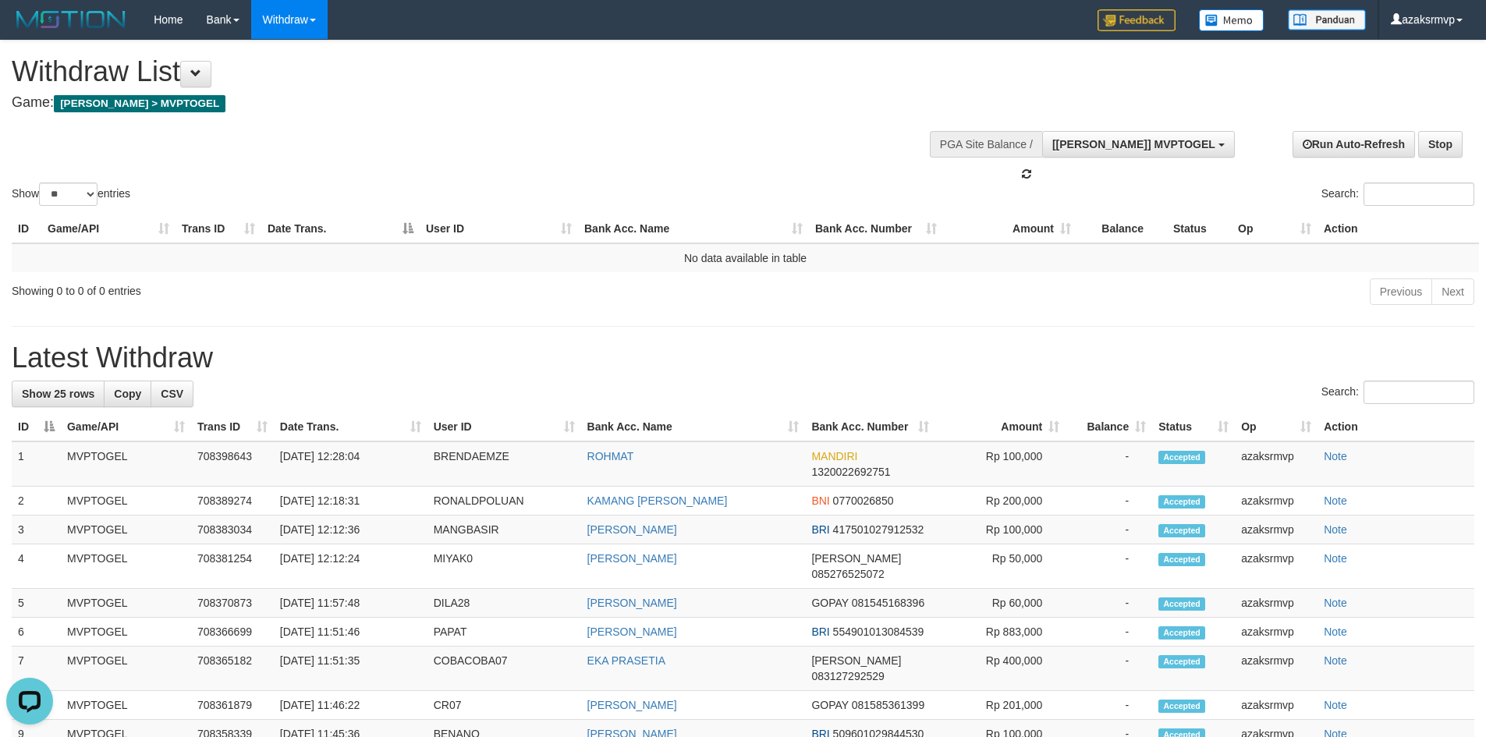
scroll to position [14, 0]
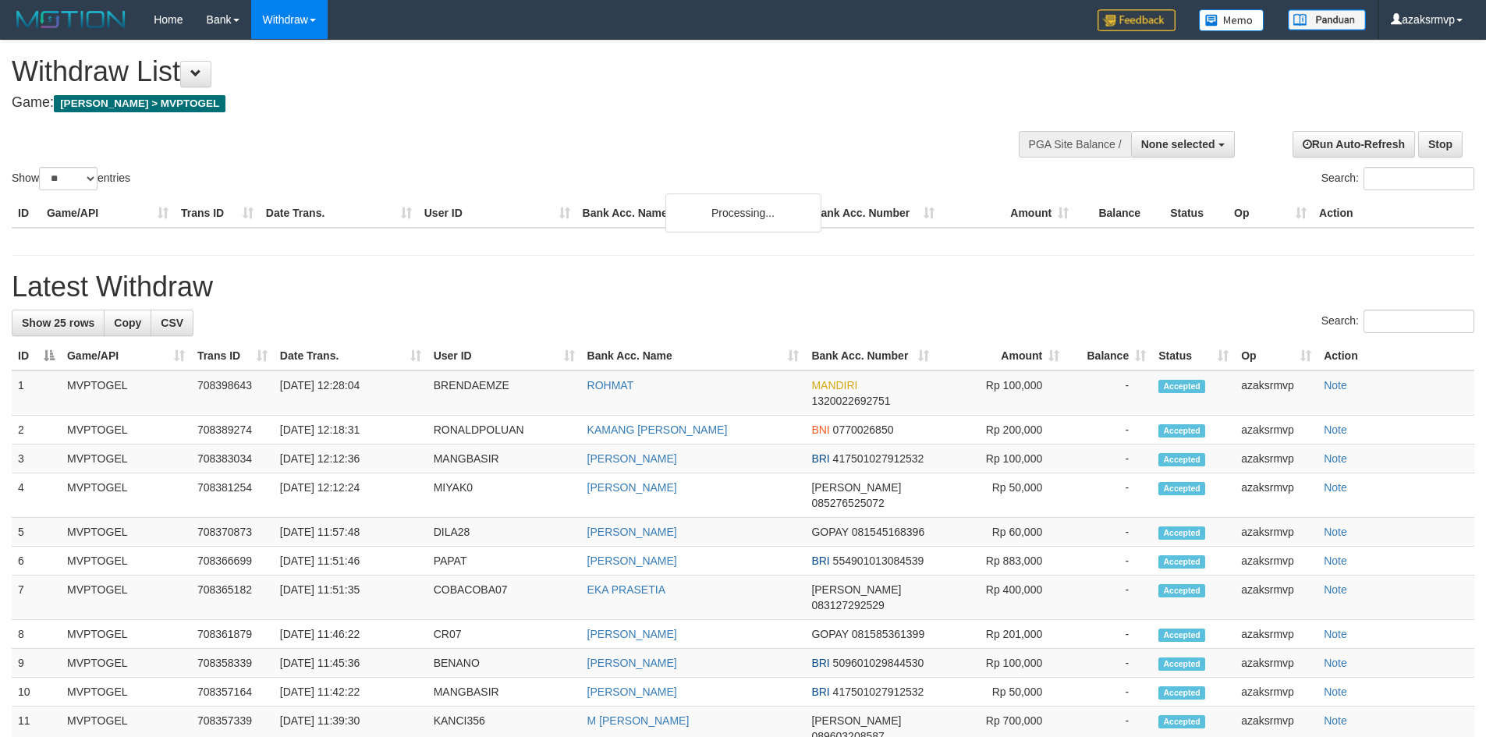
select select
select select "**"
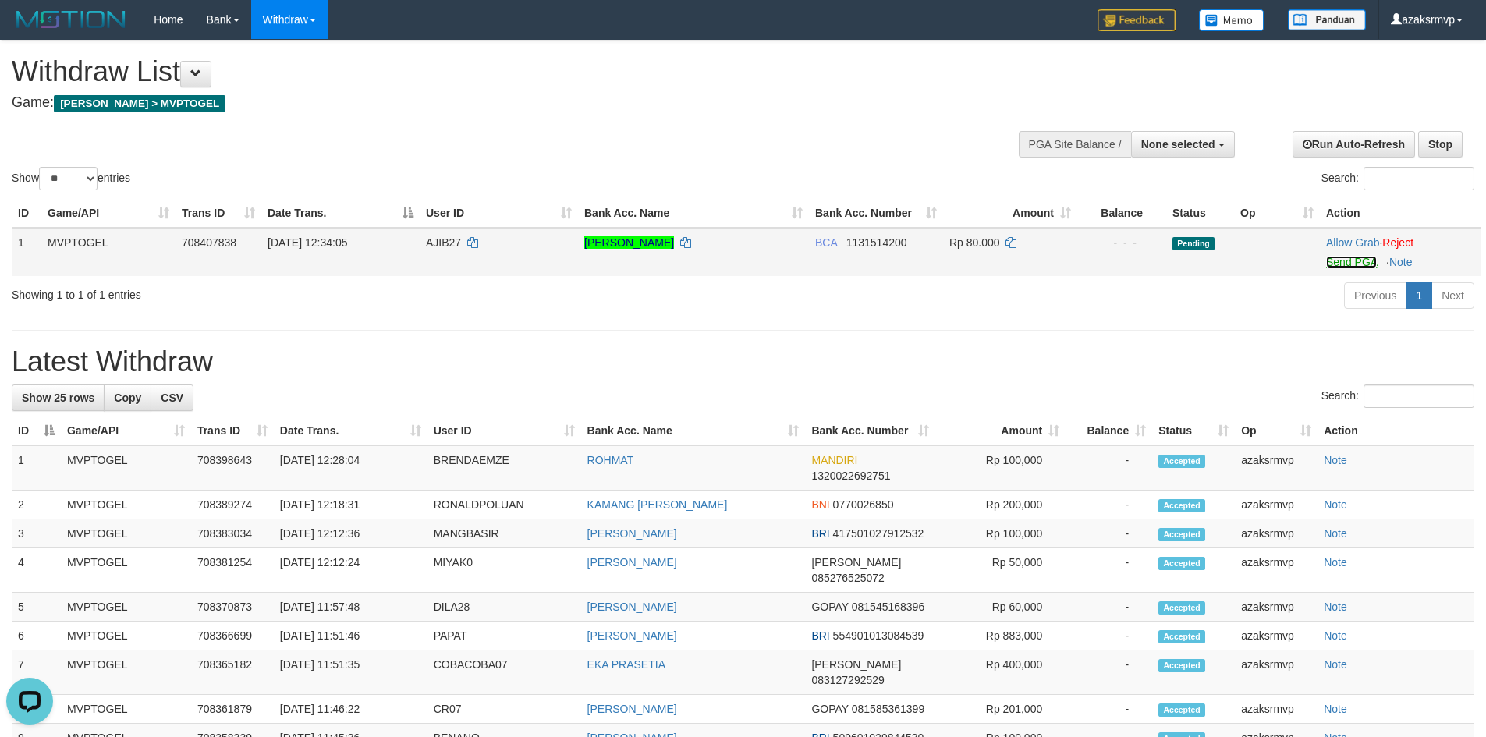
click at [1340, 265] on link "Send PGA" at bounding box center [1352, 262] width 51 height 12
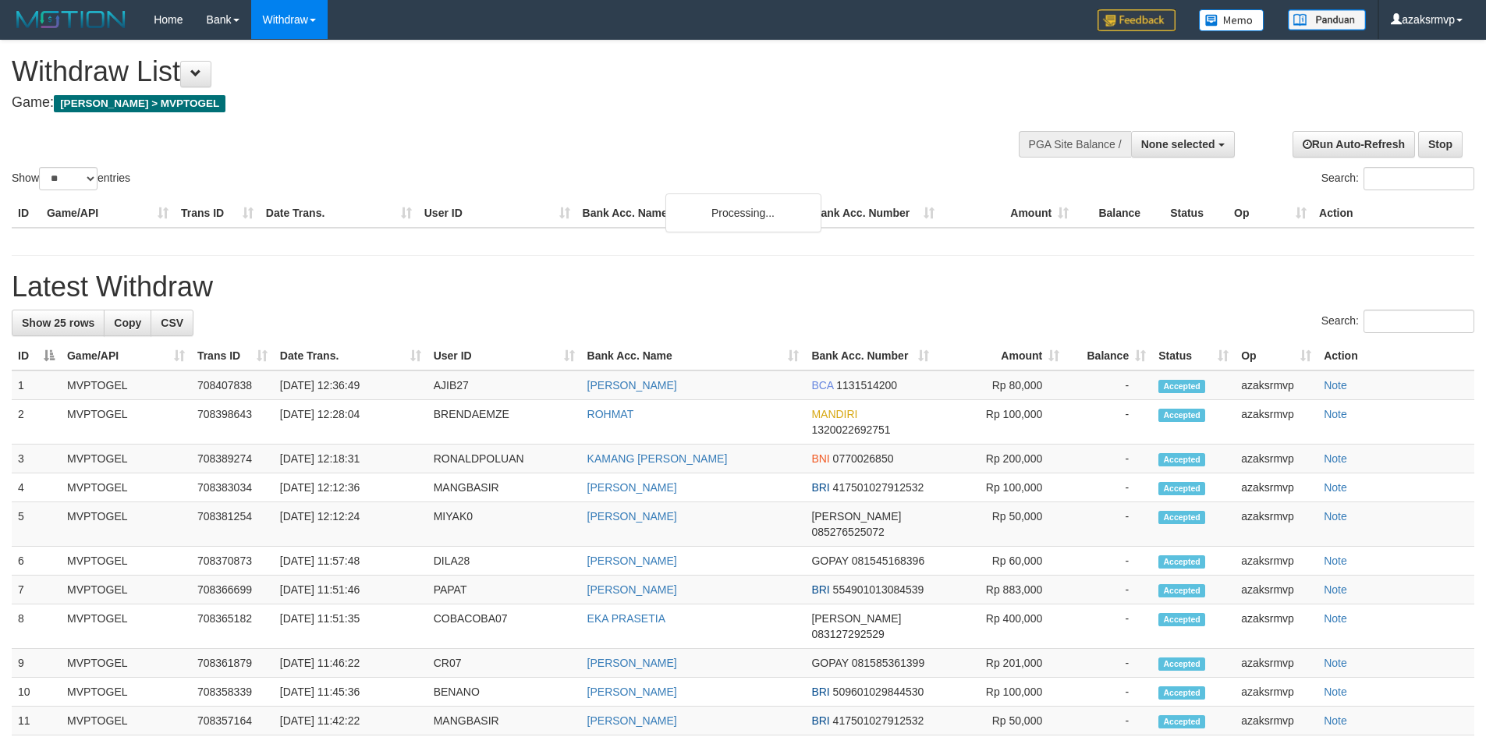
select select
select select "**"
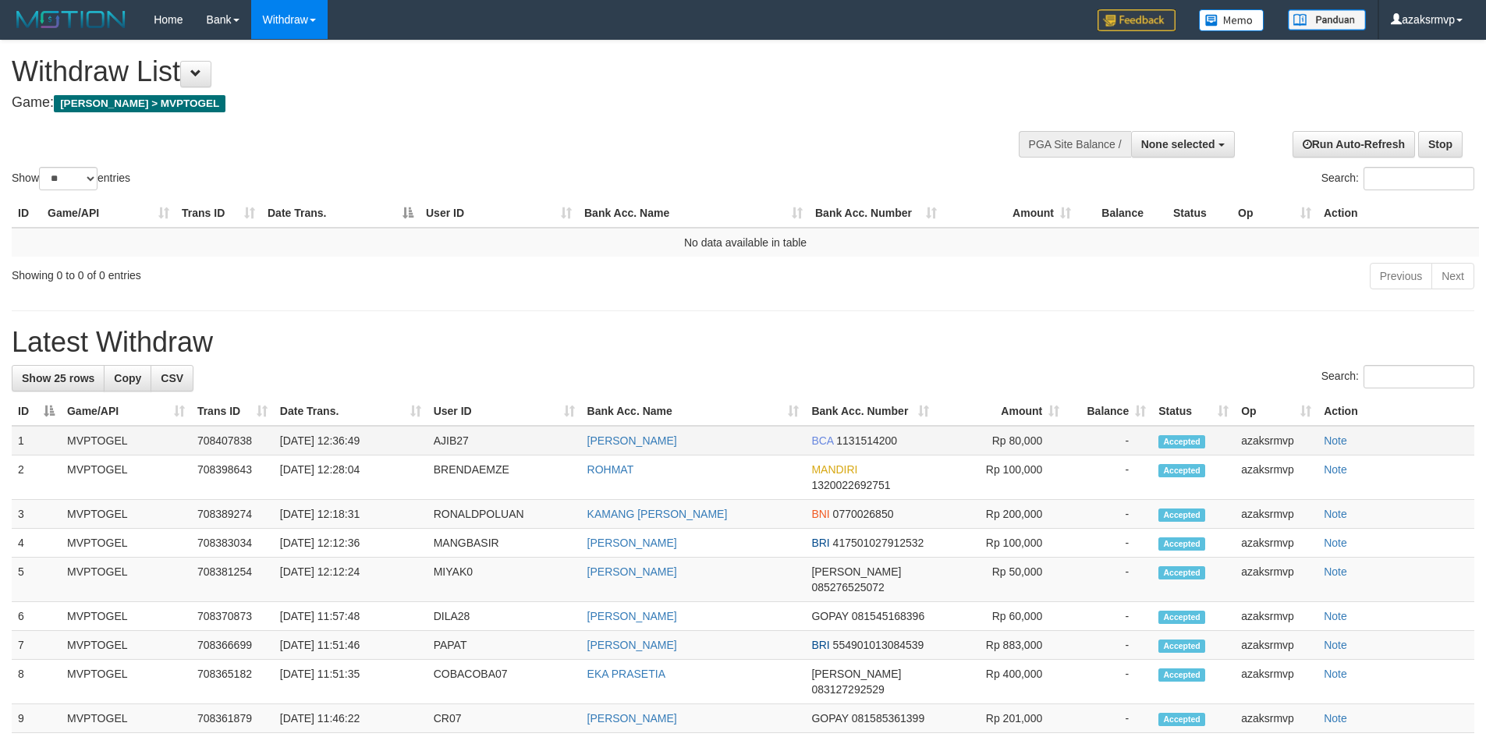
copy td "12:36:49"
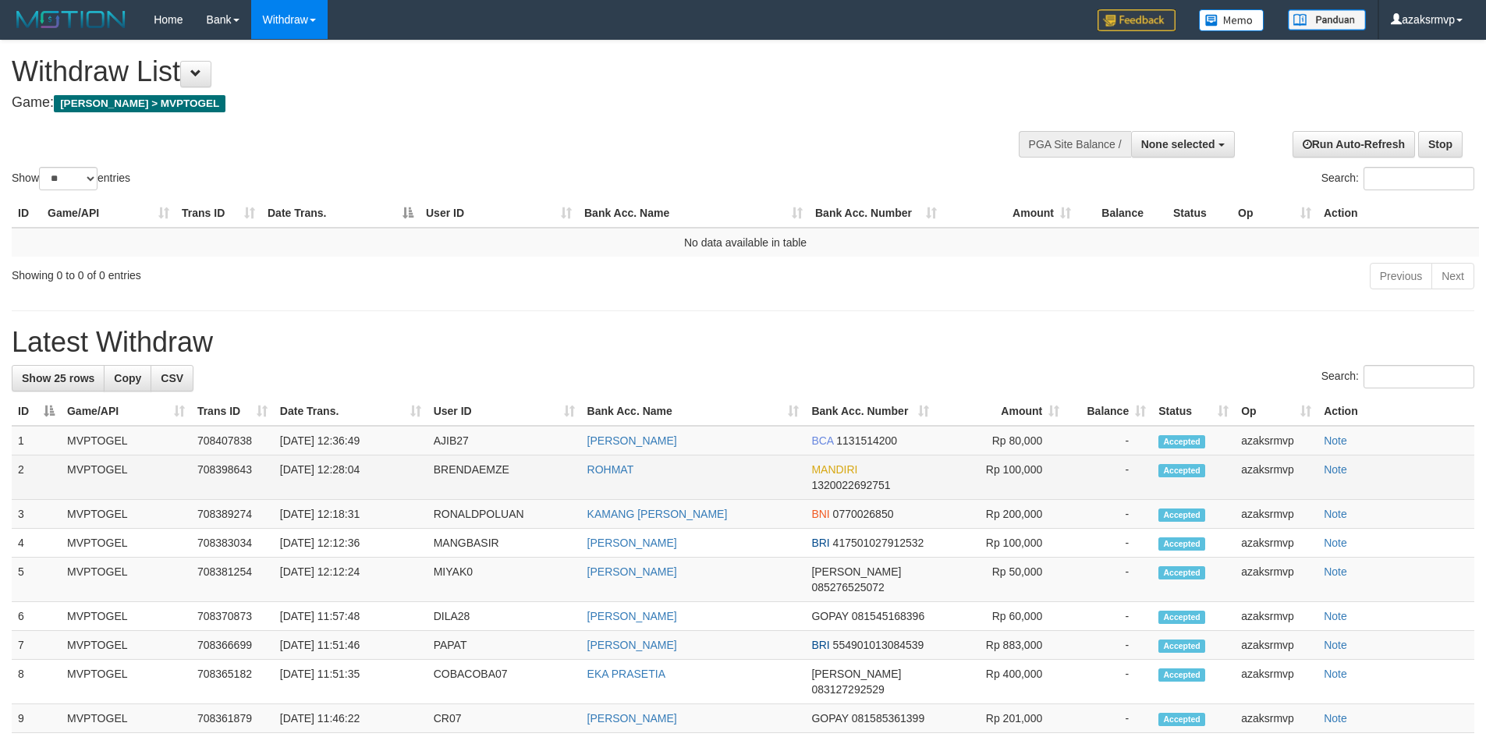
drag, startPoint x: 339, startPoint y: 442, endPoint x: 434, endPoint y: 487, distance: 104.7
click at [397, 439] on td "[DATE] 12:36:49" at bounding box center [351, 441] width 154 height 30
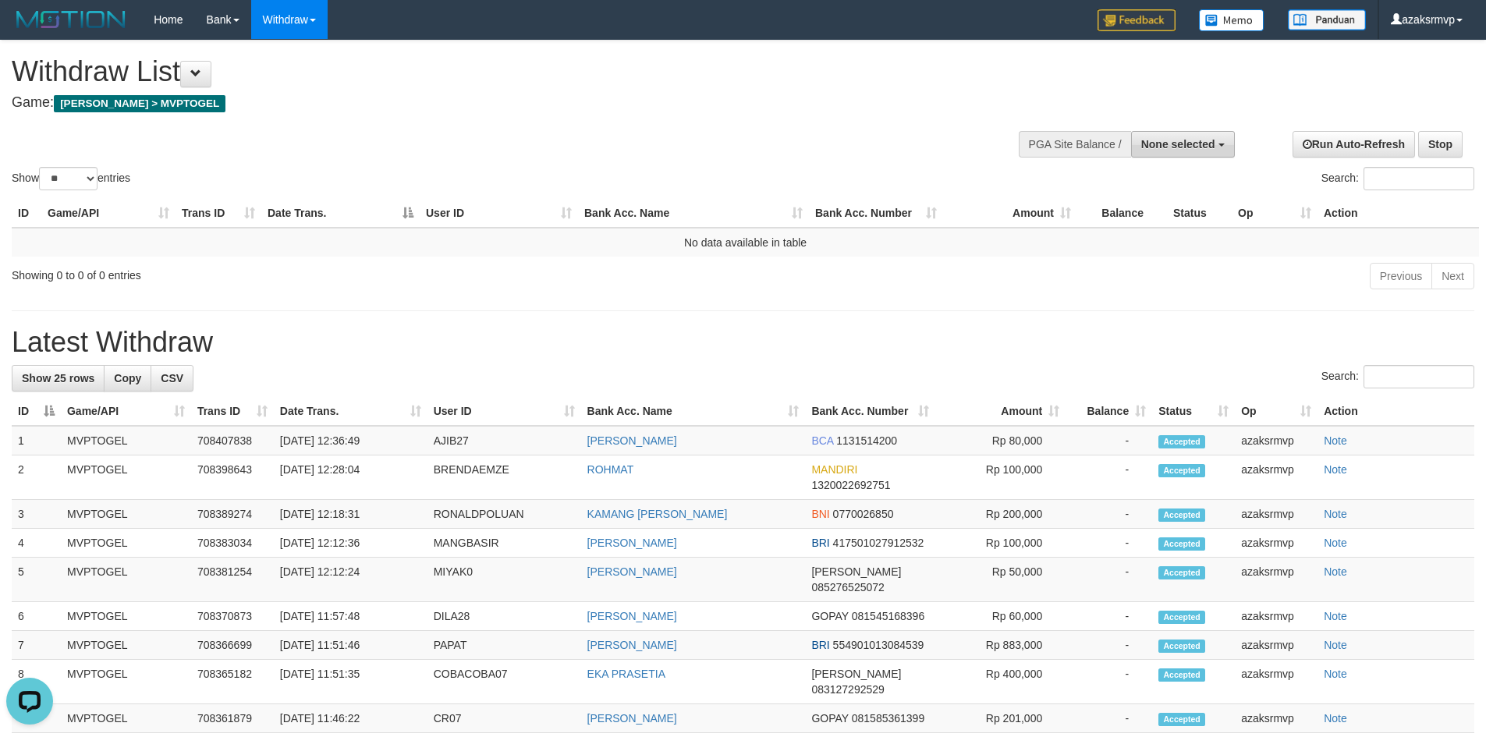
click at [1181, 147] on span "None selected" at bounding box center [1179, 144] width 74 height 12
select select "***"
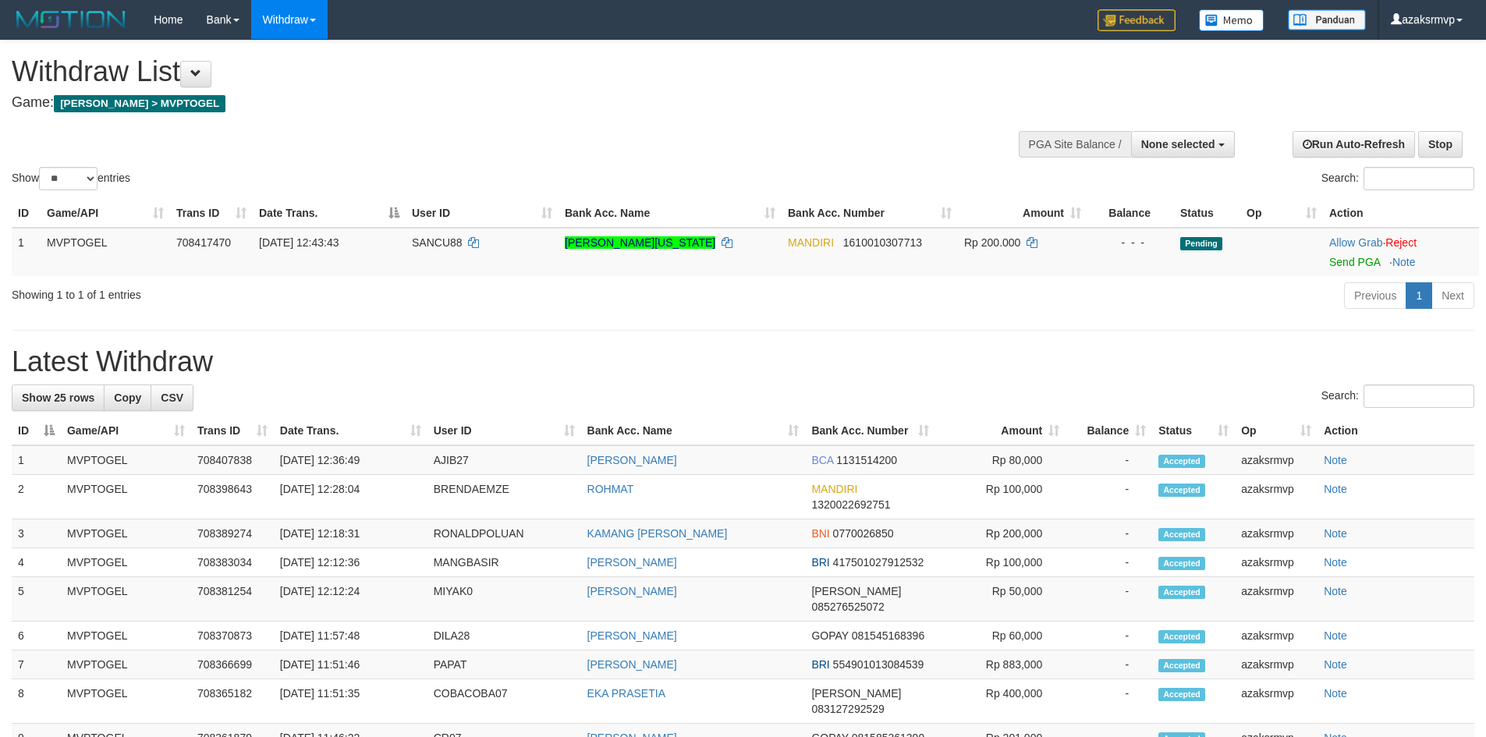
select select
select select "**"
drag, startPoint x: 1337, startPoint y: 261, endPoint x: 804, endPoint y: 217, distance: 534.8
click at [1337, 261] on link "Send PGA" at bounding box center [1355, 262] width 51 height 12
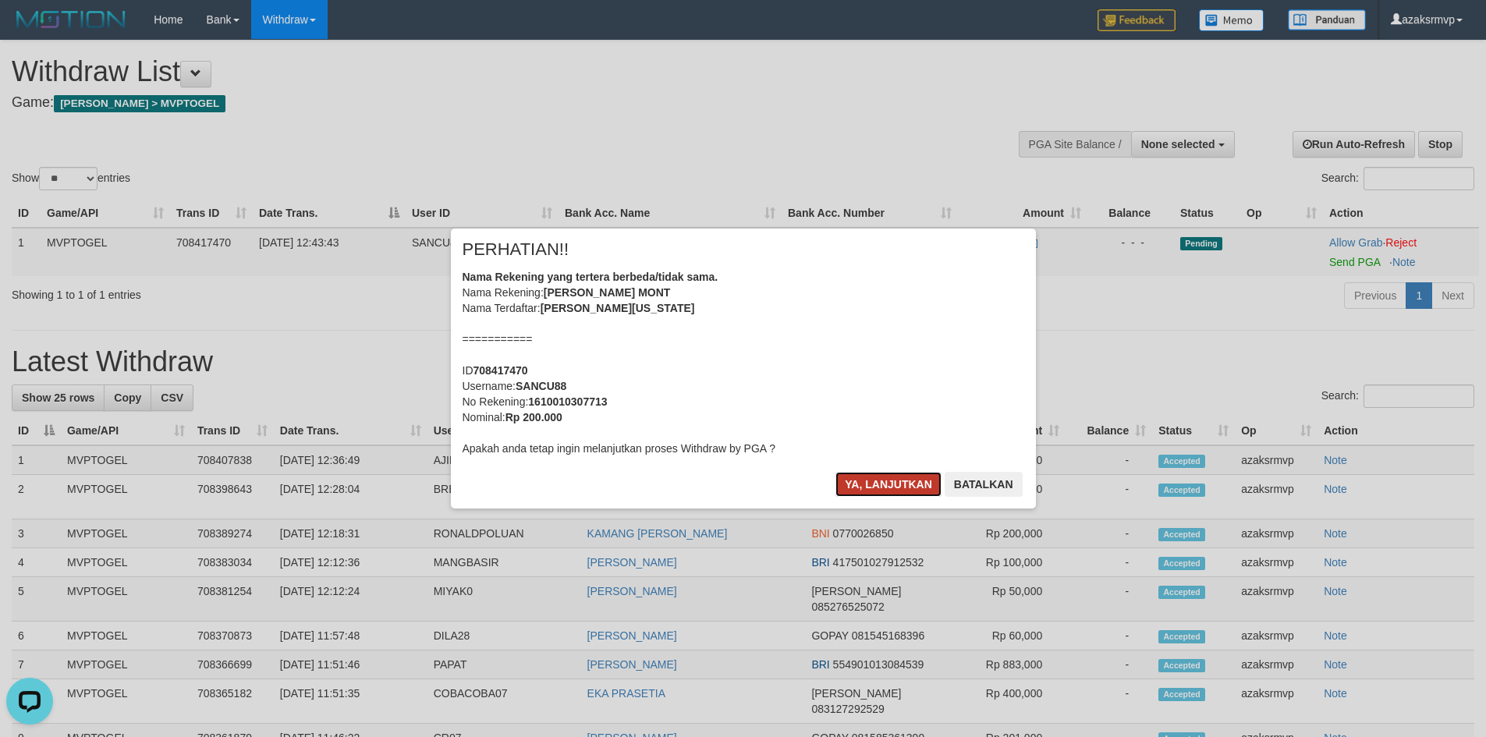
click at [865, 486] on button "Ya, lanjutkan" at bounding box center [889, 484] width 106 height 25
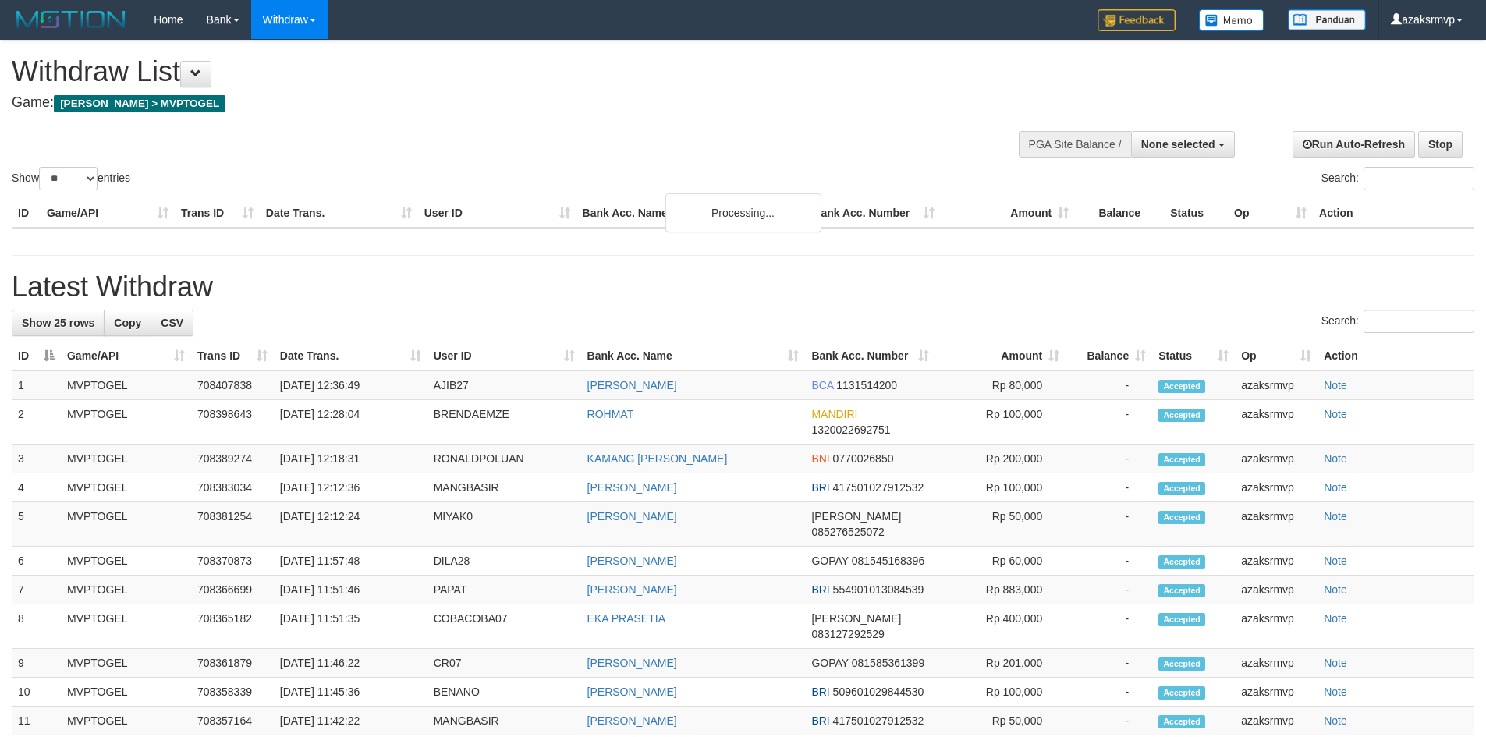
select select
select select "**"
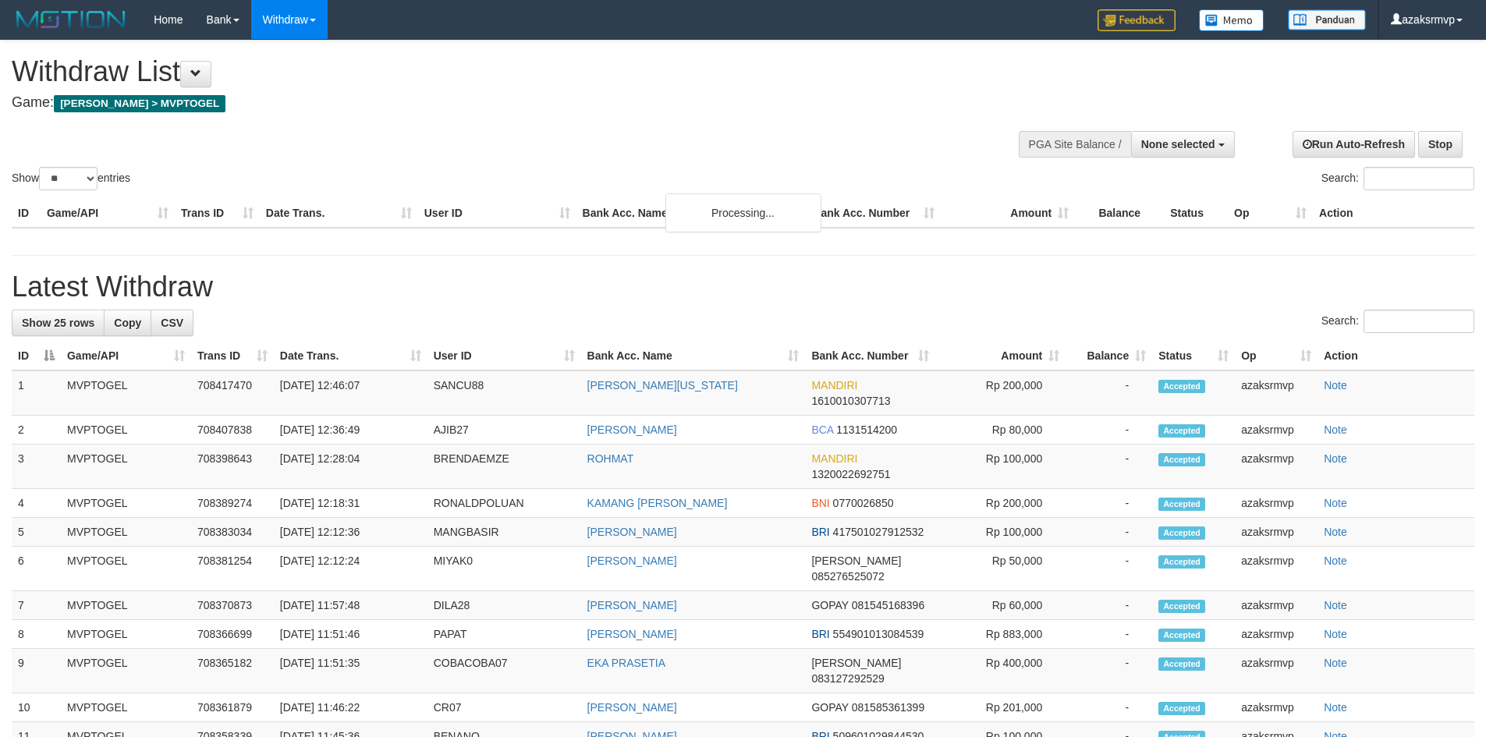
select select
select select "**"
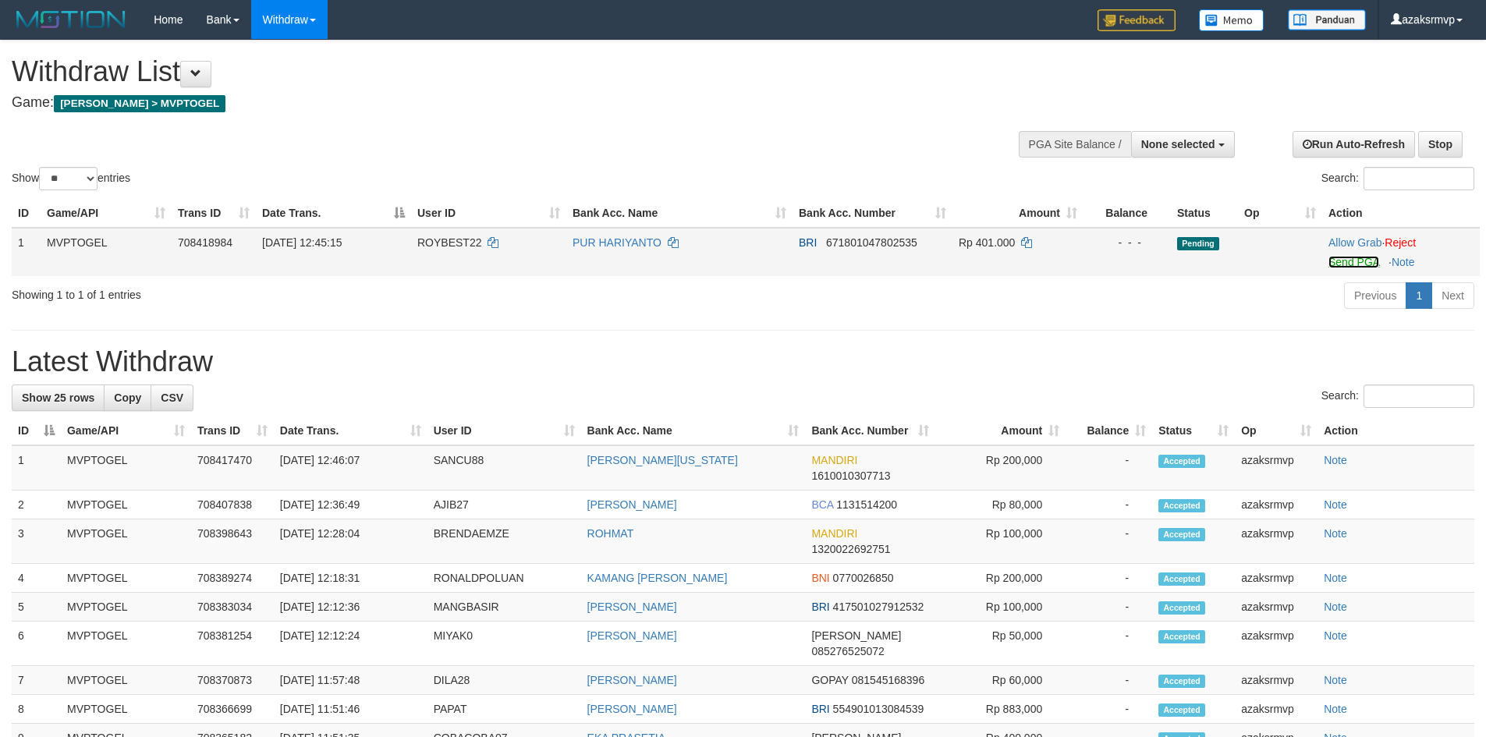
click at [1358, 262] on link "Send PGA" at bounding box center [1354, 262] width 51 height 12
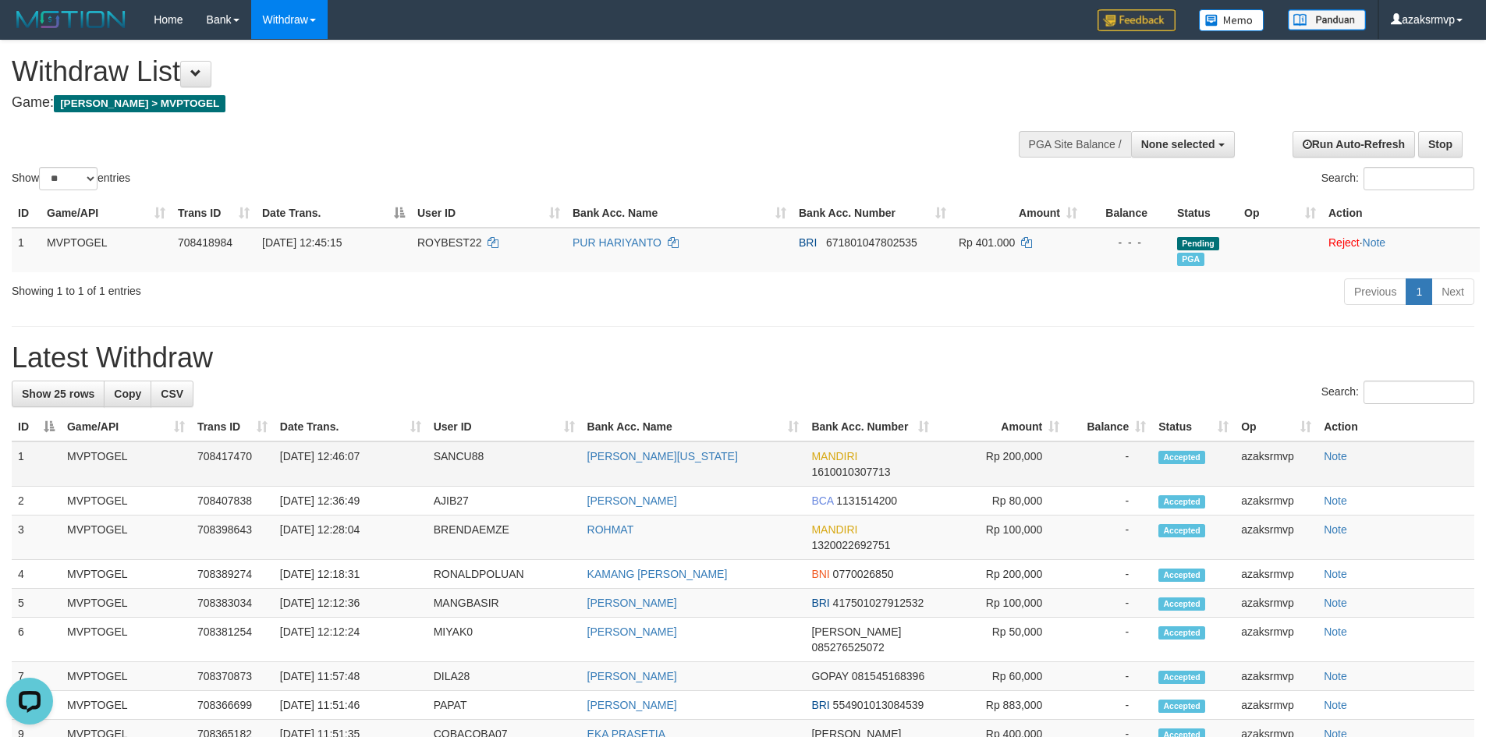
copy td "12:46:07"
drag, startPoint x: 339, startPoint y: 457, endPoint x: 420, endPoint y: 452, distance: 81.3
click at [398, 450] on td "[DATE] 12:46:07" at bounding box center [351, 464] width 154 height 45
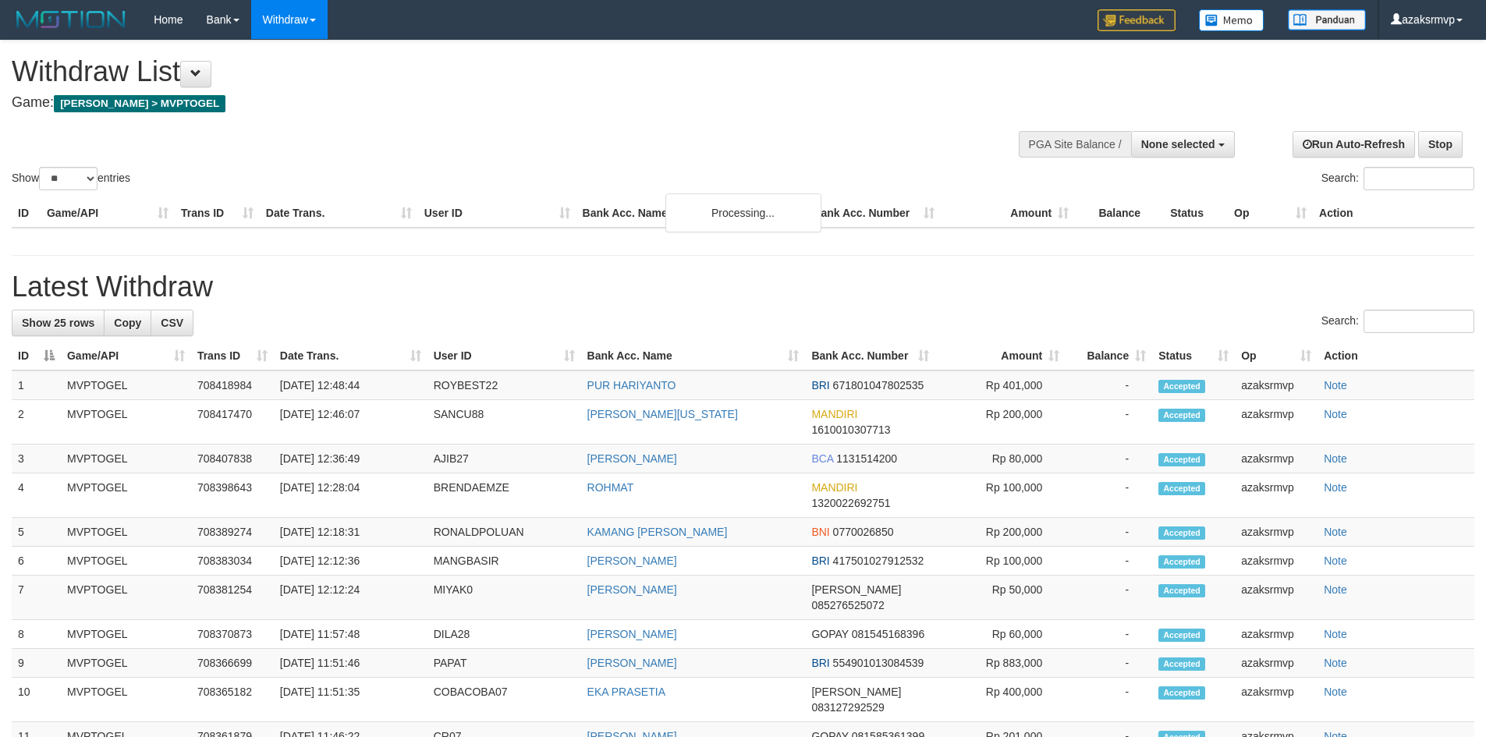
select select
select select "**"
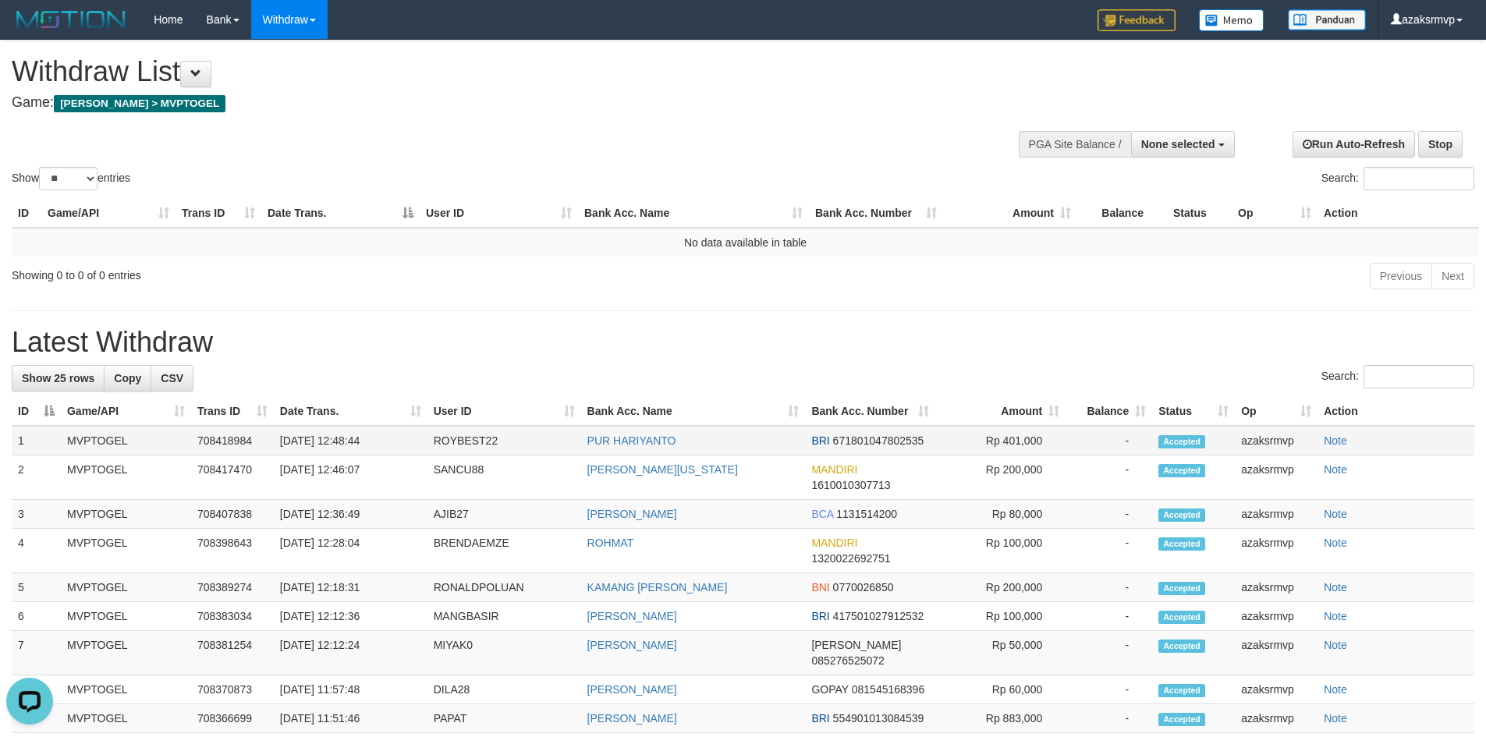
copy td "12:48:44"
drag, startPoint x: 339, startPoint y: 437, endPoint x: 394, endPoint y: 437, distance: 55.4
click at [394, 437] on td "[DATE] 12:48:44" at bounding box center [351, 441] width 154 height 30
click at [1205, 146] on span "None selected" at bounding box center [1179, 144] width 74 height 12
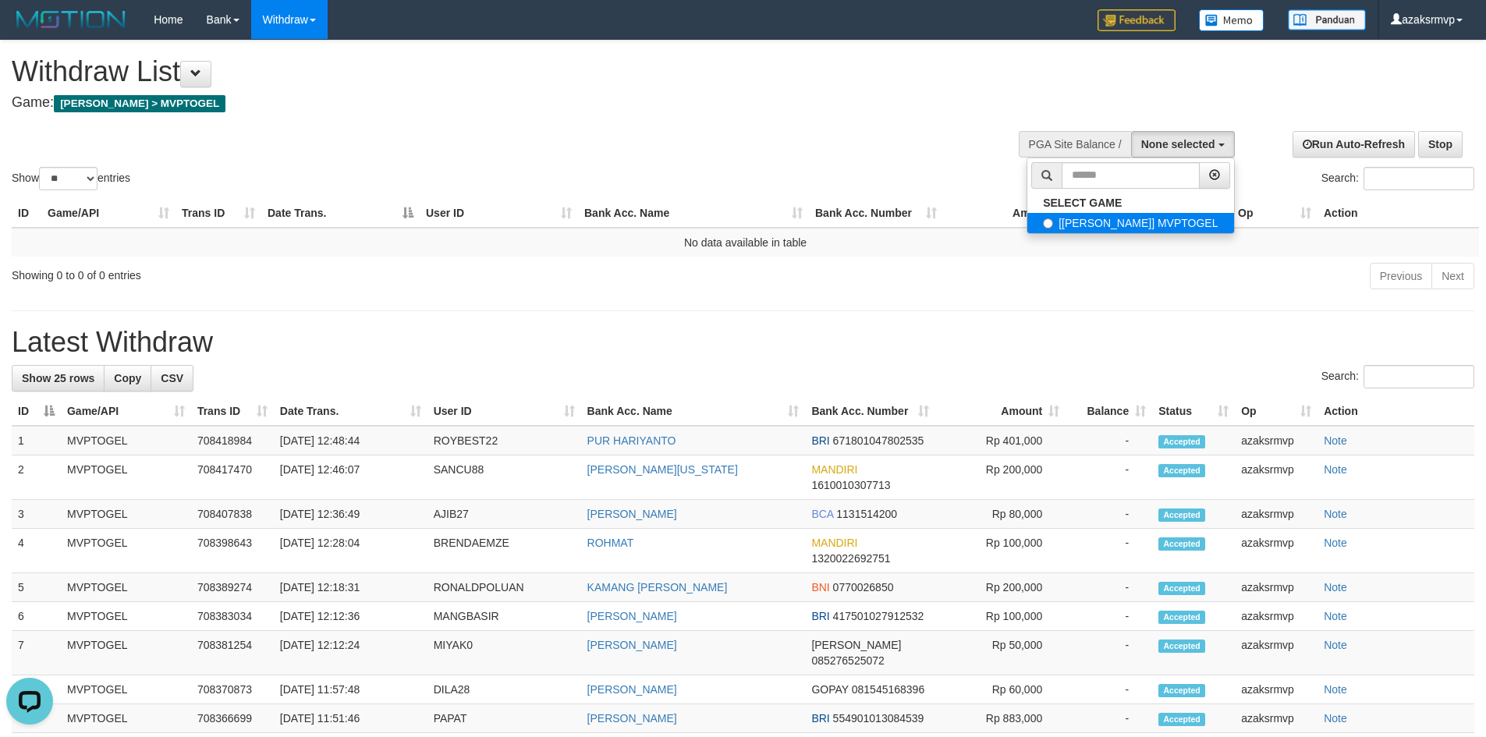
select select "***"
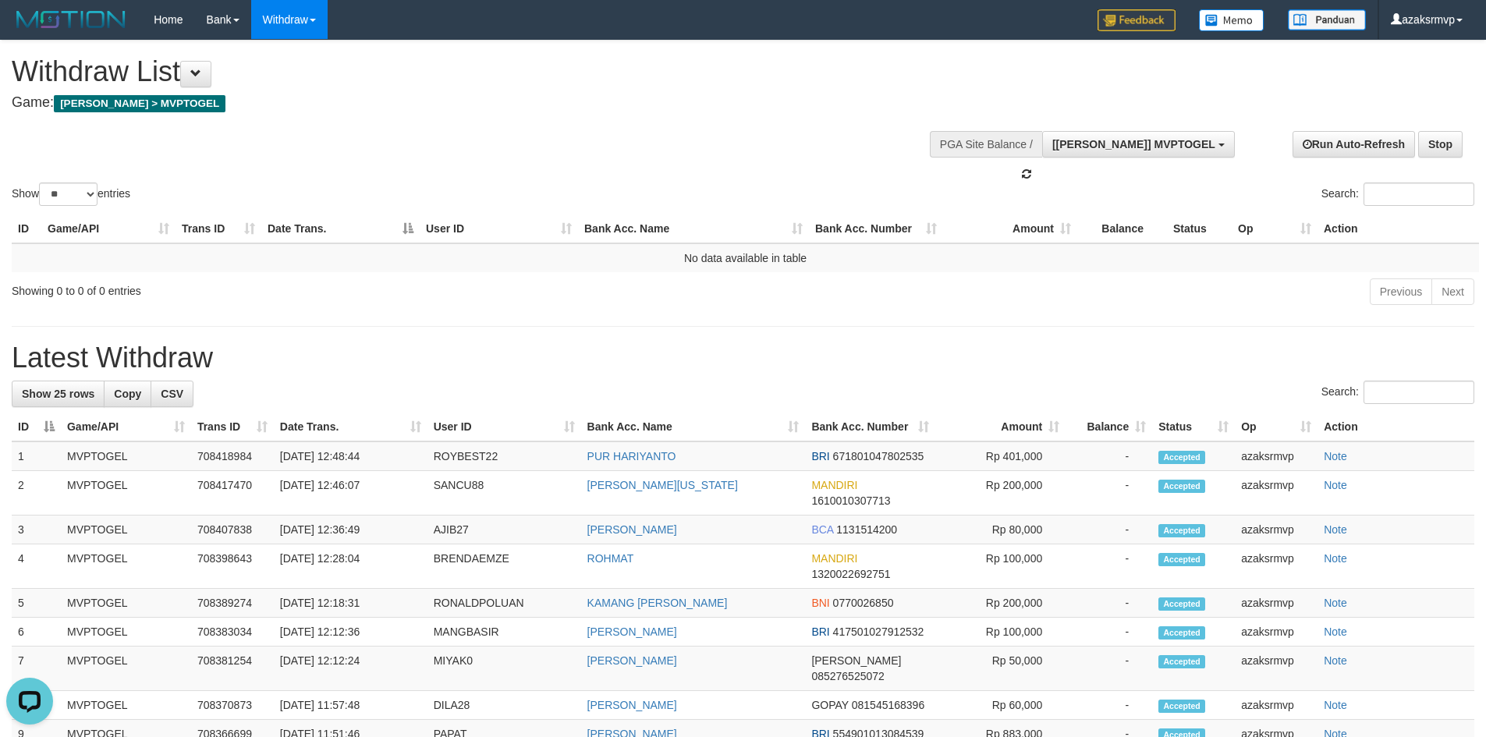
scroll to position [14, 0]
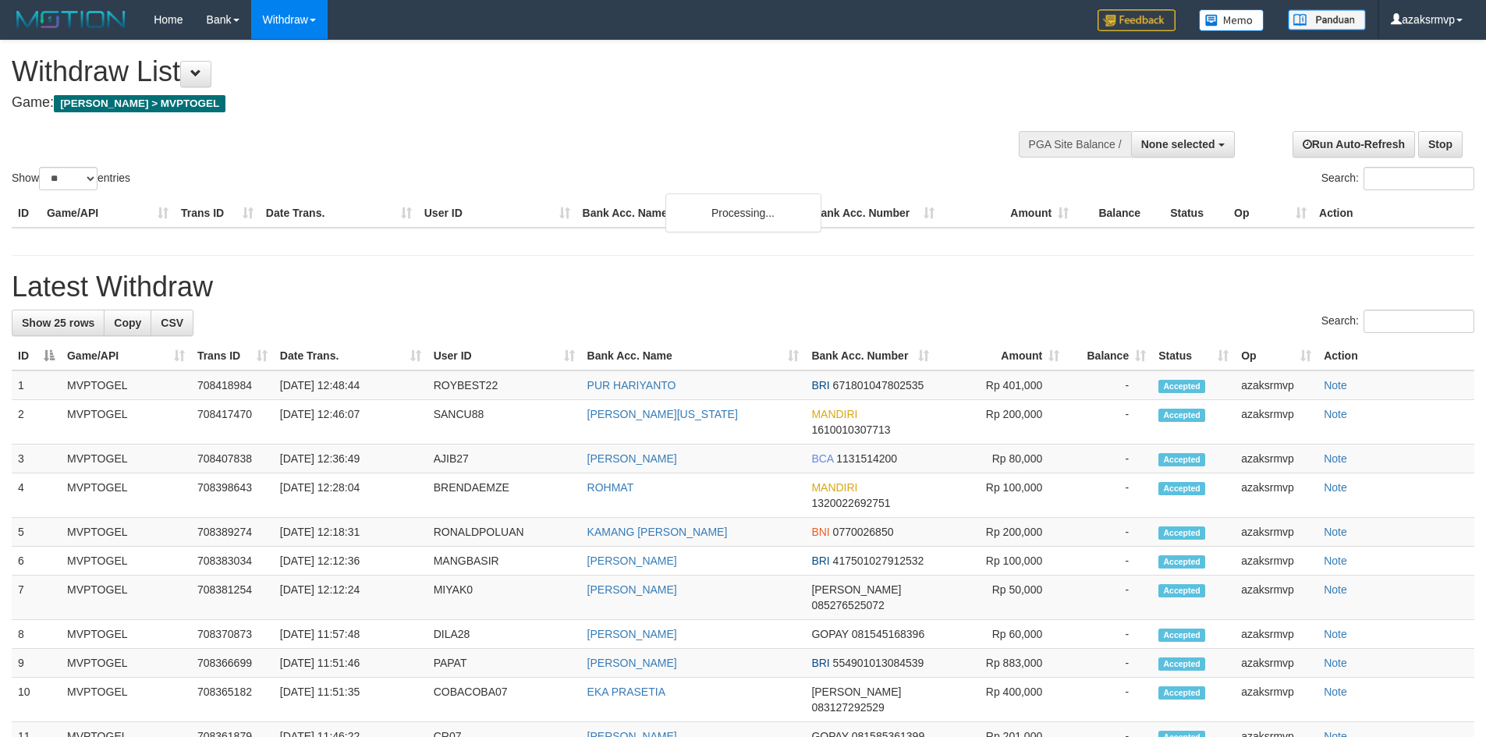
select select
select select "**"
select select
select select "**"
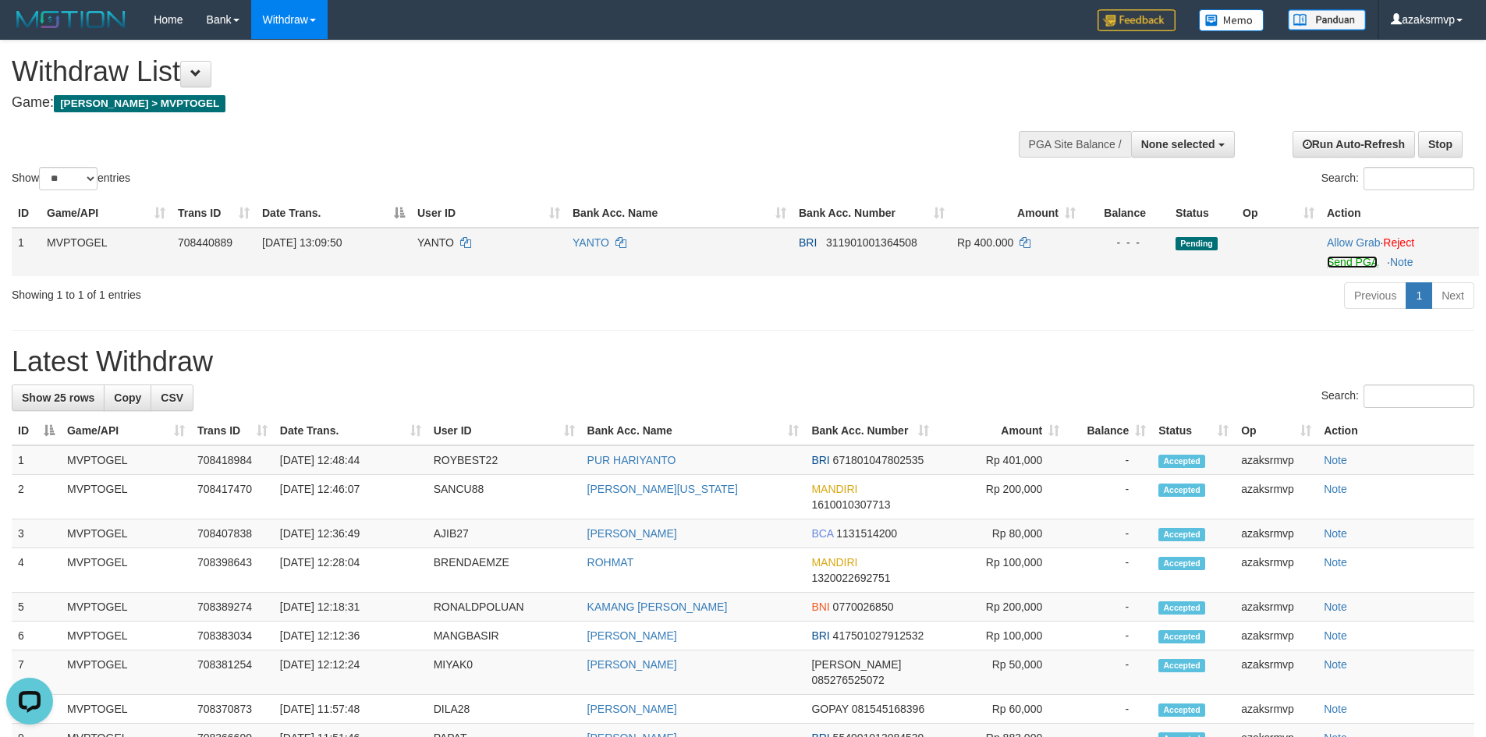
click at [1355, 261] on link "Send PGA" at bounding box center [1352, 262] width 51 height 12
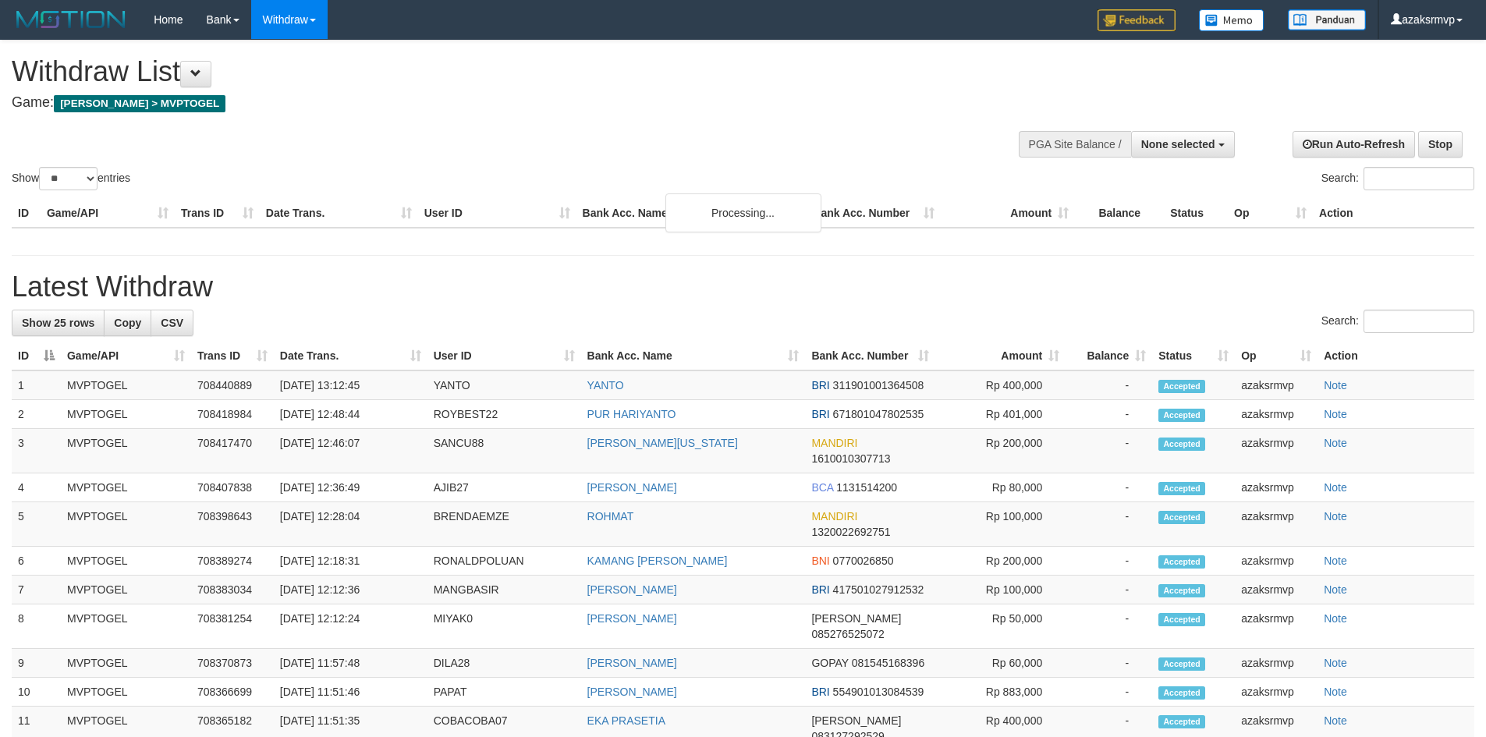
select select
select select "**"
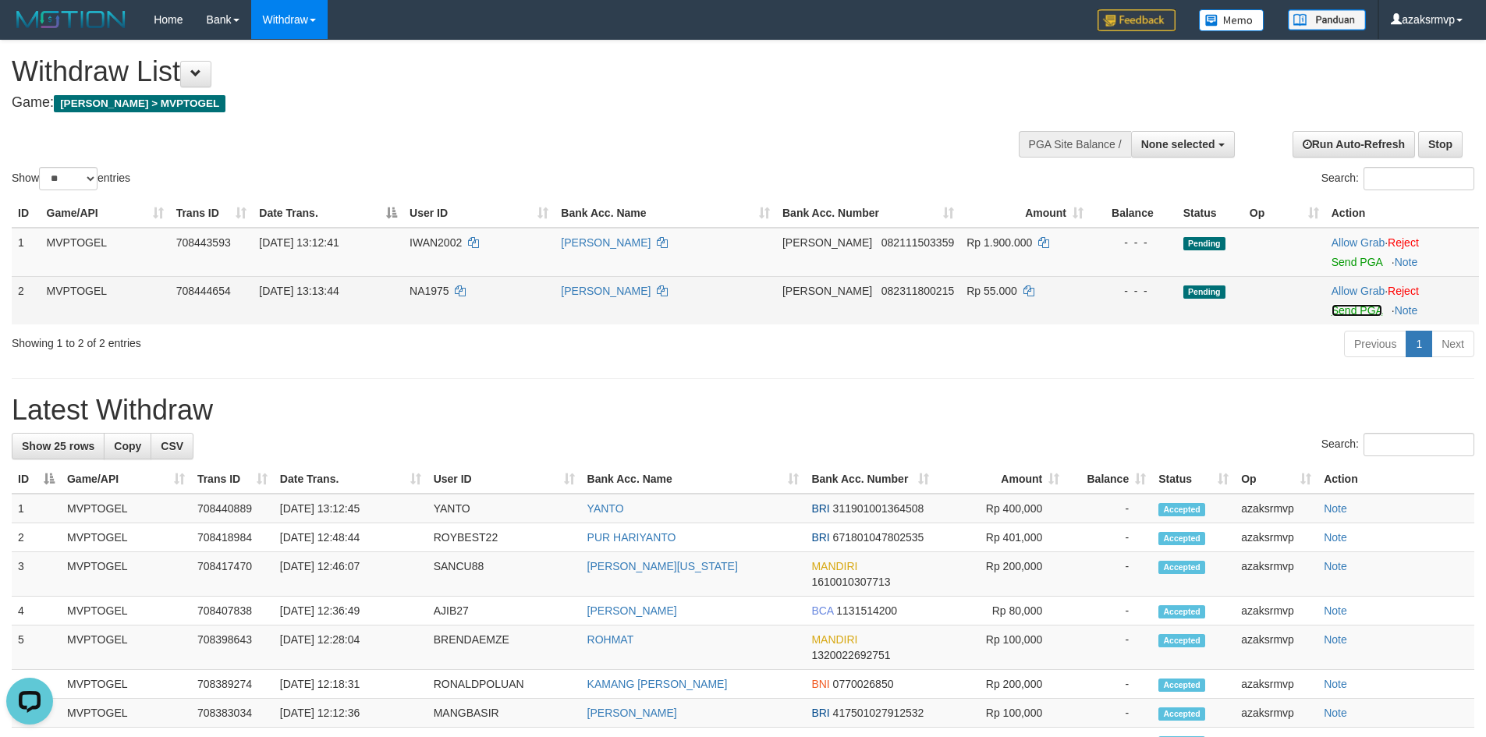
click at [1351, 306] on link "Send PGA" at bounding box center [1357, 310] width 51 height 12
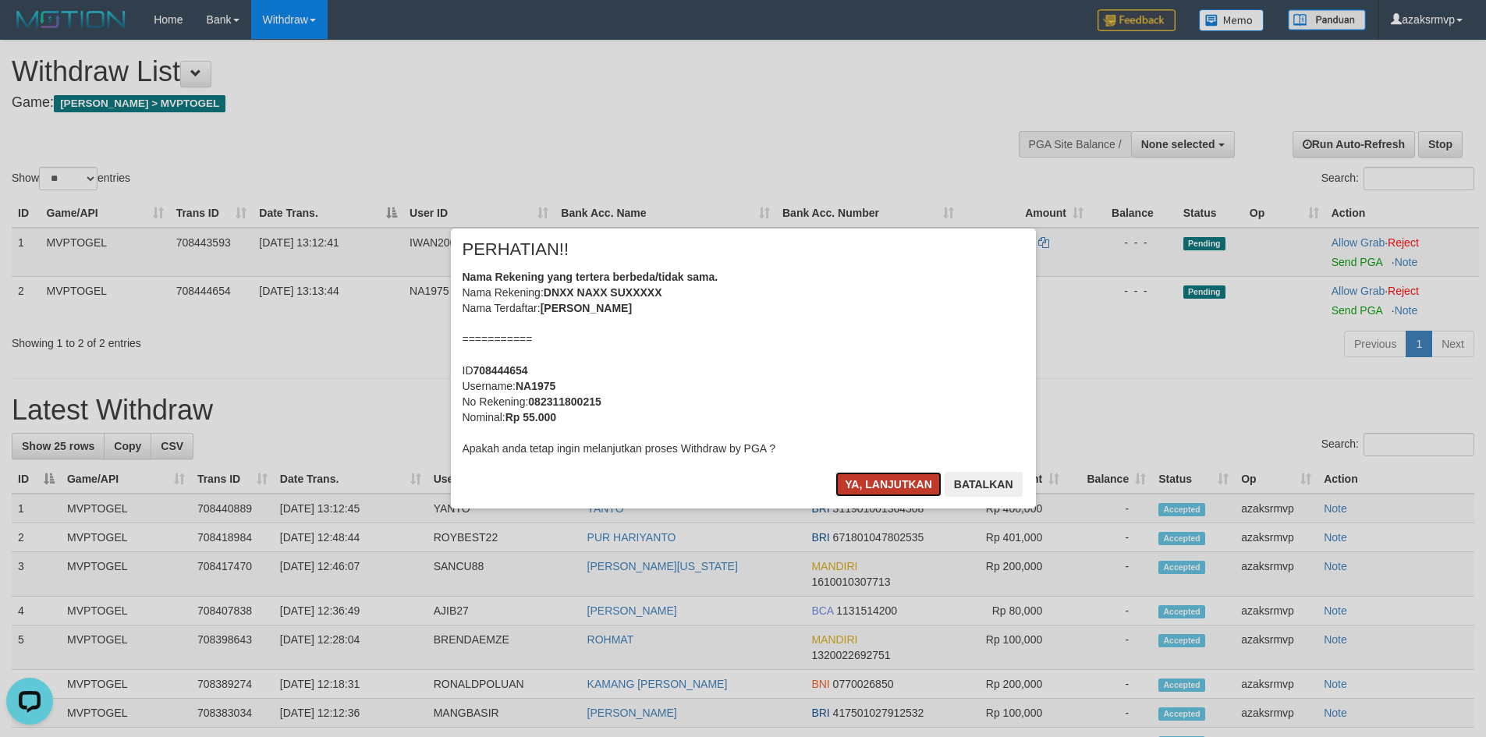
drag, startPoint x: 865, startPoint y: 485, endPoint x: 875, endPoint y: 485, distance: 9.4
click at [867, 485] on button "Ya, lanjutkan" at bounding box center [889, 484] width 106 height 25
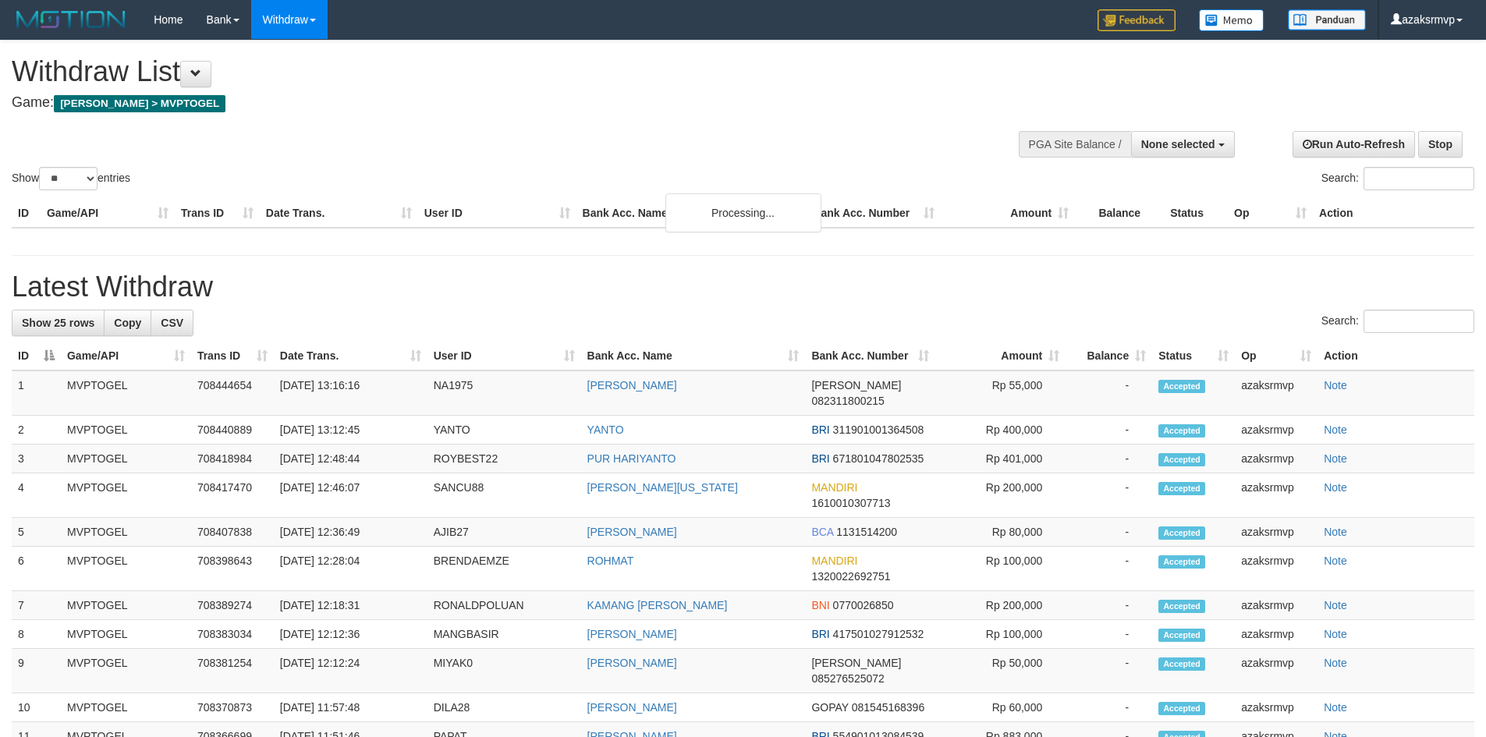
select select
select select "**"
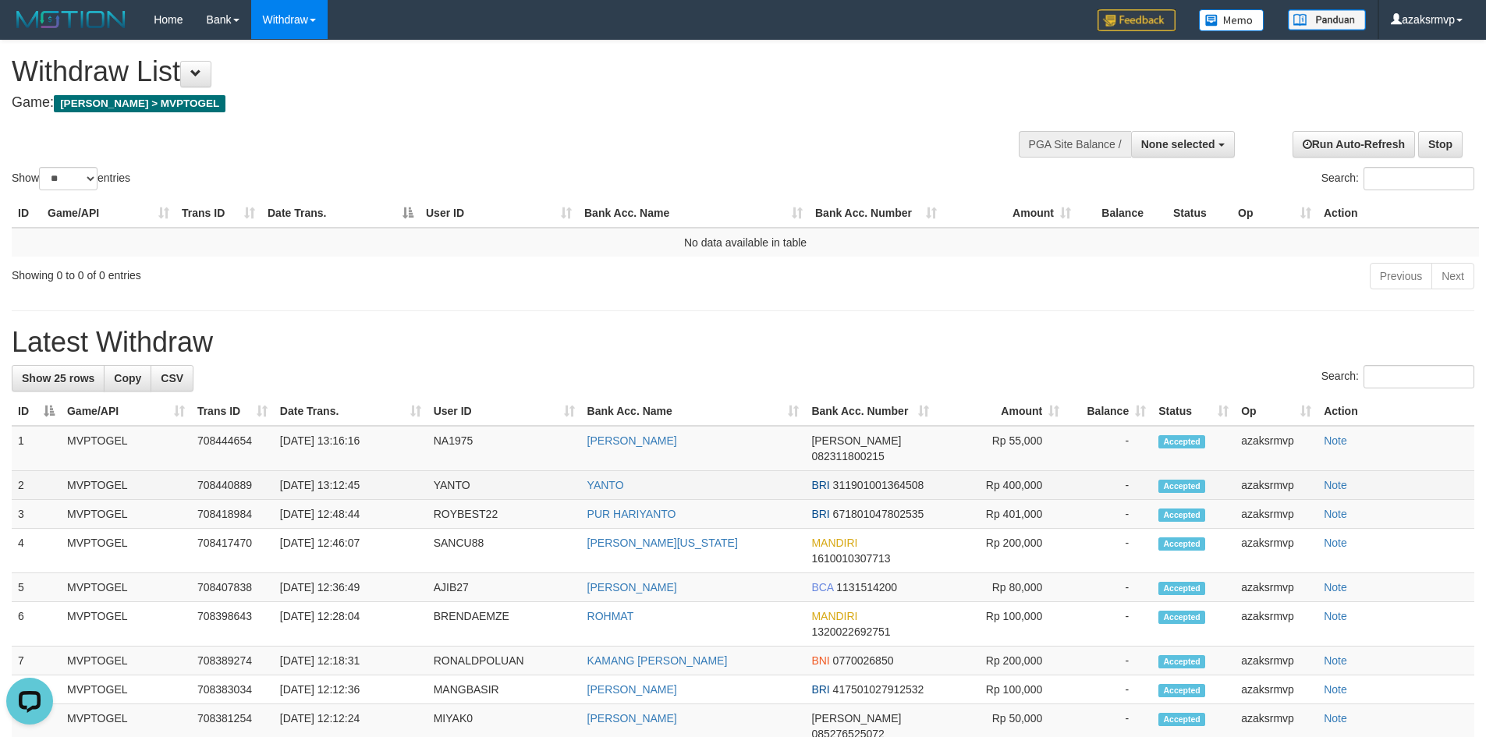
copy td "13:12:45"
drag, startPoint x: 340, startPoint y: 467, endPoint x: 391, endPoint y: 460, distance: 51.2
click at [391, 471] on td "[DATE] 13:12:45" at bounding box center [351, 485] width 154 height 29
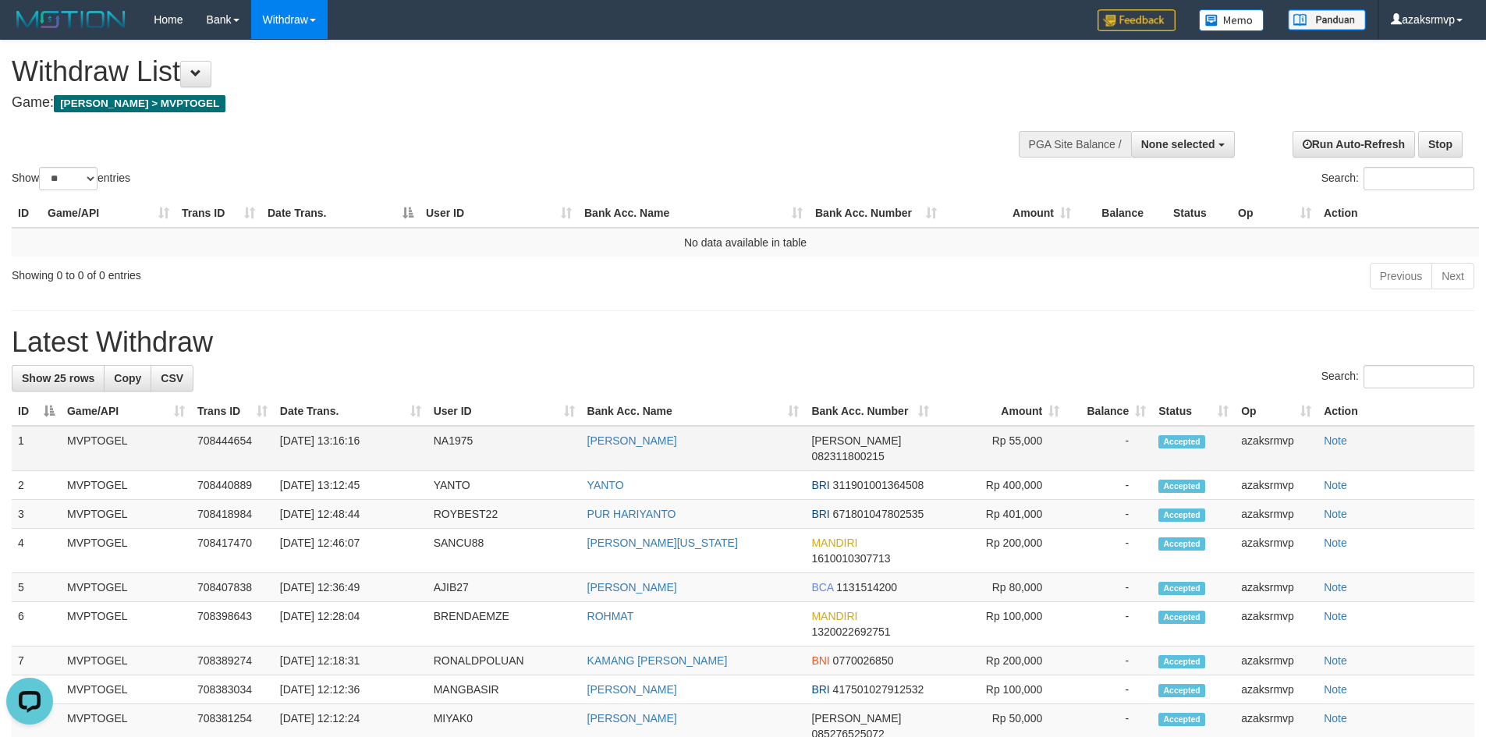
copy td "13:16:16"
drag, startPoint x: 339, startPoint y: 443, endPoint x: 389, endPoint y: 438, distance: 50.2
click at [387, 438] on td "[DATE] 13:16:16" at bounding box center [351, 448] width 154 height 45
click at [1186, 147] on span "None selected" at bounding box center [1179, 144] width 74 height 12
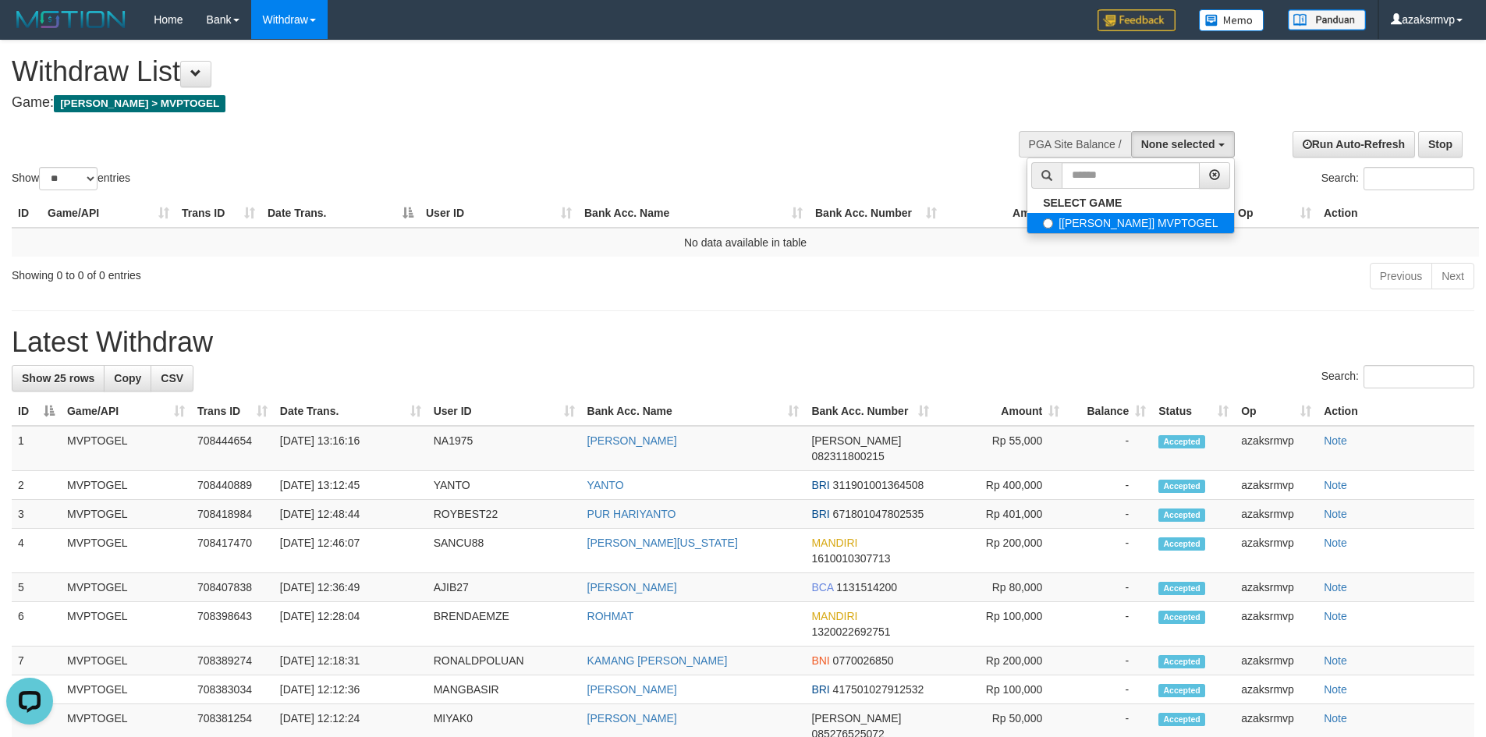
select select "***"
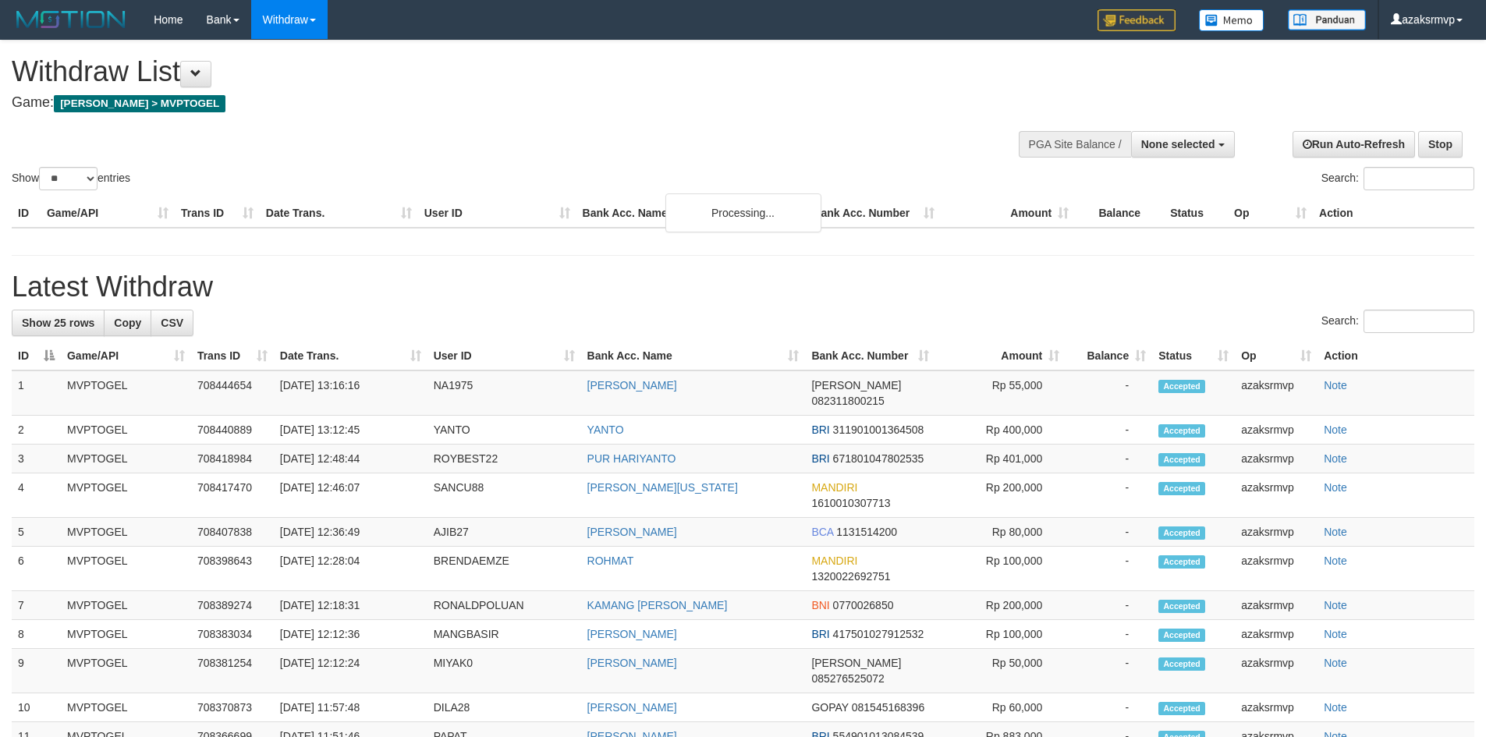
select select
select select "**"
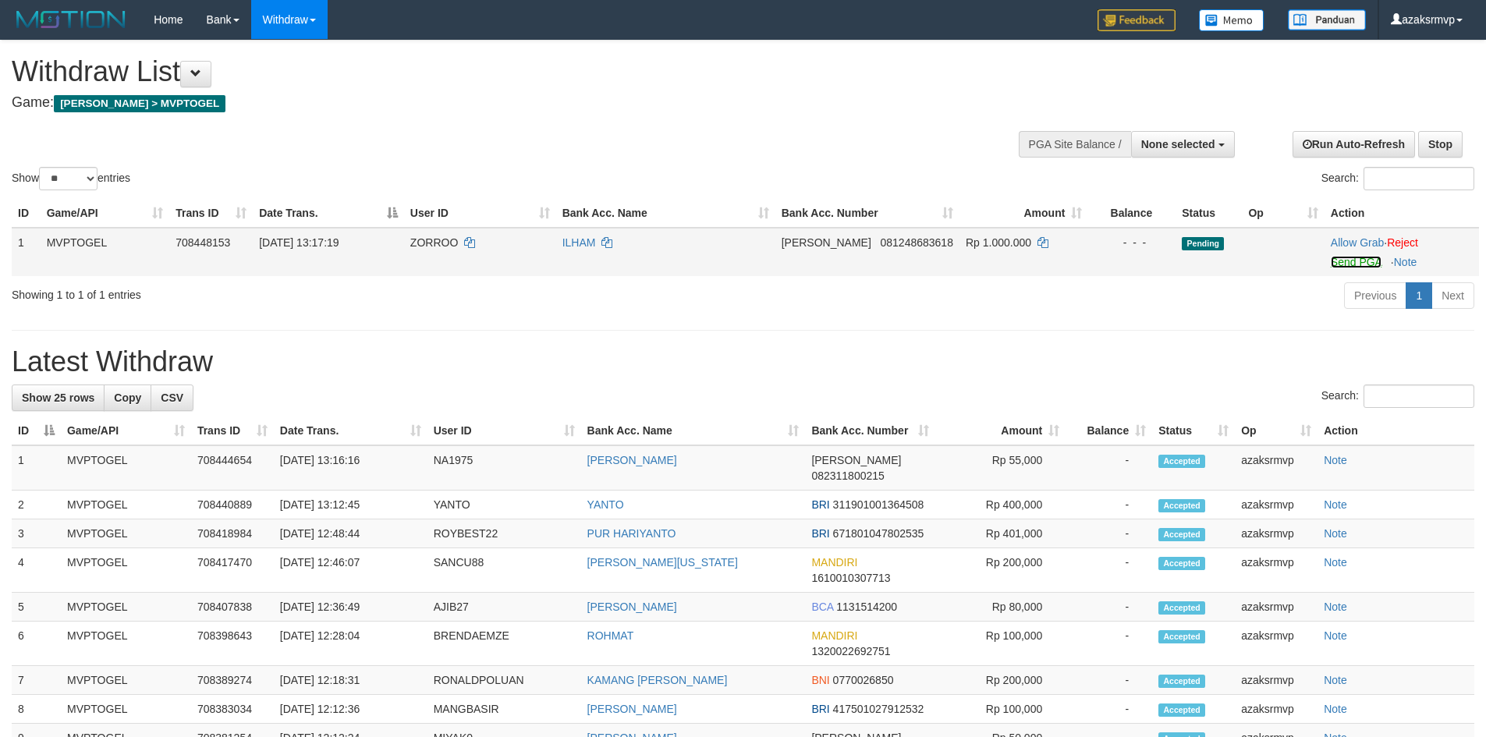
click at [1343, 265] on link "Send PGA" at bounding box center [1356, 262] width 51 height 12
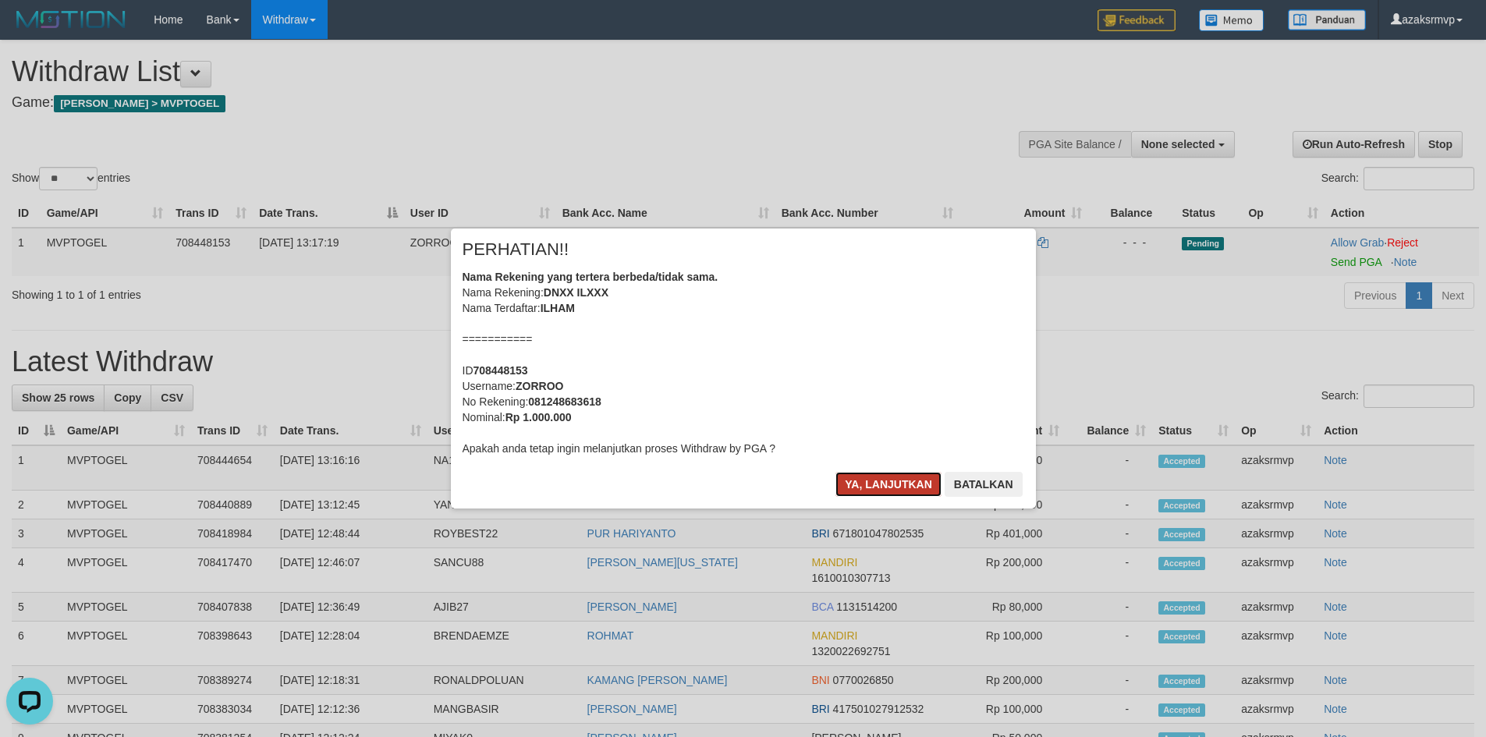
click at [880, 488] on button "Ya, lanjutkan" at bounding box center [889, 484] width 106 height 25
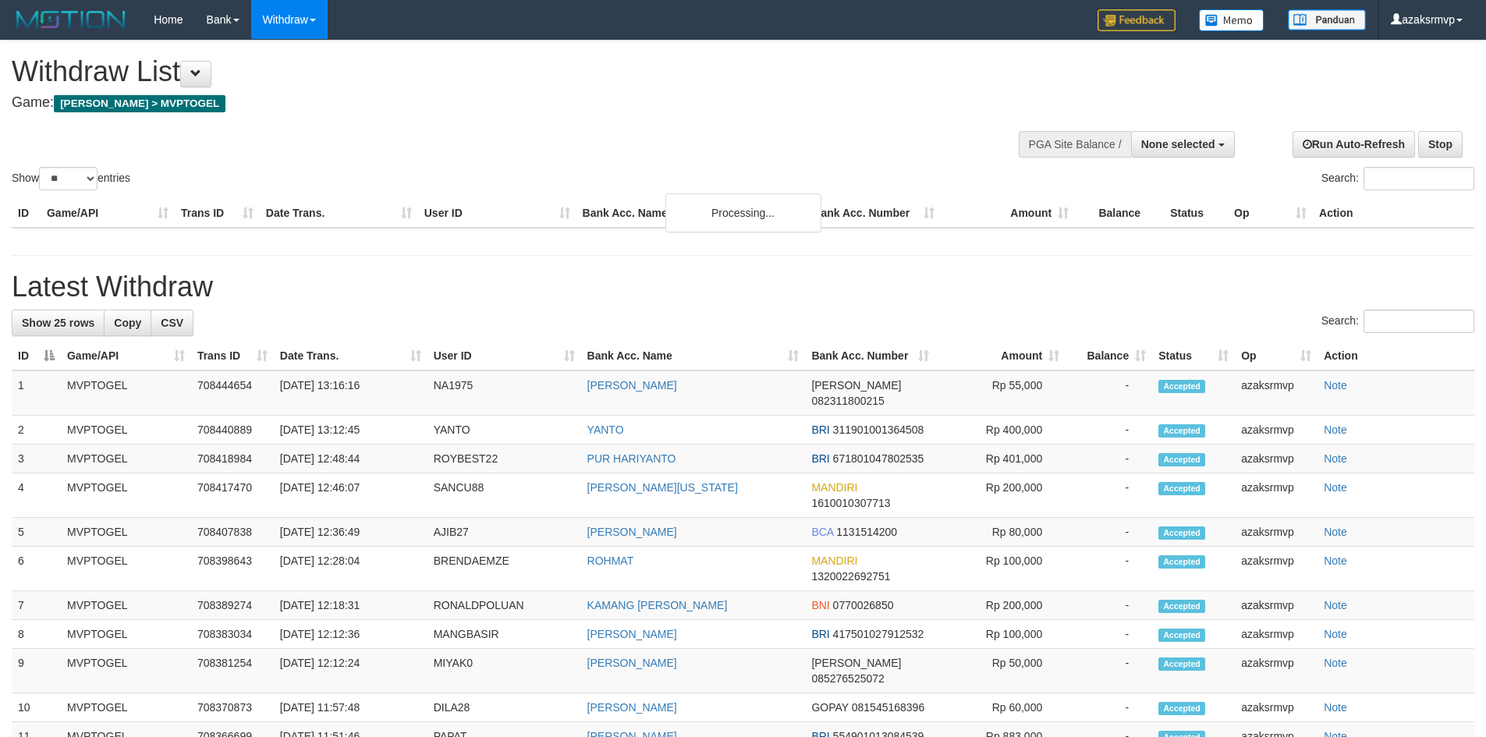
select select
select select "**"
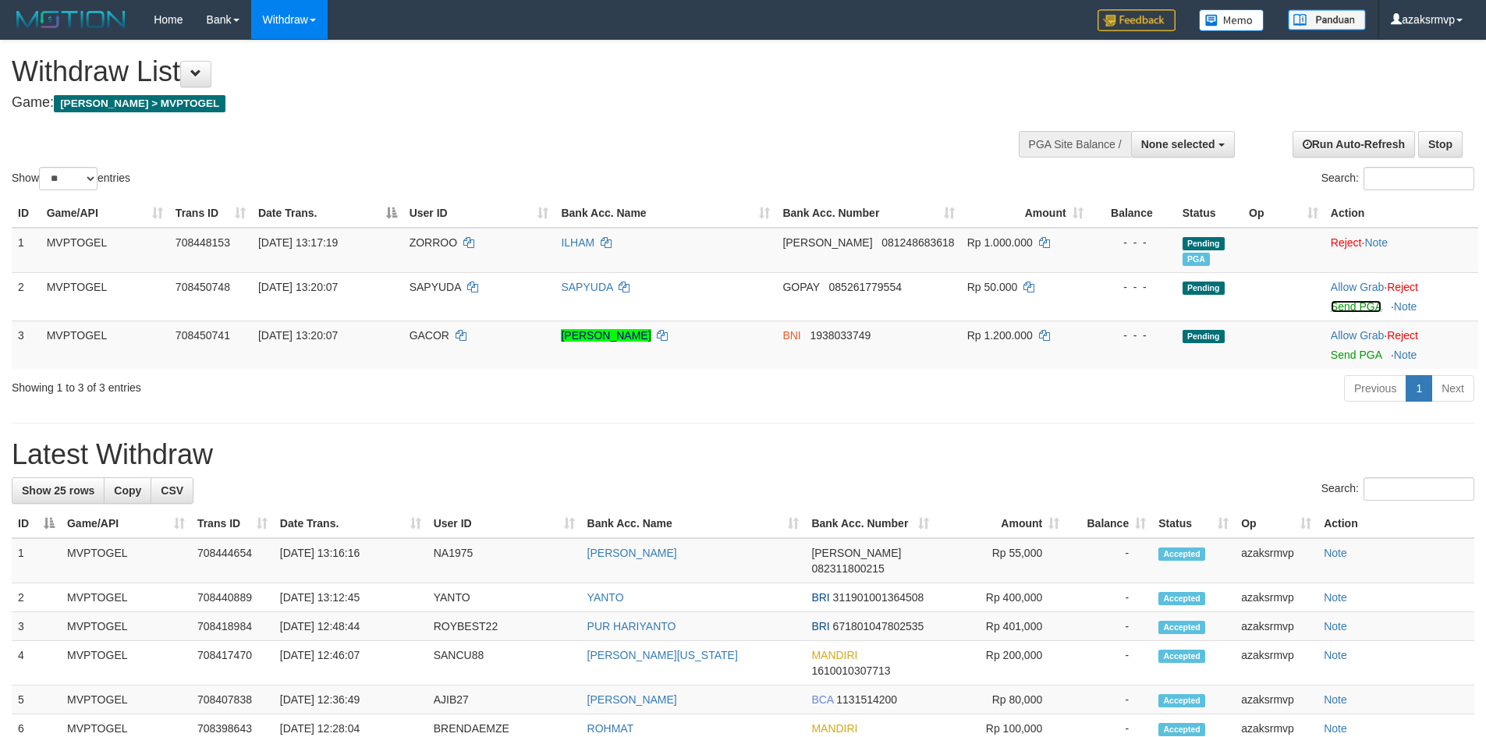
drag, startPoint x: 1353, startPoint y: 306, endPoint x: 818, endPoint y: 216, distance: 542.8
click at [1353, 306] on link "Send PGA" at bounding box center [1356, 306] width 51 height 12
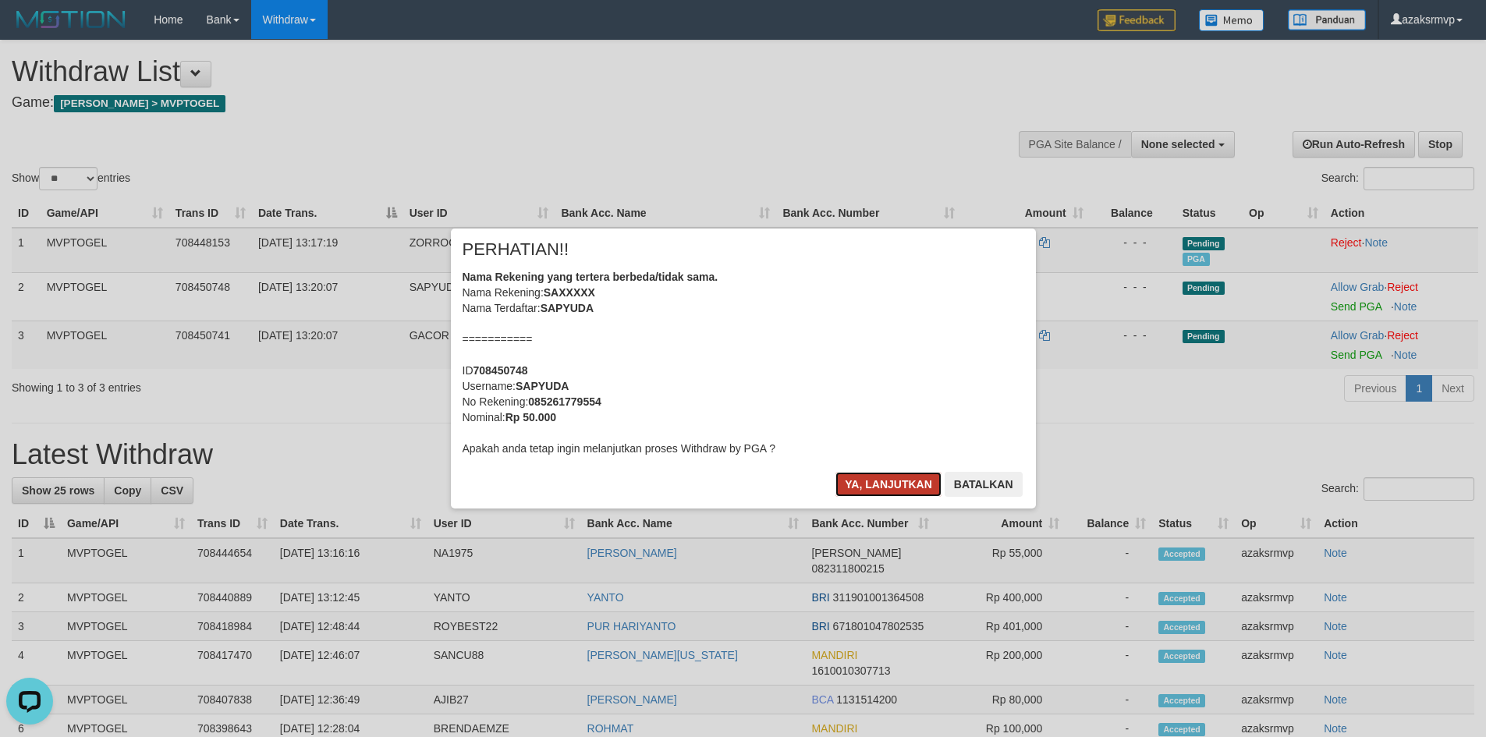
click at [886, 482] on button "Ya, lanjutkan" at bounding box center [889, 484] width 106 height 25
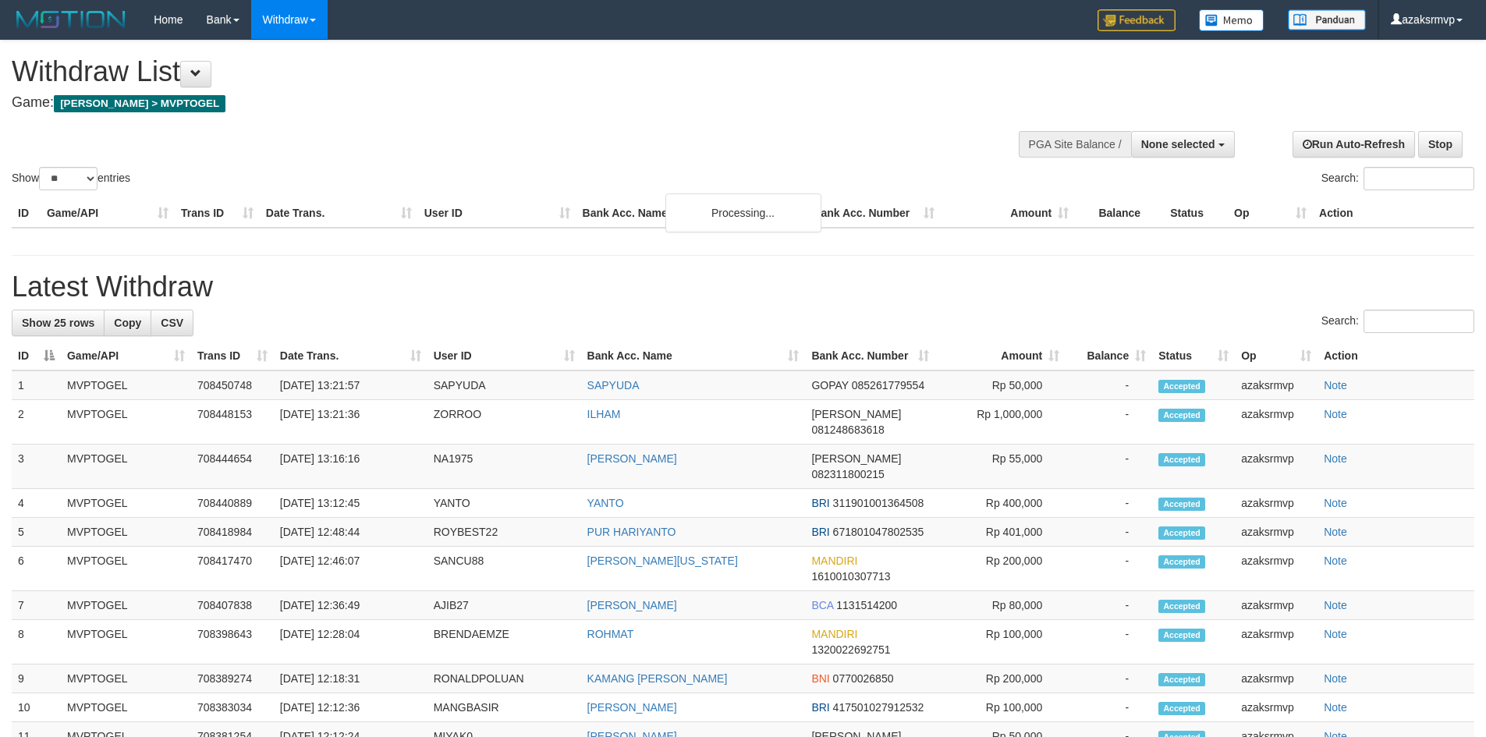
select select
select select "**"
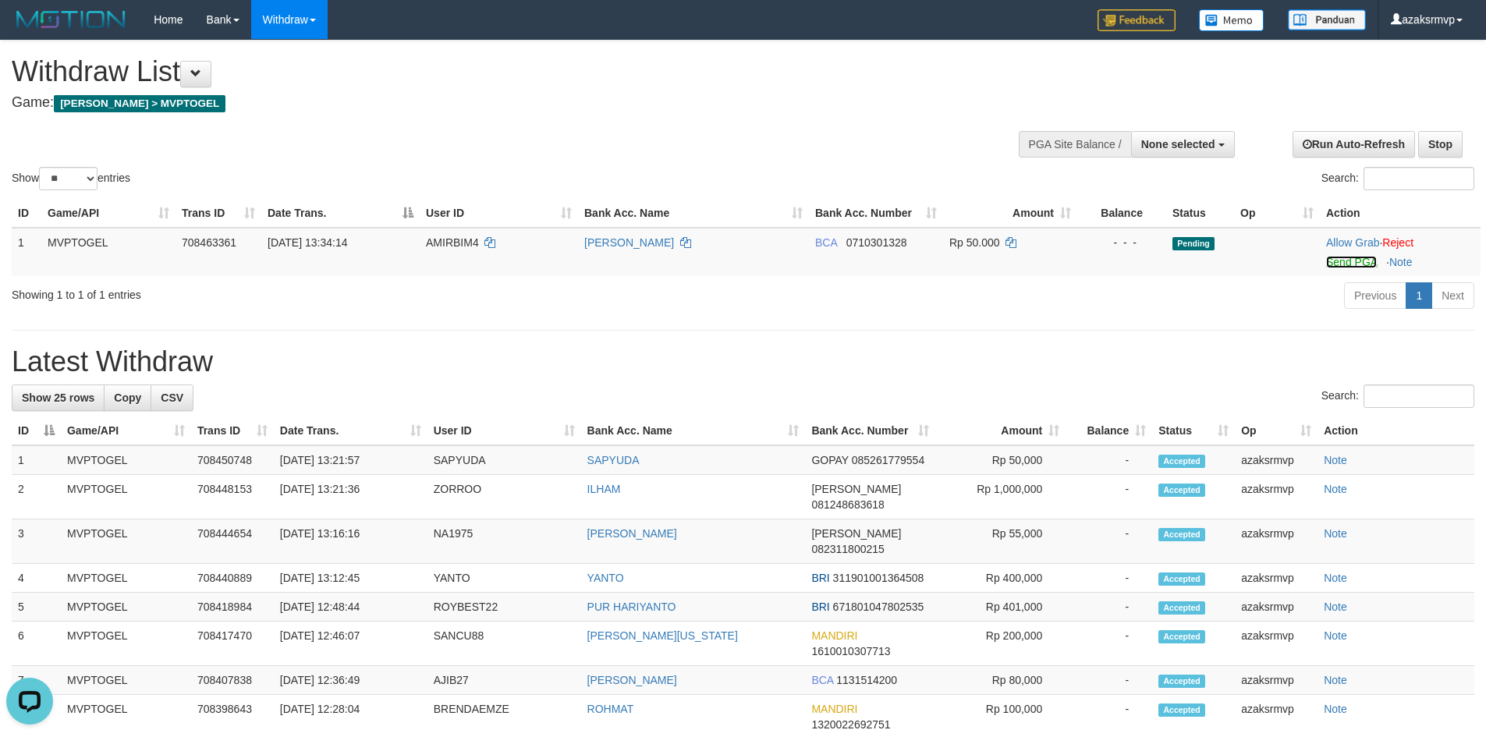
drag, startPoint x: 1339, startPoint y: 265, endPoint x: 816, endPoint y: 215, distance: 525.2
click at [1339, 265] on link "Send PGA" at bounding box center [1352, 262] width 51 height 12
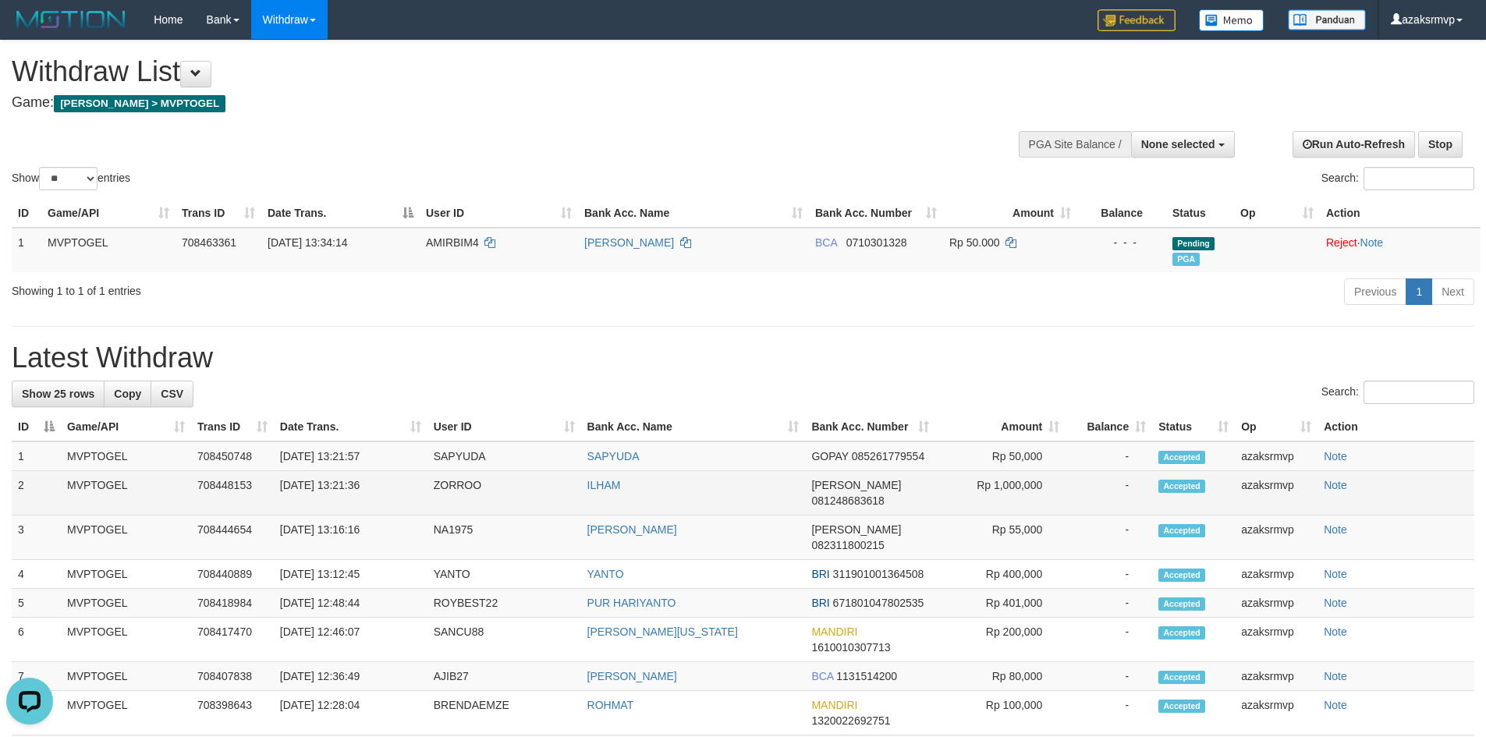
copy td "13:21:36"
drag, startPoint x: 338, startPoint y: 484, endPoint x: 397, endPoint y: 478, distance: 59.6
click at [397, 478] on td "[DATE] 13:21:36" at bounding box center [351, 493] width 154 height 44
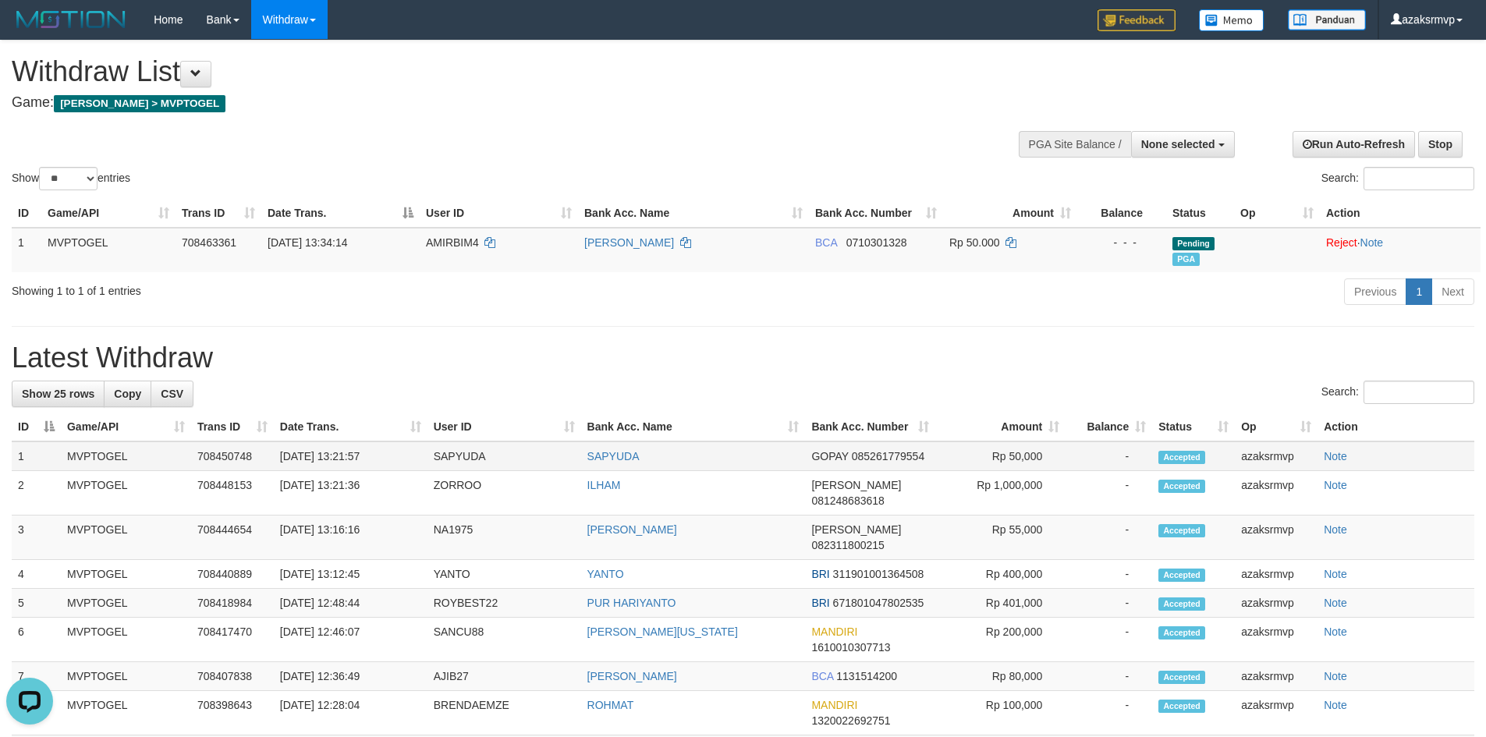
drag, startPoint x: 338, startPoint y: 453, endPoint x: 414, endPoint y: 449, distance: 76.5
click at [414, 449] on td "[DATE] 13:21:57" at bounding box center [351, 457] width 154 height 30
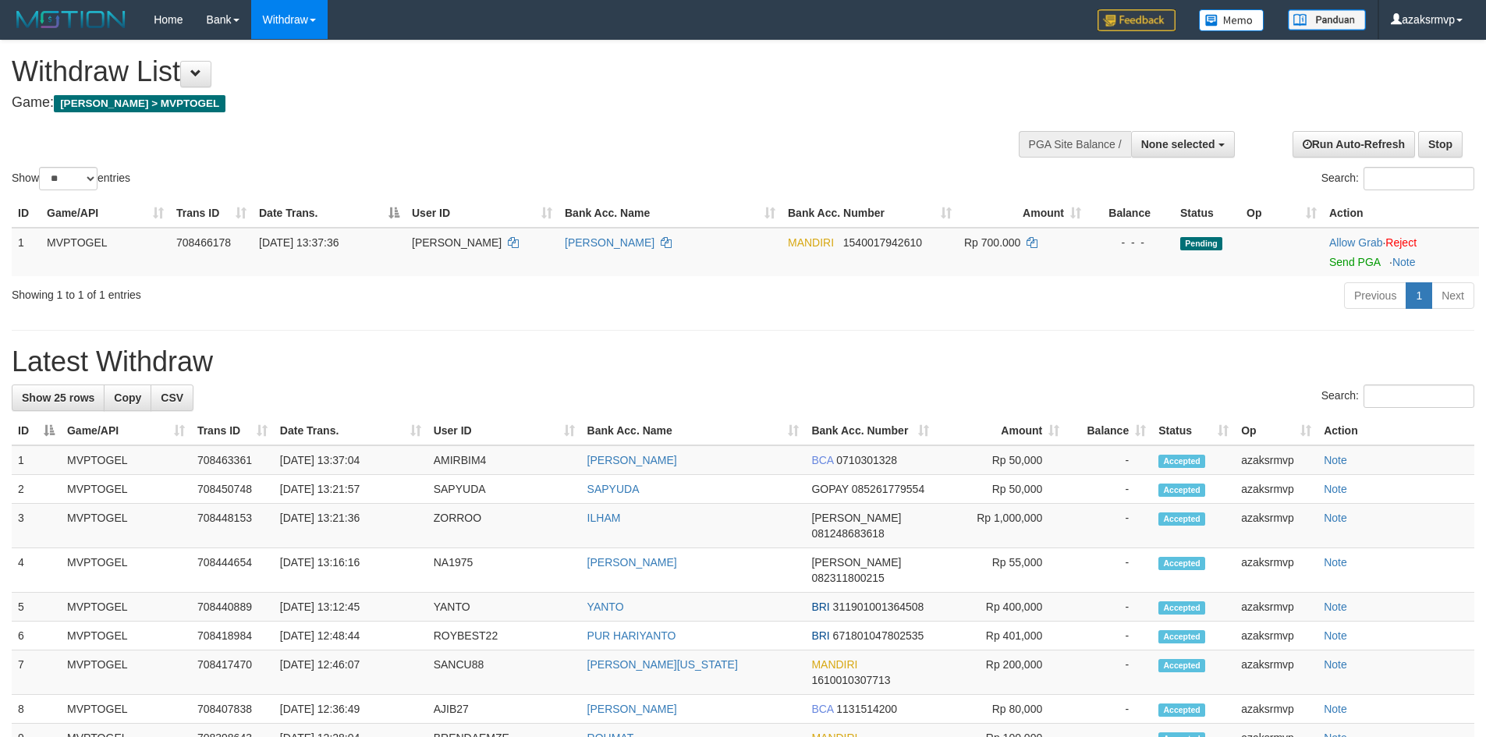
select select
select select "**"
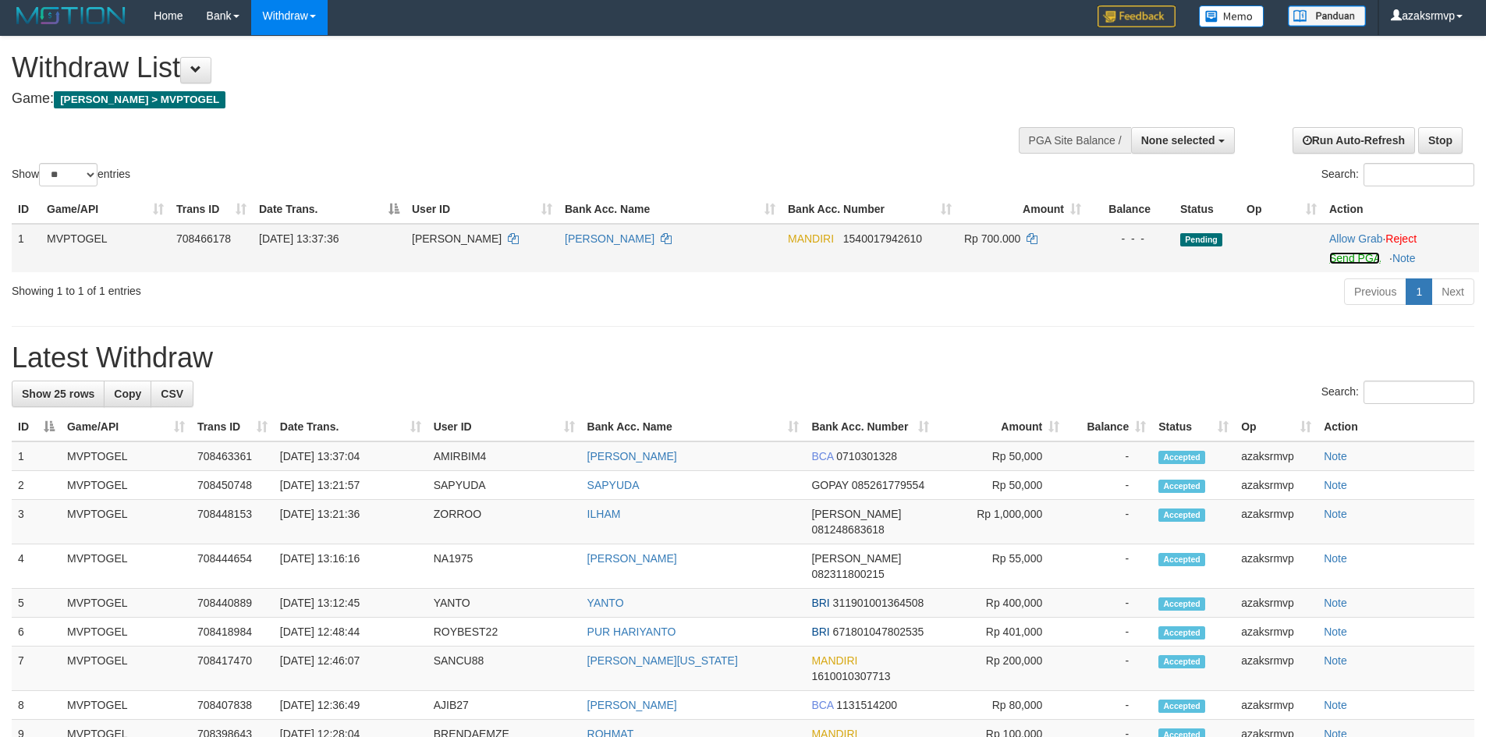
click at [1347, 258] on link "Send PGA" at bounding box center [1355, 258] width 51 height 12
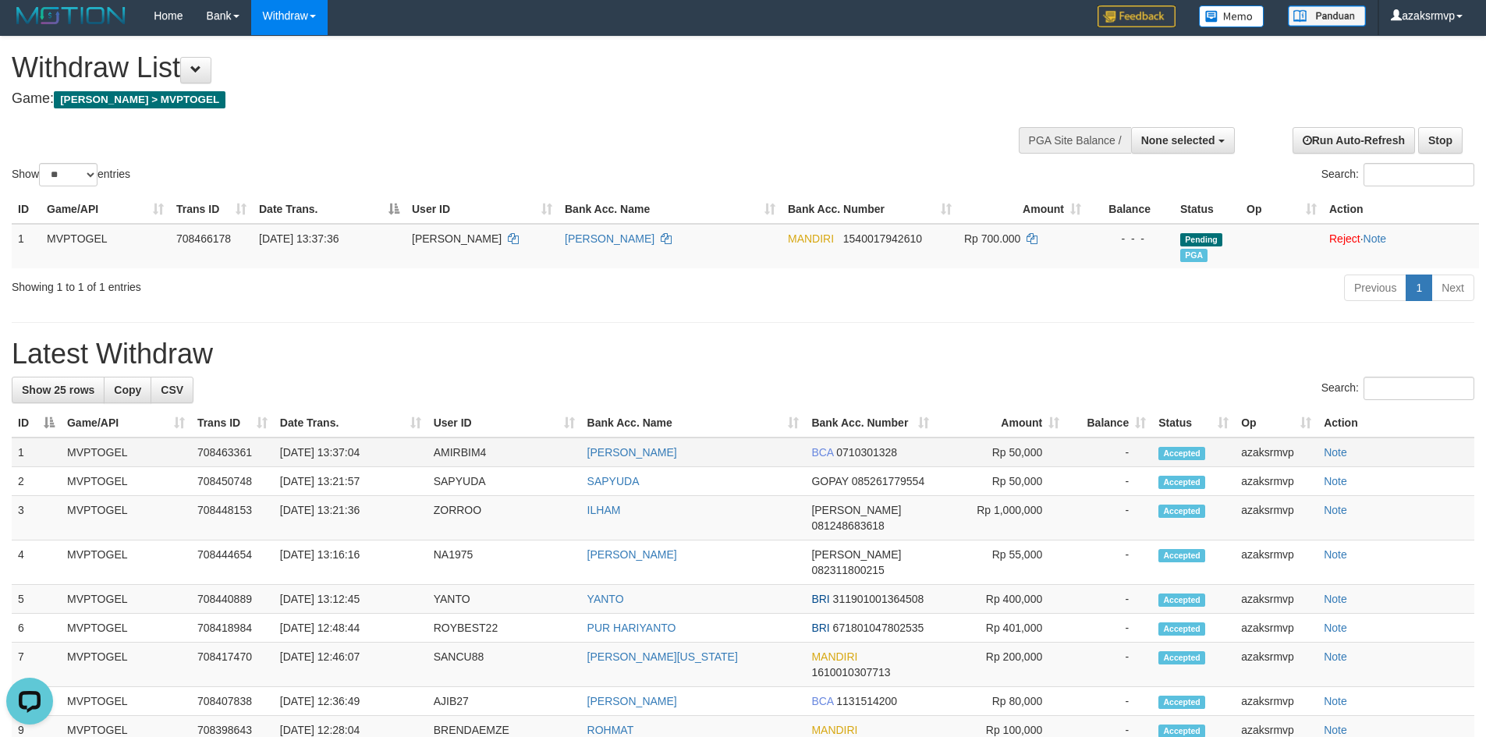
drag, startPoint x: 336, startPoint y: 449, endPoint x: 396, endPoint y: 449, distance: 60.1
click at [396, 449] on td "[DATE] 13:37:04" at bounding box center [351, 453] width 154 height 30
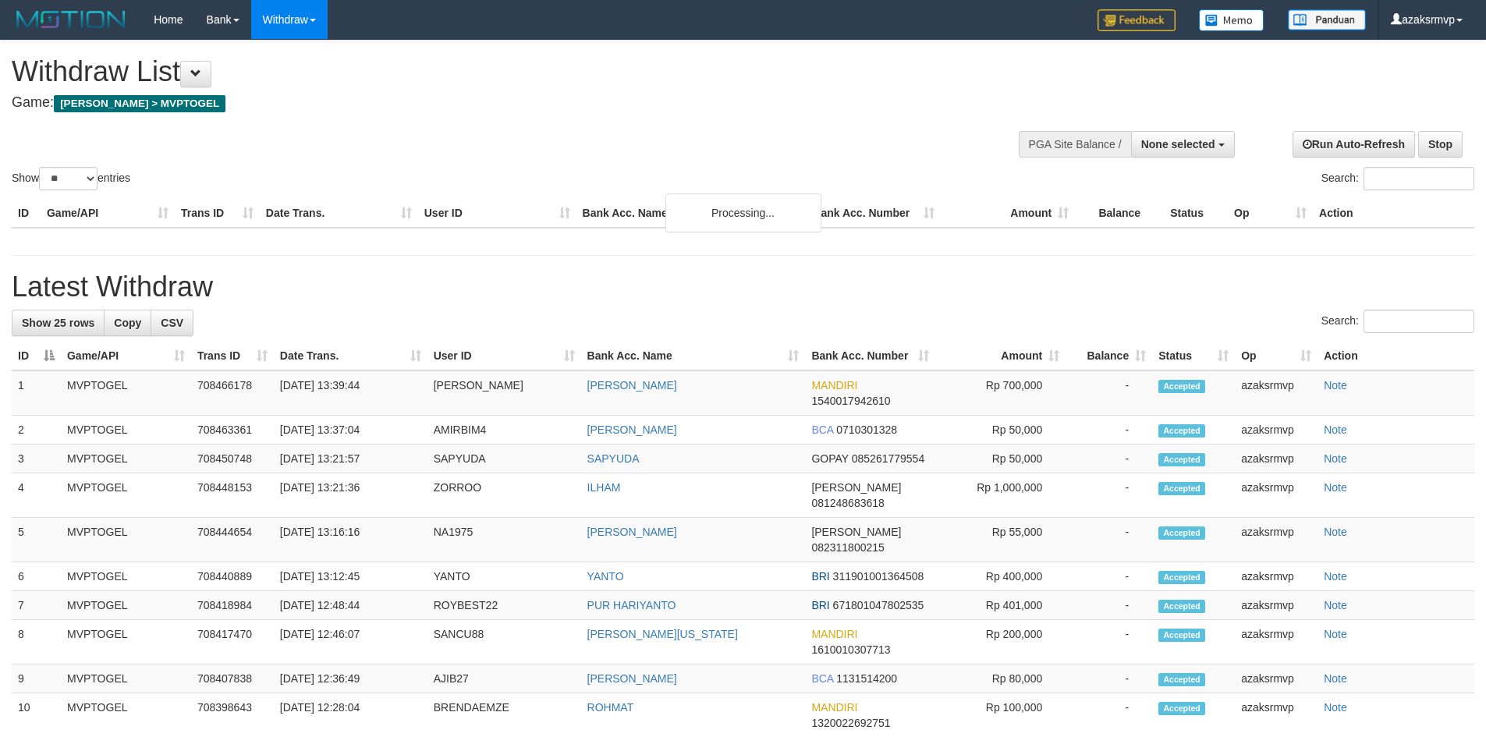
select select
select select "**"
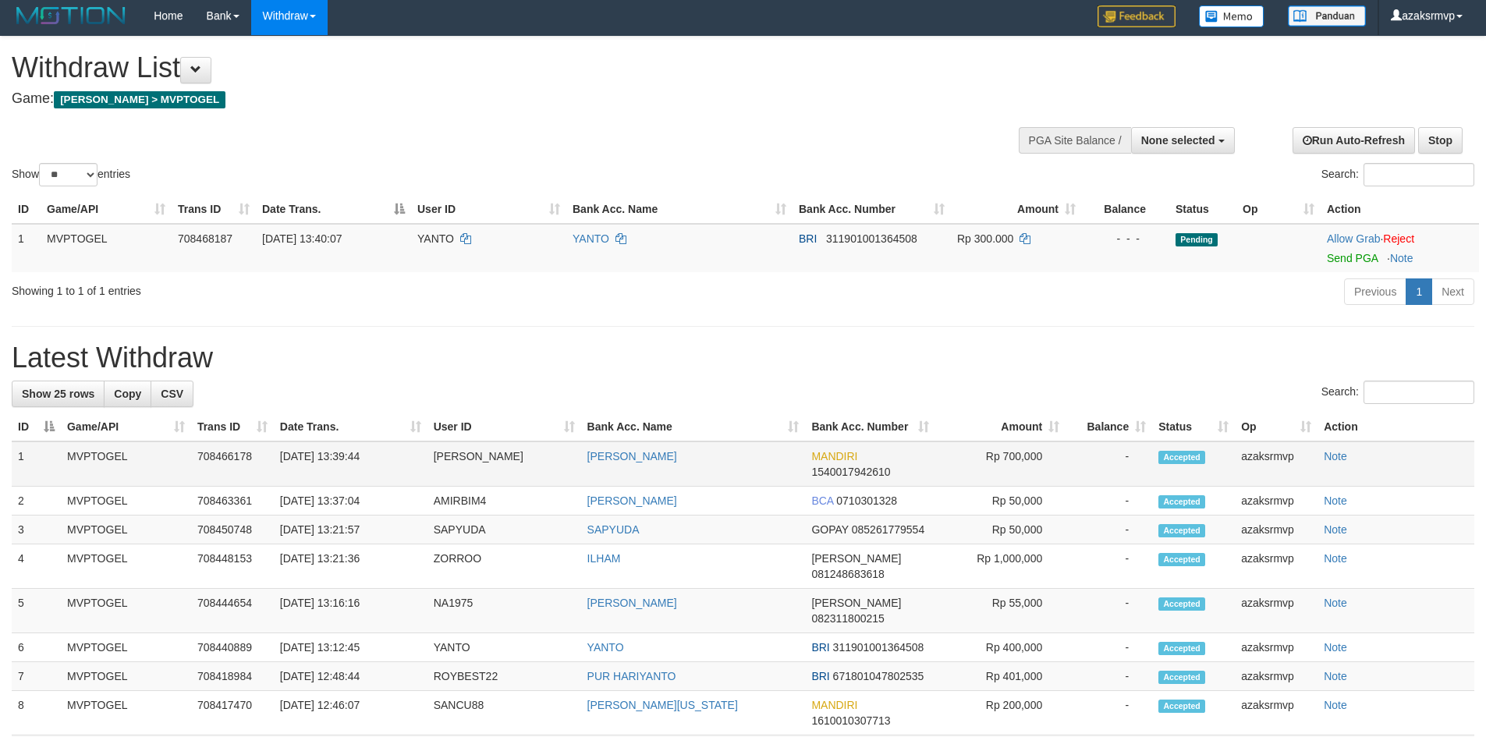
drag, startPoint x: 342, startPoint y: 453, endPoint x: 400, endPoint y: 452, distance: 57.8
click at [401, 453] on td "[DATE] 13:39:44" at bounding box center [351, 464] width 154 height 45
copy td "13:39:44"
drag, startPoint x: 337, startPoint y: 453, endPoint x: 392, endPoint y: 456, distance: 54.7
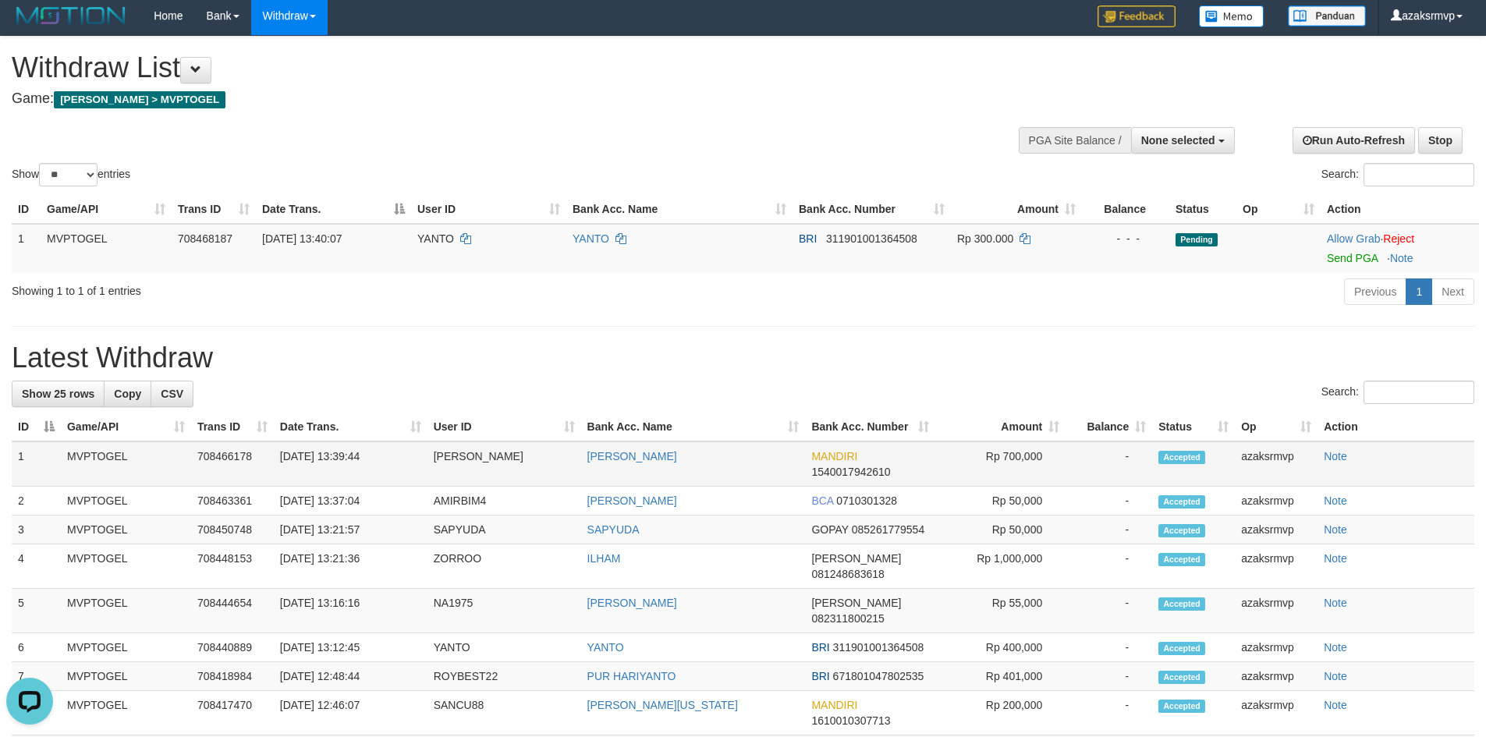
click at [392, 456] on td "[DATE] 13:39:44" at bounding box center [351, 464] width 154 height 45
drag, startPoint x: 1350, startPoint y: 259, endPoint x: 811, endPoint y: 213, distance: 541.2
click at [1350, 259] on link "Send PGA" at bounding box center [1352, 258] width 51 height 12
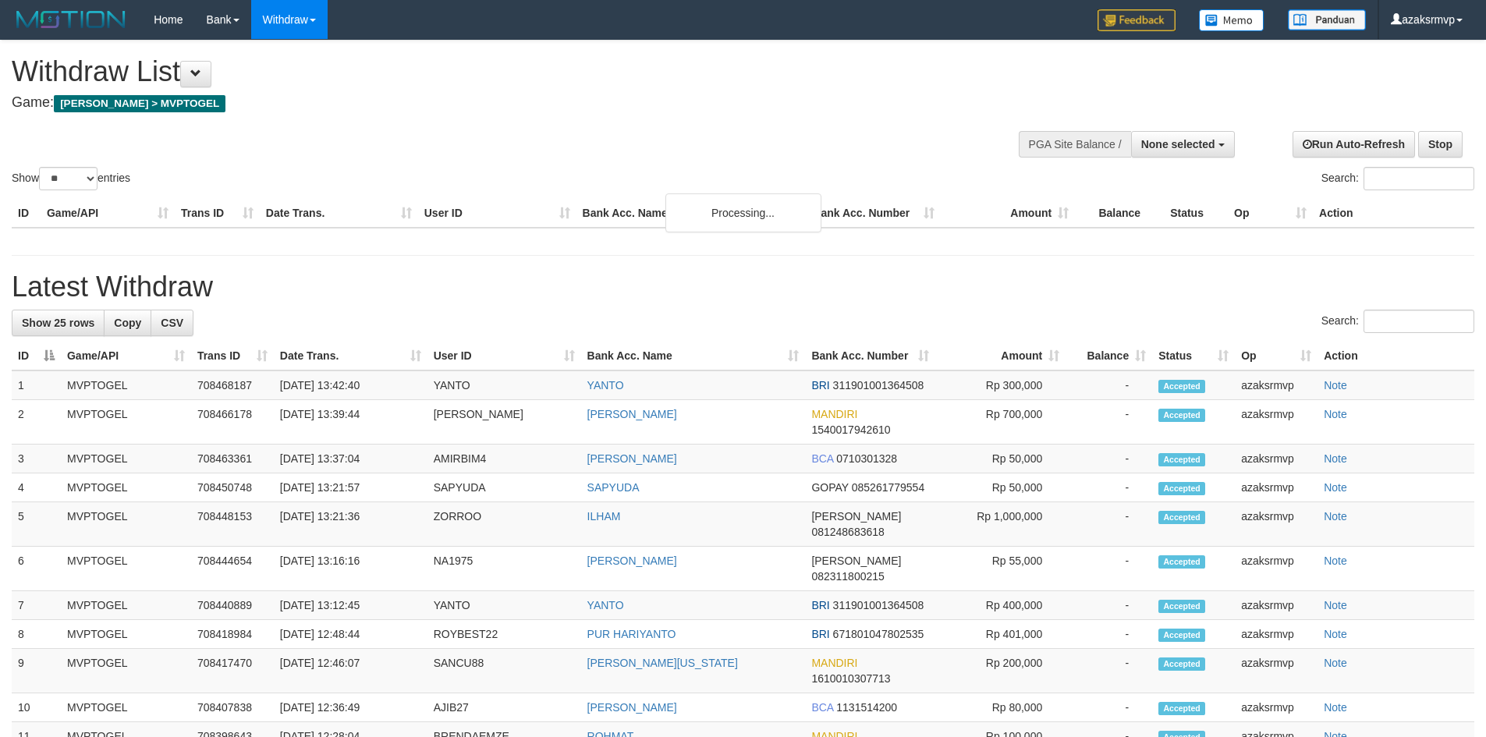
select select
select select "**"
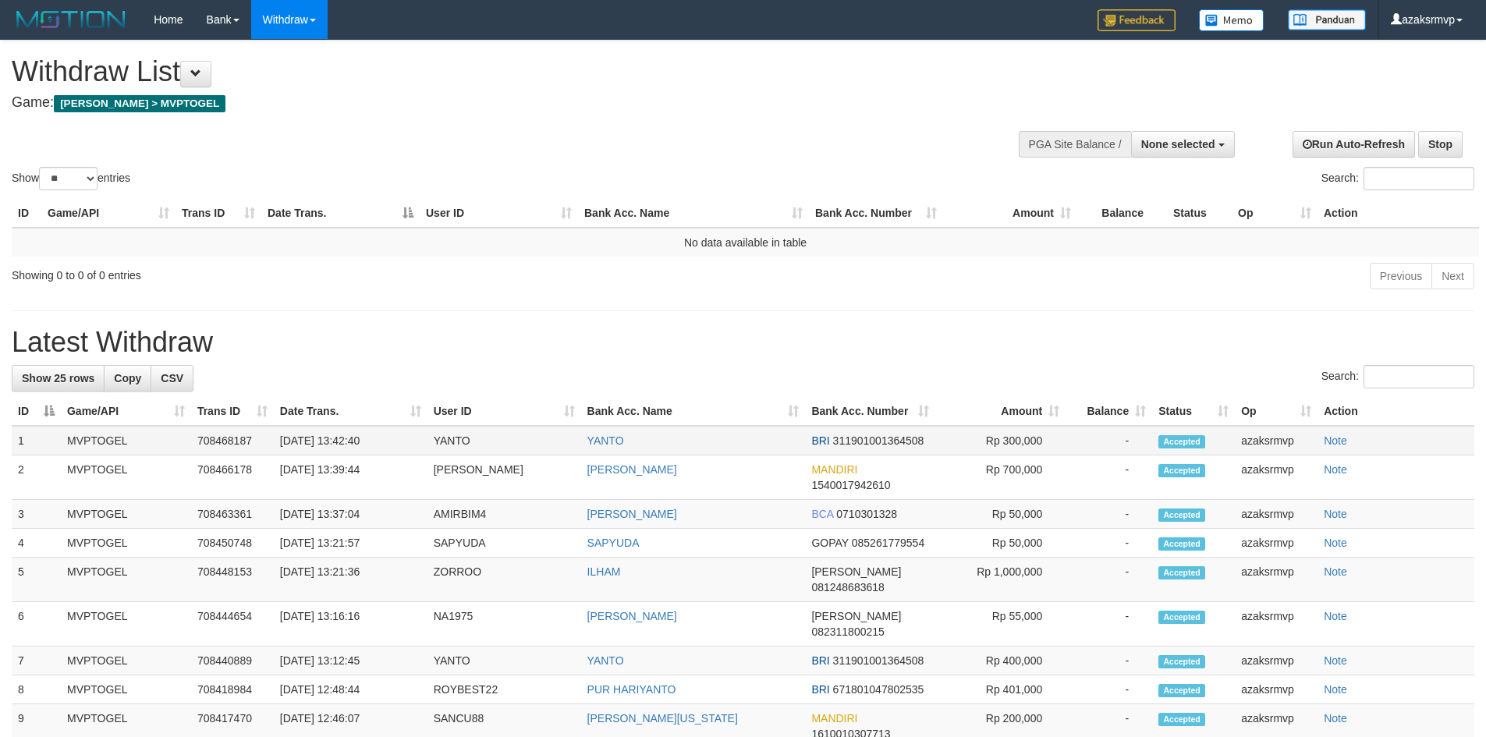
copy td "13:42:40"
drag, startPoint x: 338, startPoint y: 444, endPoint x: 410, endPoint y: 432, distance: 72.7
click at [414, 433] on td "[DATE] 13:42:40" at bounding box center [351, 441] width 154 height 30
click at [1168, 142] on span "None selected" at bounding box center [1179, 144] width 74 height 12
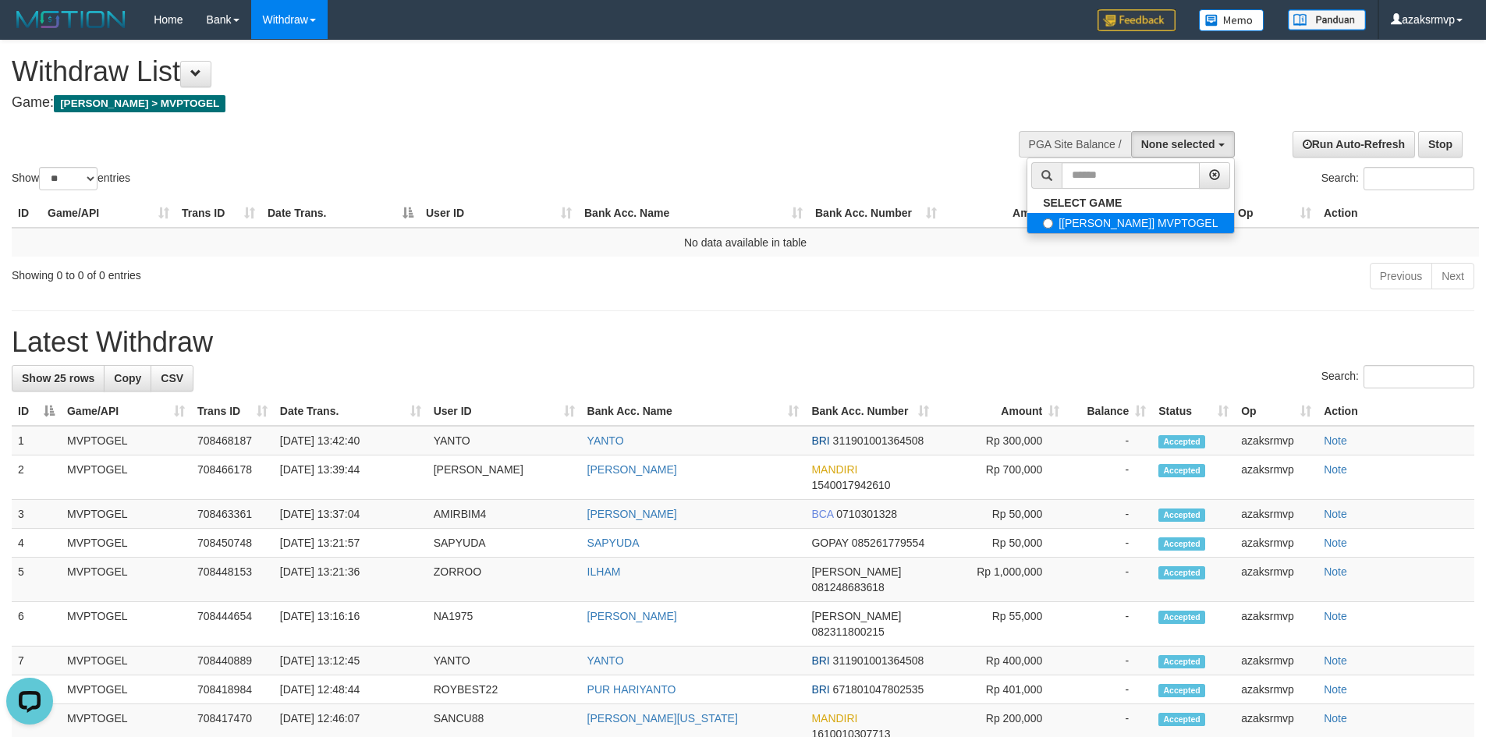
select select "***"
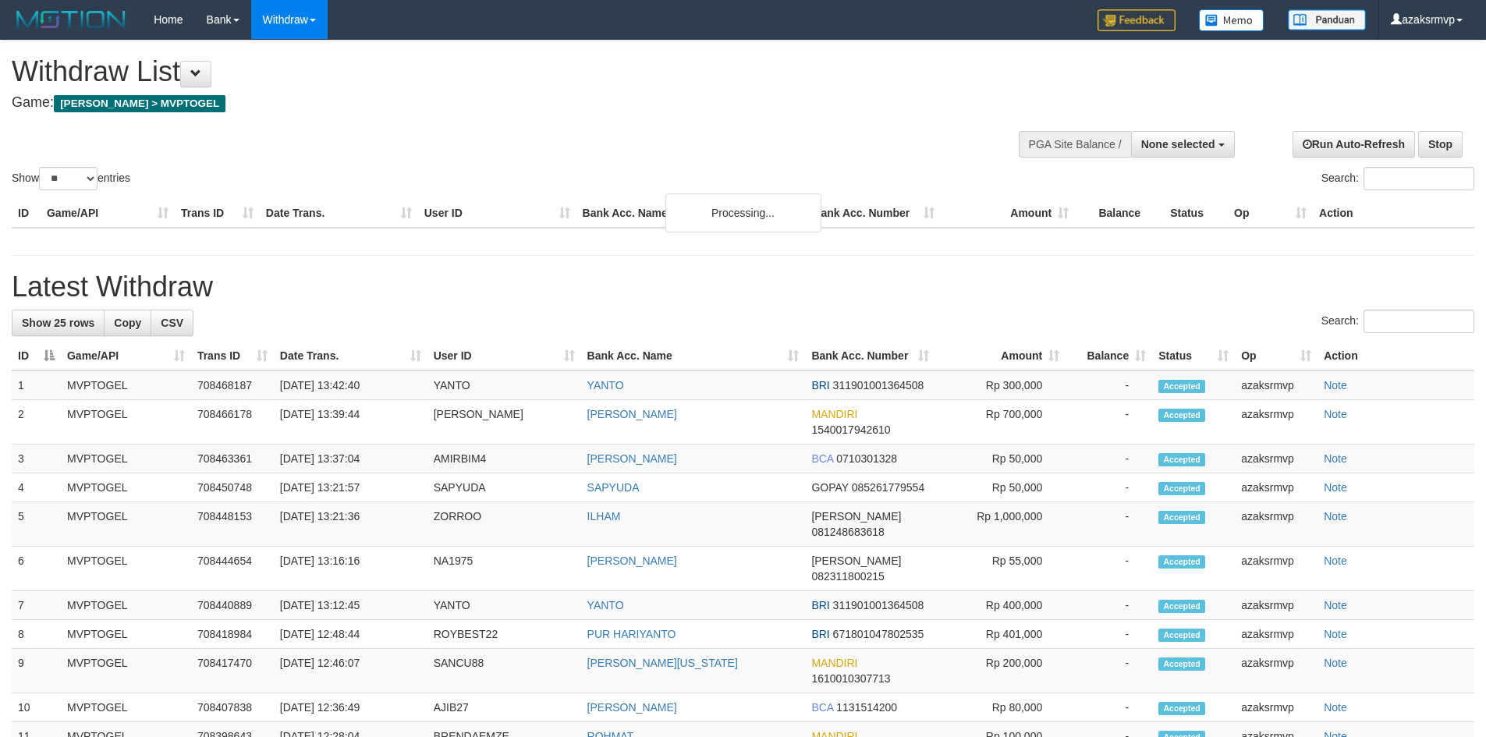
select select
select select "**"
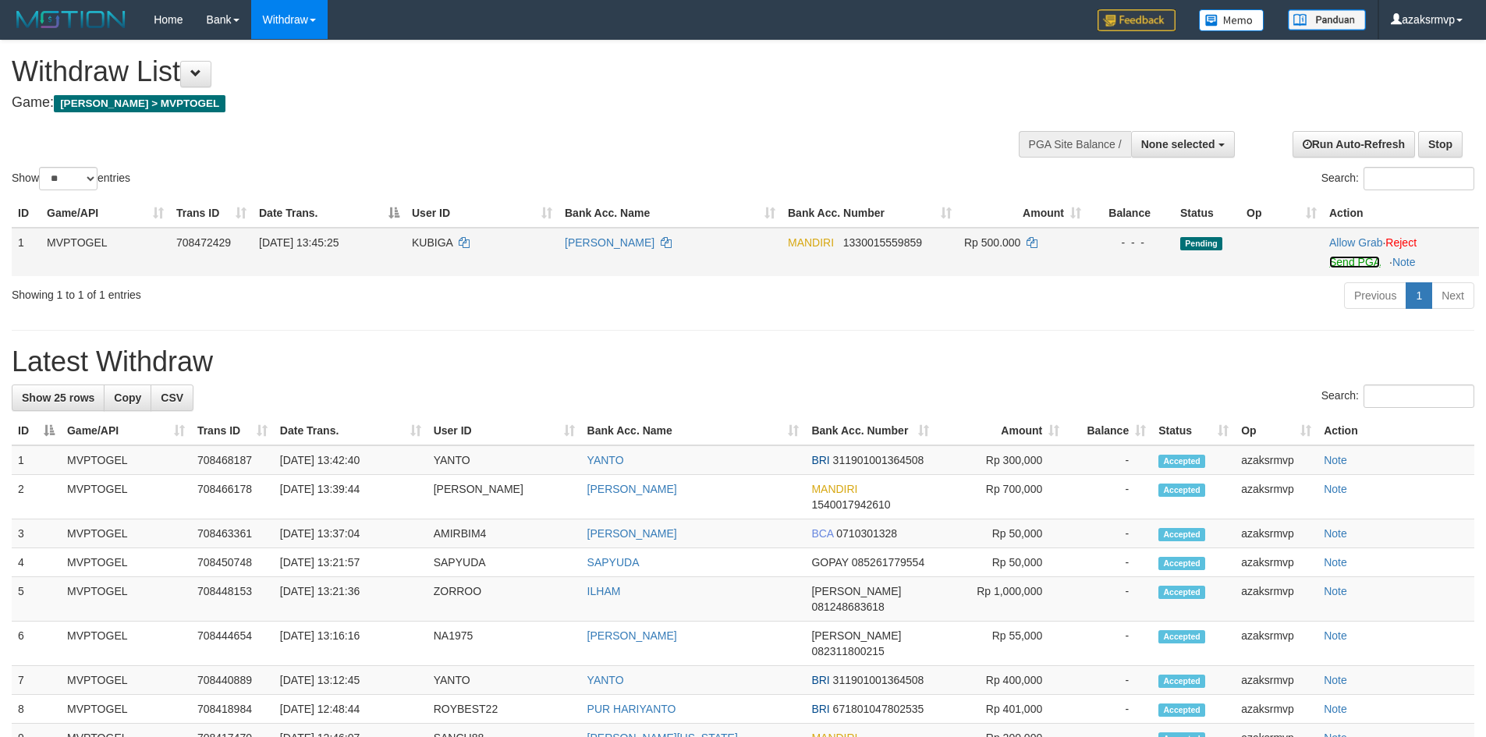
click at [1344, 261] on link "Send PGA" at bounding box center [1355, 262] width 51 height 12
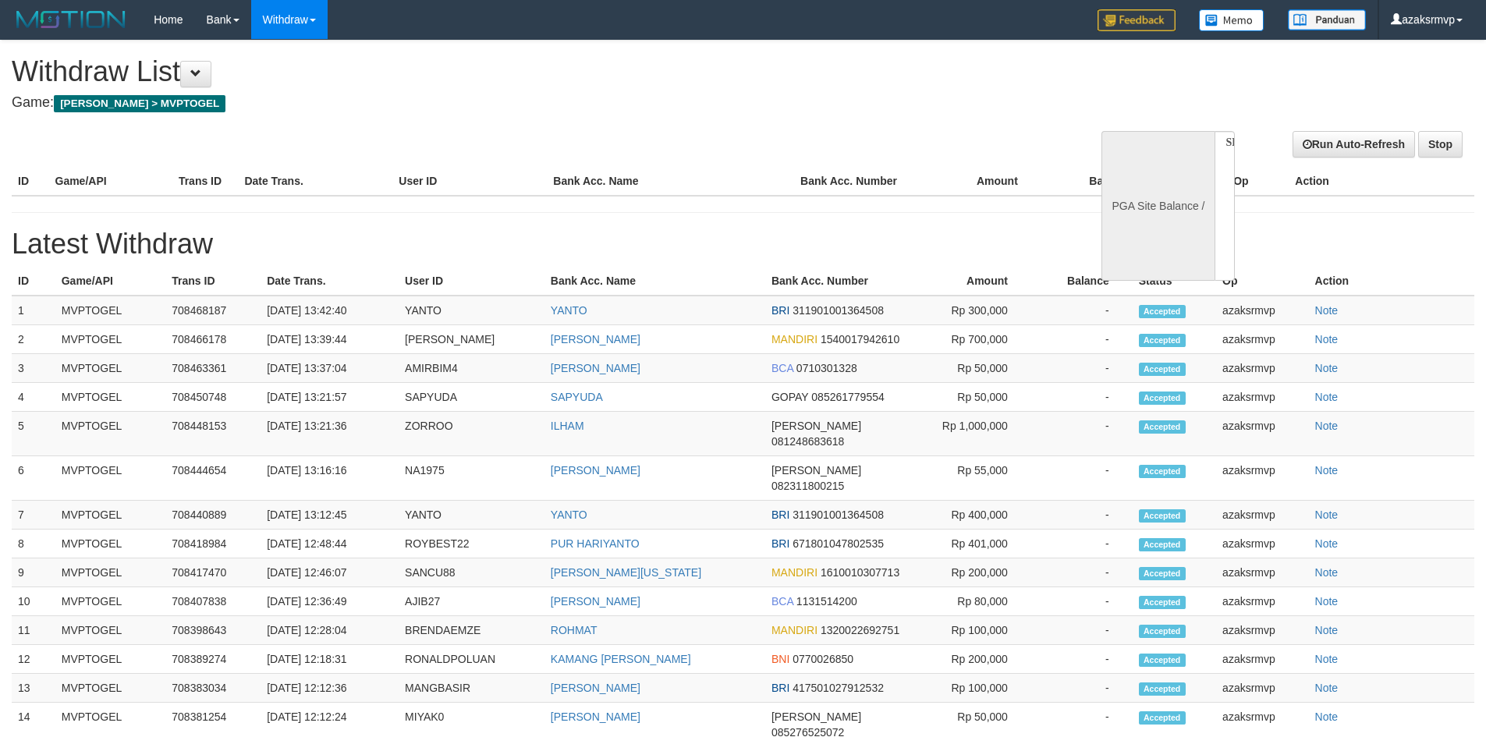
select select
select select "**"
select select
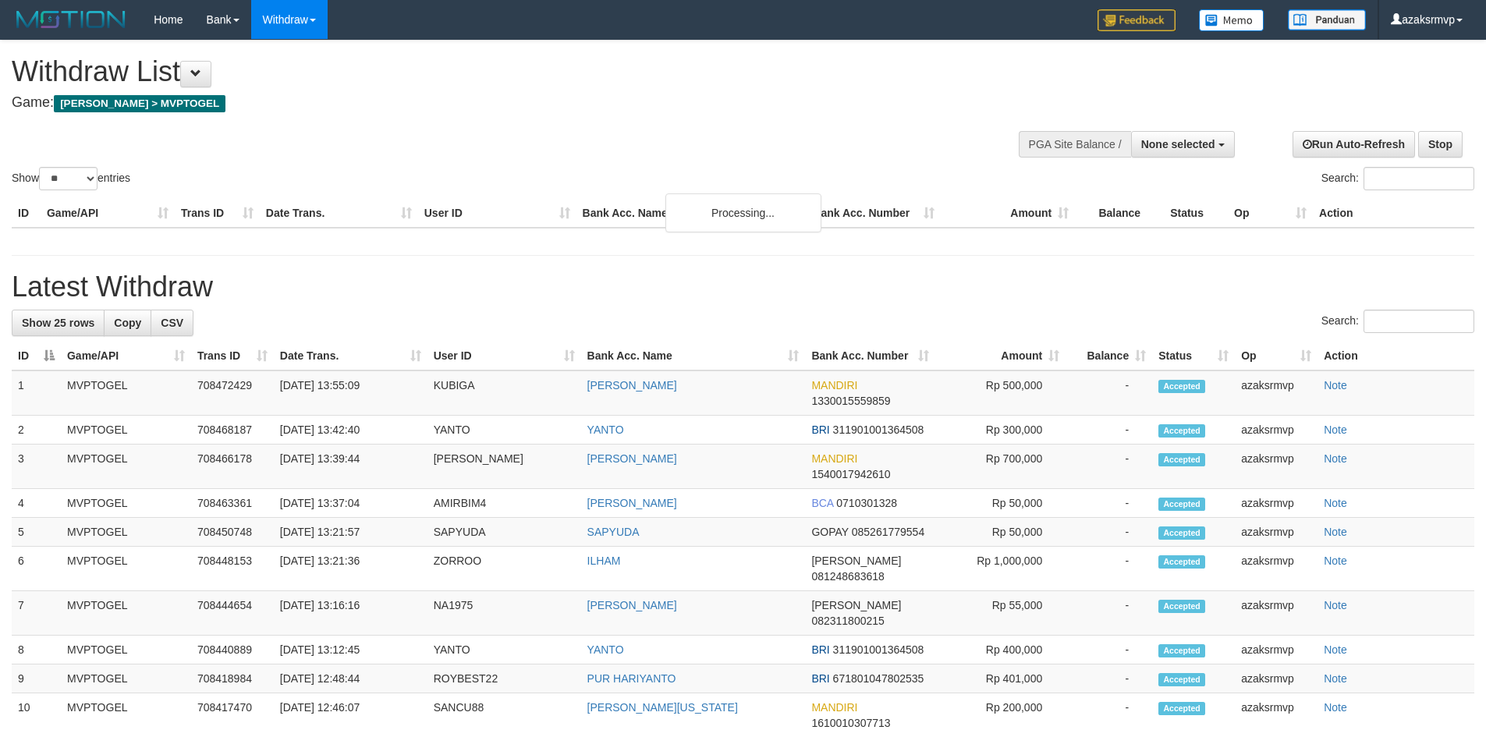
select select
select select "**"
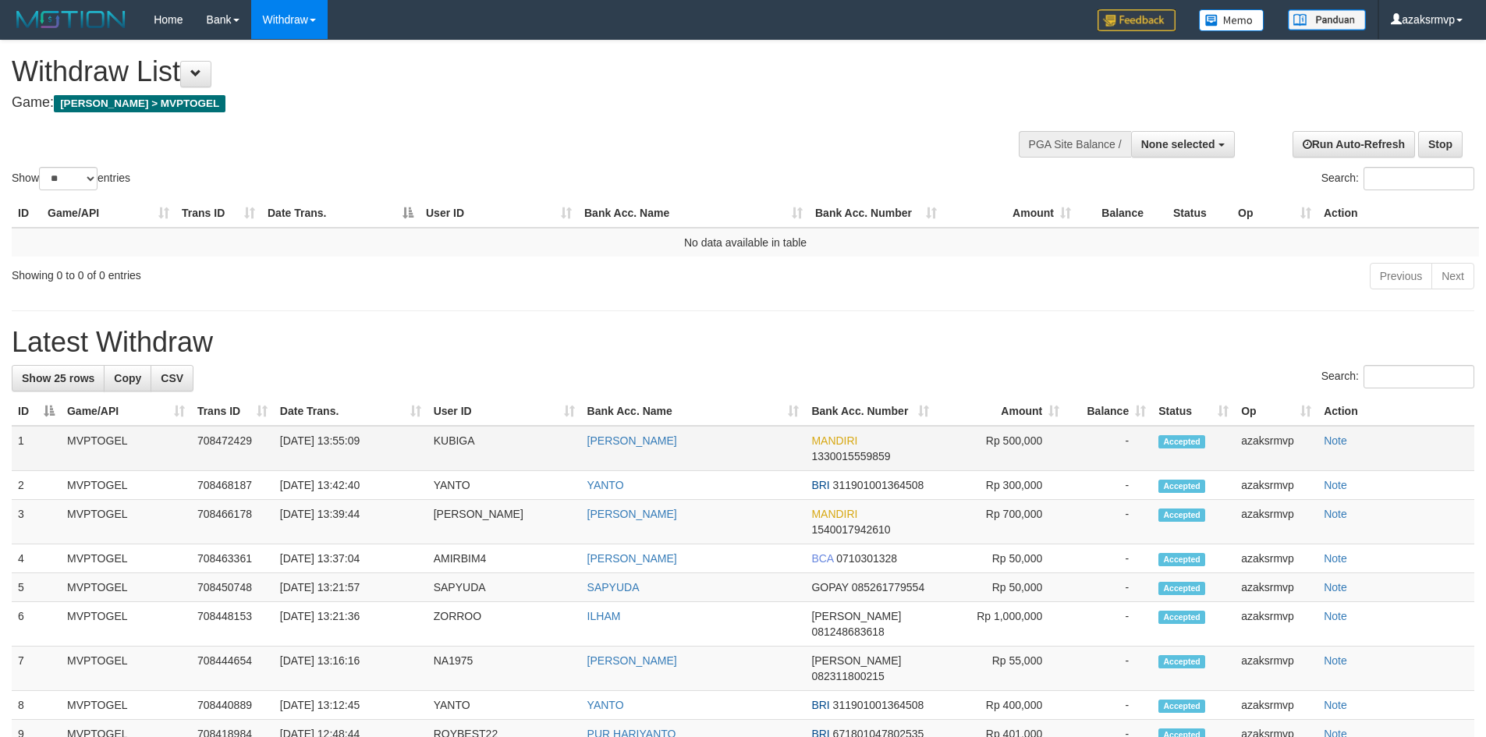
copy td "13:55:09"
drag, startPoint x: 338, startPoint y: 441, endPoint x: 384, endPoint y: 438, distance: 46.1
click at [384, 438] on td "[DATE] 13:55:09" at bounding box center [351, 448] width 154 height 45
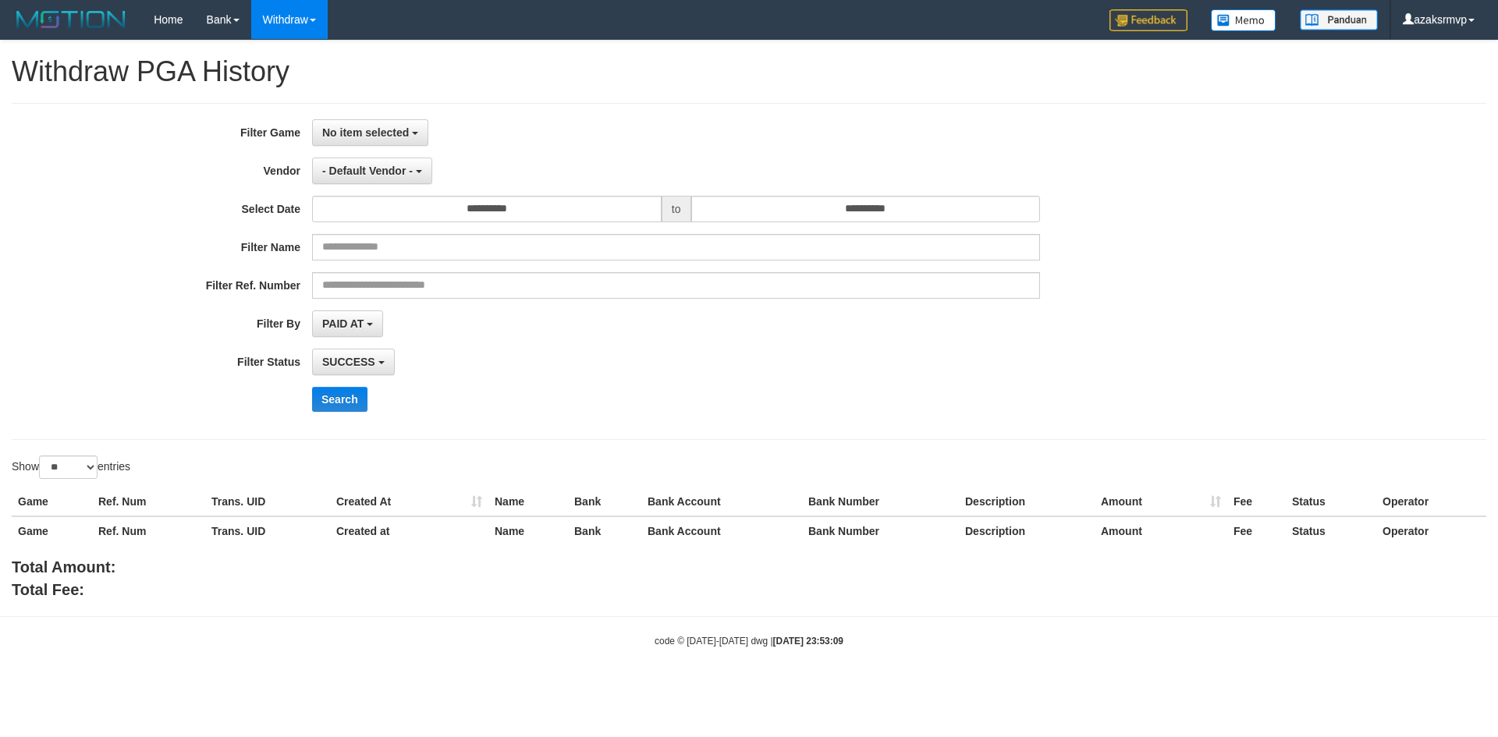
select select "**"
select select
select select "**"
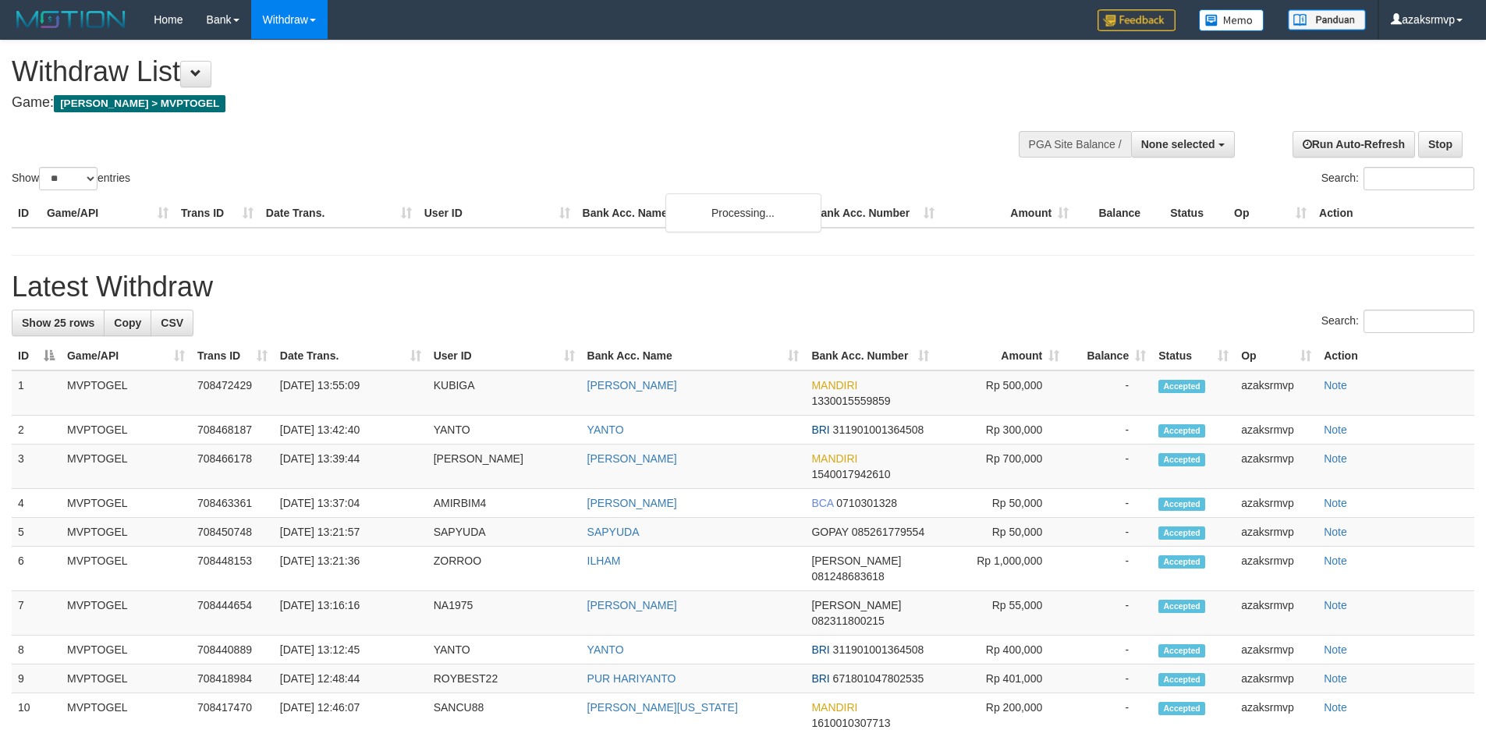
select select
select select "**"
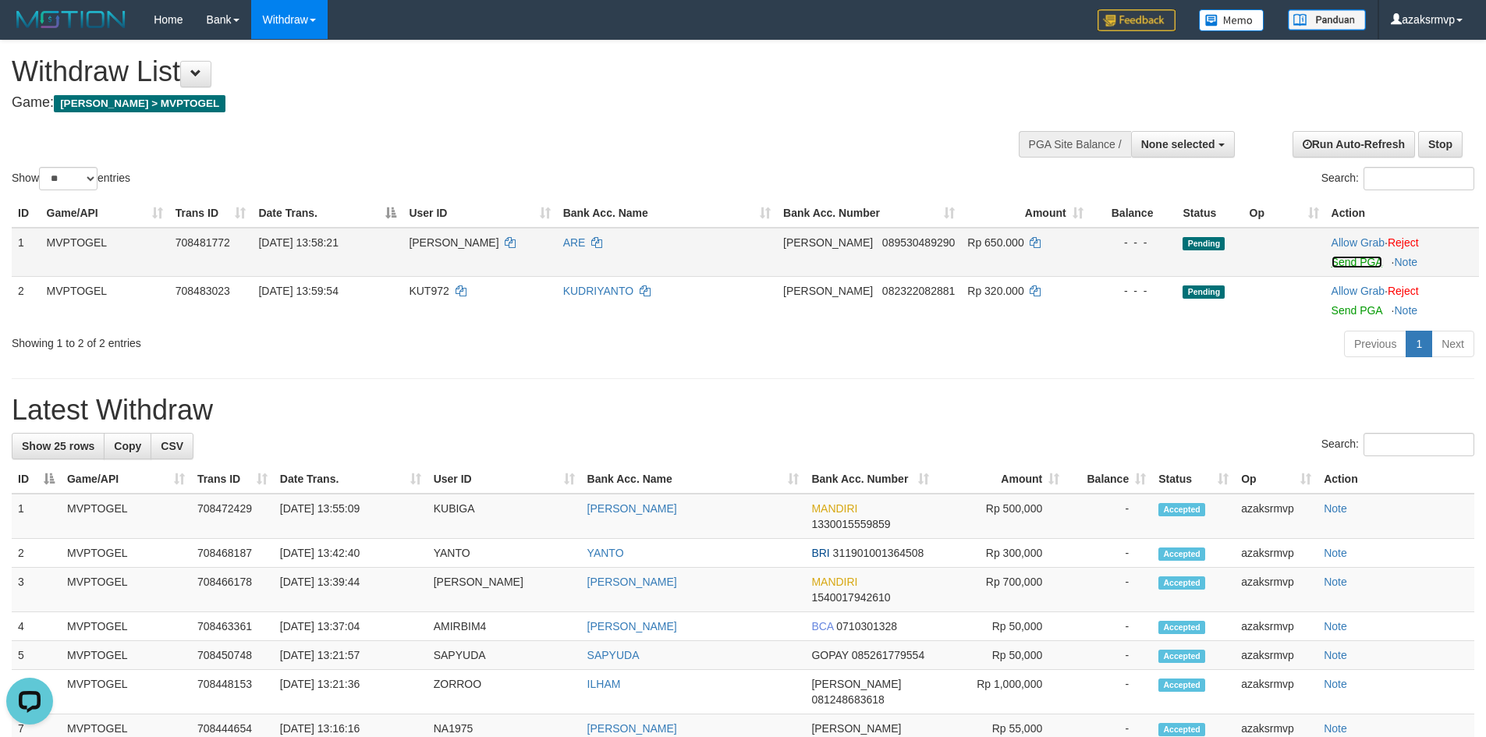
click at [1348, 266] on link "Send PGA" at bounding box center [1357, 262] width 51 height 12
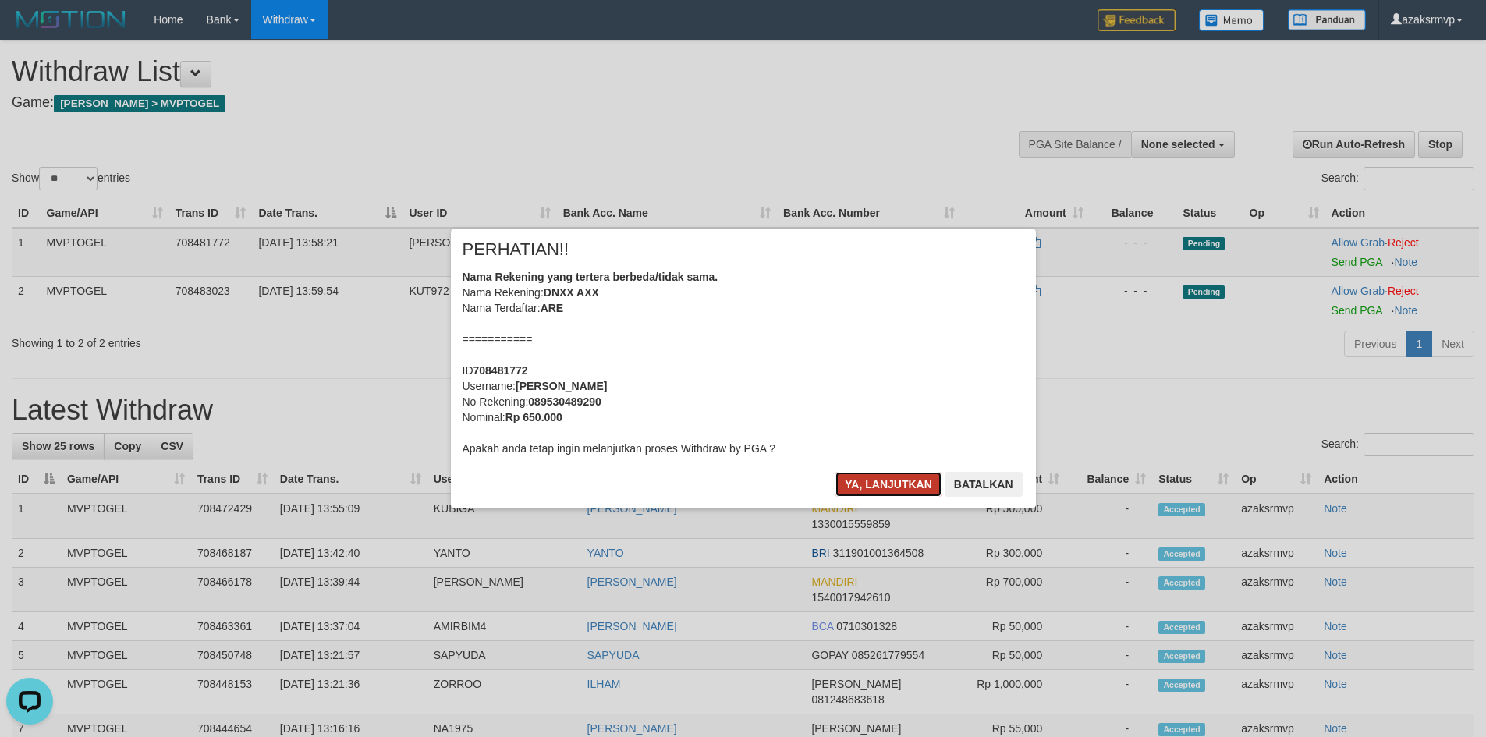
click at [868, 487] on button "Ya, lanjutkan" at bounding box center [889, 484] width 106 height 25
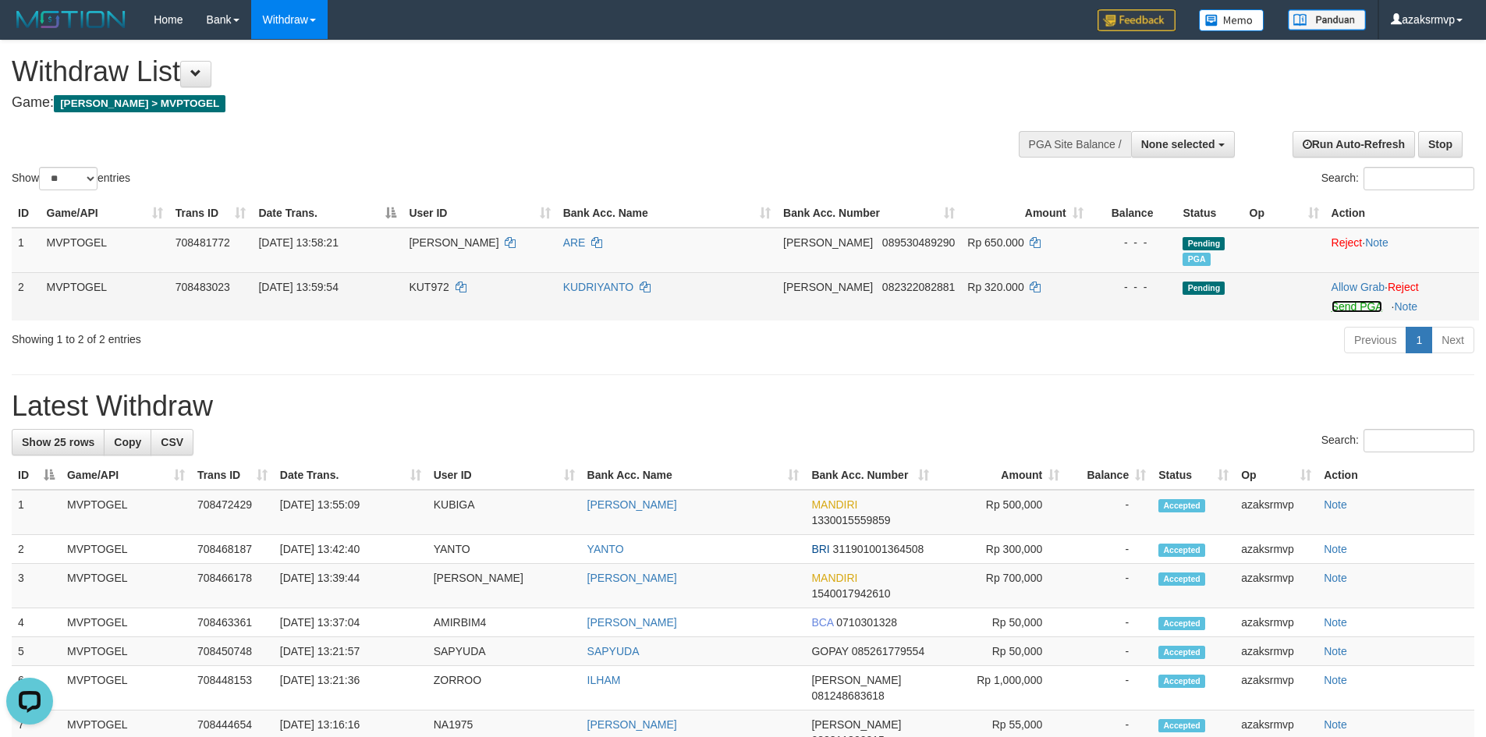
click at [1335, 305] on link "Send PGA" at bounding box center [1357, 306] width 51 height 12
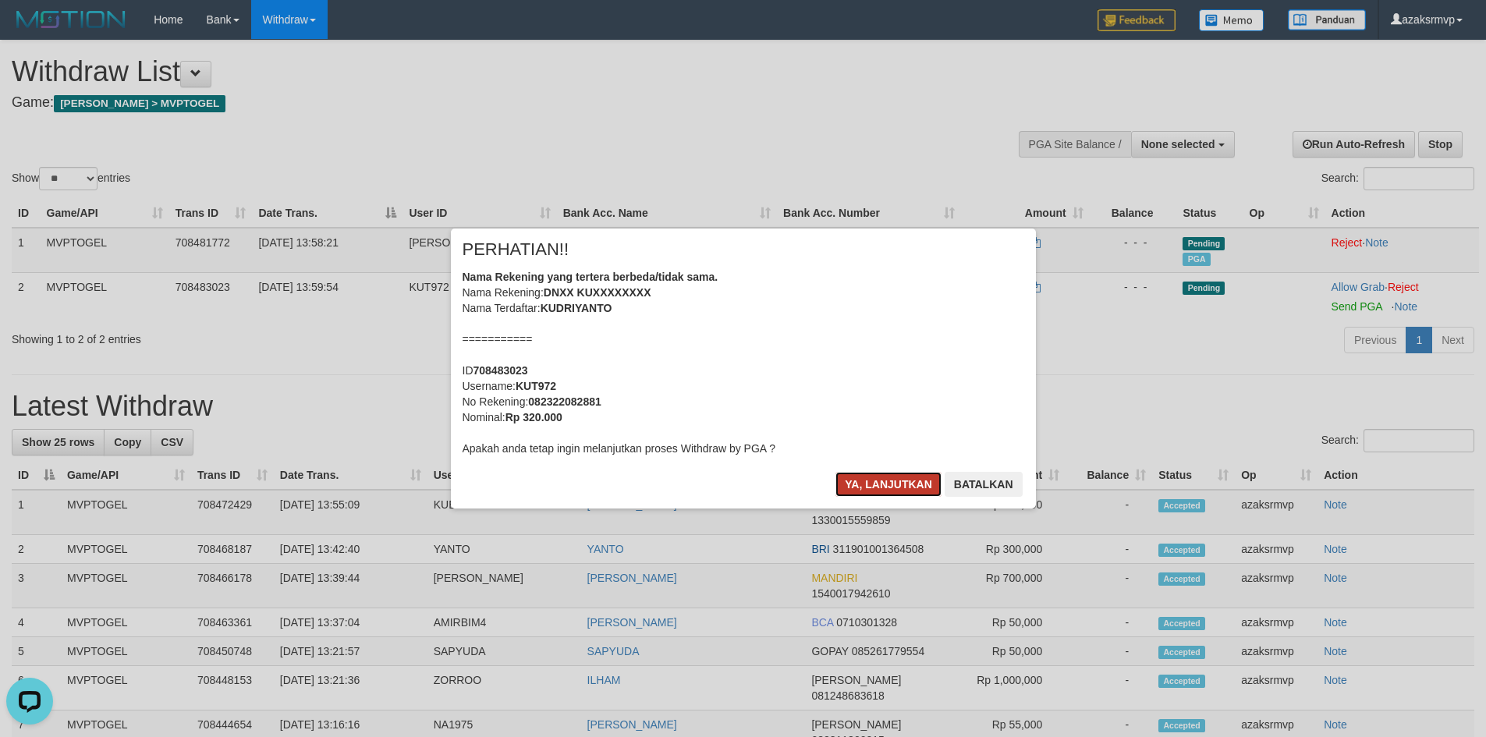
click at [868, 485] on button "Ya, lanjutkan" at bounding box center [889, 484] width 106 height 25
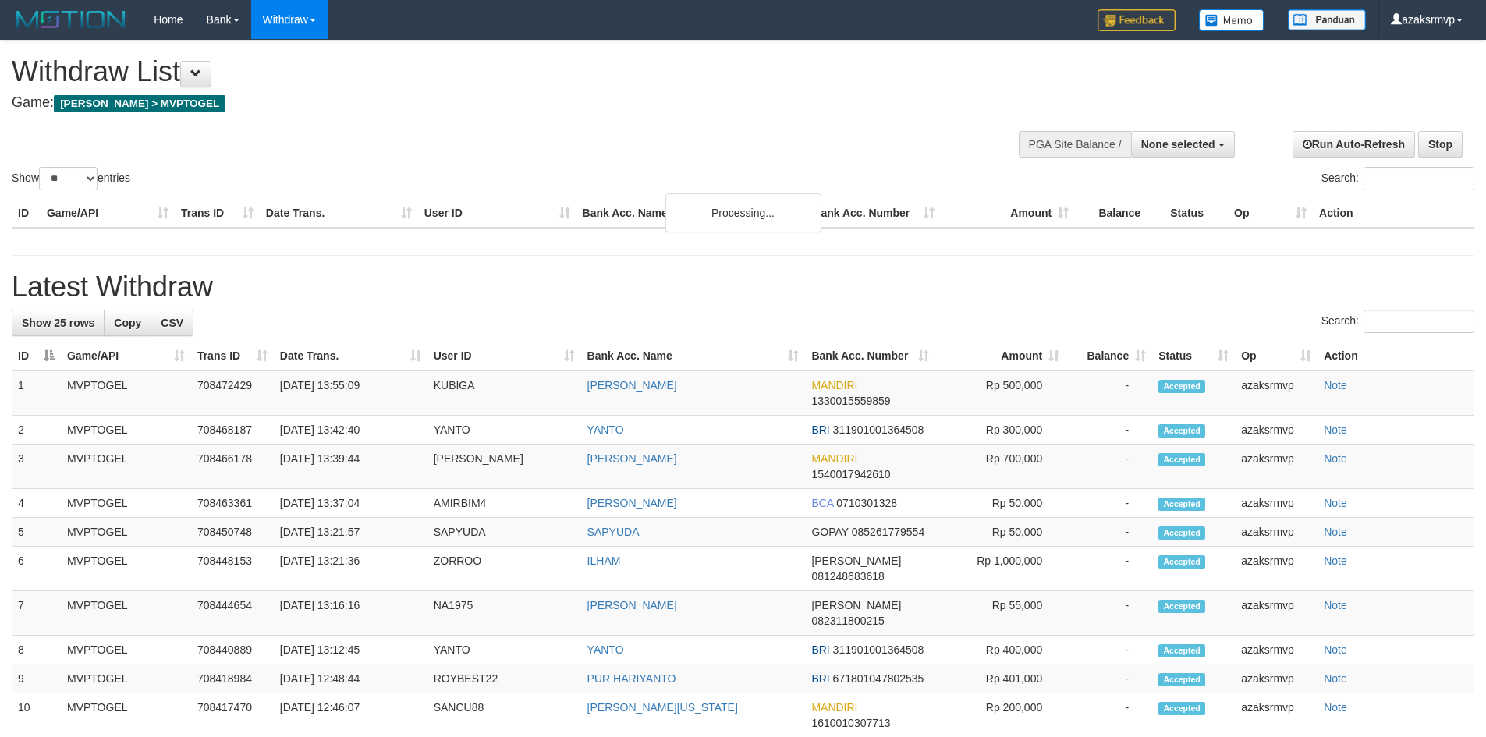
select select
select select "**"
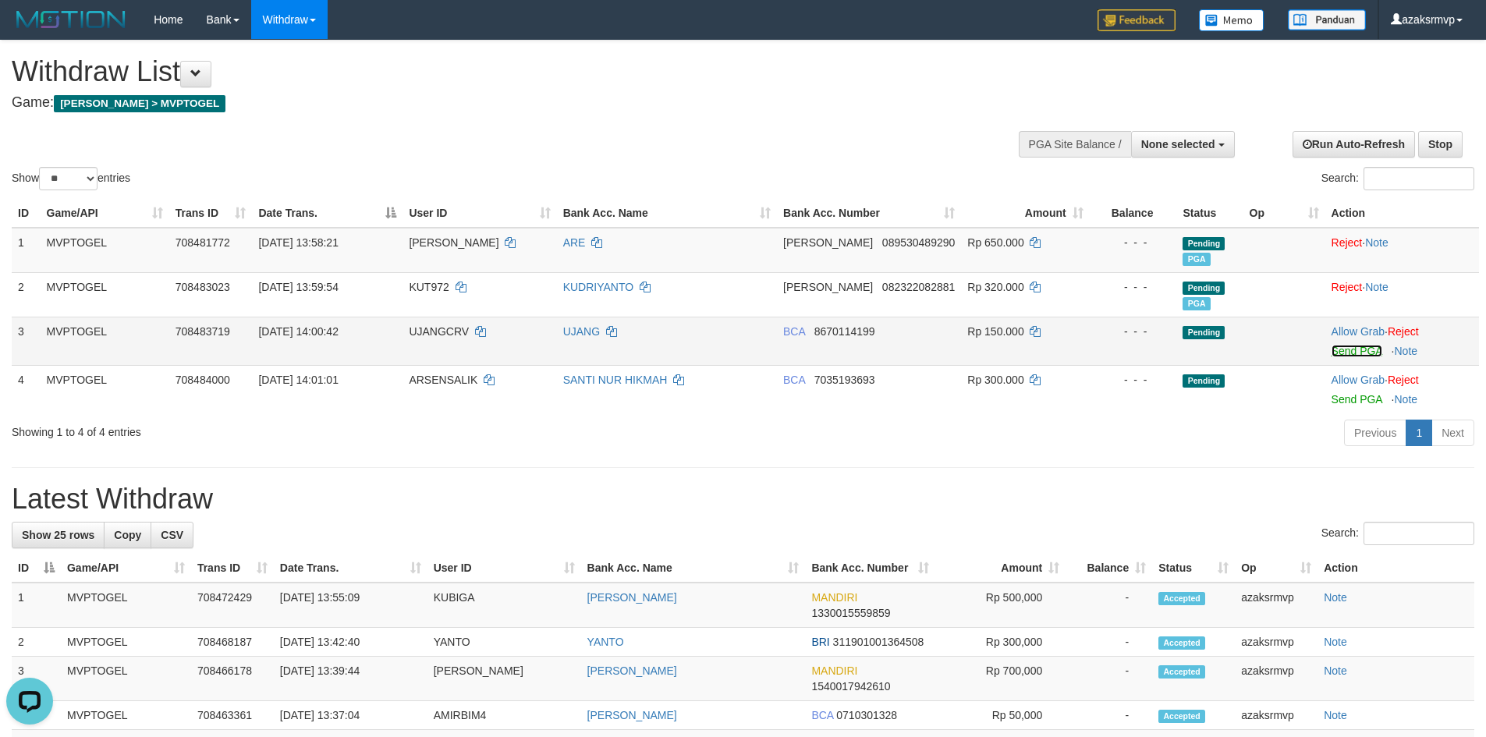
click at [1351, 350] on link "Send PGA" at bounding box center [1357, 351] width 51 height 12
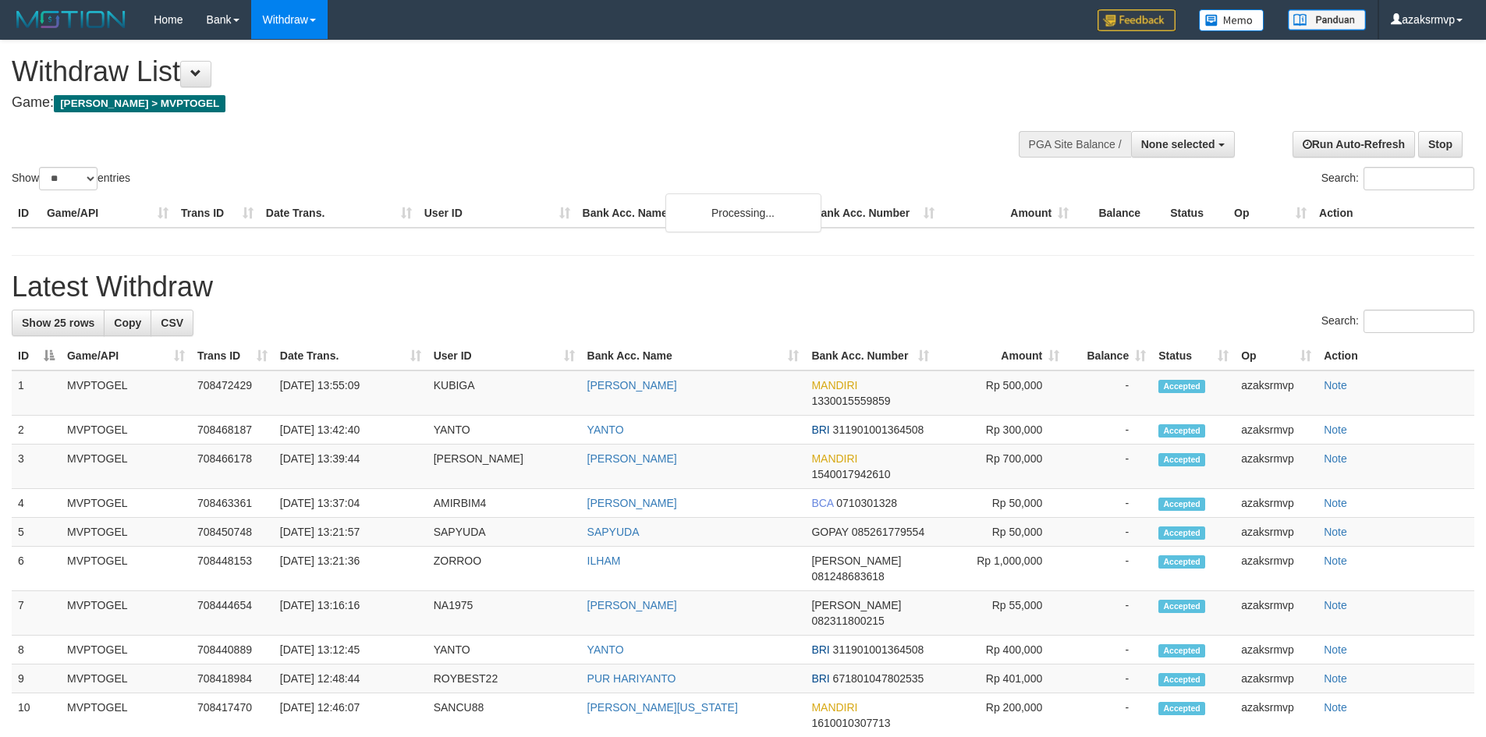
select select
select select "**"
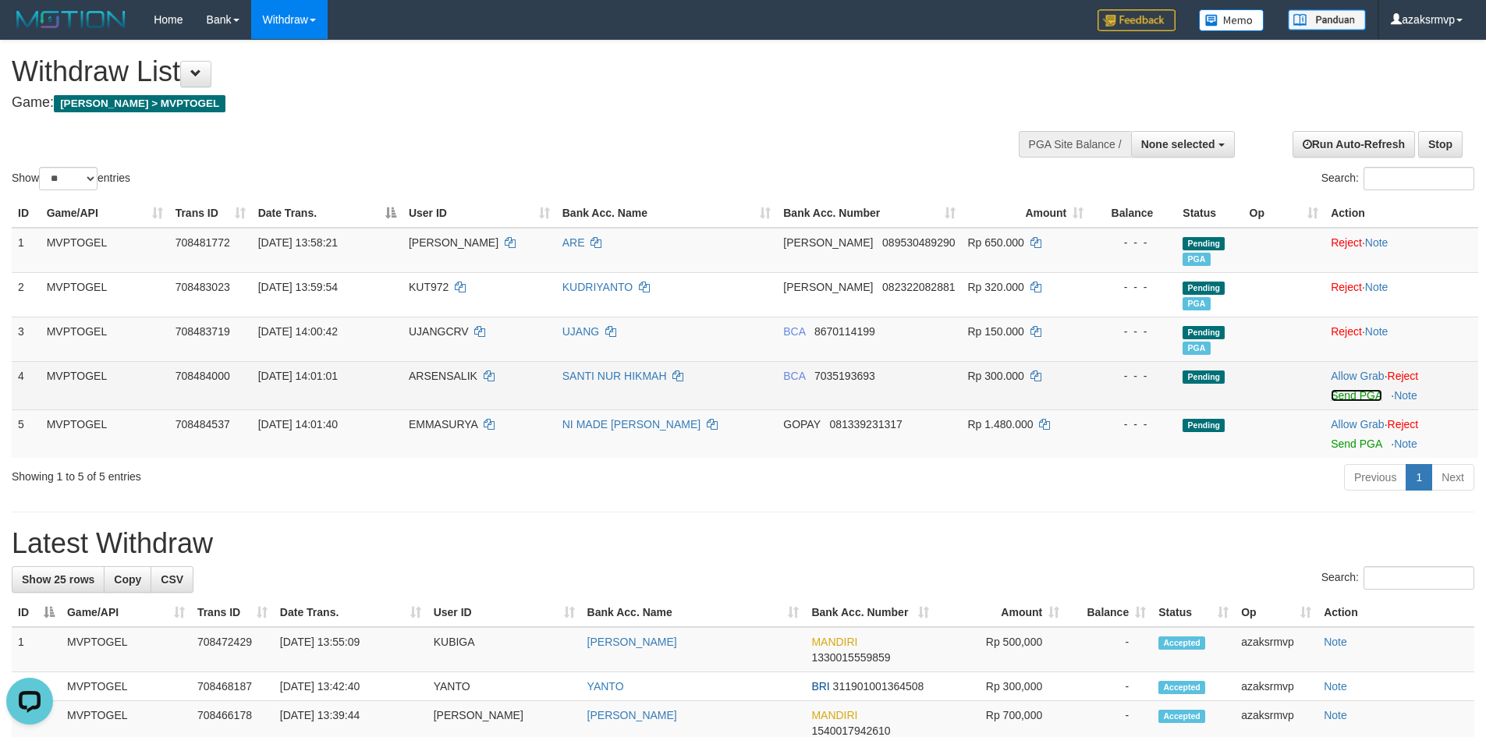
click at [1339, 397] on link "Send PGA" at bounding box center [1356, 395] width 51 height 12
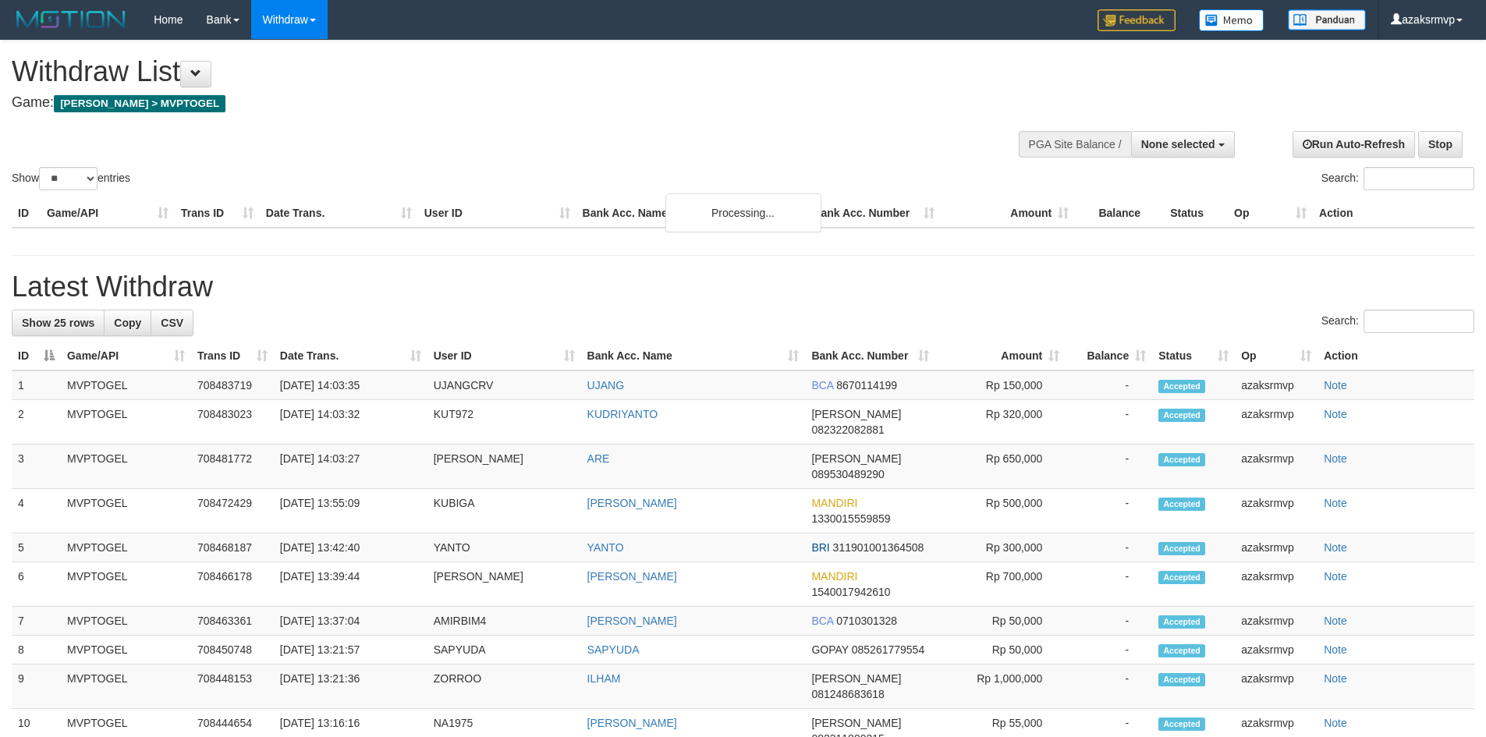
select select
select select "**"
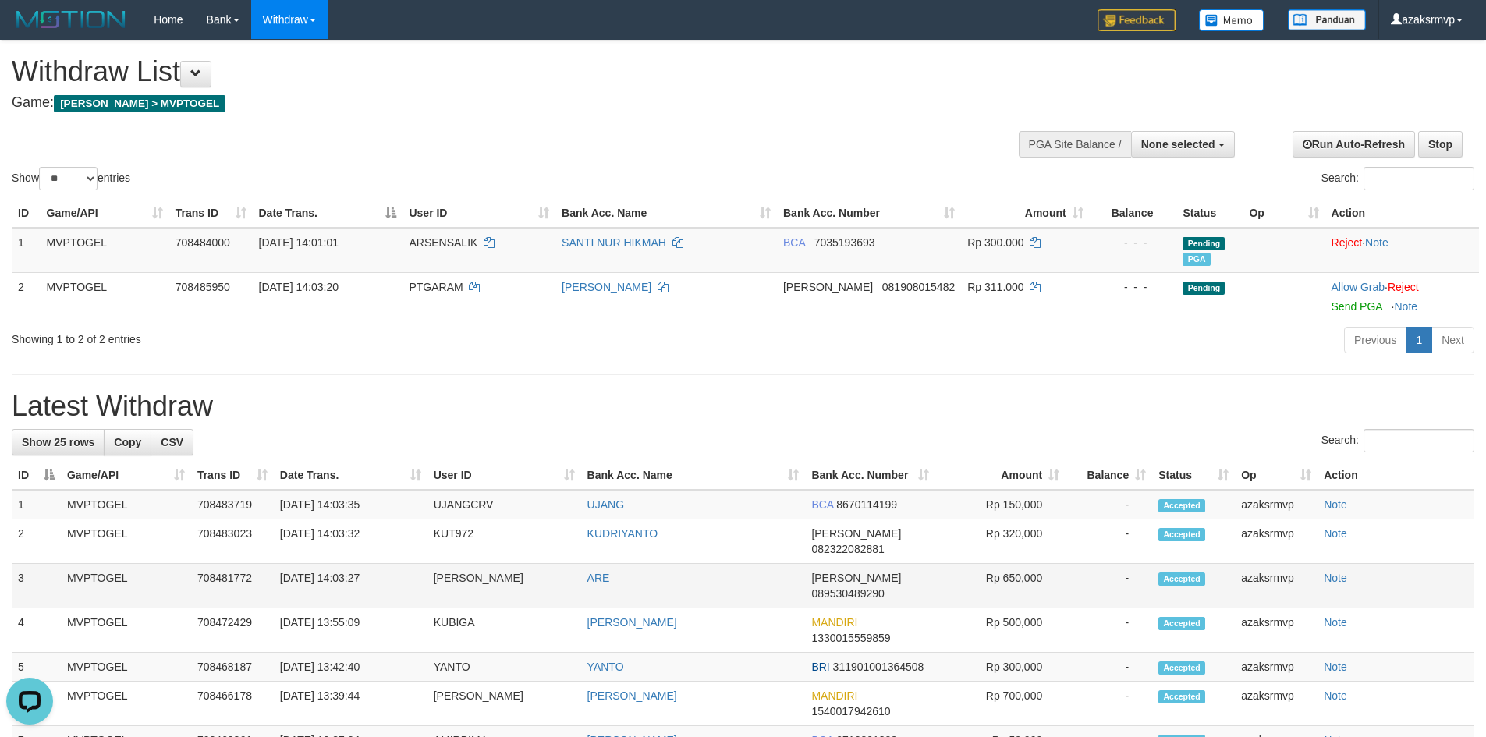
copy td "14:03:27"
drag, startPoint x: 337, startPoint y: 563, endPoint x: 413, endPoint y: 562, distance: 75.7
click at [413, 564] on td "[DATE] 14:03:27" at bounding box center [351, 586] width 154 height 44
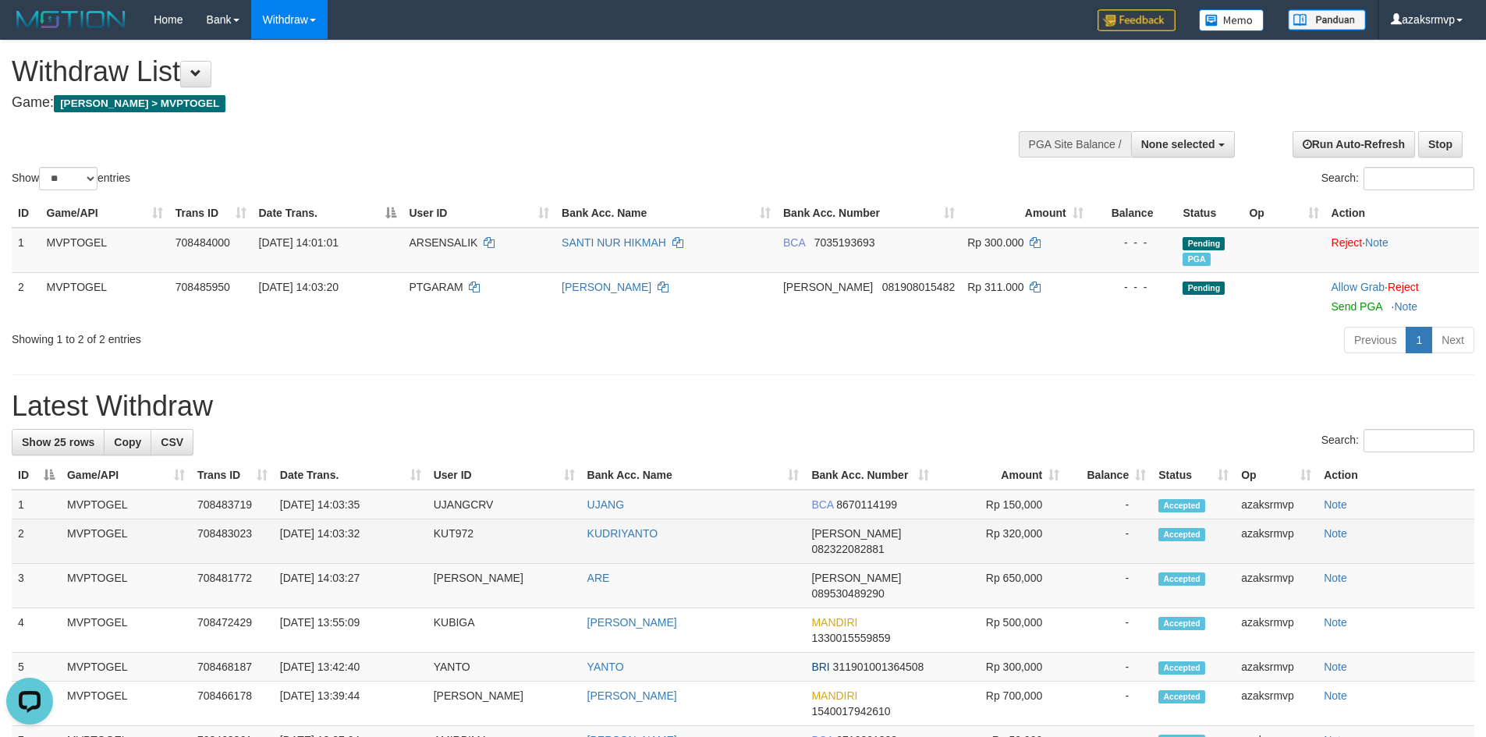
copy td "14:03:32"
drag, startPoint x: 336, startPoint y: 534, endPoint x: 385, endPoint y: 535, distance: 48.4
click at [385, 535] on td "[DATE] 14:03:32" at bounding box center [351, 542] width 154 height 44
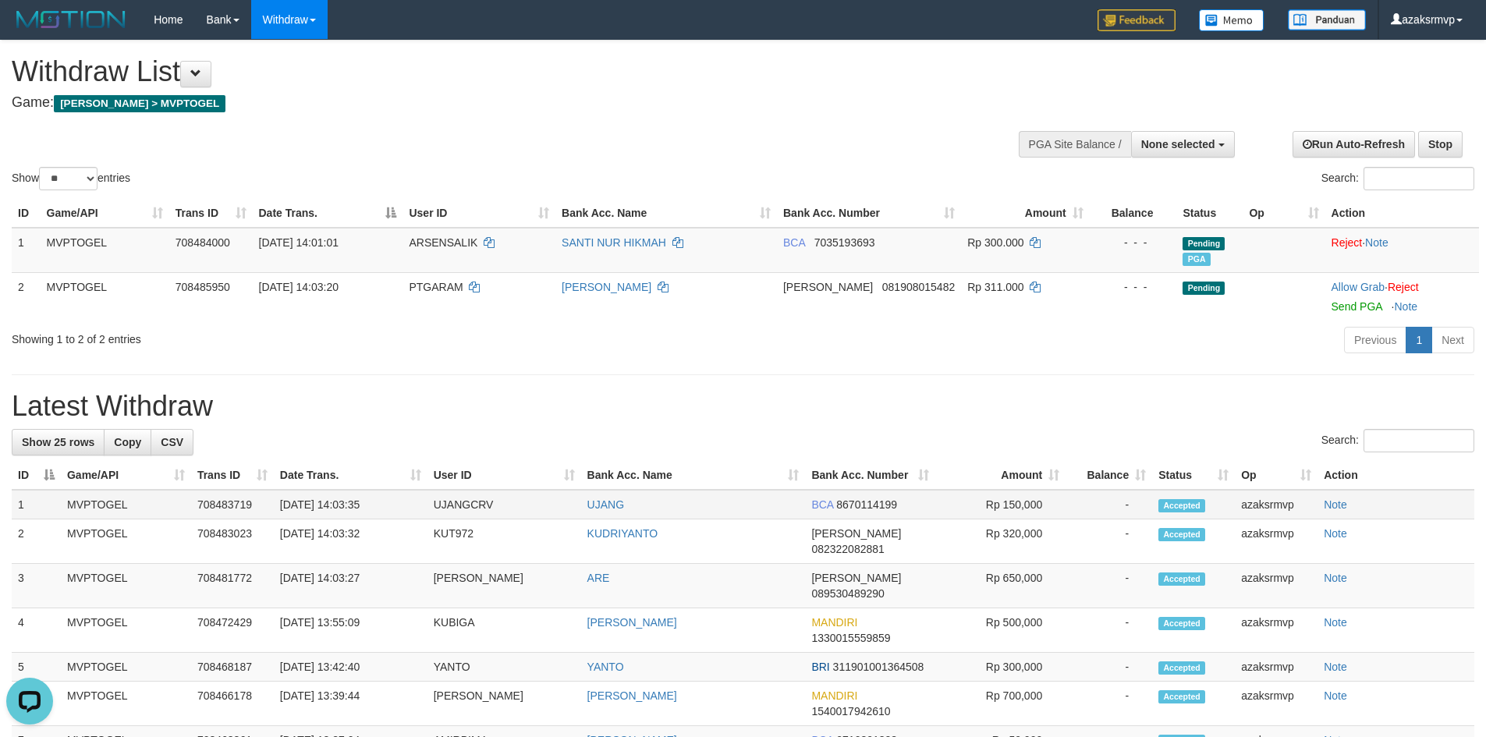
copy td "14:03:35"
drag, startPoint x: 339, startPoint y: 501, endPoint x: 410, endPoint y: 502, distance: 71.0
click at [410, 502] on td "[DATE] 14:03:35" at bounding box center [351, 505] width 154 height 30
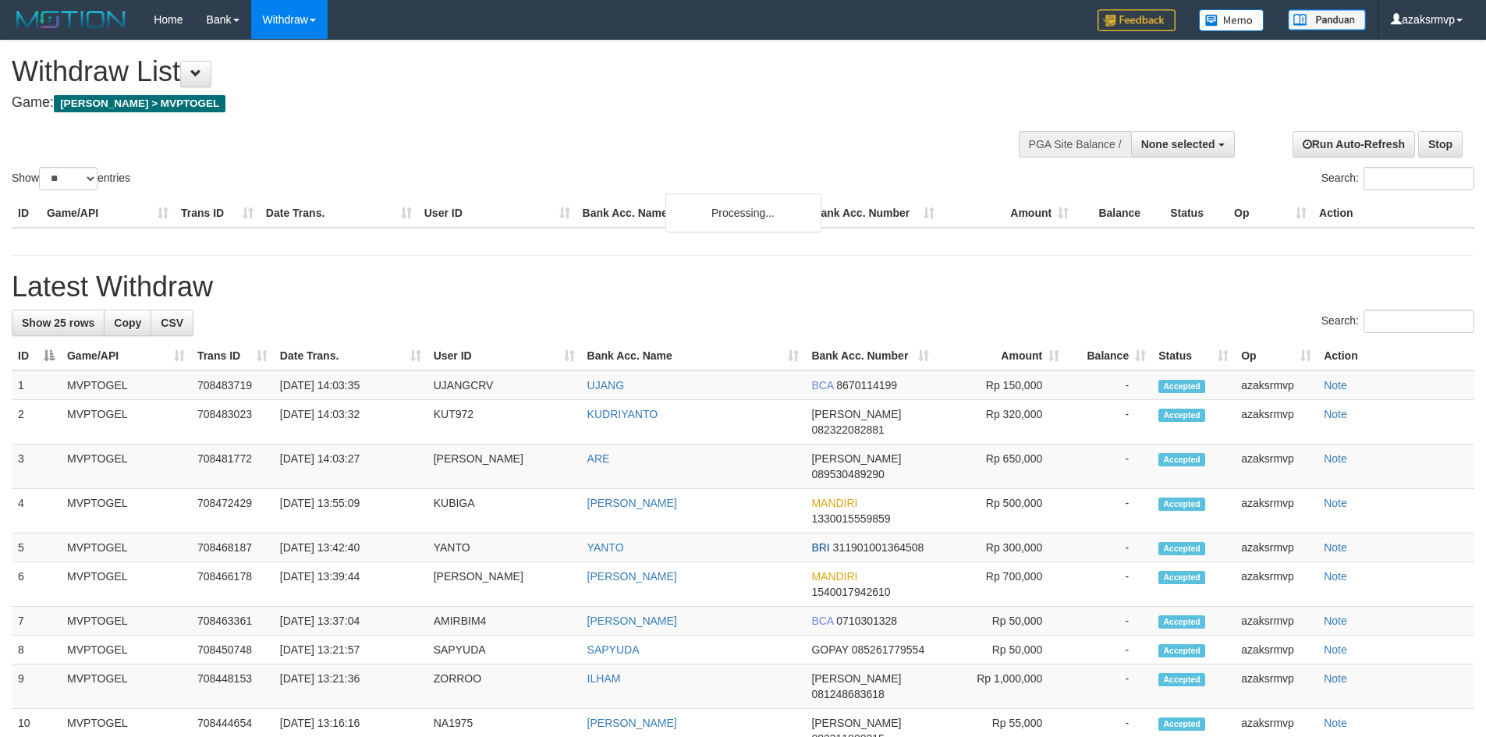
select select
select select "**"
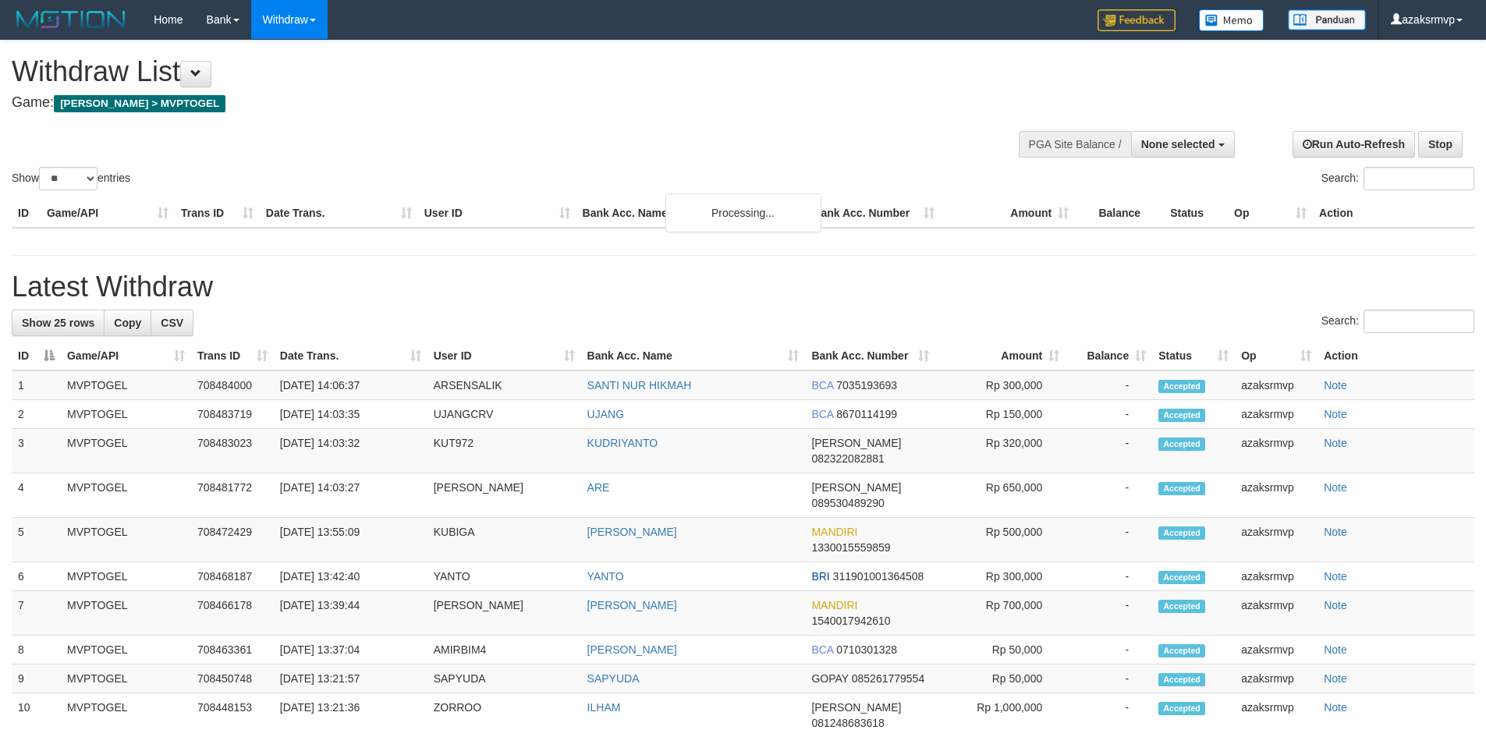
select select
select select "**"
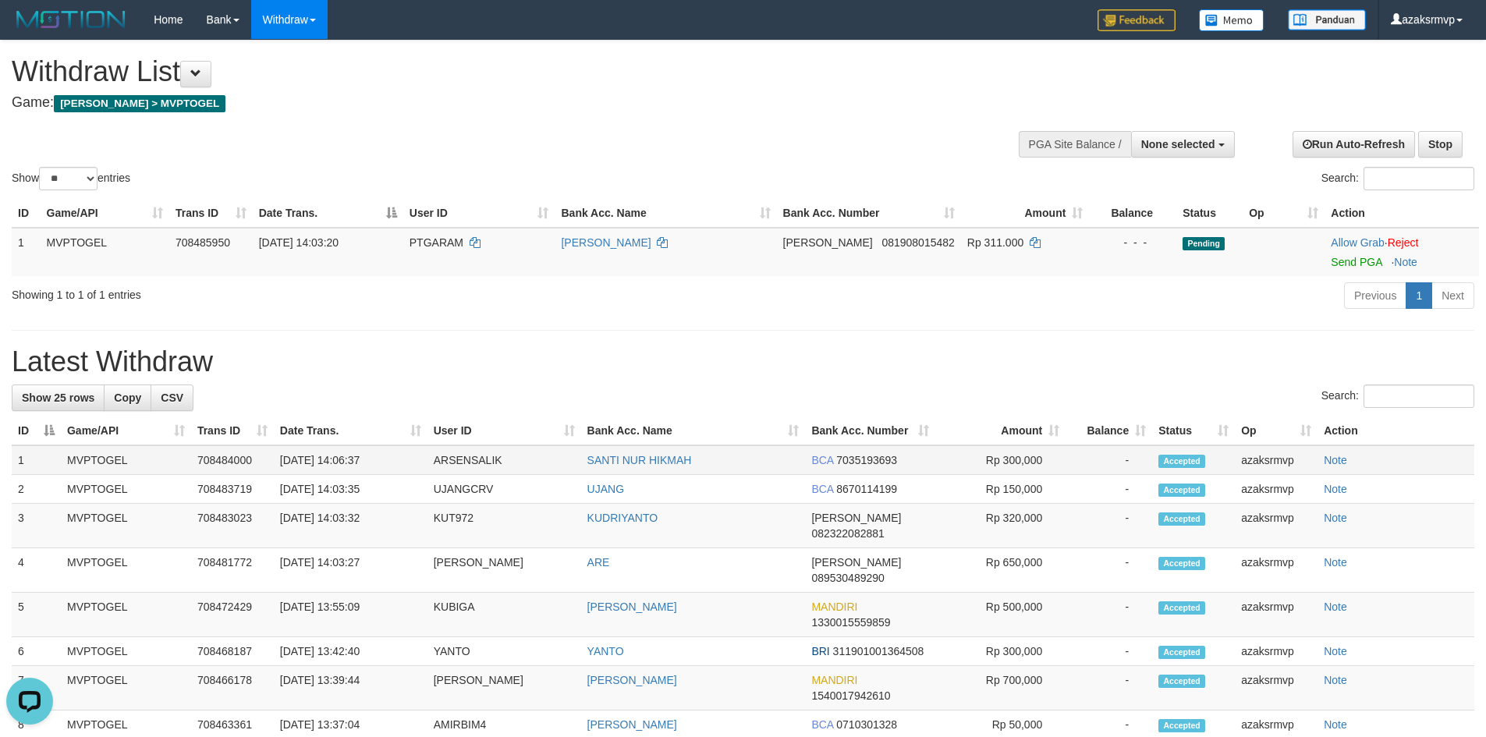
drag, startPoint x: 340, startPoint y: 460, endPoint x: 409, endPoint y: 460, distance: 68.7
click at [409, 460] on td "[DATE] 14:06:37" at bounding box center [351, 461] width 154 height 30
copy td "14:06:37"
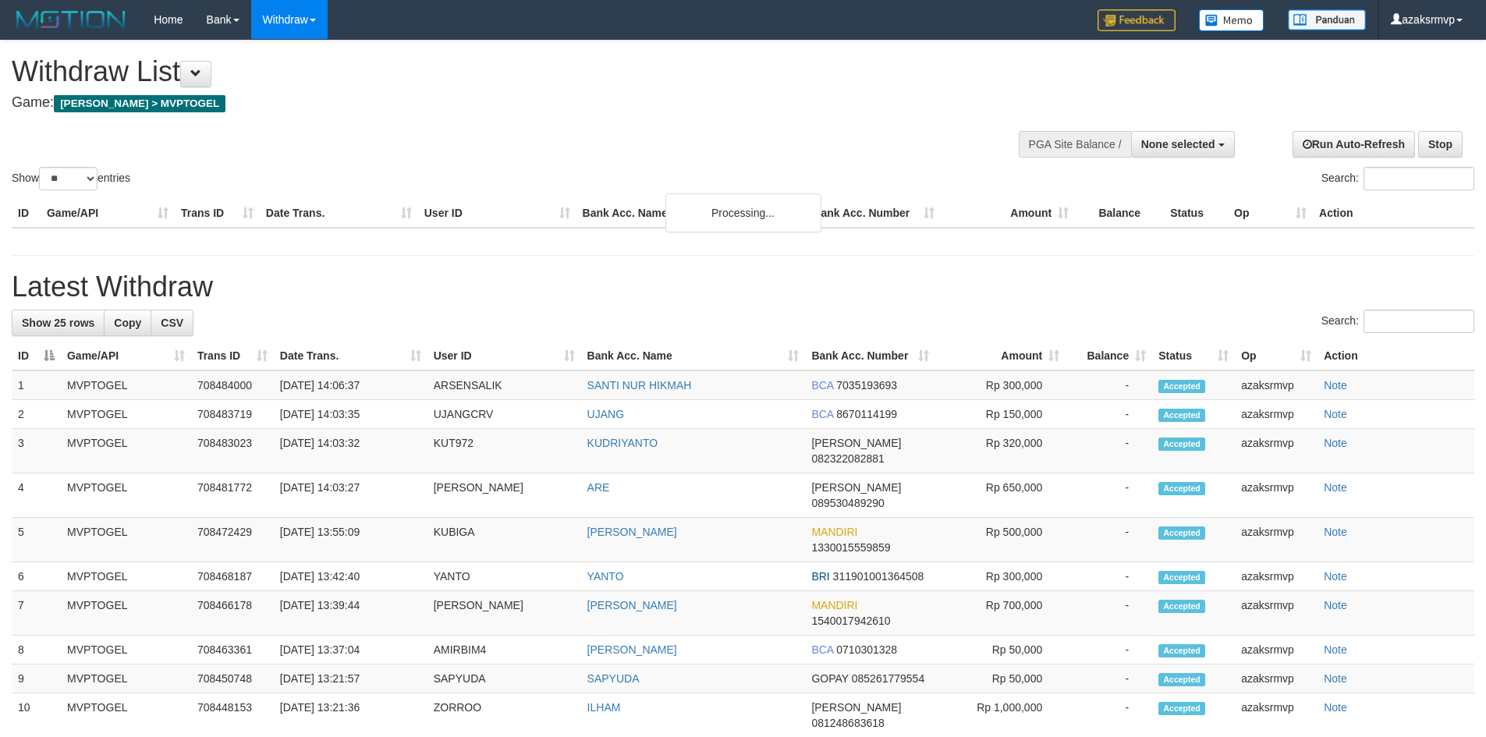
select select
select select "**"
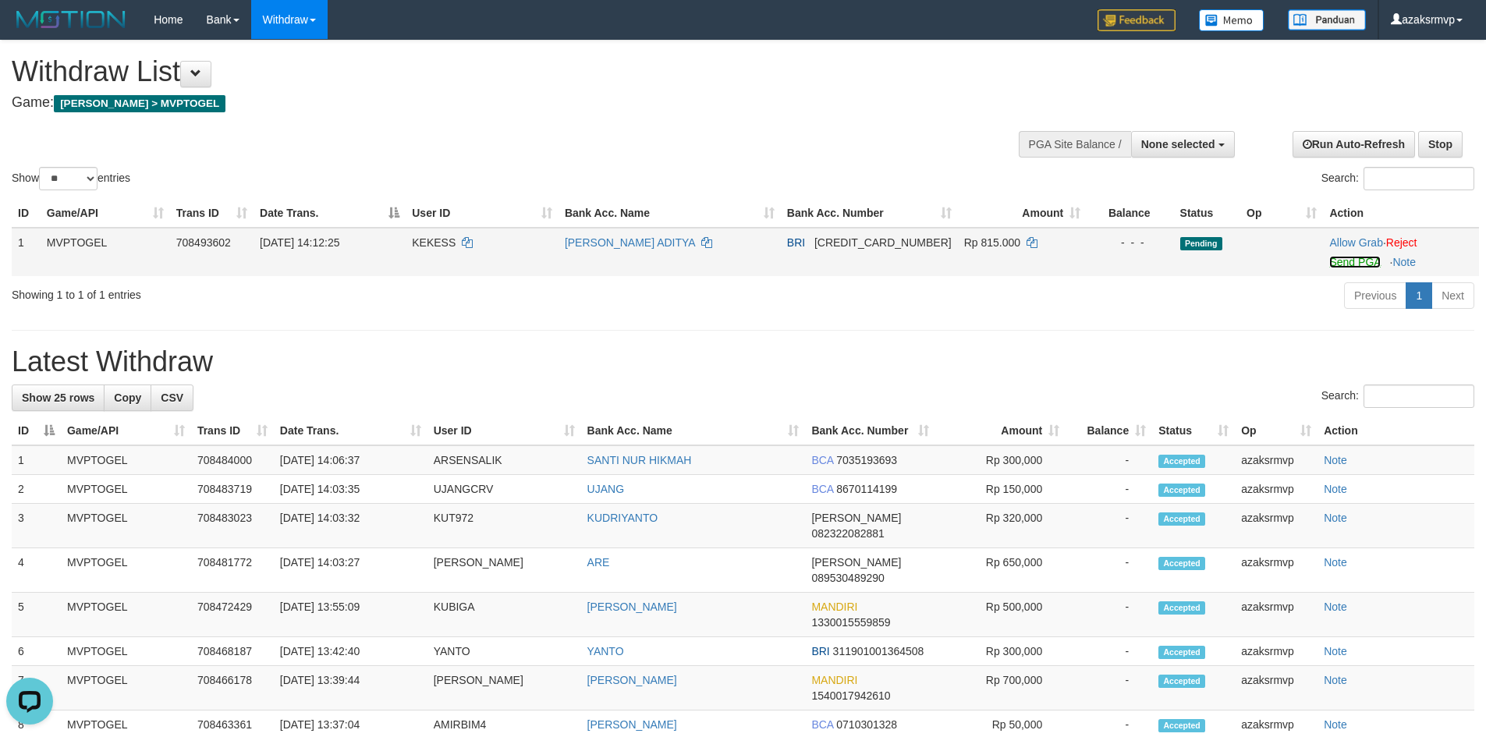
click at [1341, 261] on link "Send PGA" at bounding box center [1355, 262] width 51 height 12
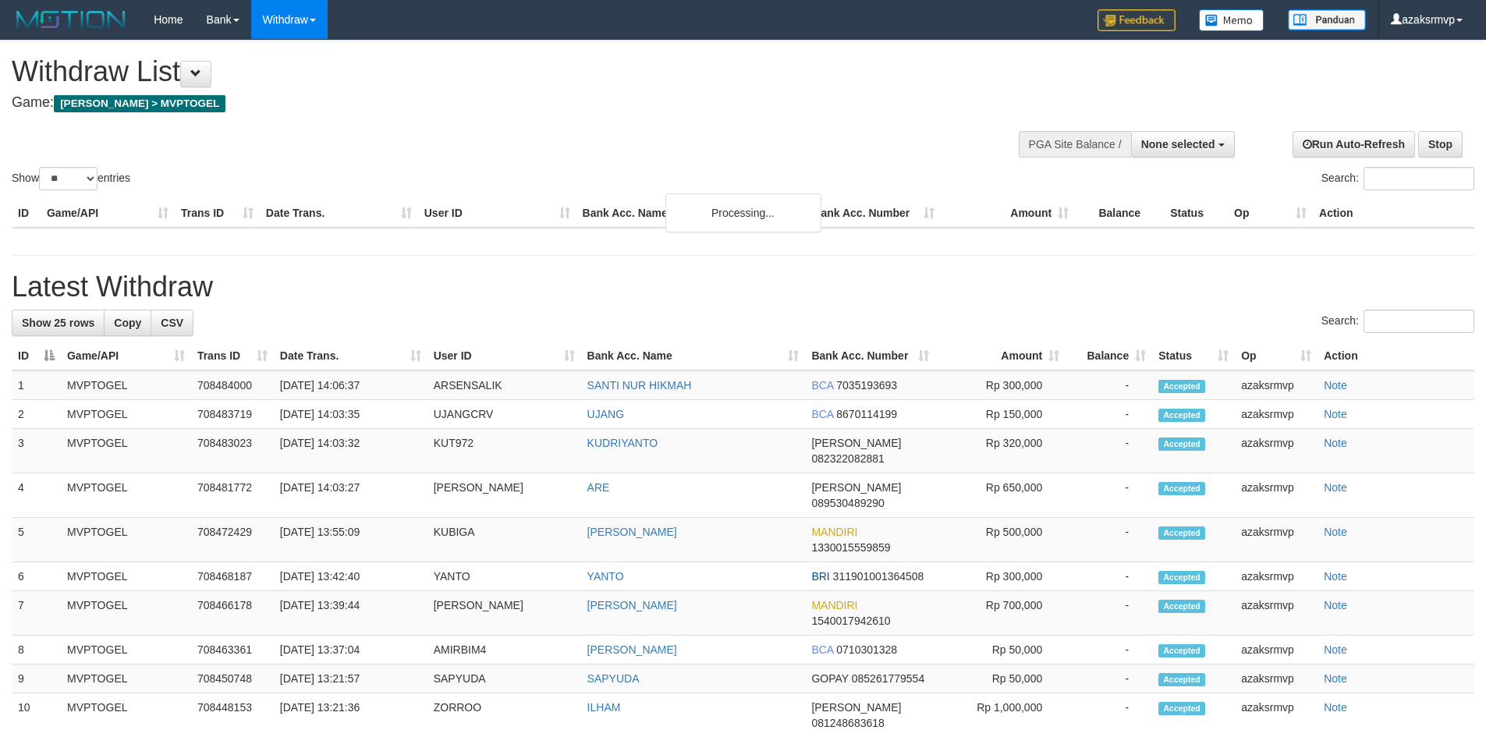
select select
select select "**"
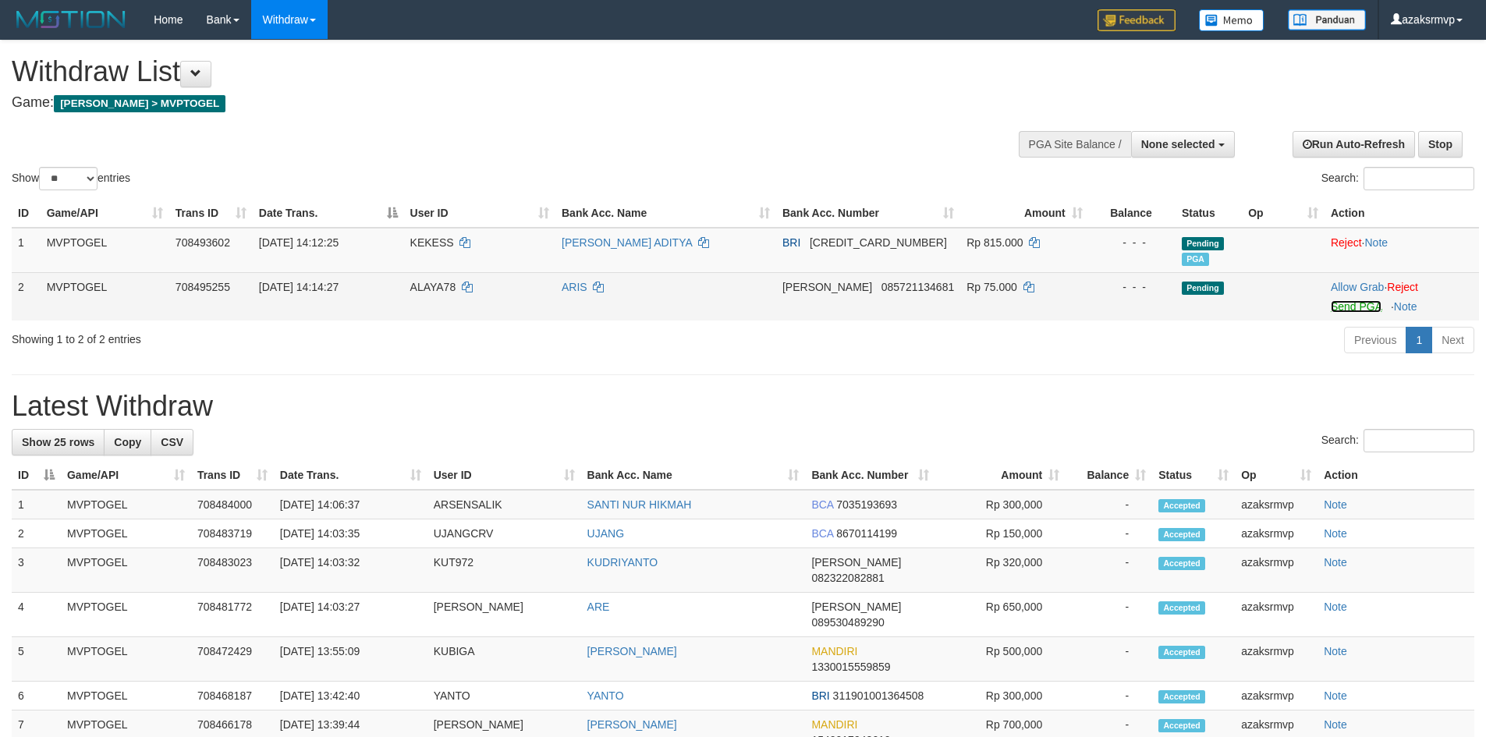
click at [1345, 307] on link "Send PGA" at bounding box center [1356, 306] width 51 height 12
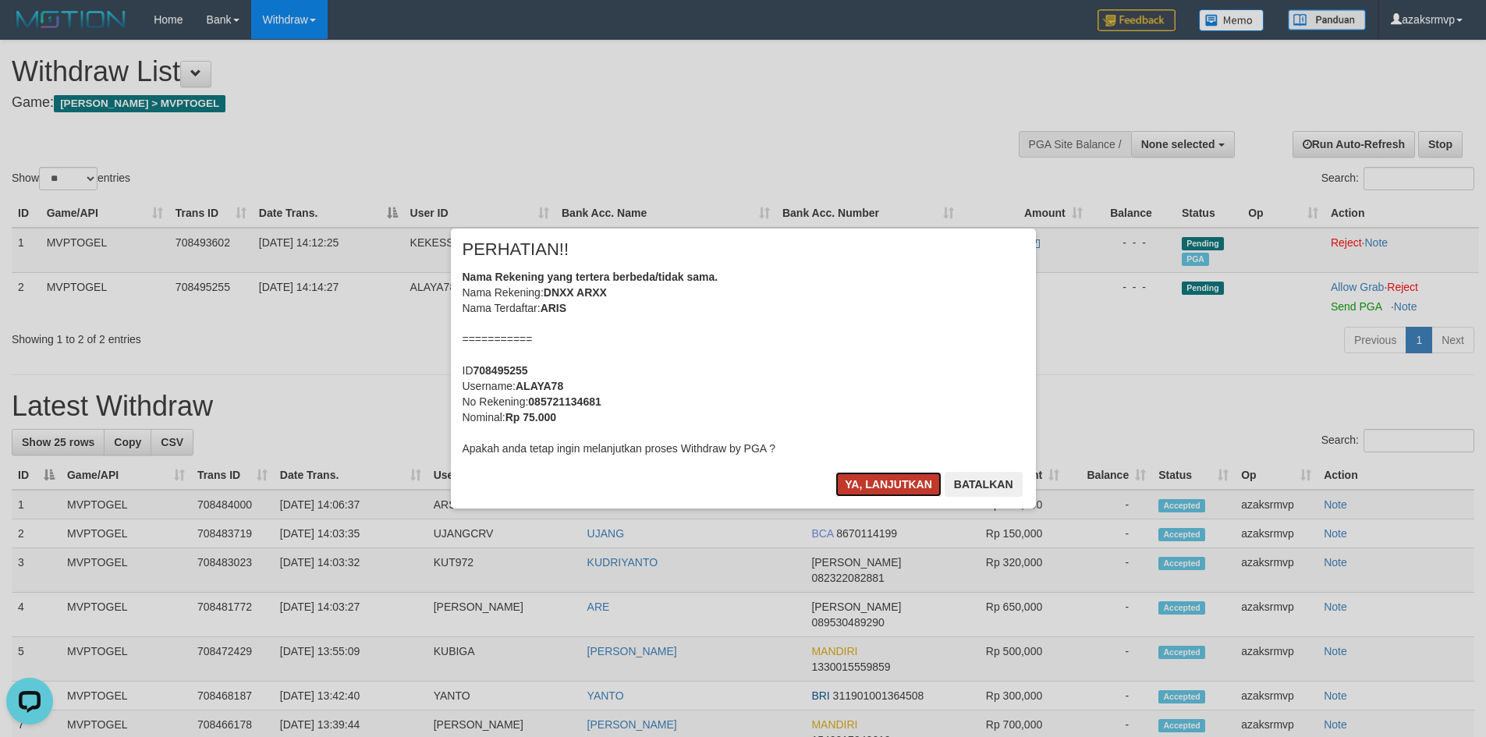
click at [876, 485] on button "Ya, lanjutkan" at bounding box center [889, 484] width 106 height 25
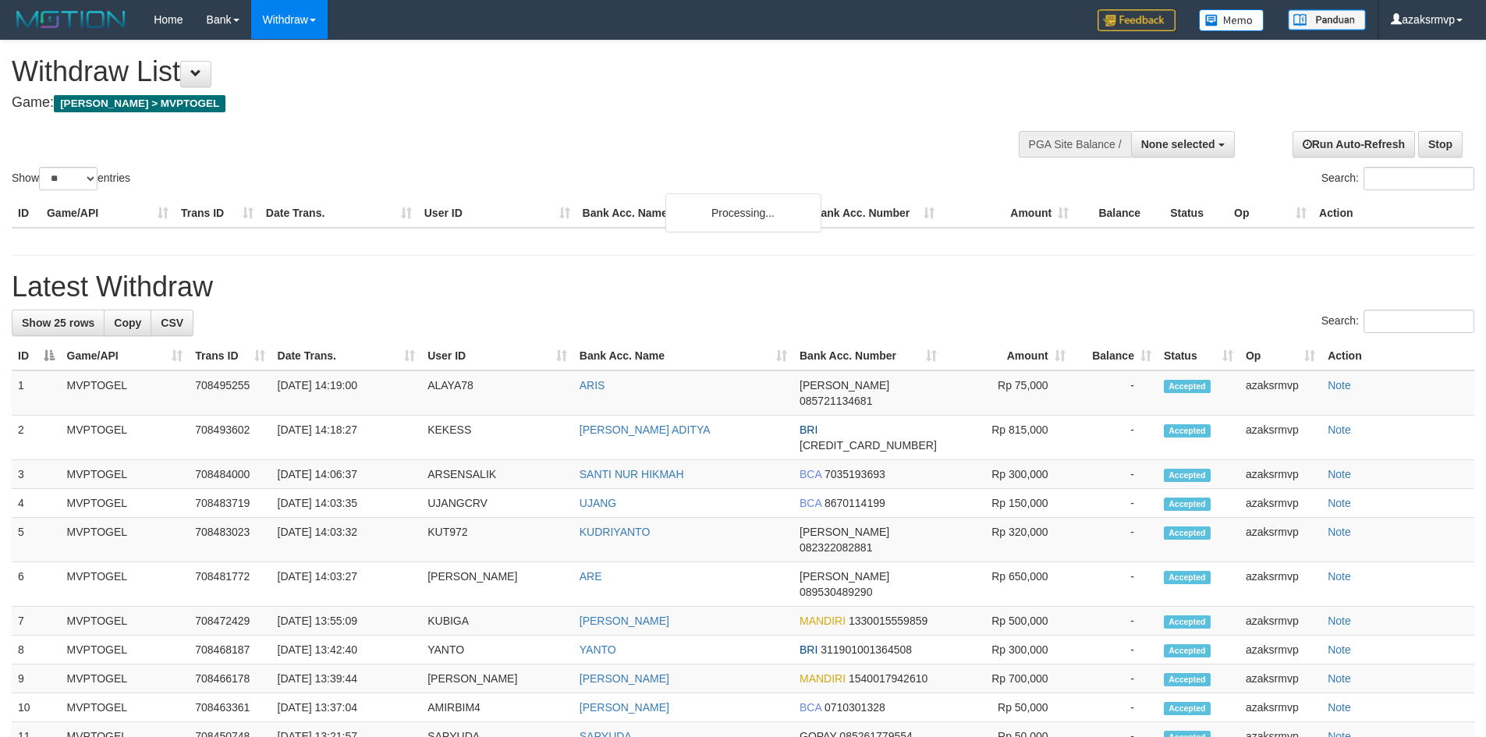
select select
select select "**"
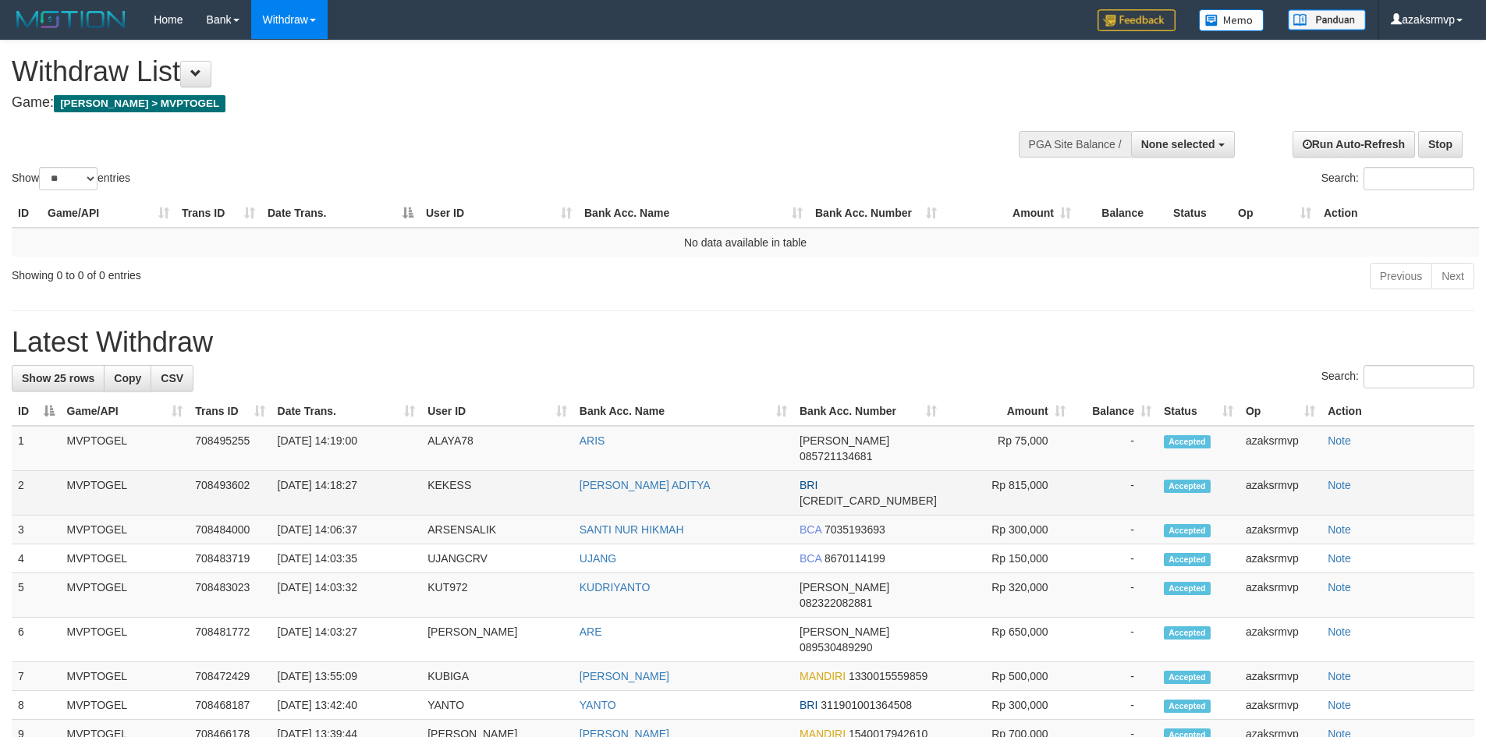
copy td "14:18:27"
drag, startPoint x: 335, startPoint y: 466, endPoint x: 392, endPoint y: 464, distance: 57.0
click at [392, 471] on td "[DATE] 14:18:27" at bounding box center [347, 493] width 151 height 44
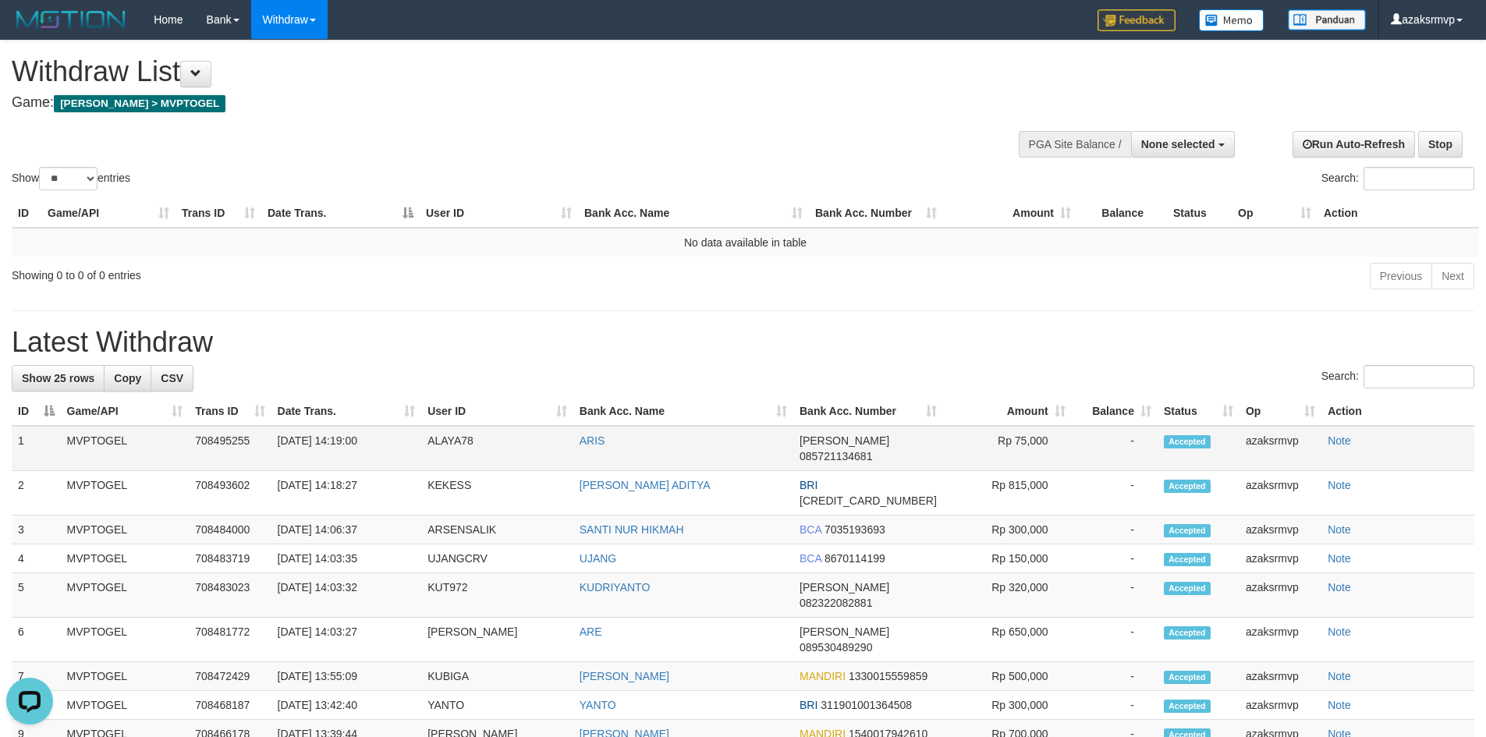
drag, startPoint x: 333, startPoint y: 439, endPoint x: 382, endPoint y: 439, distance: 49.2
click at [382, 439] on td "[DATE] 14:19:00" at bounding box center [347, 448] width 151 height 45
copy td "14:19:00"
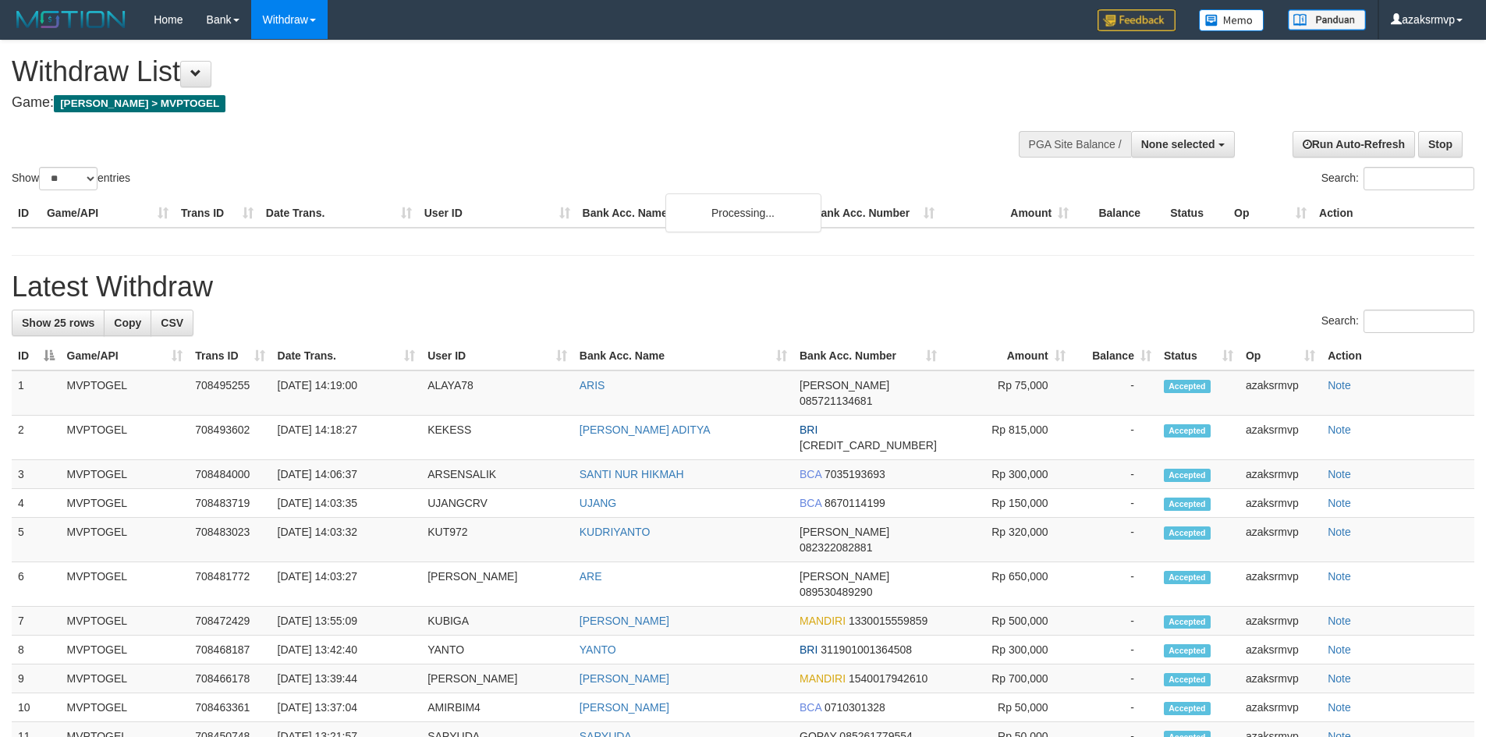
select select
select select "**"
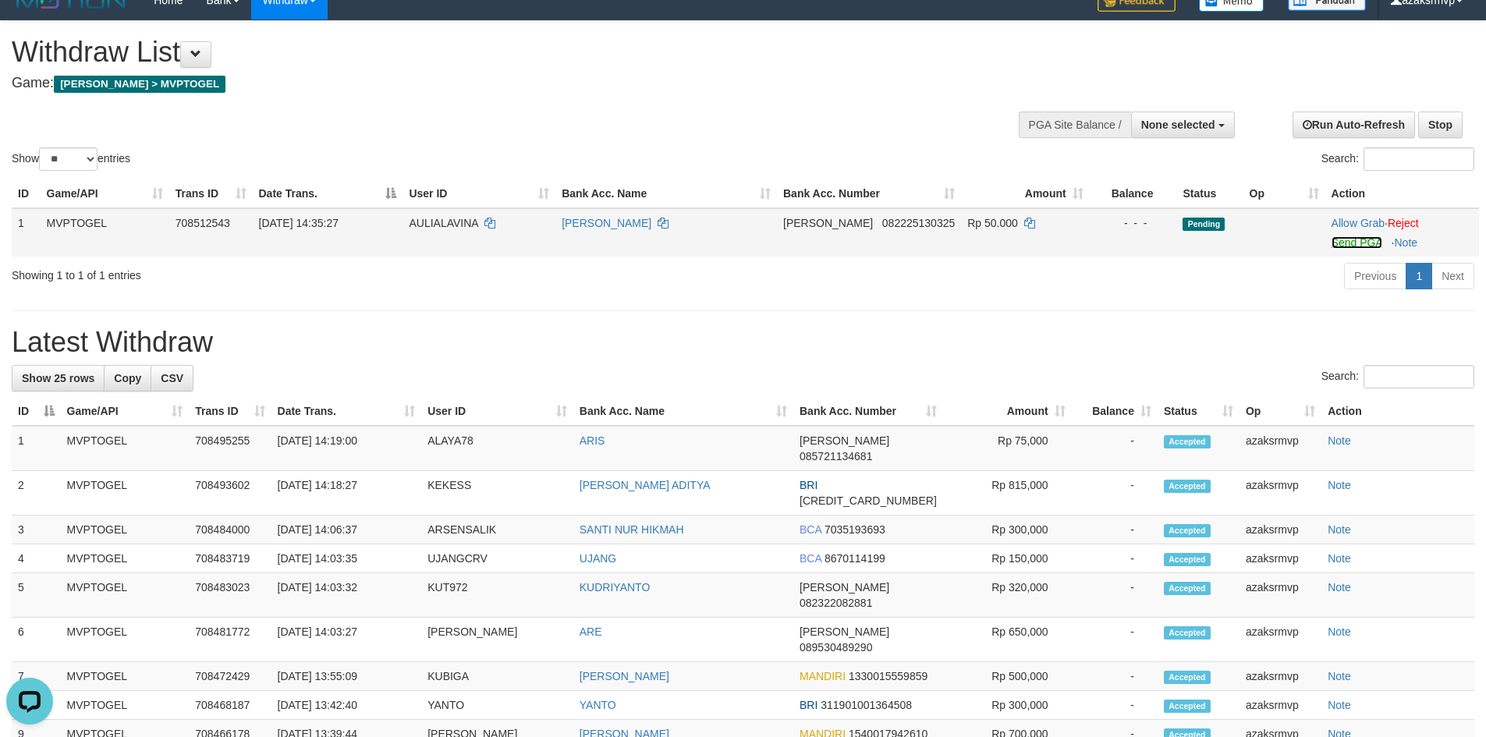
click at [1334, 242] on link "Send PGA" at bounding box center [1357, 242] width 51 height 12
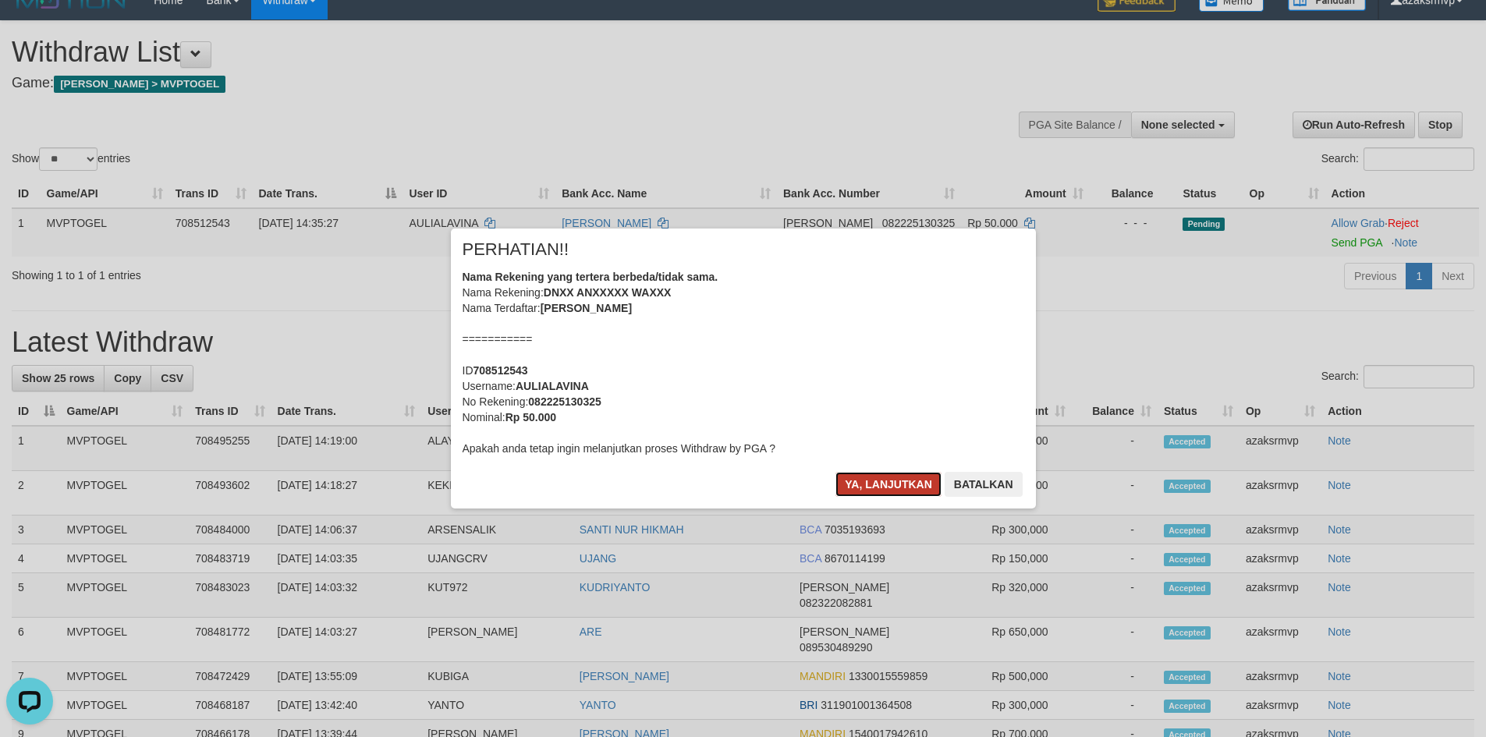
click at [868, 486] on button "Ya, lanjutkan" at bounding box center [889, 484] width 106 height 25
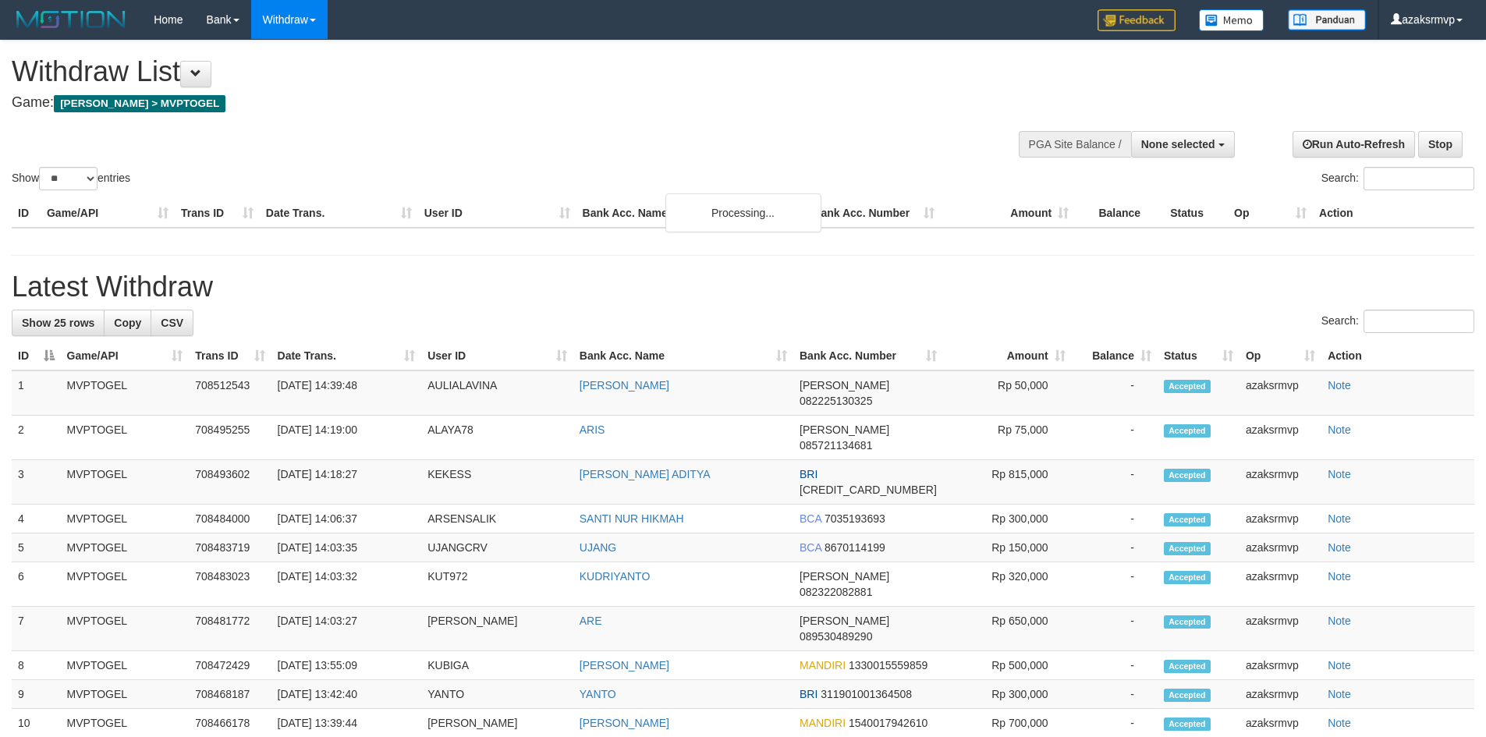
select select
select select "**"
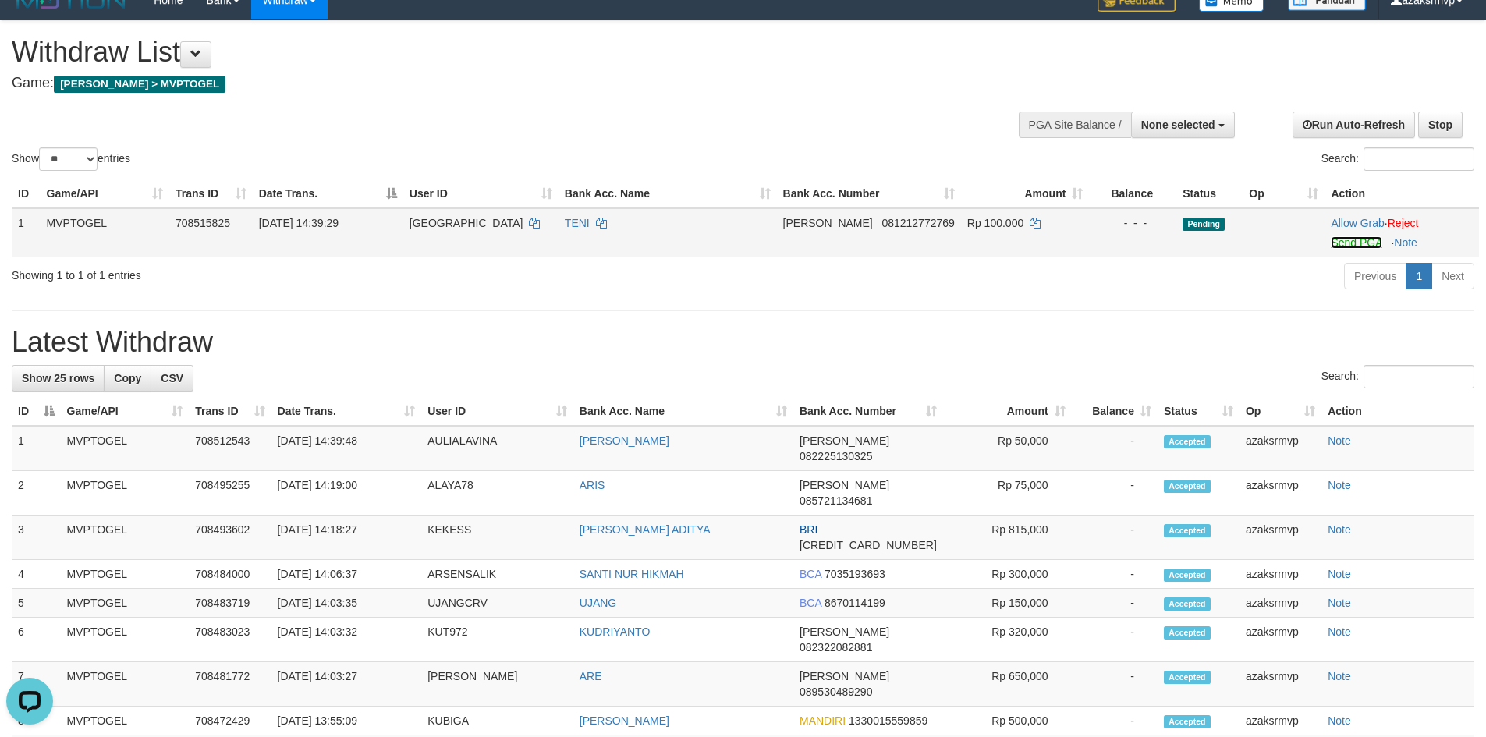
click at [1351, 247] on link "Send PGA" at bounding box center [1356, 242] width 51 height 12
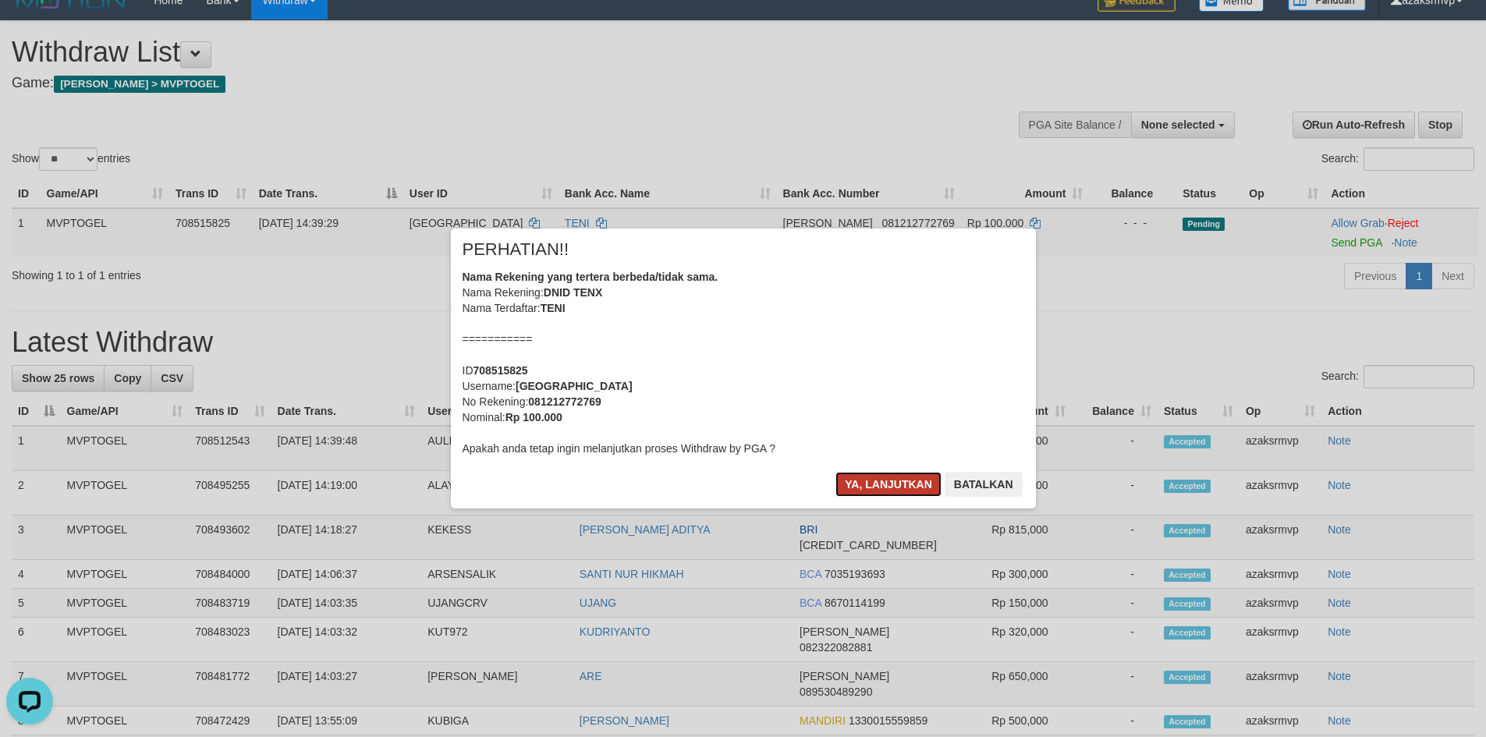
click at [875, 478] on button "Ya, lanjutkan" at bounding box center [889, 484] width 106 height 25
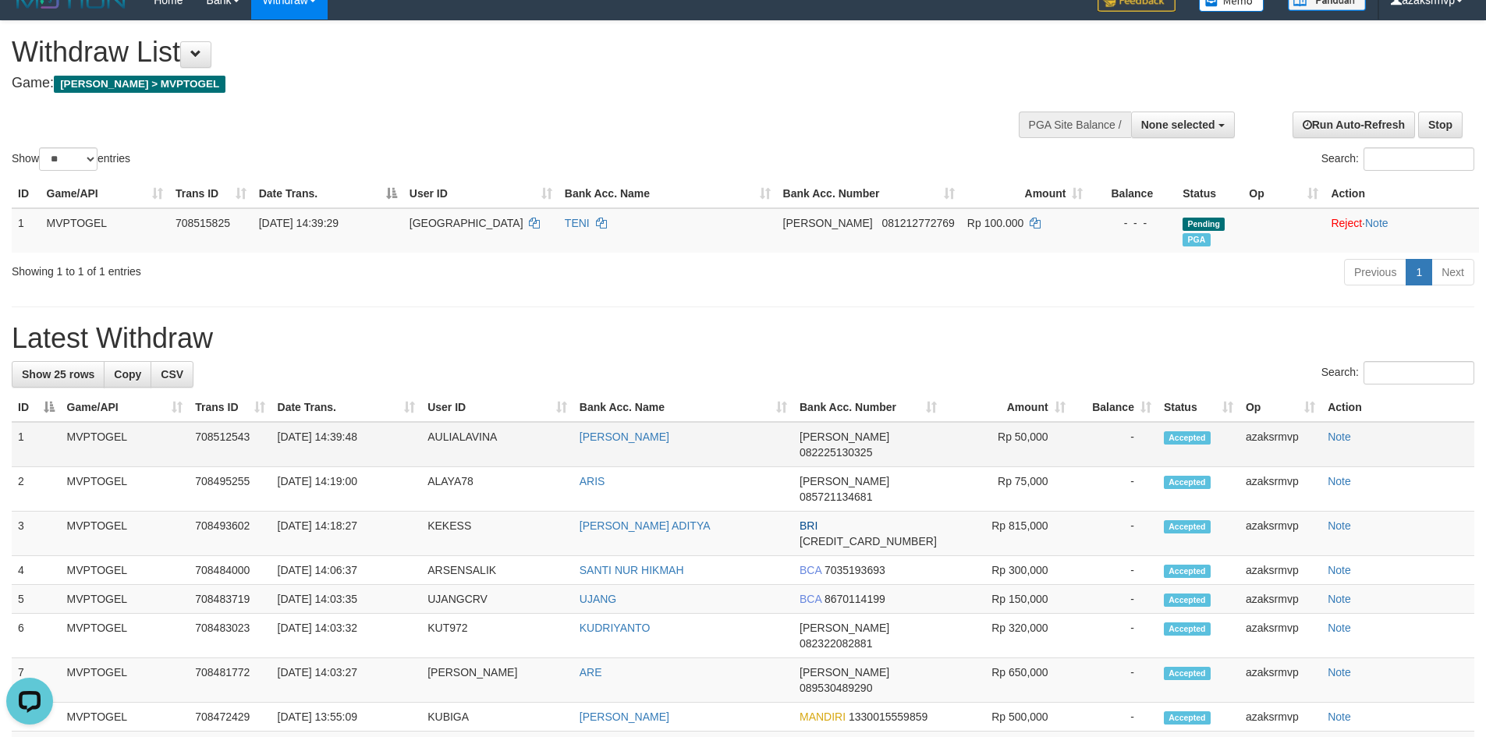
copy td "14:39:48"
drag, startPoint x: 336, startPoint y: 433, endPoint x: 414, endPoint y: 433, distance: 78.0
click at [414, 433] on td "[DATE] 14:39:48" at bounding box center [347, 444] width 151 height 45
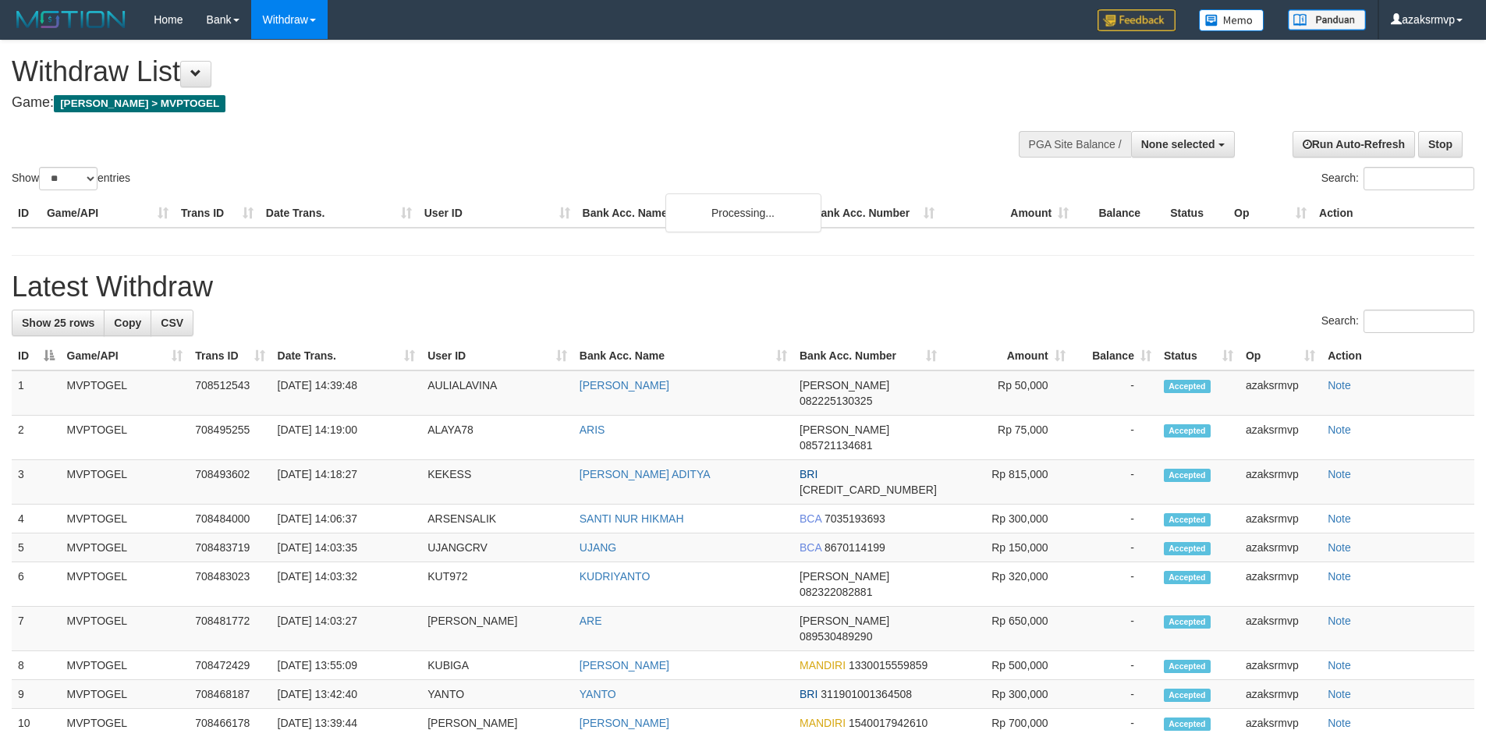
select select
select select "**"
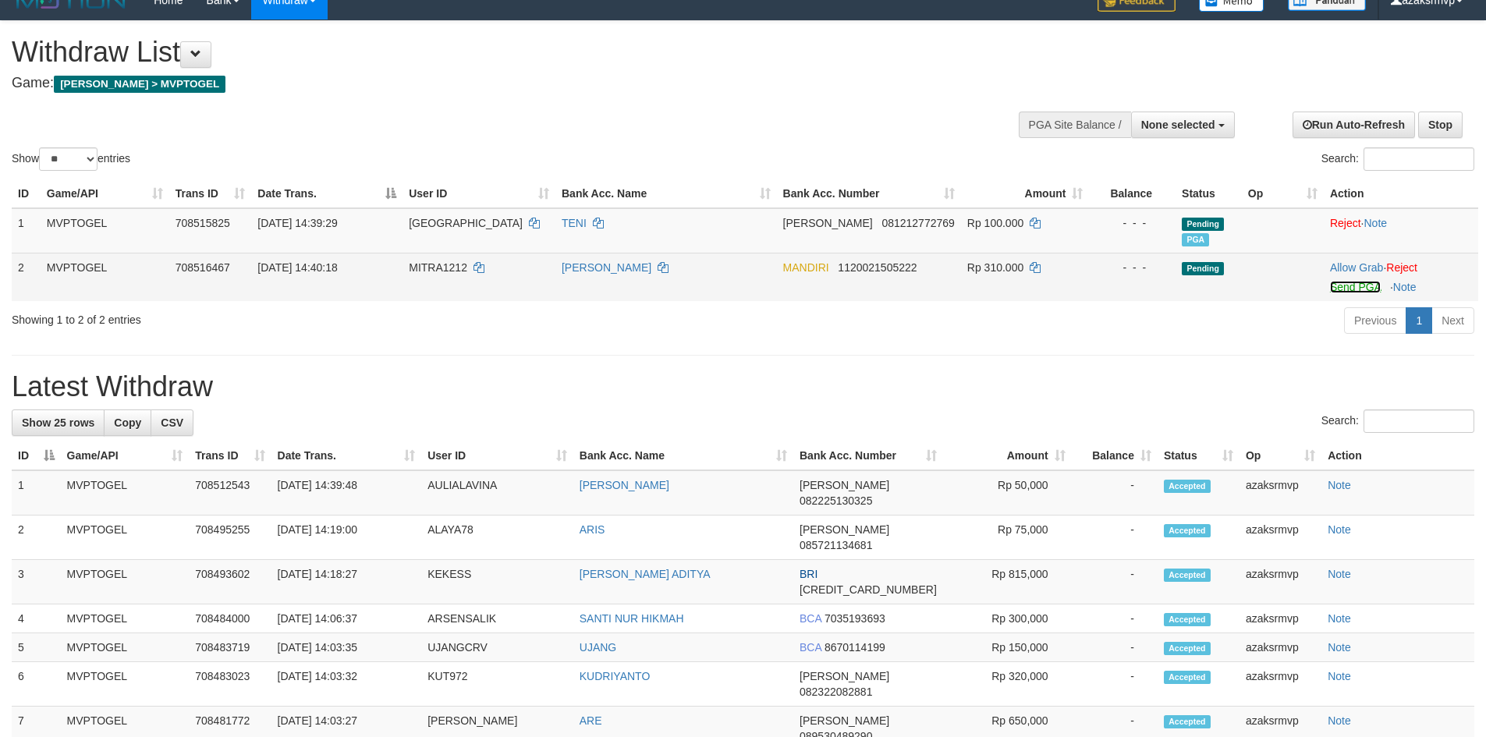
click at [1357, 286] on link "Send PGA" at bounding box center [1355, 287] width 51 height 12
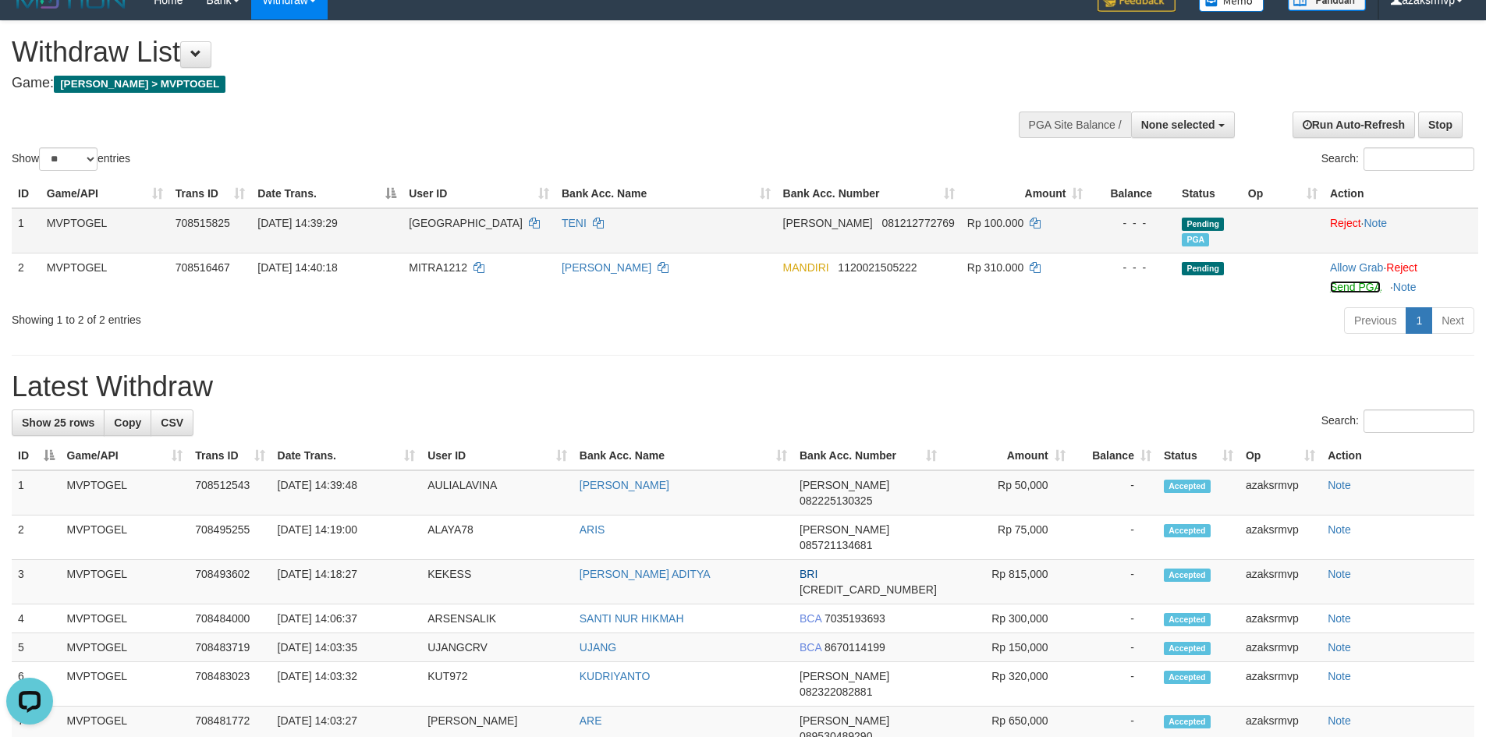
scroll to position [0, 0]
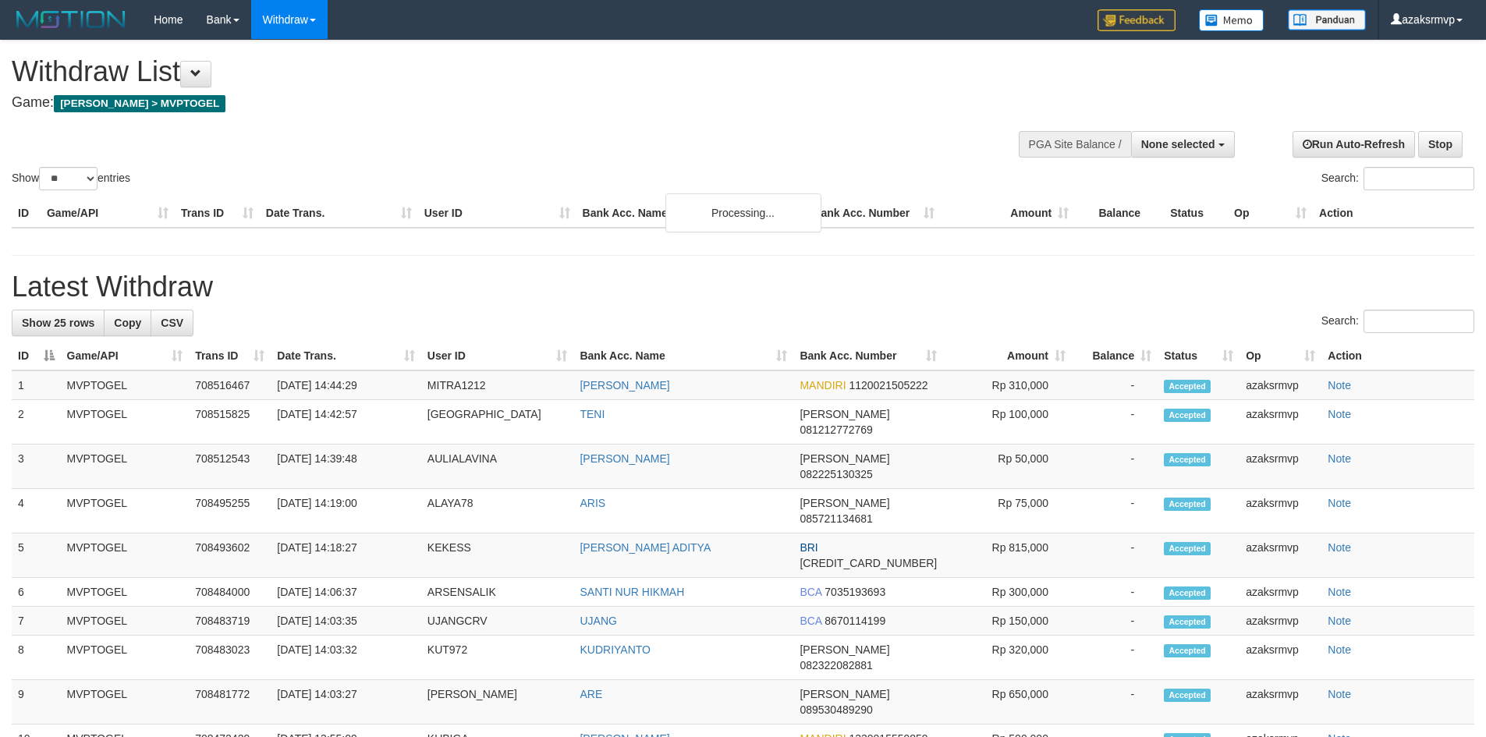
select select
select select "**"
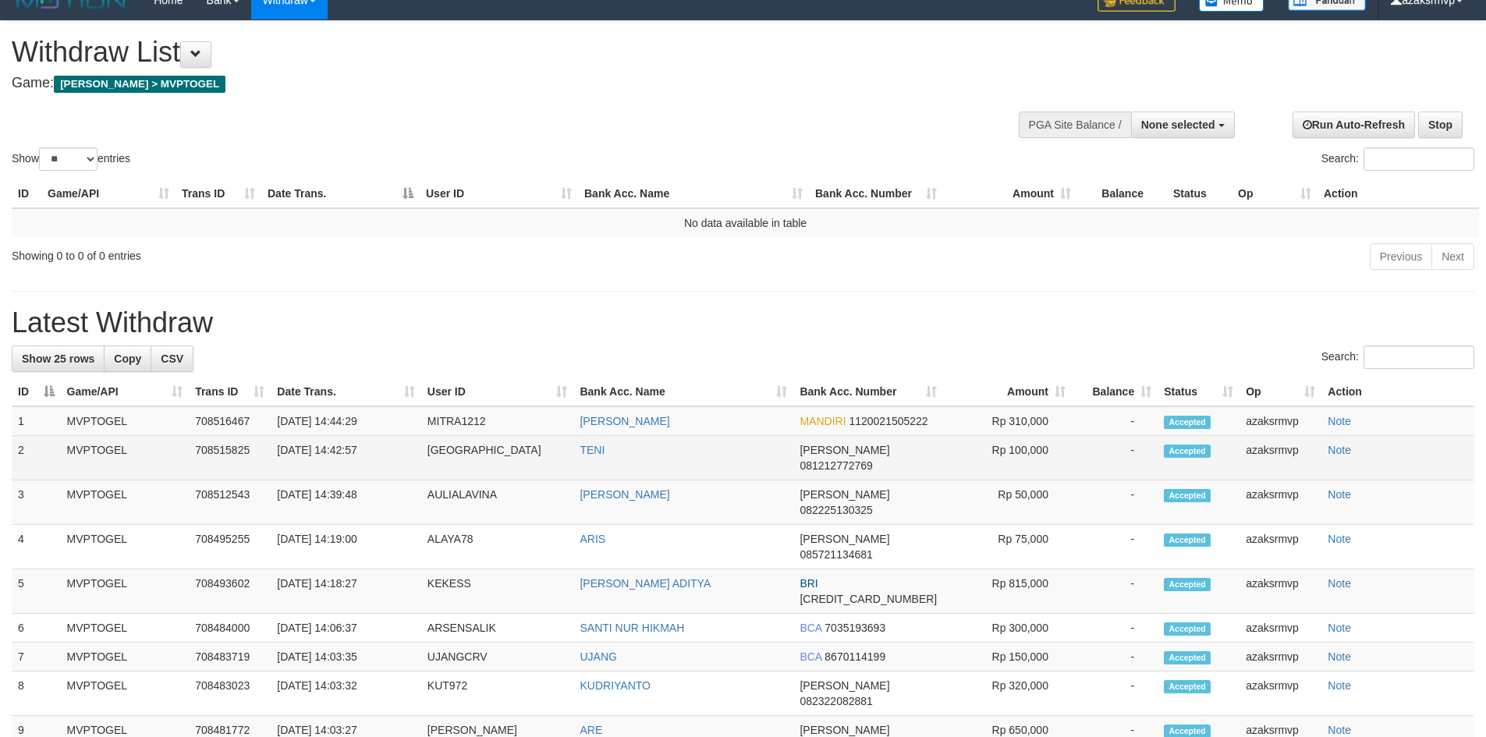
copy td "14:42:57"
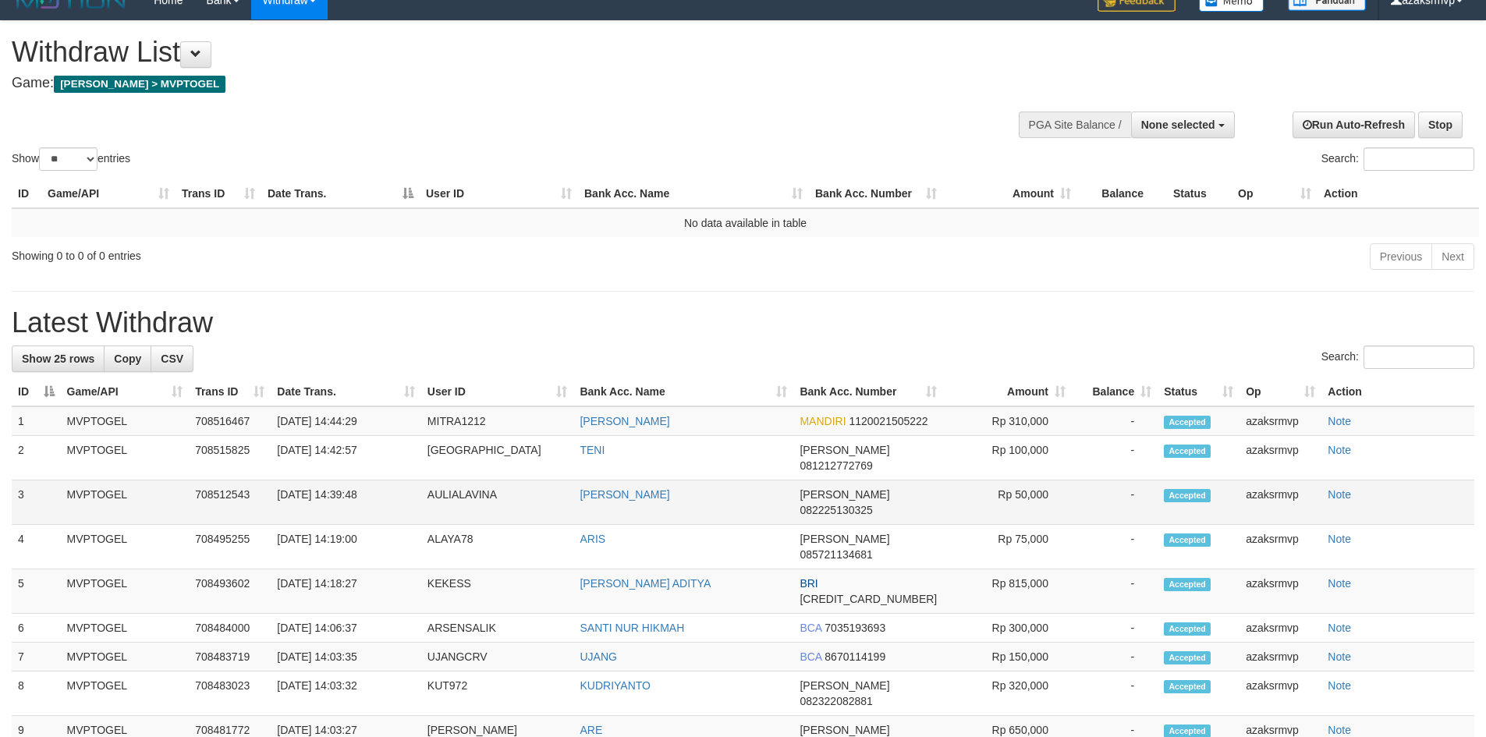
drag, startPoint x: 338, startPoint y: 468, endPoint x: 420, endPoint y: 481, distance: 82.9
click at [389, 464] on td "[DATE] 14:42:57" at bounding box center [346, 458] width 150 height 44
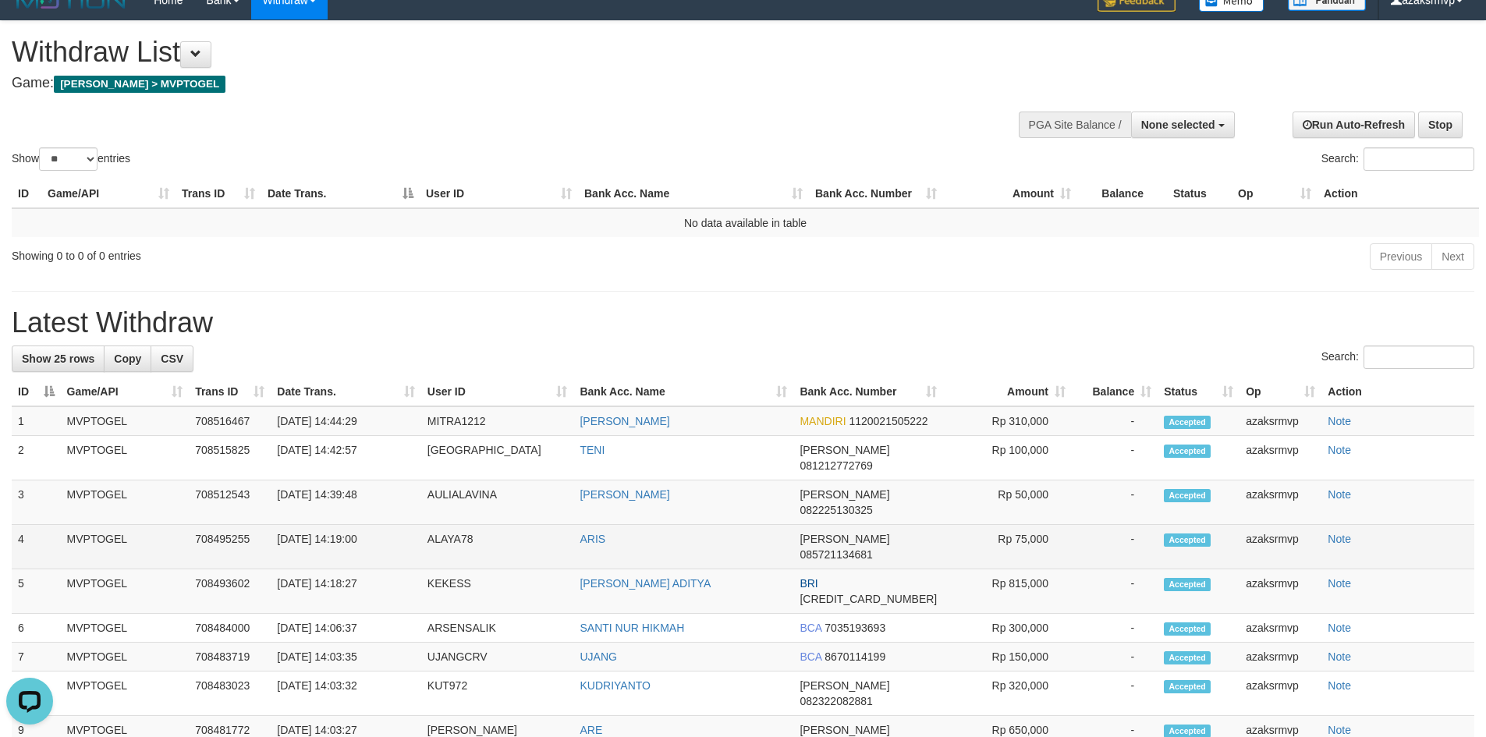
scroll to position [0, 0]
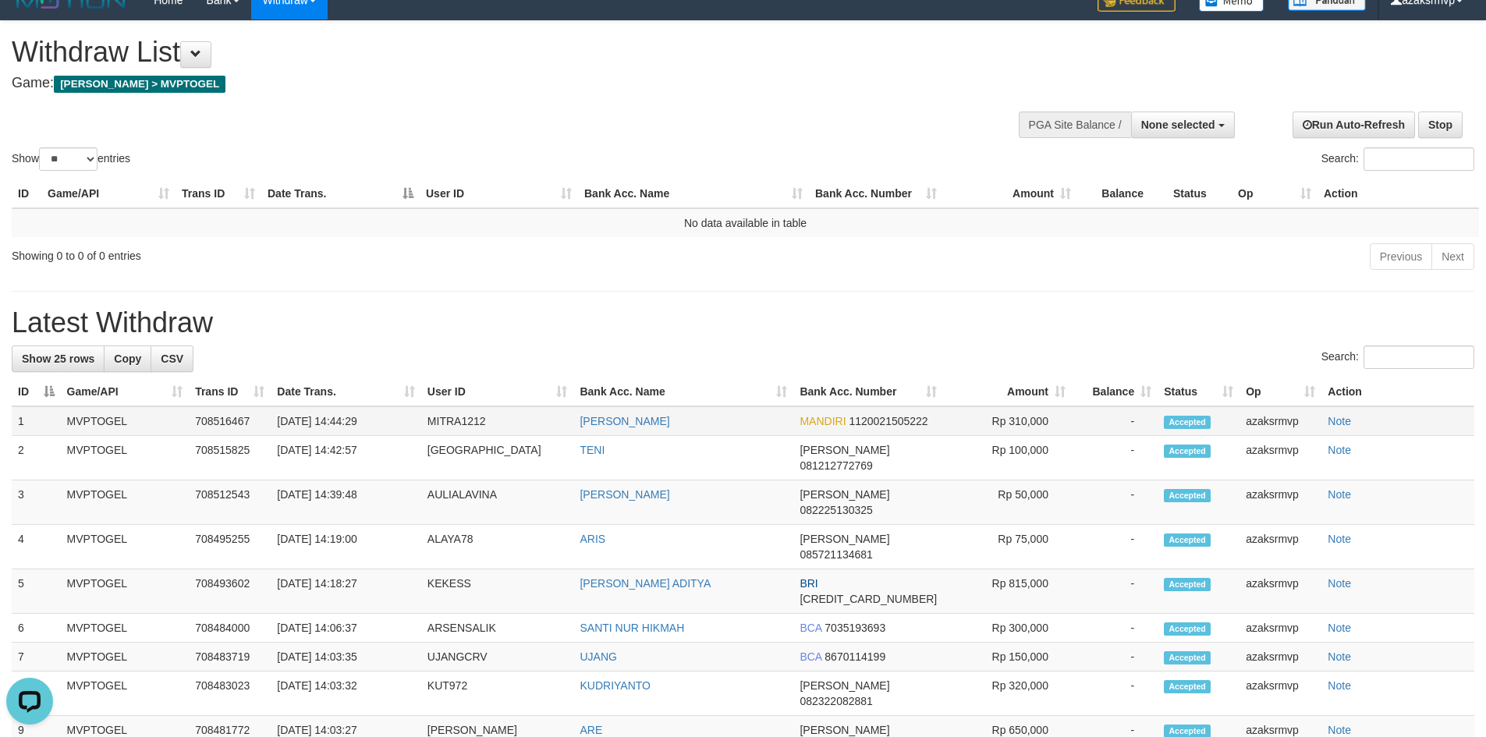
copy td "14:44:29"
drag, startPoint x: 334, startPoint y: 423, endPoint x: 398, endPoint y: 415, distance: 64.5
click at [398, 415] on td "[DATE] 14:44:29" at bounding box center [346, 422] width 150 height 30
click at [1165, 127] on span "None selected" at bounding box center [1179, 125] width 74 height 12
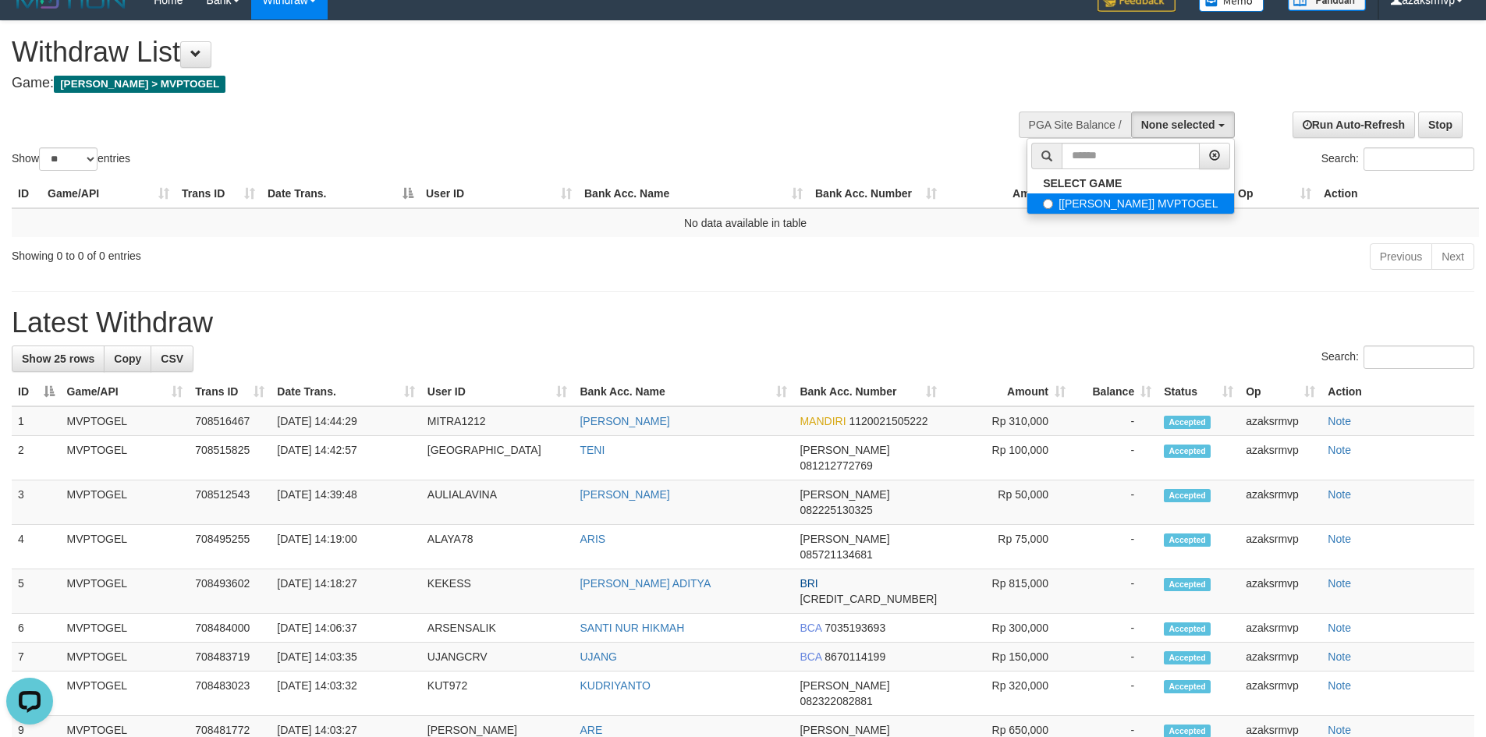
select select "***"
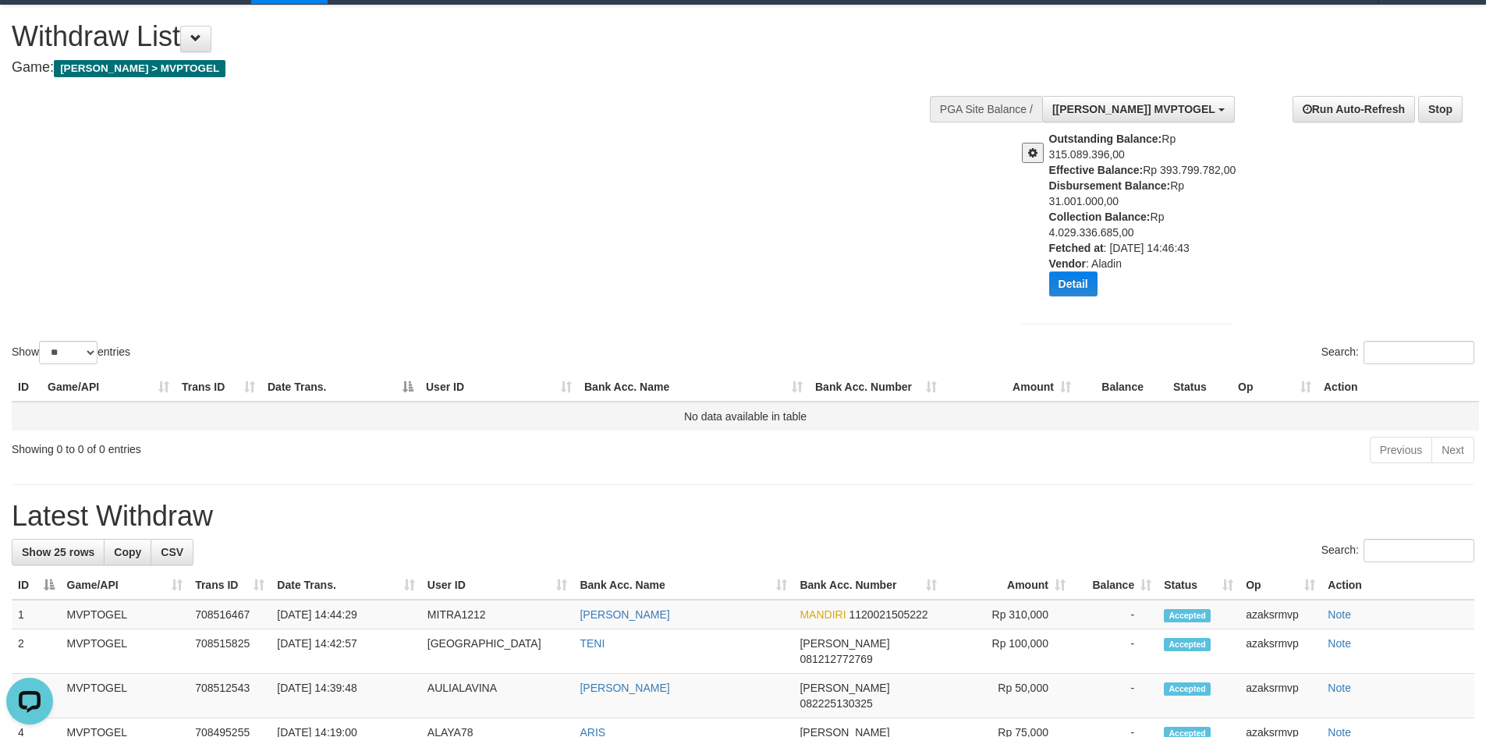
scroll to position [229, 0]
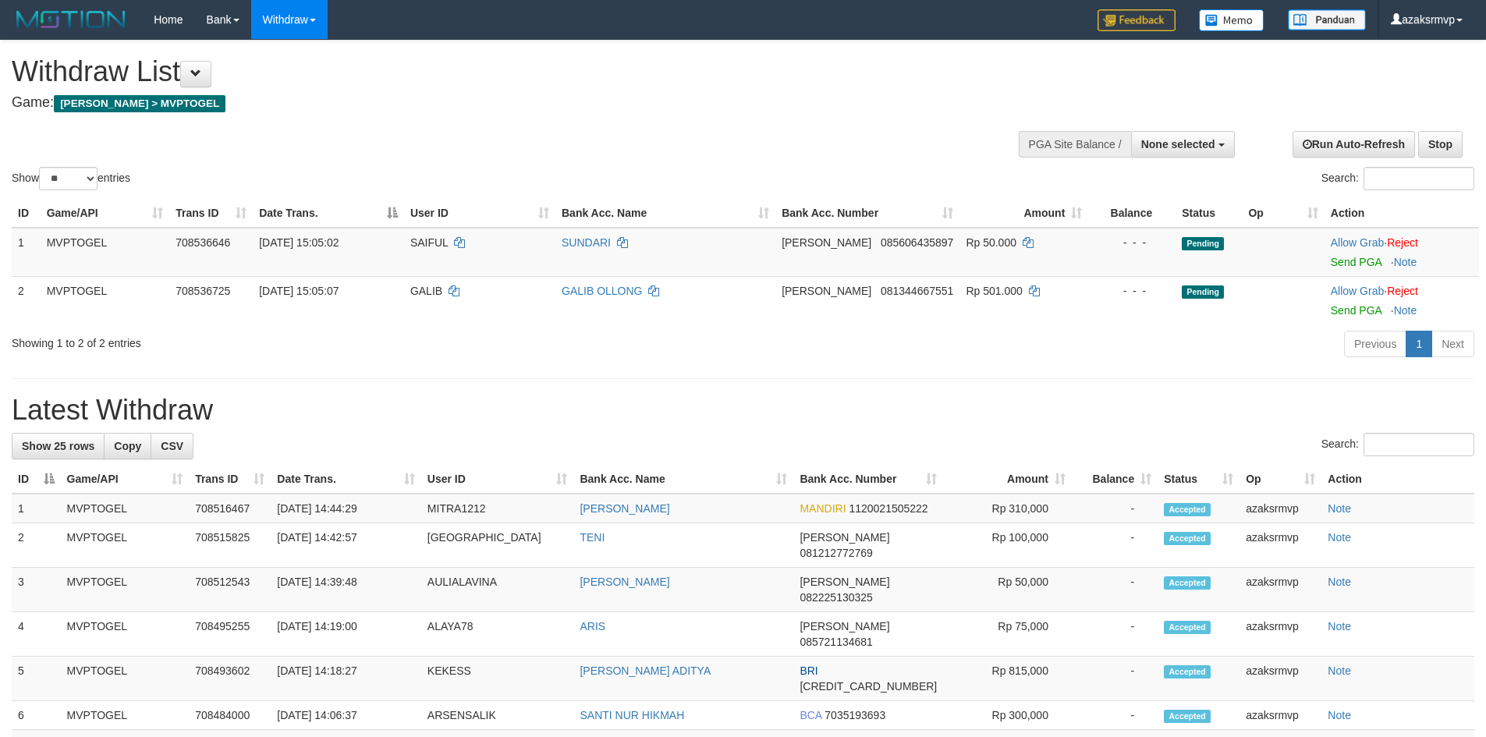
select select
select select "**"
click at [1338, 265] on link "Send PGA" at bounding box center [1356, 262] width 51 height 12
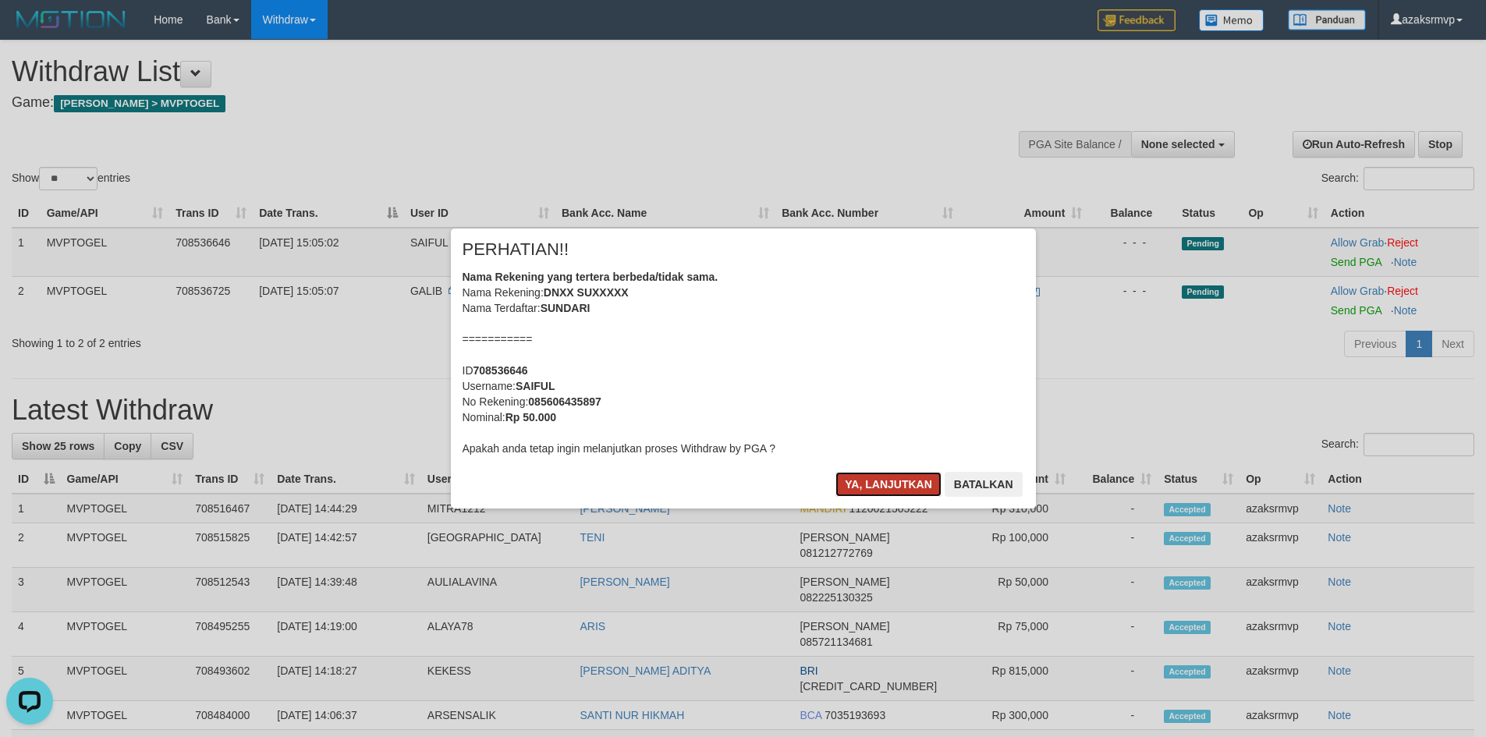
click at [860, 486] on button "Ya, lanjutkan" at bounding box center [889, 484] width 106 height 25
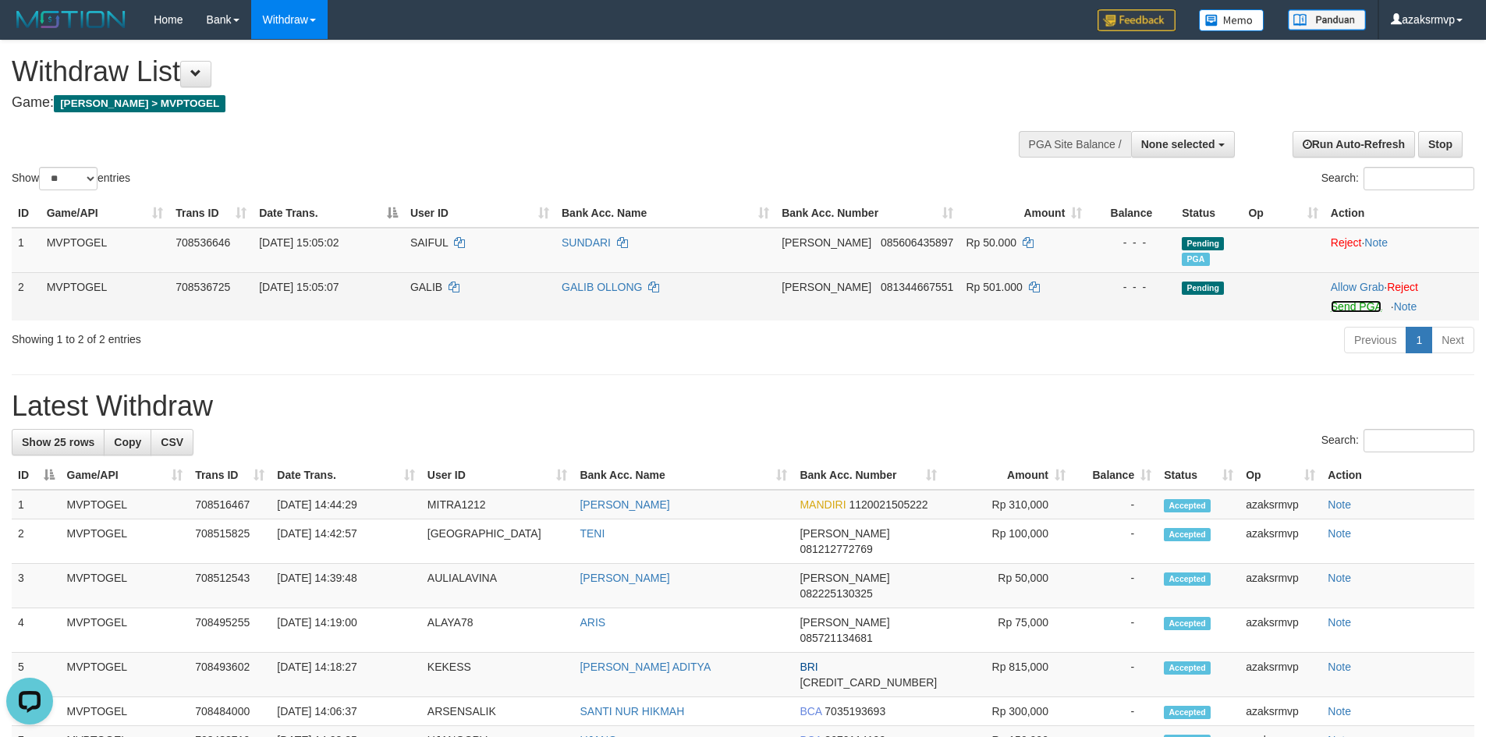
click at [1331, 306] on link "Send PGA" at bounding box center [1356, 306] width 51 height 12
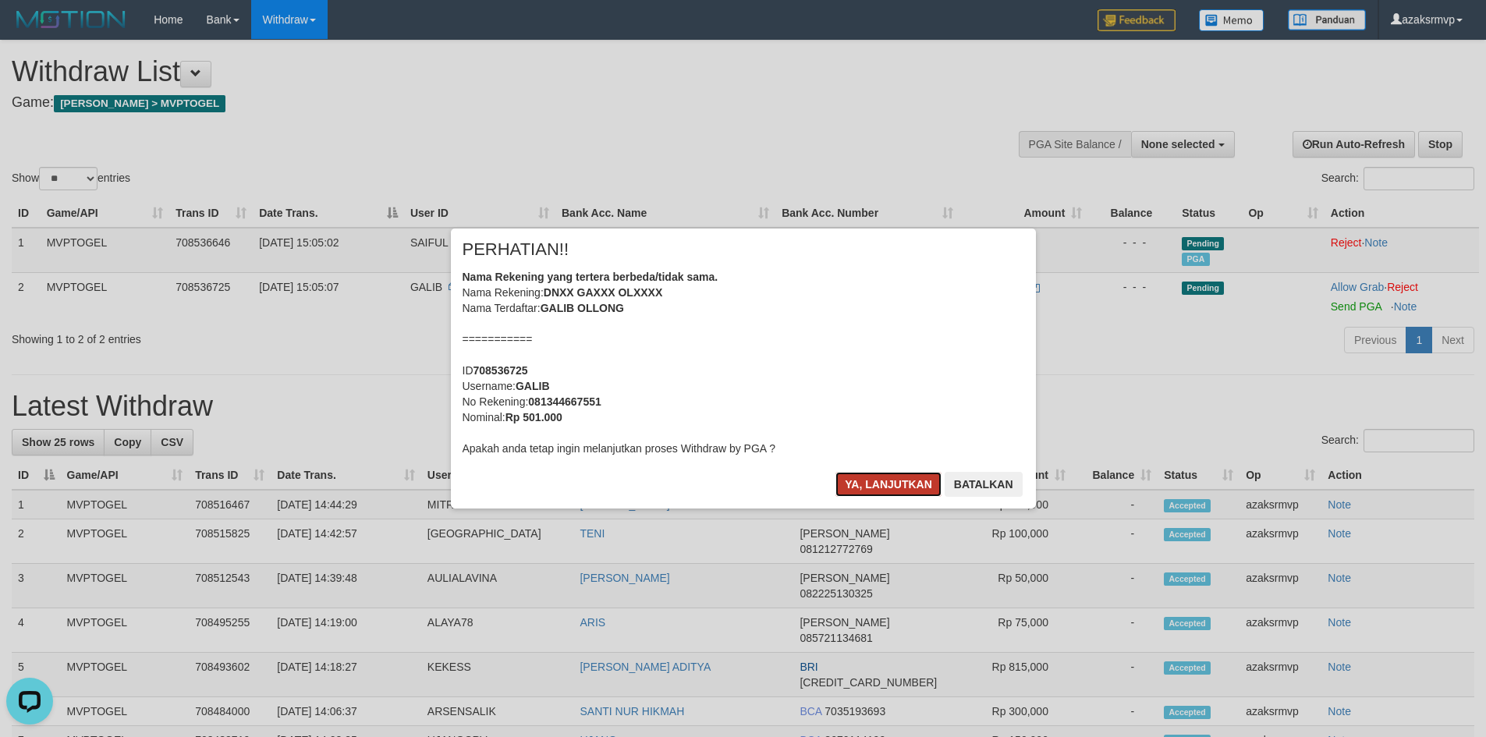
click at [857, 485] on button "Ya, lanjutkan" at bounding box center [889, 484] width 106 height 25
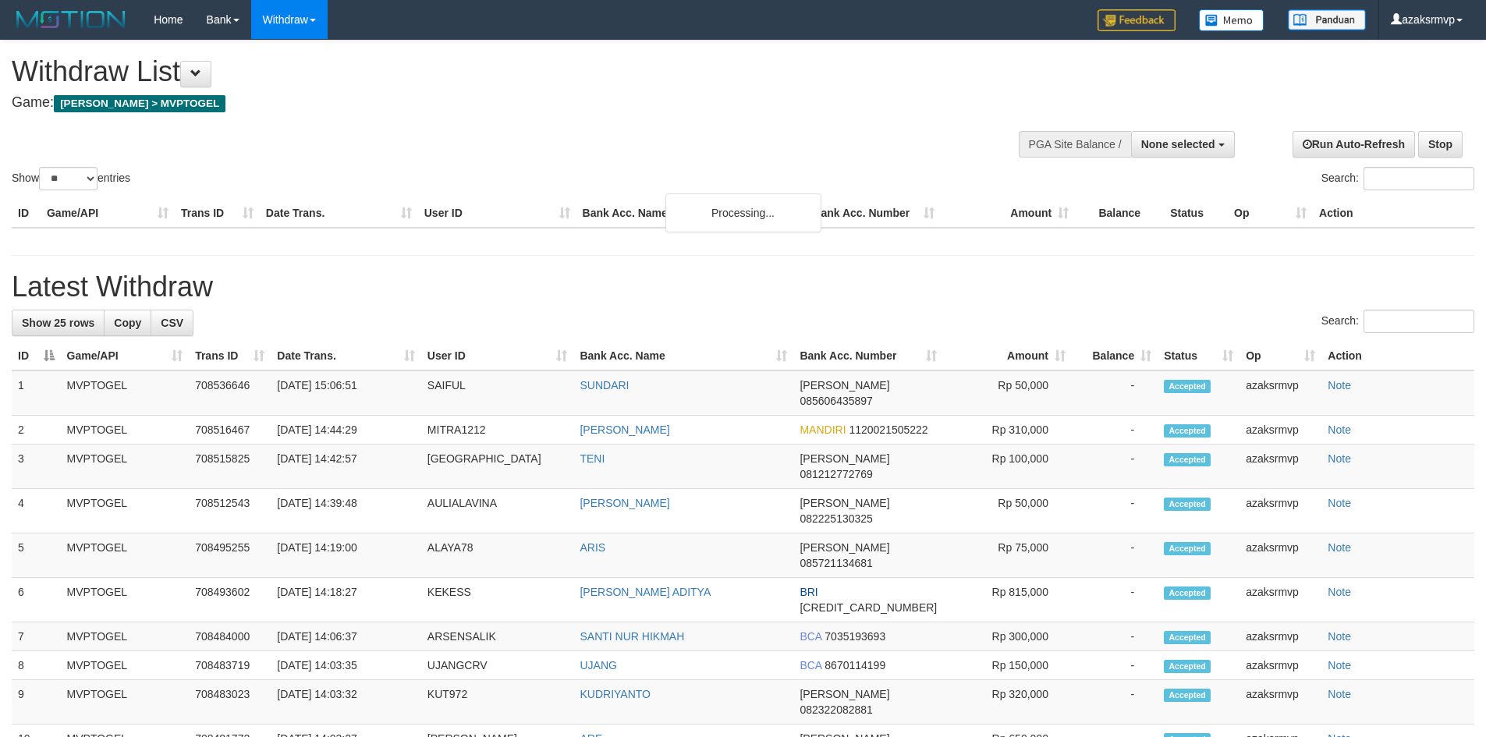
select select
select select "**"
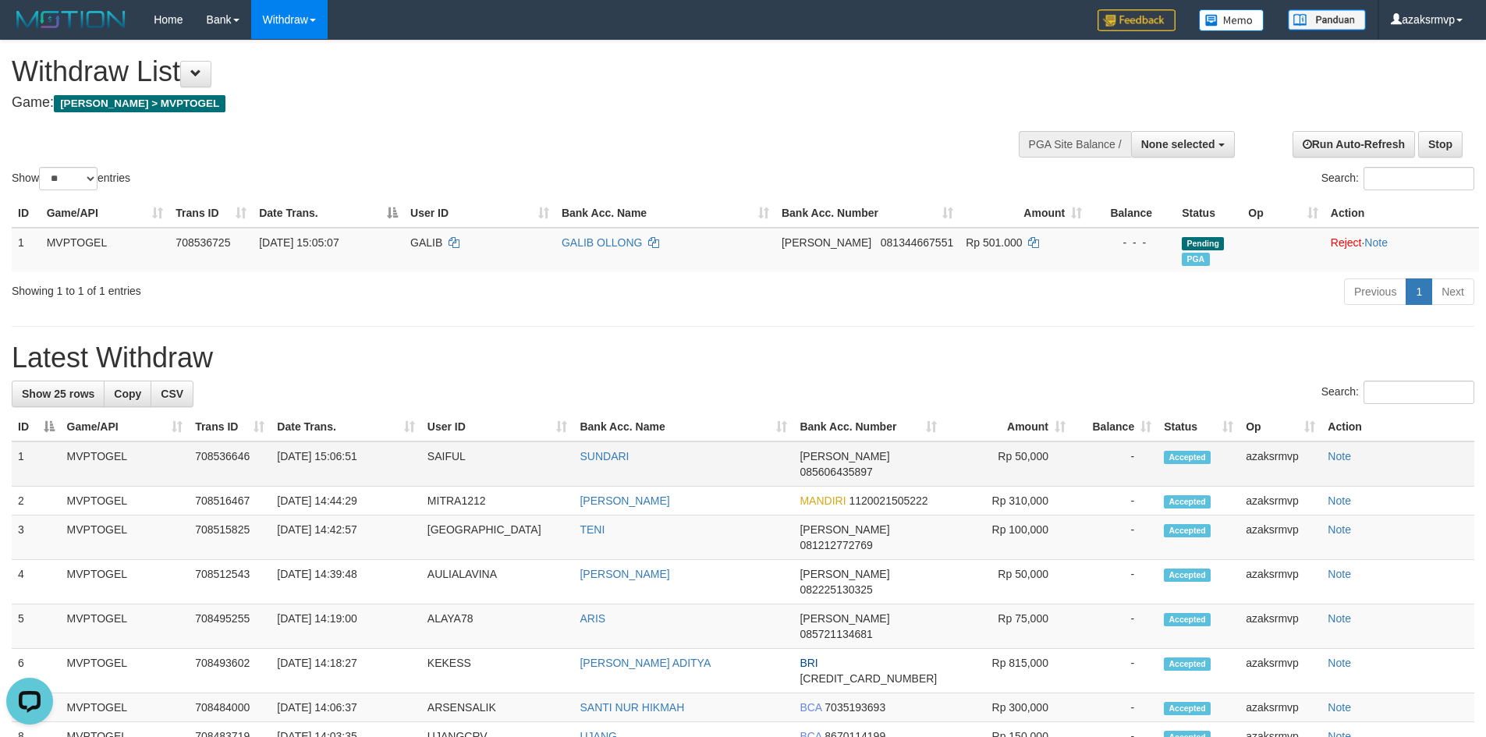
copy td "15:06:51"
drag, startPoint x: 338, startPoint y: 456, endPoint x: 421, endPoint y: 453, distance: 82.7
click at [421, 453] on td "[DATE] 15:06:51" at bounding box center [346, 464] width 150 height 45
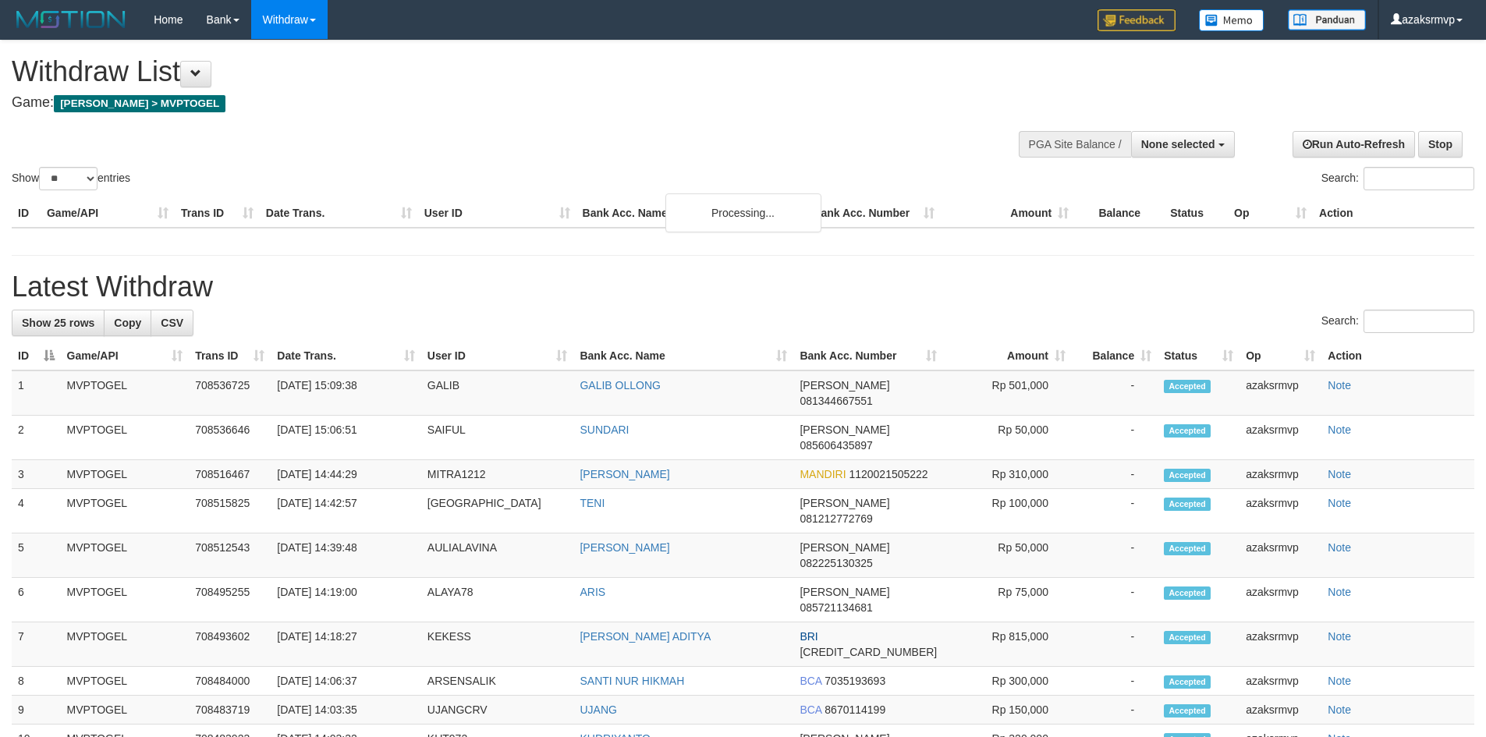
select select
select select "**"
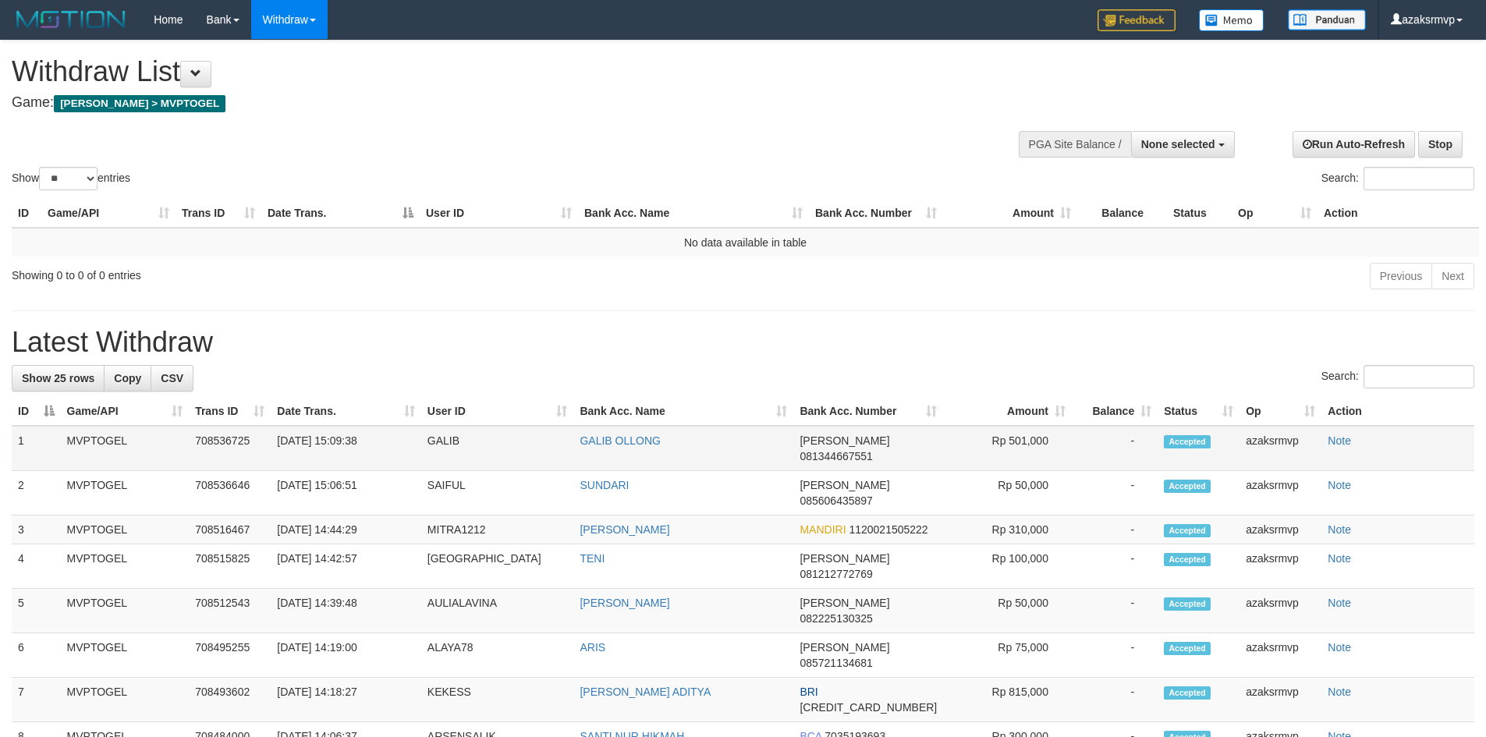
copy td "15:09:38"
drag, startPoint x: 336, startPoint y: 435, endPoint x: 407, endPoint y: 435, distance: 71.8
click at [393, 435] on td "[DATE] 15:09:38" at bounding box center [346, 448] width 150 height 45
click at [1187, 150] on span "None selected" at bounding box center [1179, 144] width 74 height 12
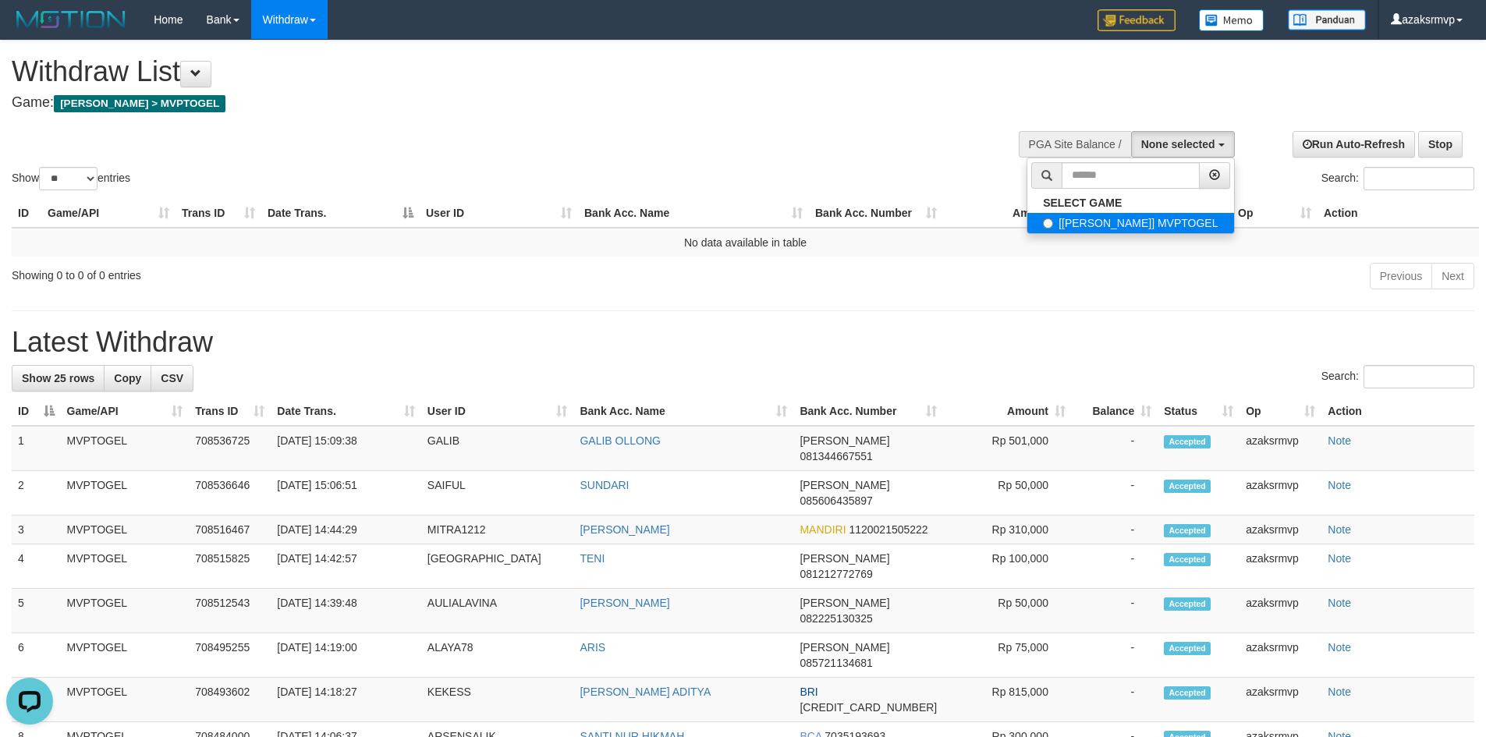
select select "***"
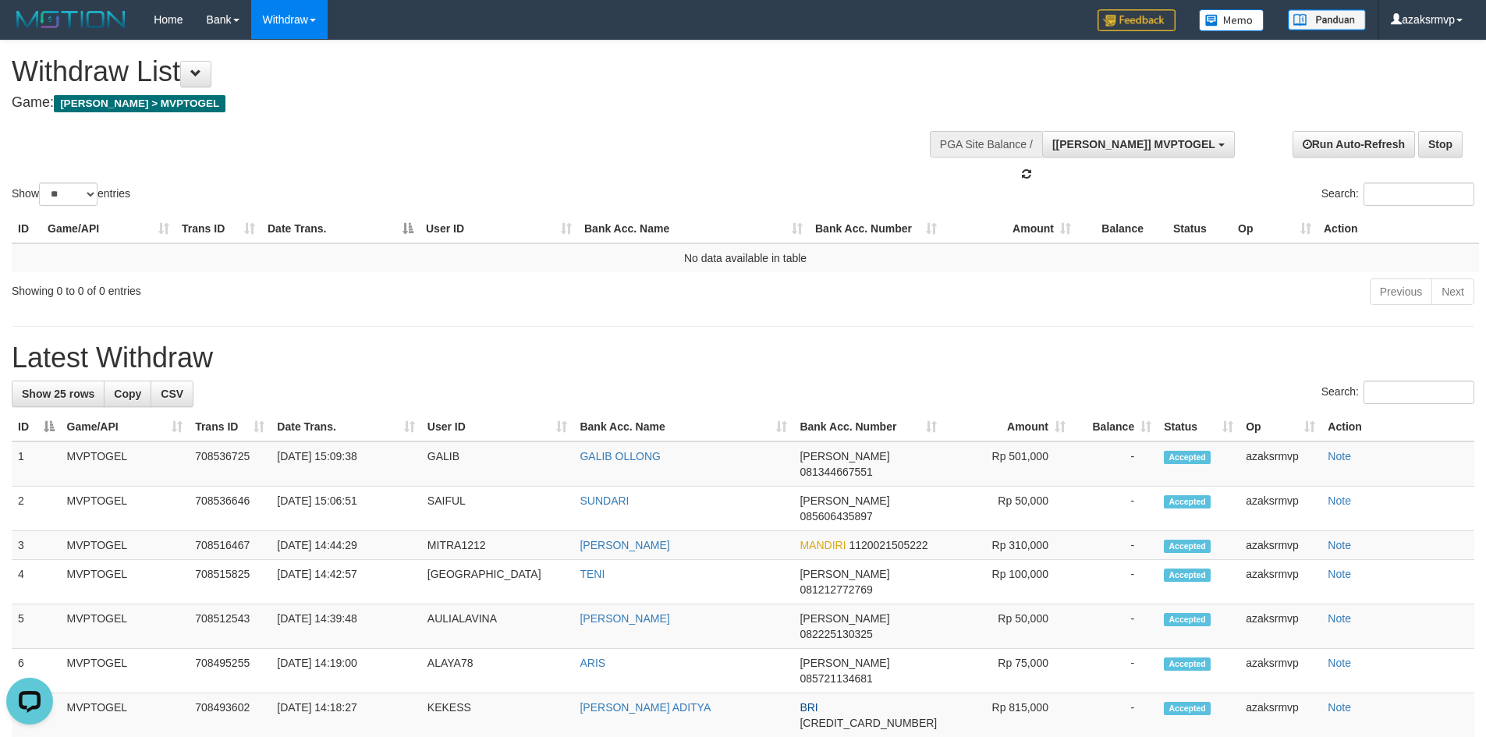
scroll to position [14, 0]
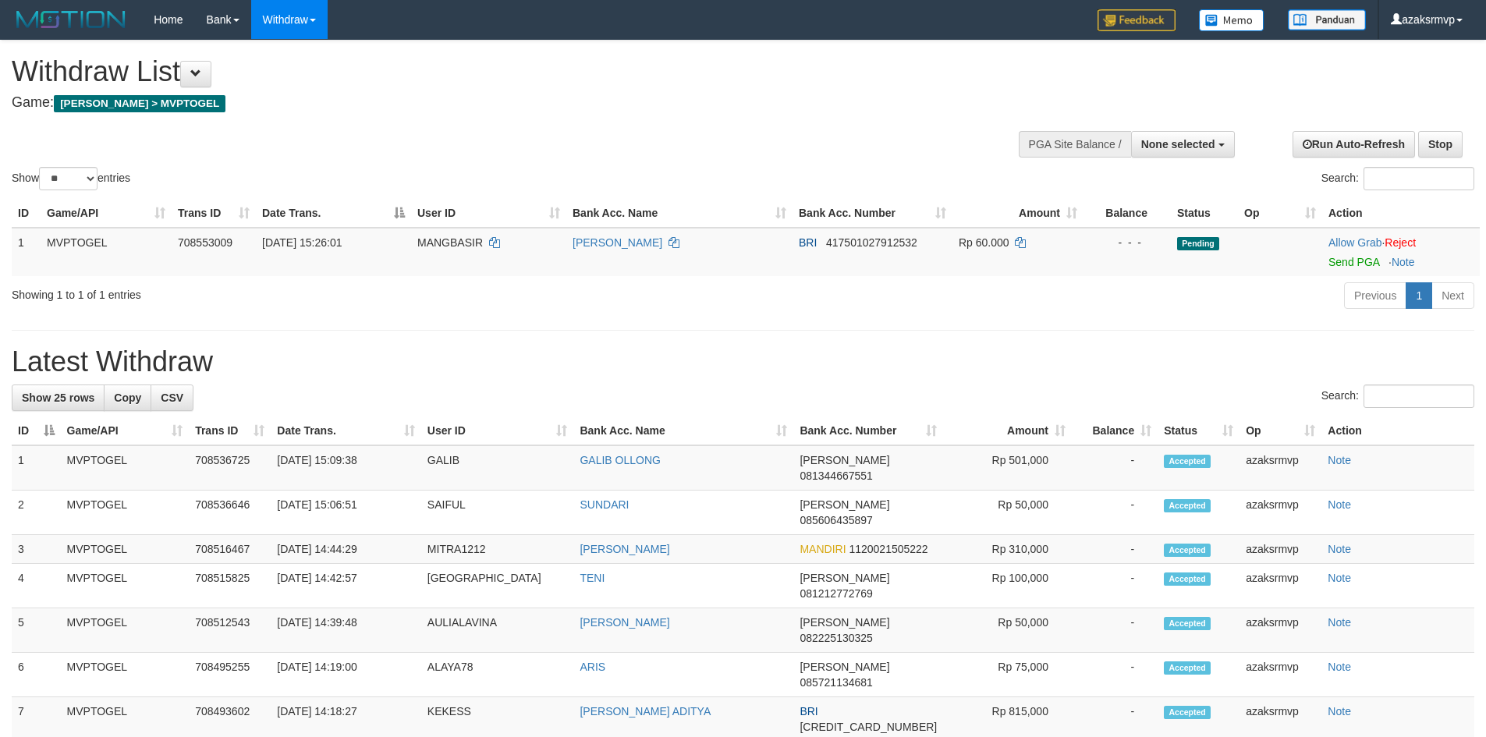
select select
select select "**"
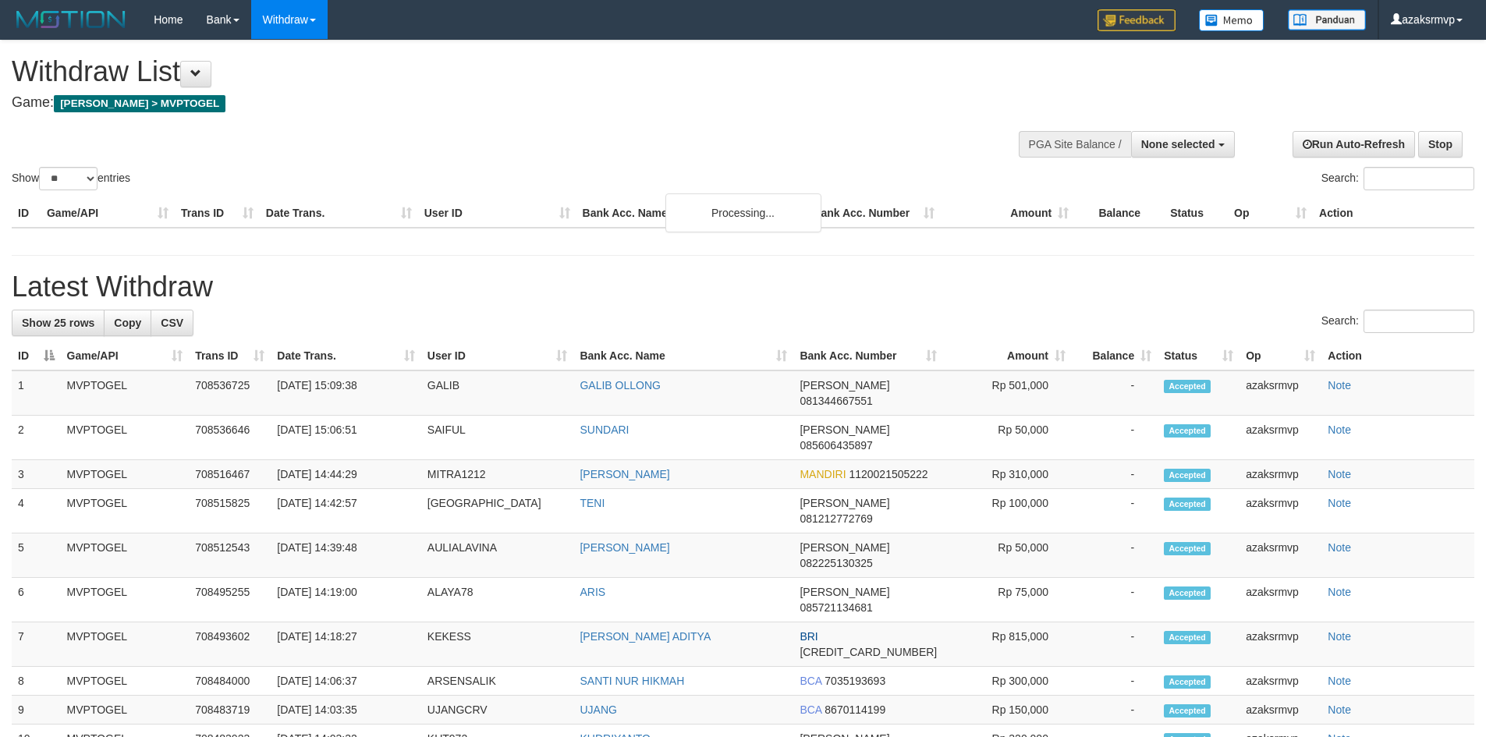
select select
select select "**"
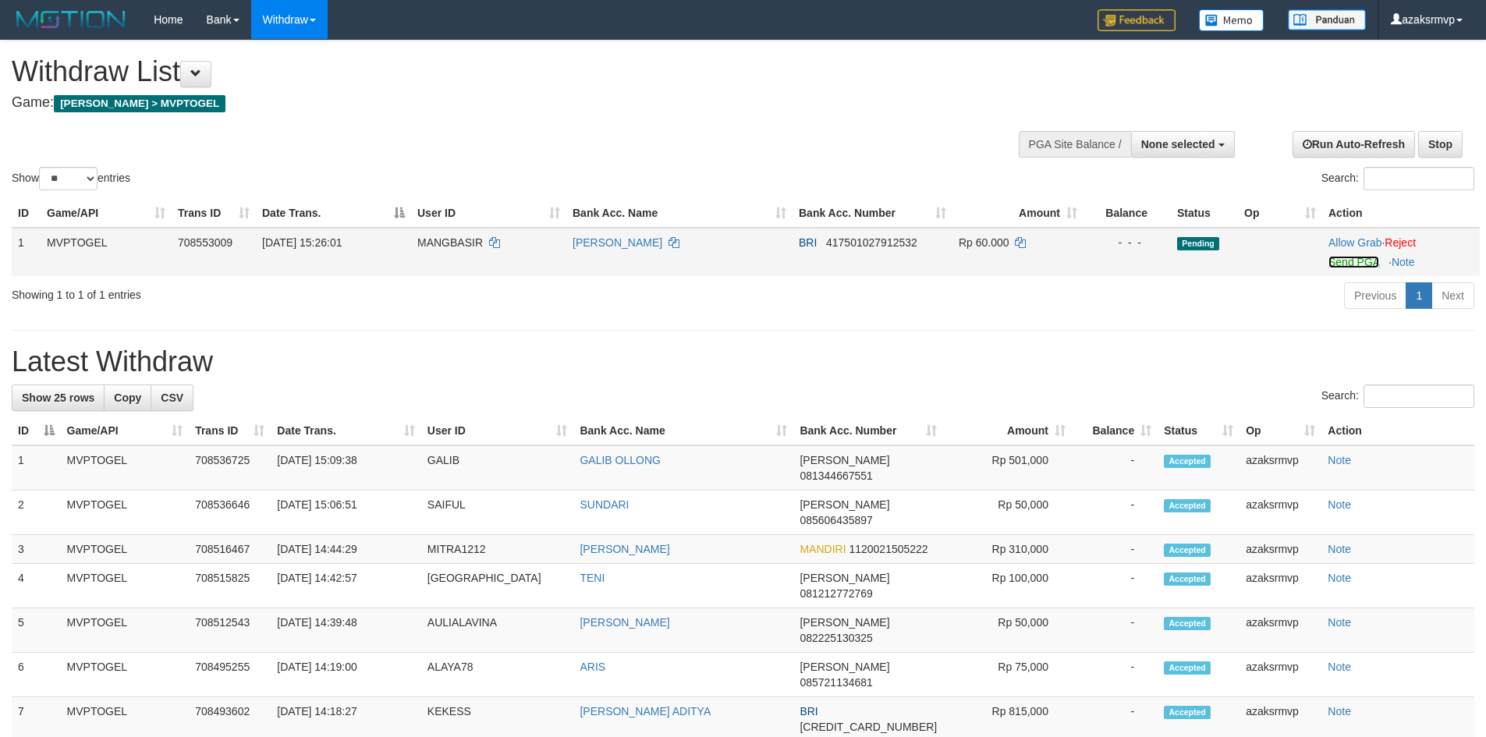
click at [1355, 262] on link "Send PGA" at bounding box center [1354, 262] width 51 height 12
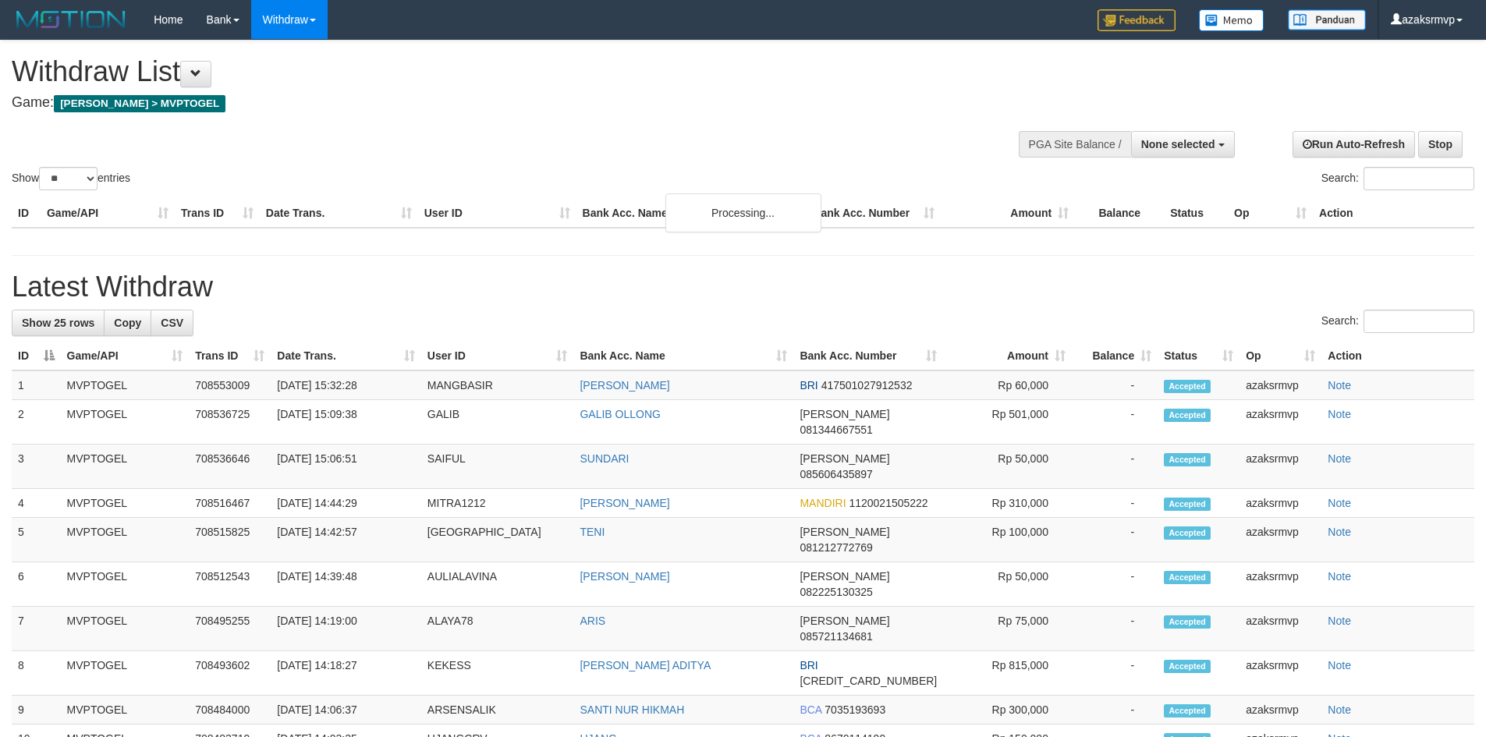
select select
select select "**"
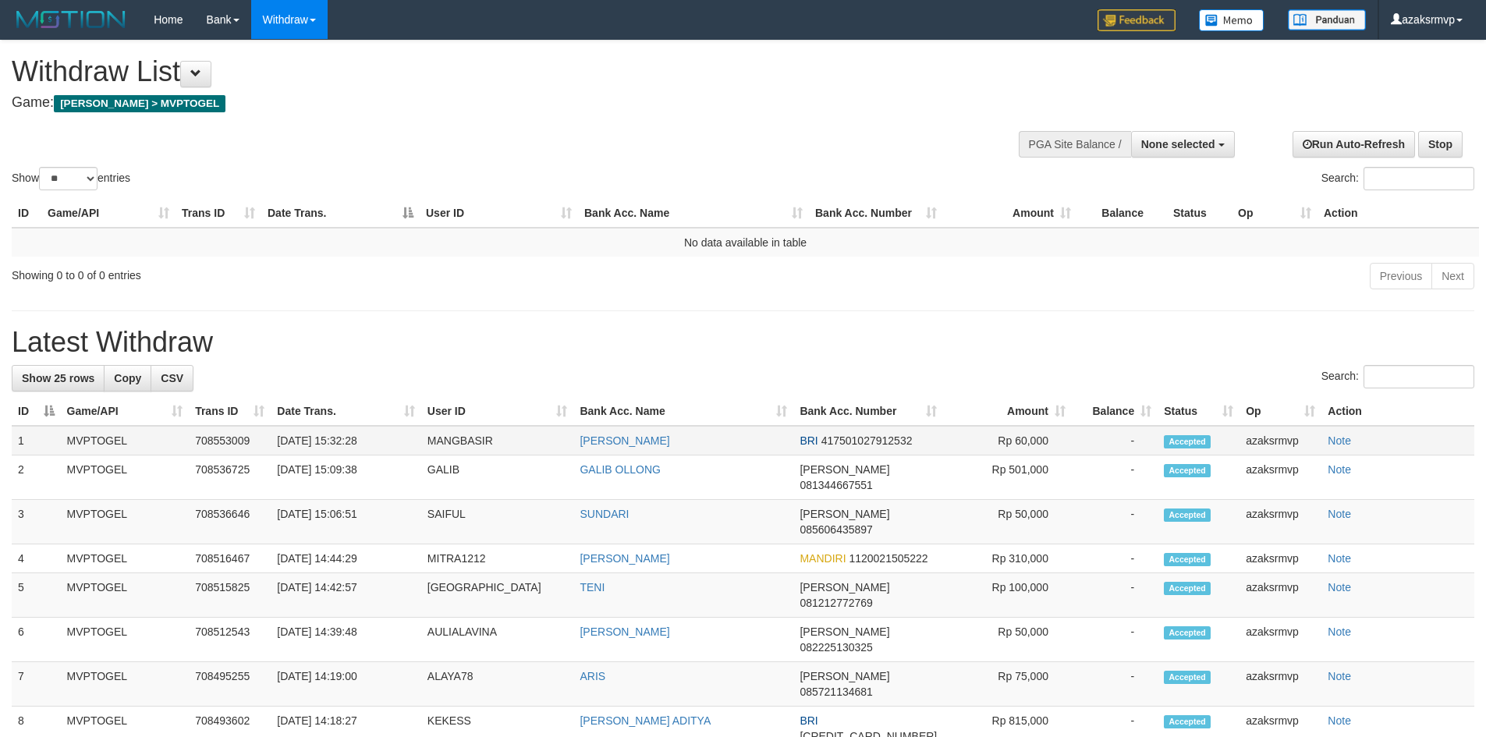
copy td "15:32:28"
drag, startPoint x: 351, startPoint y: 440, endPoint x: 400, endPoint y: 440, distance: 48.4
click at [400, 440] on td "[DATE] 15:32:28" at bounding box center [346, 441] width 150 height 30
click at [1188, 151] on button "None selected" at bounding box center [1183, 144] width 104 height 27
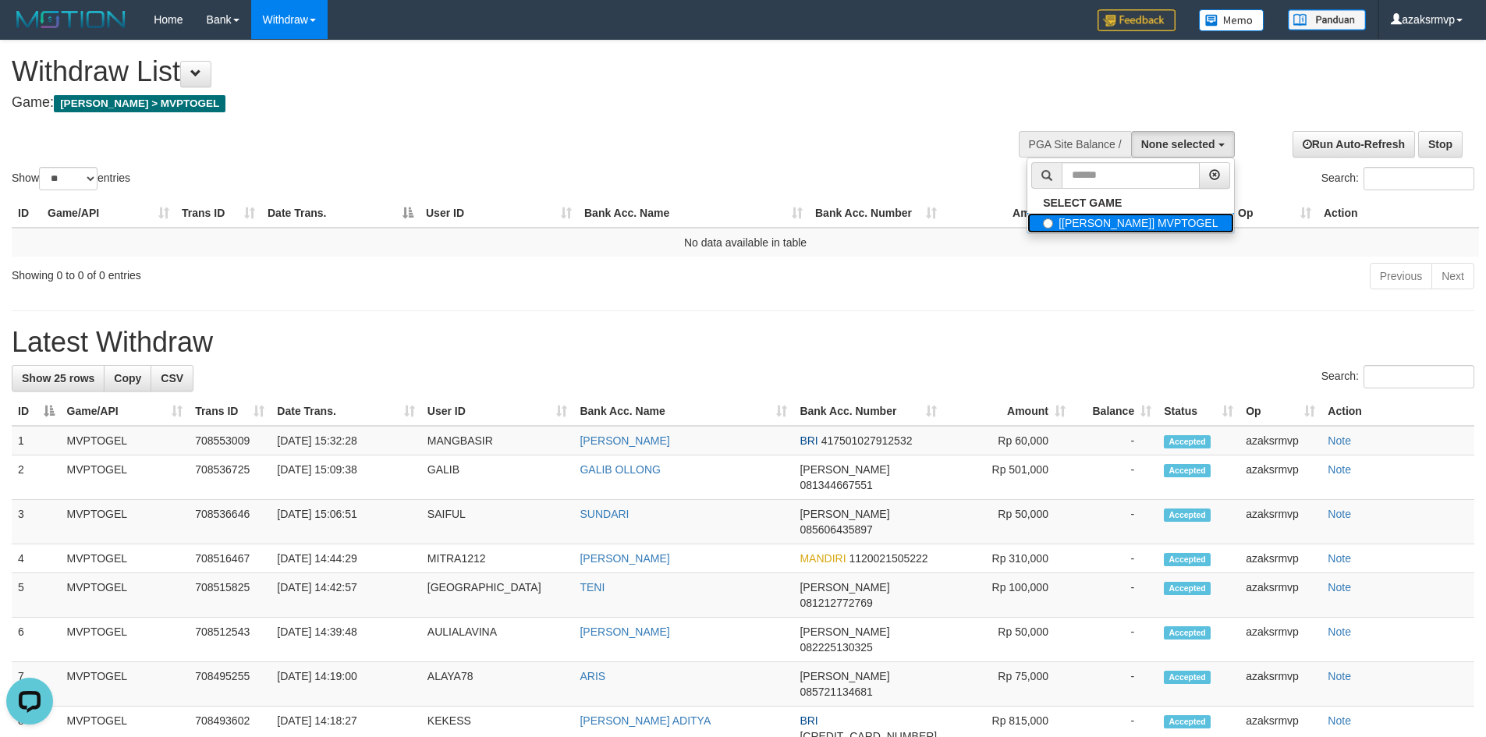
click at [1101, 226] on label "[[PERSON_NAME]] MVPTOGEL" at bounding box center [1131, 223] width 206 height 20
select select "***"
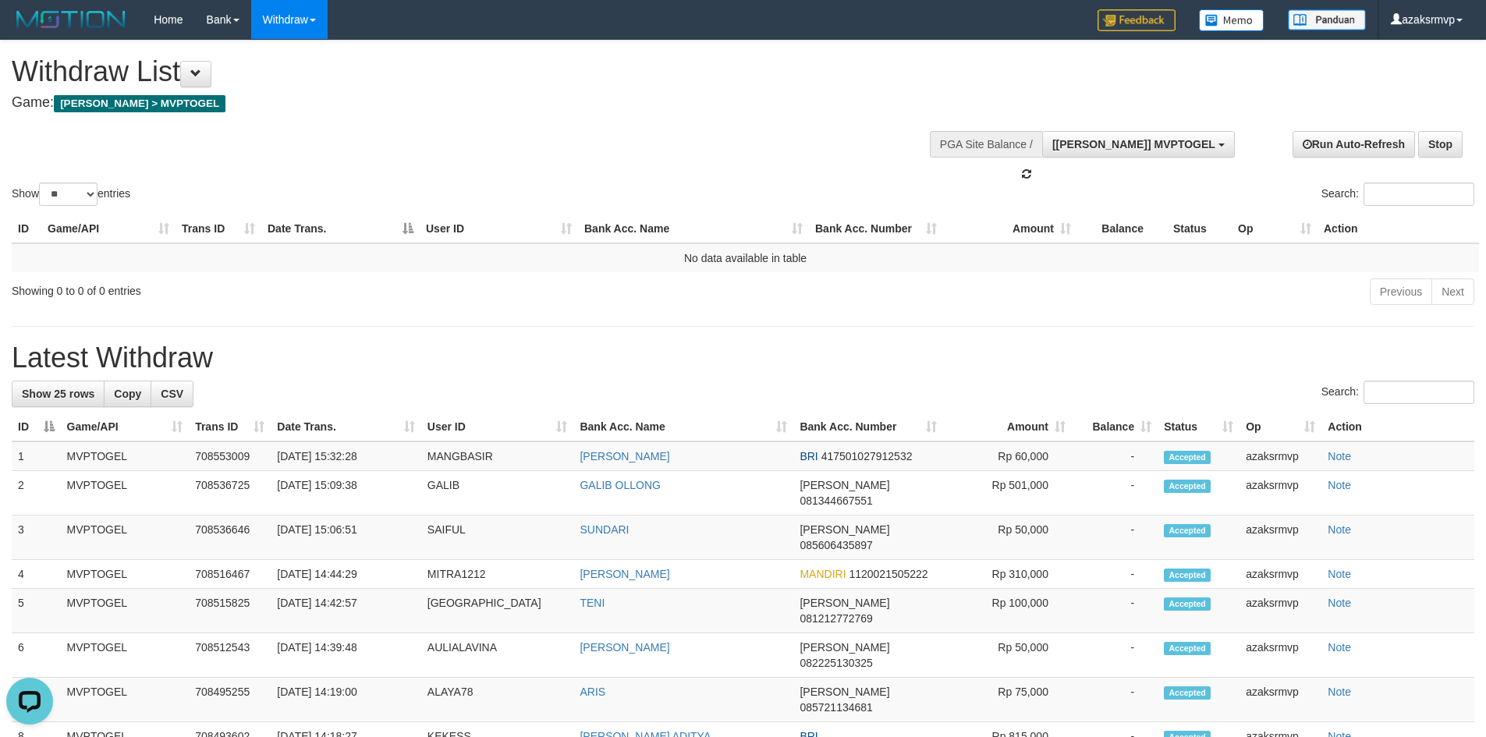
scroll to position [14, 0]
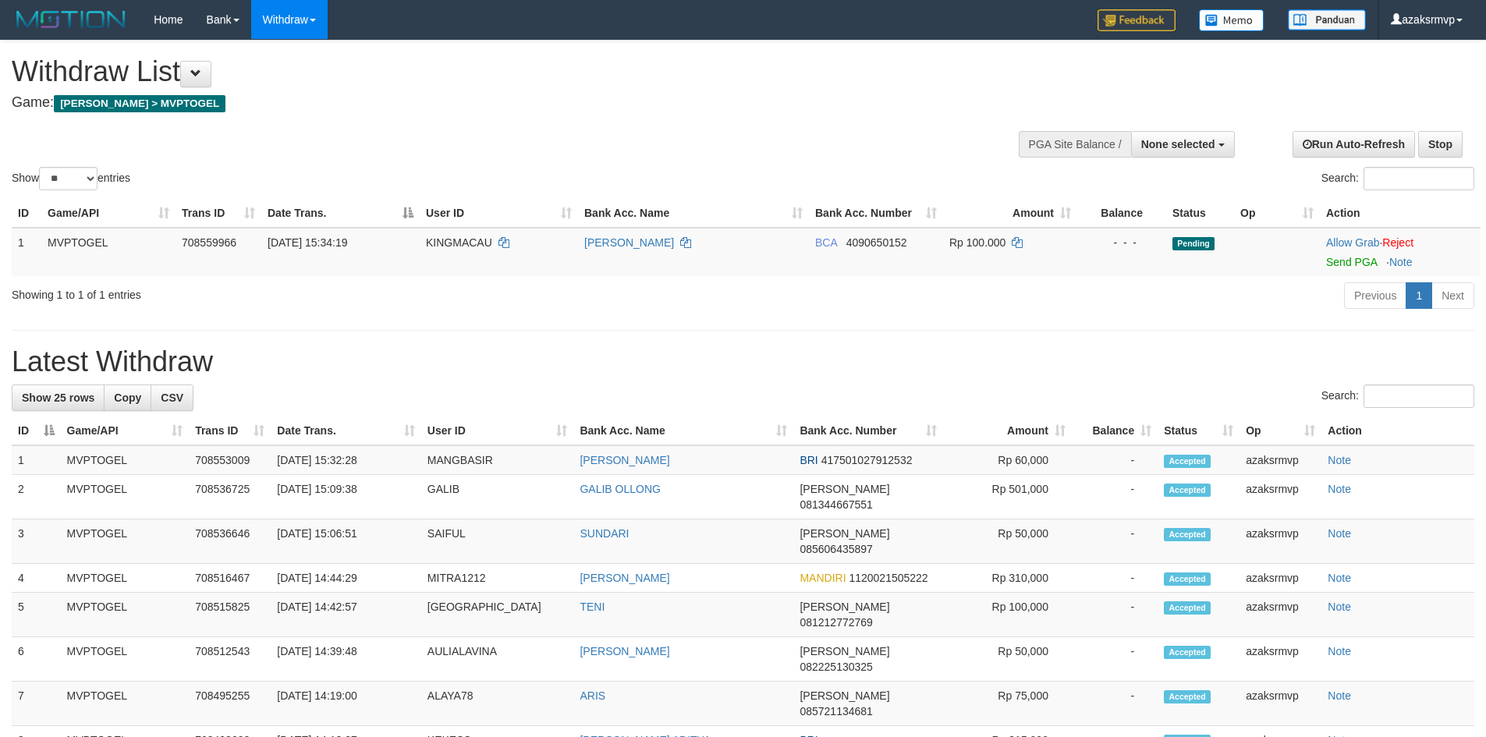
select select
select select "**"
click at [1334, 259] on link "Send PGA" at bounding box center [1352, 262] width 51 height 12
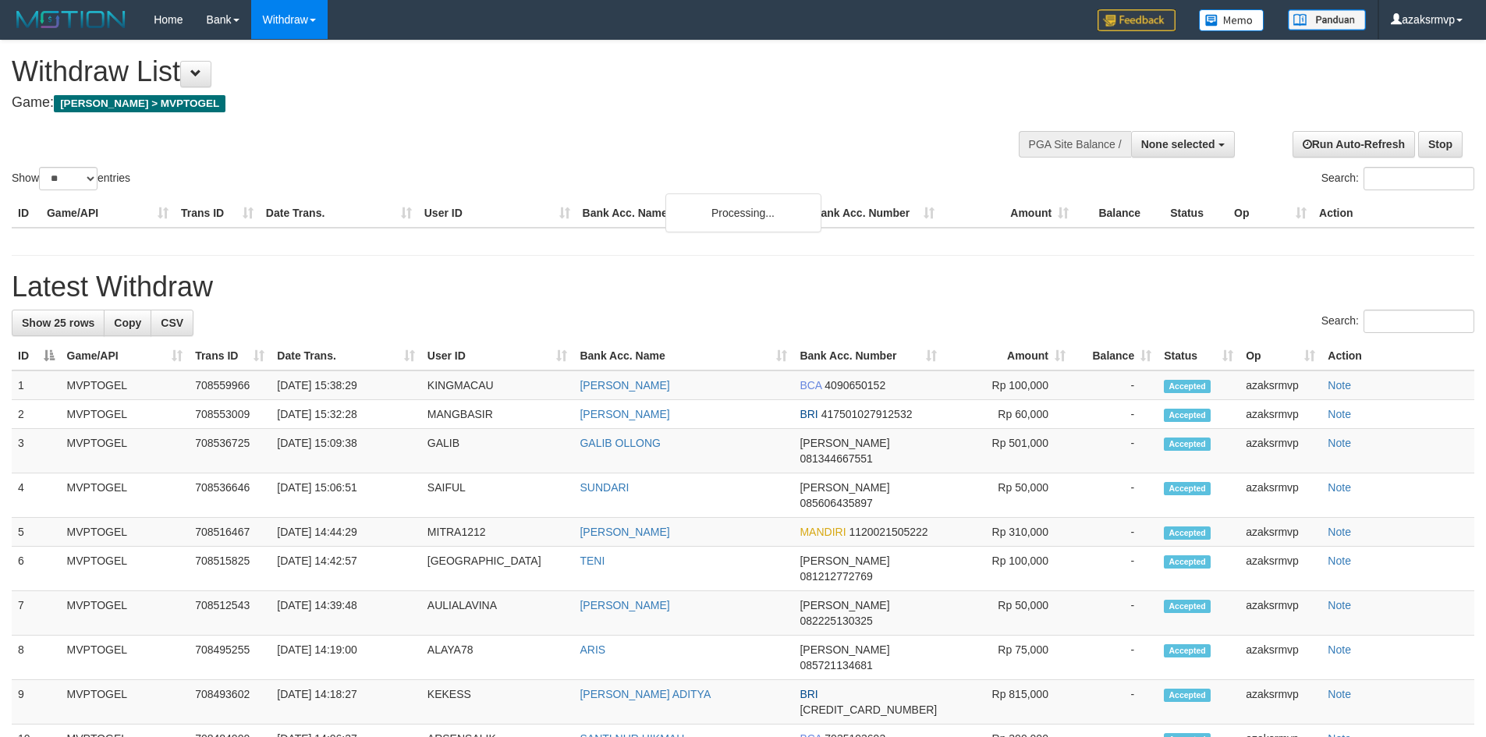
select select
select select "**"
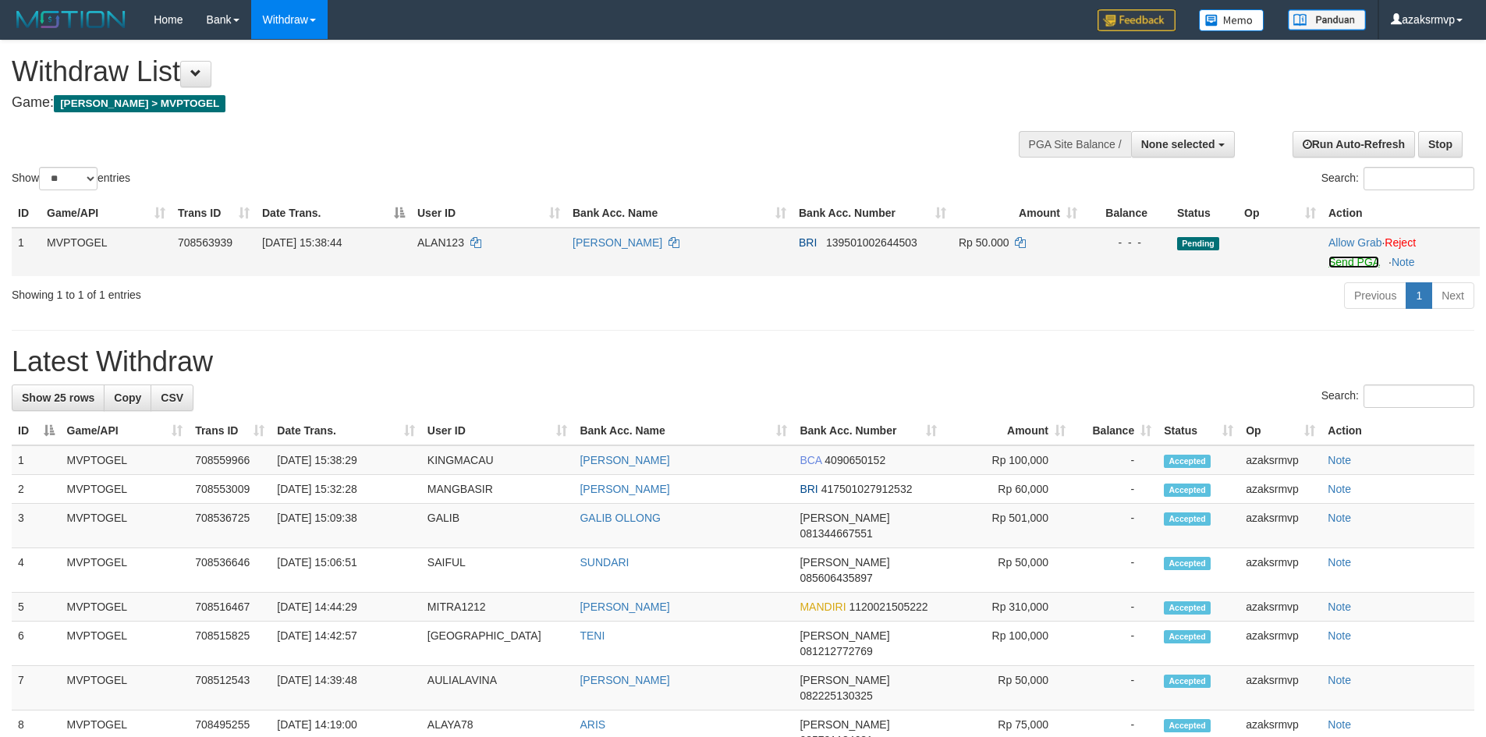
click at [1347, 262] on link "Send PGA" at bounding box center [1354, 262] width 51 height 12
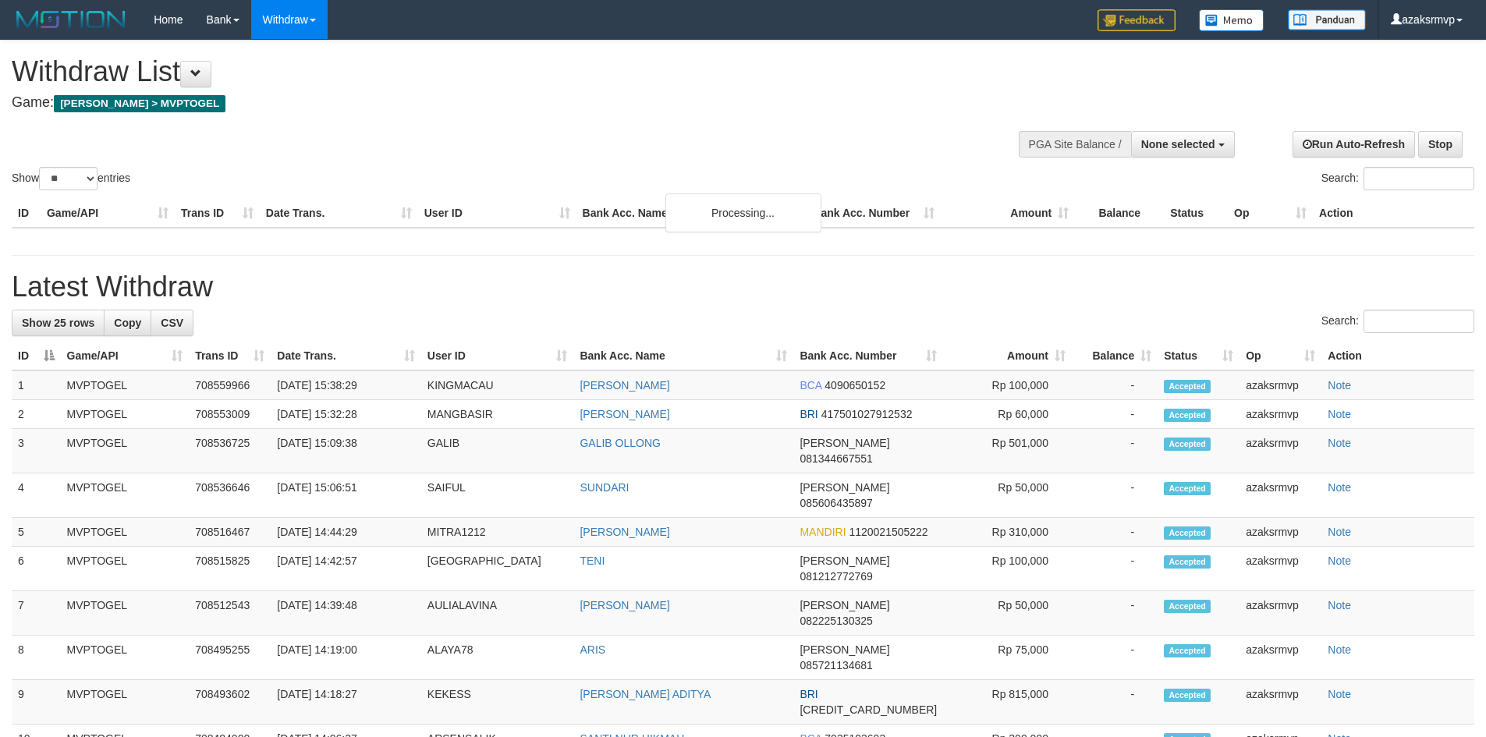
select select
select select "**"
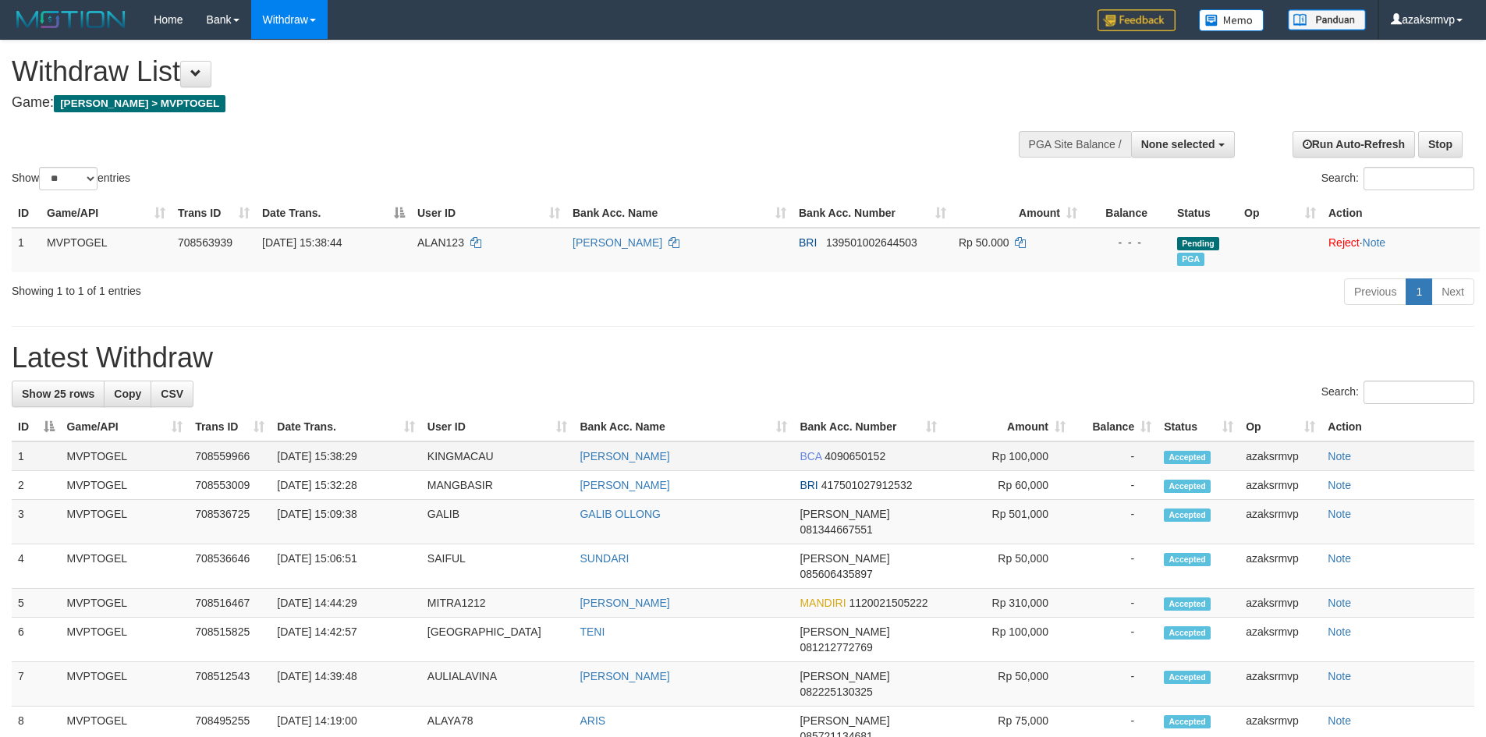
click at [343, 456] on td "[DATE] 15:38:29" at bounding box center [346, 457] width 150 height 30
drag, startPoint x: 339, startPoint y: 455, endPoint x: 520, endPoint y: 453, distance: 181.8
click at [393, 457] on td "[DATE] 15:38:29" at bounding box center [346, 457] width 150 height 30
copy td "15:38:29"
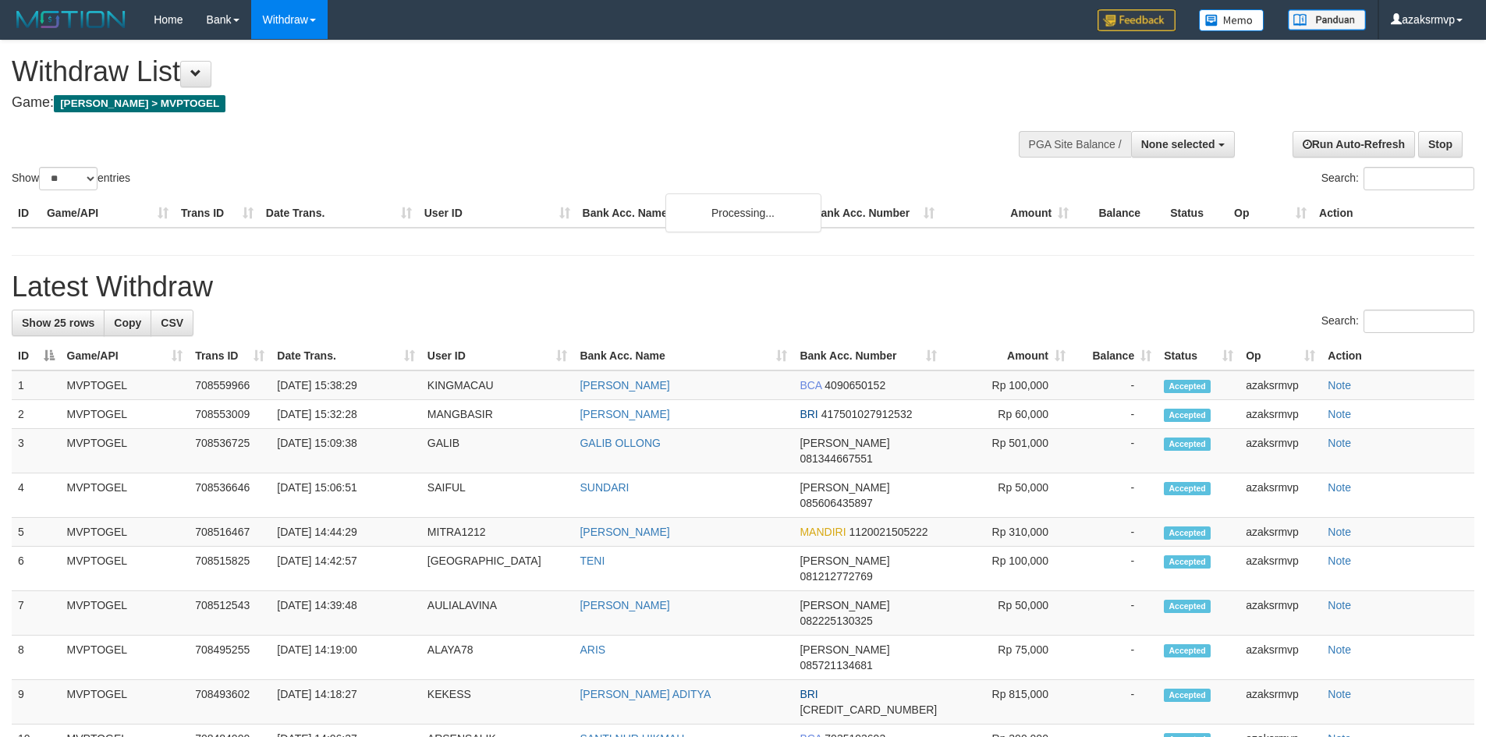
select select
select select "**"
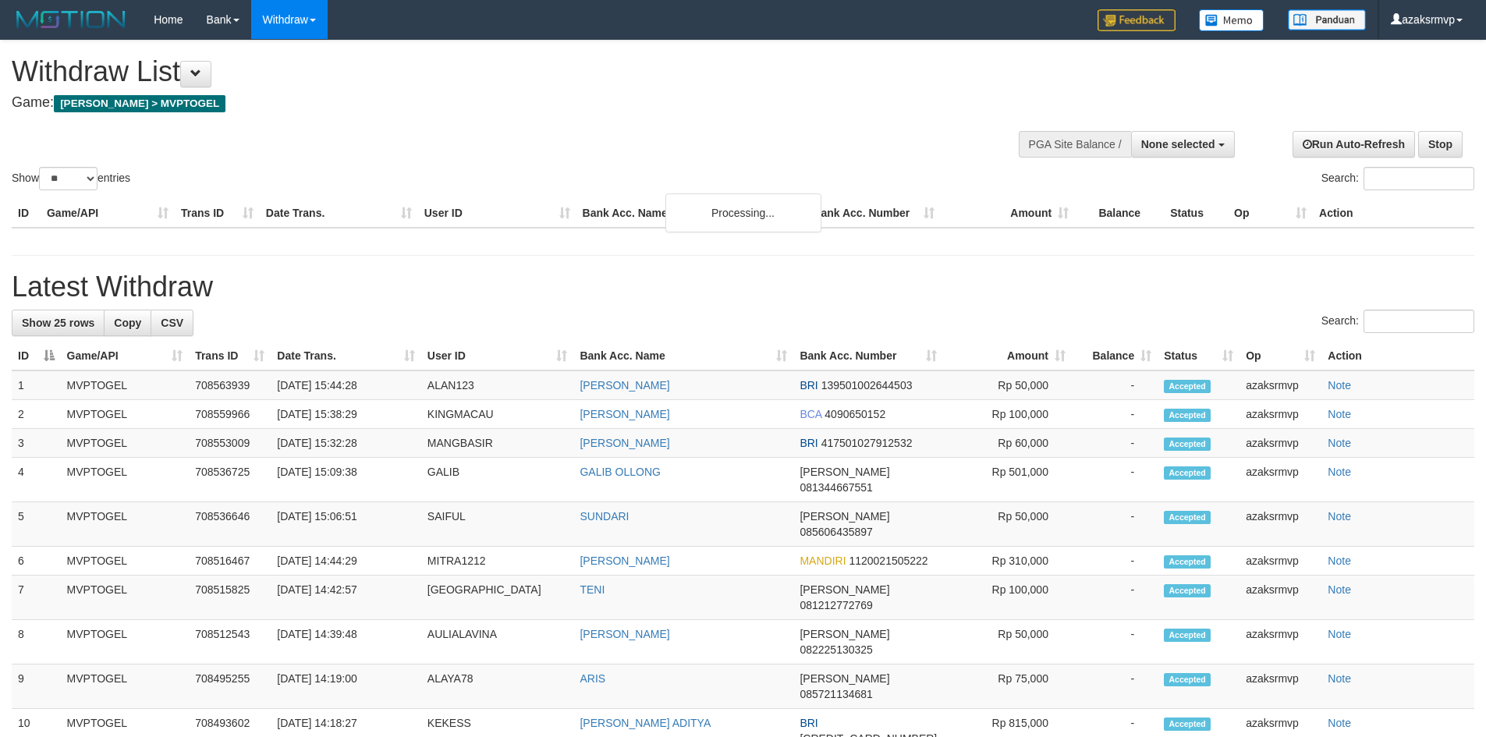
select select
select select "**"
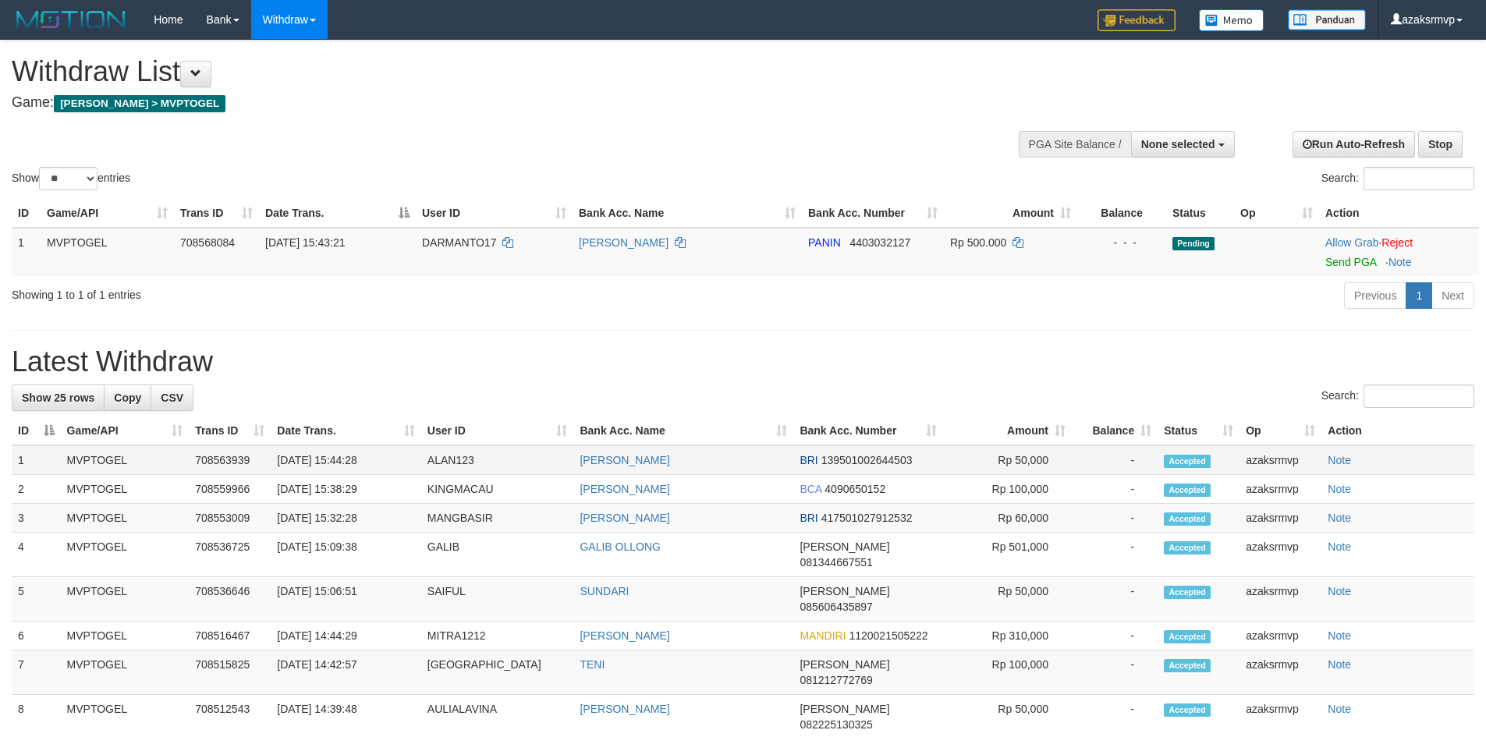
copy td "15:44:28"
drag, startPoint x: 339, startPoint y: 457, endPoint x: 392, endPoint y: 457, distance: 52.3
click at [392, 457] on td "[DATE] 15:44:28" at bounding box center [346, 461] width 150 height 30
drag, startPoint x: 1339, startPoint y: 263, endPoint x: 825, endPoint y: 218, distance: 516.1
click at [1339, 263] on link "Send PGA" at bounding box center [1351, 262] width 51 height 12
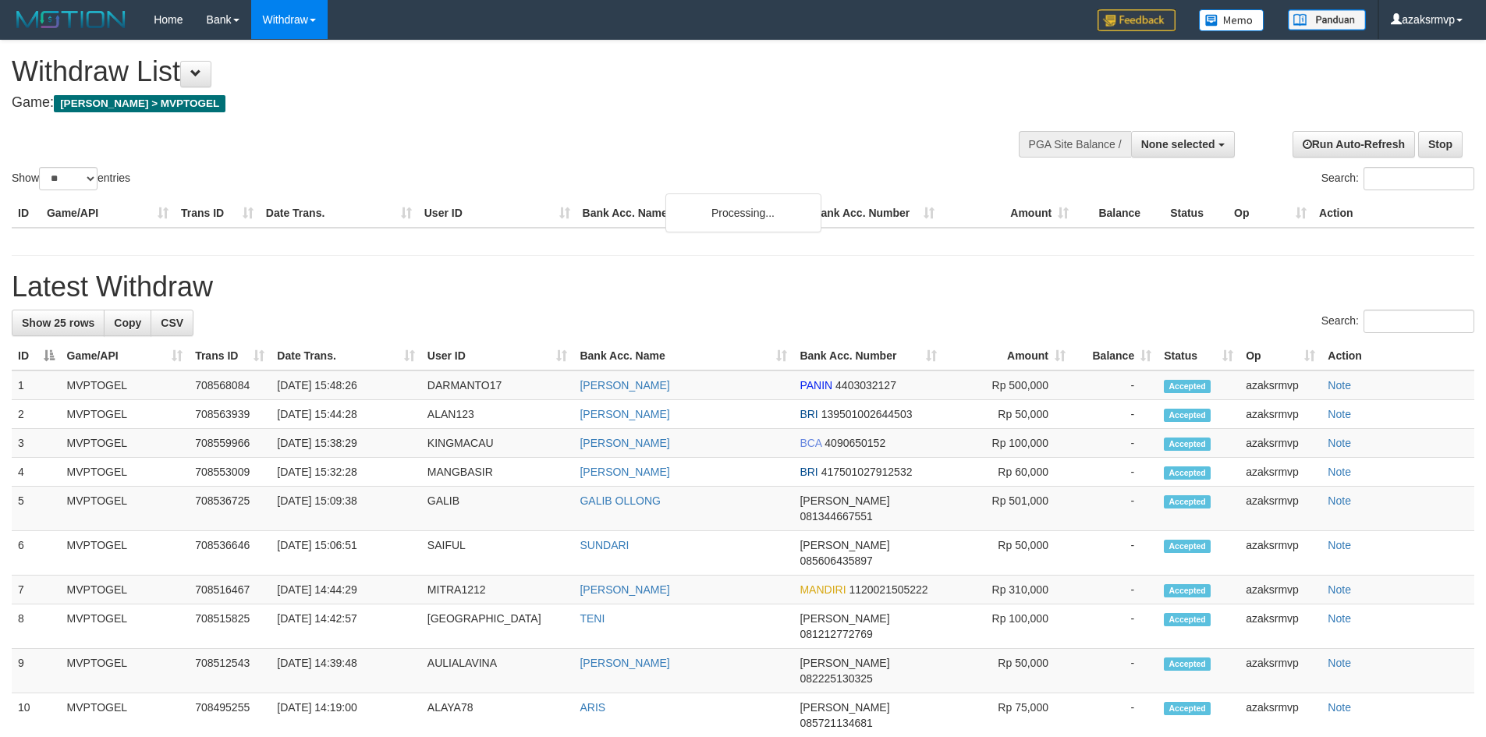
select select
select select "**"
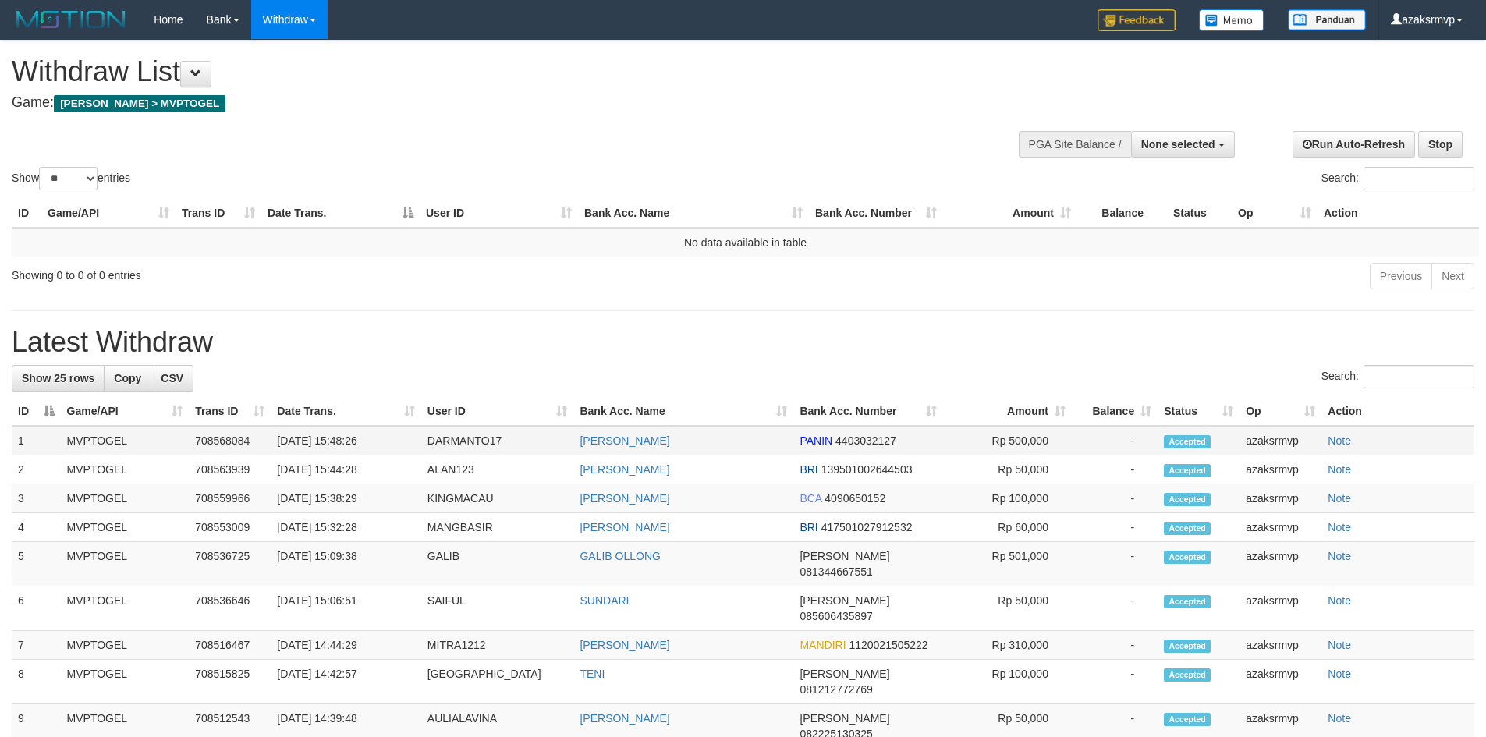
copy td "15:48:26"
drag, startPoint x: 336, startPoint y: 439, endPoint x: 392, endPoint y: 435, distance: 56.3
click at [392, 435] on td "[DATE] 15:48:26" at bounding box center [346, 441] width 150 height 30
click at [1163, 137] on button "None selected" at bounding box center [1183, 144] width 104 height 27
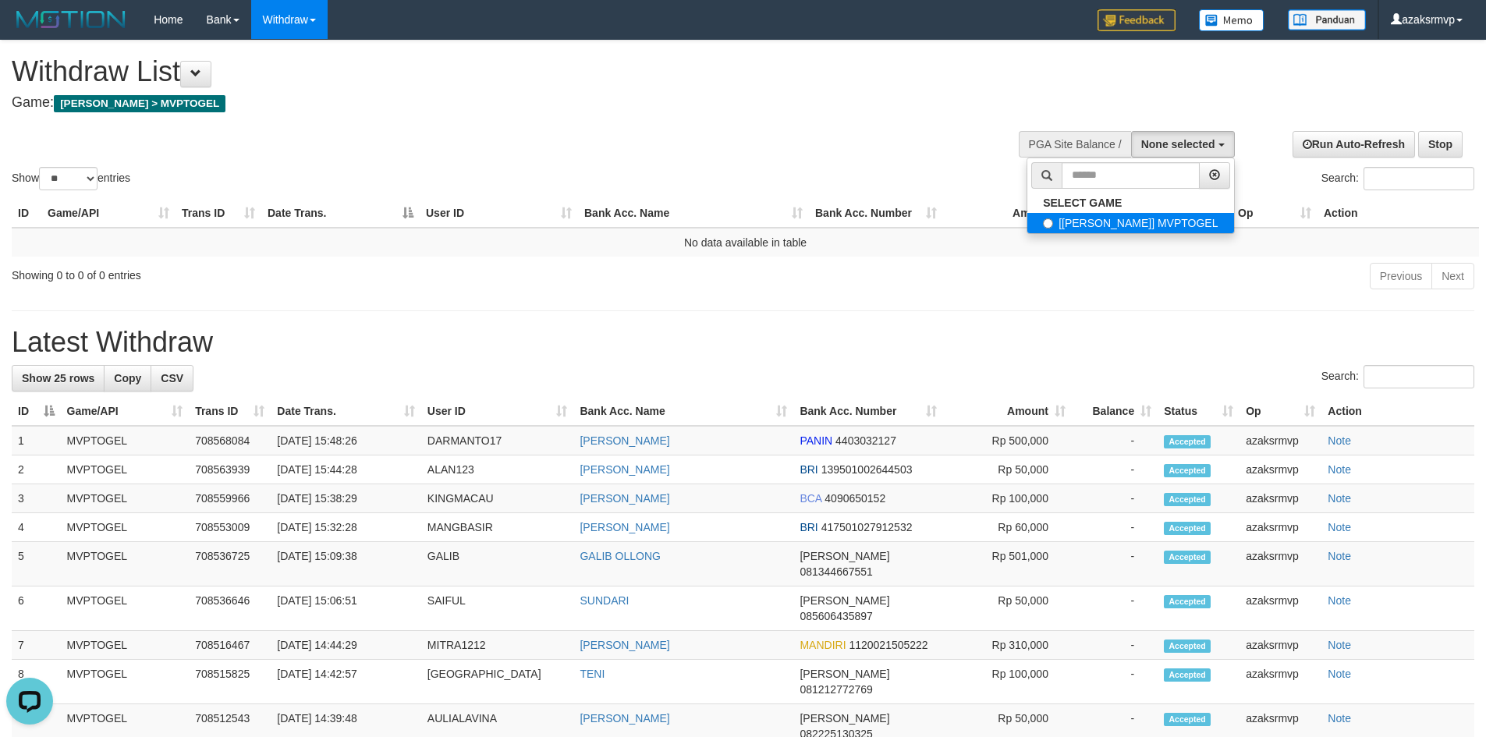
select select "***"
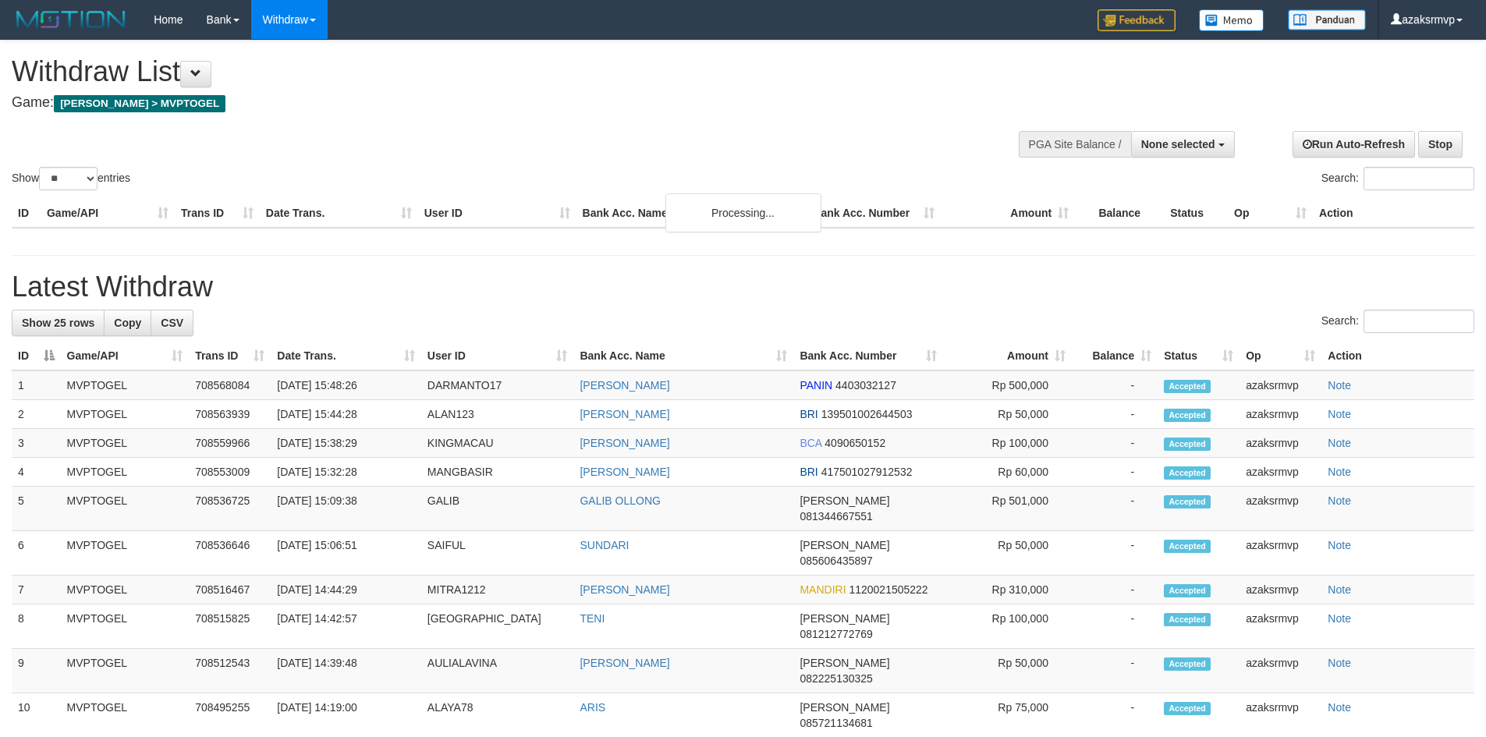
select select
select select "**"
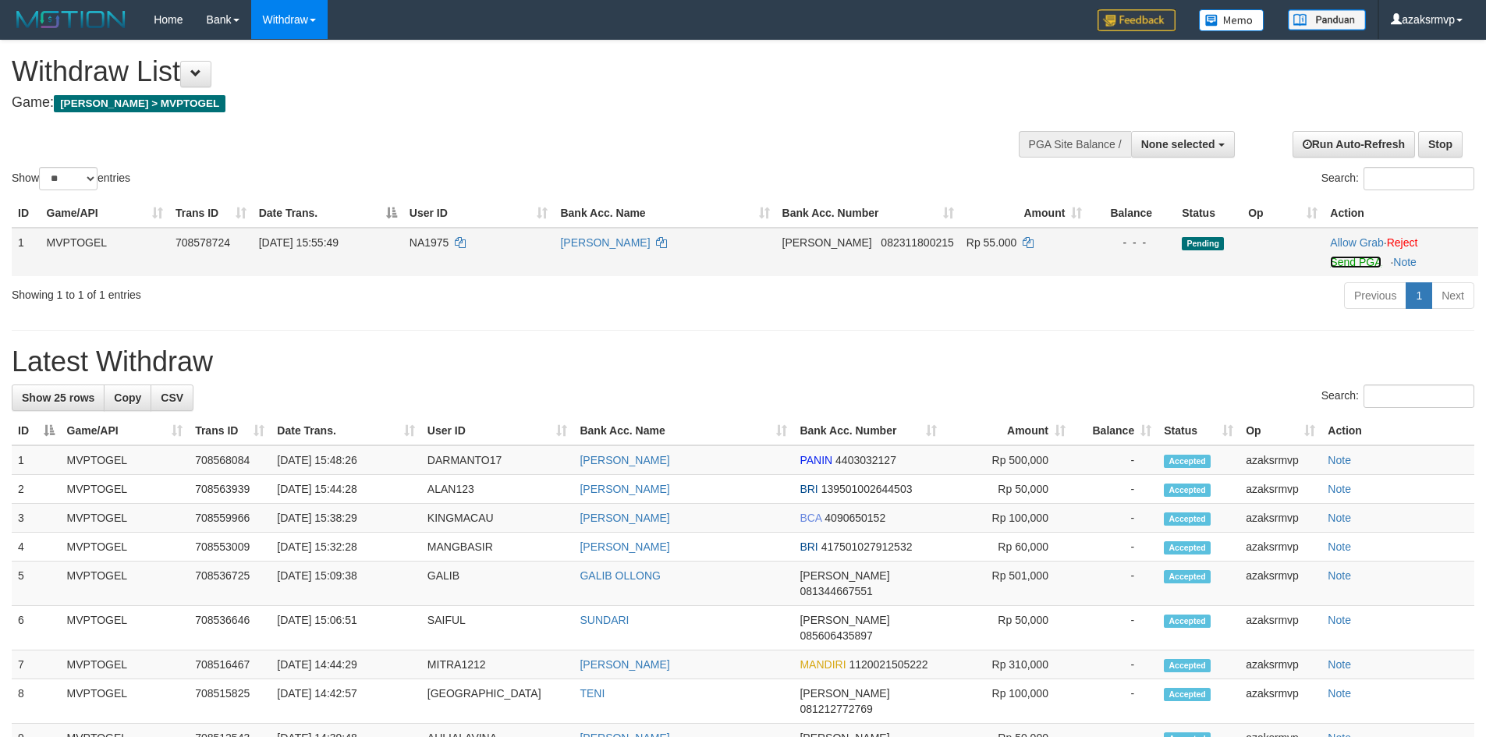
click at [1335, 262] on link "Send PGA" at bounding box center [1355, 262] width 51 height 12
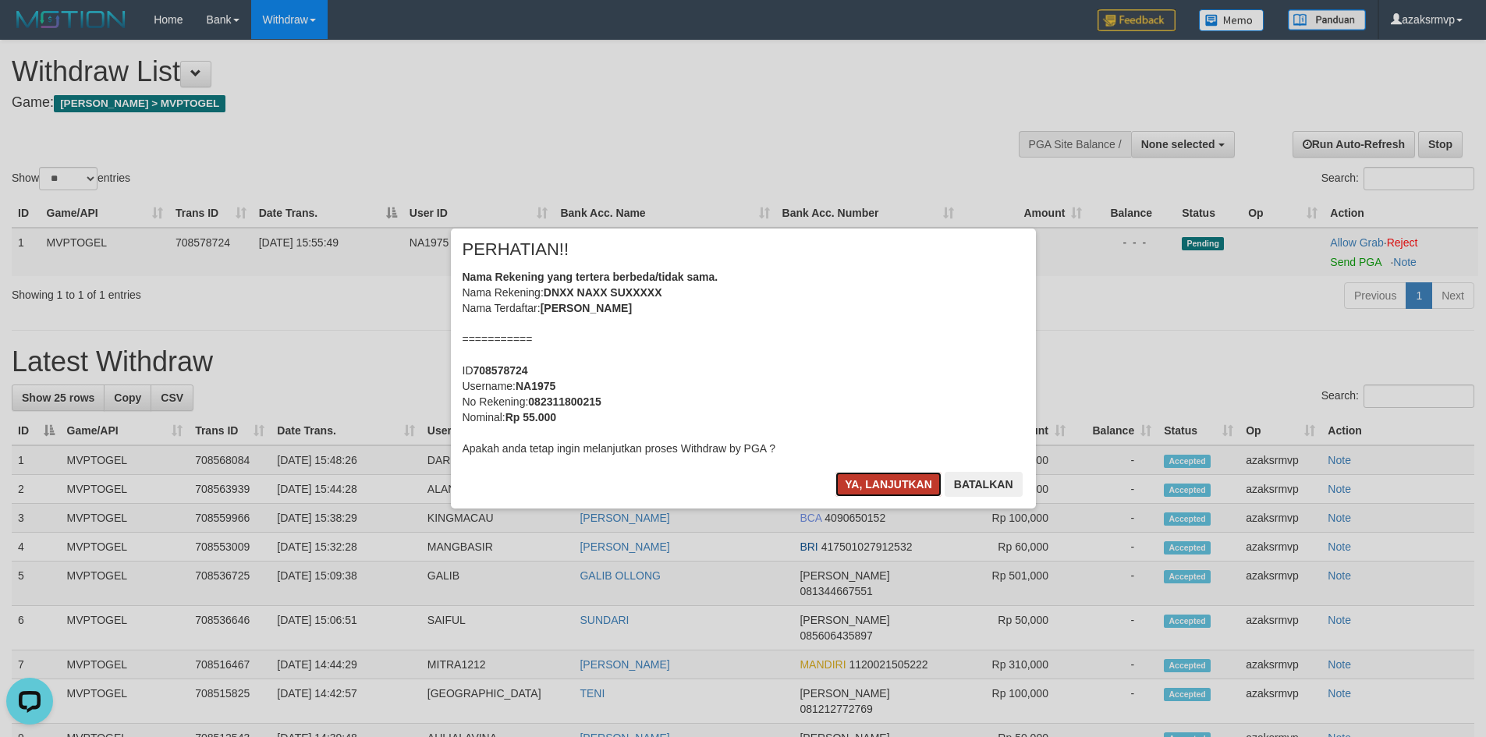
click at [852, 481] on button "Ya, lanjutkan" at bounding box center [889, 484] width 106 height 25
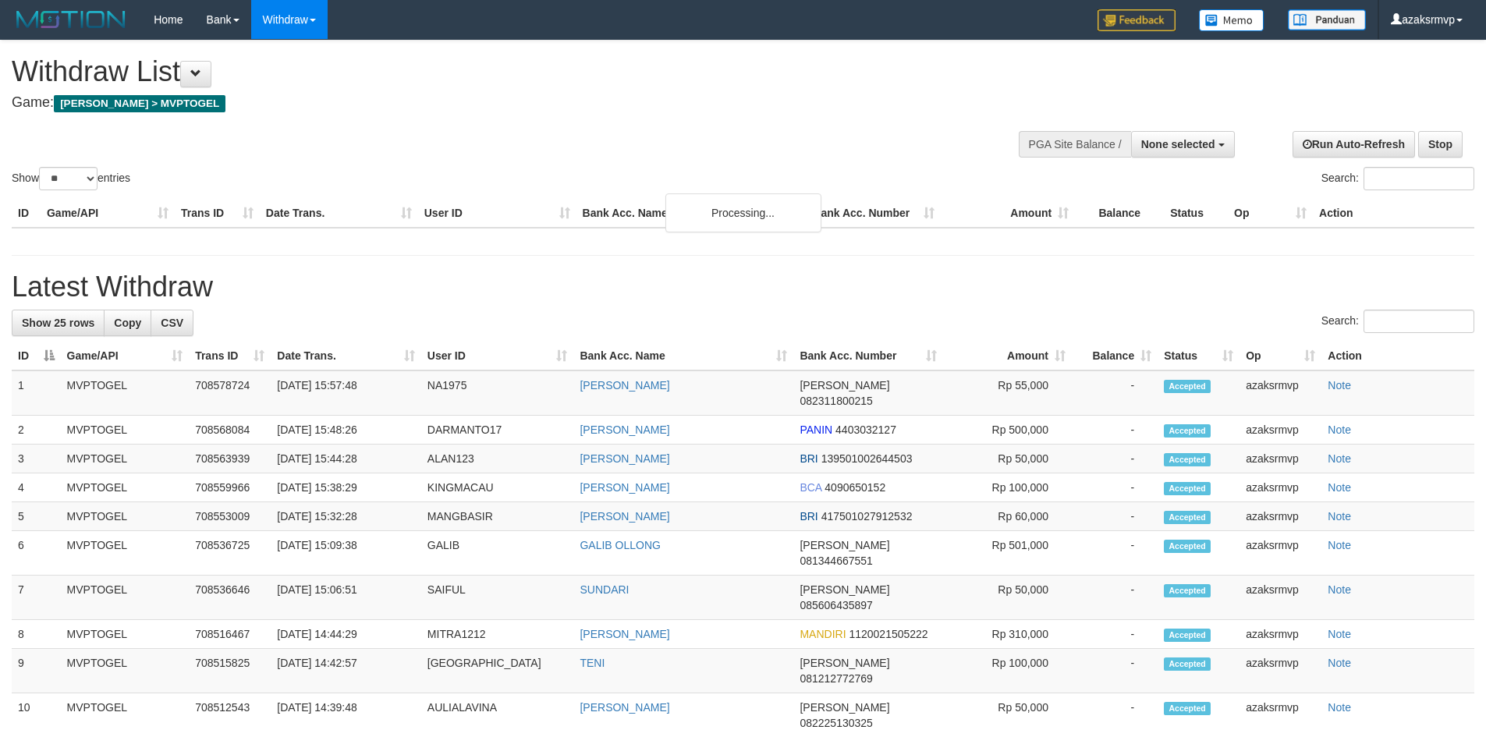
select select
select select "**"
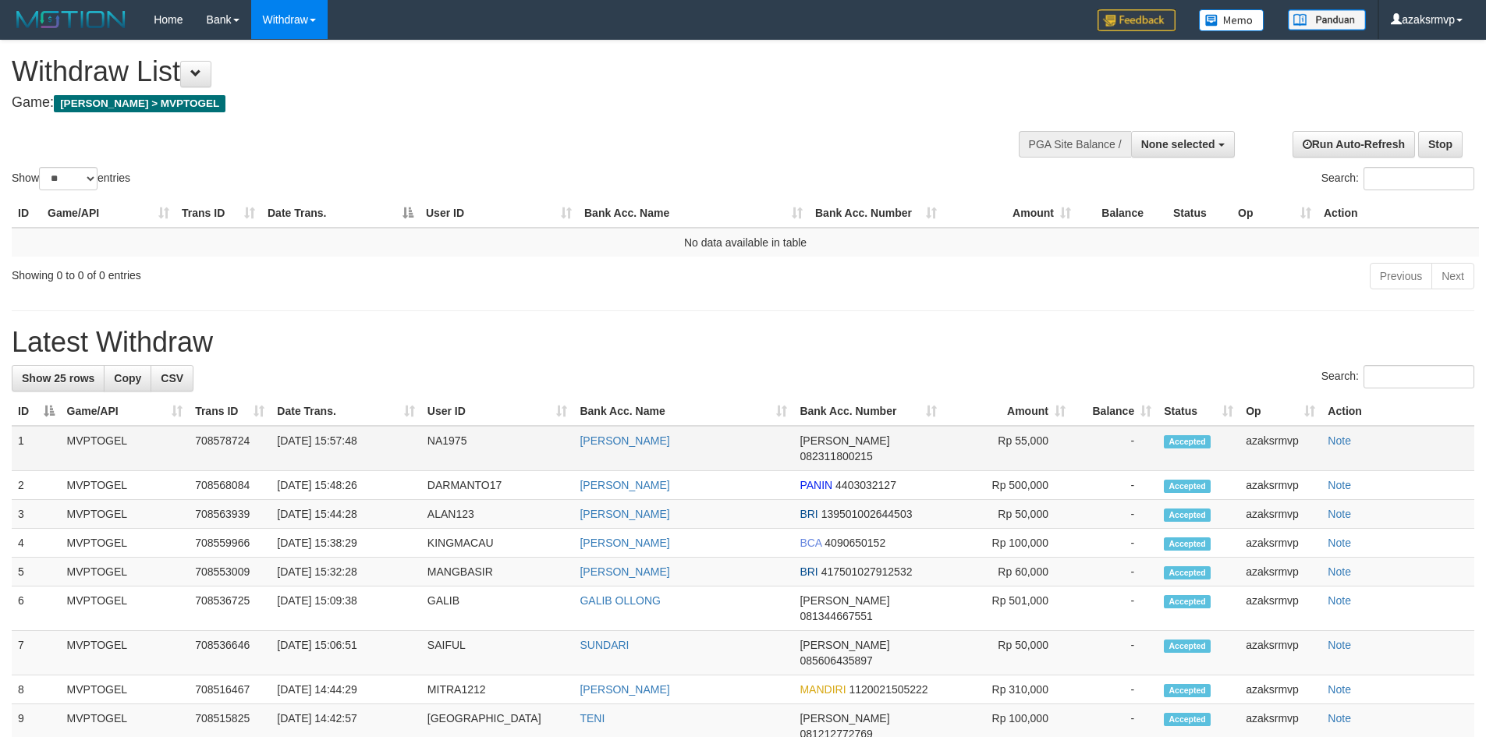
copy td "15:57:48"
drag, startPoint x: 339, startPoint y: 441, endPoint x: 396, endPoint y: 441, distance: 56.2
click at [396, 441] on td "[DATE] 15:57:48" at bounding box center [346, 448] width 150 height 45
click at [1170, 146] on span "None selected" at bounding box center [1179, 144] width 74 height 12
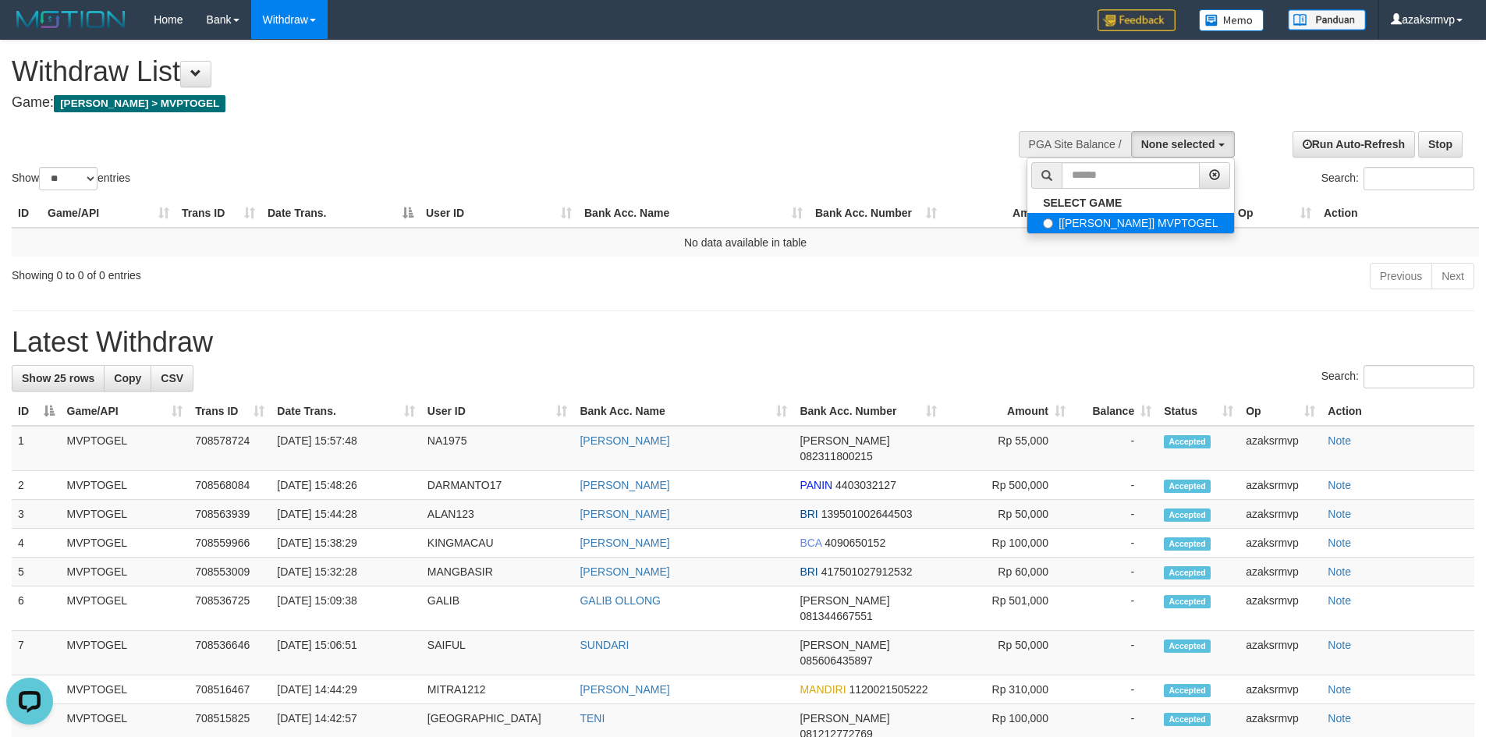
select select "***"
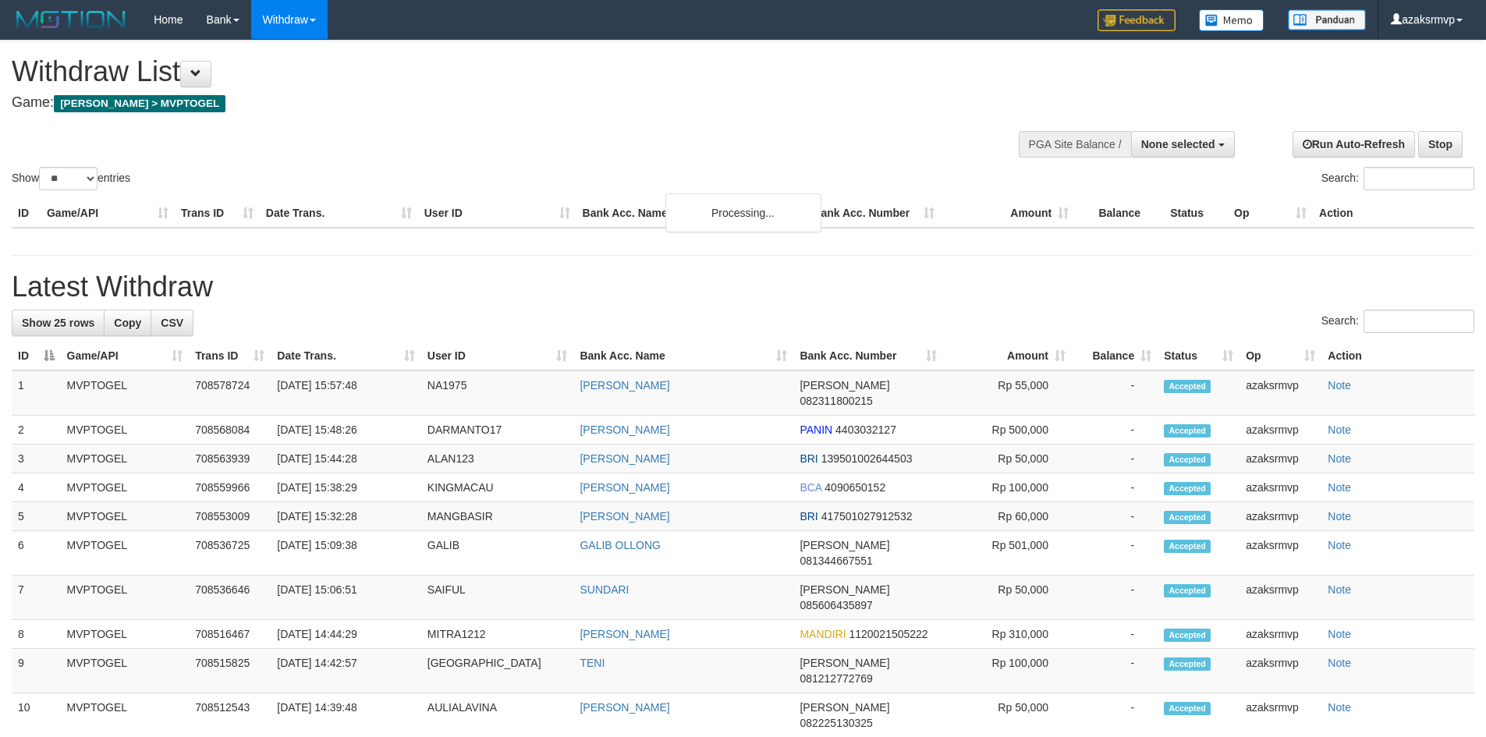
select select
select select "**"
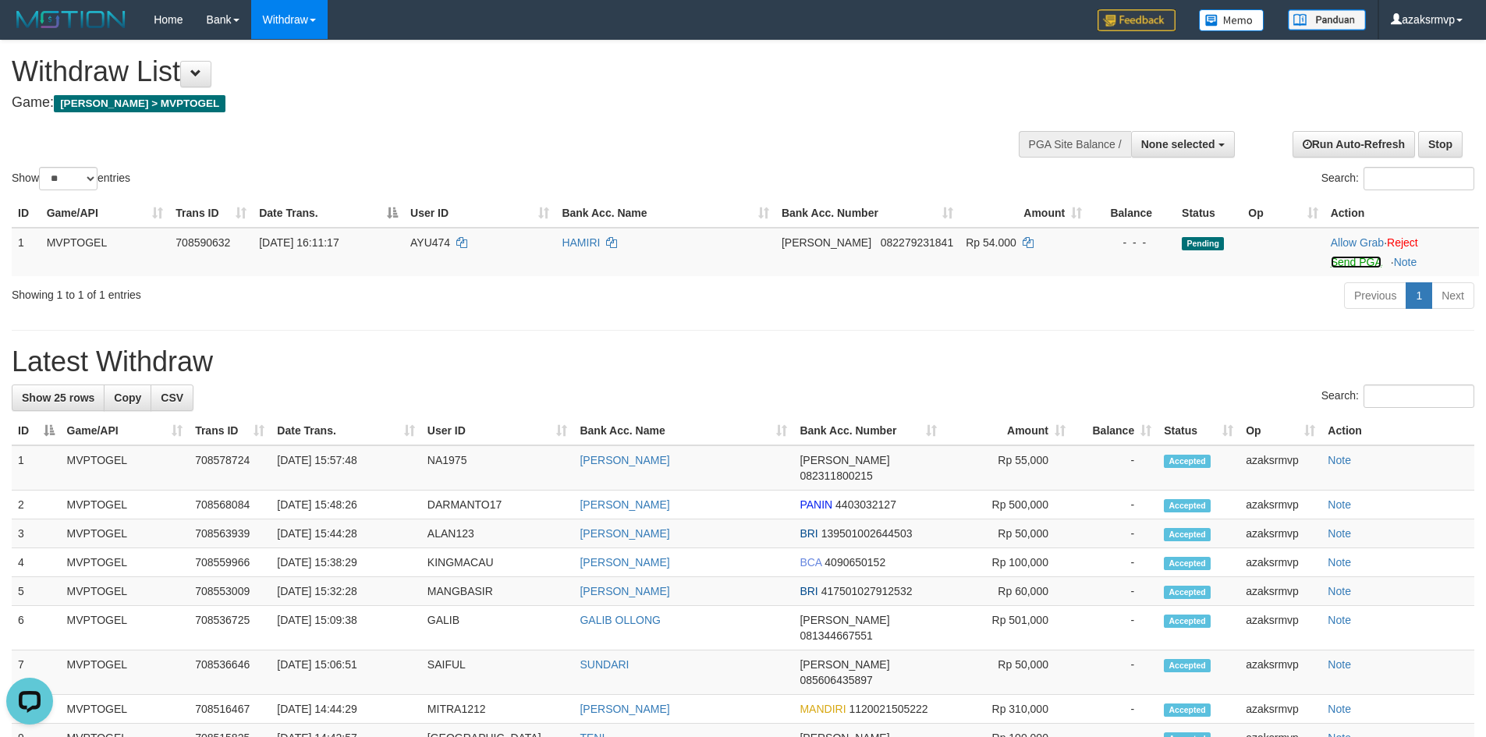
drag, startPoint x: 1356, startPoint y: 259, endPoint x: 821, endPoint y: 215, distance: 537.1
click at [1356, 259] on link "Send PGA" at bounding box center [1356, 262] width 51 height 12
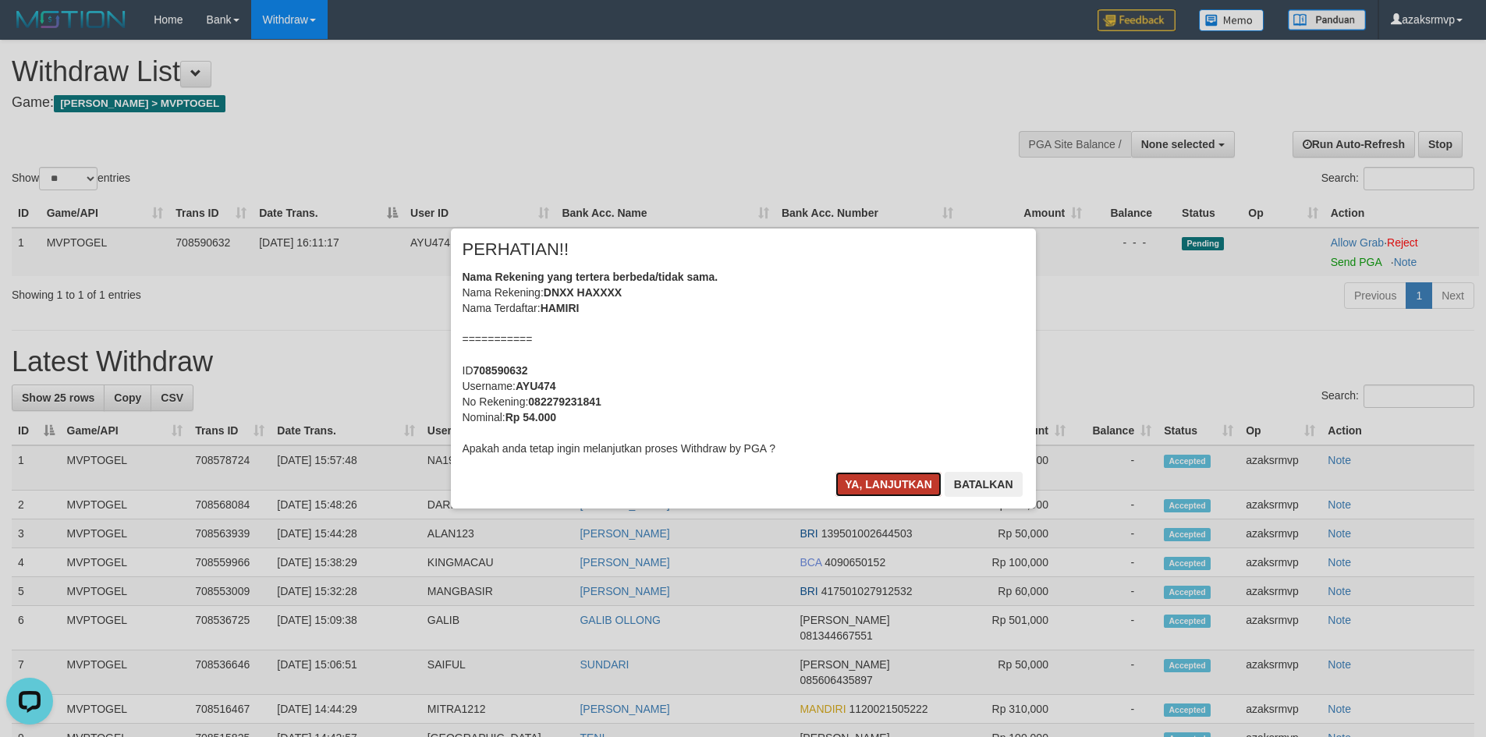
click at [864, 486] on button "Ya, lanjutkan" at bounding box center [889, 484] width 106 height 25
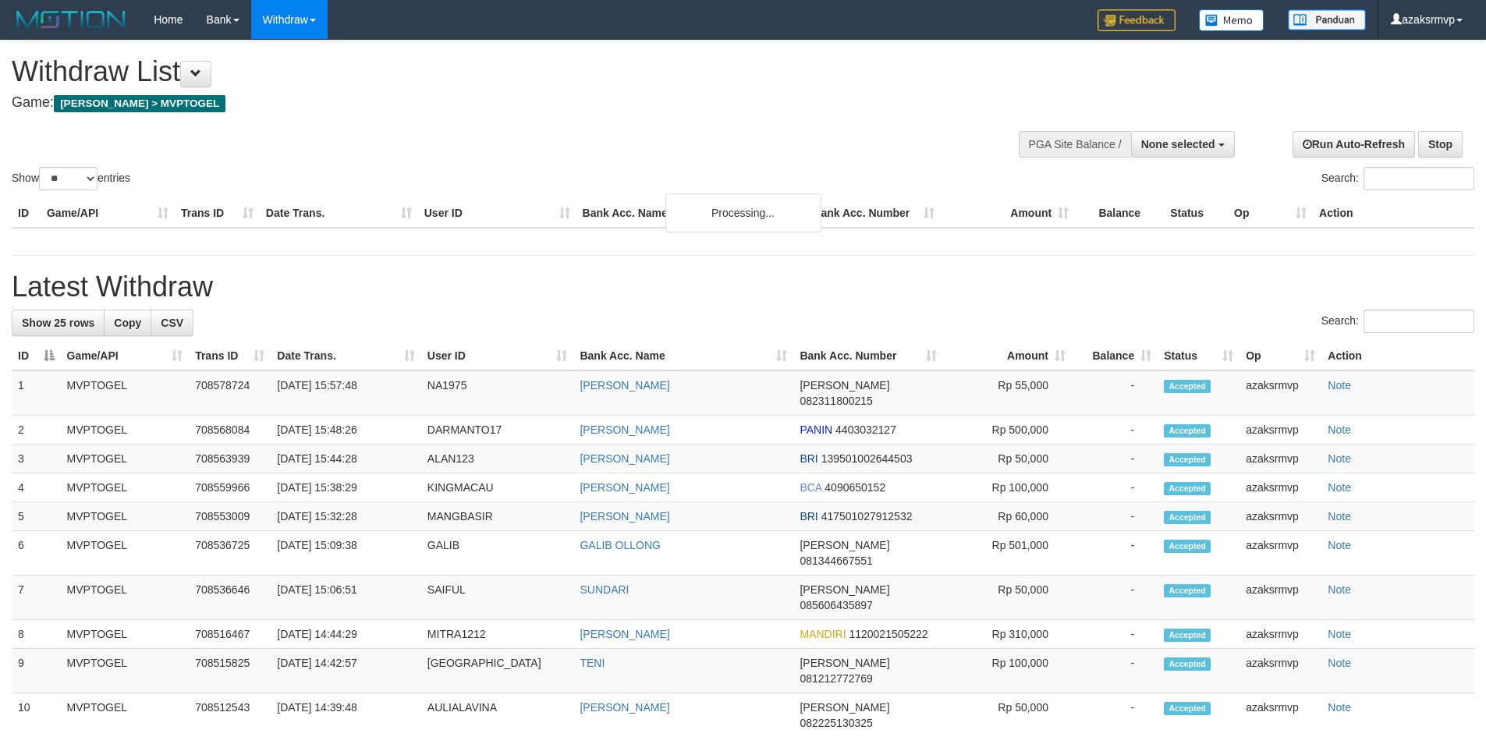
select select
select select "**"
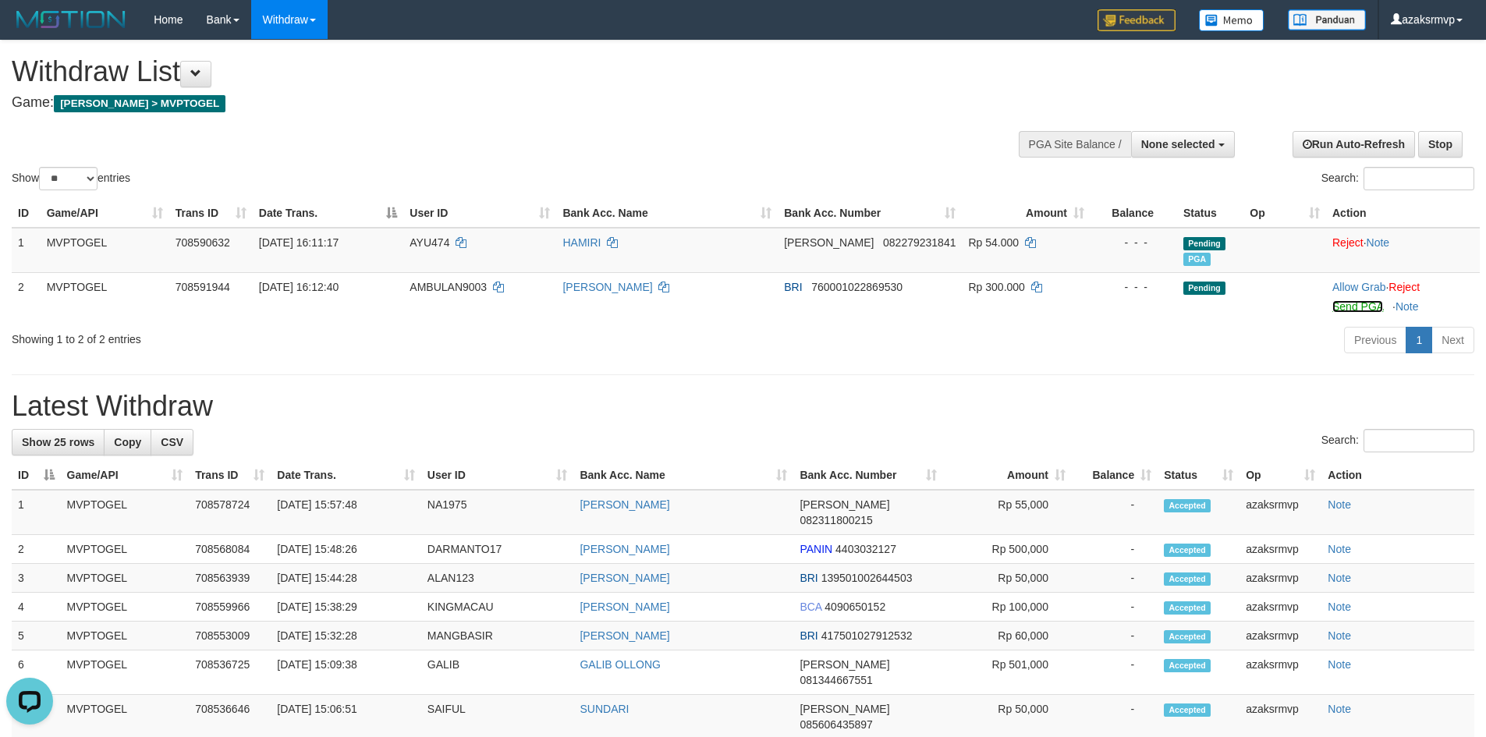
drag, startPoint x: 1341, startPoint y: 306, endPoint x: 829, endPoint y: 218, distance: 520.1
click at [1341, 306] on link "Send PGA" at bounding box center [1358, 306] width 51 height 12
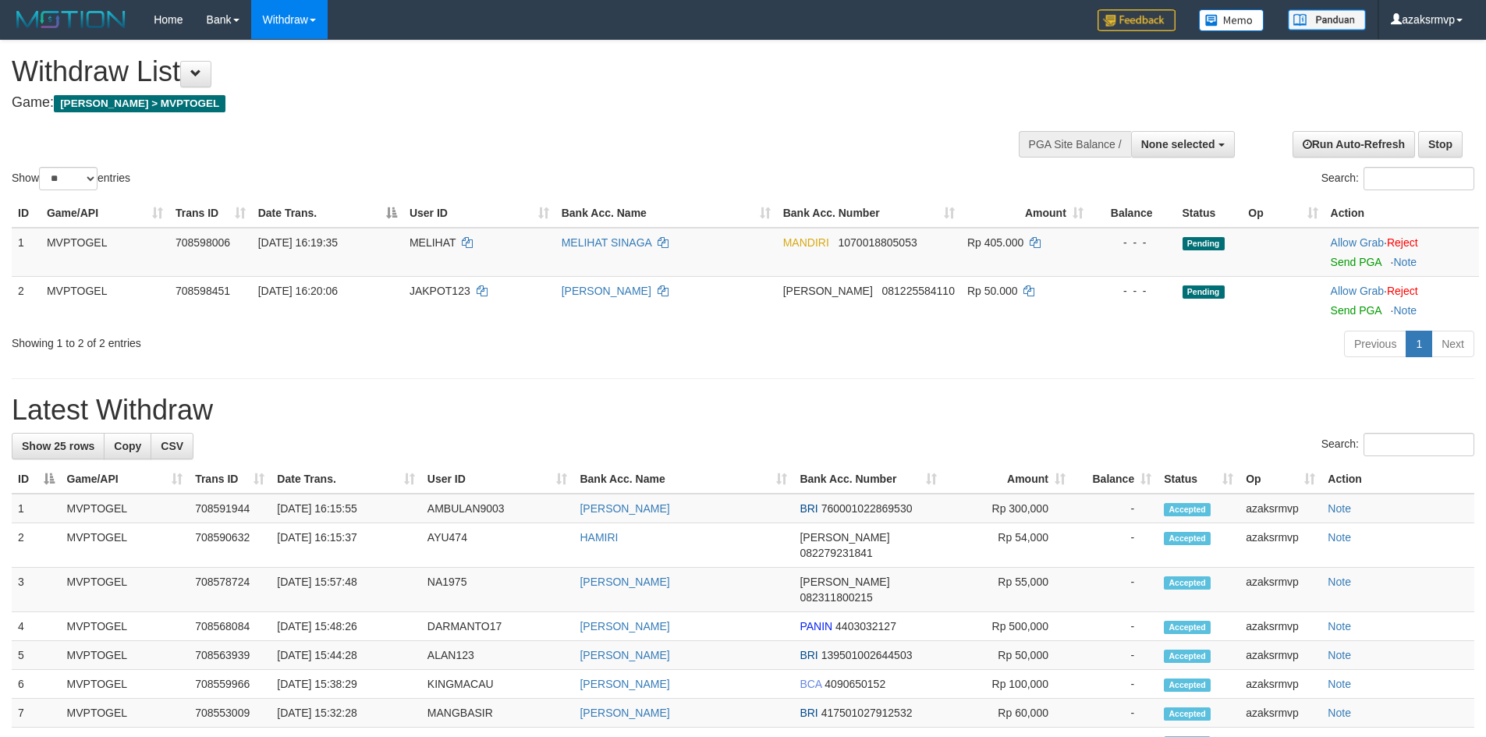
select select
select select "**"
drag, startPoint x: 1359, startPoint y: 261, endPoint x: 793, endPoint y: 218, distance: 568.1
click at [1359, 261] on link "Send PGA" at bounding box center [1356, 262] width 51 height 12
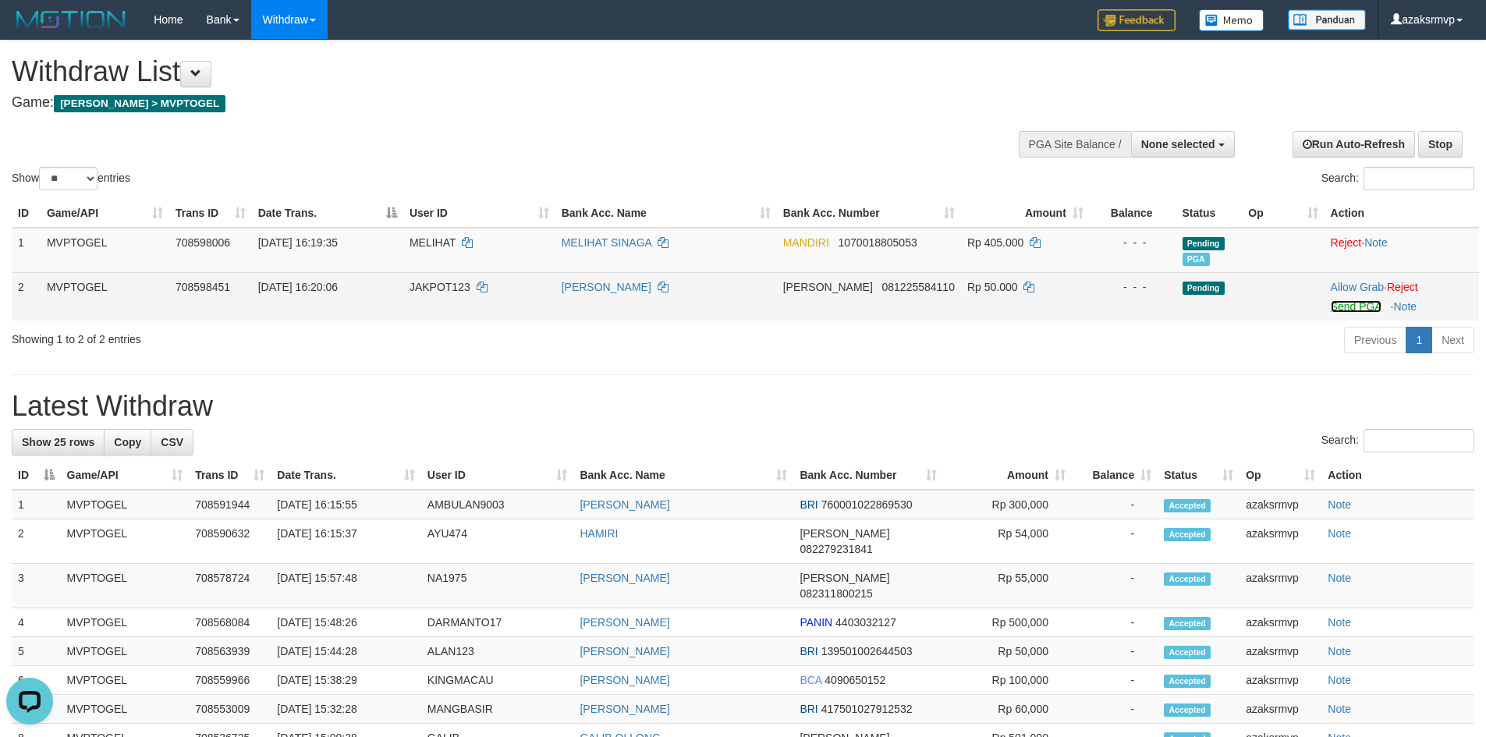
click at [1369, 304] on link "Send PGA" at bounding box center [1356, 306] width 51 height 12
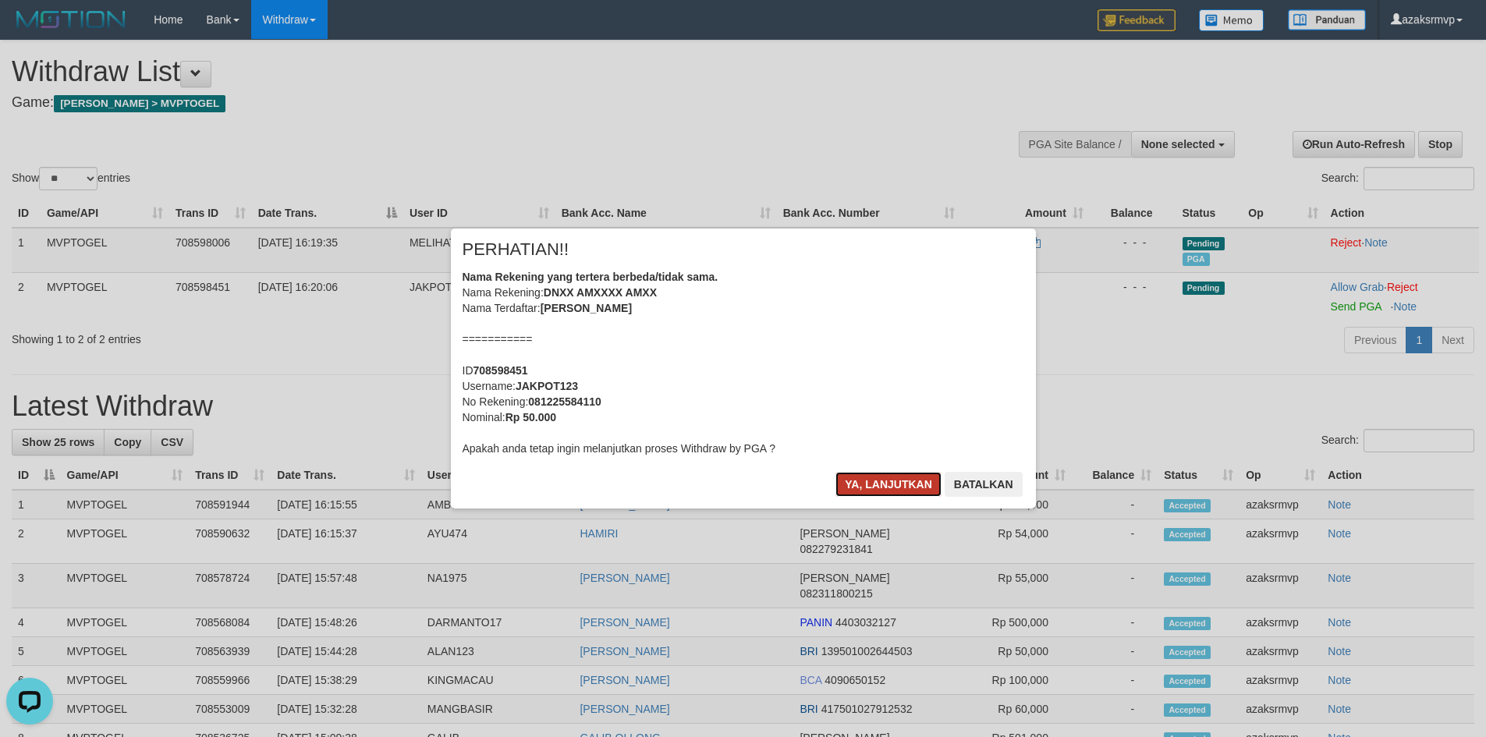
click at [854, 481] on button "Ya, lanjutkan" at bounding box center [889, 484] width 106 height 25
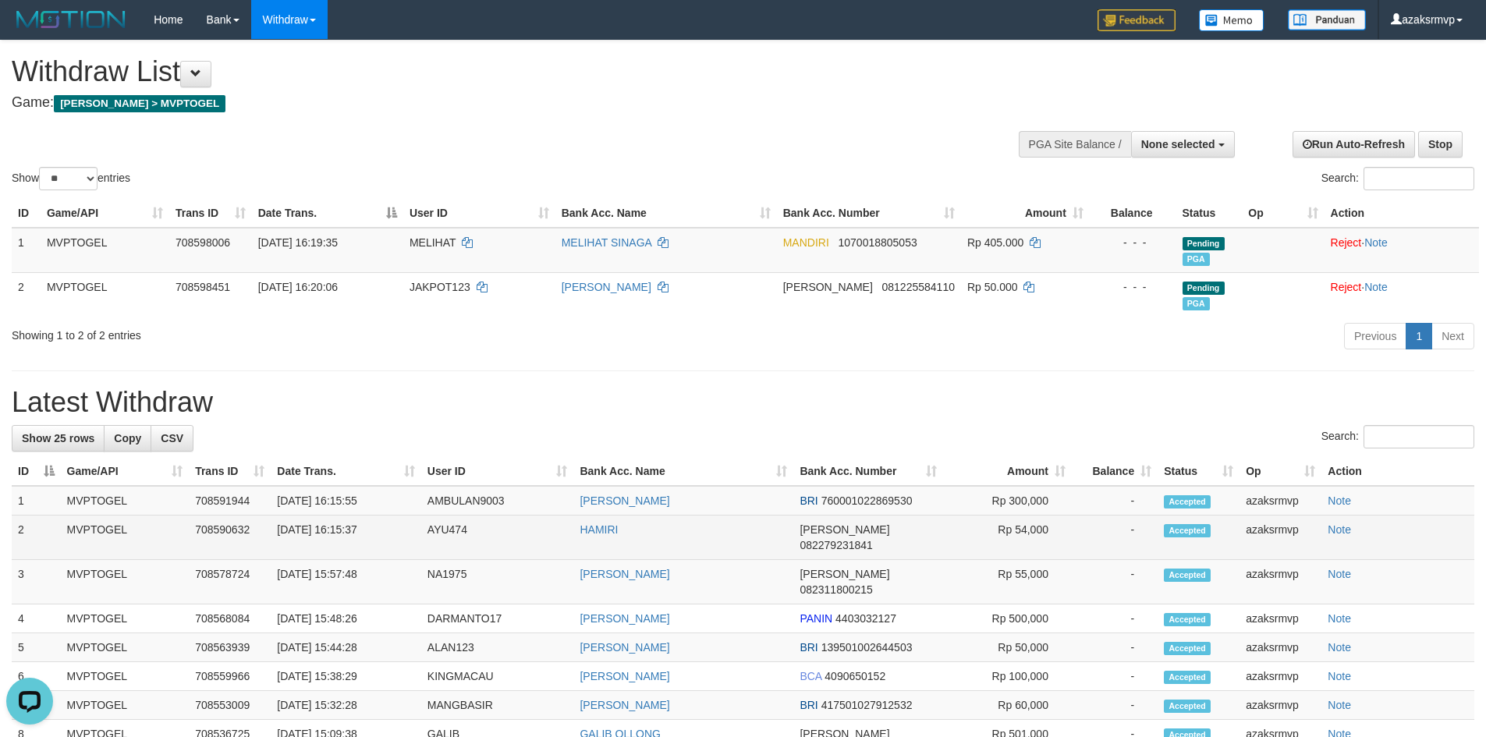
copy td "16:15:37"
drag, startPoint x: 336, startPoint y: 528, endPoint x: 396, endPoint y: 527, distance: 60.1
click at [393, 529] on td "[DATE] 16:15:37" at bounding box center [346, 538] width 150 height 44
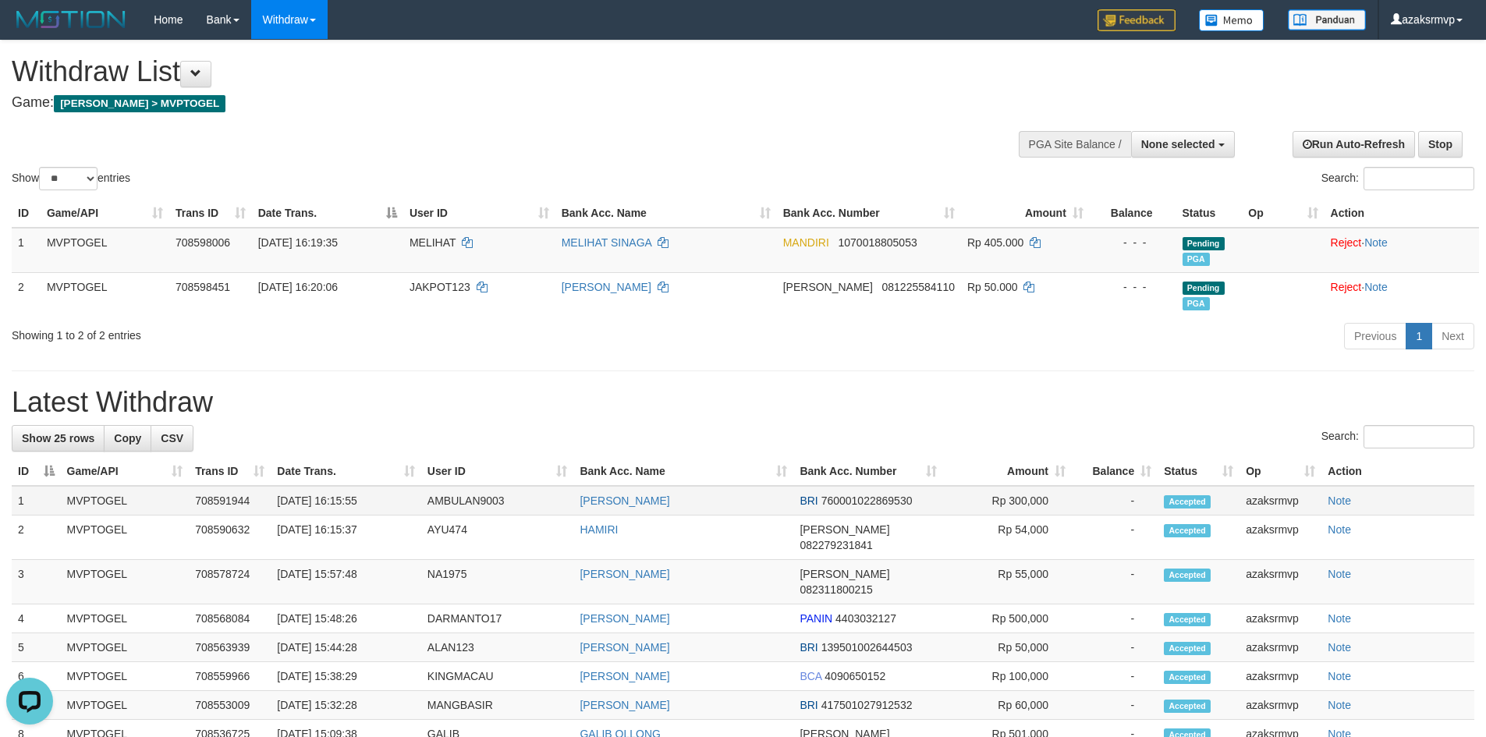
copy td "16:15:55"
drag, startPoint x: 339, startPoint y: 499, endPoint x: 403, endPoint y: 502, distance: 64.0
click at [403, 502] on td "[DATE] 16:15:55" at bounding box center [346, 501] width 150 height 30
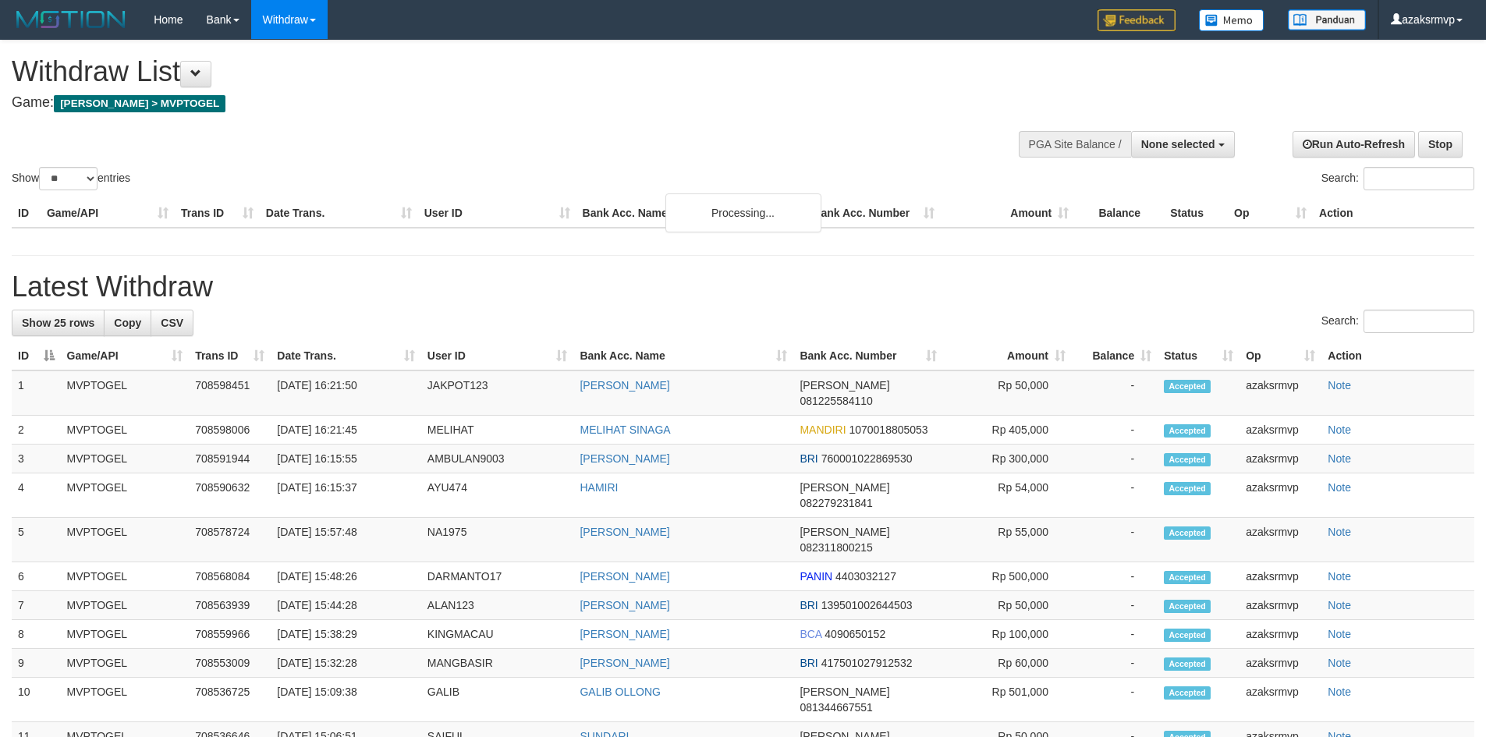
select select
select select "**"
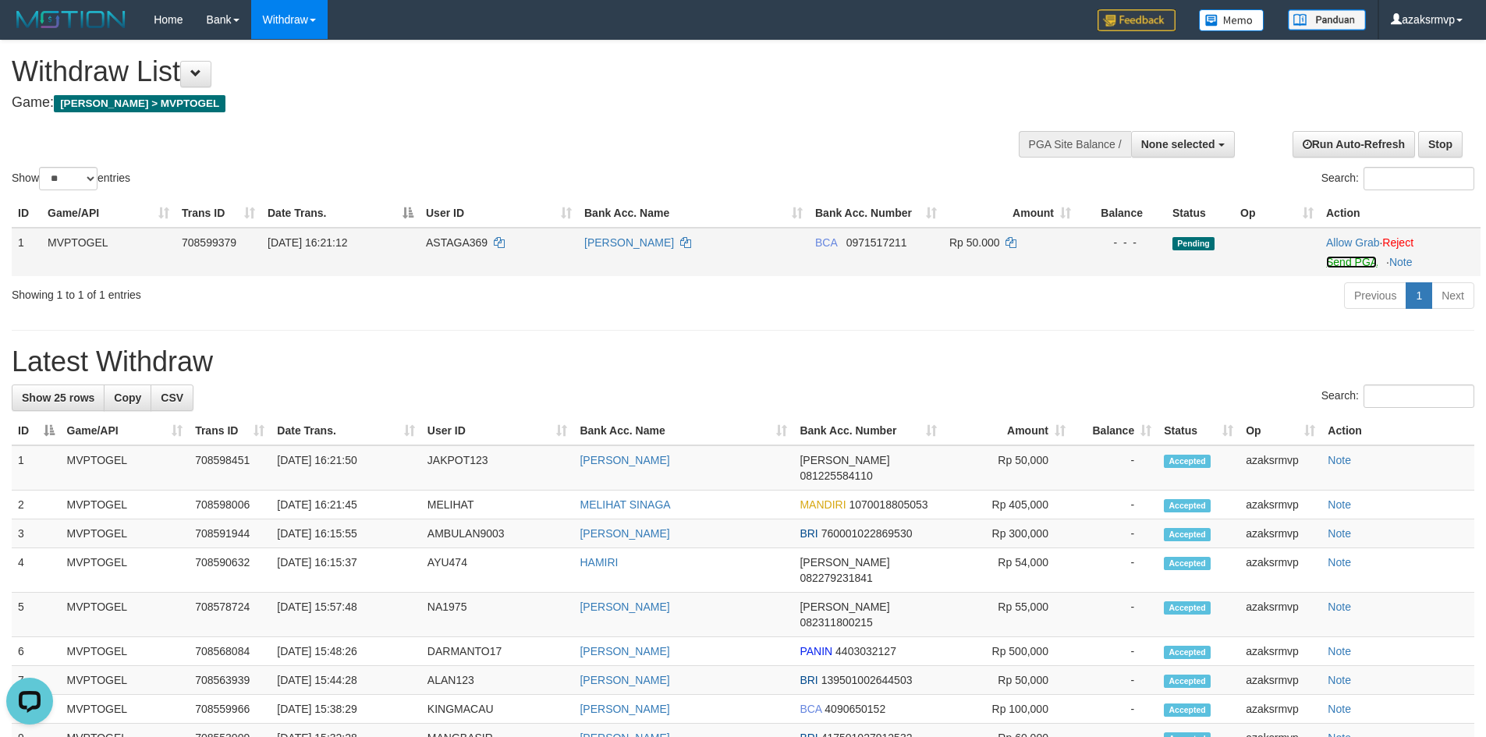
click at [1344, 261] on link "Send PGA" at bounding box center [1352, 262] width 51 height 12
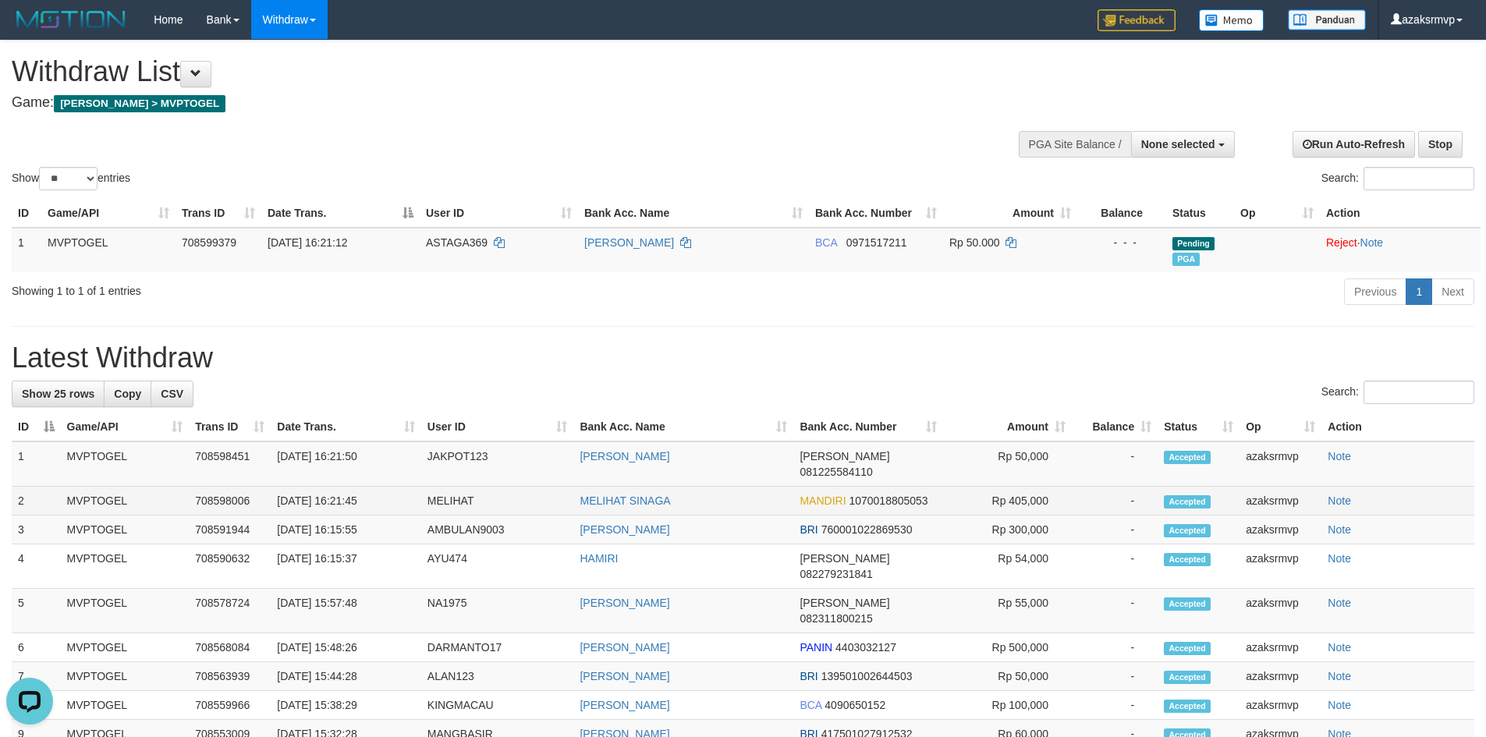
copy td "16:21:45"
drag, startPoint x: 337, startPoint y: 489, endPoint x: 394, endPoint y: 483, distance: 57.3
click at [394, 487] on td "[DATE] 16:21:45" at bounding box center [346, 501] width 150 height 29
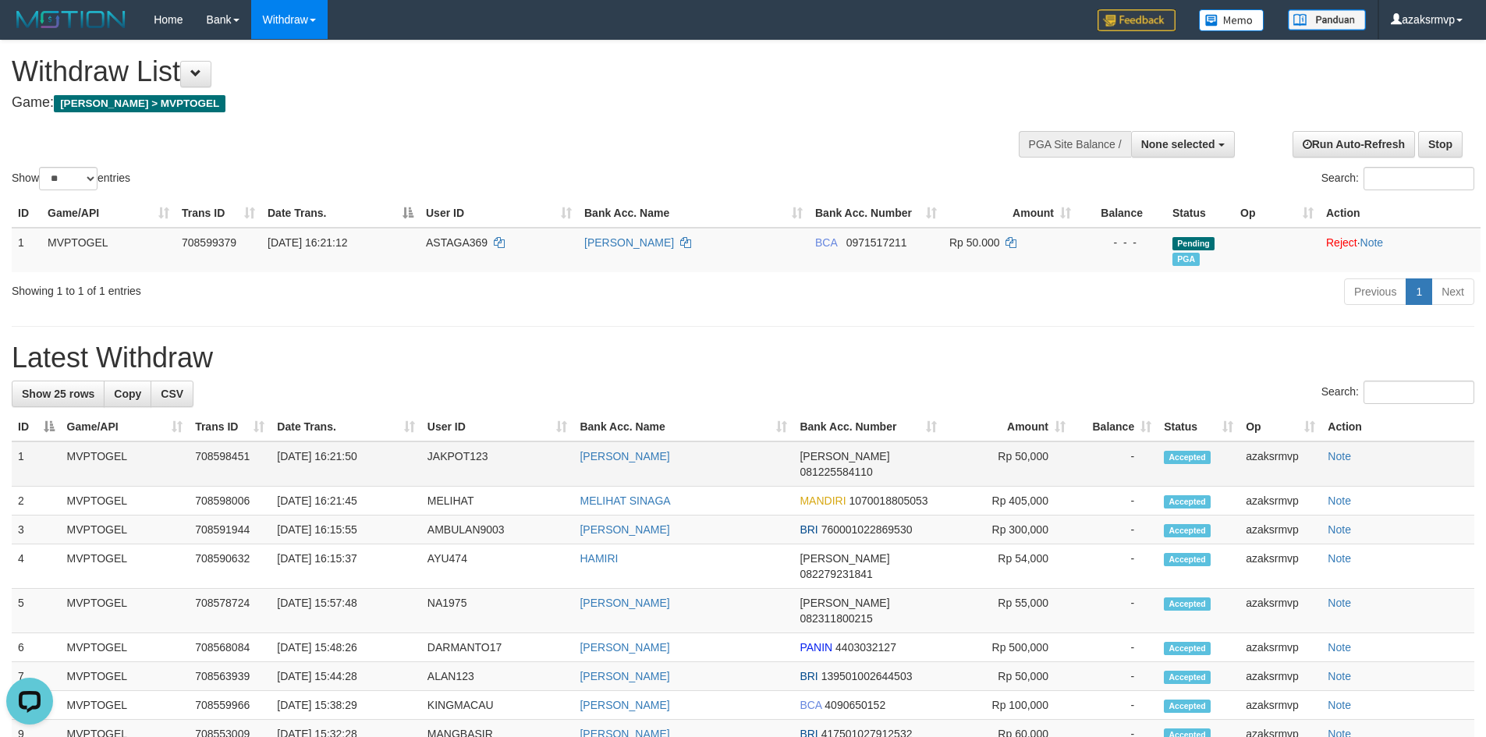
copy td "16:21:50"
drag, startPoint x: 334, startPoint y: 456, endPoint x: 406, endPoint y: 456, distance: 71.8
click at [406, 456] on td "[DATE] 16:21:50" at bounding box center [346, 464] width 150 height 45
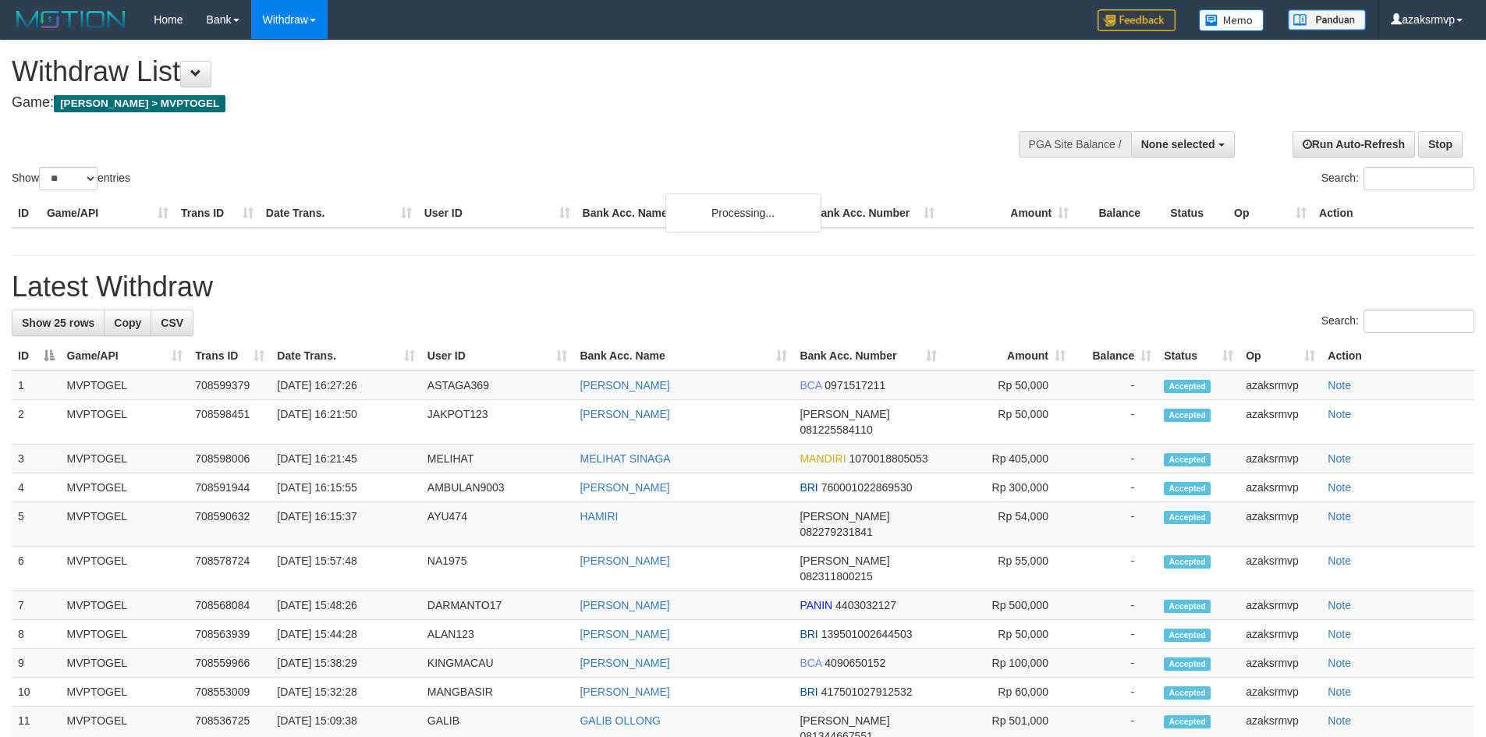
select select
select select "**"
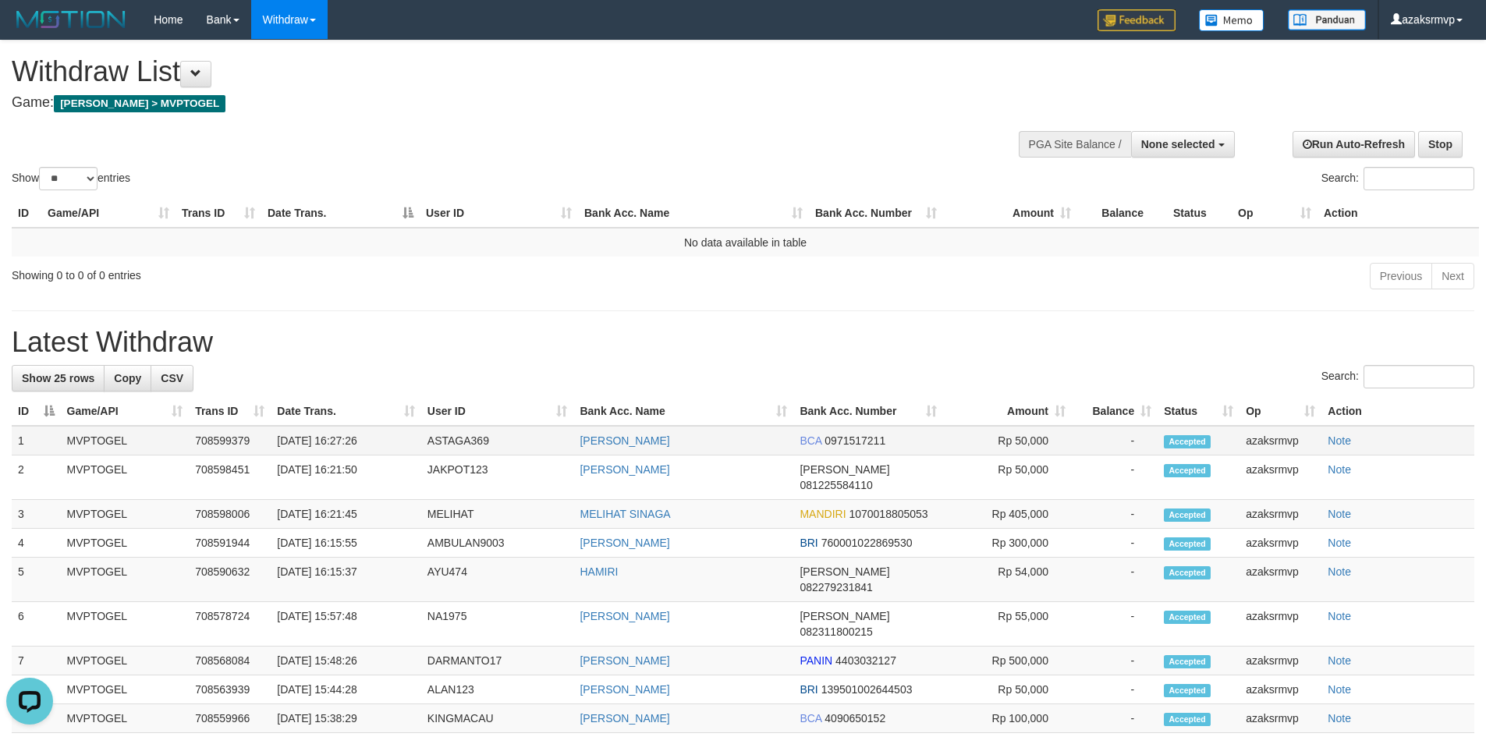
copy td "16:27:26"
drag, startPoint x: 339, startPoint y: 441, endPoint x: 392, endPoint y: 441, distance: 53.8
click at [392, 441] on td "[DATE] 16:27:26" at bounding box center [346, 441] width 150 height 30
click at [1191, 147] on span "None selected" at bounding box center [1179, 144] width 74 height 12
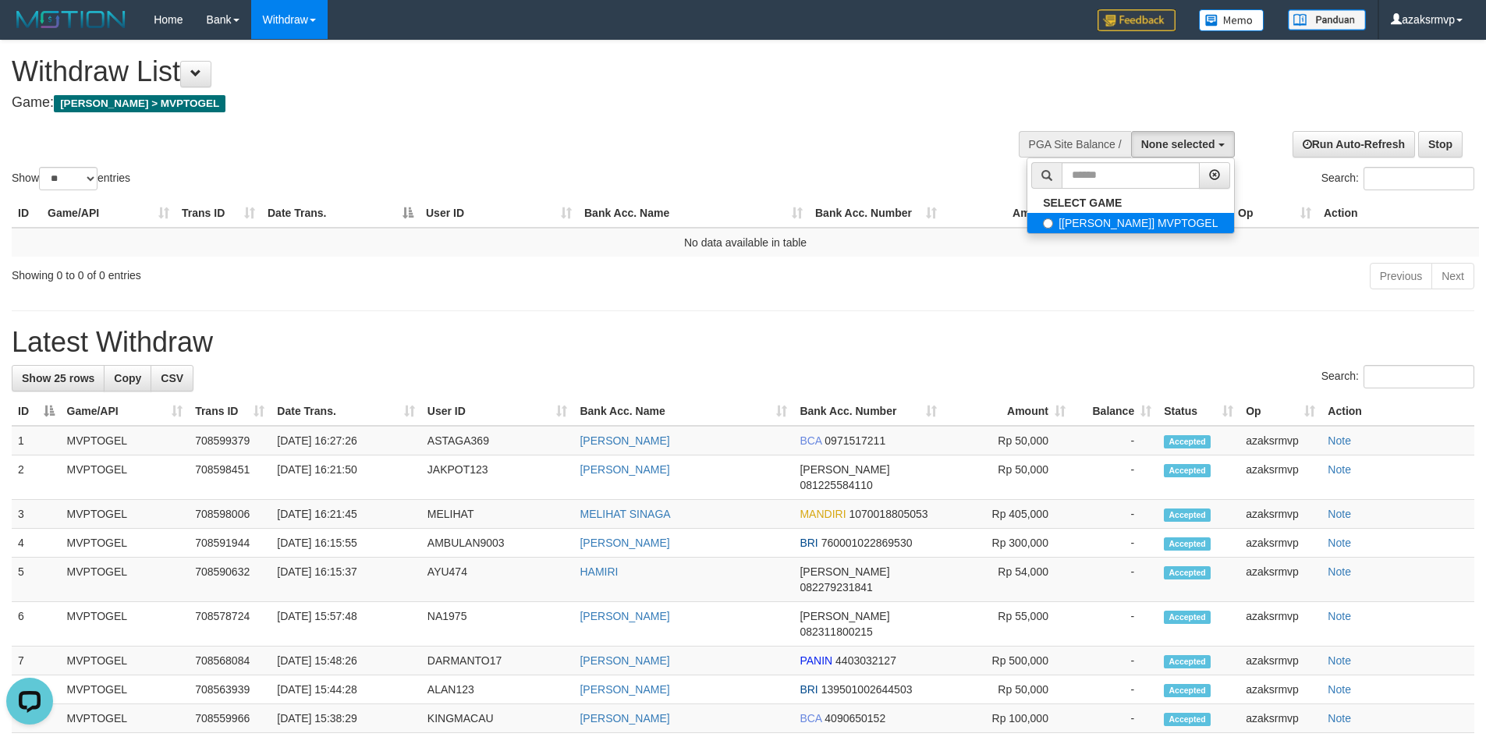
select select "***"
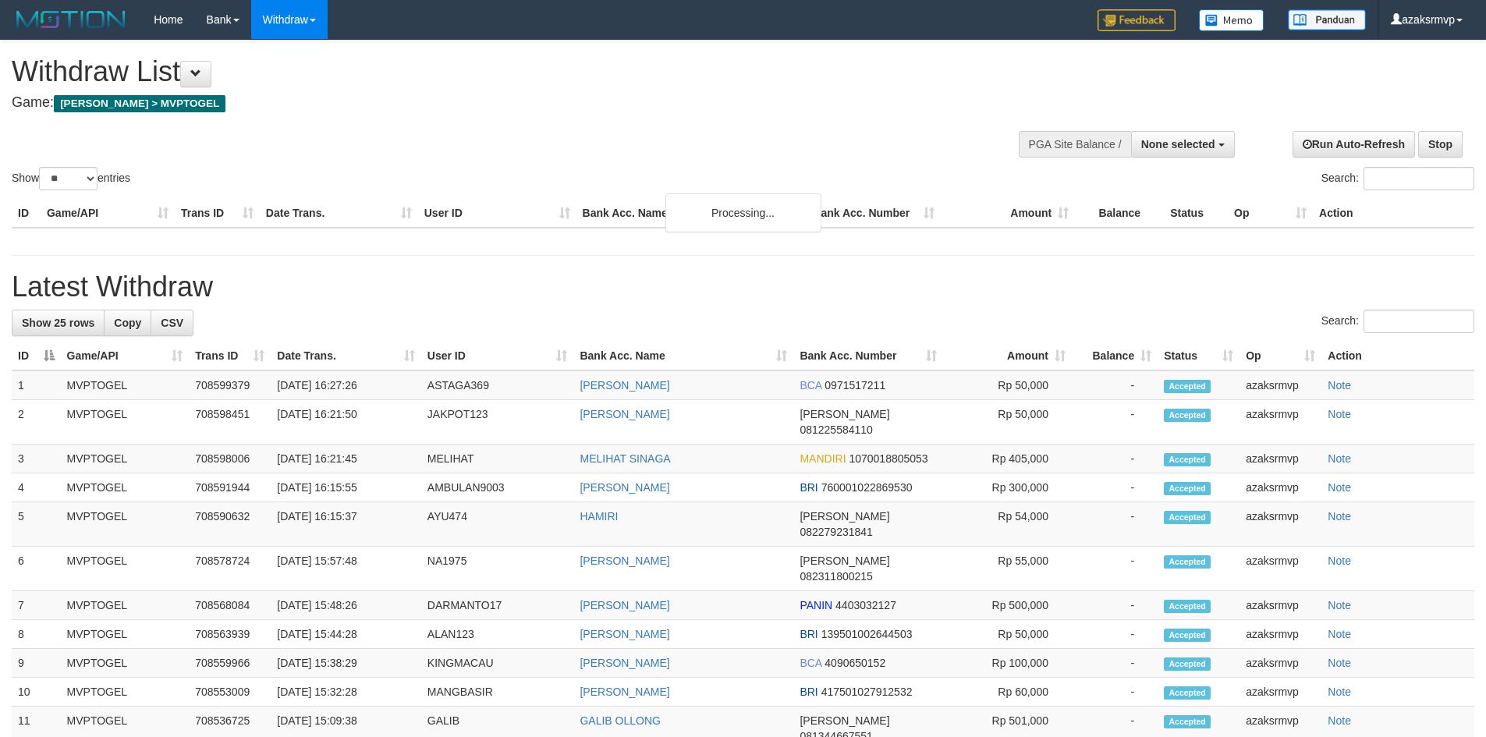
select select
select select "**"
select select
select select "**"
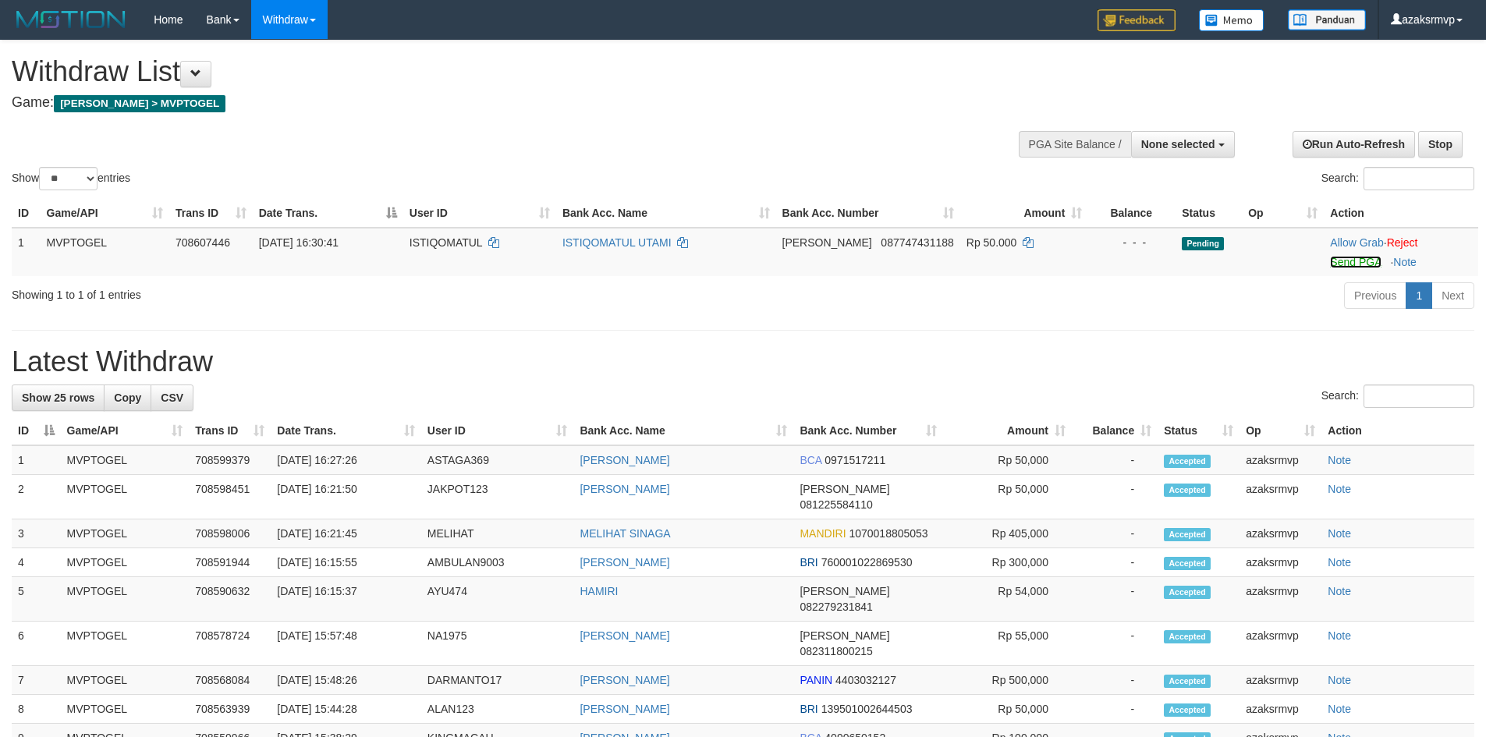
drag, startPoint x: 1341, startPoint y: 262, endPoint x: 812, endPoint y: 210, distance: 530.8
click at [1341, 262] on link "Send PGA" at bounding box center [1355, 262] width 51 height 12
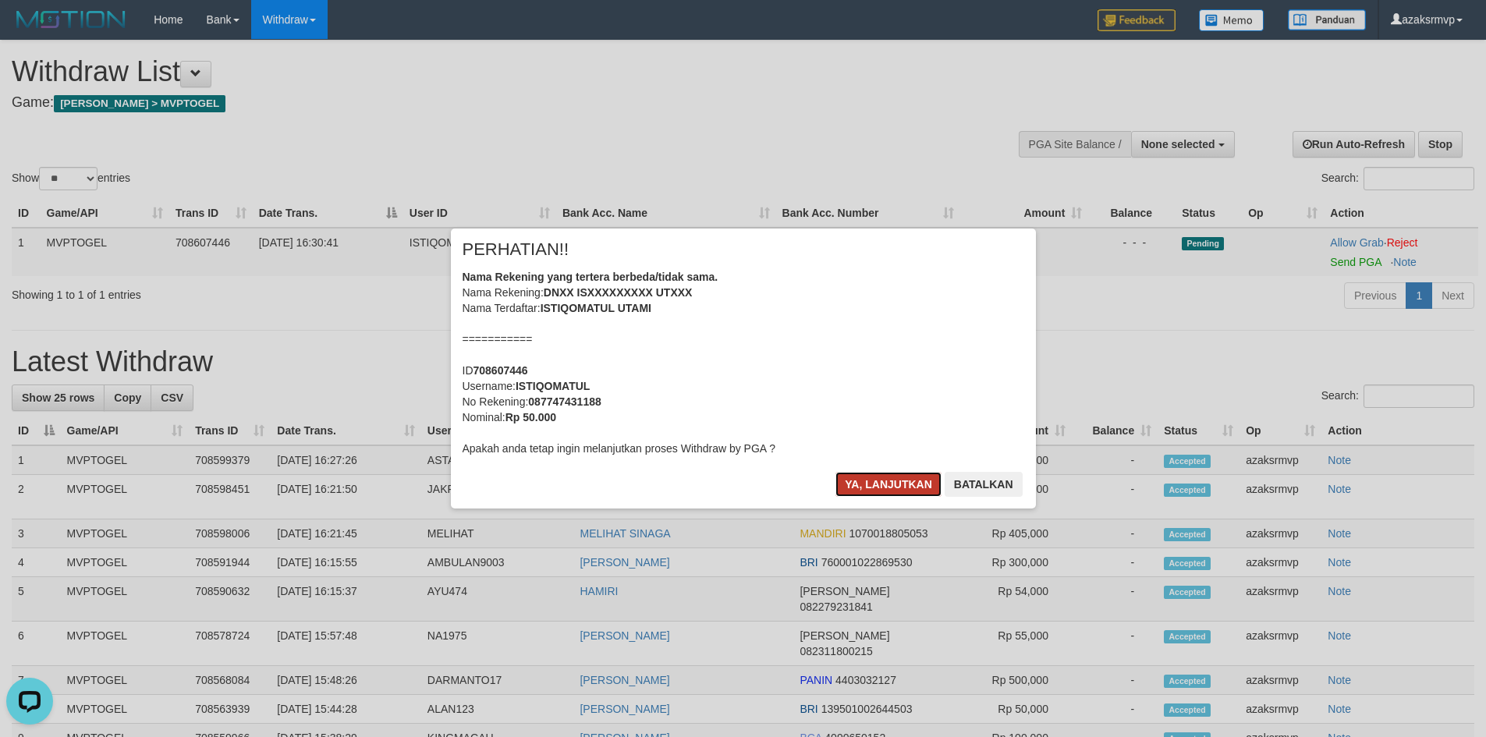
click at [863, 481] on button "Ya, lanjutkan" at bounding box center [889, 484] width 106 height 25
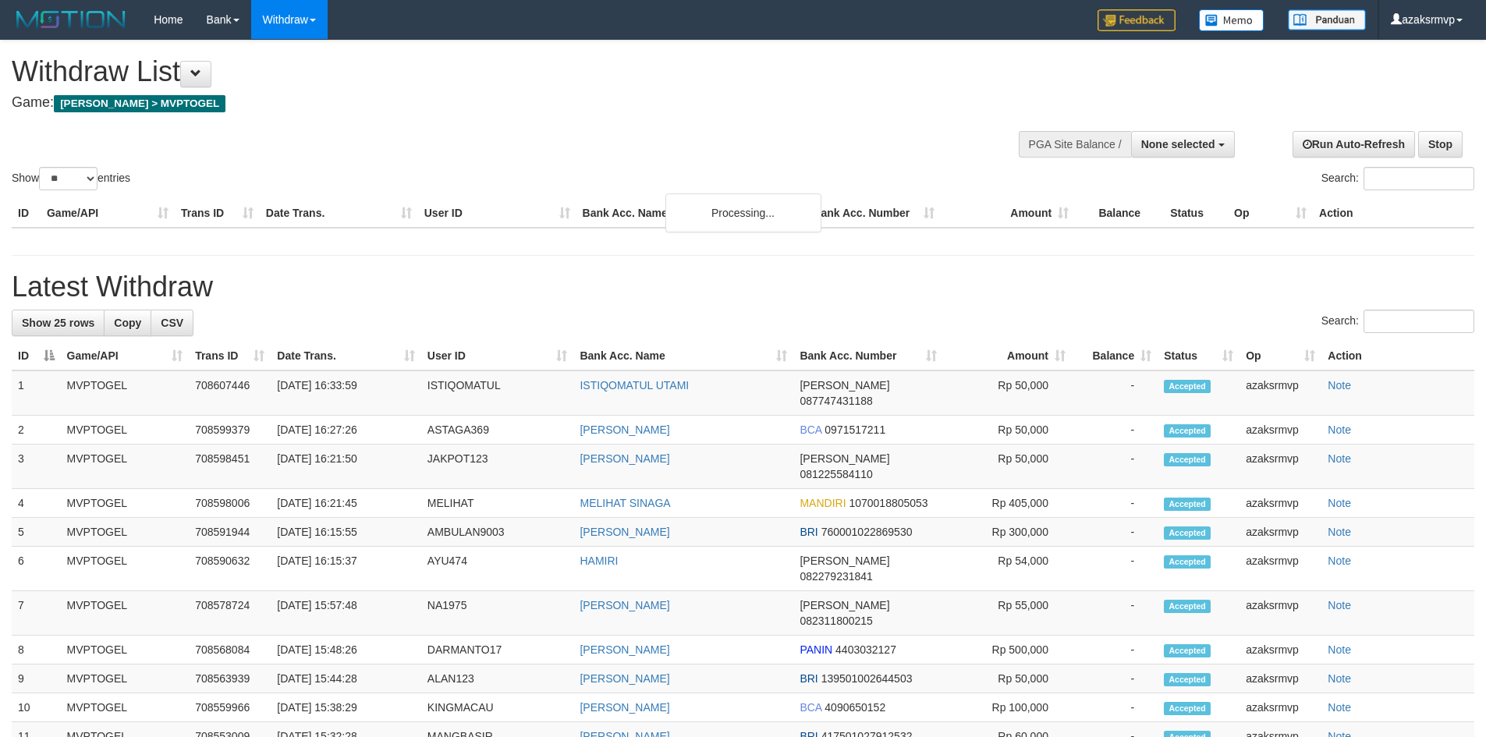
select select
select select "**"
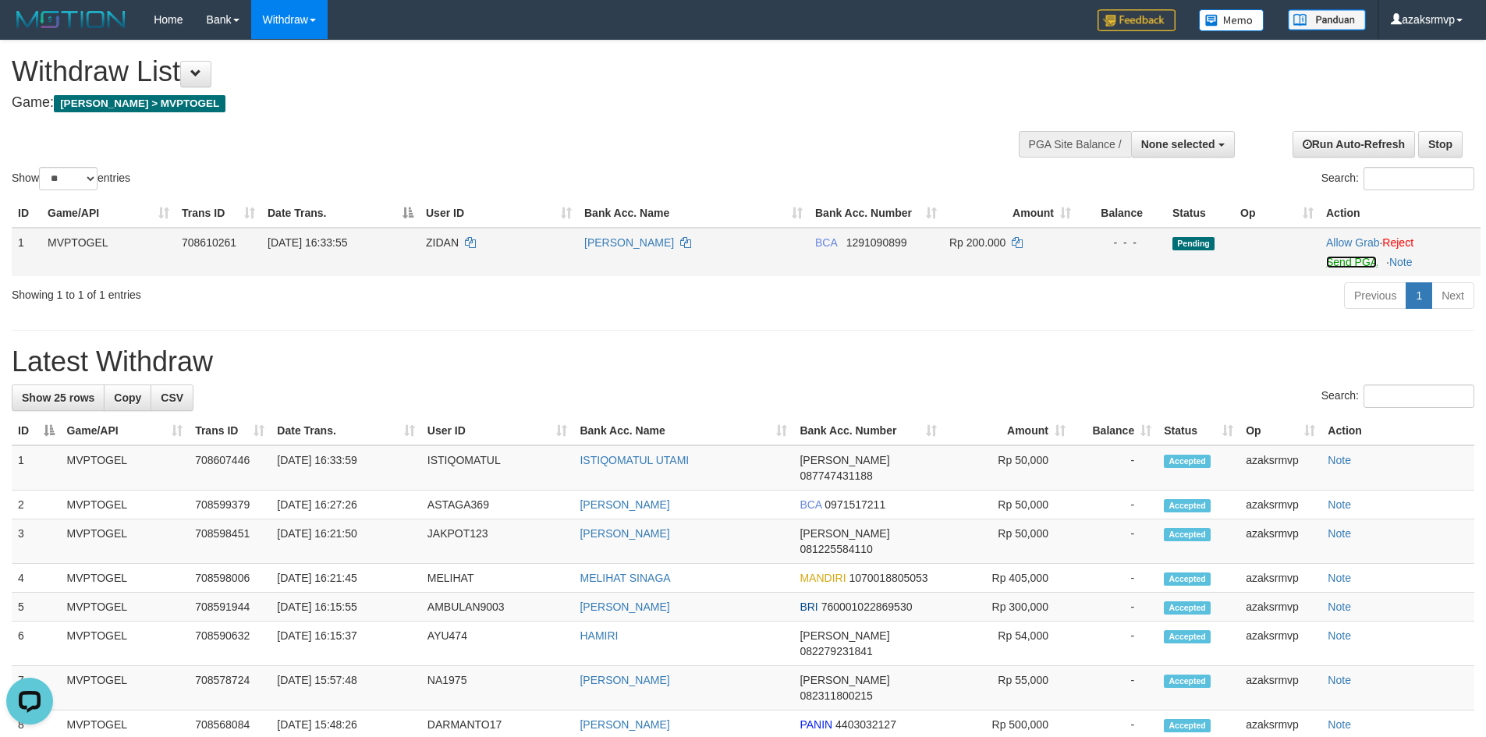
click at [1338, 257] on link "Send PGA" at bounding box center [1352, 262] width 51 height 12
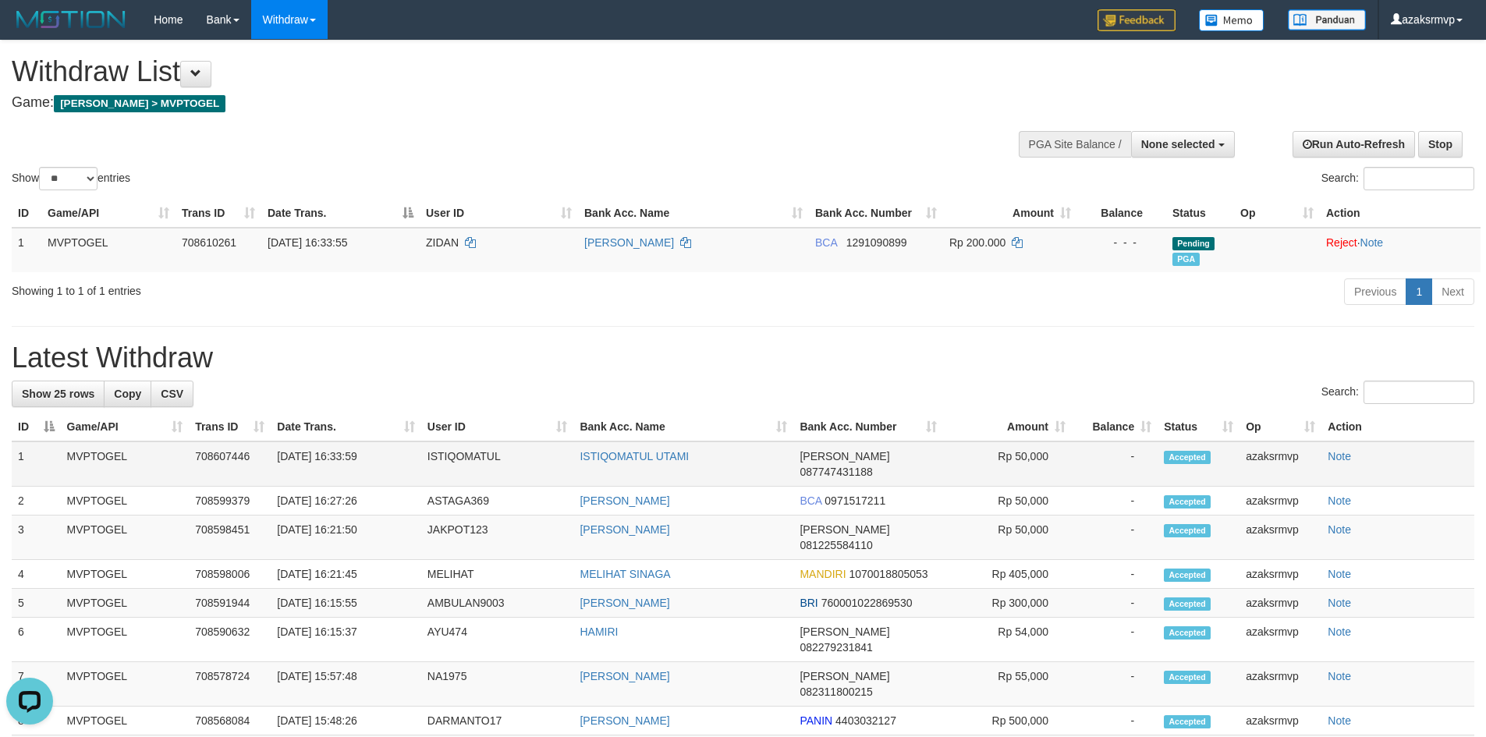
copy td "16:33:59"
drag, startPoint x: 336, startPoint y: 456, endPoint x: 396, endPoint y: 450, distance: 61.1
click at [396, 450] on td "[DATE] 16:33:59" at bounding box center [346, 464] width 150 height 45
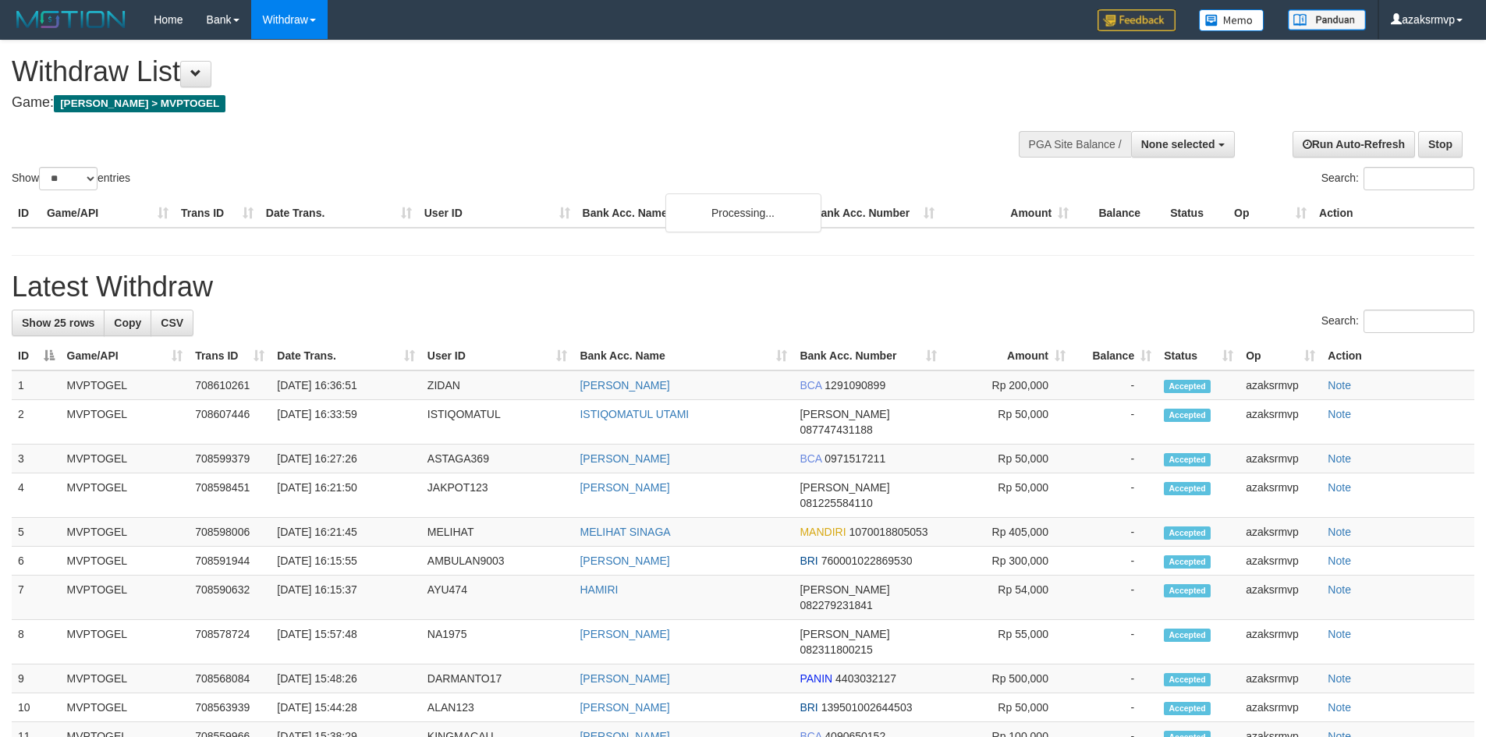
select select
select select "**"
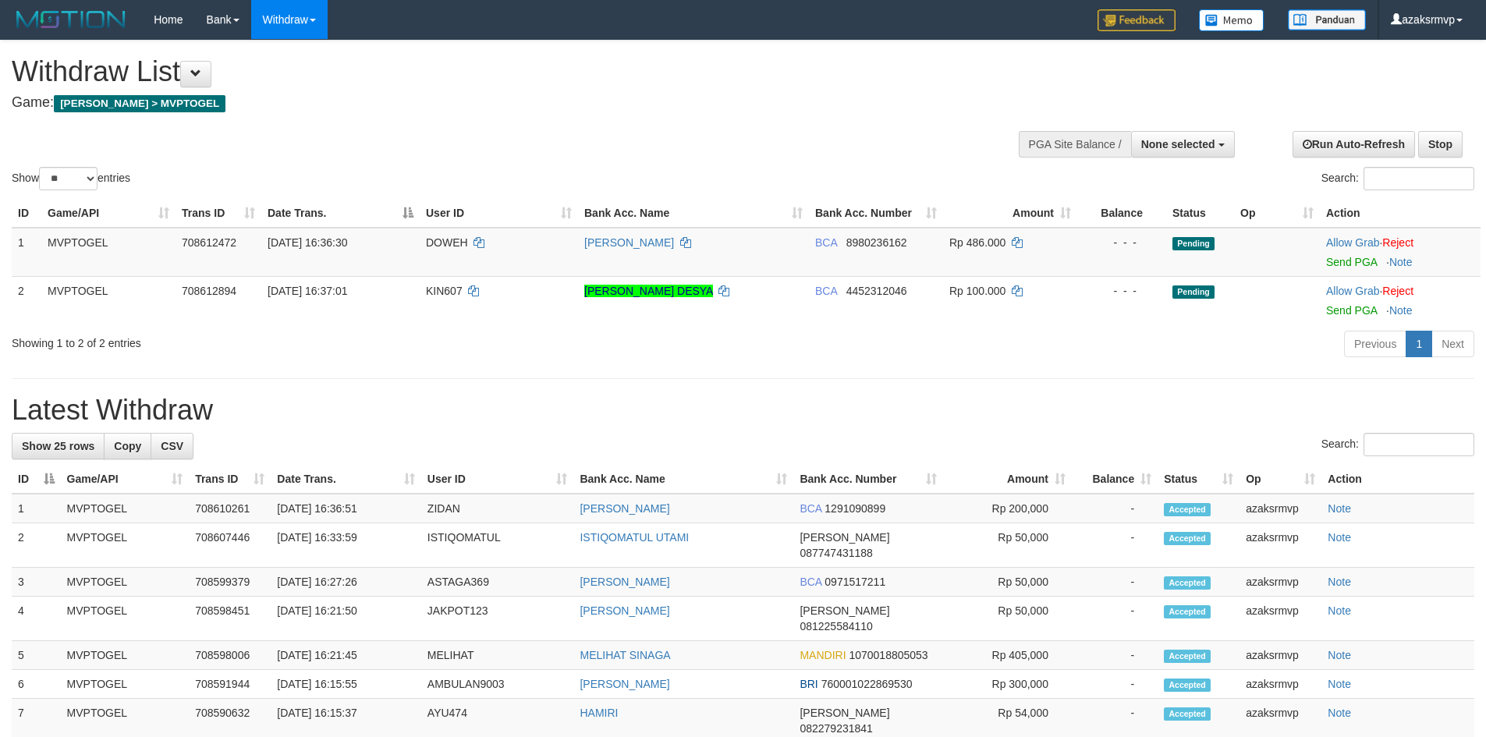
select select
select select "**"
click at [1344, 265] on link "Send PGA" at bounding box center [1352, 262] width 51 height 12
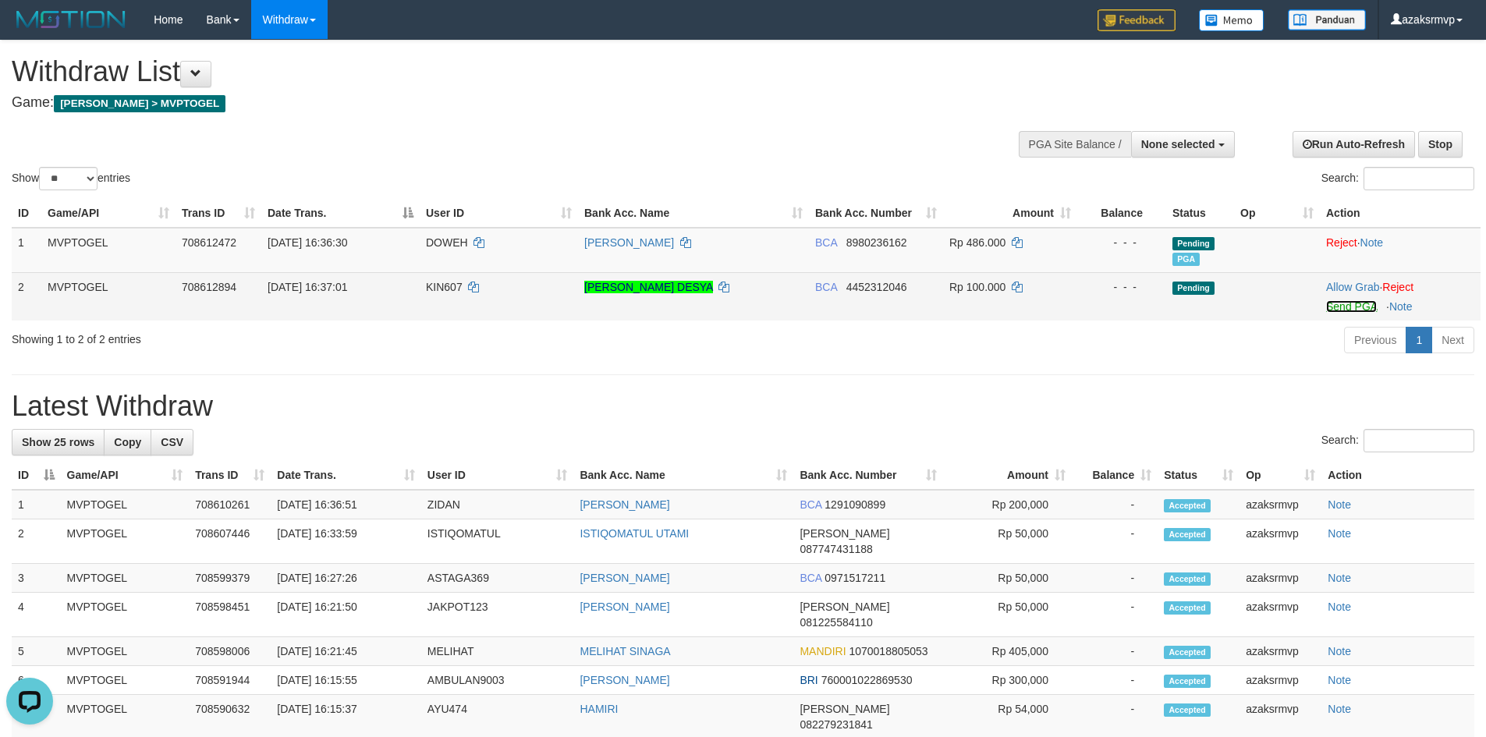
click at [1341, 307] on link "Send PGA" at bounding box center [1352, 306] width 51 height 12
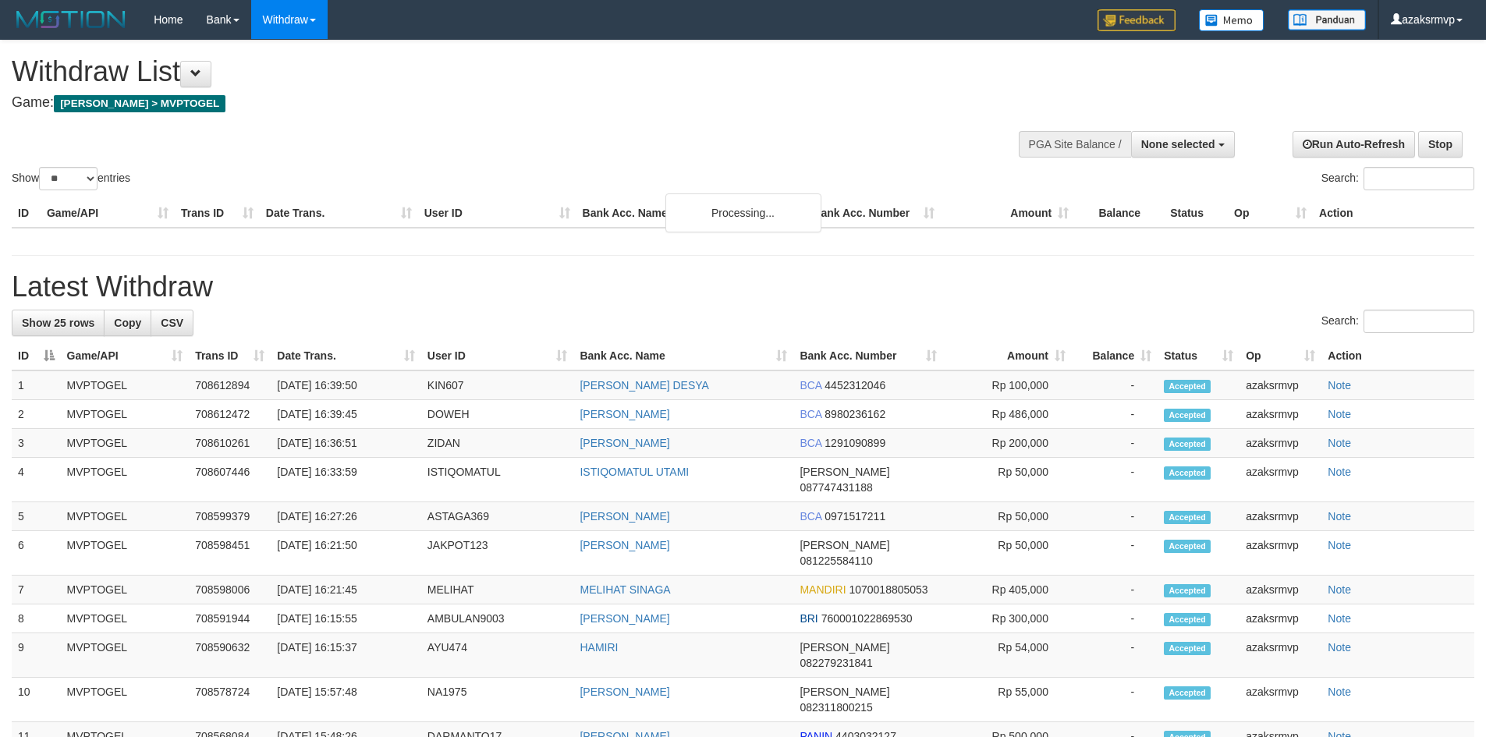
select select
select select "**"
select select
select select "**"
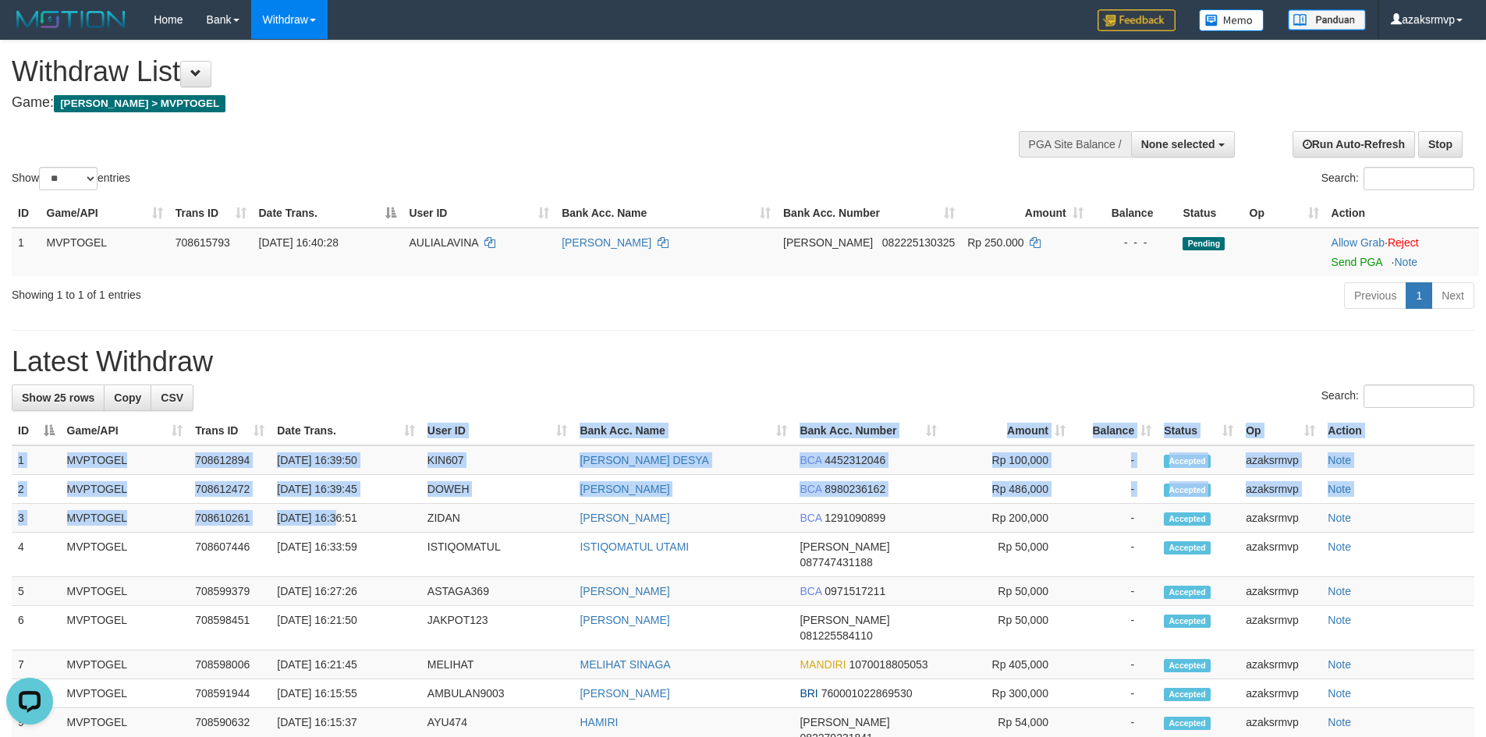
copy table "User ID Bank Acc. Name Bank Acc. Number Amount Balance Status Op Action 1 MVPTO…"
drag, startPoint x: 338, startPoint y: 439, endPoint x: 387, endPoint y: 439, distance: 49.2
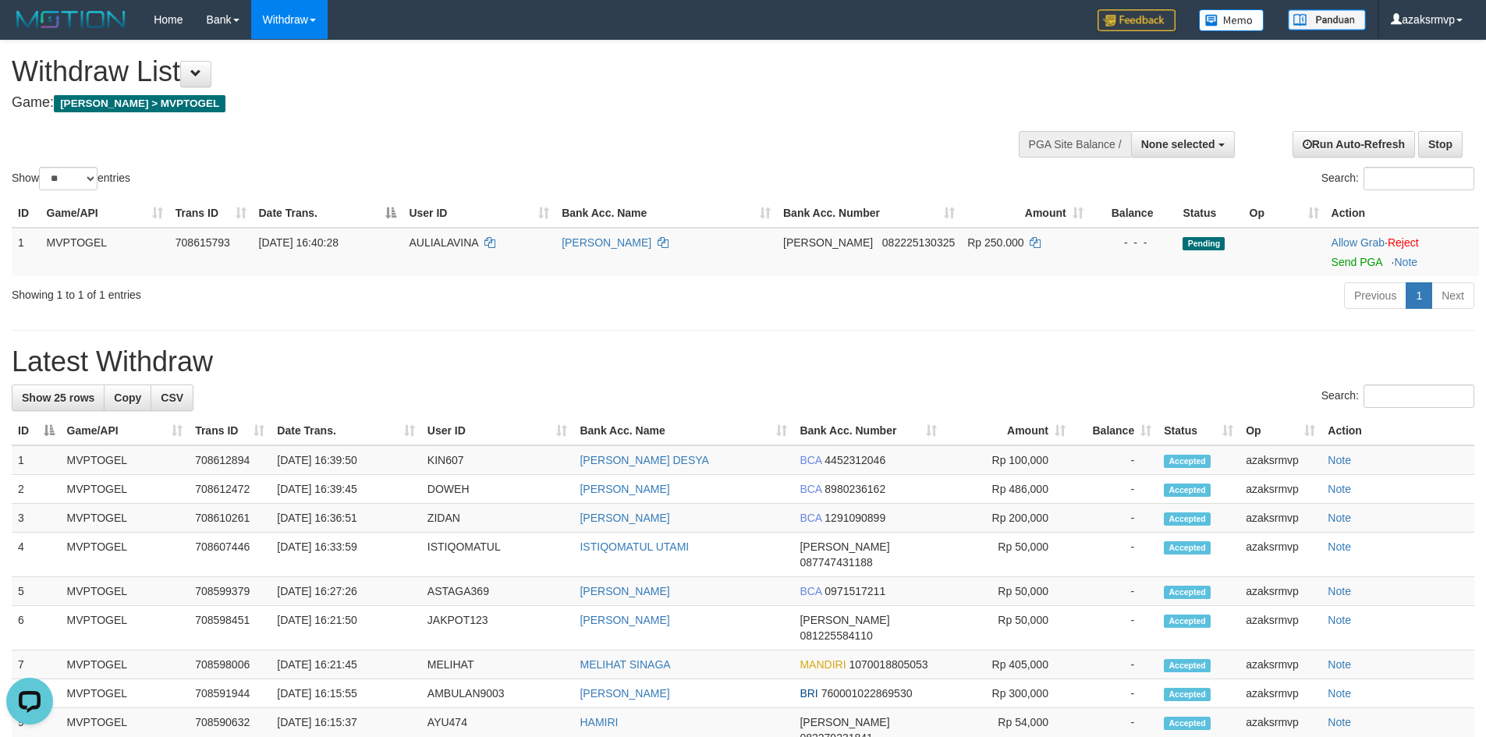
click at [419, 359] on h1 "Latest Withdraw" at bounding box center [743, 361] width 1463 height 31
copy td "16:36:51"
drag, startPoint x: 339, startPoint y: 517, endPoint x: 399, endPoint y: 517, distance: 59.3
click at [385, 517] on td "[DATE] 16:36:51" at bounding box center [346, 518] width 150 height 29
copy td "16:39:50"
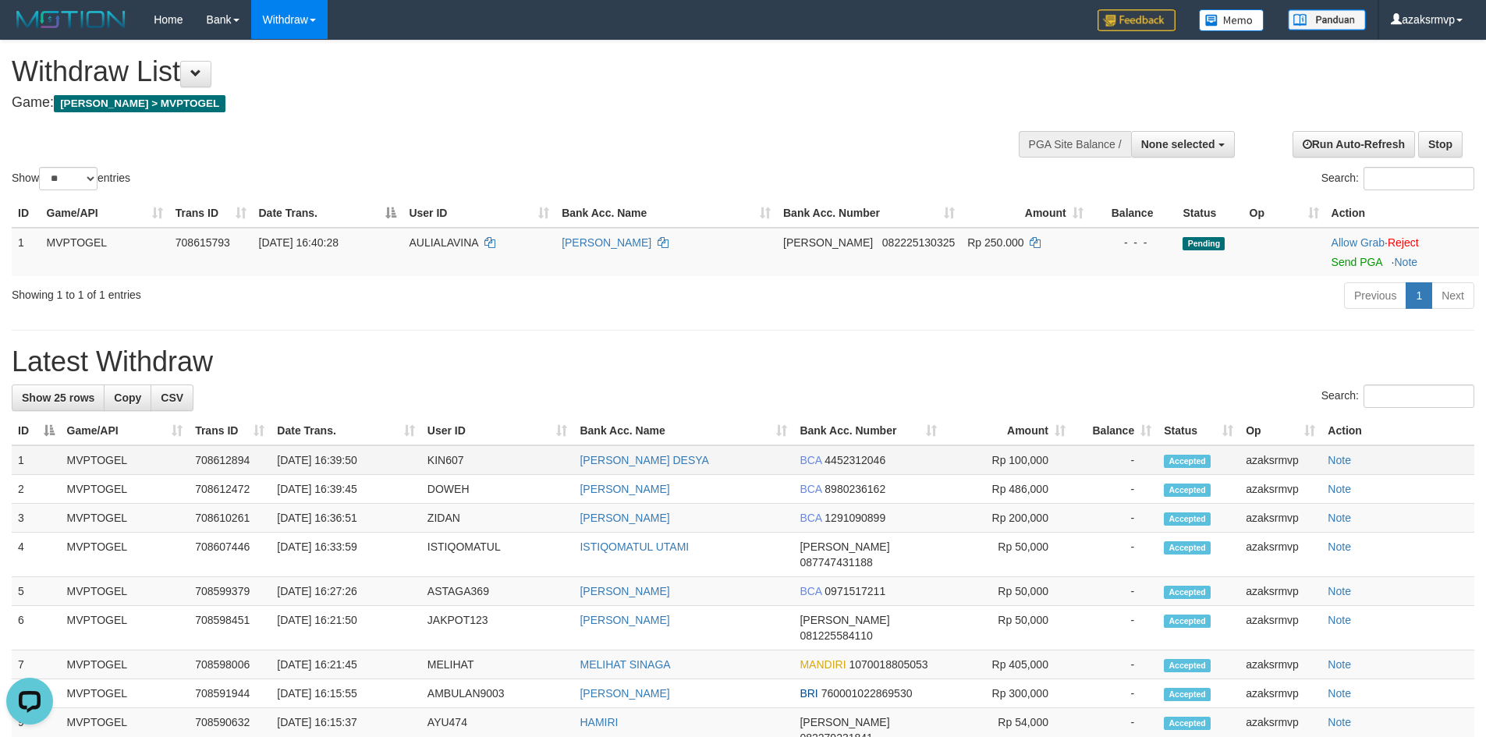
drag, startPoint x: 336, startPoint y: 460, endPoint x: 407, endPoint y: 460, distance: 71.0
click at [407, 460] on td "[DATE] 16:39:50" at bounding box center [346, 461] width 150 height 30
copy td "16:39:45"
drag, startPoint x: 339, startPoint y: 488, endPoint x: 392, endPoint y: 488, distance: 52.3
click at [387, 488] on td "[DATE] 16:39:45" at bounding box center [346, 489] width 150 height 29
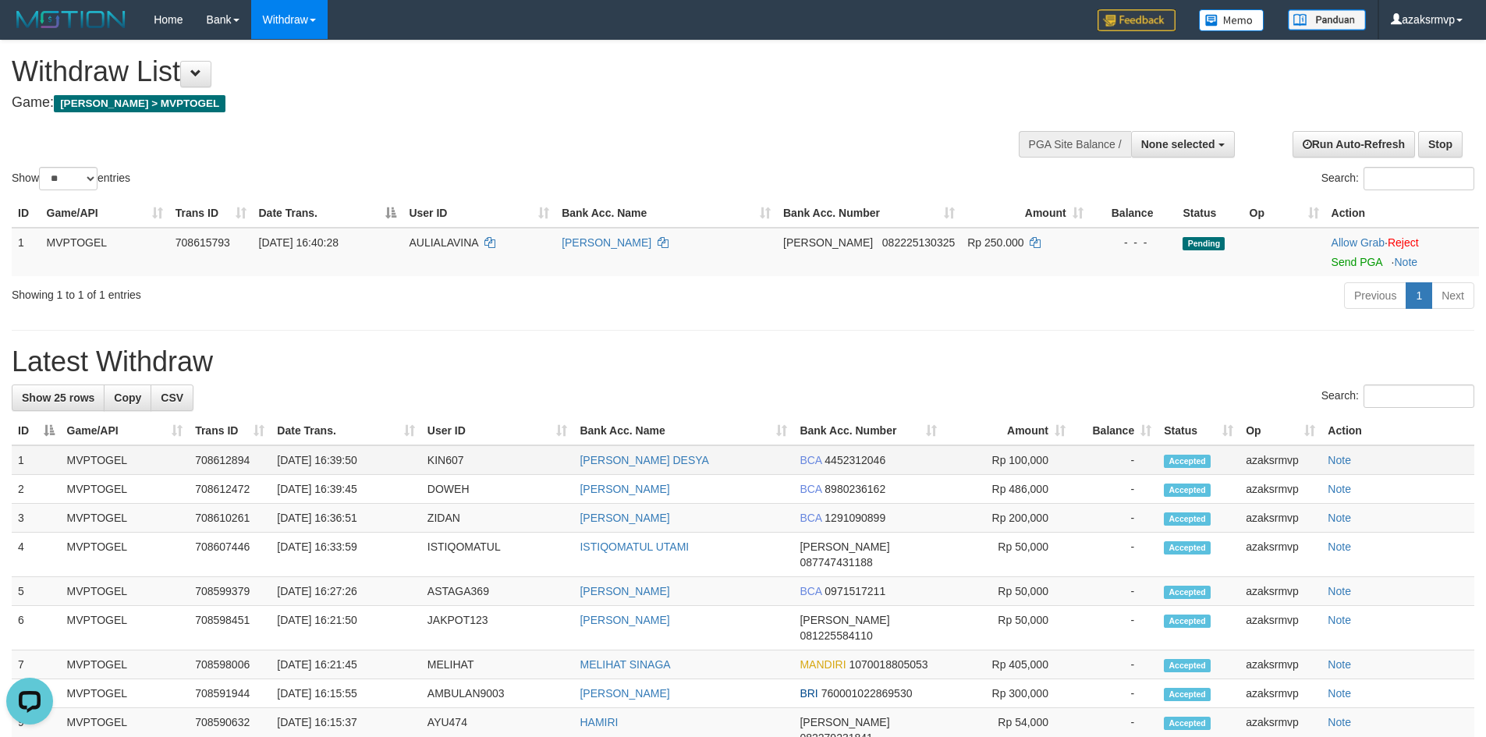
drag, startPoint x: 335, startPoint y: 457, endPoint x: 381, endPoint y: 457, distance: 46.0
click at [381, 457] on td "[DATE] 16:39:50" at bounding box center [346, 461] width 150 height 30
click at [1184, 139] on span "None selected" at bounding box center [1179, 144] width 74 height 12
click at [903, 307] on div "Previous 1 Next" at bounding box center [1053, 298] width 844 height 34
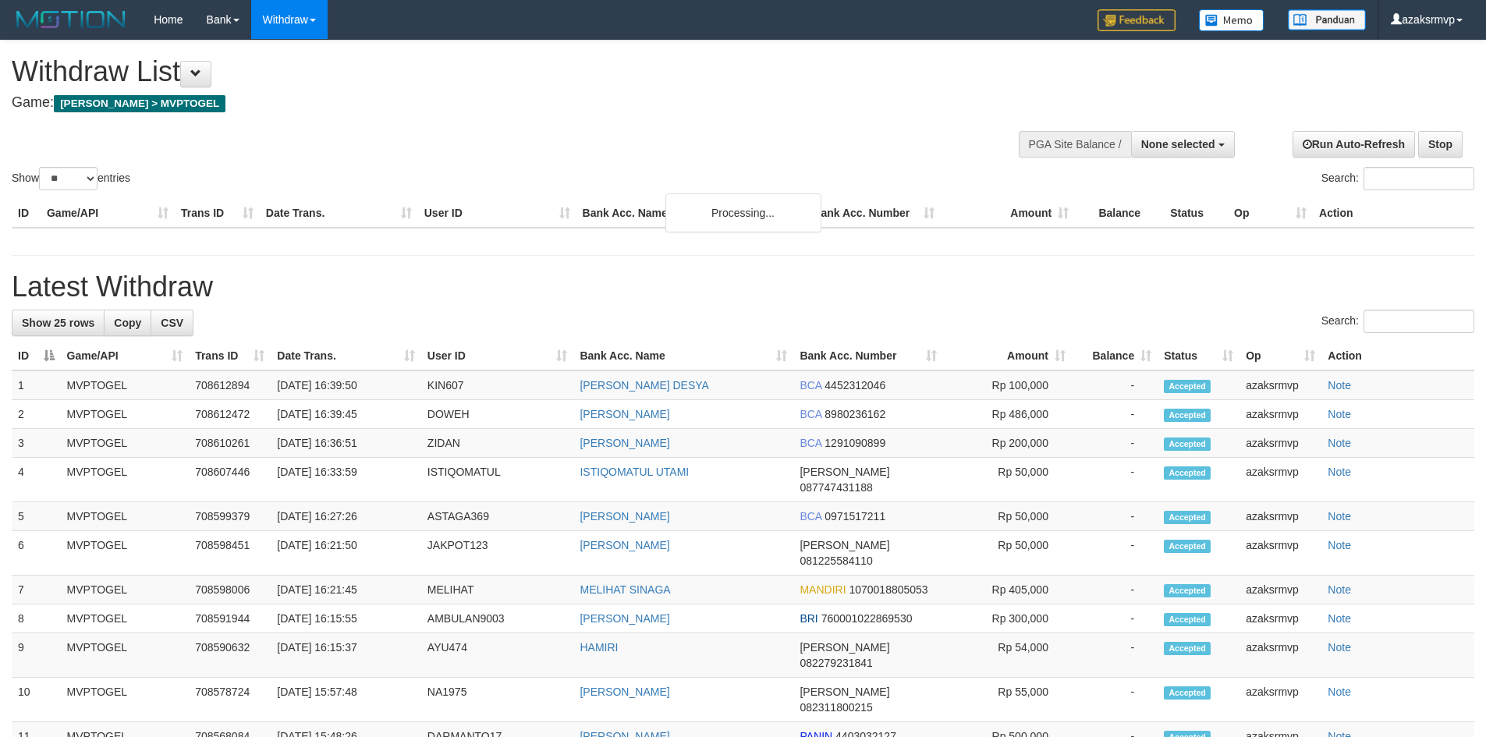
select select
select select "**"
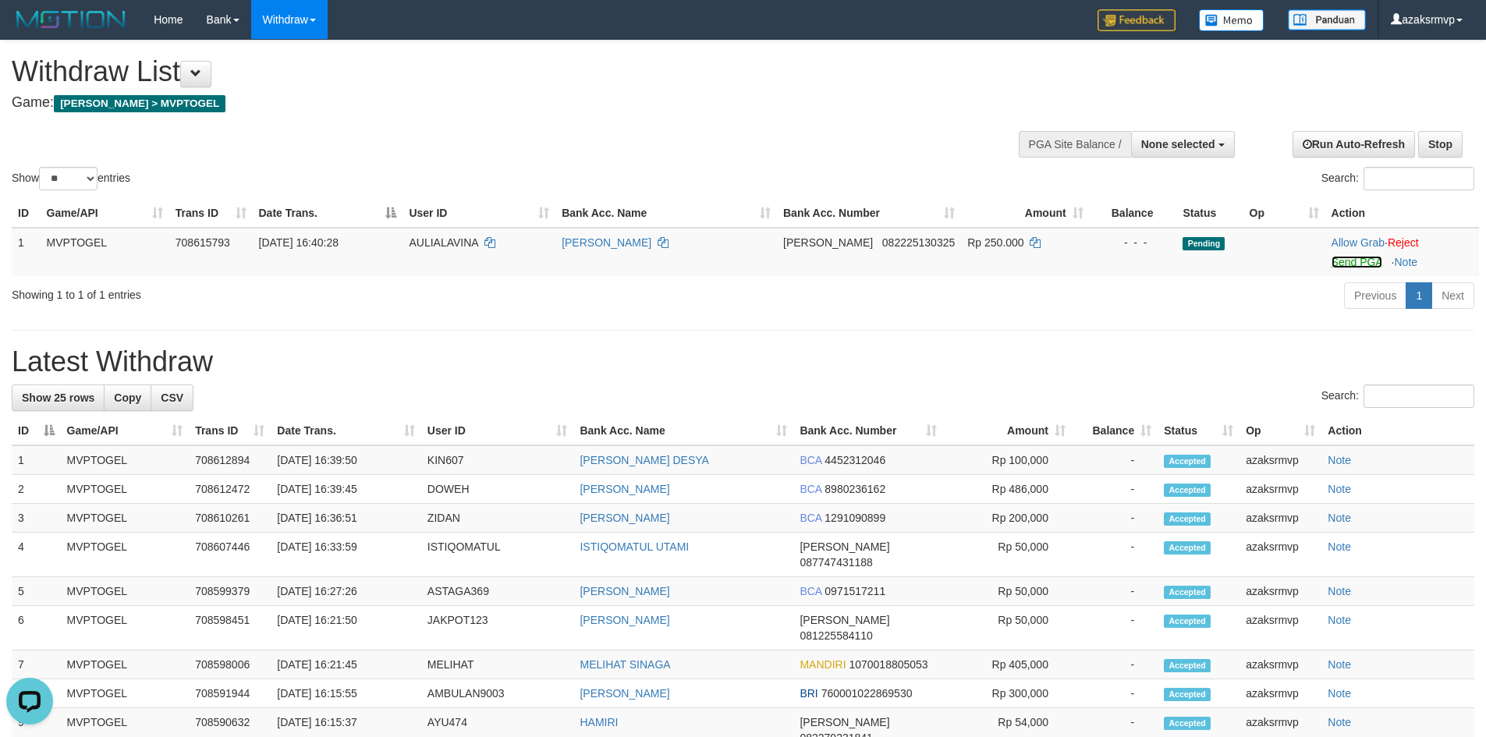
drag, startPoint x: 1341, startPoint y: 260, endPoint x: 813, endPoint y: 215, distance: 529.4
click at [1341, 260] on link "Send PGA" at bounding box center [1357, 262] width 51 height 12
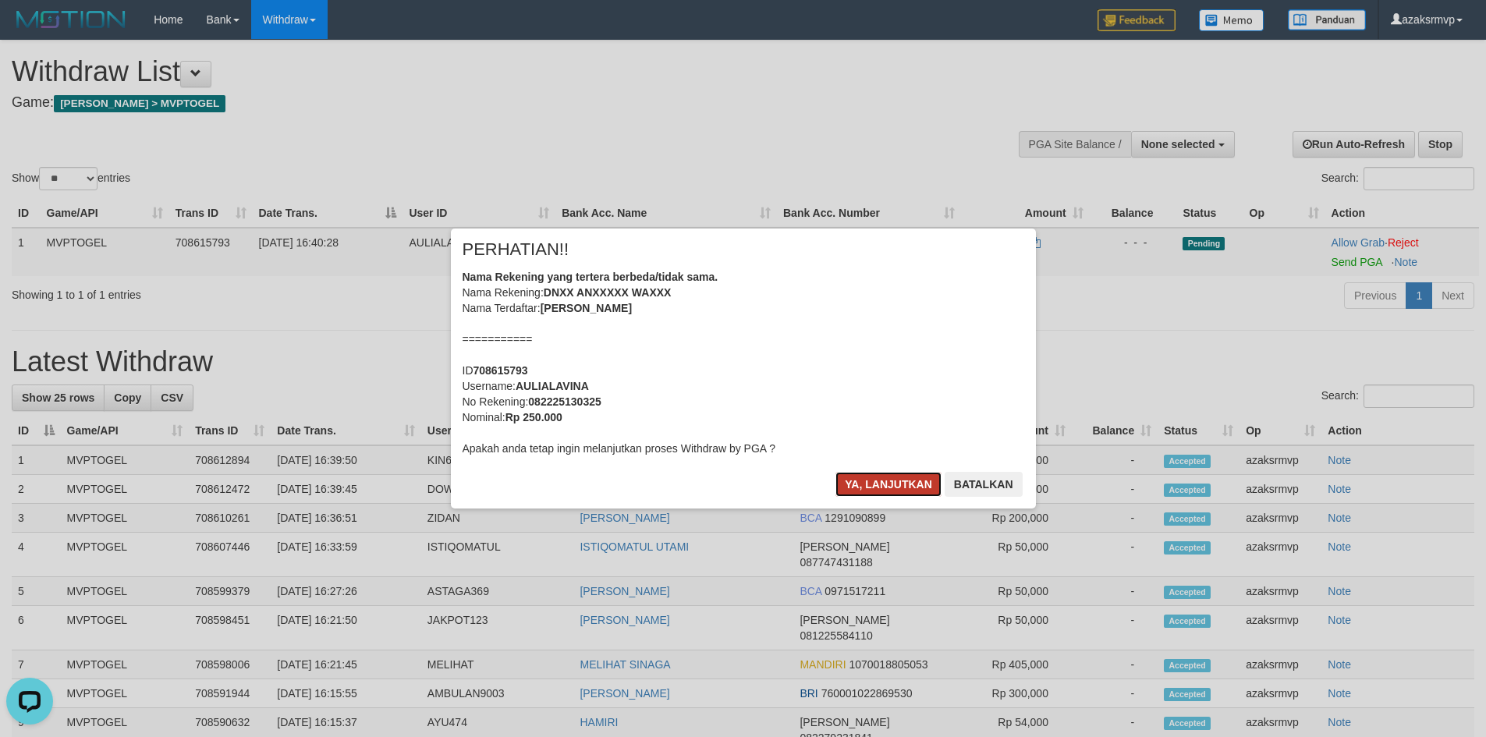
click at [876, 485] on button "Ya, lanjutkan" at bounding box center [889, 484] width 106 height 25
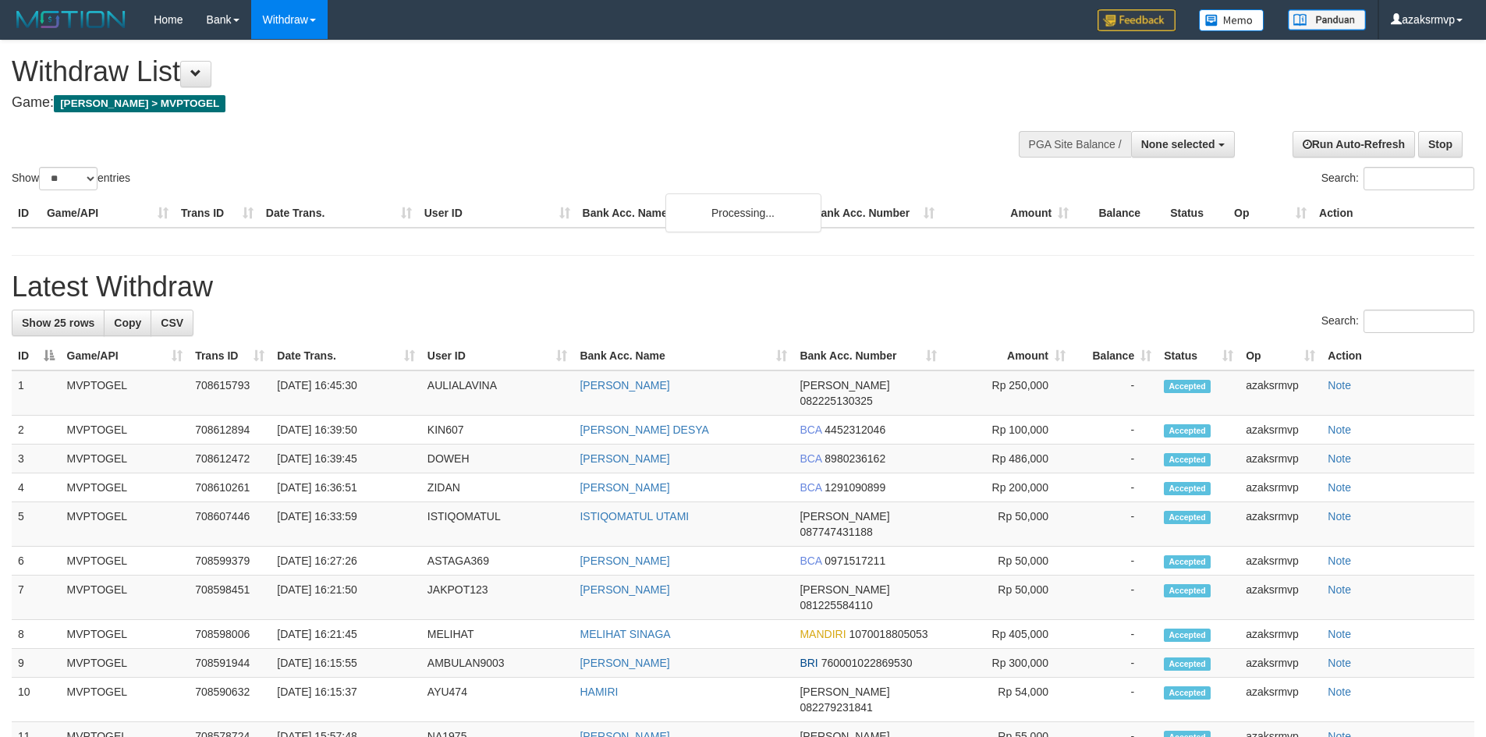
select select
select select "**"
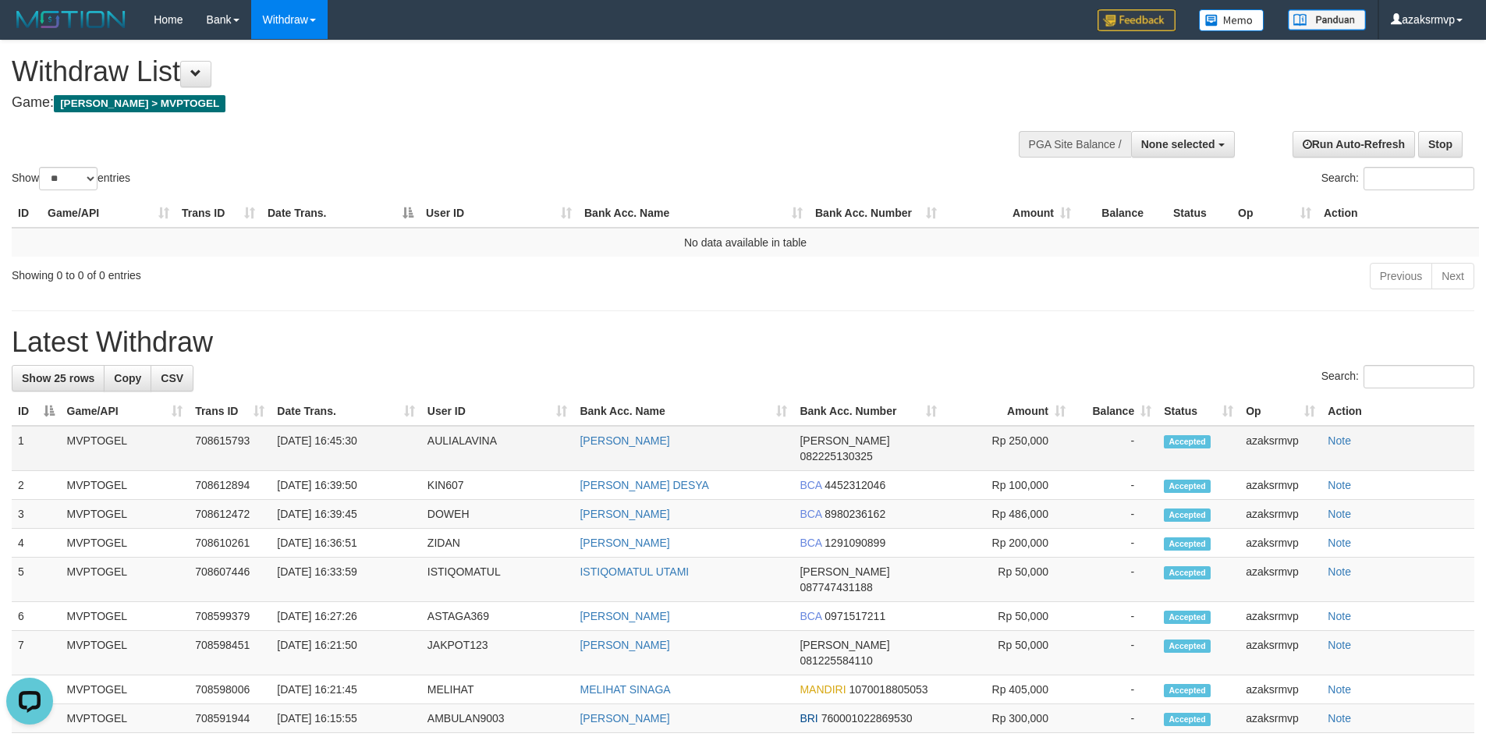
copy td "16:45:30"
drag, startPoint x: 338, startPoint y: 442, endPoint x: 393, endPoint y: 434, distance: 55.9
click at [393, 434] on td "[DATE] 16:45:30" at bounding box center [346, 448] width 150 height 45
click at [1165, 140] on span "None selected" at bounding box center [1179, 144] width 74 height 12
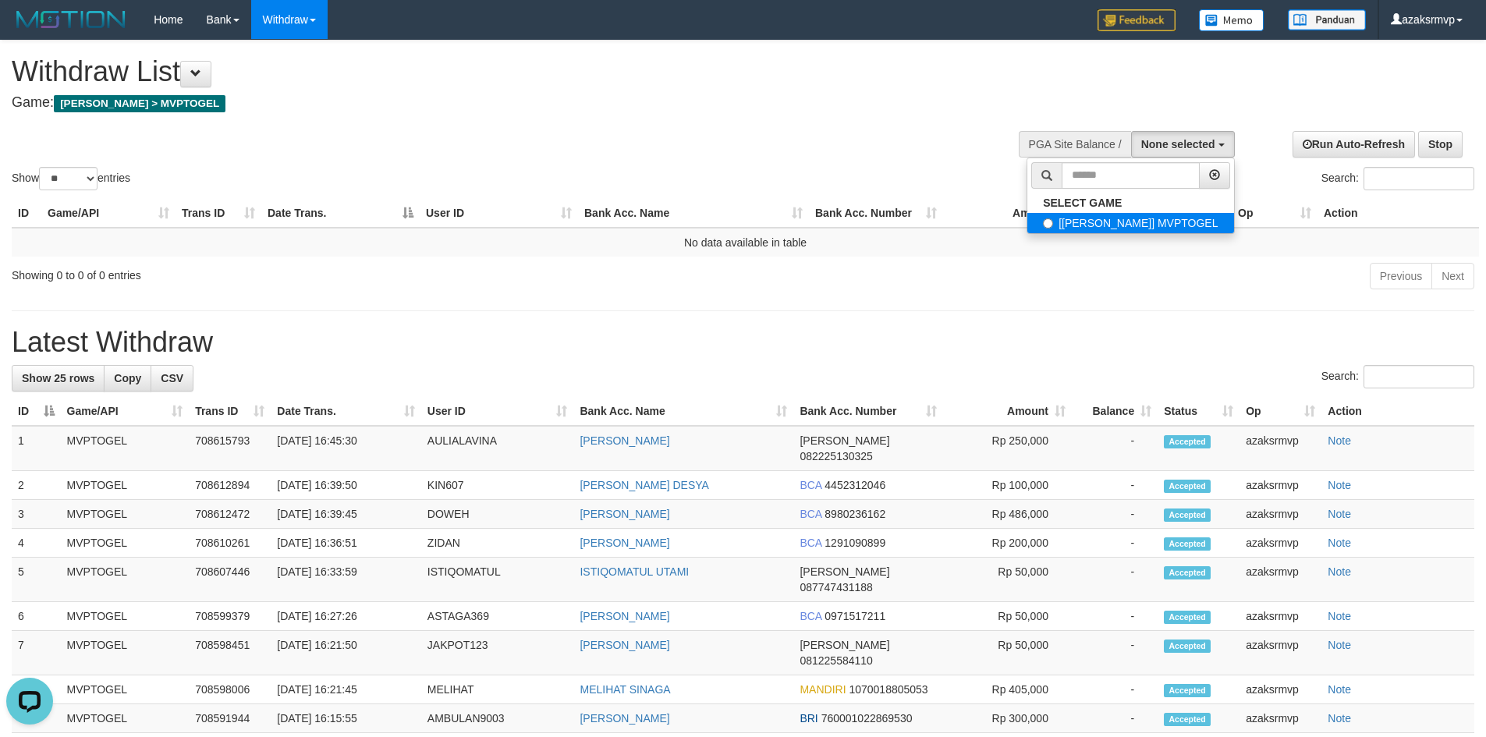
select select "***"
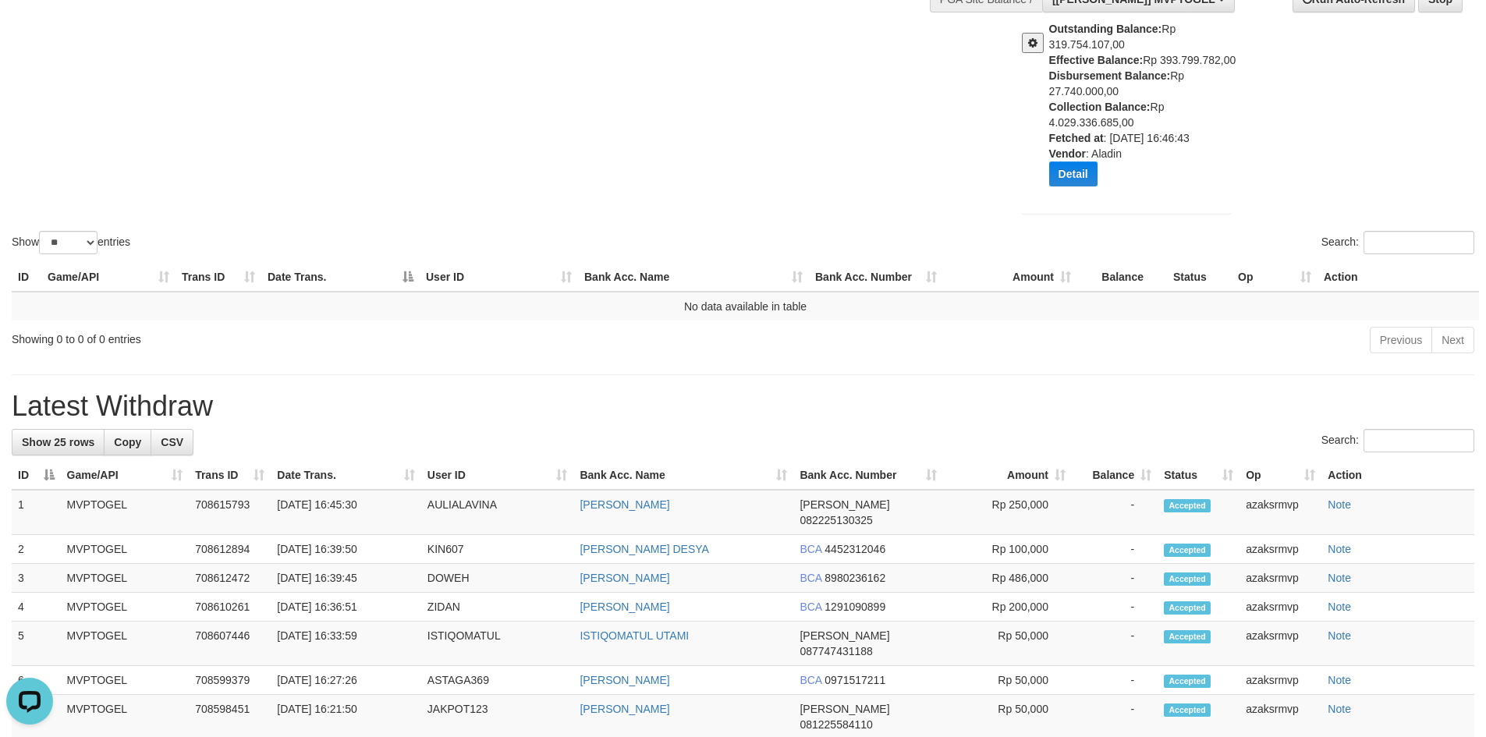
scroll to position [156, 0]
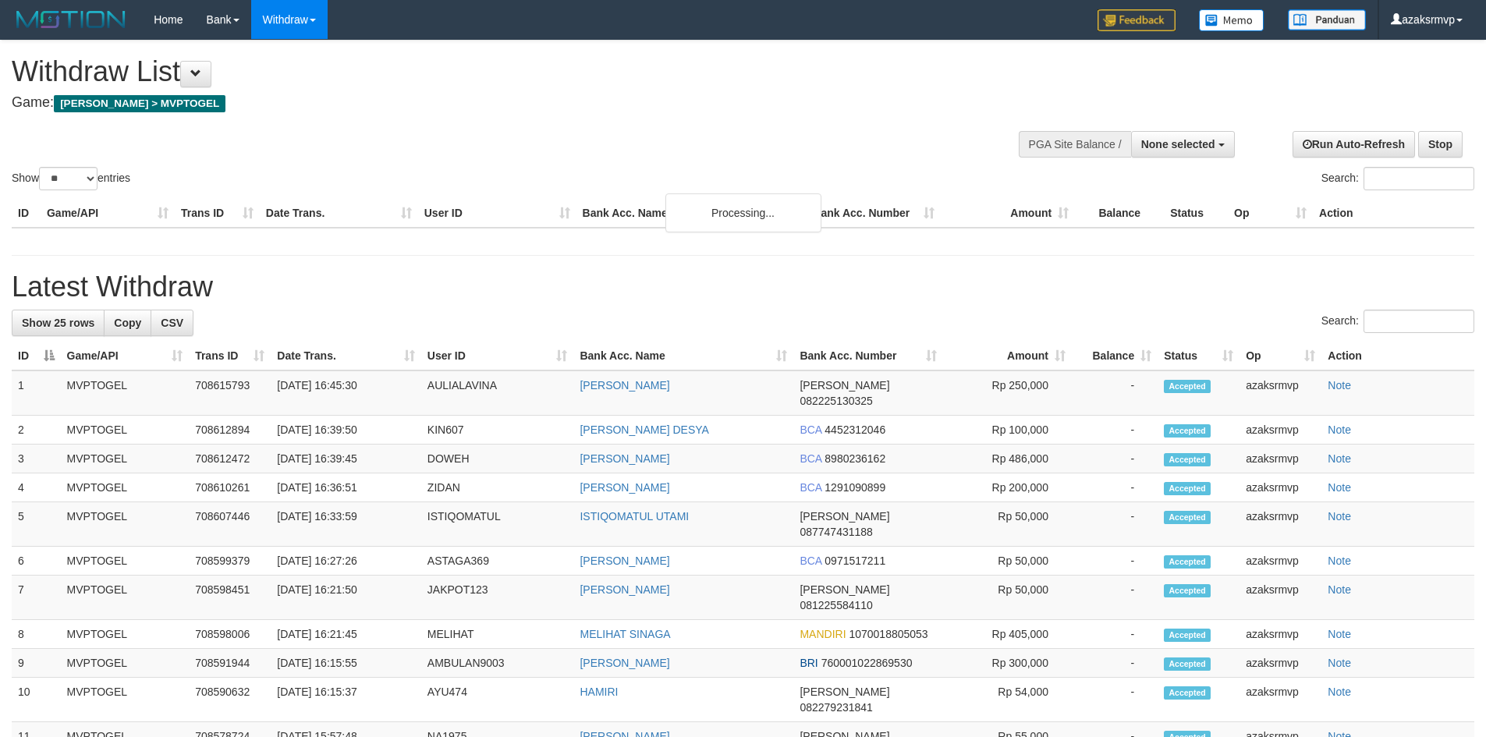
select select
select select "**"
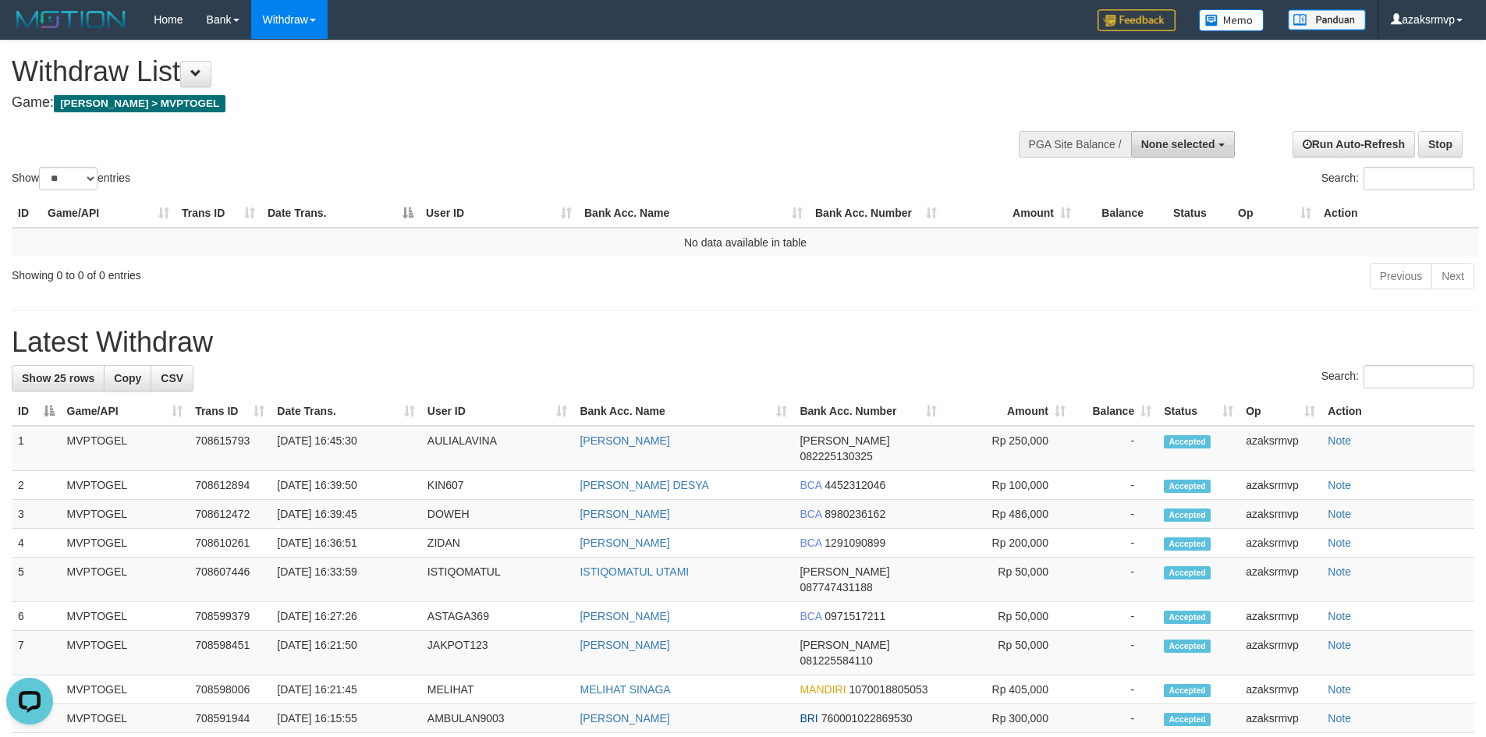
click at [1192, 144] on span "None selected" at bounding box center [1179, 144] width 74 height 12
click at [957, 309] on div "**********" at bounding box center [743, 732] width 1486 height 1383
click at [1172, 153] on button "None selected" at bounding box center [1183, 144] width 104 height 27
click at [893, 240] on td "No data available in table" at bounding box center [746, 242] width 1468 height 29
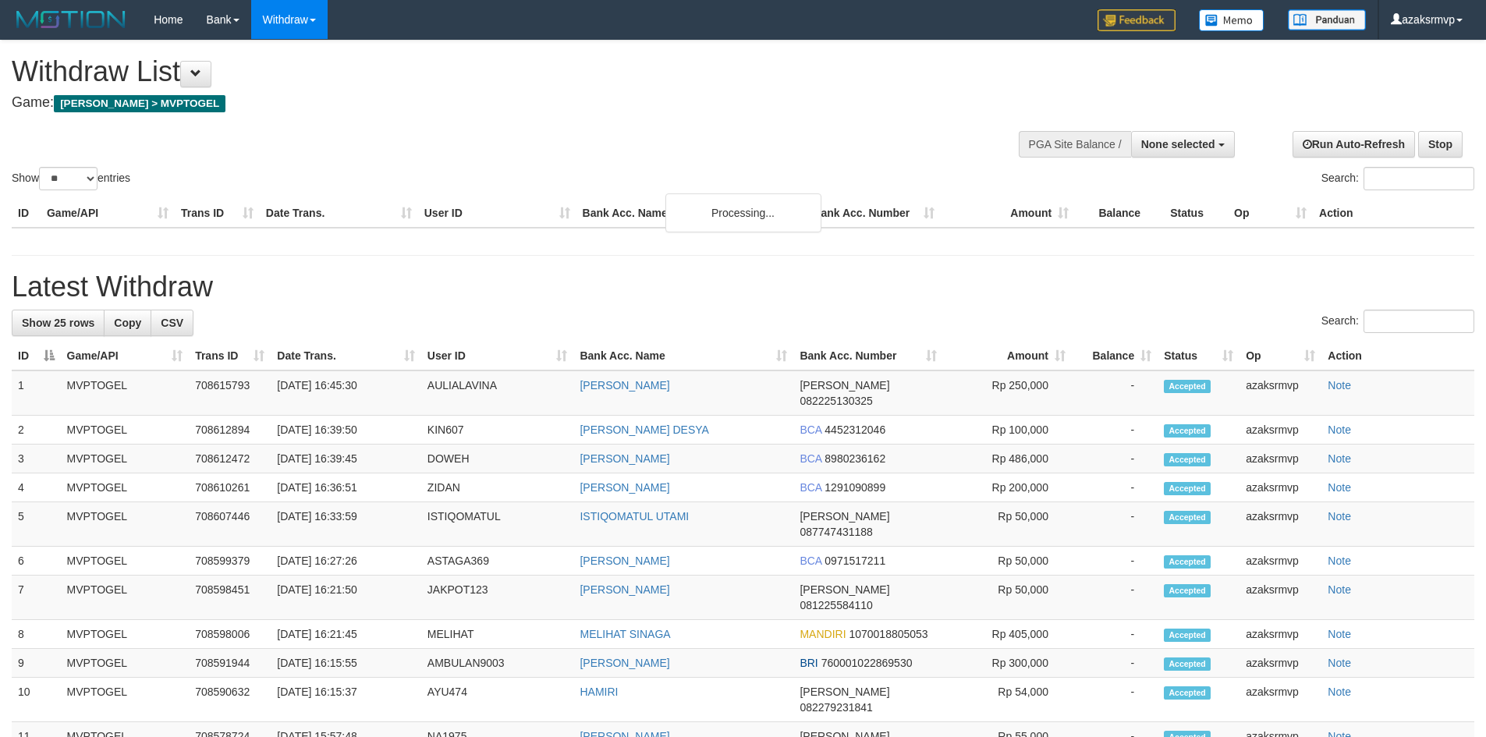
select select
select select "**"
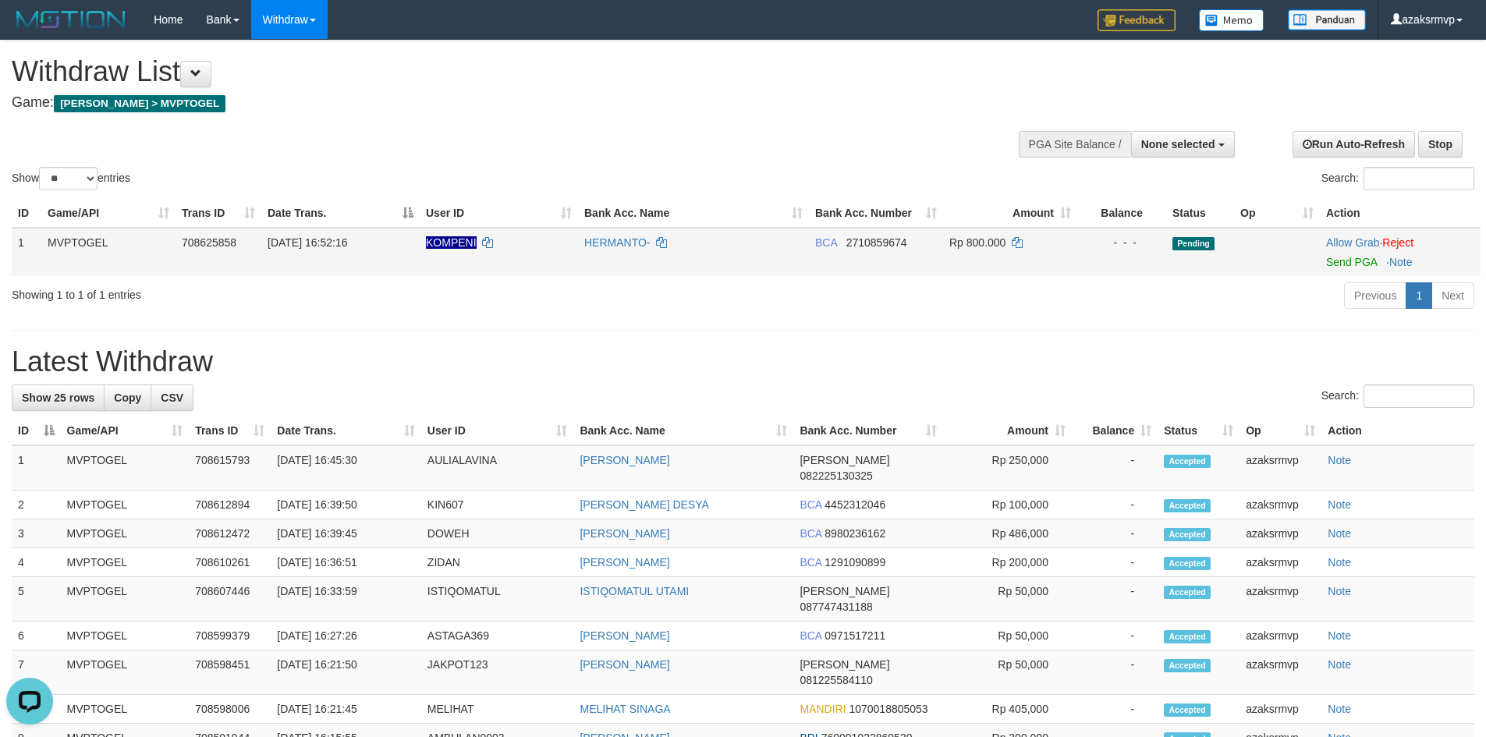
copy span "16:52:16"
drag, startPoint x: 323, startPoint y: 243, endPoint x: 372, endPoint y: 243, distance: 49.2
click at [372, 243] on td "[DATE] 16:52:16" at bounding box center [340, 252] width 158 height 48
click at [1348, 259] on link "Send PGA" at bounding box center [1352, 262] width 51 height 12
